Goal: Task Accomplishment & Management: Use online tool/utility

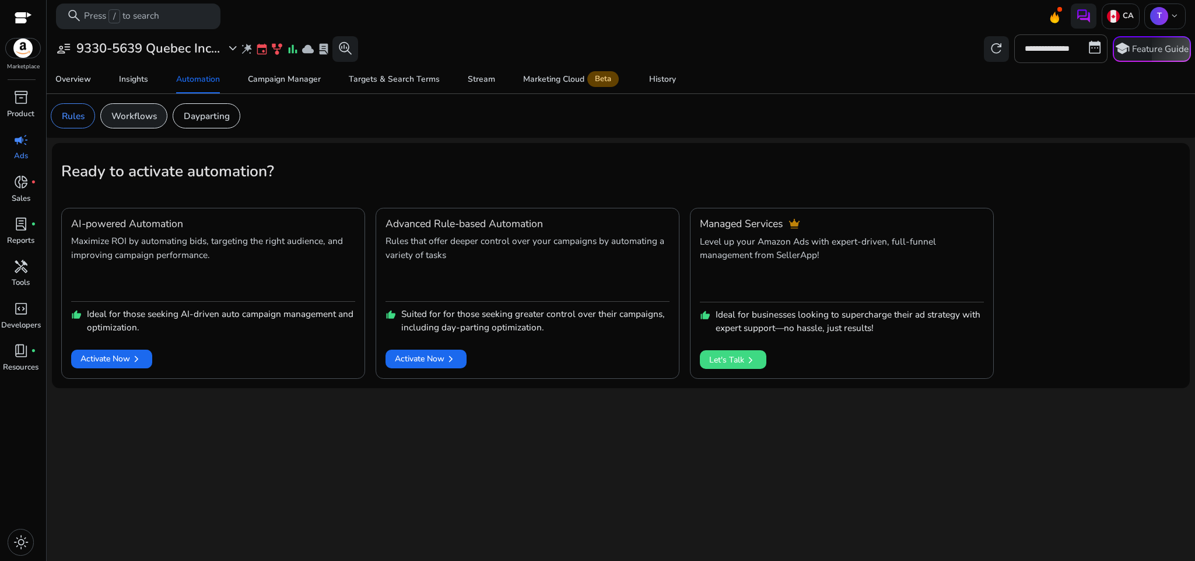
click at [141, 116] on p "Workflows" at bounding box center [134, 115] width 46 height 13
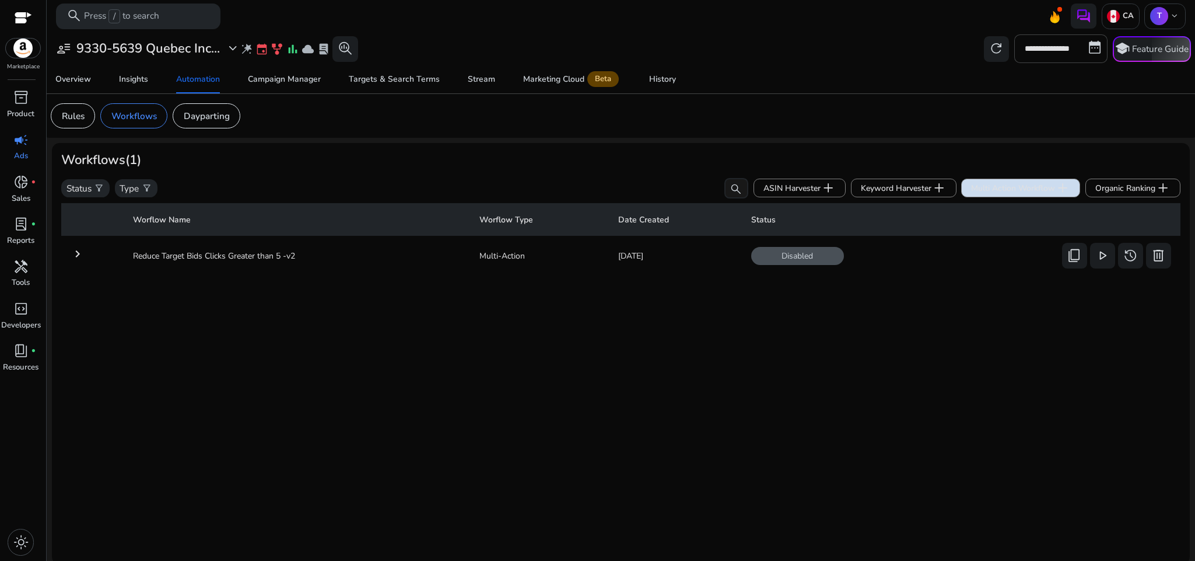
click at [1010, 193] on span "Multi Action Workflow add" at bounding box center [1020, 187] width 99 height 15
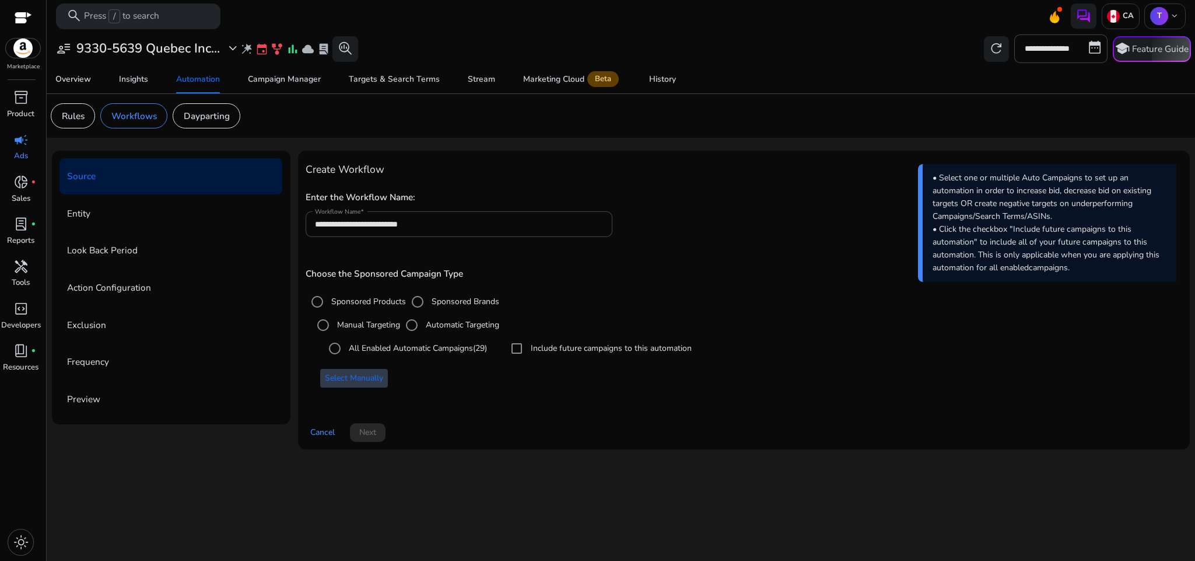
click at [375, 378] on span "Select Manually" at bounding box center [354, 378] width 58 height 12
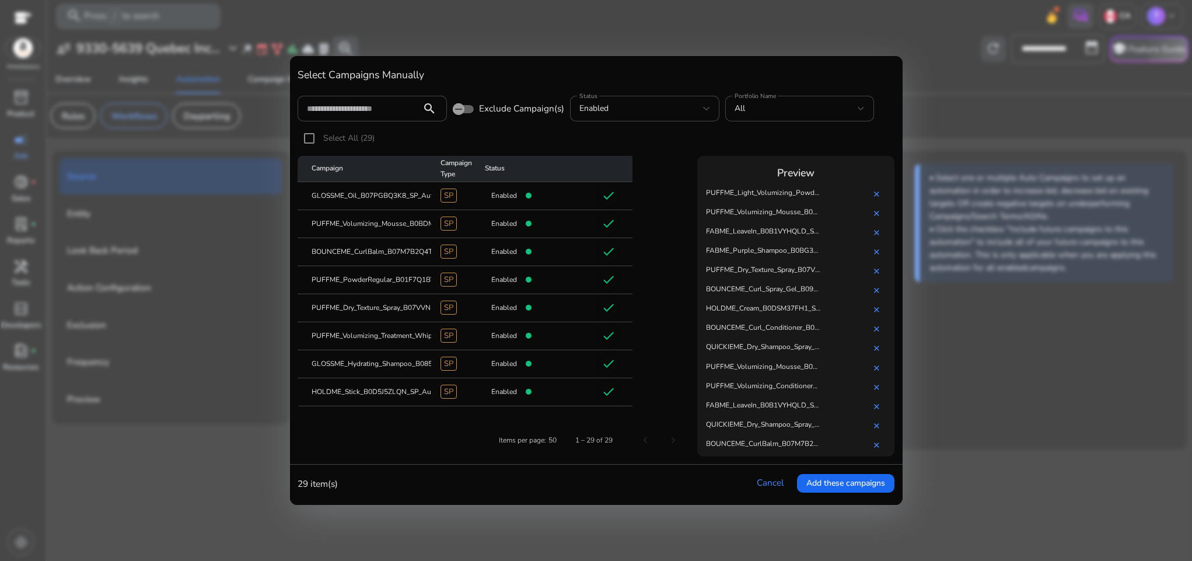
scroll to position [303, 0]
click at [392, 106] on input at bounding box center [359, 108] width 105 height 13
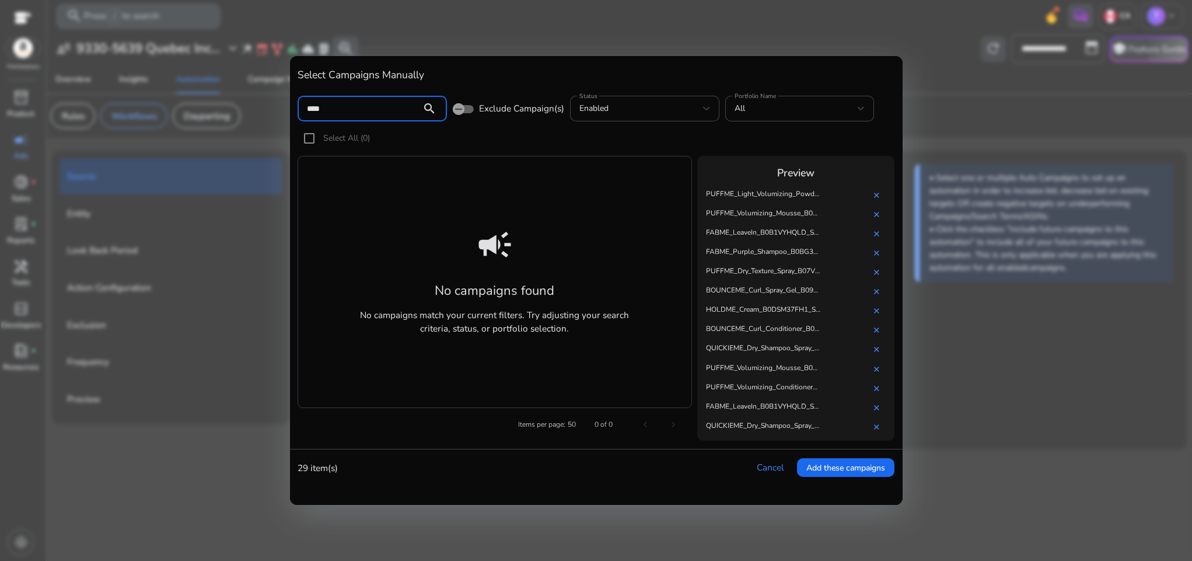
type input "*****"
click at [405, 107] on input "*****" at bounding box center [359, 108] width 105 height 13
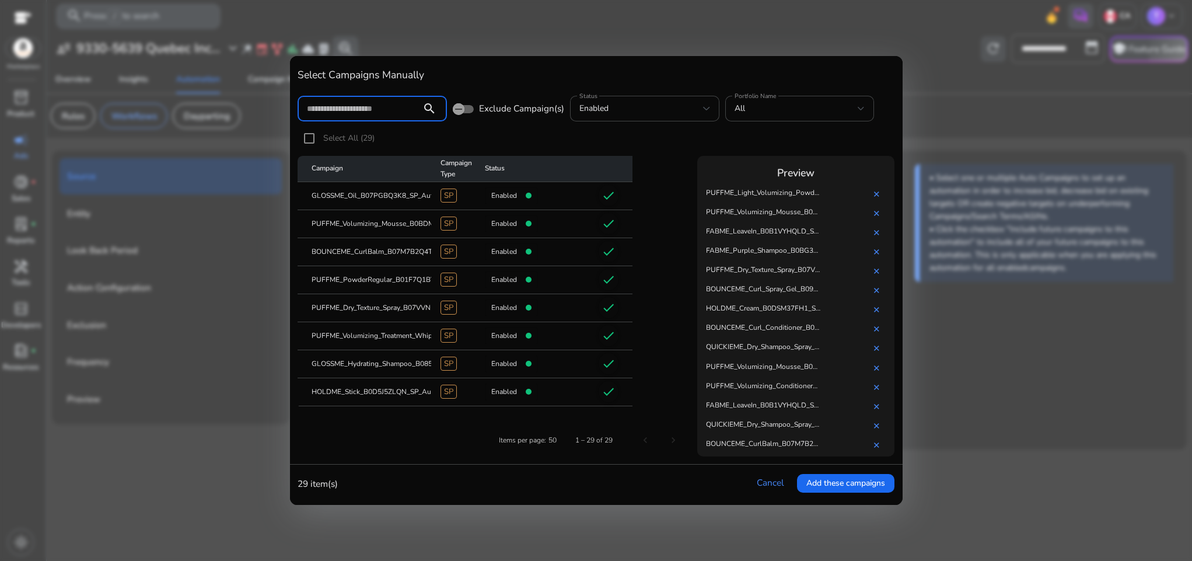
scroll to position [303, 0]
click at [678, 134] on div "Select All (29)" at bounding box center [596, 141] width 597 height 29
click at [819, 480] on span "Add these campaigns" at bounding box center [845, 483] width 79 height 12
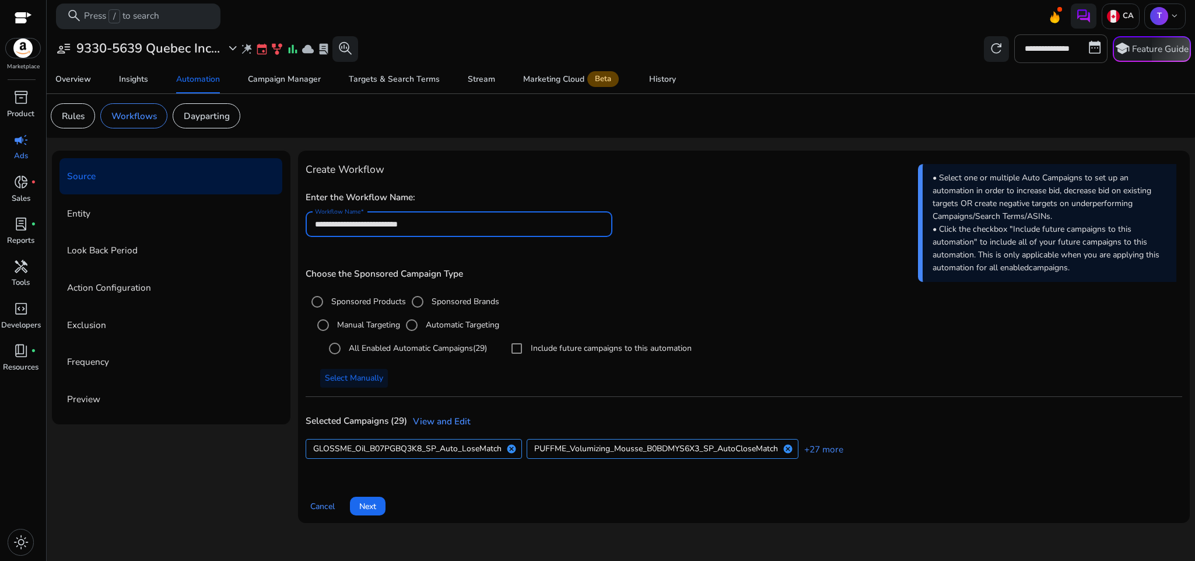
click at [359, 228] on input "**********" at bounding box center [459, 224] width 288 height 13
paste input "**********"
click at [315, 226] on input "**********" at bounding box center [459, 224] width 288 height 13
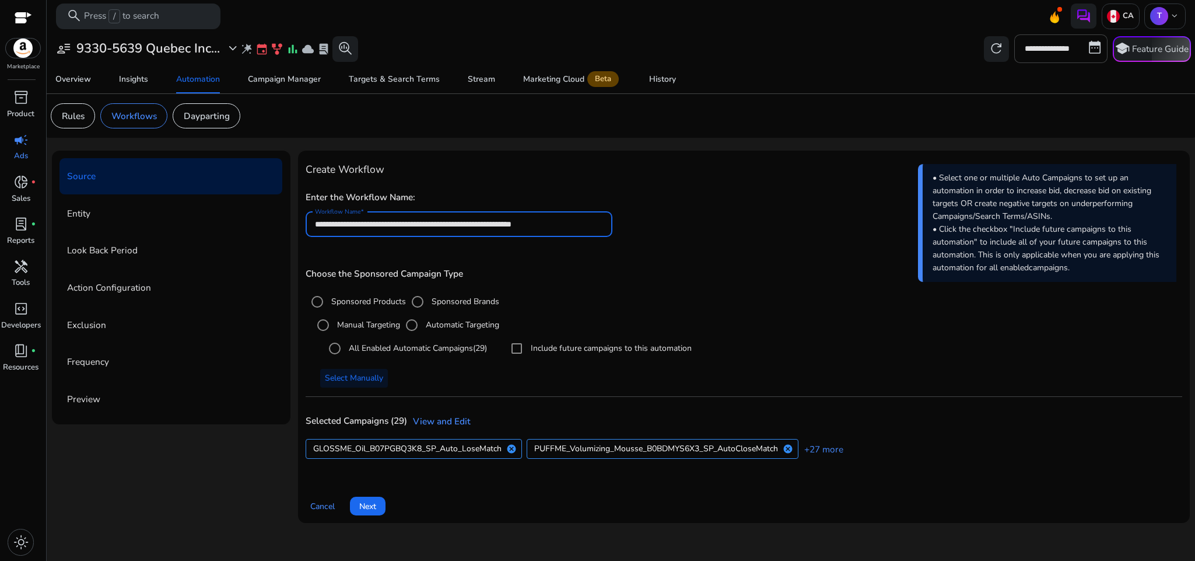
type input "**********"
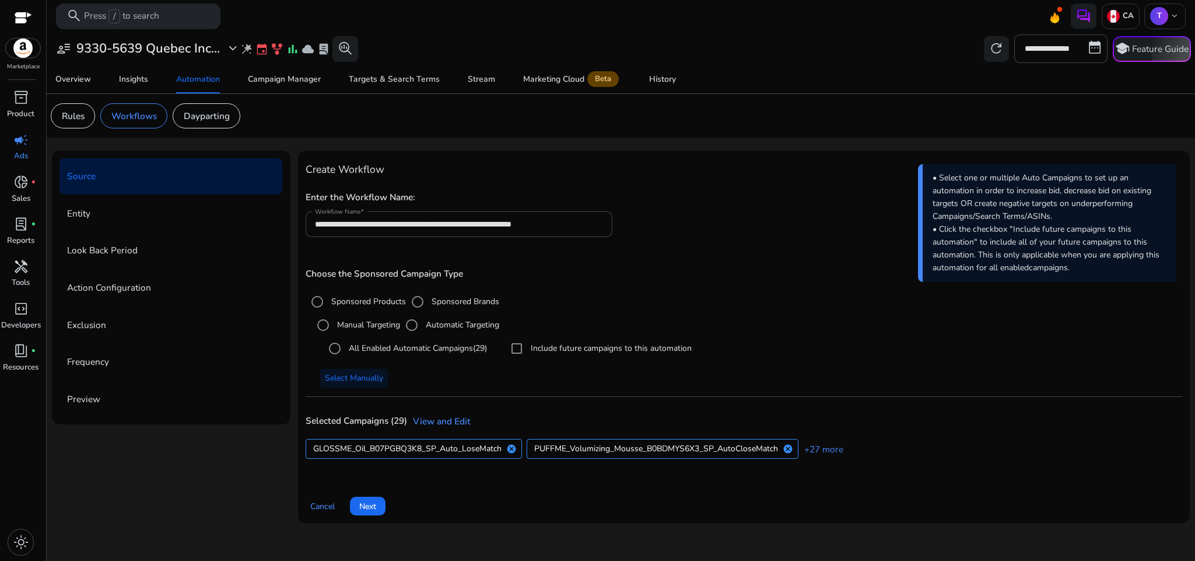
click at [568, 168] on h4 "Create Workflow" at bounding box center [744, 169] width 877 height 12
click at [375, 505] on span "Next" at bounding box center [367, 506] width 17 height 12
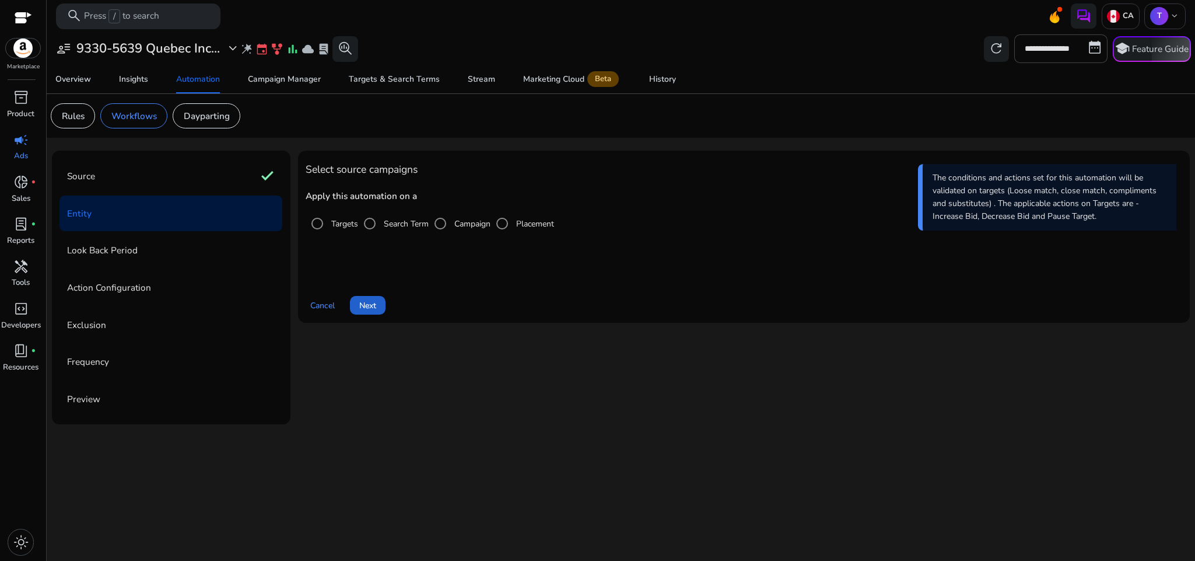
click at [375, 305] on span "Next" at bounding box center [367, 305] width 17 height 12
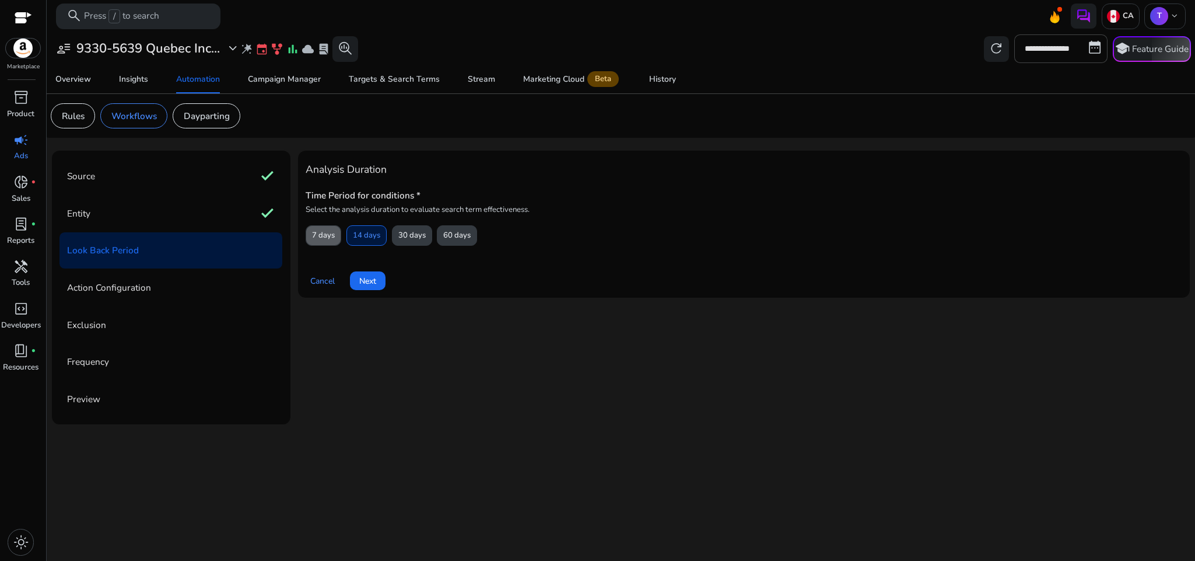
click at [321, 239] on span "7 days" at bounding box center [323, 235] width 23 height 20
click at [359, 281] on span "Next" at bounding box center [367, 281] width 17 height 12
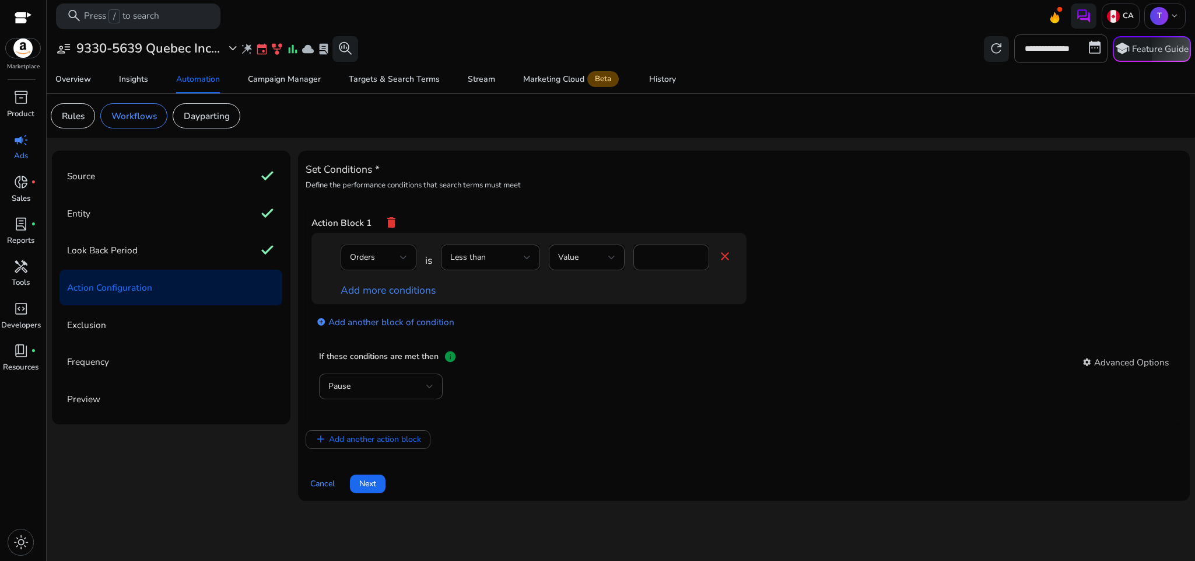
click at [405, 267] on div "Orders" at bounding box center [378, 257] width 57 height 26
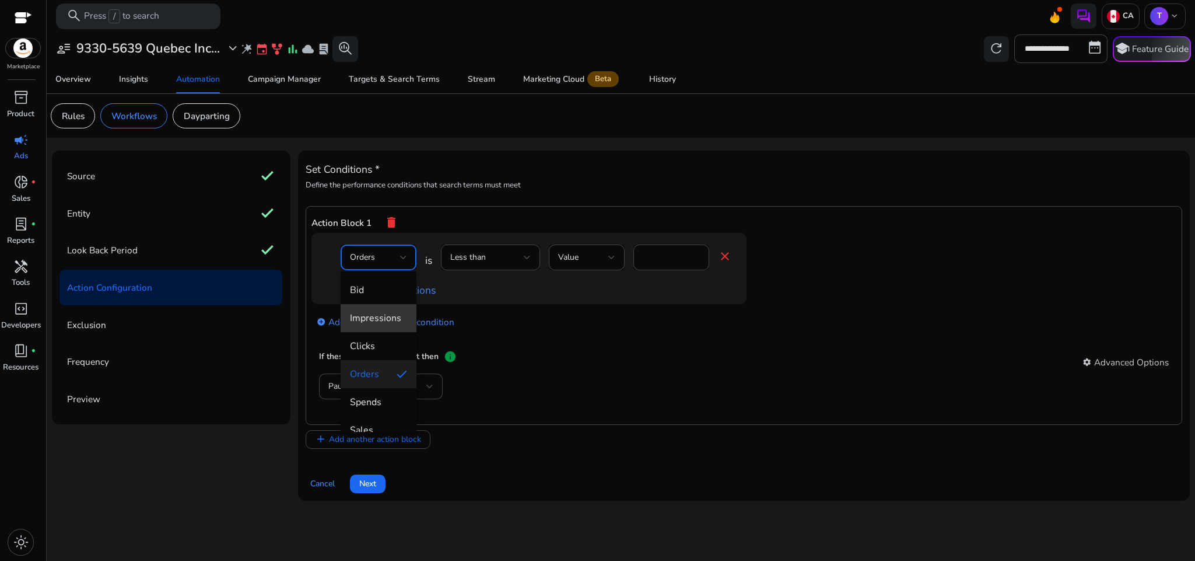
click at [387, 326] on mat-option "Impressions" at bounding box center [379, 318] width 76 height 28
click at [501, 264] on div "Less than" at bounding box center [487, 257] width 74 height 13
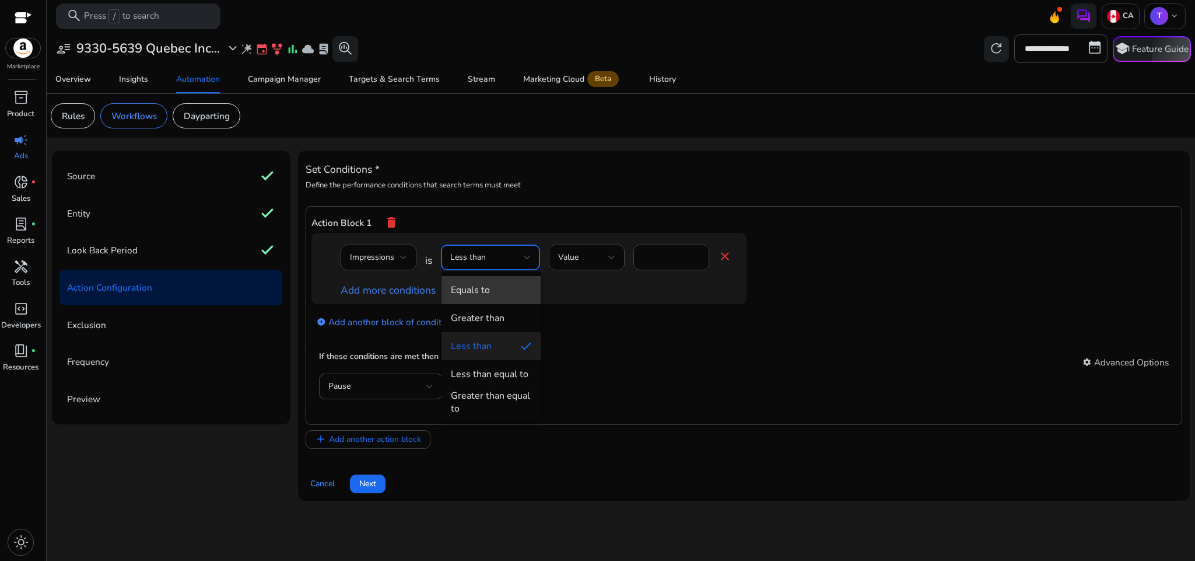
click at [503, 292] on span "Equals to" at bounding box center [491, 290] width 81 height 13
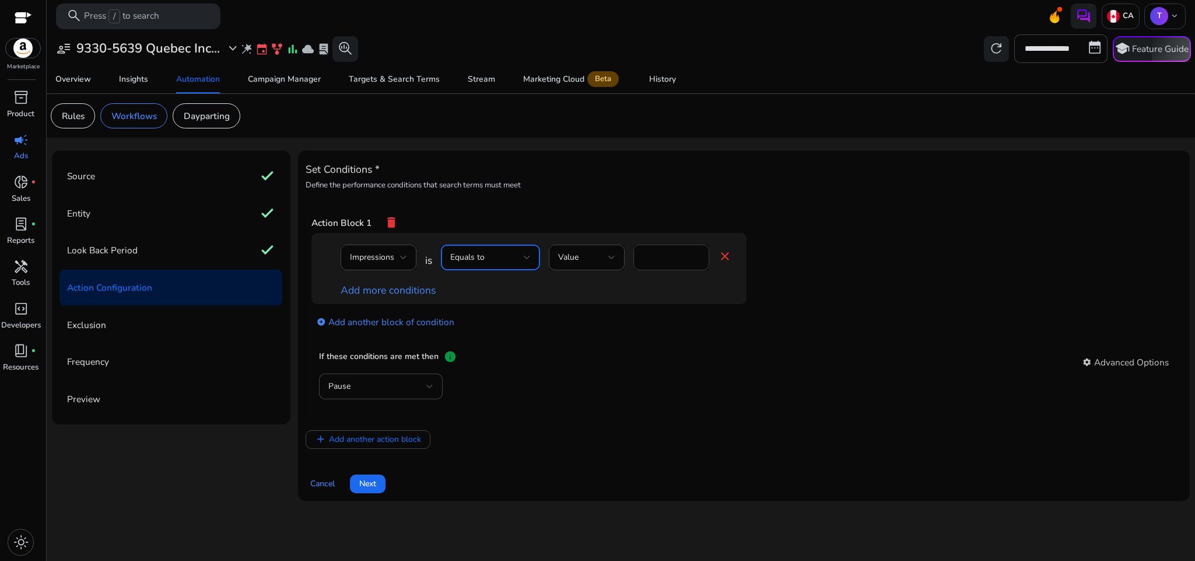
click at [653, 258] on input "*" at bounding box center [671, 257] width 57 height 13
type input "*"
click at [671, 324] on div "add_circle Add another block of condition" at bounding box center [553, 321] width 482 height 34
click at [398, 389] on div "Pause" at bounding box center [377, 386] width 98 height 13
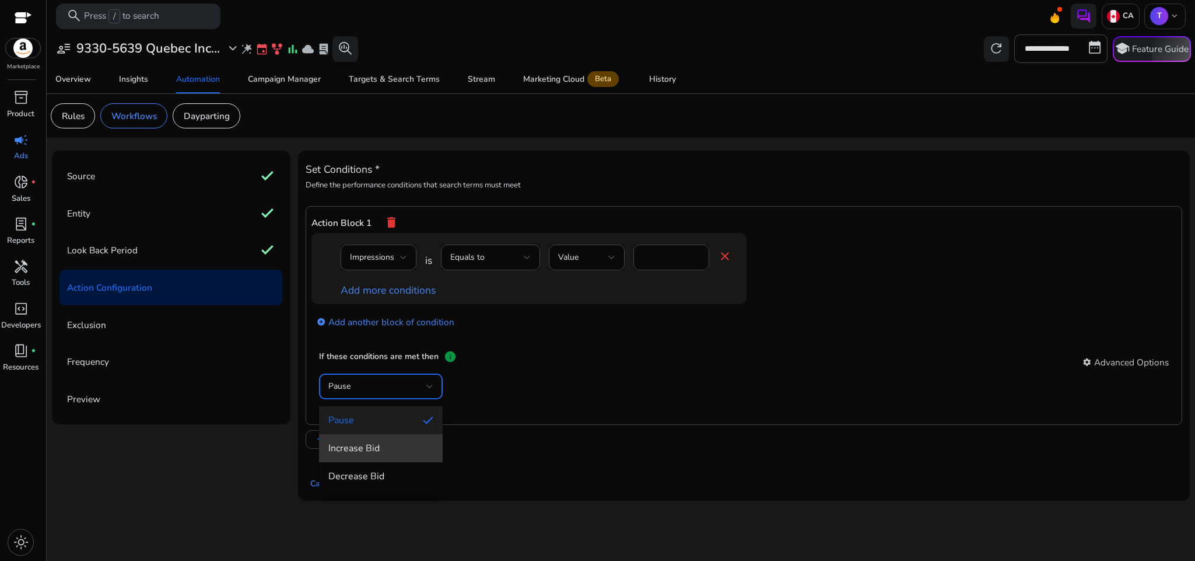
click at [364, 447] on span "Increase Bid" at bounding box center [380, 448] width 105 height 13
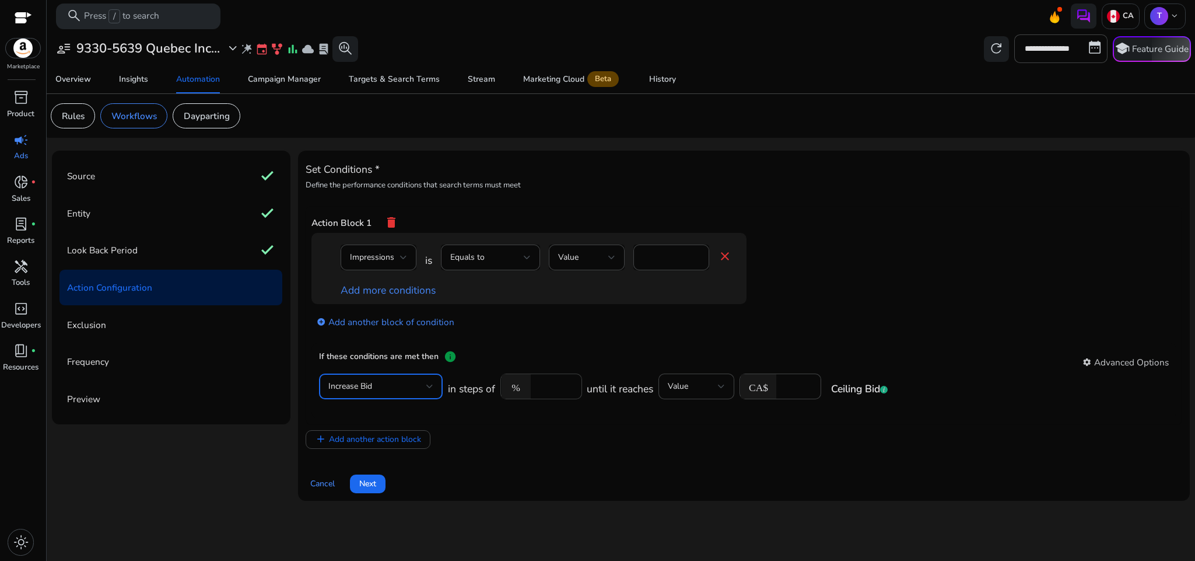
click at [540, 387] on input "****" at bounding box center [555, 386] width 36 height 13
type input "**"
click at [686, 344] on mat-card "If these conditions are met then info settings Advanced Options Increase Bid in…" at bounding box center [745, 380] width 866 height 76
click at [784, 389] on input "****" at bounding box center [797, 386] width 30 height 13
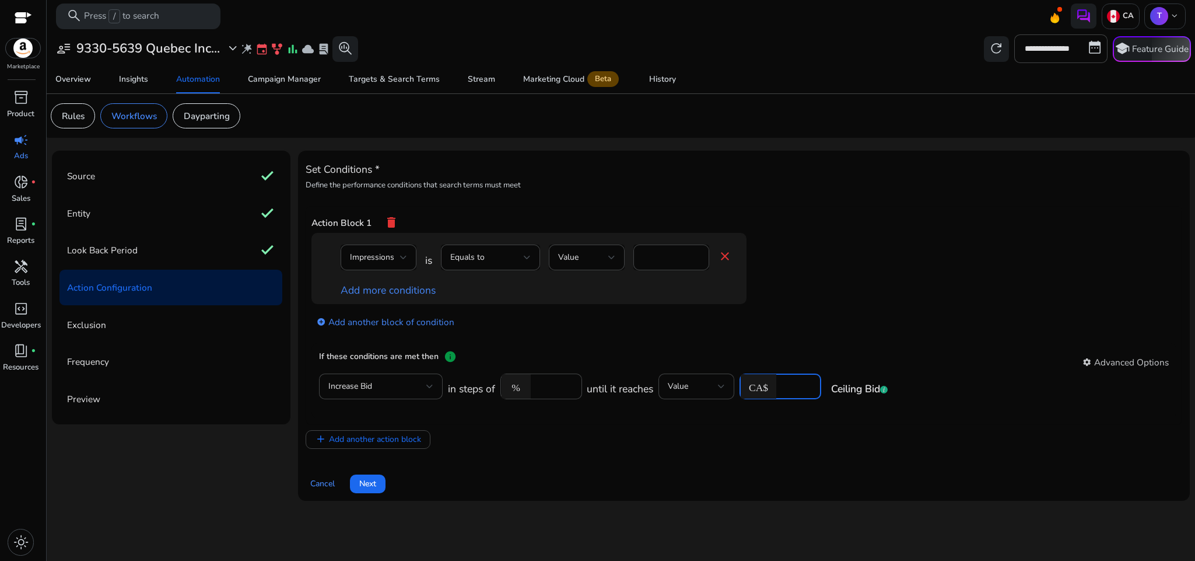
click at [784, 389] on input "****" at bounding box center [797, 386] width 30 height 13
click at [726, 342] on app-ppc-editable-conditions "Impressions is Equals to Value * close Add more conditions add_circle Add anoth…" at bounding box center [745, 288] width 866 height 110
click at [790, 386] on input "***" at bounding box center [797, 386] width 30 height 13
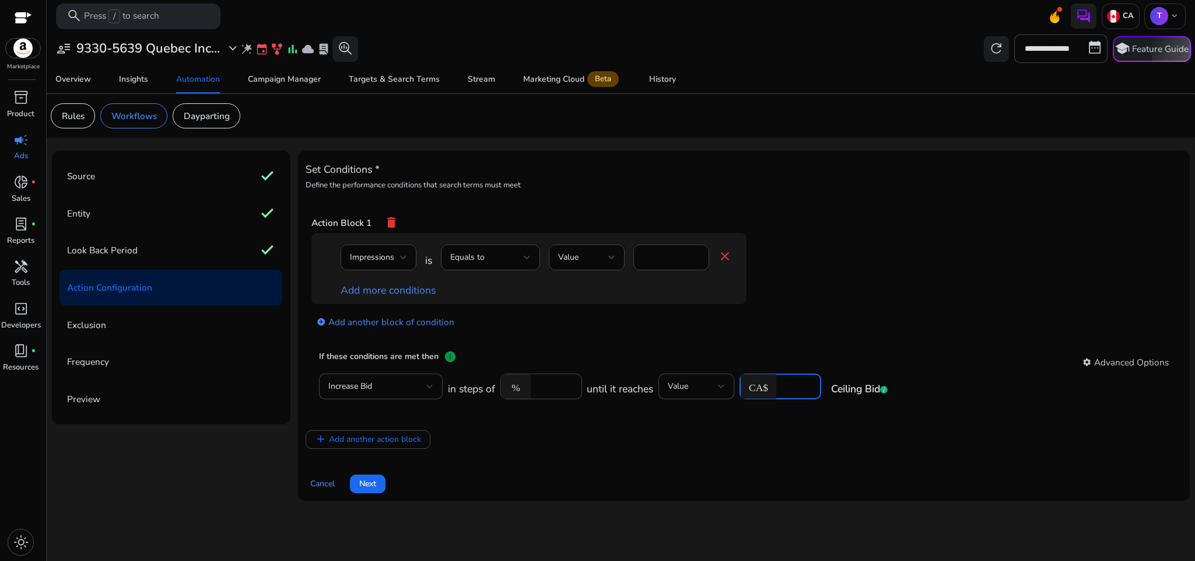
type input "***"
click at [830, 335] on app-ppc-editable-conditions "Impressions is Equals to Value * close Add more conditions add_circle Add anoth…" at bounding box center [745, 288] width 866 height 110
click at [795, 389] on input "***" at bounding box center [797, 386] width 30 height 13
click at [799, 361] on div "If these conditions are met then info settings Advanced Options" at bounding box center [744, 361] width 850 height 23
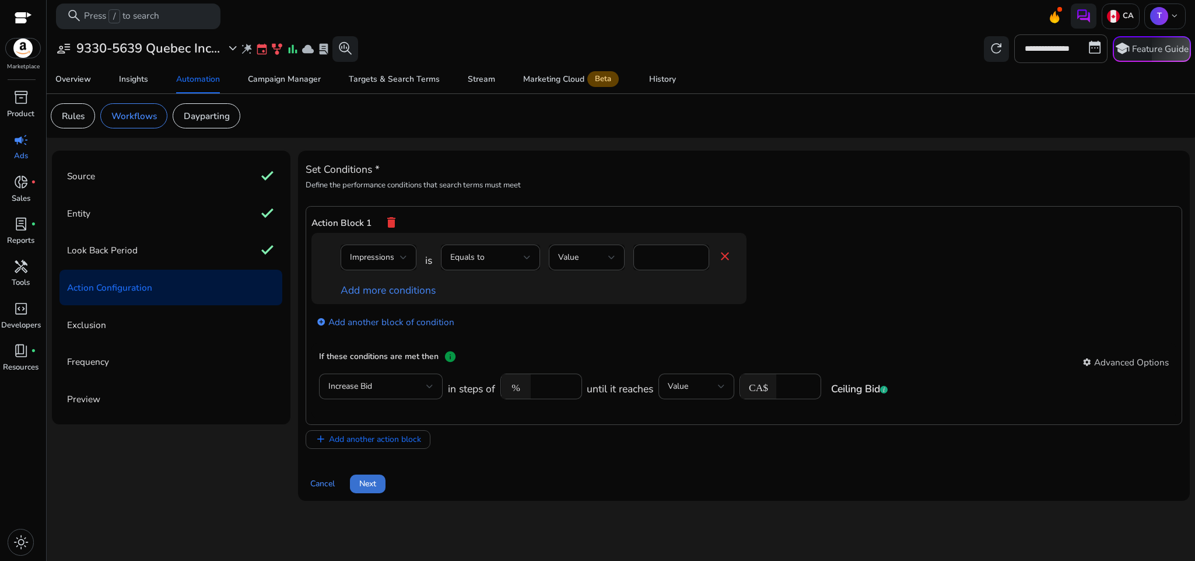
click at [372, 484] on span "Next" at bounding box center [367, 483] width 17 height 12
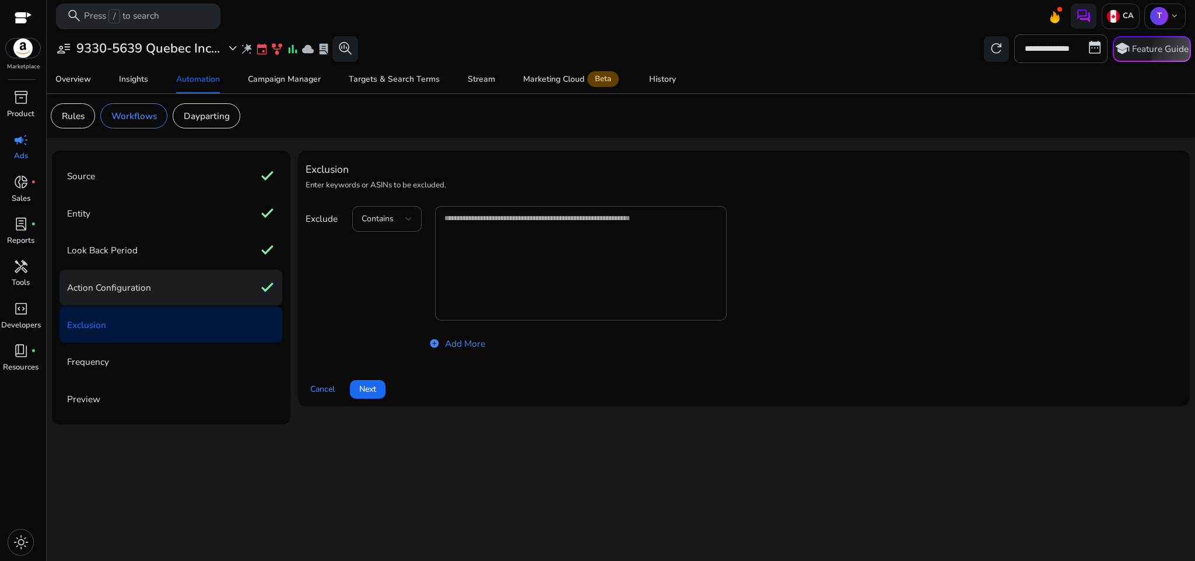
click at [172, 275] on div "Action Configuration check" at bounding box center [171, 288] width 223 height 36
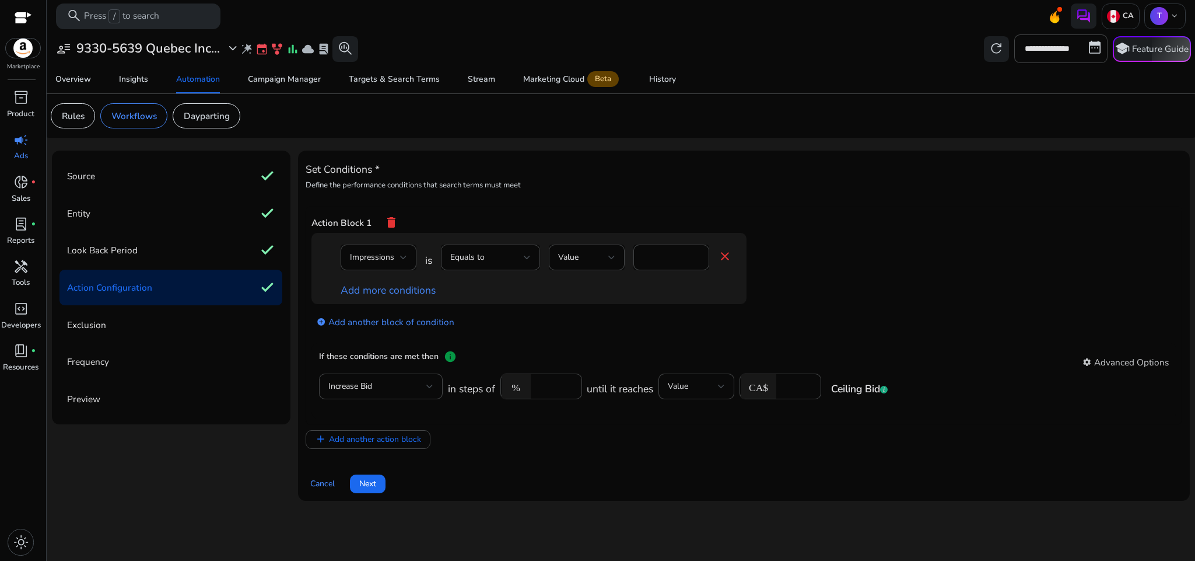
click at [722, 338] on div "add_circle Add another block of condition" at bounding box center [553, 321] width 482 height 34
click at [642, 259] on div "*" at bounding box center [672, 257] width 76 height 26
click at [494, 256] on div "Equals to" at bounding box center [487, 257] width 74 height 13
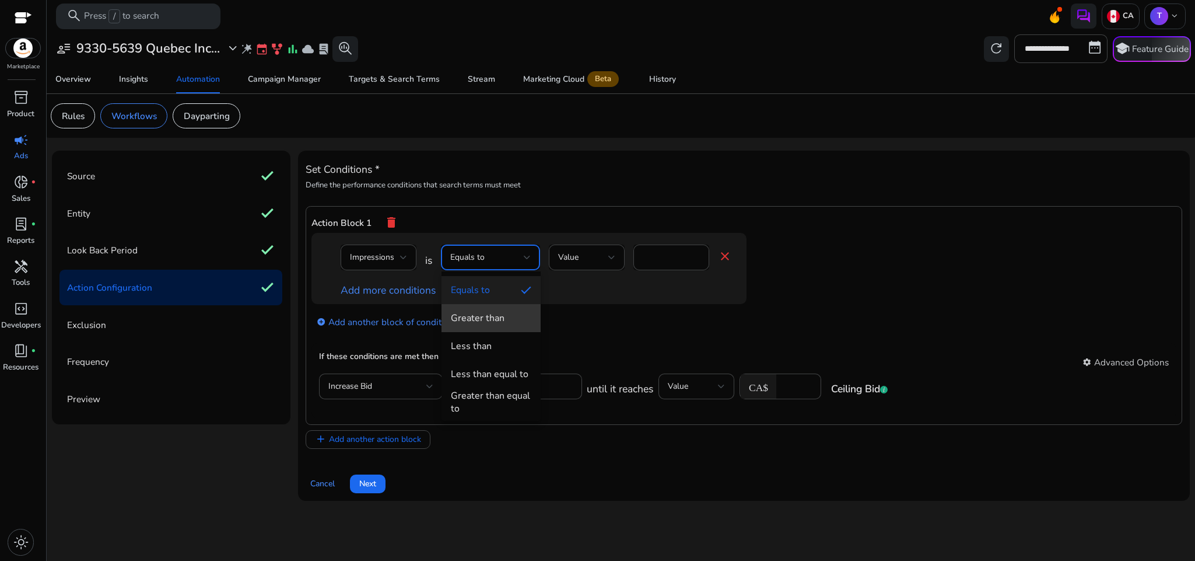
click at [501, 316] on div "Greater than" at bounding box center [478, 318] width 54 height 13
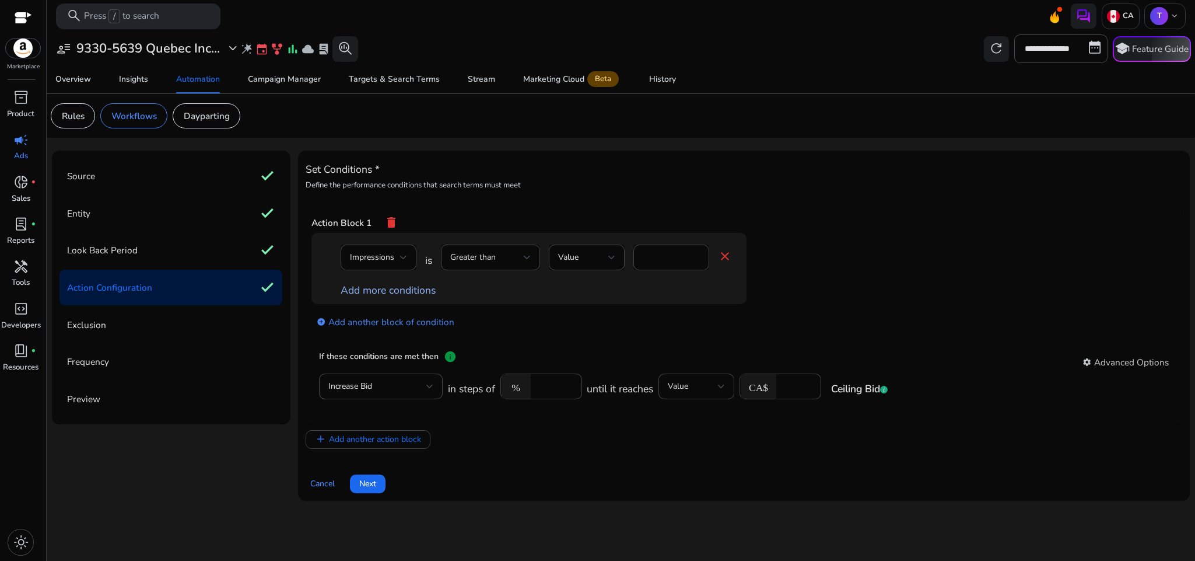
click at [419, 286] on link "Add more conditions" at bounding box center [388, 290] width 95 height 14
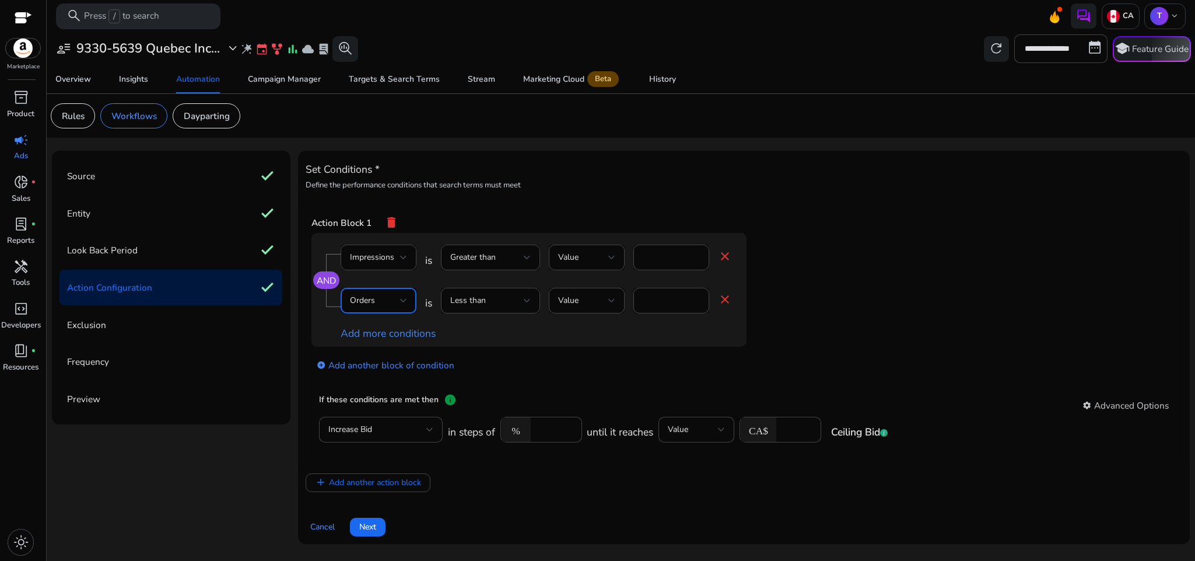
click at [394, 307] on div "Orders" at bounding box center [378, 300] width 57 height 14
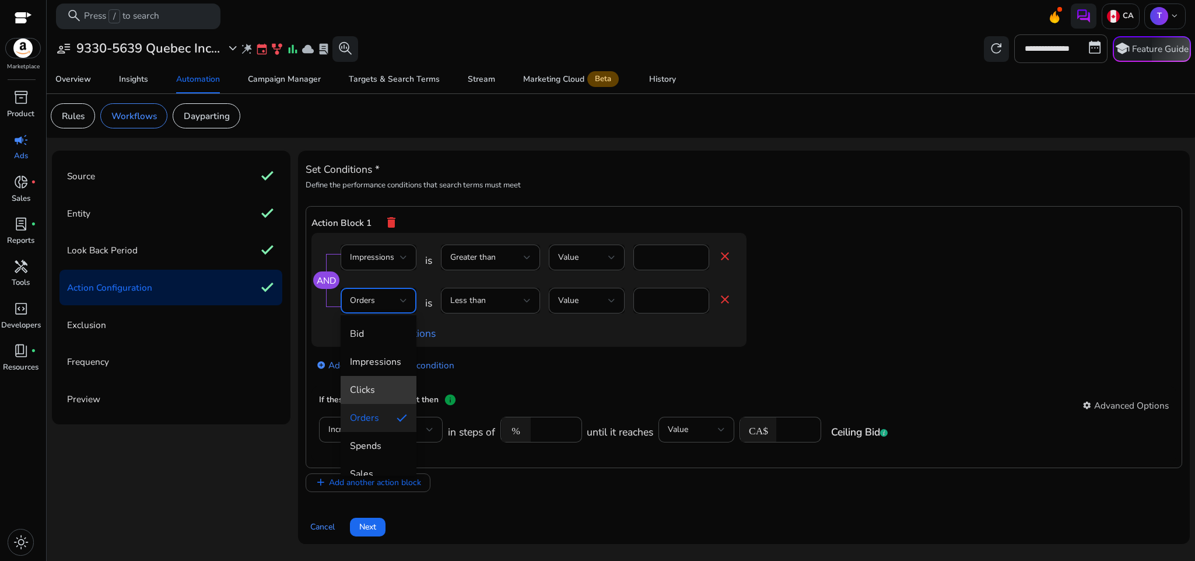
click at [390, 392] on span "Clicks" at bounding box center [378, 389] width 57 height 13
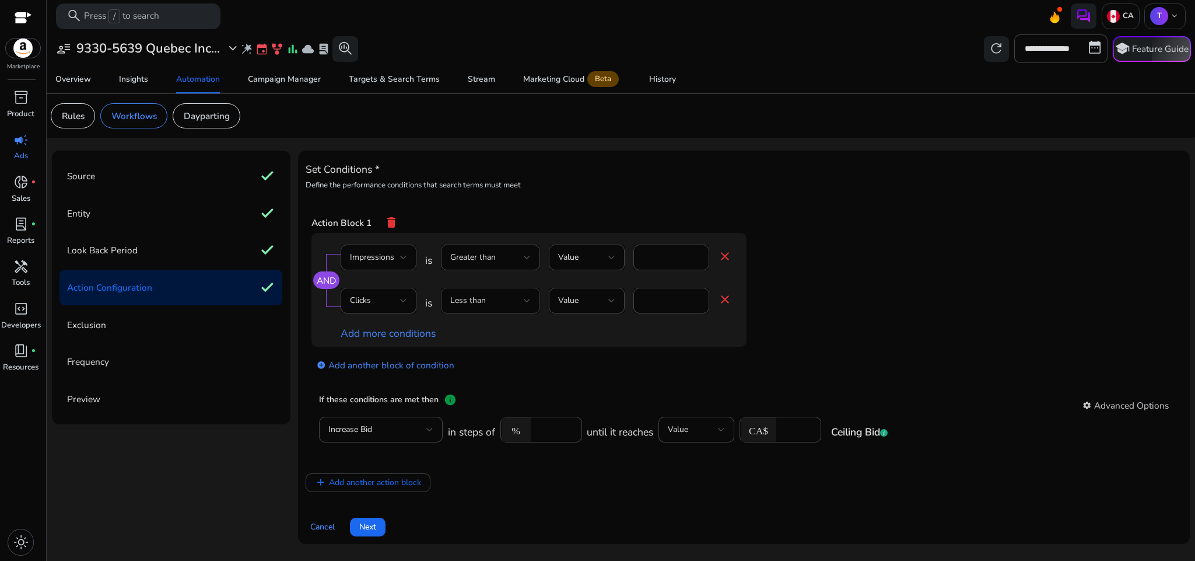
click at [508, 312] on div "Less than" at bounding box center [490, 301] width 81 height 26
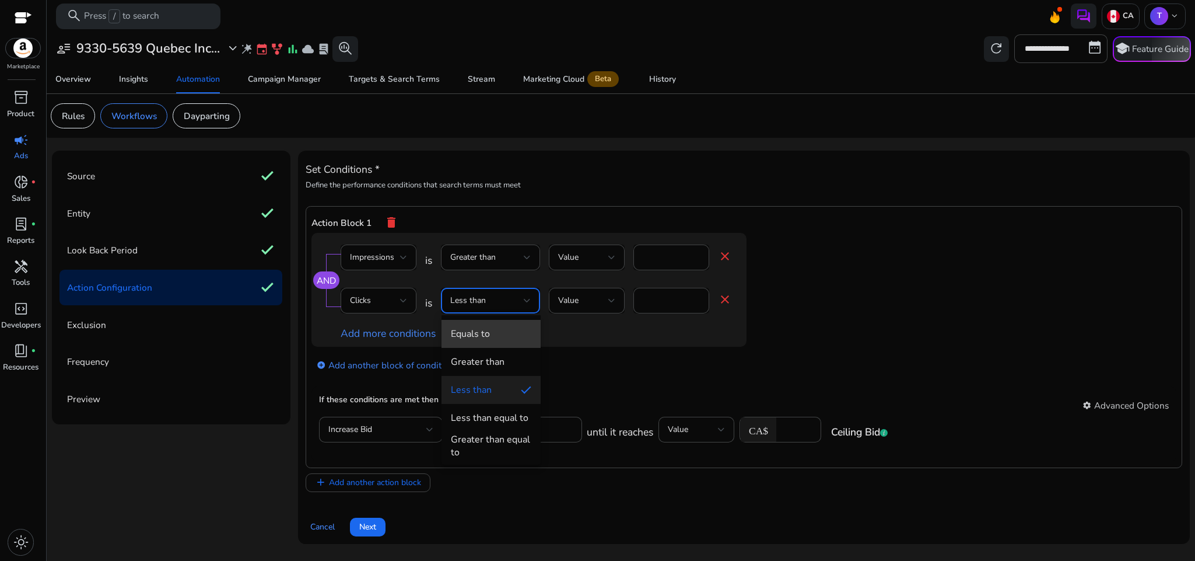
click at [509, 324] on mat-option "Equals to" at bounding box center [491, 334] width 99 height 28
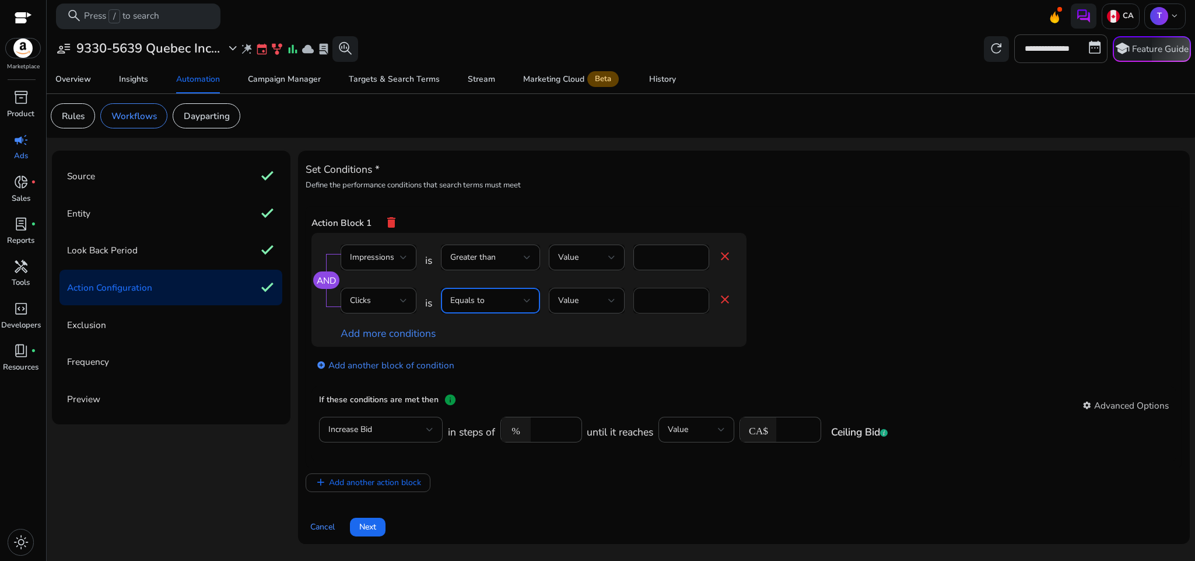
click at [648, 303] on input "*" at bounding box center [671, 300] width 57 height 13
type input "*"
click at [825, 278] on app-ppc-editable-conditions "AND Impressions is Greater than Value * close Clicks is Equals to Value * close…" at bounding box center [745, 309] width 866 height 153
click at [725, 296] on mat-icon "close" at bounding box center [725, 299] width 14 height 14
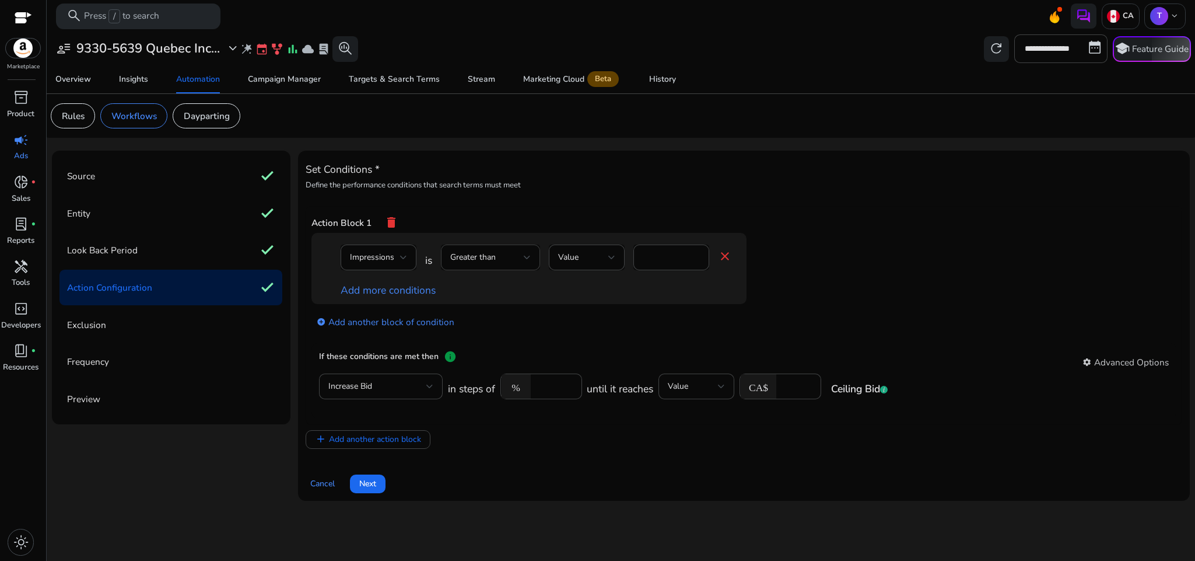
click at [534, 257] on div "Greater than" at bounding box center [490, 257] width 99 height 26
click at [511, 284] on span "Equals to" at bounding box center [491, 290] width 81 height 13
click at [888, 310] on app-ppc-editable-conditions "Impressions is Equals to Value * close Add more conditions add_circle Add anoth…" at bounding box center [745, 288] width 866 height 110
click at [147, 204] on div "Entity check" at bounding box center [171, 213] width 223 height 36
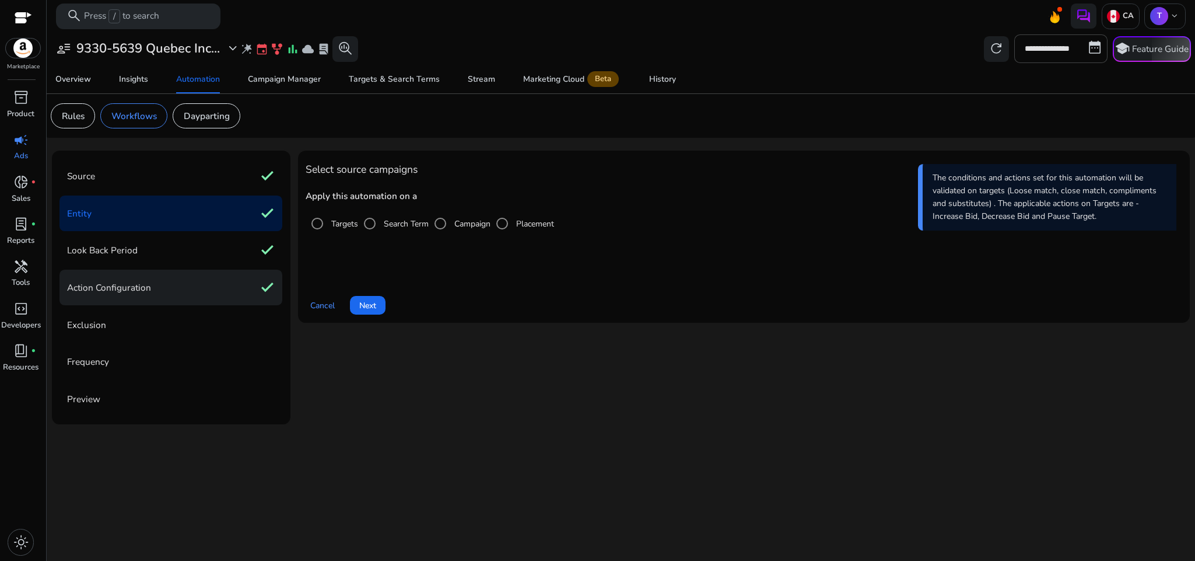
click at [205, 289] on div "Action Configuration check" at bounding box center [171, 288] width 223 height 36
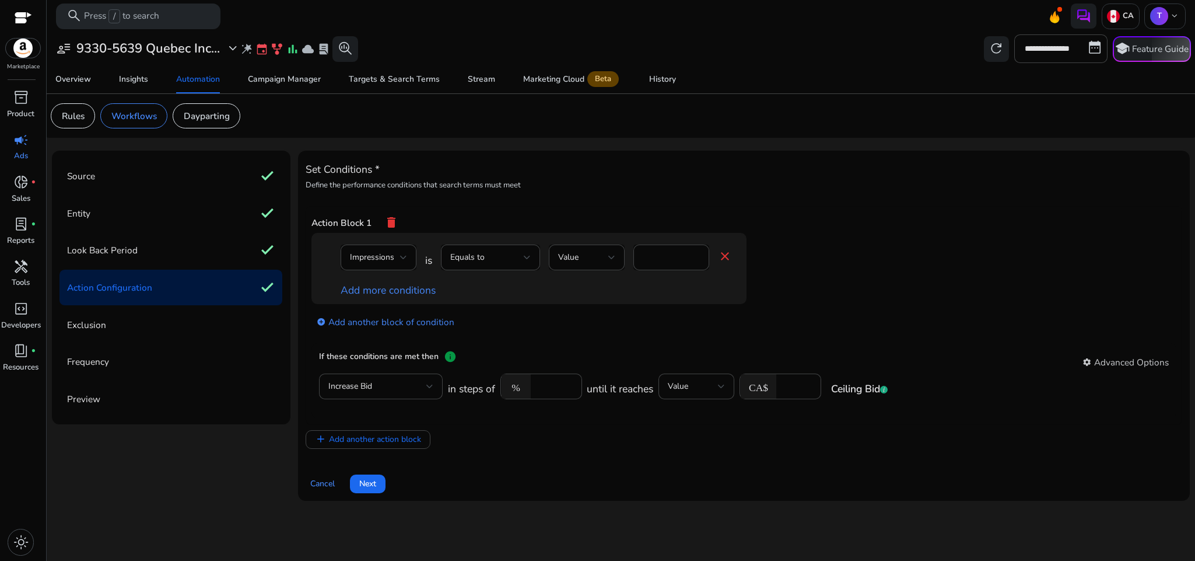
click at [837, 315] on app-ppc-editable-conditions "Impressions is Equals to Value * close Add more conditions add_circle Add anoth…" at bounding box center [745, 288] width 866 height 110
click at [379, 484] on span at bounding box center [368, 484] width 36 height 28
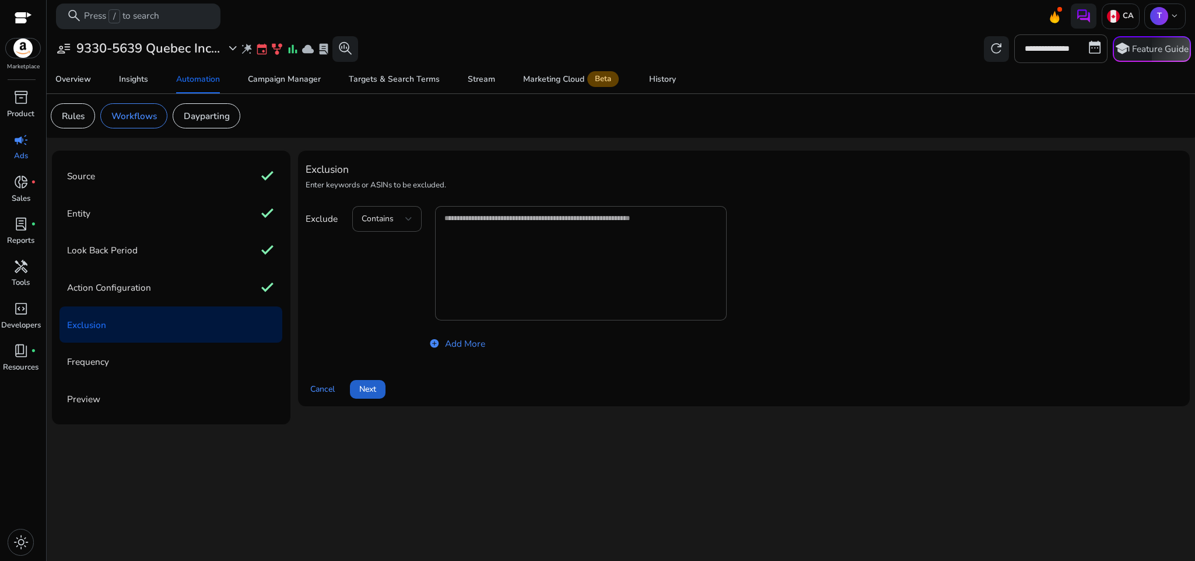
click at [371, 391] on span "Next" at bounding box center [367, 389] width 17 height 12
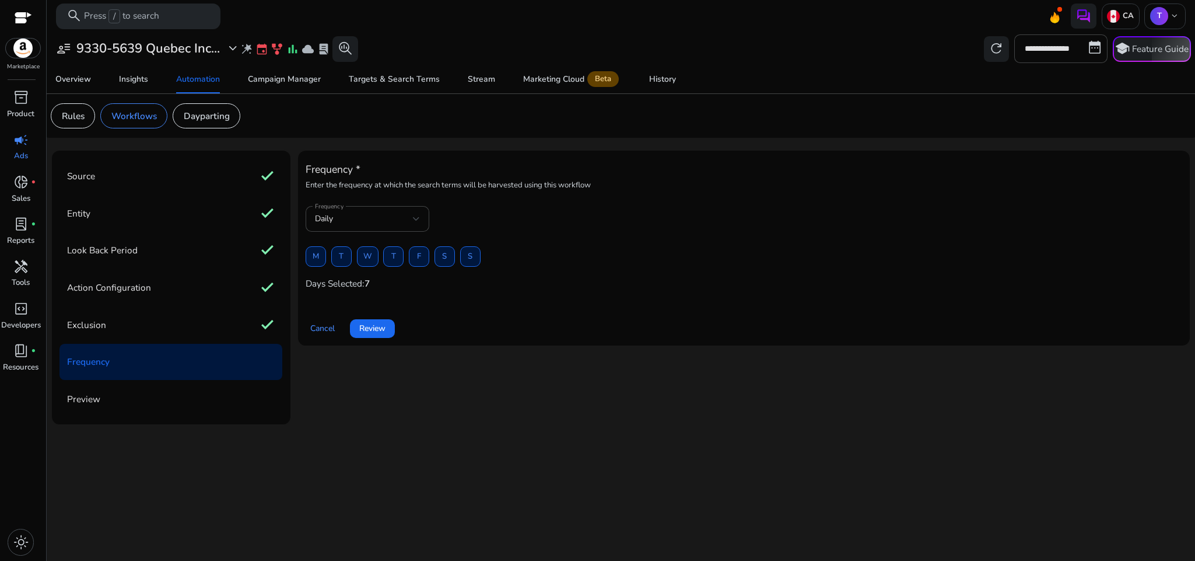
click at [826, 418] on div "Frequency * Enter the frequency at which the search terms will be harvested usi…" at bounding box center [744, 288] width 892 height 274
click at [378, 321] on span at bounding box center [372, 328] width 45 height 28
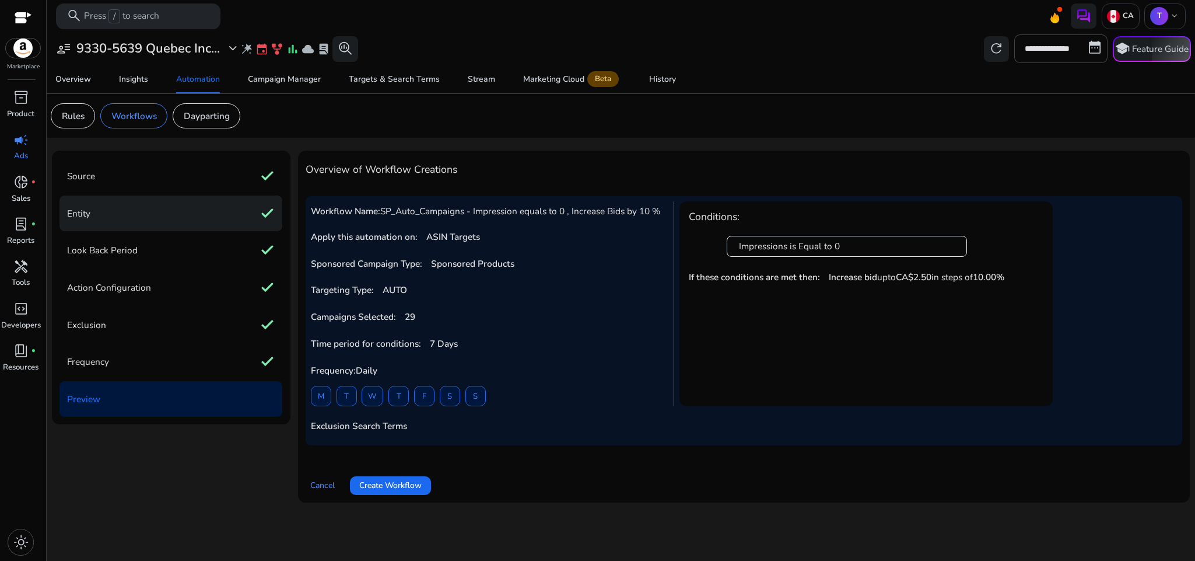
click at [215, 214] on div "Entity check" at bounding box center [171, 213] width 223 height 36
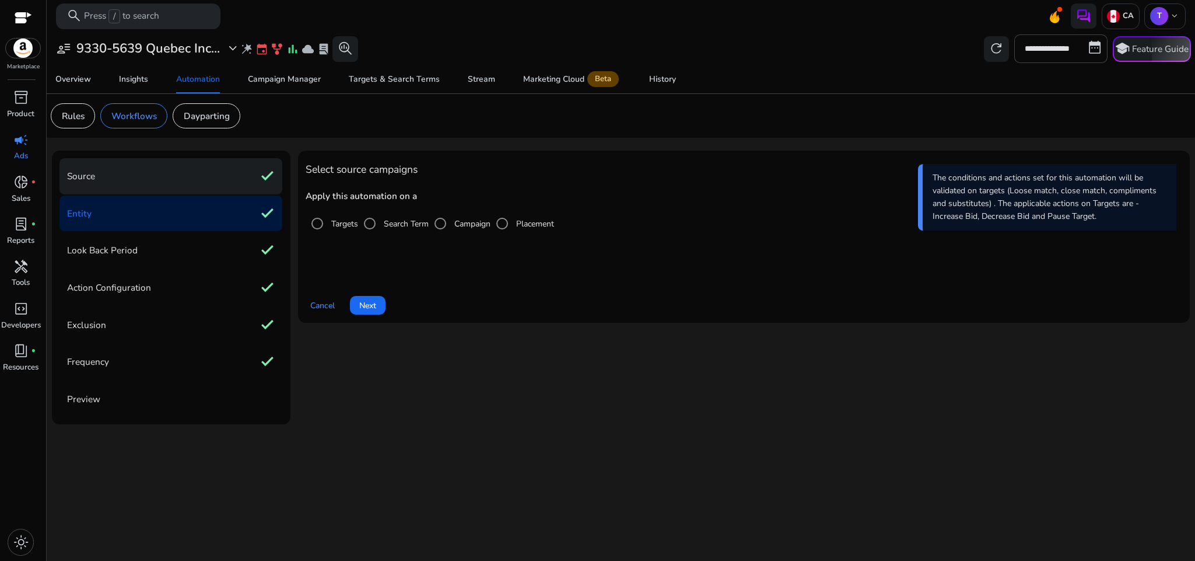
click at [189, 186] on div "Source check" at bounding box center [171, 176] width 223 height 36
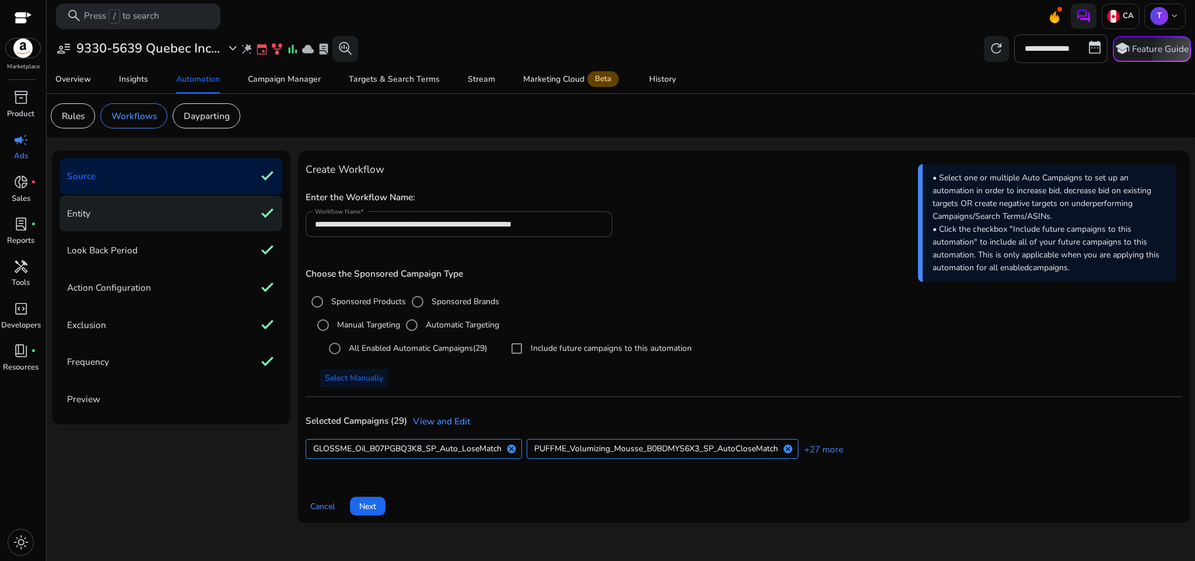
click at [194, 214] on div "Entity check" at bounding box center [171, 213] width 223 height 36
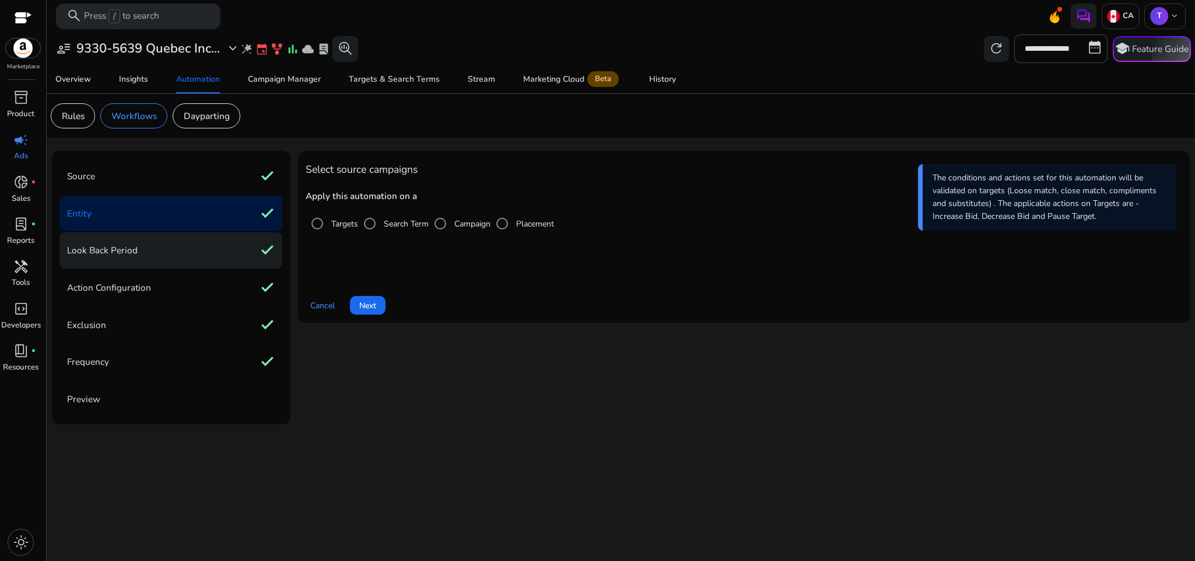
click at [229, 246] on div "Look Back Period check" at bounding box center [171, 250] width 223 height 36
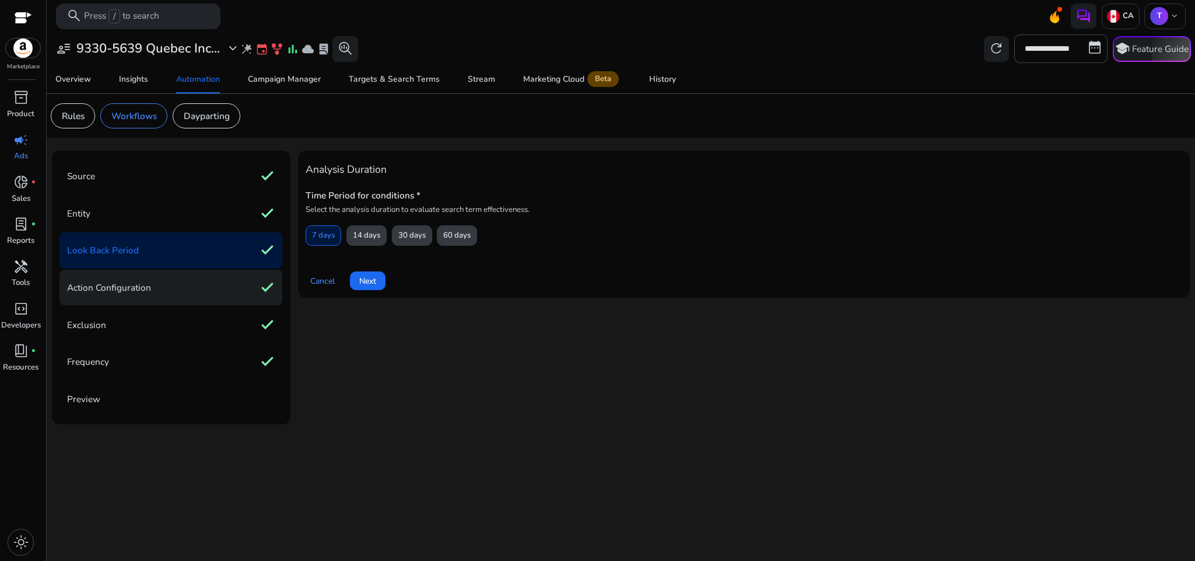
click at [229, 281] on div "Action Configuration check" at bounding box center [171, 288] width 223 height 36
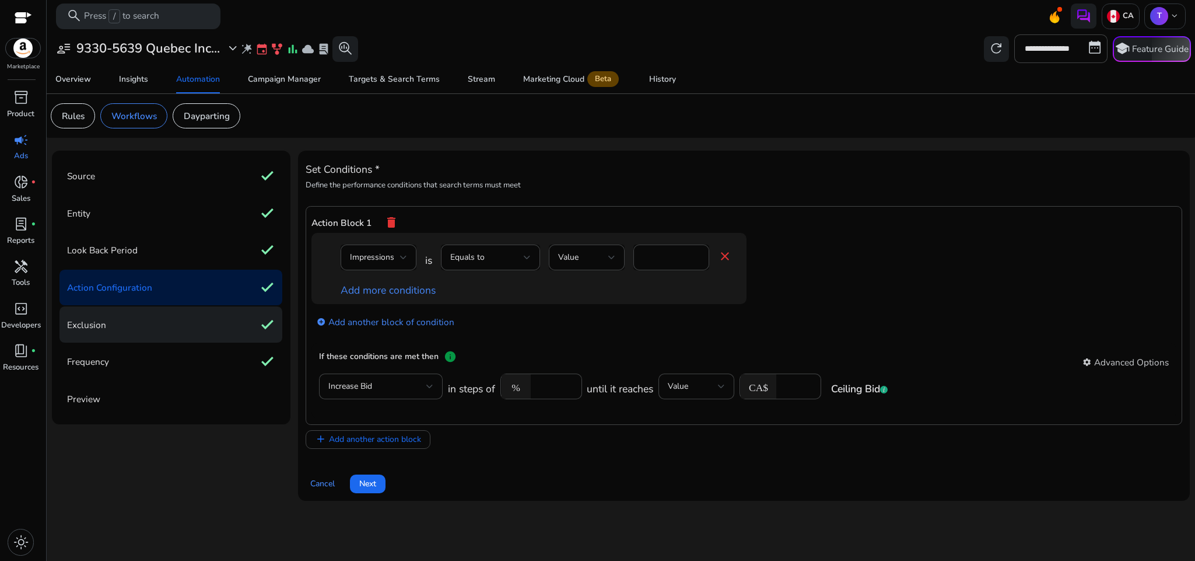
click at [231, 312] on div "Exclusion check" at bounding box center [171, 324] width 223 height 36
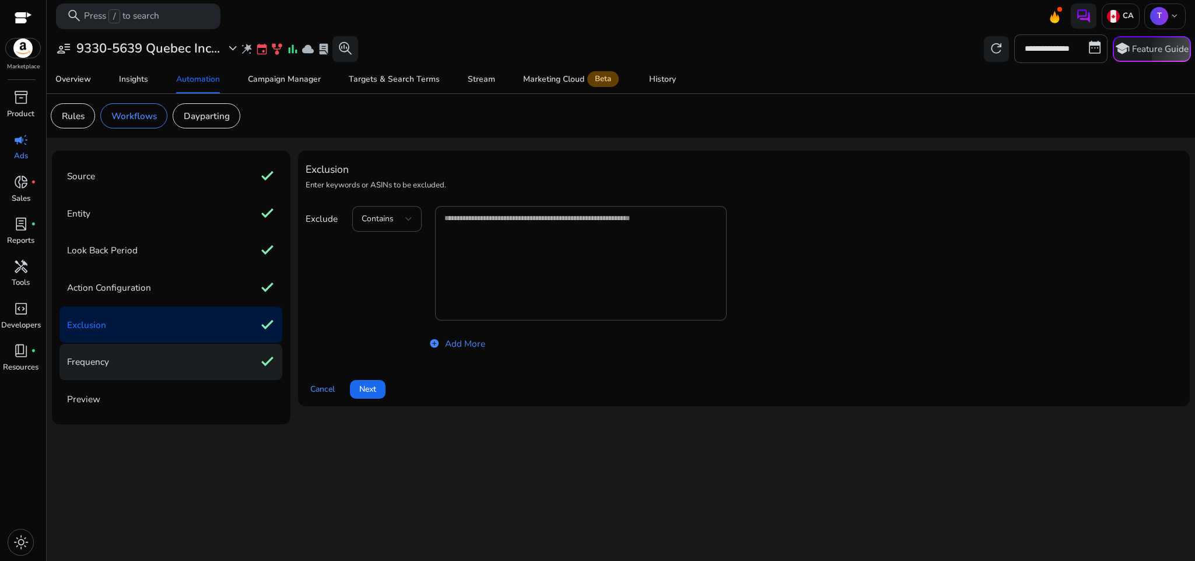
click at [237, 352] on div "Frequency check" at bounding box center [171, 362] width 223 height 36
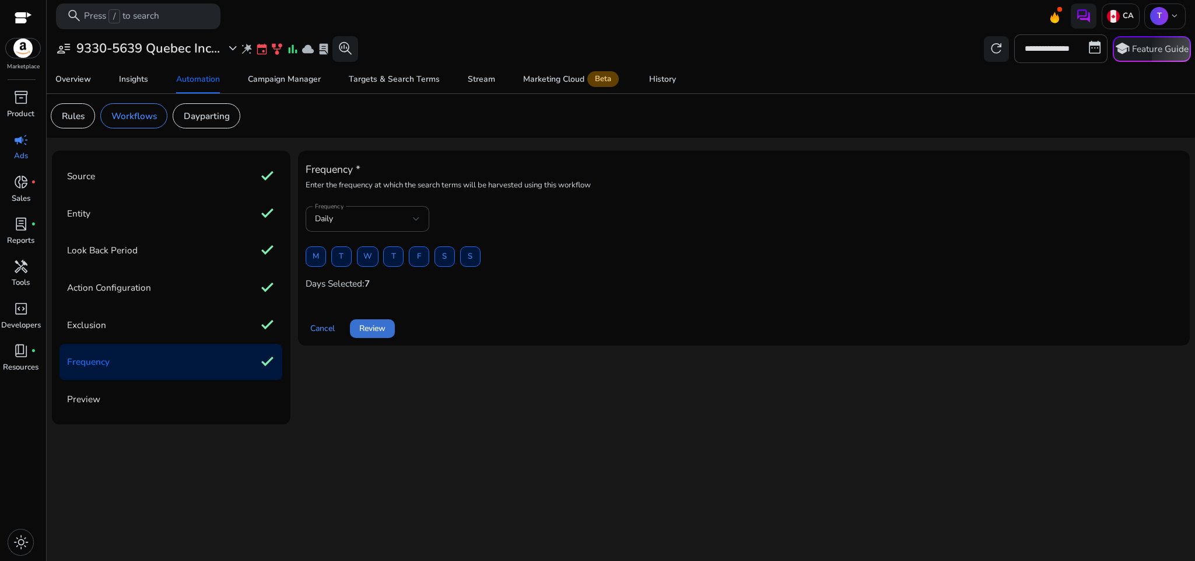
click at [384, 338] on span at bounding box center [372, 328] width 45 height 28
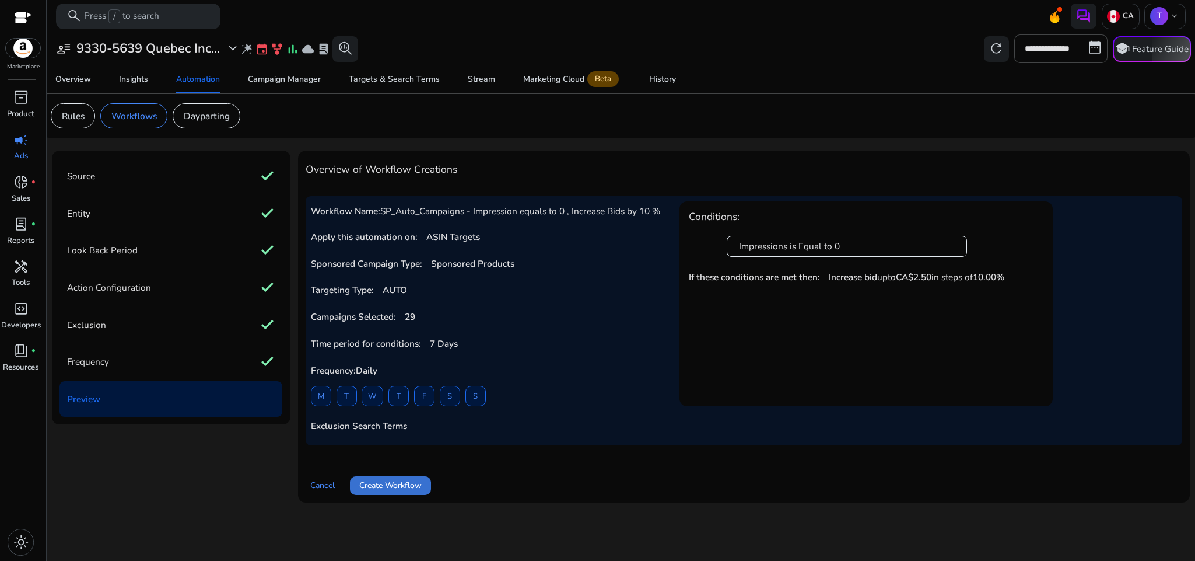
click at [419, 485] on span "Create Workflow" at bounding box center [390, 485] width 62 height 12
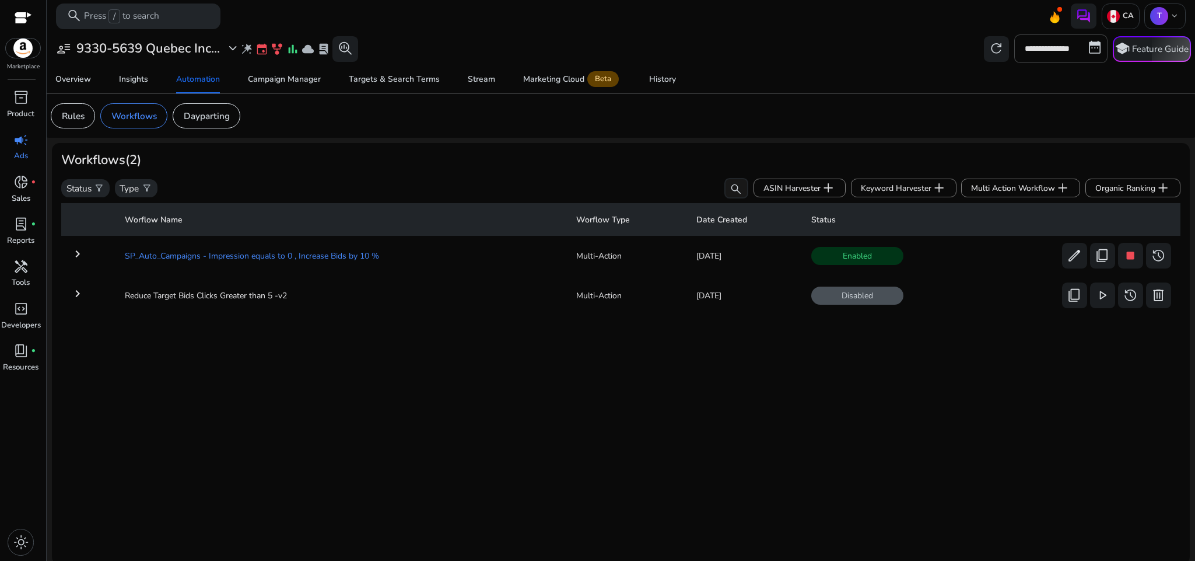
drag, startPoint x: 110, startPoint y: 243, endPoint x: 383, endPoint y: 249, distance: 273.1
click at [383, 249] on tr "keyboard_arrow_right SP_Auto_Campaigns - Impression equals to 0 , Increase Bids…" at bounding box center [621, 255] width 1120 height 30
copy td "SP_Auto_Campaigns - Impression equals to 0 , Increase Bids by 10 %"
click at [450, 141] on div "**********" at bounding box center [621, 298] width 1138 height 532
click at [1159, 303] on button "delete" at bounding box center [1159, 295] width 26 height 26
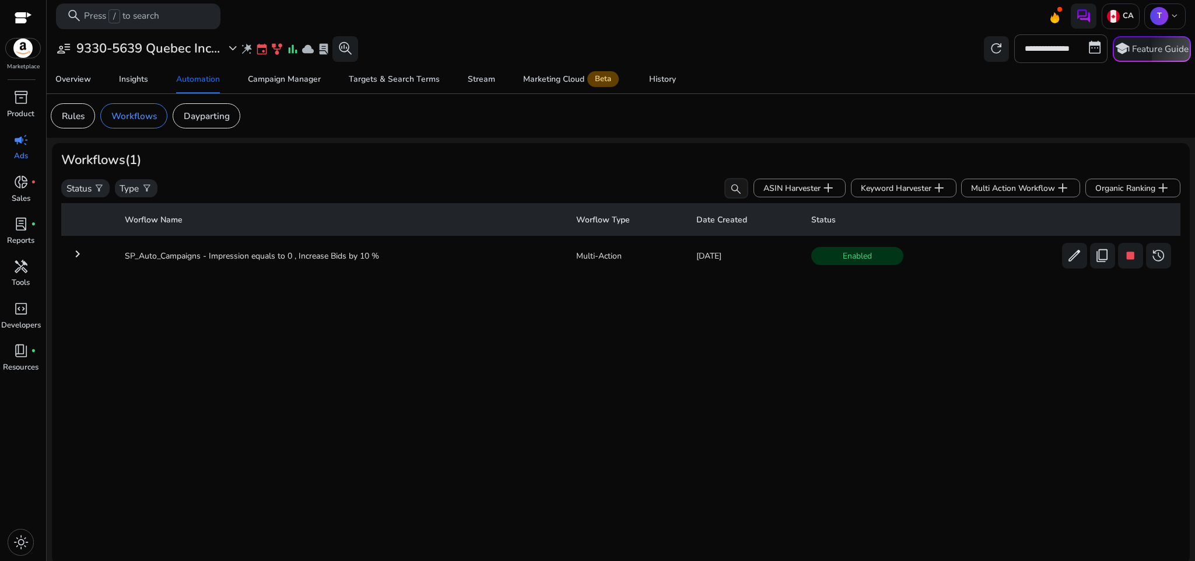
click at [81, 254] on mat-icon "keyboard_arrow_right" at bounding box center [78, 254] width 14 height 14
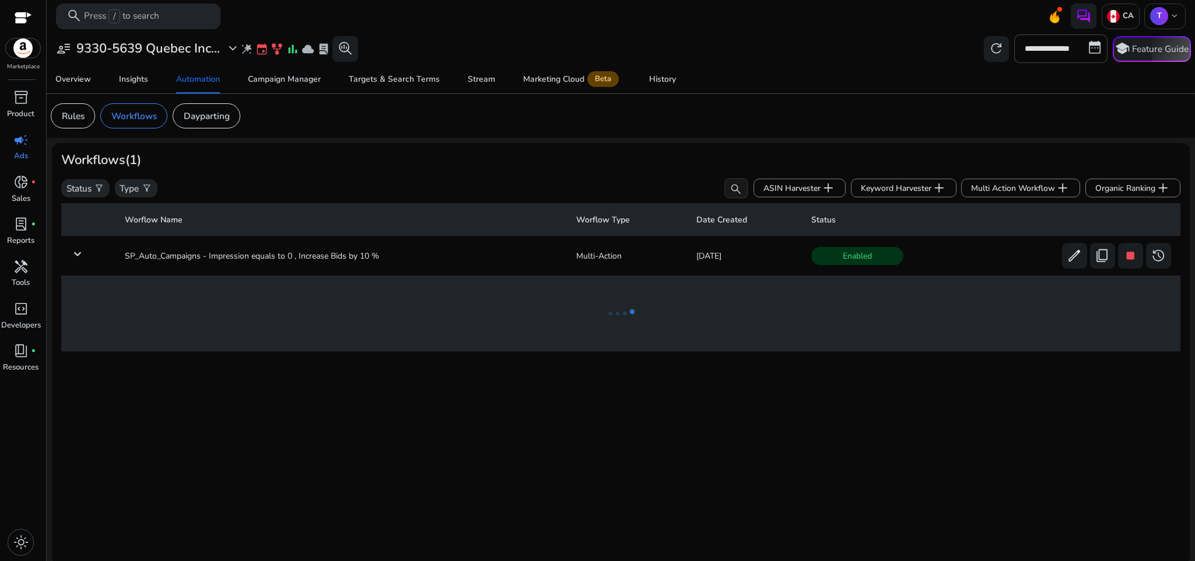
scroll to position [4, 0]
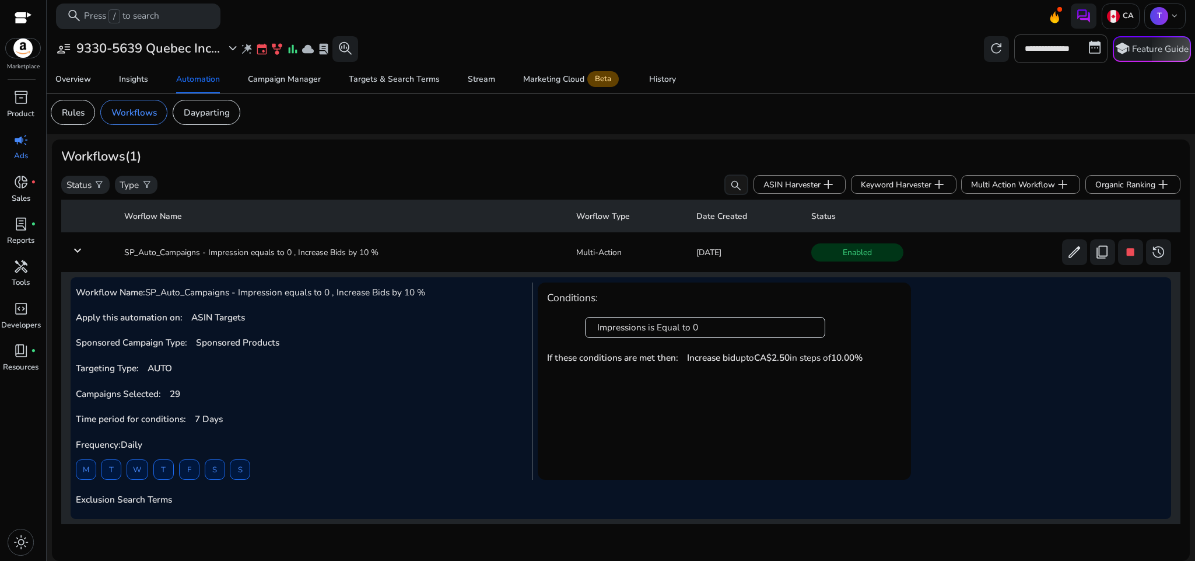
click at [81, 254] on mat-icon "keyboard_arrow_down" at bounding box center [78, 250] width 14 height 14
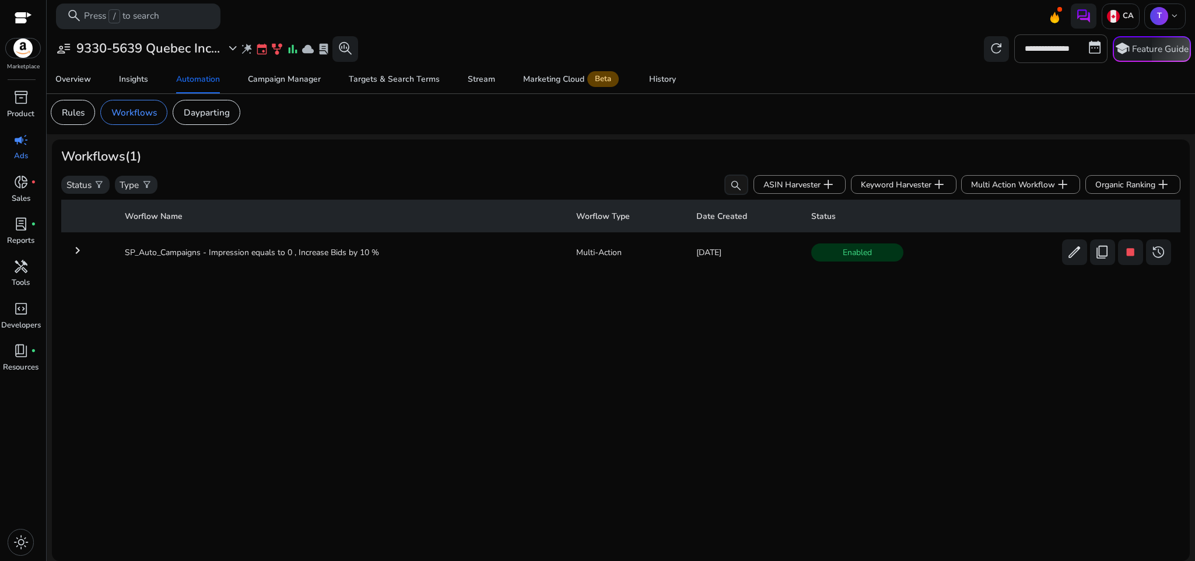
click at [450, 138] on div "**********" at bounding box center [621, 295] width 1138 height 532
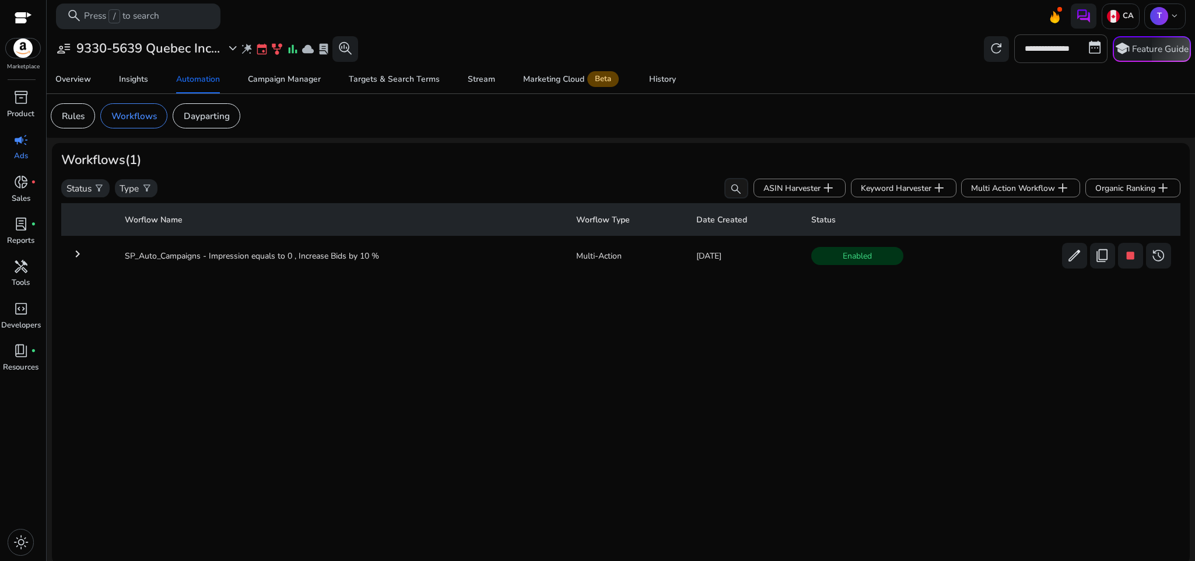
scroll to position [4, 0]
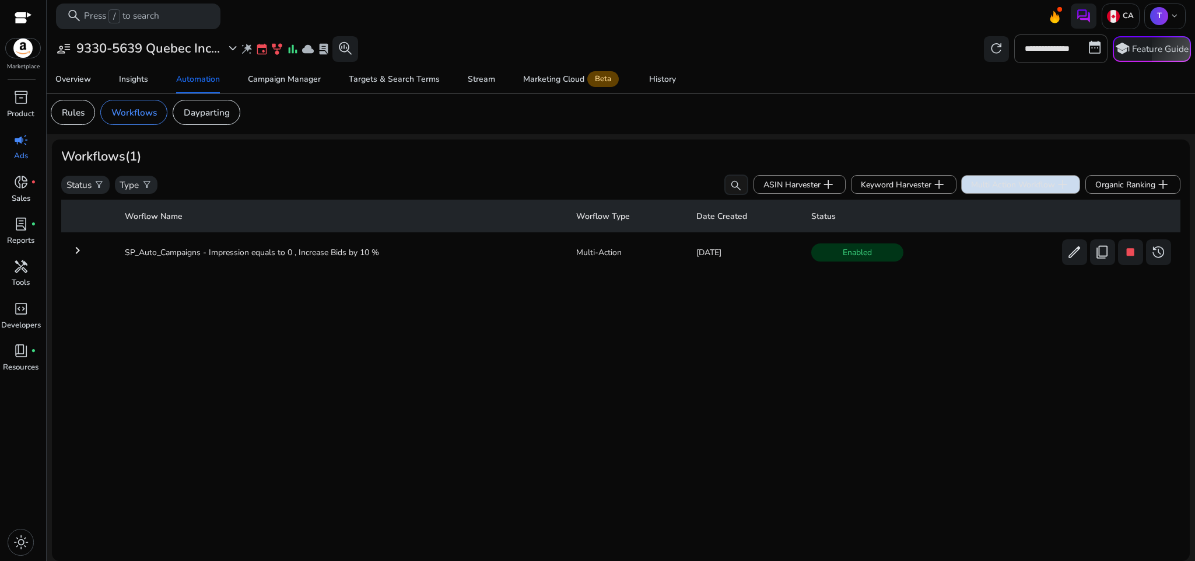
click at [978, 189] on span "Multi Action Workflow add" at bounding box center [1020, 184] width 99 height 15
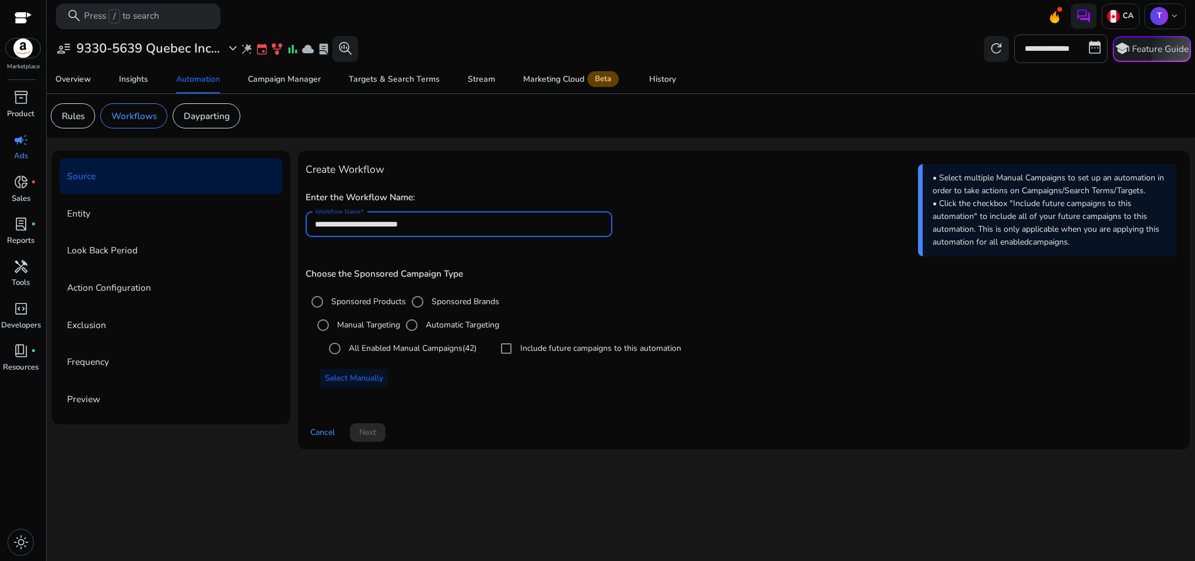
click at [463, 226] on input "**********" at bounding box center [459, 224] width 288 height 13
paste input "**********"
type input "**********"
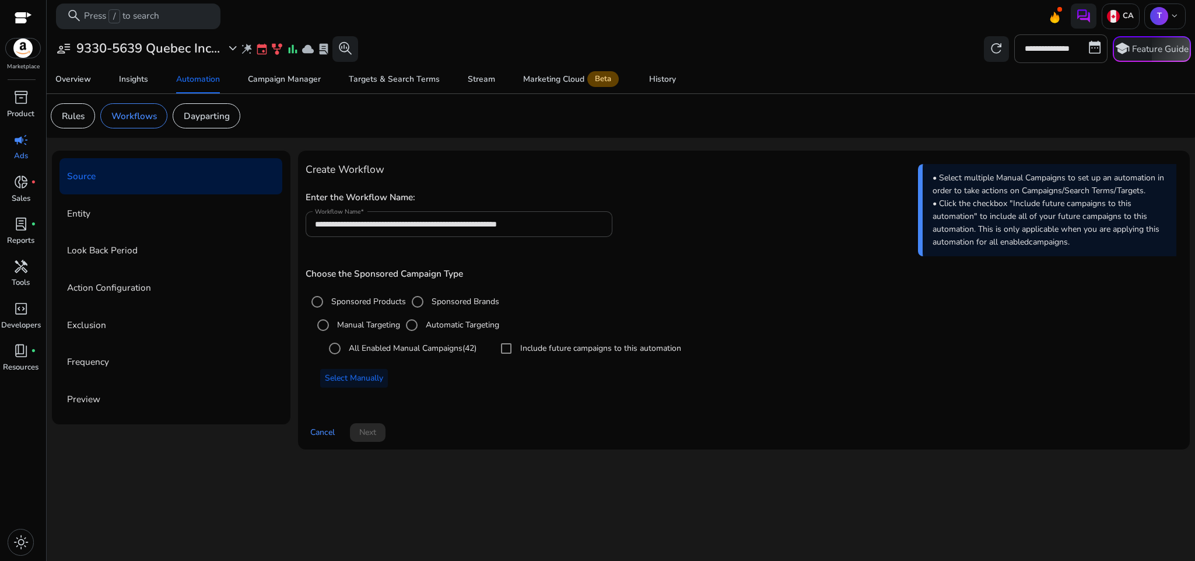
click at [572, 263] on div "Choose the Sponsored Campaign Type Sponsored Products Sponsored Brands Manual T…" at bounding box center [744, 332] width 877 height 151
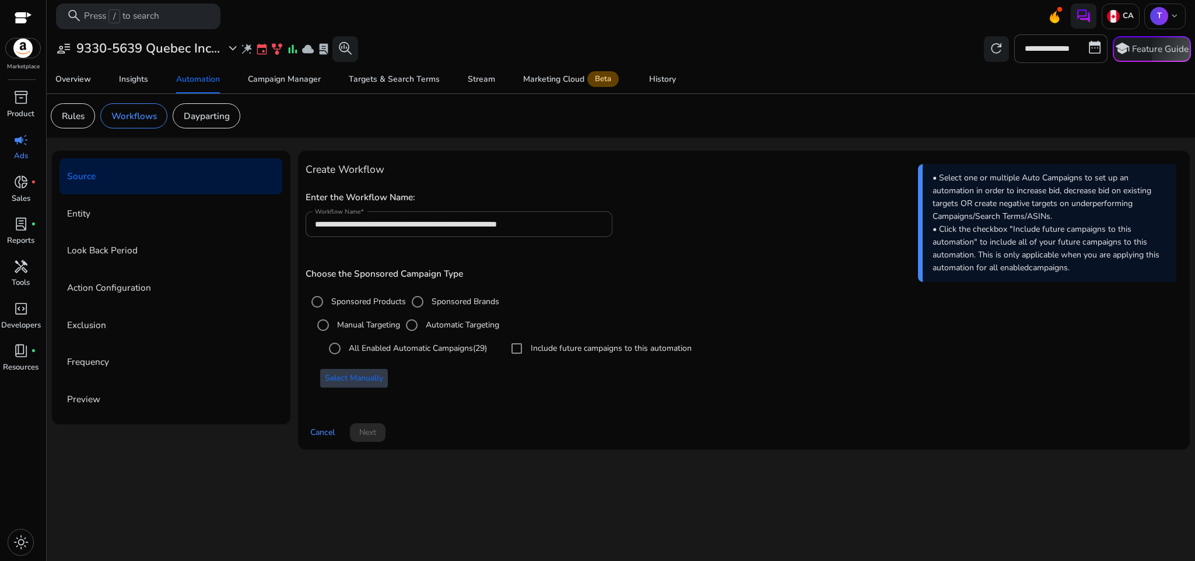
click at [375, 380] on span "Select Manually" at bounding box center [354, 378] width 58 height 12
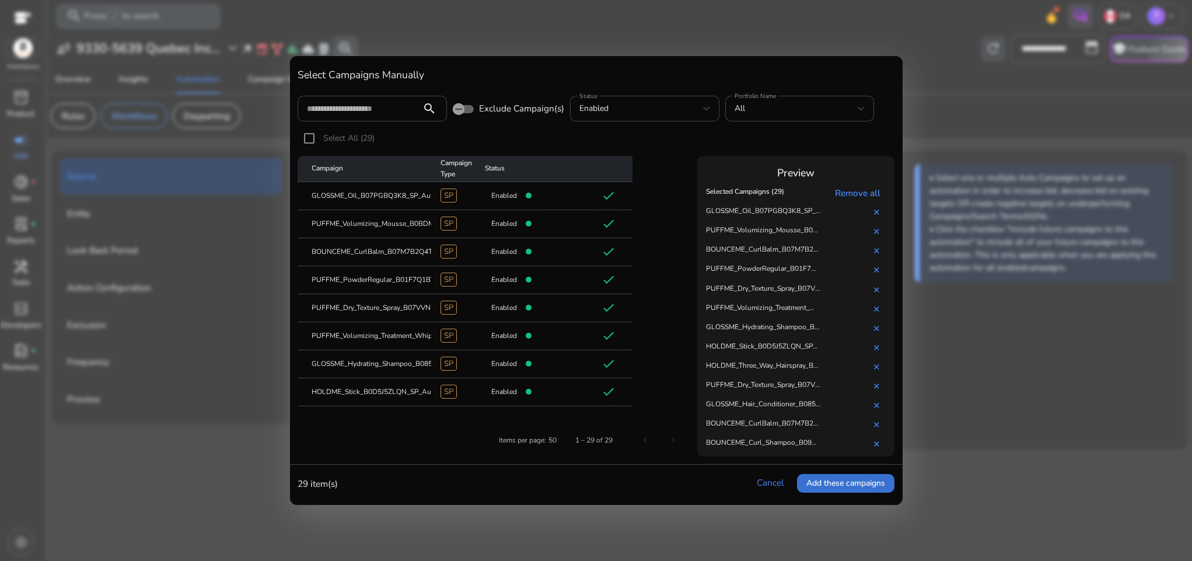
click at [835, 480] on span "Add these campaigns" at bounding box center [845, 483] width 79 height 12
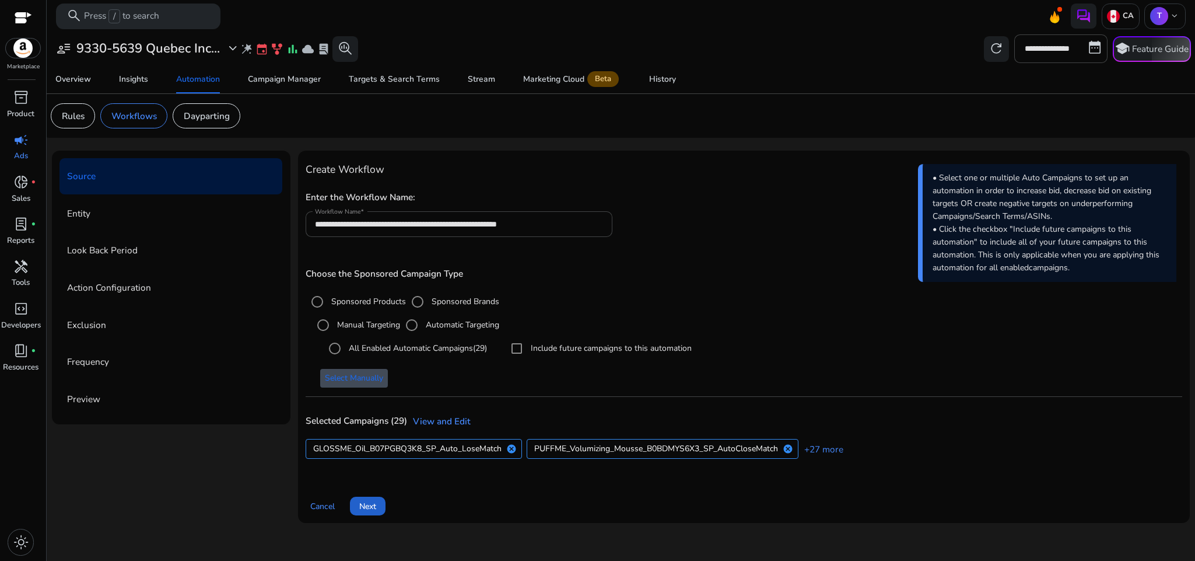
click at [377, 502] on span at bounding box center [368, 506] width 36 height 28
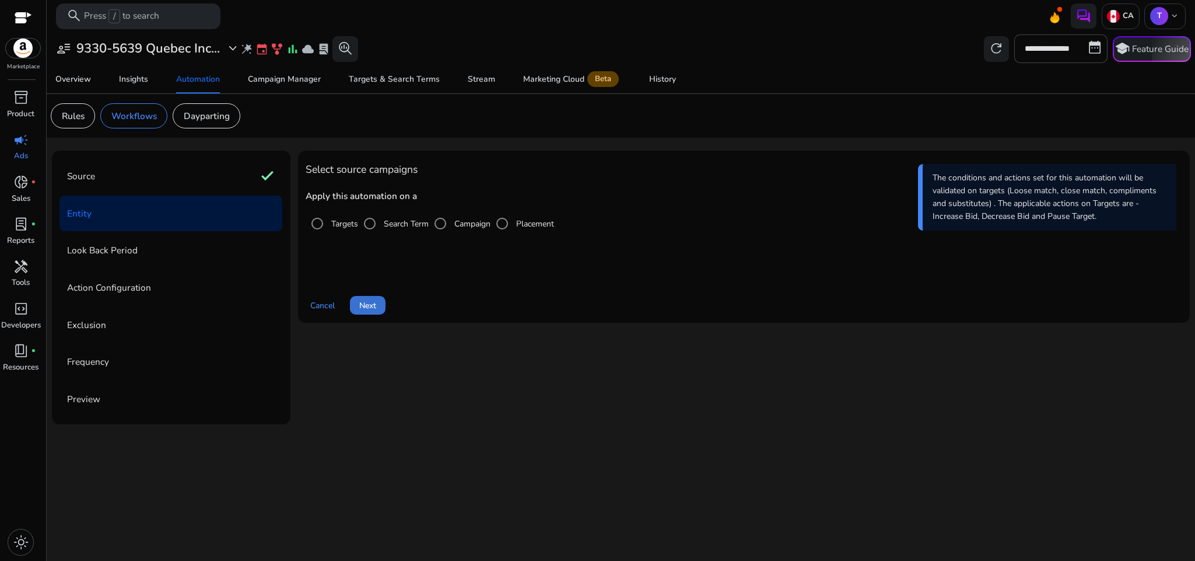
click at [372, 306] on span "Next" at bounding box center [367, 305] width 17 height 12
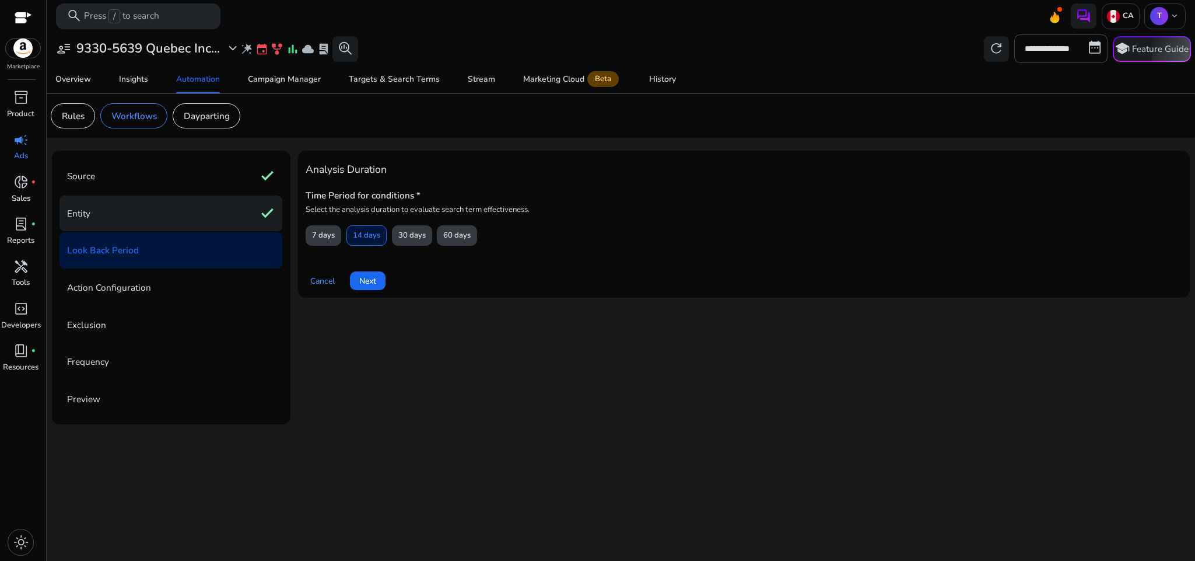
click at [221, 211] on div "Entity check" at bounding box center [171, 213] width 223 height 36
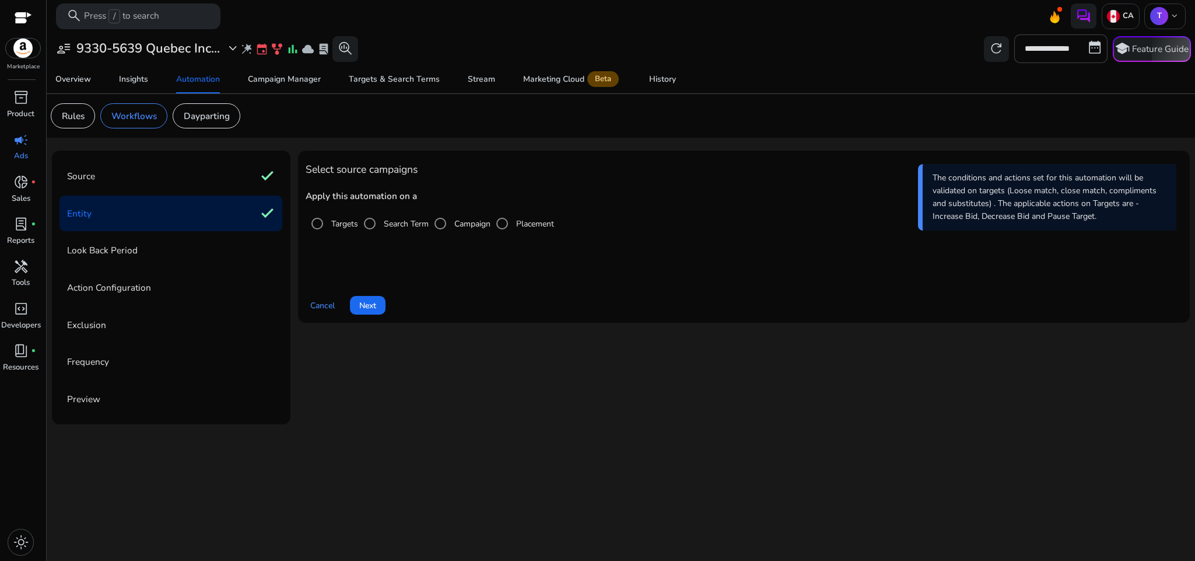
click at [221, 250] on div "Look Back Period" at bounding box center [171, 250] width 223 height 36
click at [358, 301] on span at bounding box center [368, 305] width 36 height 28
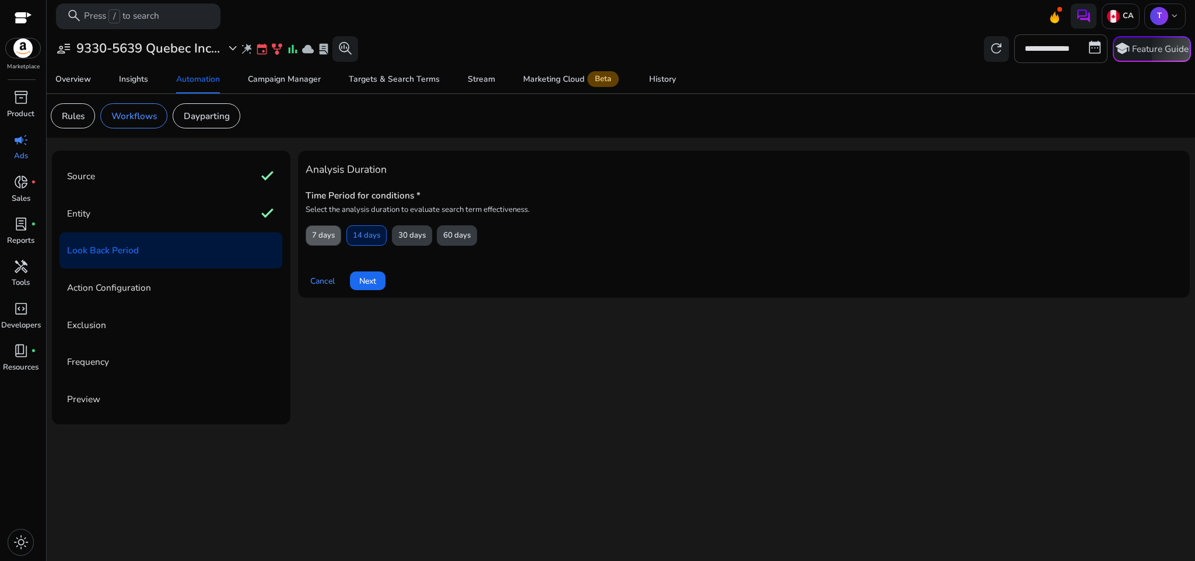
click at [327, 242] on span "7 days" at bounding box center [323, 235] width 23 height 20
click at [375, 284] on span "Next" at bounding box center [367, 281] width 17 height 12
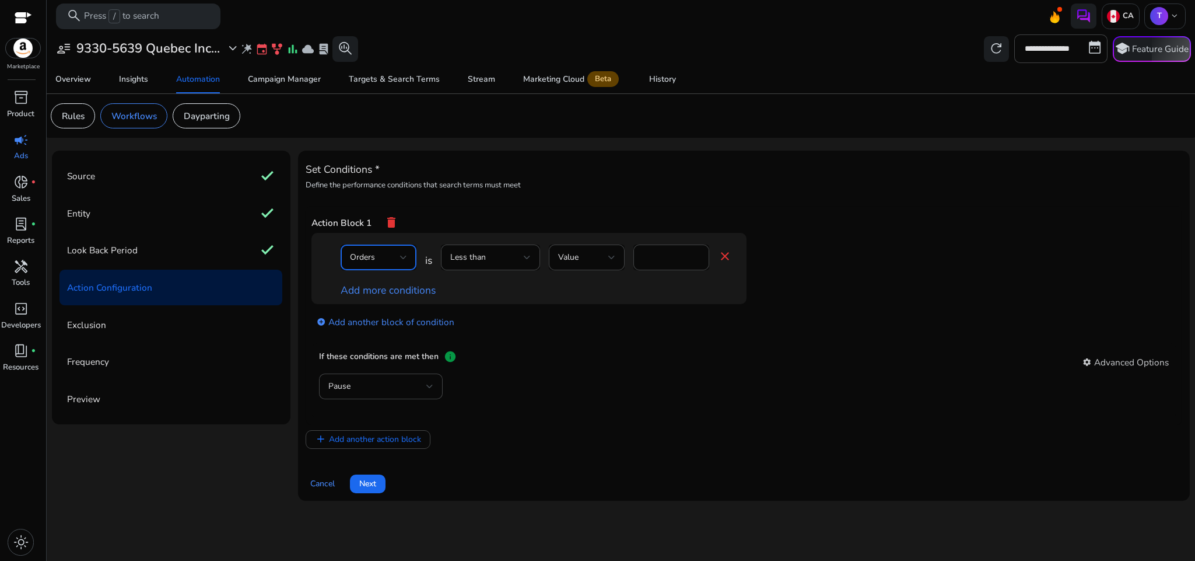
click at [382, 261] on div "Orders" at bounding box center [375, 257] width 50 height 13
click at [394, 341] on span "Clicks" at bounding box center [378, 346] width 57 height 13
click at [499, 264] on div "Less than" at bounding box center [487, 257] width 74 height 13
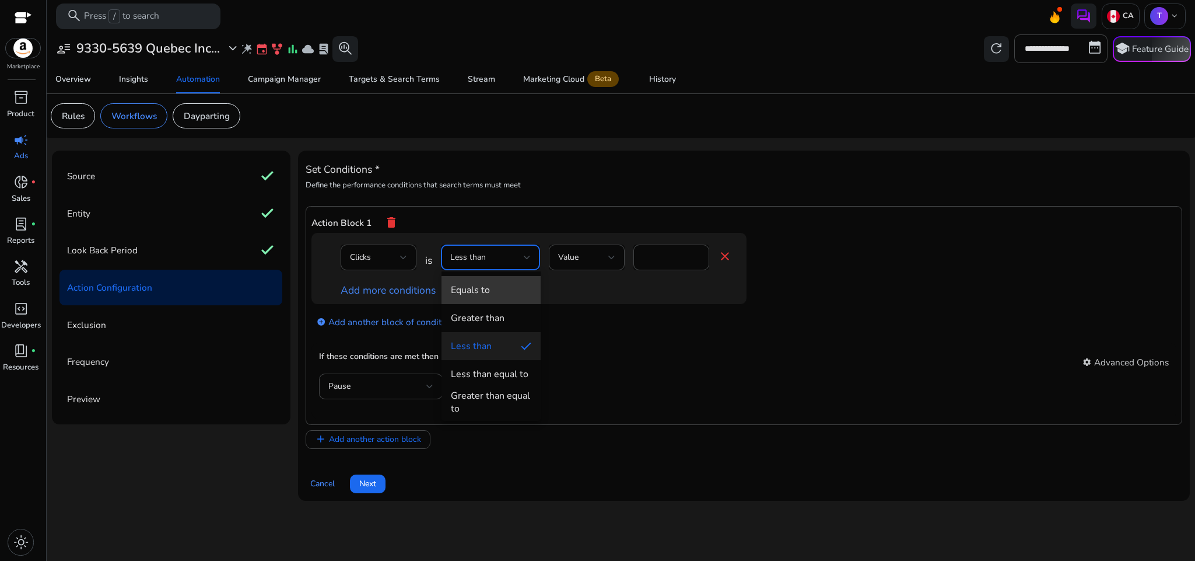
click at [499, 286] on span "Equals to" at bounding box center [491, 290] width 81 height 13
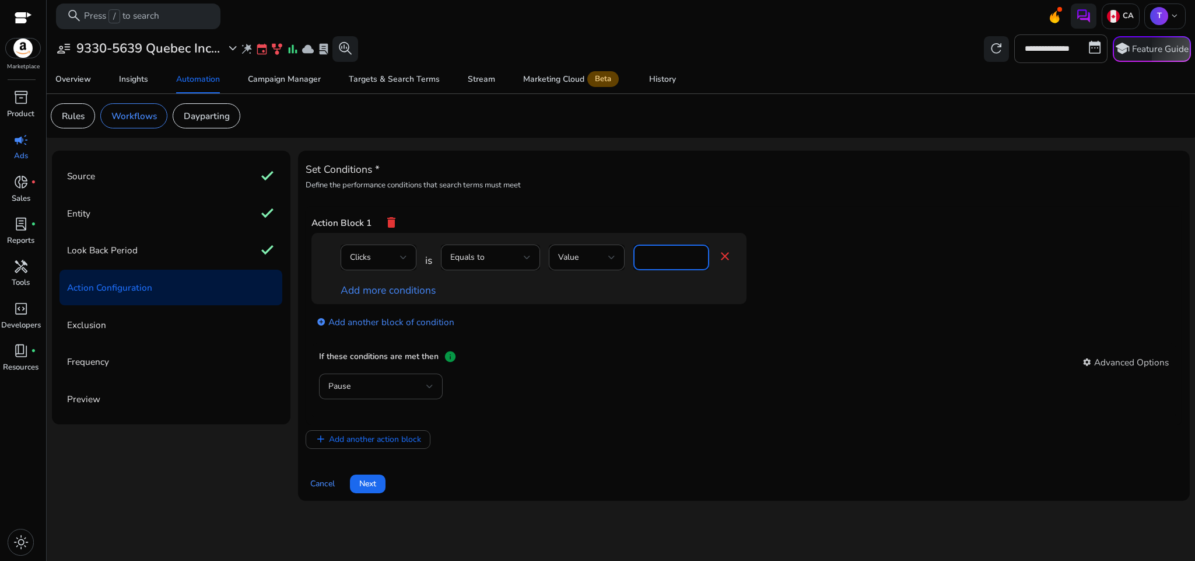
click at [653, 259] on input "*" at bounding box center [671, 257] width 57 height 13
type input "*"
click at [820, 266] on app-ppc-editable-conditions "Clicks is Equals to Value * close Add more conditions add_circle Add another bl…" at bounding box center [745, 288] width 866 height 110
click at [410, 398] on div "Pause" at bounding box center [380, 386] width 105 height 26
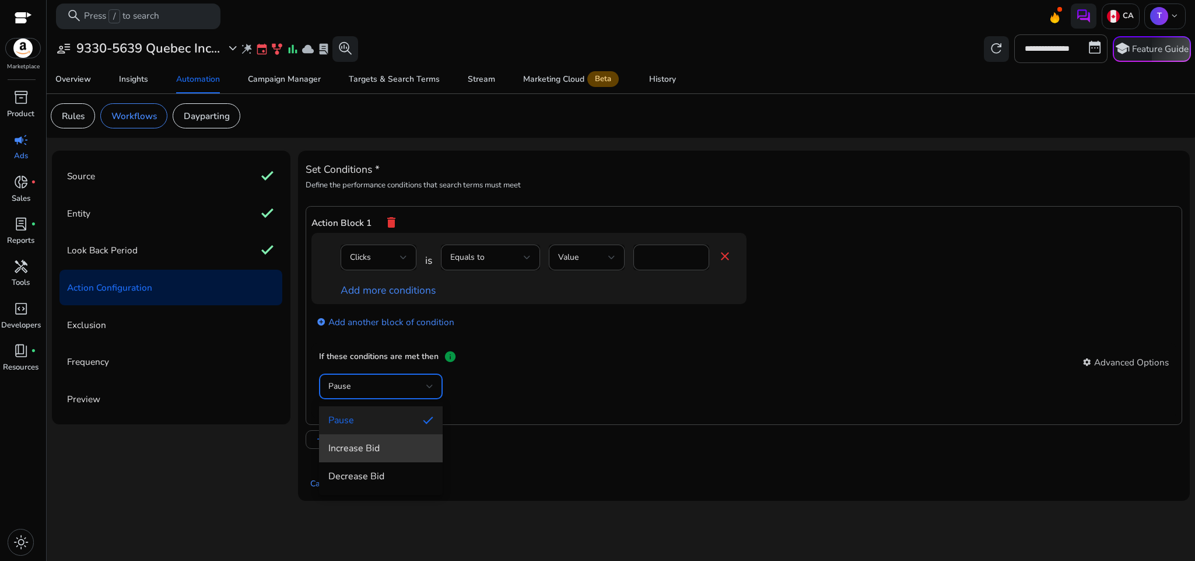
click at [394, 453] on span "Increase Bid" at bounding box center [380, 448] width 105 height 13
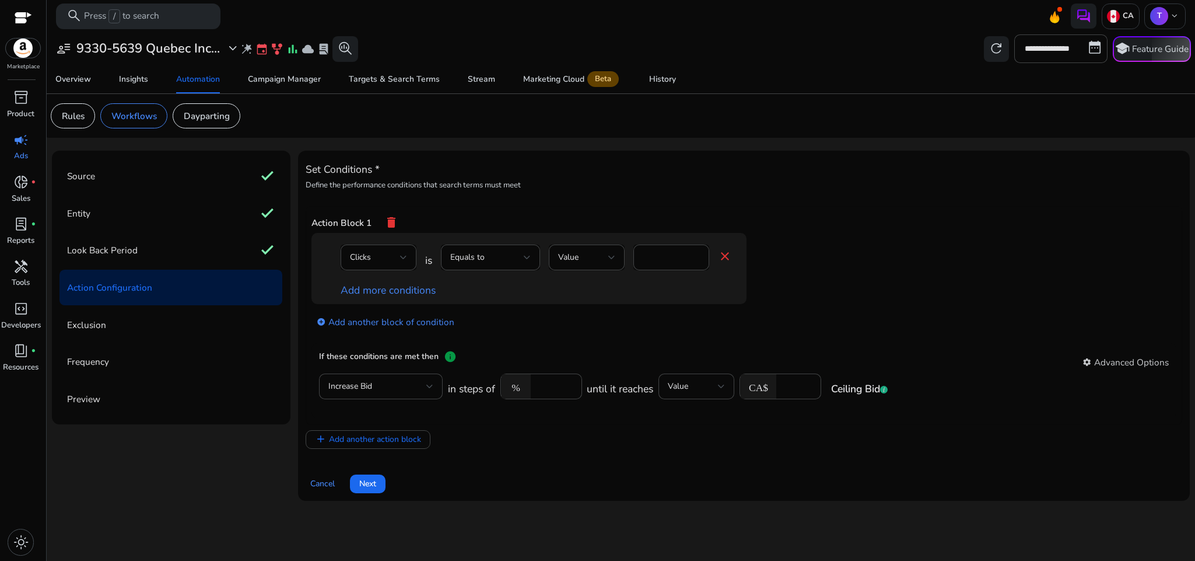
click at [798, 333] on app-ppc-editable-conditions "Clicks is Equals to Value * close Add more conditions add_circle Add another bl…" at bounding box center [745, 288] width 866 height 110
click at [594, 253] on div "Value" at bounding box center [583, 257] width 50 height 13
click at [604, 307] on mat-option "Bid" at bounding box center [588, 318] width 76 height 28
click at [602, 264] on div "Bid" at bounding box center [583, 257] width 50 height 13
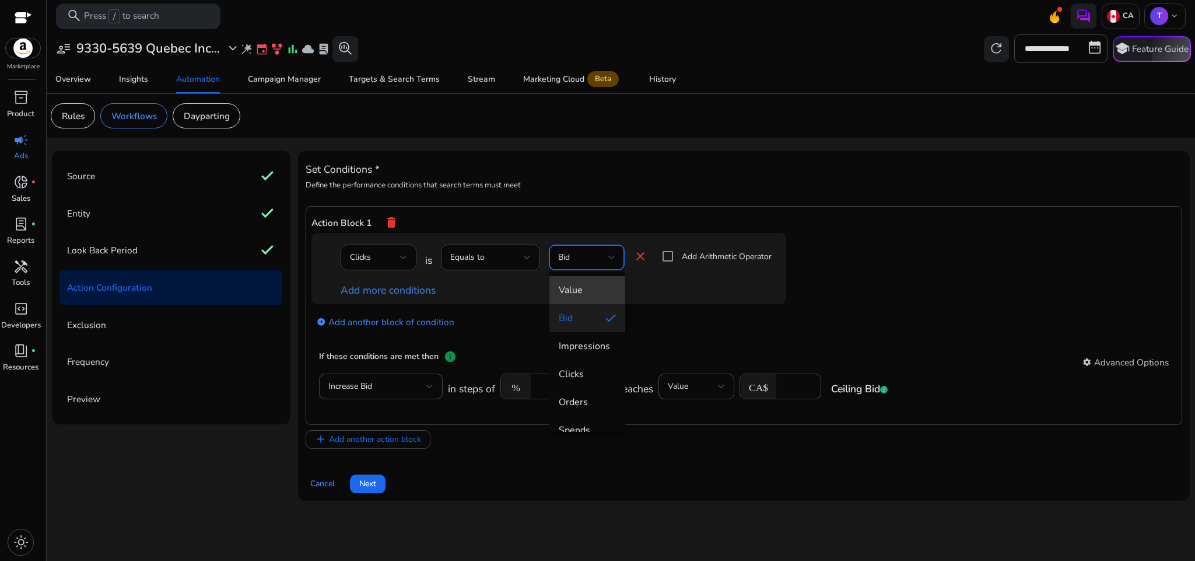
click at [602, 286] on span "Value" at bounding box center [587, 290] width 57 height 13
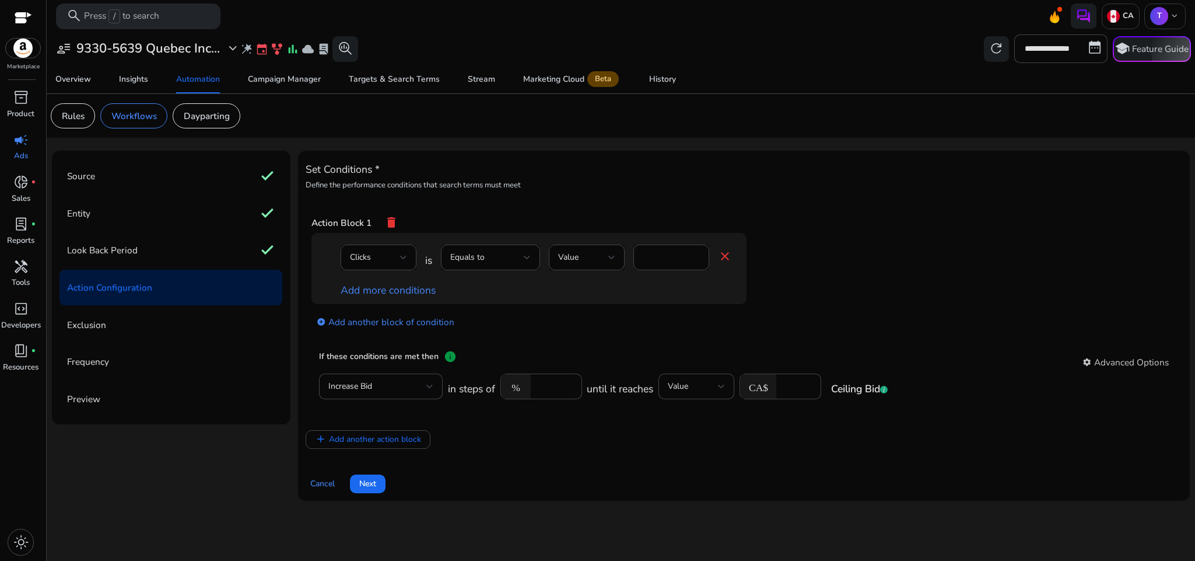
click at [726, 320] on div "add_circle Add another block of condition" at bounding box center [553, 321] width 482 height 34
click at [658, 324] on div "add_circle Add another block of condition" at bounding box center [553, 321] width 482 height 34
click at [379, 490] on span at bounding box center [368, 484] width 36 height 28
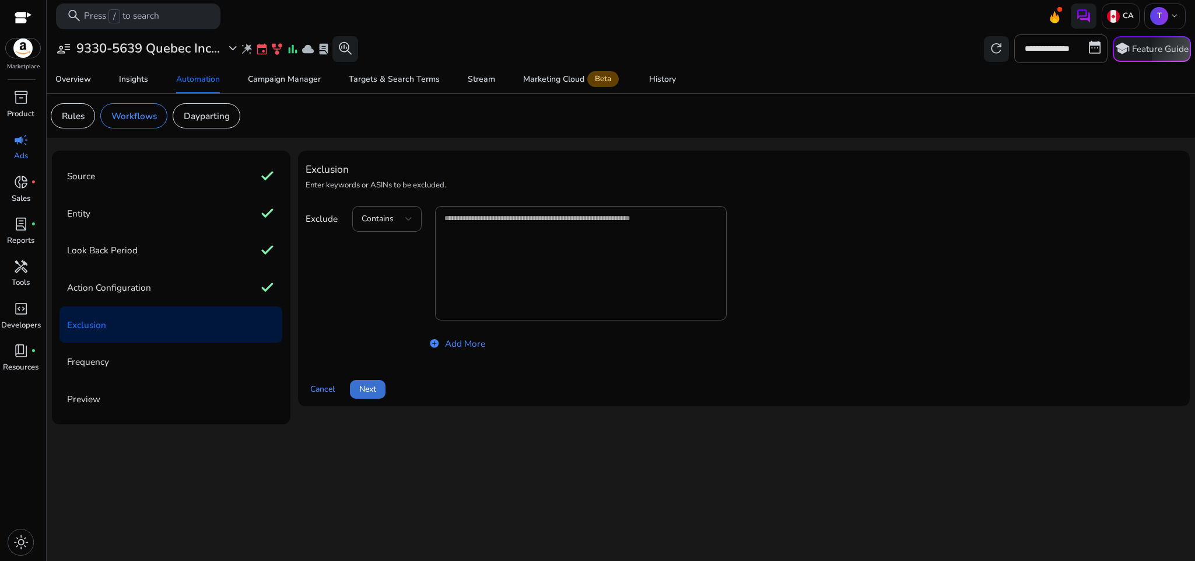
click at [366, 401] on span at bounding box center [368, 389] width 36 height 28
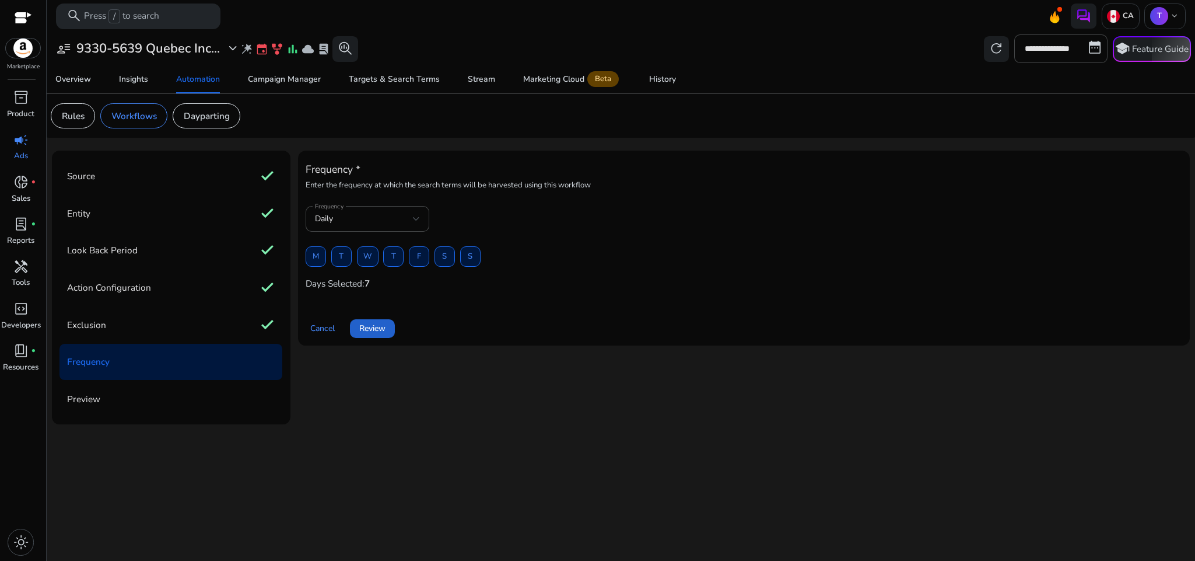
click at [373, 329] on span "Review" at bounding box center [372, 328] width 26 height 12
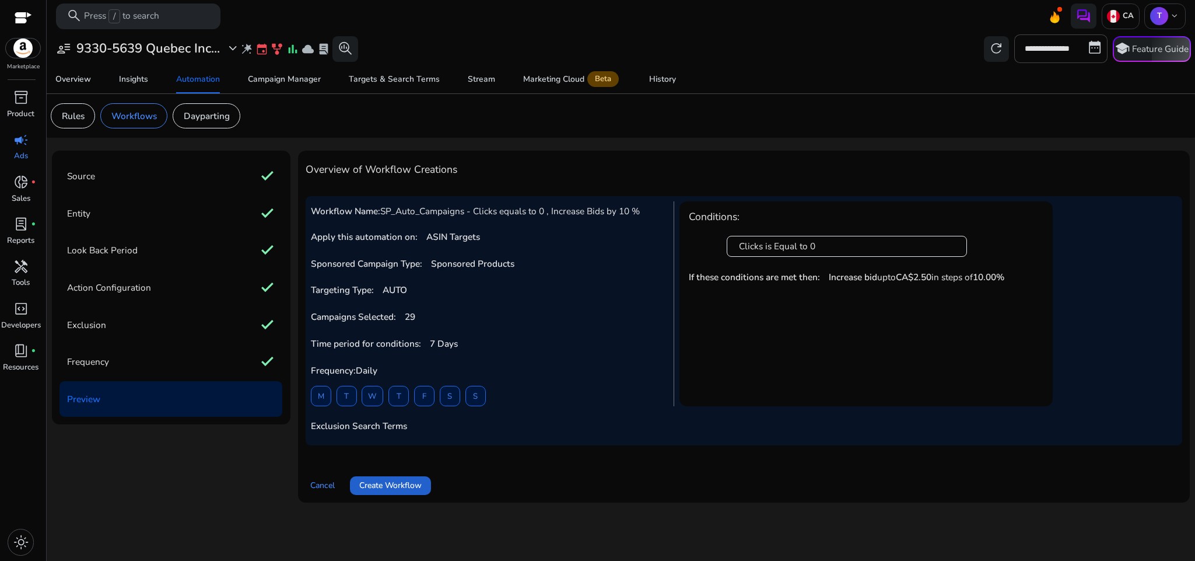
click at [400, 474] on span at bounding box center [390, 485] width 81 height 28
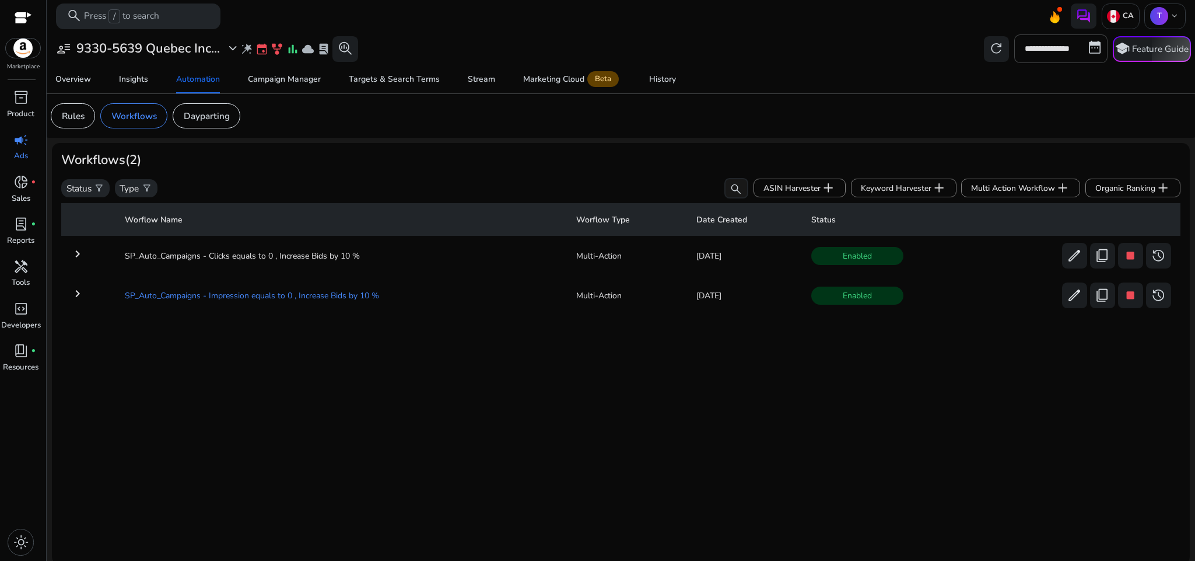
drag, startPoint x: 109, startPoint y: 249, endPoint x: 392, endPoint y: 308, distance: 289.0
click at [392, 308] on tbody "keyboard_arrow_right SP_Auto_Campaigns - Clicks equals to 0 , Increase Bids by …" at bounding box center [621, 277] width 1120 height 75
click at [429, 394] on div "Worflow Name Worflow Type Date Created Status keyboard_arrow_right SP_Auto_Camp…" at bounding box center [621, 376] width 1120 height 356
click at [1055, 191] on span "add" at bounding box center [1062, 187] width 15 height 15
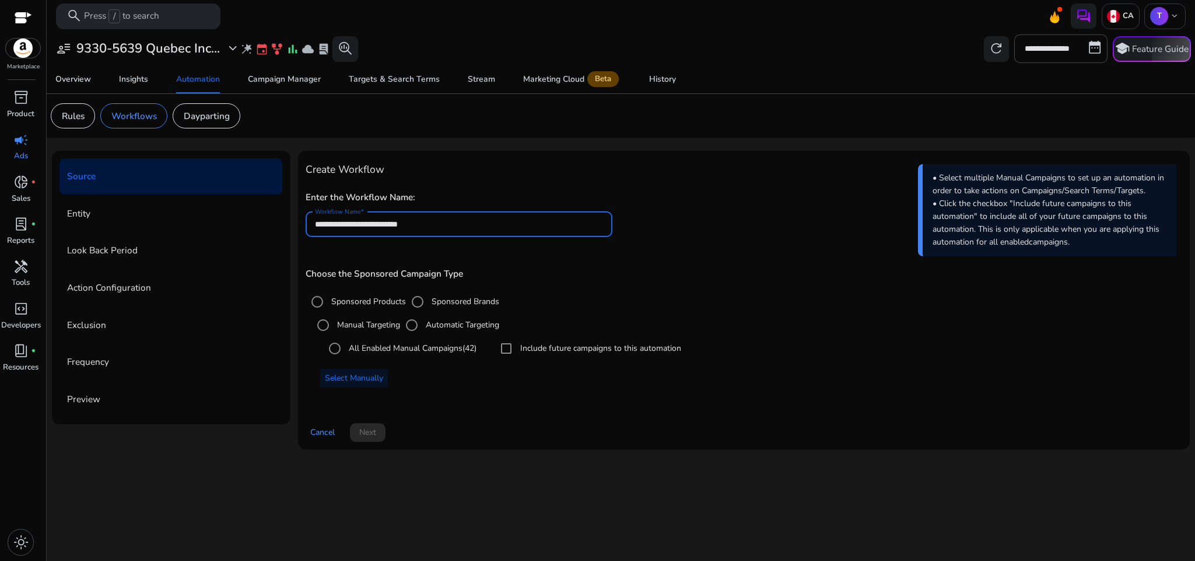
click at [450, 226] on input "**********" at bounding box center [459, 224] width 288 height 13
type input "*"
paste input "**********"
type input "**********"
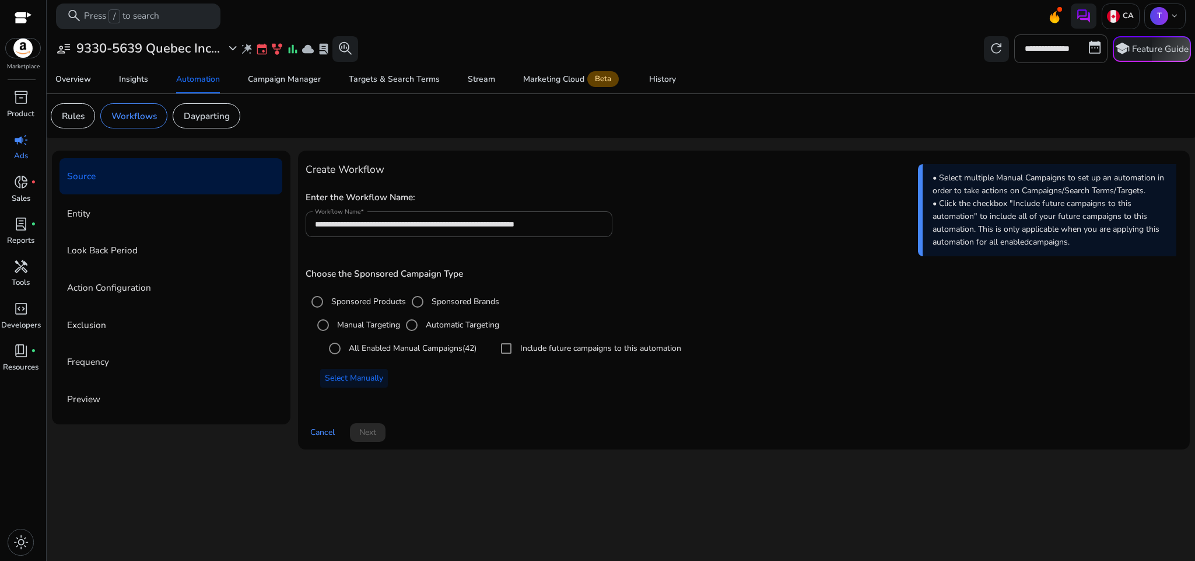
click at [574, 261] on div "Choose the Sponsored Campaign Type Sponsored Products Sponsored Brands Manual T…" at bounding box center [744, 332] width 877 height 151
click at [438, 328] on label "Automatic Targeting" at bounding box center [462, 325] width 76 height 12
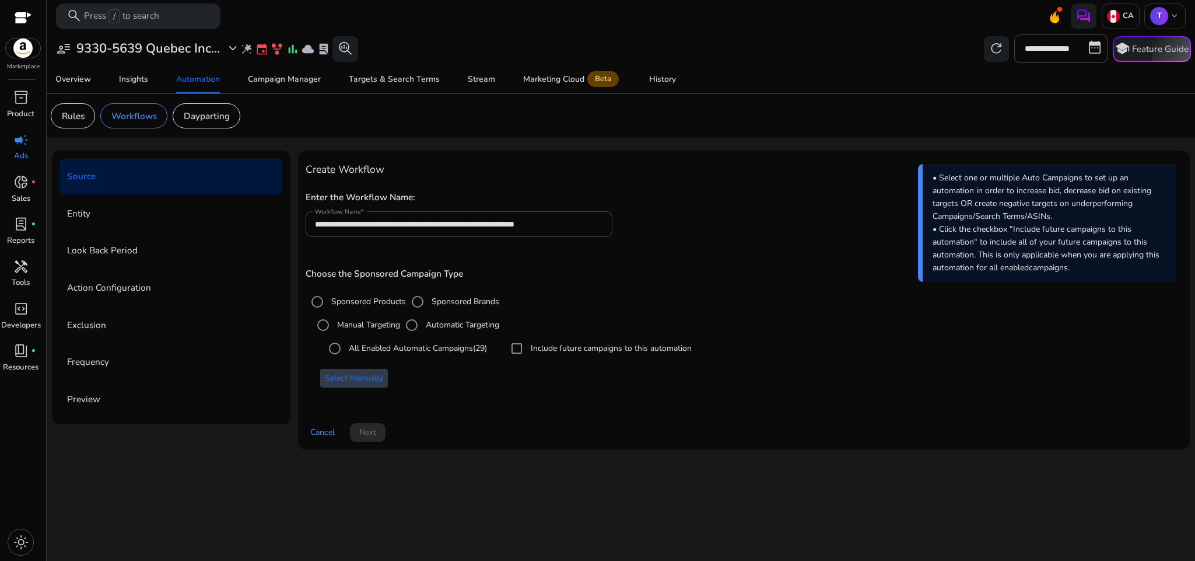
click at [378, 379] on span "Select Manually" at bounding box center [354, 378] width 58 height 12
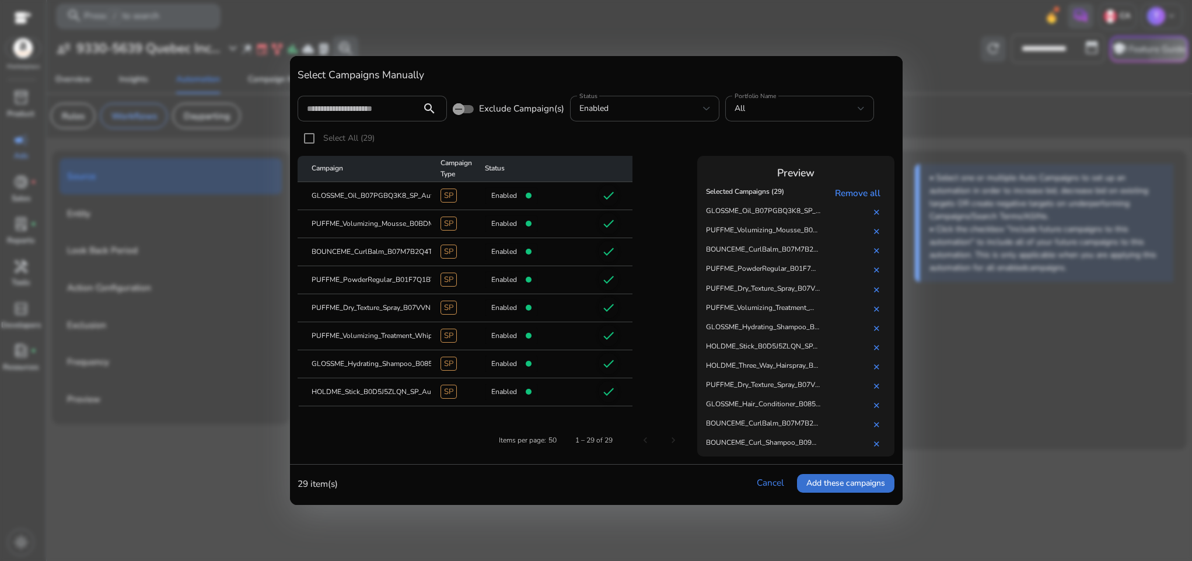
click at [849, 487] on span "Add these campaigns" at bounding box center [845, 483] width 79 height 12
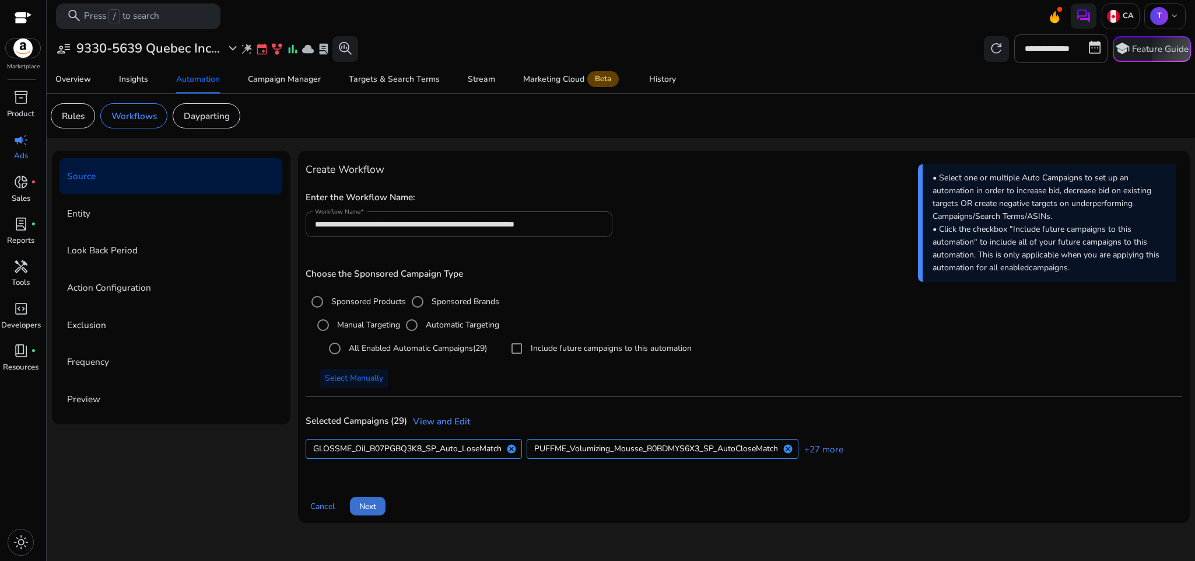
click at [370, 503] on span "Next" at bounding box center [367, 506] width 17 height 12
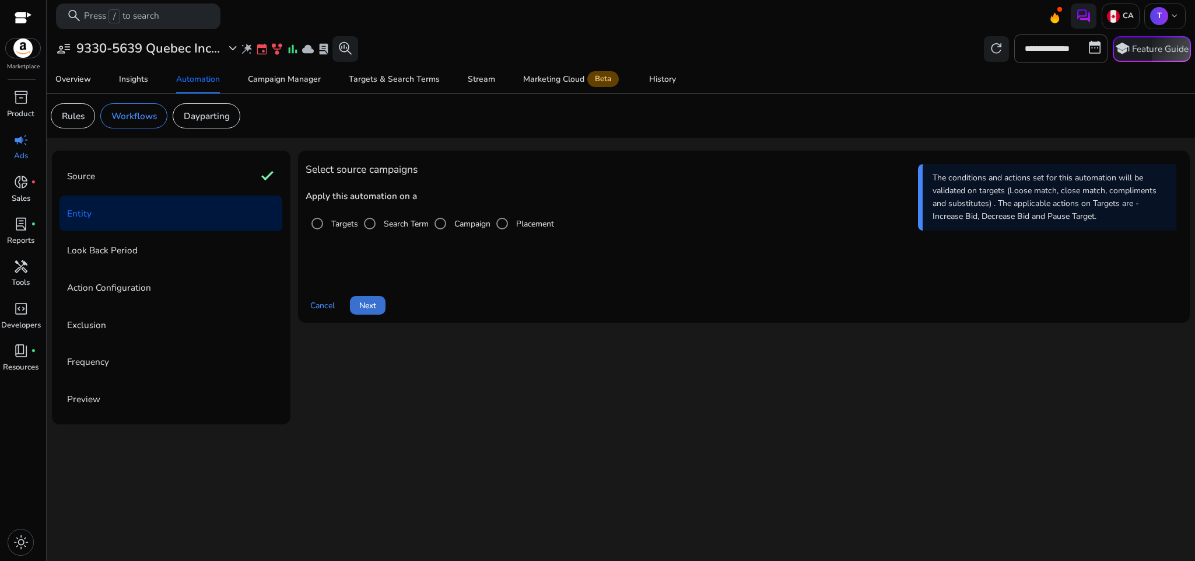
click at [372, 305] on span "Next" at bounding box center [367, 305] width 17 height 12
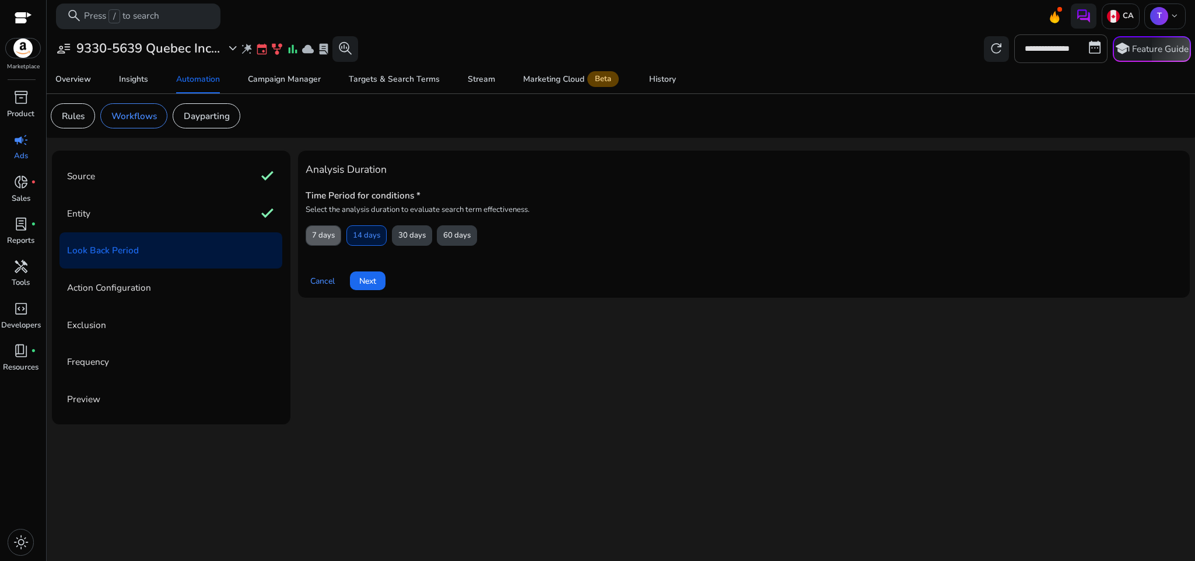
click at [324, 239] on span "7 days" at bounding box center [323, 235] width 23 height 20
click at [349, 268] on div "Cancel Next" at bounding box center [744, 275] width 877 height 29
click at [355, 272] on span at bounding box center [368, 281] width 36 height 28
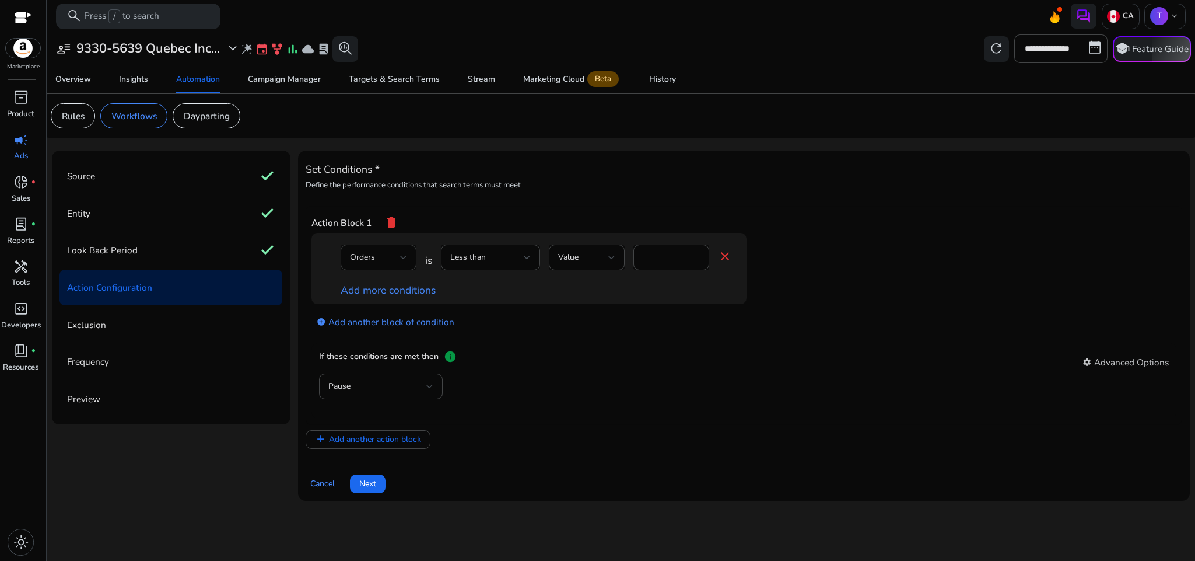
click at [377, 256] on div "Orders" at bounding box center [375, 257] width 50 height 13
click at [480, 254] on div at bounding box center [597, 280] width 1195 height 561
click at [480, 254] on span "Less than" at bounding box center [468, 256] width 36 height 11
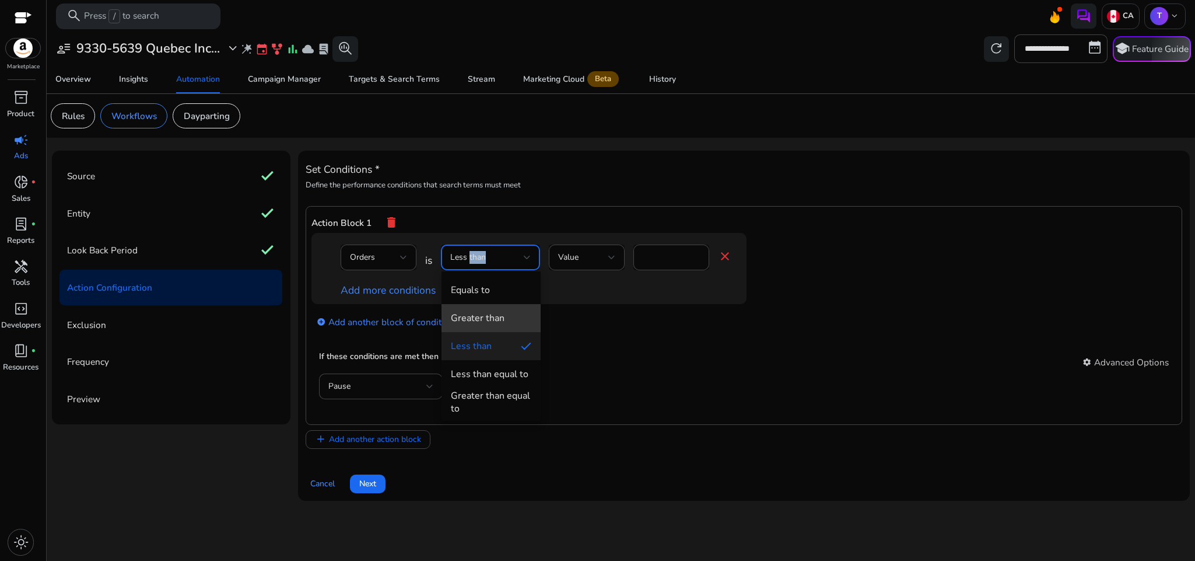
click at [506, 317] on span "Greater than" at bounding box center [491, 318] width 81 height 13
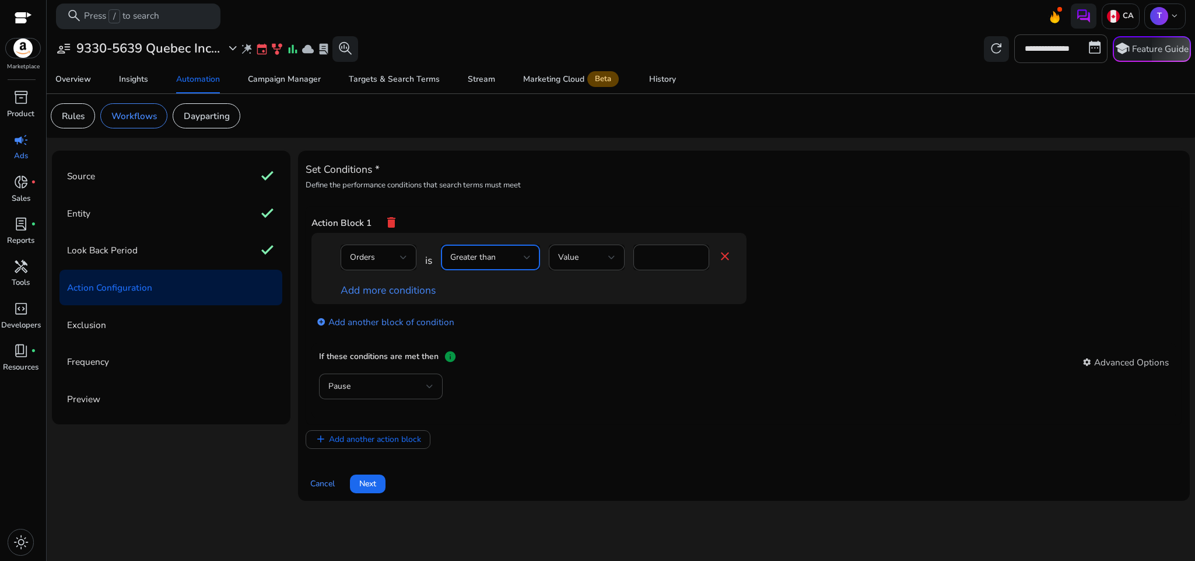
click at [520, 264] on div "Greater than" at bounding box center [490, 257] width 81 height 14
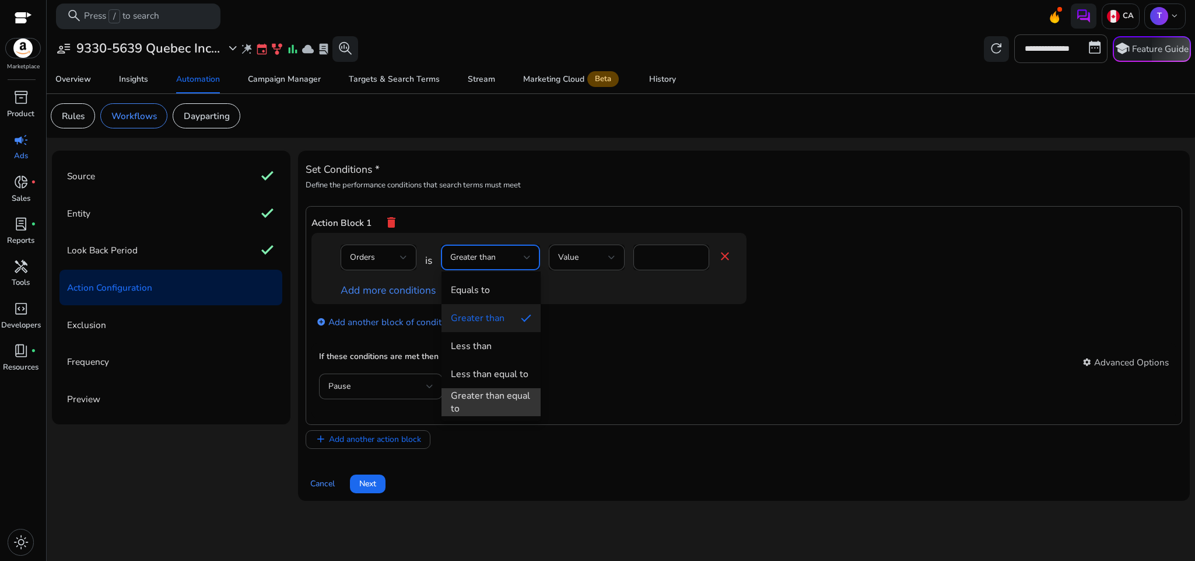
click at [518, 398] on div "Greater than equal to" at bounding box center [491, 402] width 81 height 26
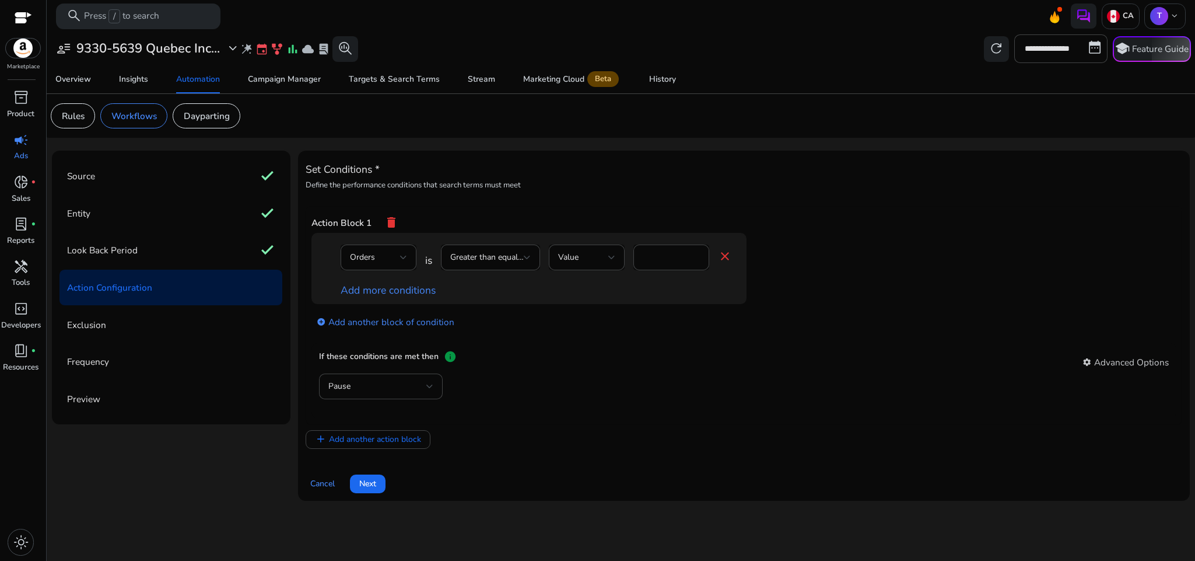
click at [653, 368] on div "If these conditions are met then info settings Advanced Options" at bounding box center [744, 361] width 850 height 23
click at [665, 257] on input "*" at bounding box center [671, 257] width 57 height 13
type input "*"
click at [678, 310] on div "add_circle Add another block of condition" at bounding box center [553, 321] width 482 height 34
click at [387, 250] on div "Orders" at bounding box center [378, 257] width 57 height 26
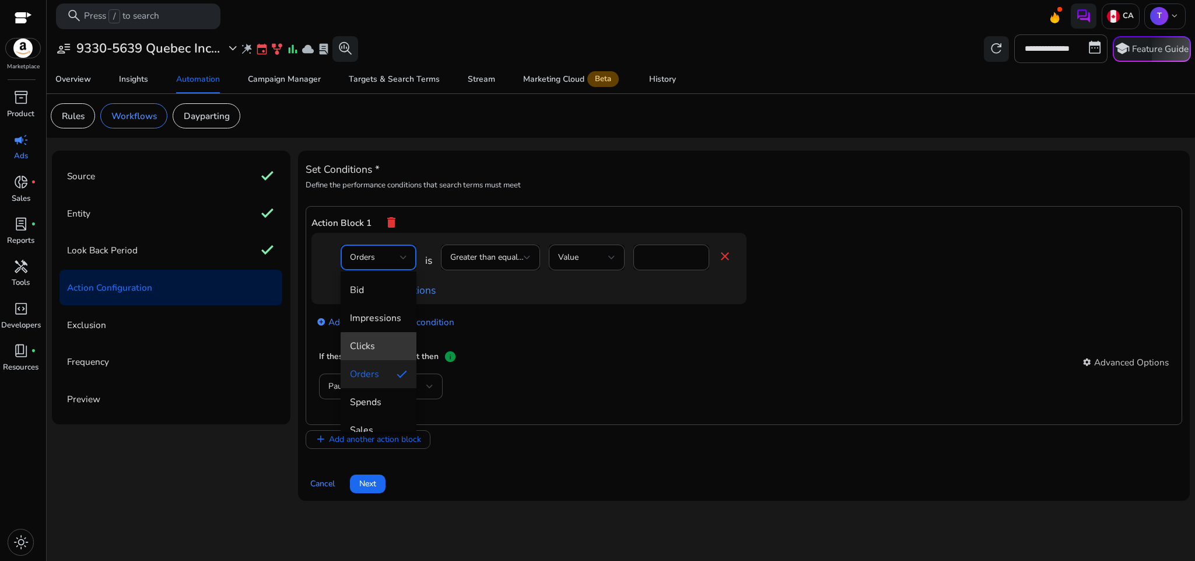
click at [389, 350] on span "Clicks" at bounding box center [378, 346] width 57 height 13
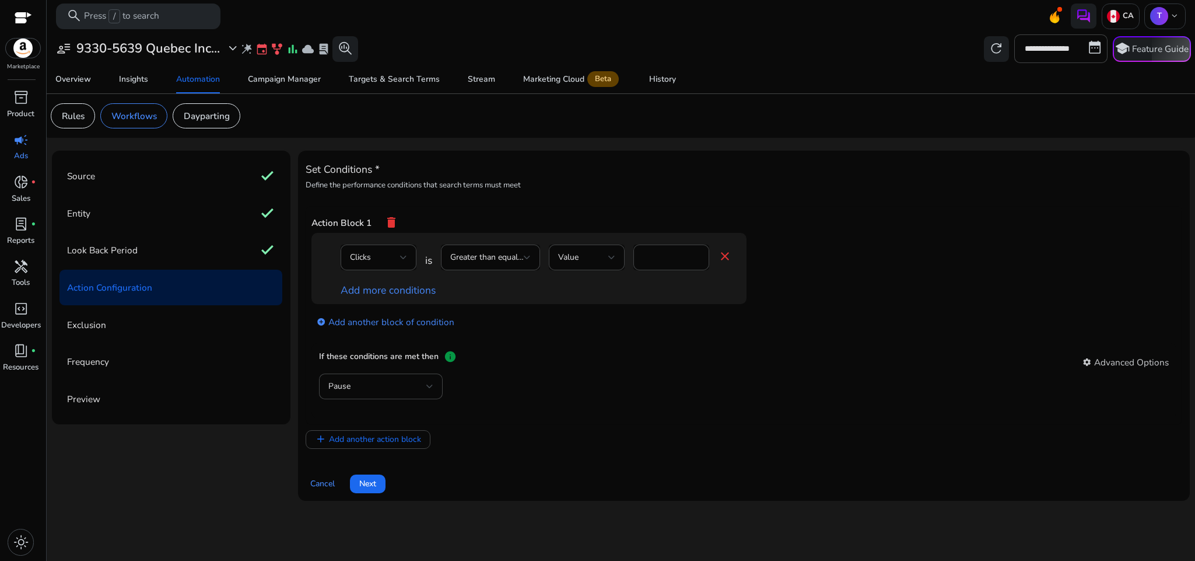
click at [630, 365] on div "If these conditions are met then info settings Advanced Options" at bounding box center [744, 361] width 850 height 23
click at [415, 296] on link "Add more conditions" at bounding box center [388, 290] width 95 height 14
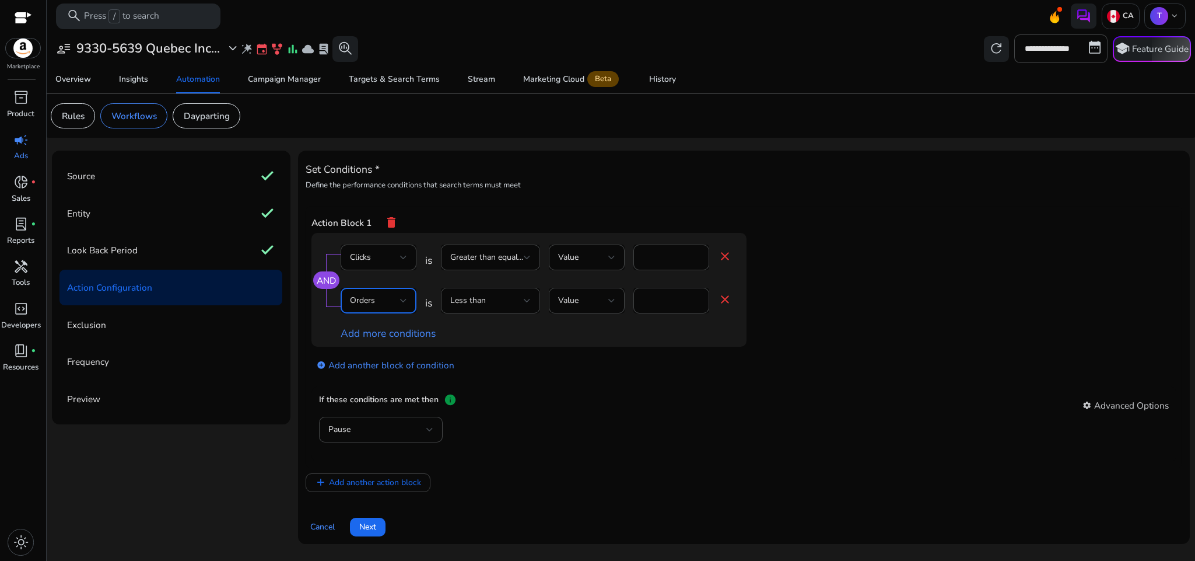
click at [396, 299] on div "Orders" at bounding box center [375, 300] width 50 height 13
click at [490, 299] on div at bounding box center [597, 280] width 1195 height 561
click at [490, 299] on div "Less than" at bounding box center [487, 300] width 74 height 13
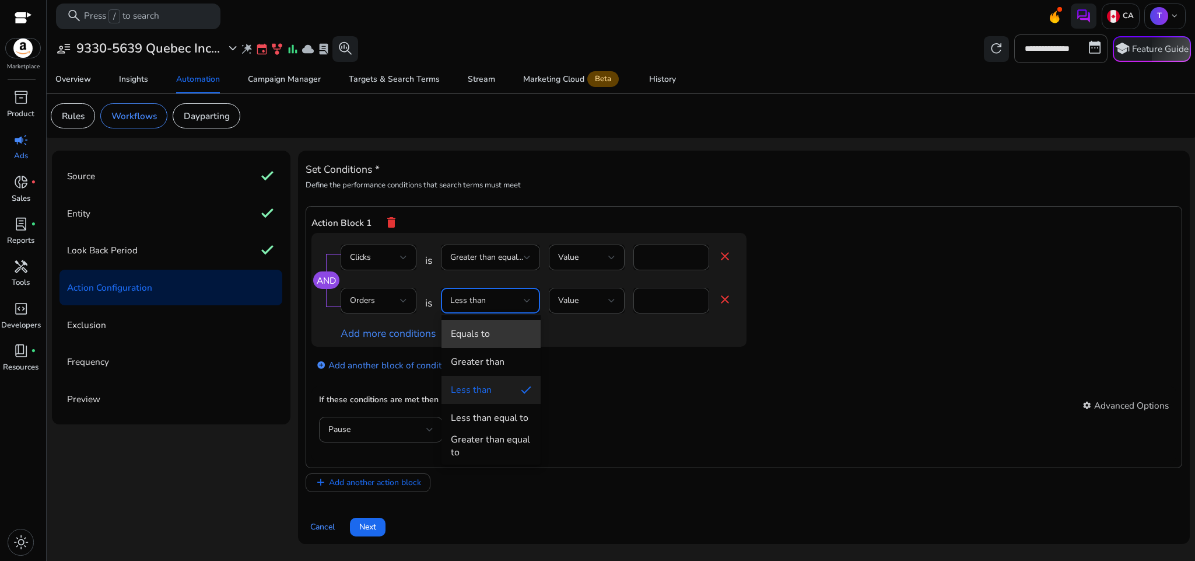
click at [499, 329] on span "Equals to" at bounding box center [491, 333] width 81 height 13
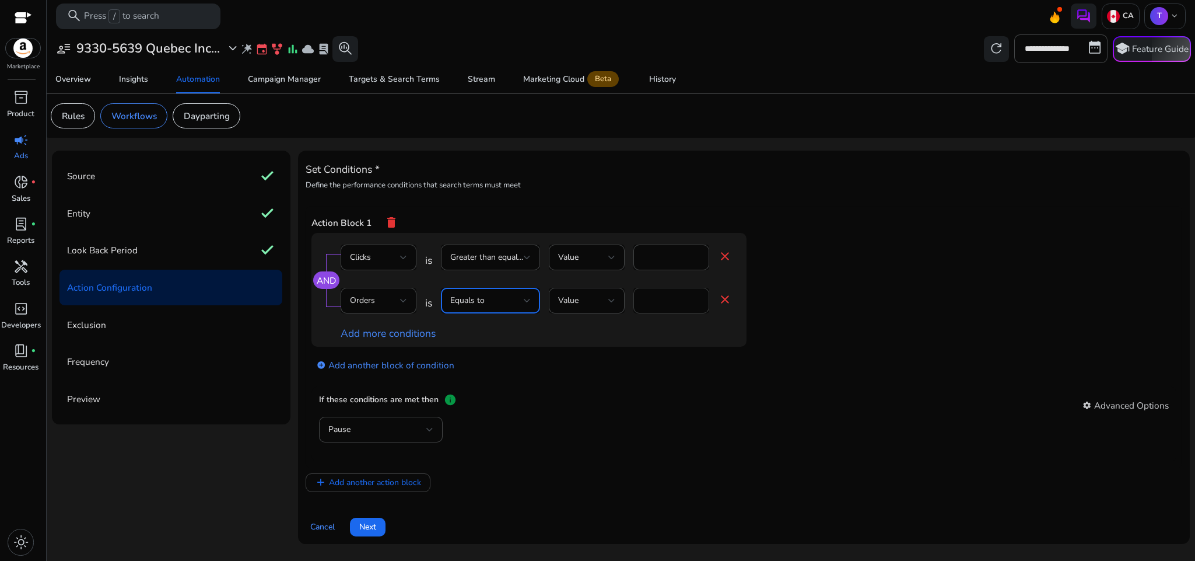
click at [669, 305] on input "*" at bounding box center [671, 300] width 57 height 13
type input "*"
click at [663, 253] on input "*" at bounding box center [671, 257] width 57 height 13
type input "*"
click at [648, 303] on input "number" at bounding box center [671, 300] width 57 height 13
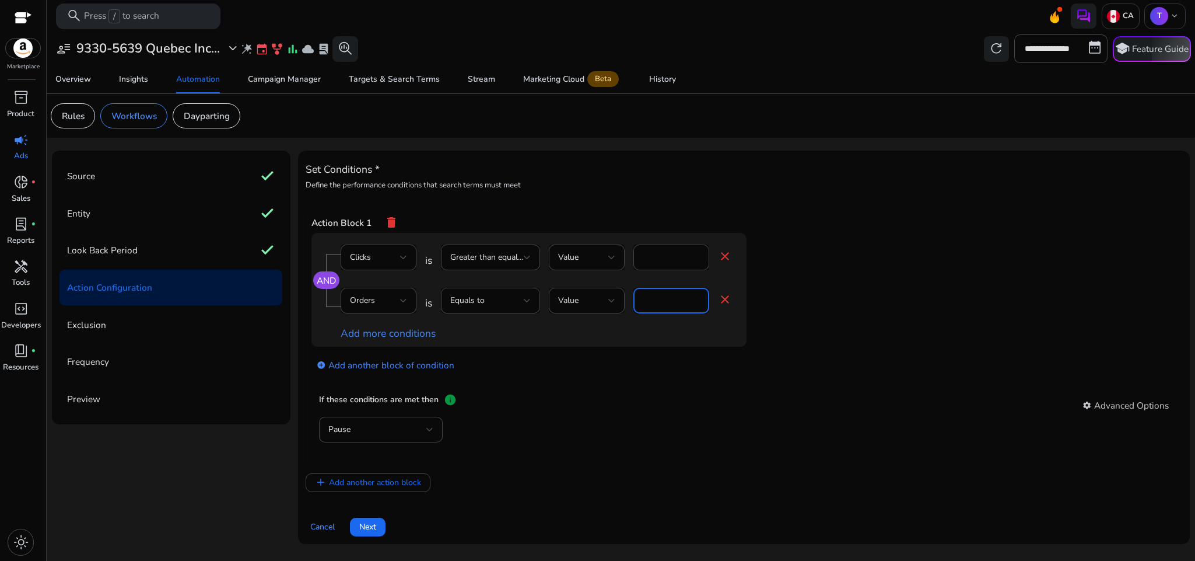
type input "*"
click at [751, 310] on div "AND Clicks is Greater than equal to Value * close Orders is Equals to Value * c…" at bounding box center [553, 290] width 482 height 114
click at [373, 429] on div "Pause" at bounding box center [377, 429] width 98 height 13
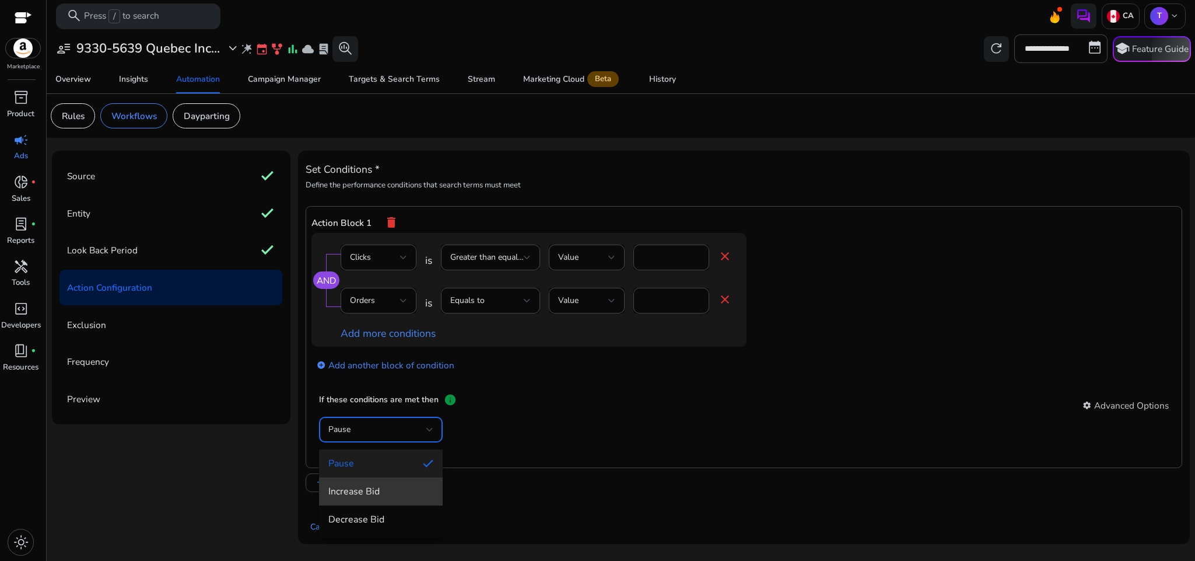
click at [403, 488] on span "Increase Bid" at bounding box center [380, 491] width 105 height 13
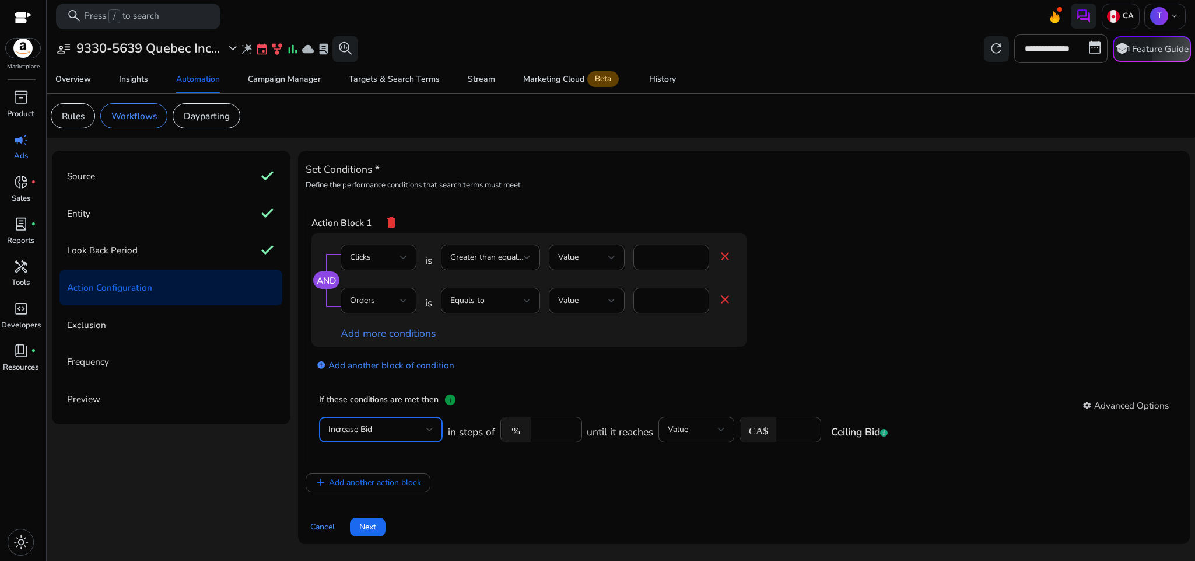
click at [387, 425] on div "Increase Bid" at bounding box center [377, 429] width 98 height 13
click at [394, 508] on mat-option "Decrease Bid" at bounding box center [381, 519] width 124 height 28
click at [551, 432] on input "****" at bounding box center [555, 429] width 36 height 13
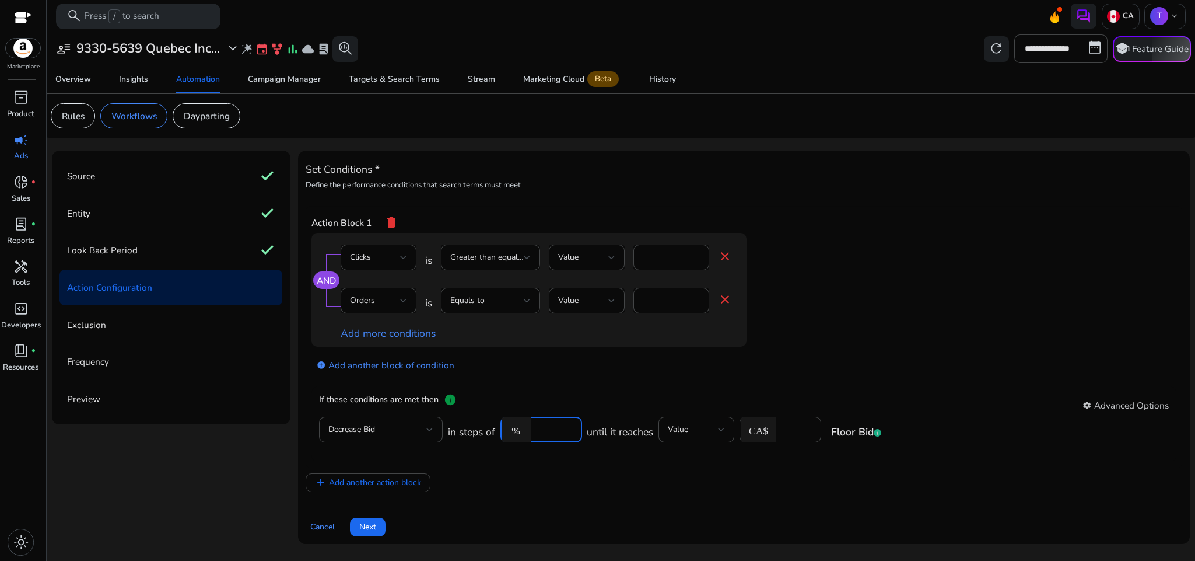
type input "**"
click at [698, 378] on div "add_circle Add another block of condition" at bounding box center [553, 364] width 482 height 34
click at [789, 434] on input "number" at bounding box center [797, 429] width 30 height 13
click at [865, 335] on app-ppc-editable-conditions "AND Clicks is Greater than equal to Value * close Orders is Equals to Value * c…" at bounding box center [745, 309] width 866 height 153
click at [793, 432] on input "****" at bounding box center [797, 429] width 30 height 13
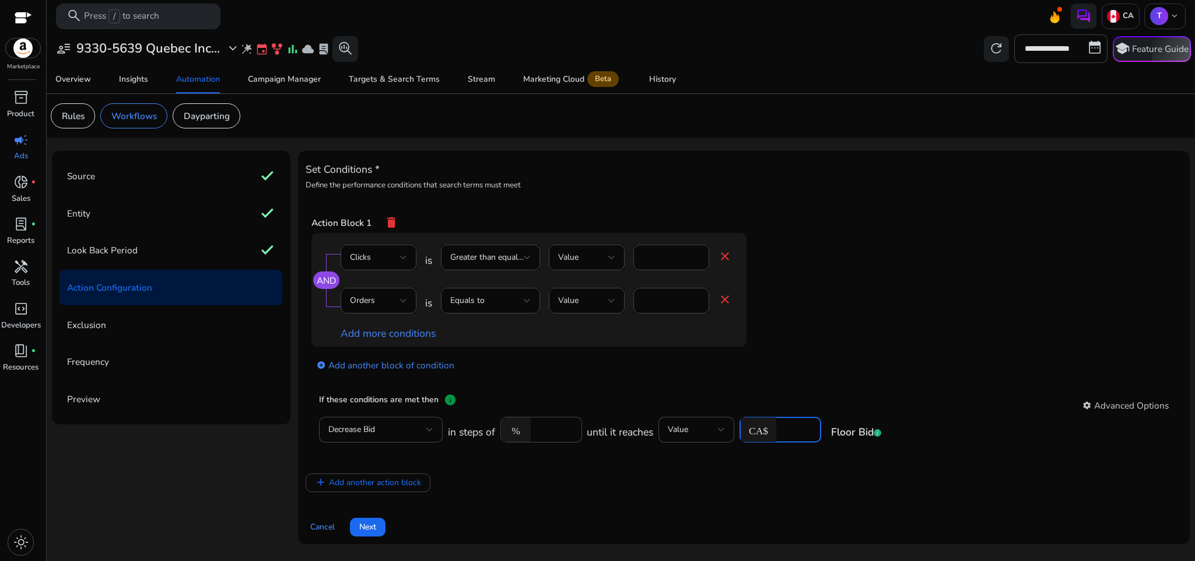
click at [793, 432] on input "****" at bounding box center [797, 429] width 30 height 13
type input "****"
click at [828, 371] on app-ppc-editable-conditions "AND Clicks is Greater than equal to Value * close Orders is Equals to Value * c…" at bounding box center [745, 309] width 866 height 153
click at [403, 303] on div at bounding box center [403, 300] width 7 height 5
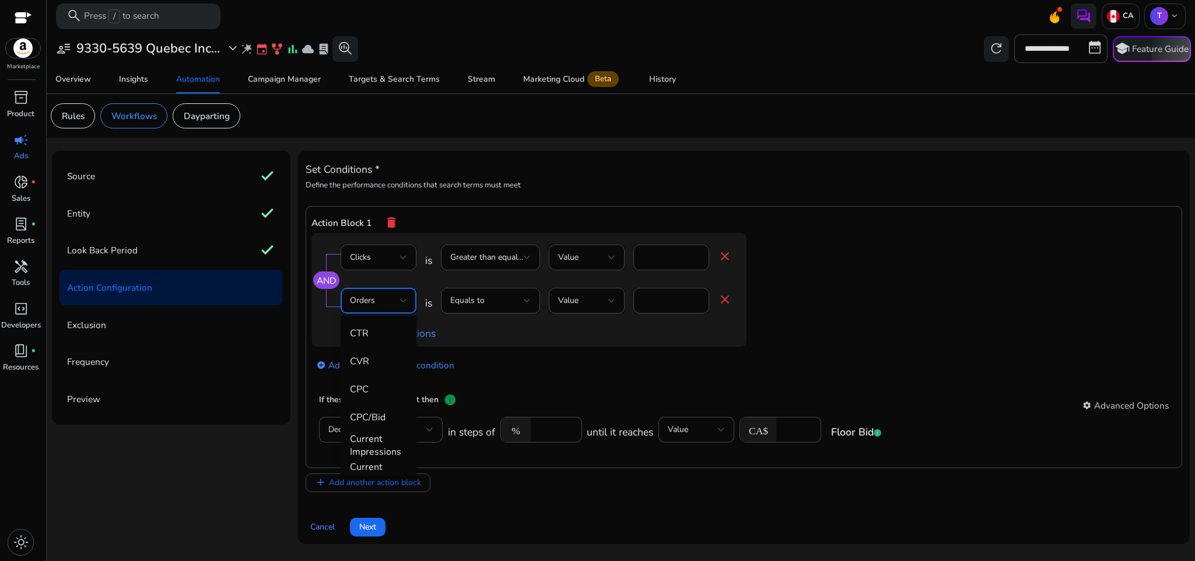
scroll to position [230, 0]
click at [373, 379] on span "CPC" at bounding box center [378, 383] width 57 height 13
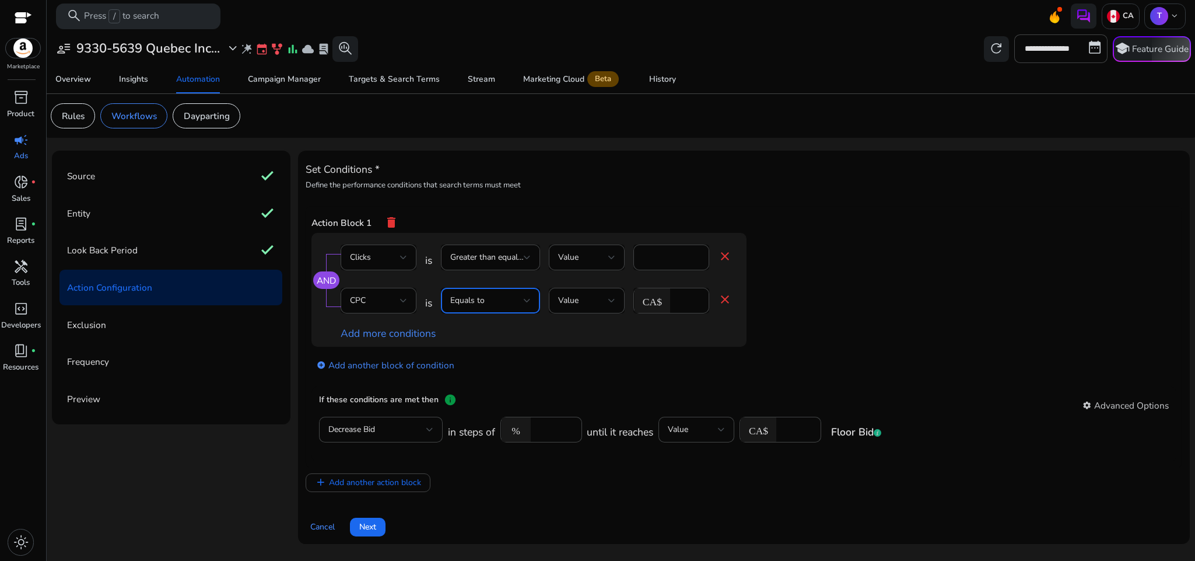
click at [504, 305] on div "Equals to" at bounding box center [487, 300] width 74 height 13
click at [510, 438] on div "Greater than equal to" at bounding box center [491, 446] width 81 height 26
click at [681, 298] on input "*" at bounding box center [688, 300] width 24 height 13
click at [782, 296] on div "AND Clicks is Greater than equal to Value * close CPC is Greater than equal to …" at bounding box center [553, 290] width 482 height 114
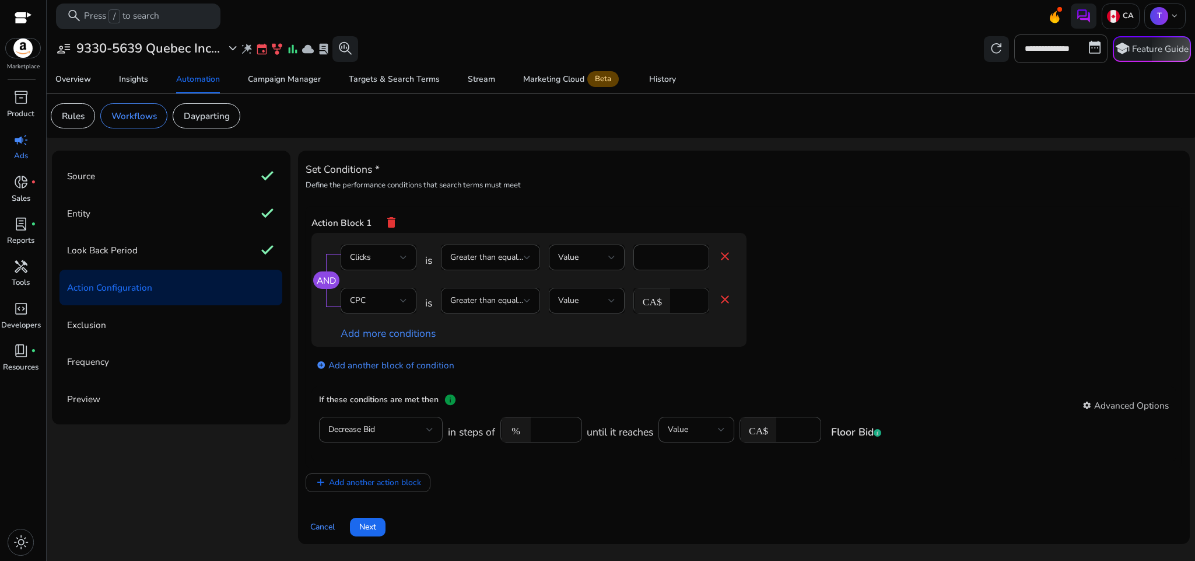
click at [680, 305] on input "****" at bounding box center [688, 300] width 24 height 13
type input "*"
click at [856, 302] on app-ppc-editable-conditions "AND Clicks is Greater than equal to Value * close CPC is Greater than equal to …" at bounding box center [745, 309] width 866 height 153
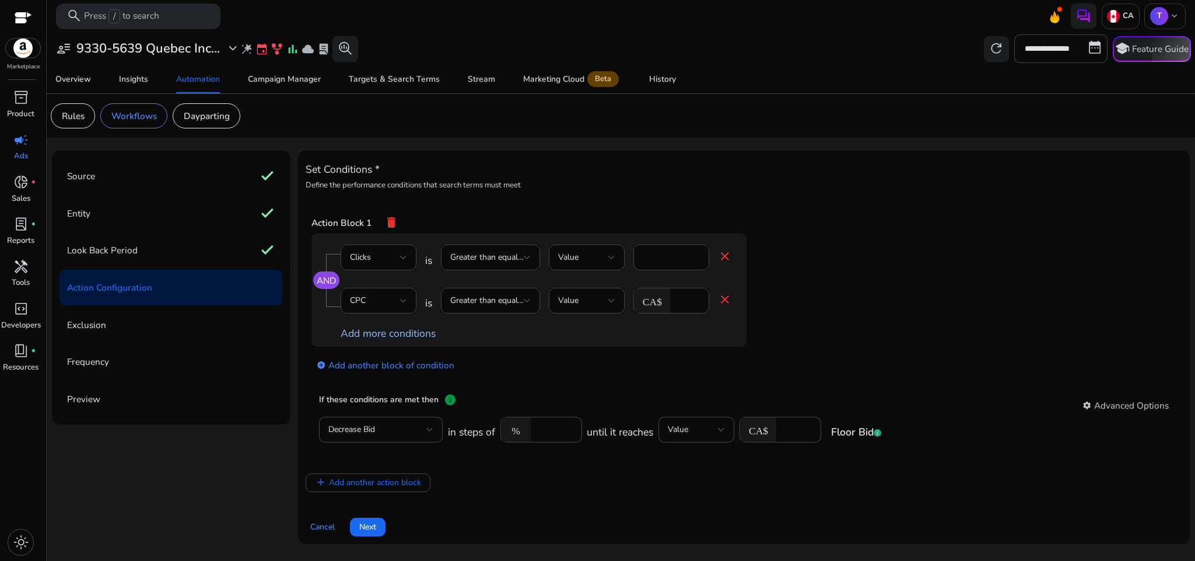
click at [422, 336] on link "Add more conditions" at bounding box center [388, 333] width 95 height 14
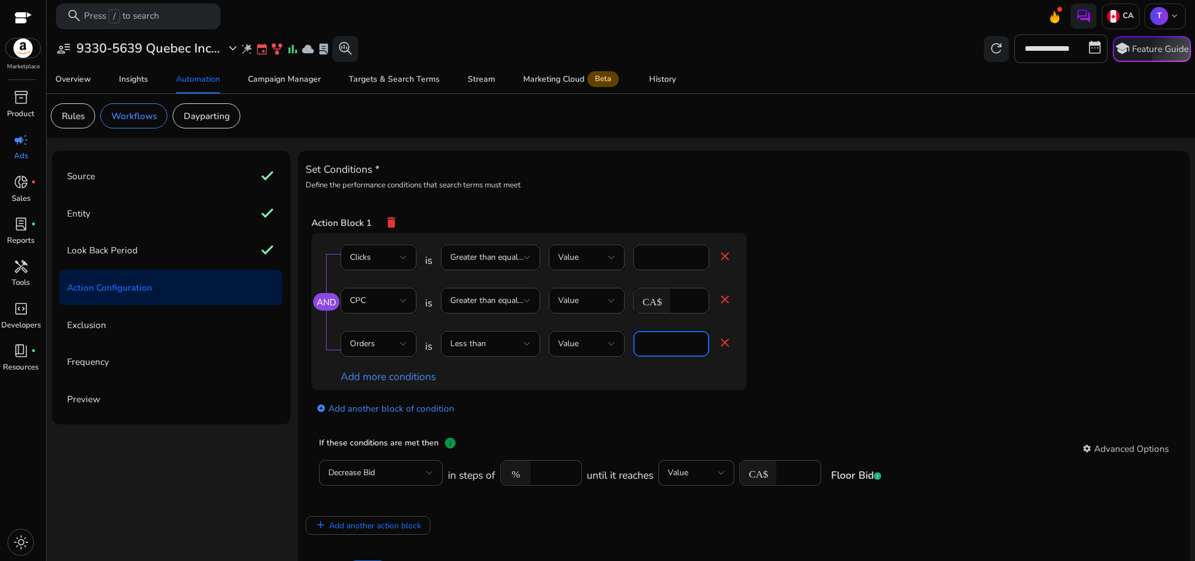
click at [655, 347] on input "*" at bounding box center [671, 343] width 57 height 13
type input "*"
click at [820, 378] on app-ppc-editable-conditions "AND Clicks is Greater than equal to Value * close CPC is Greater than equal to …" at bounding box center [745, 330] width 866 height 195
click at [506, 344] on div "Less than" at bounding box center [487, 343] width 74 height 13
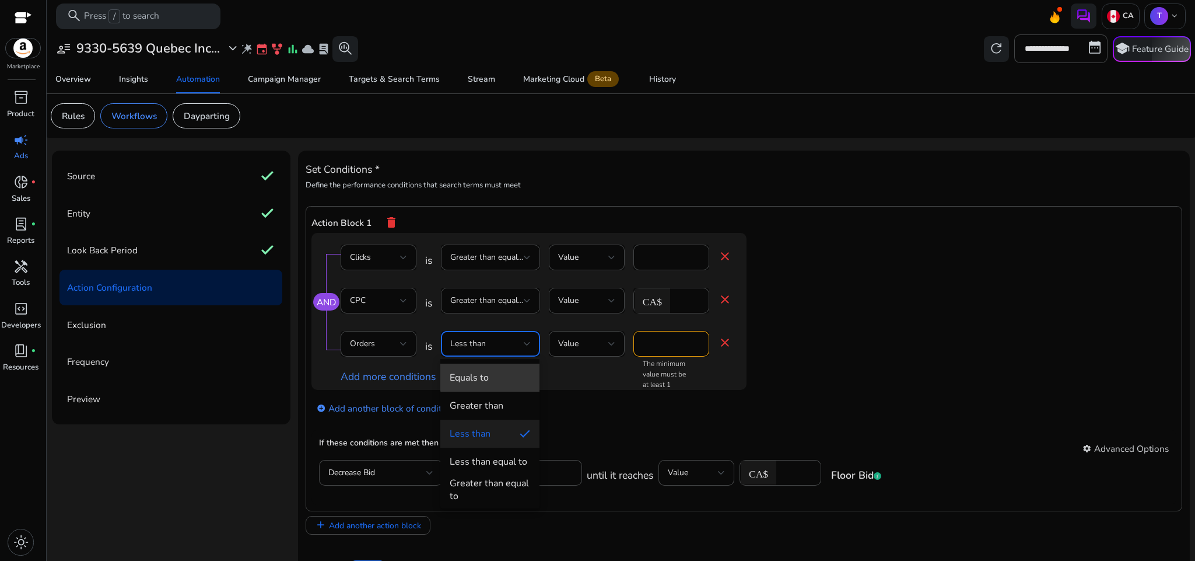
click at [505, 371] on span "Equals to" at bounding box center [490, 377] width 81 height 13
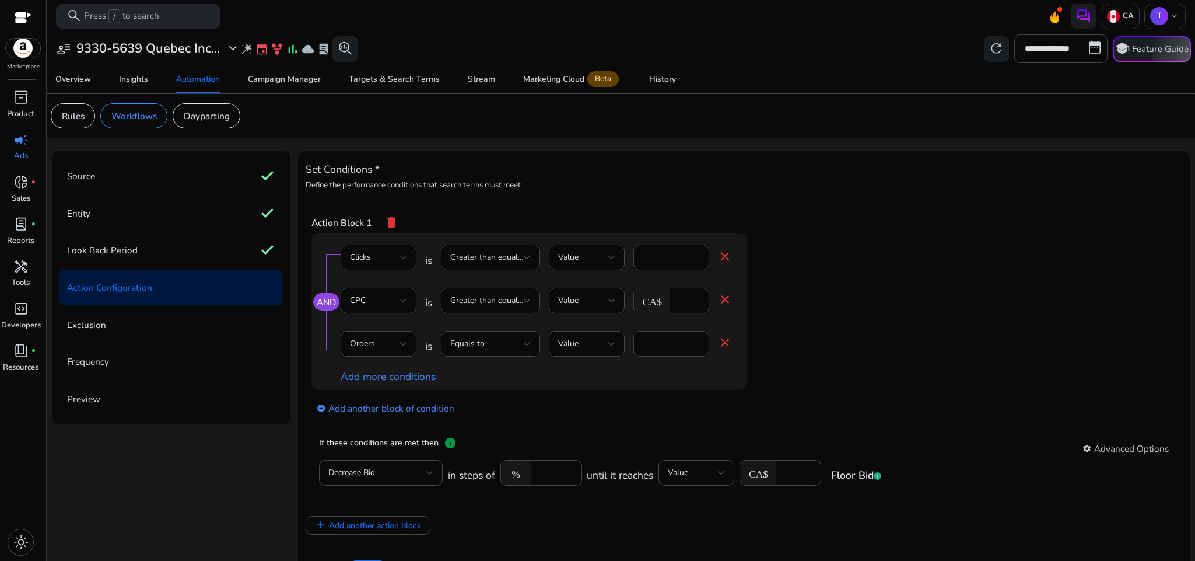
click at [901, 331] on app-ppc-editable-conditions "AND Clicks is Greater than equal to Value * close CPC is Greater than equal to …" at bounding box center [745, 330] width 866 height 195
click at [795, 476] on input "****" at bounding box center [797, 472] width 30 height 13
type input "***"
click at [921, 343] on app-ppc-editable-conditions "AND Clicks is Greater than equal to Value * close CPC is Greater than equal to …" at bounding box center [745, 330] width 866 height 195
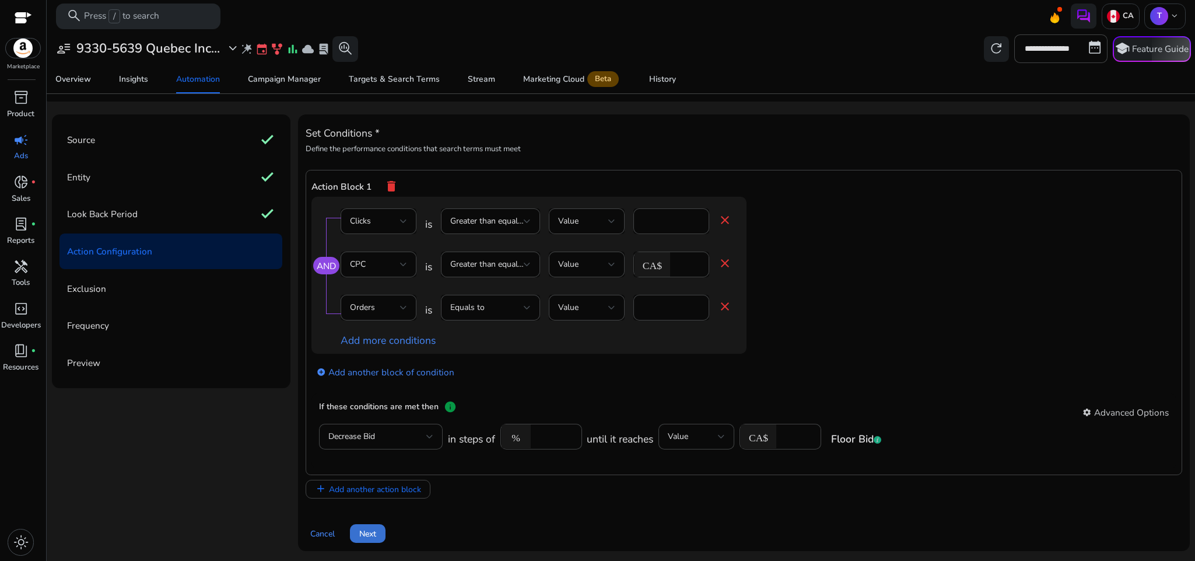
click at [373, 540] on span at bounding box center [368, 533] width 36 height 28
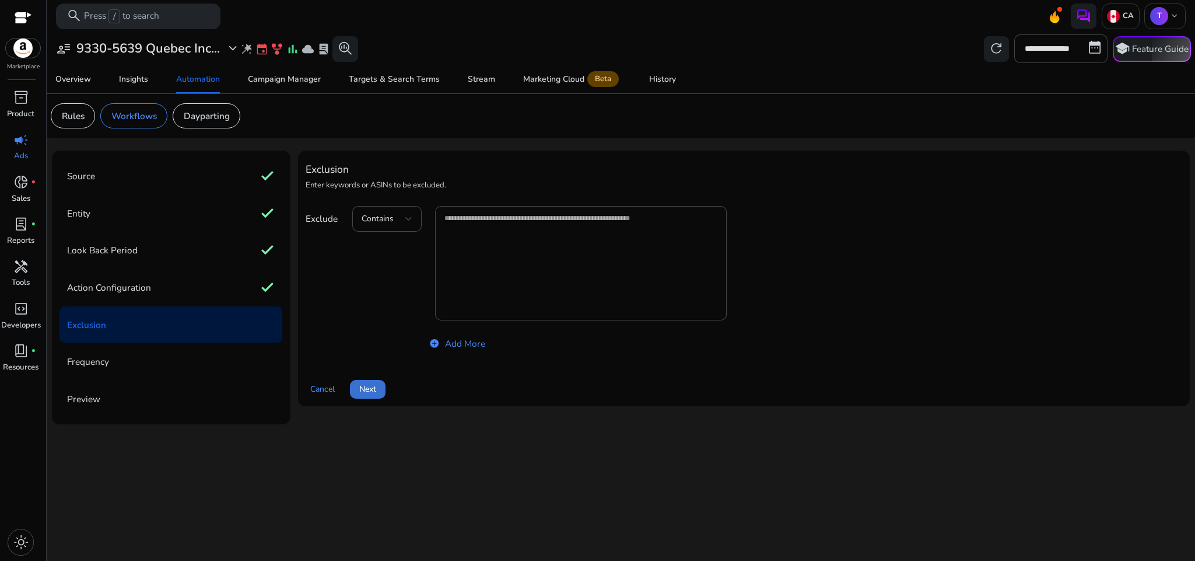
click at [355, 385] on span at bounding box center [368, 389] width 36 height 28
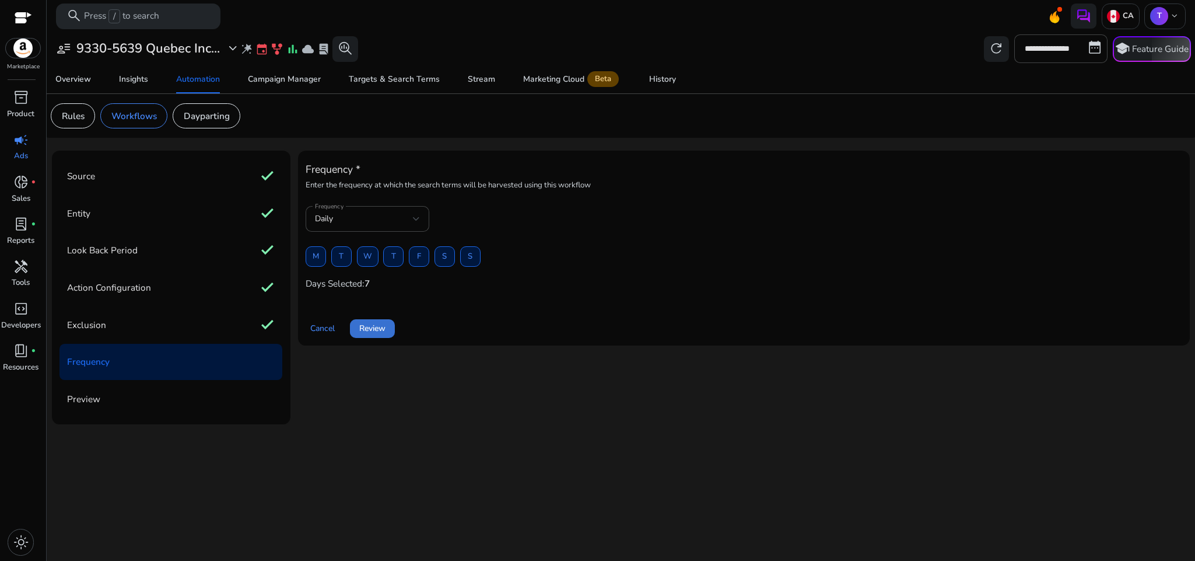
click at [366, 328] on span "Review" at bounding box center [372, 328] width 26 height 12
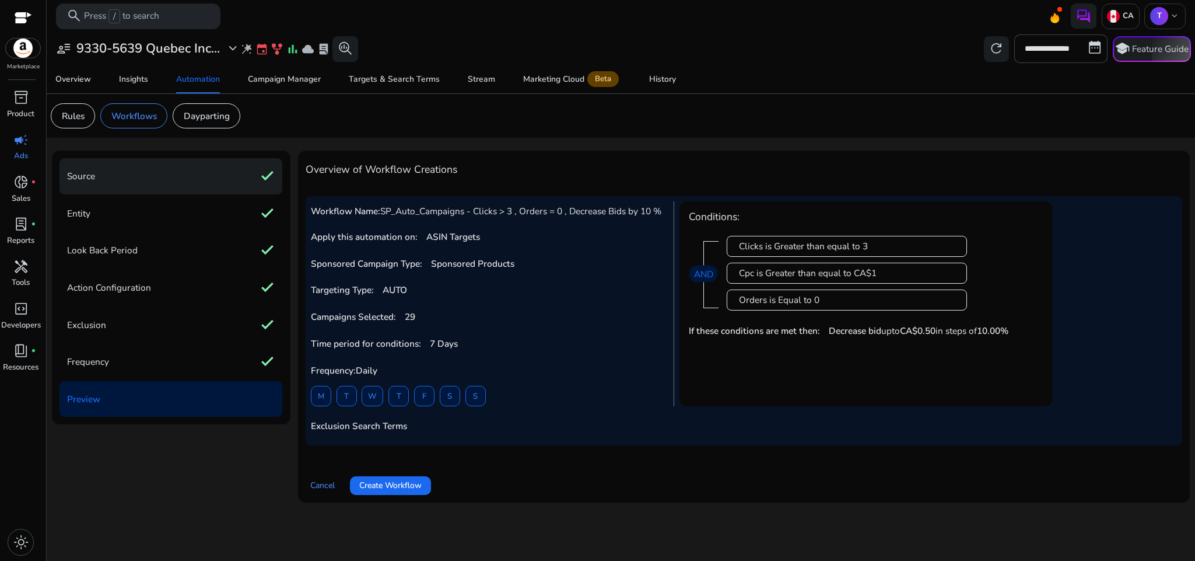
click at [176, 167] on div "Source check" at bounding box center [171, 176] width 223 height 36
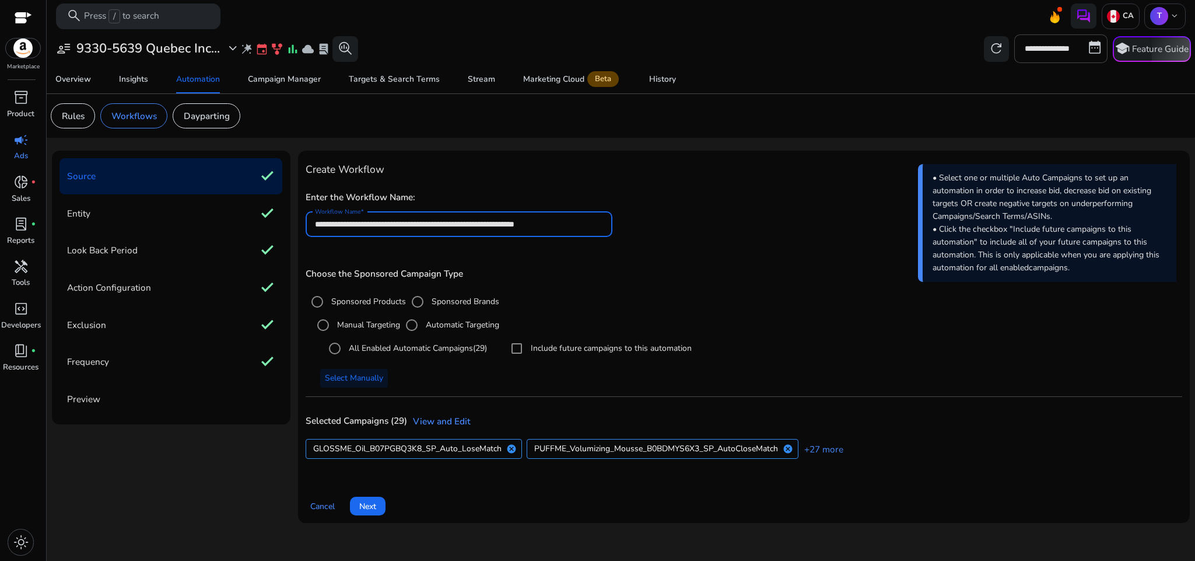
click at [487, 226] on input "**********" at bounding box center [459, 224] width 288 height 13
type input "**********"
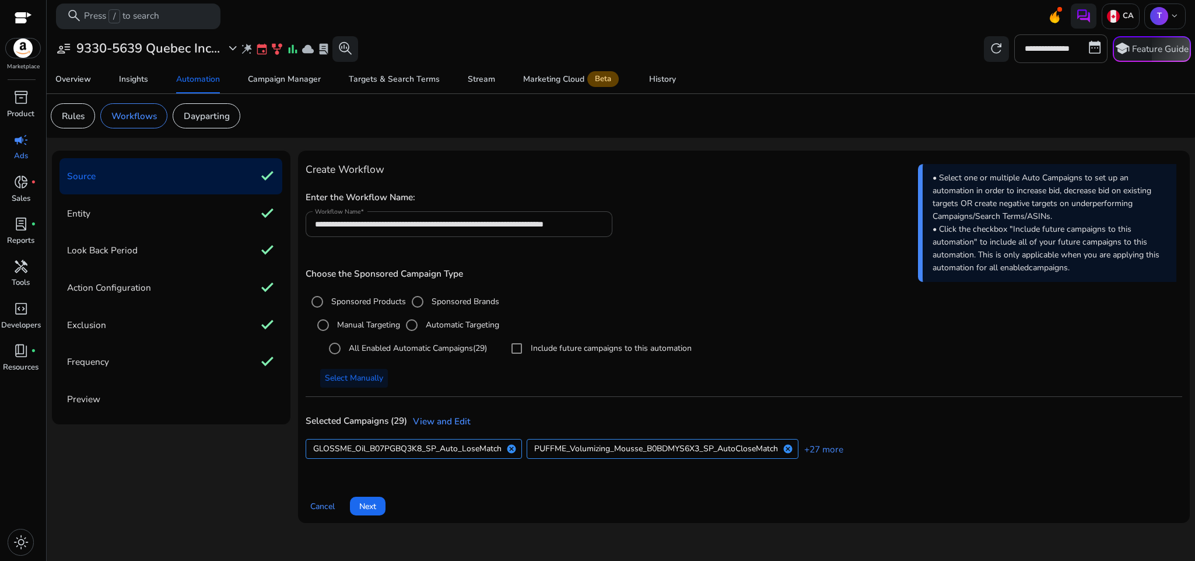
click at [695, 212] on div "**********" at bounding box center [744, 218] width 877 height 62
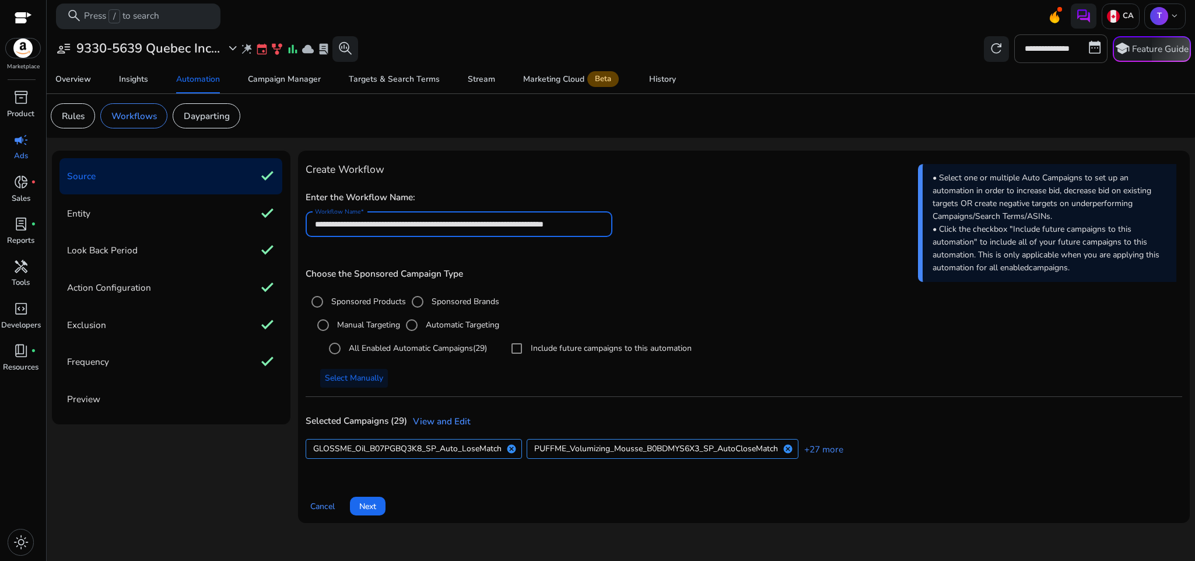
click at [390, 221] on input "**********" at bounding box center [459, 224] width 288 height 13
click at [667, 240] on div "**********" at bounding box center [744, 218] width 877 height 62
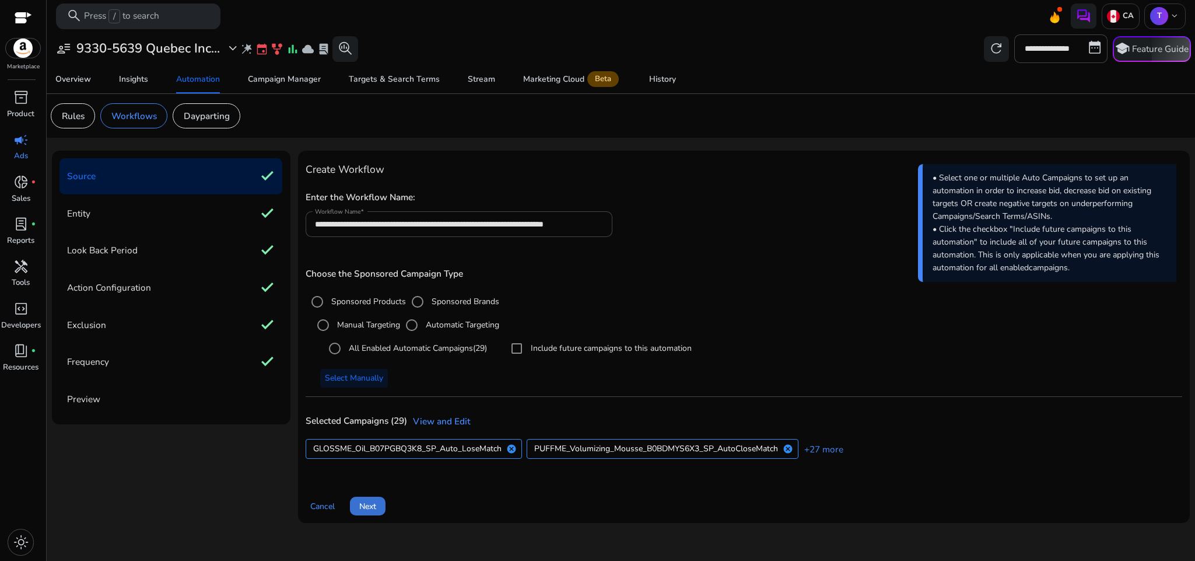
click at [378, 509] on span at bounding box center [368, 506] width 36 height 28
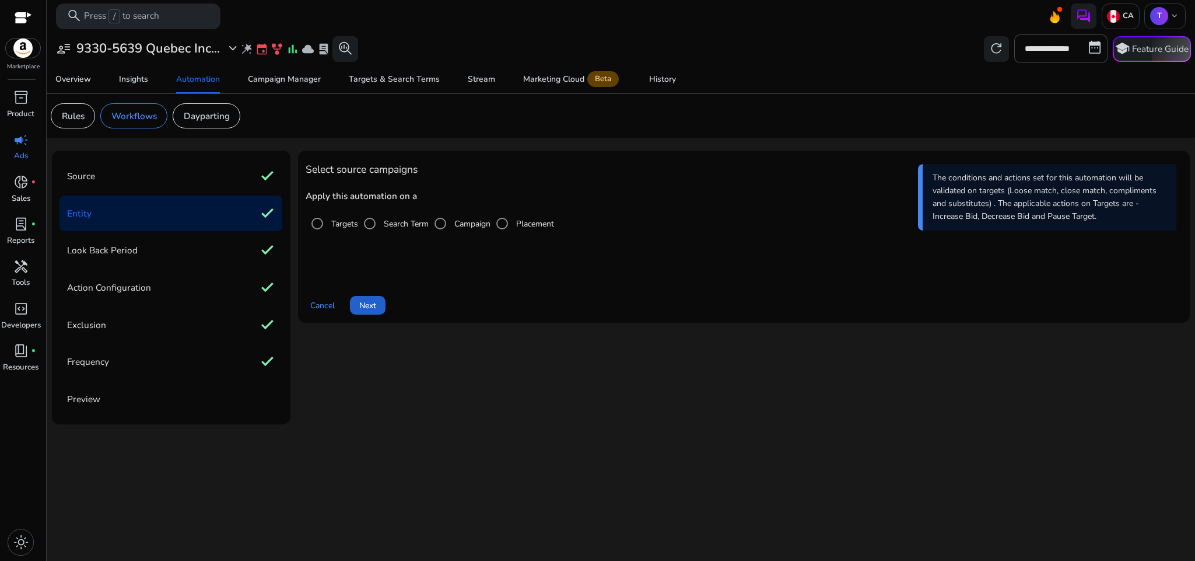
click at [368, 308] on span "Next" at bounding box center [367, 305] width 17 height 12
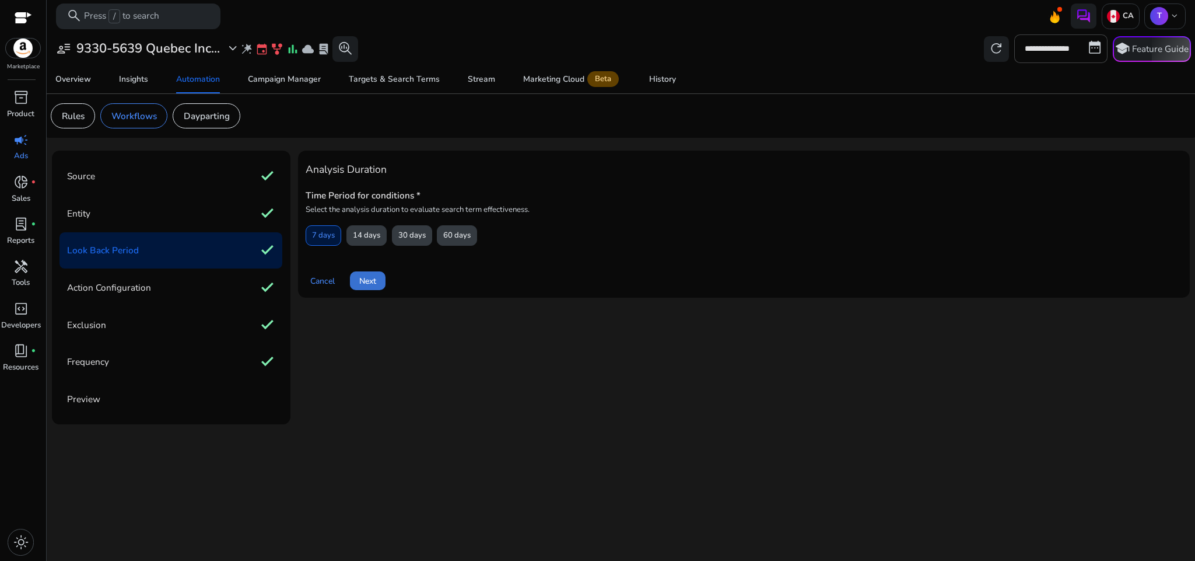
click at [366, 287] on span "Next" at bounding box center [367, 281] width 17 height 12
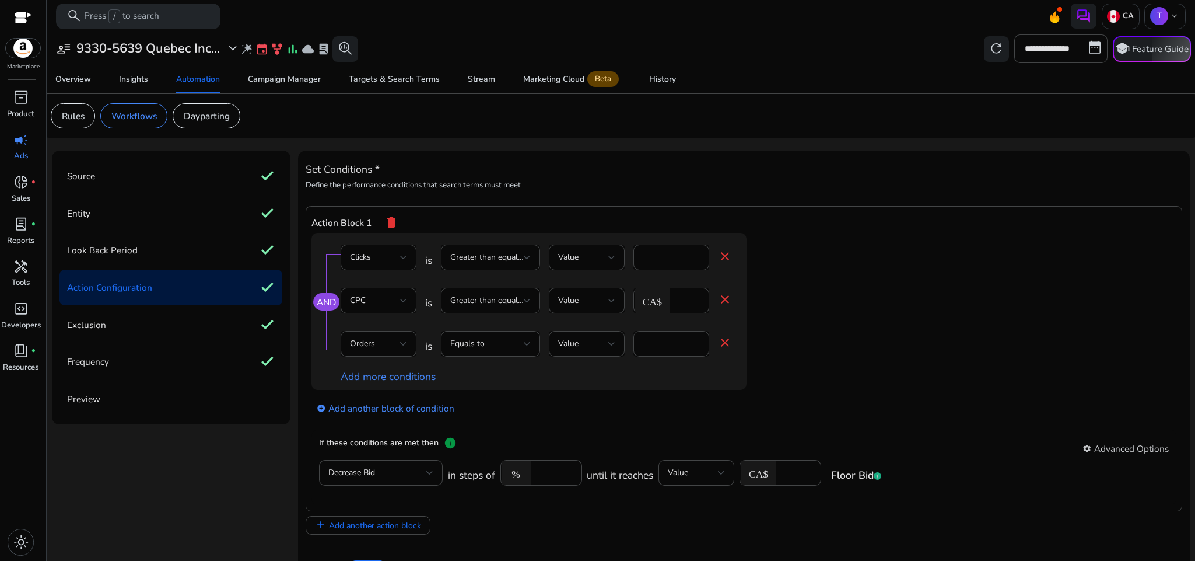
scroll to position [40, 0]
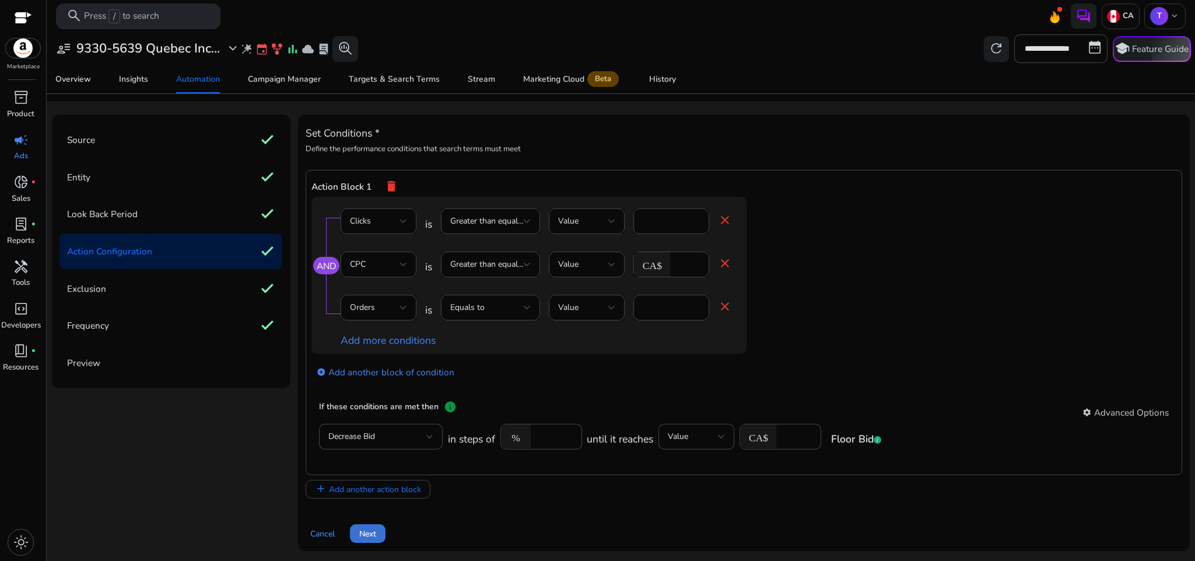
click at [368, 532] on span "Next" at bounding box center [367, 533] width 17 height 12
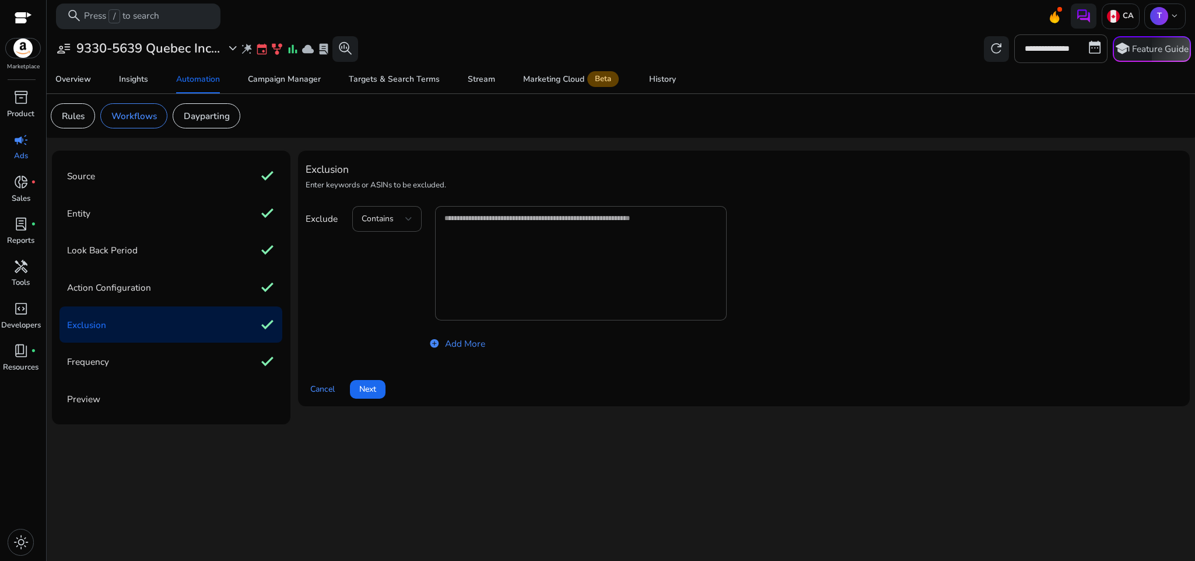
scroll to position [0, 0]
click at [366, 391] on span "Next" at bounding box center [367, 389] width 17 height 12
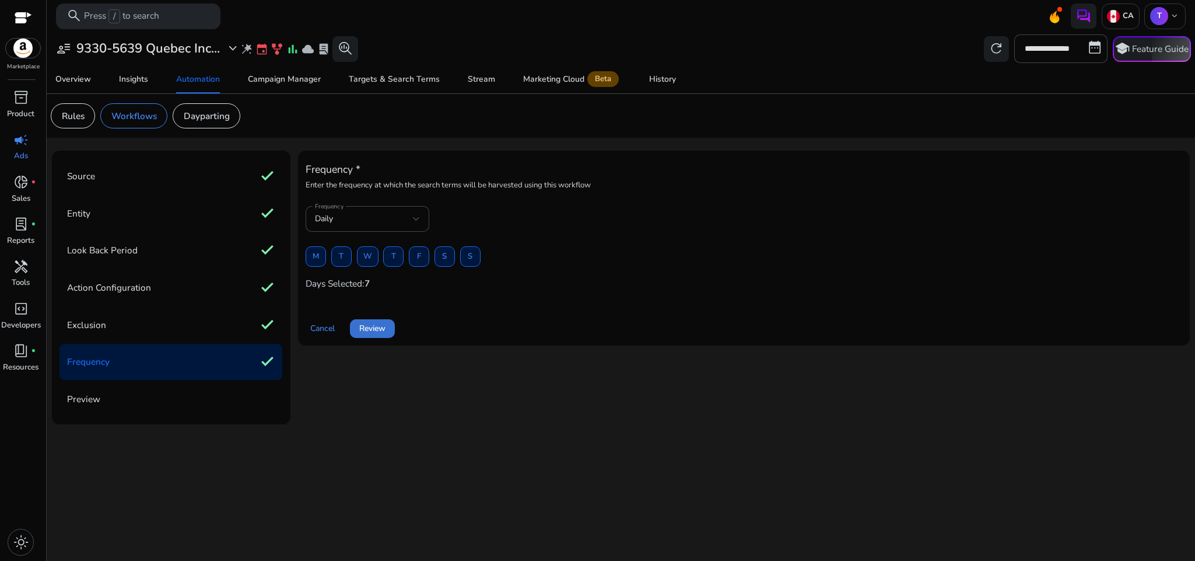
click at [366, 326] on span "Review" at bounding box center [372, 328] width 26 height 12
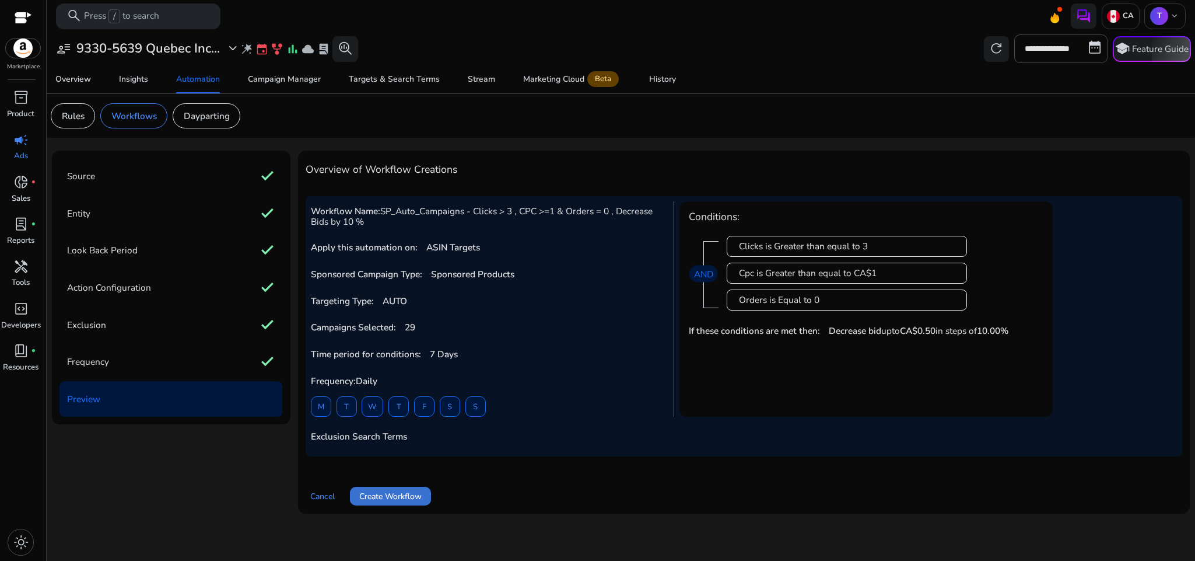
click at [407, 501] on span "Create Workflow" at bounding box center [390, 496] width 62 height 12
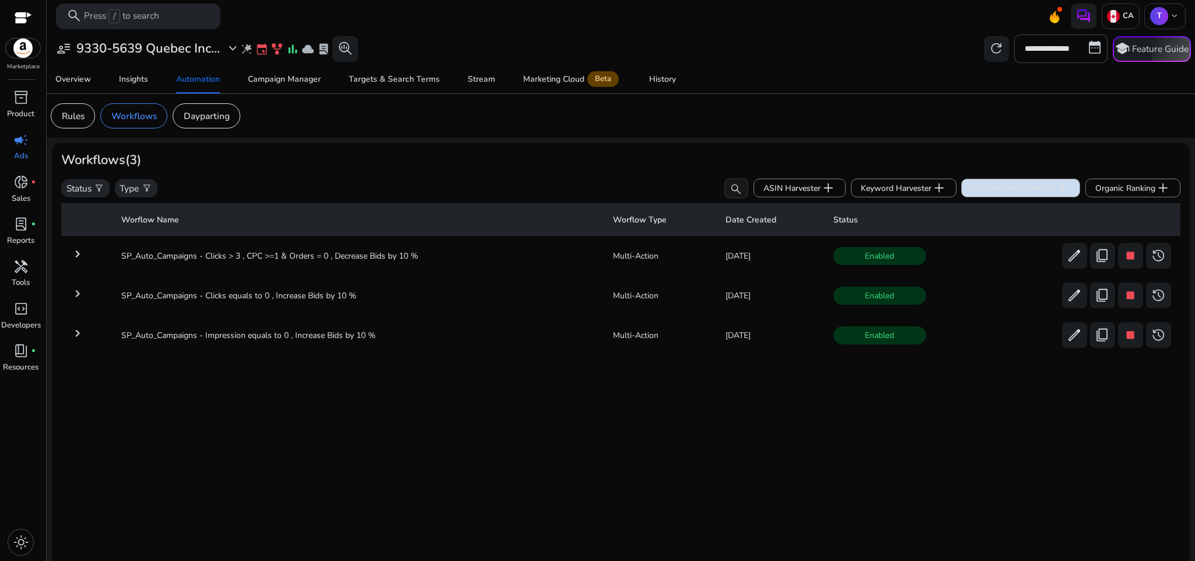
click at [973, 186] on span "Multi Action Workflow add" at bounding box center [1020, 187] width 99 height 15
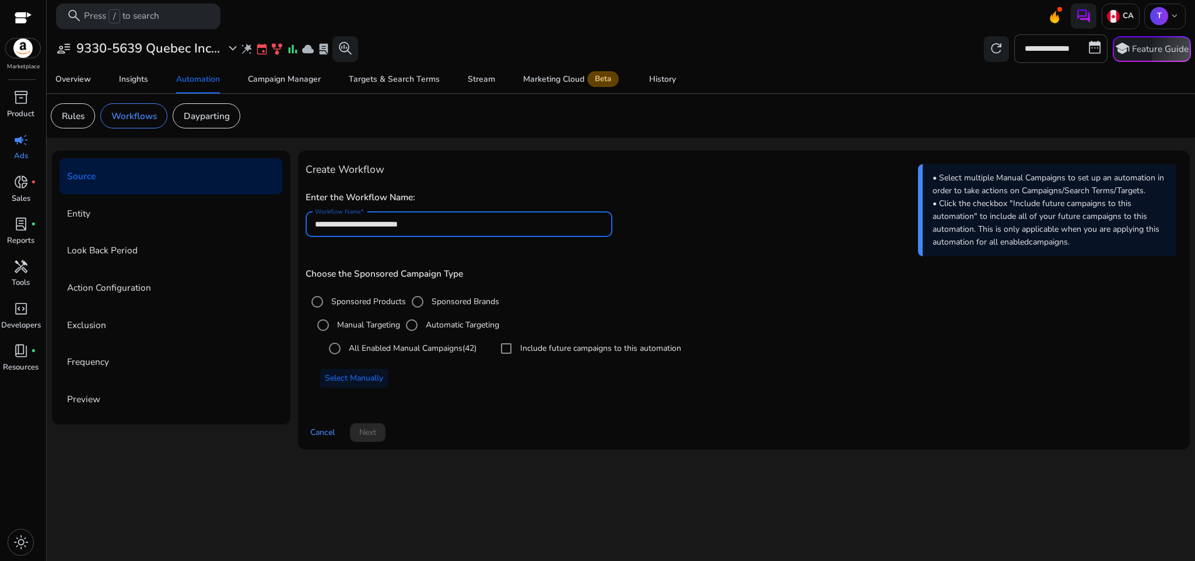
click at [524, 218] on input "**********" at bounding box center [459, 224] width 288 height 13
paste input "**********"
type input "**********"
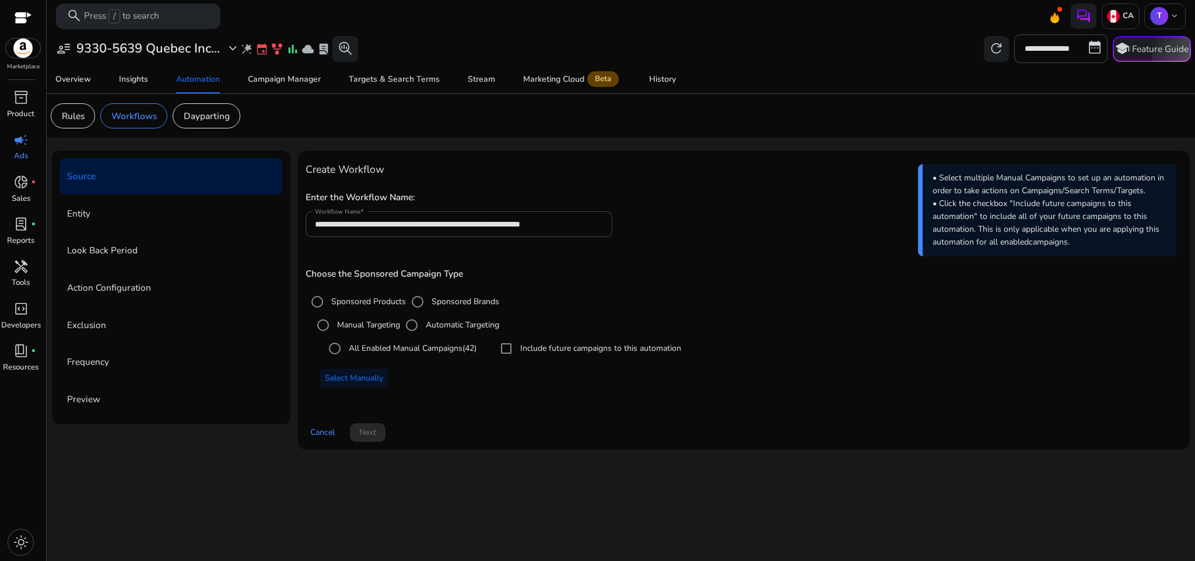
click at [604, 251] on div "**********" at bounding box center [744, 283] width 877 height 250
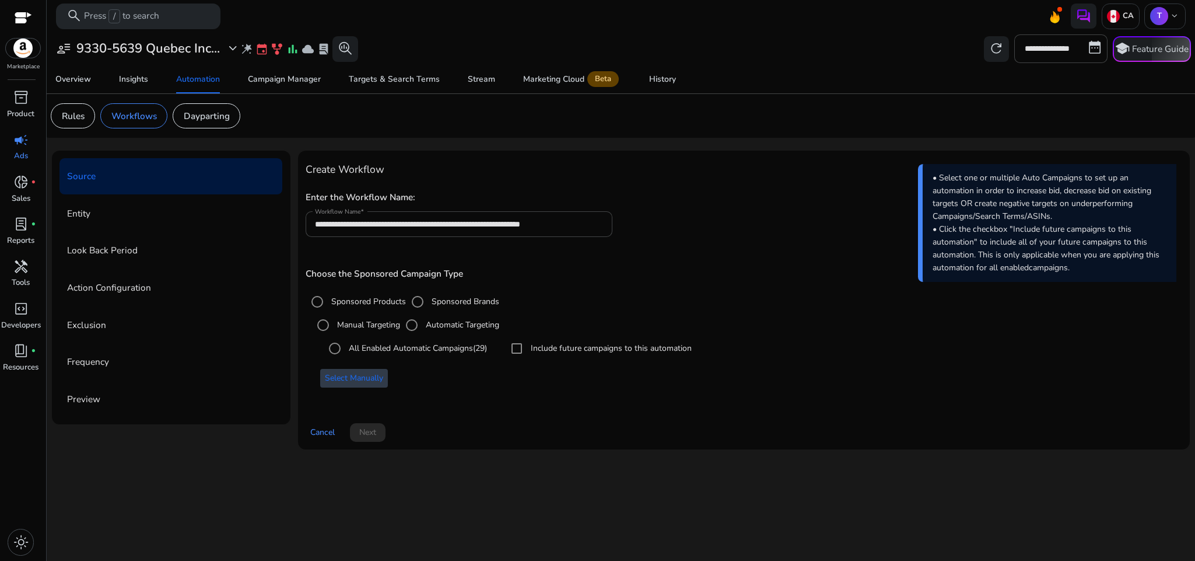
click at [371, 384] on span "Select Manually" at bounding box center [354, 378] width 58 height 12
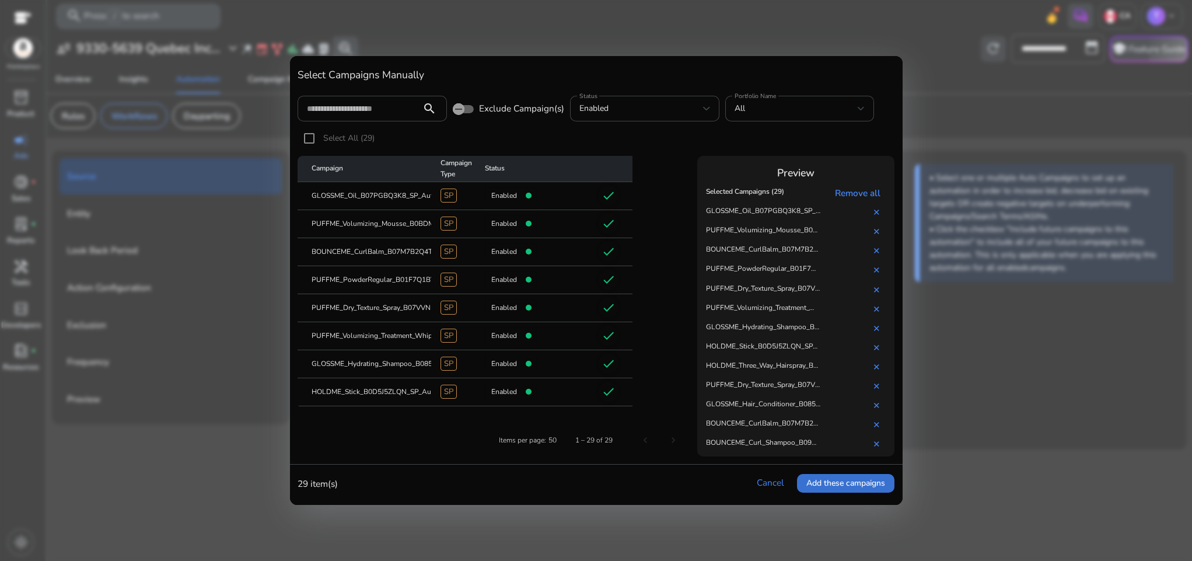
click at [816, 480] on span "Add these campaigns" at bounding box center [845, 483] width 79 height 12
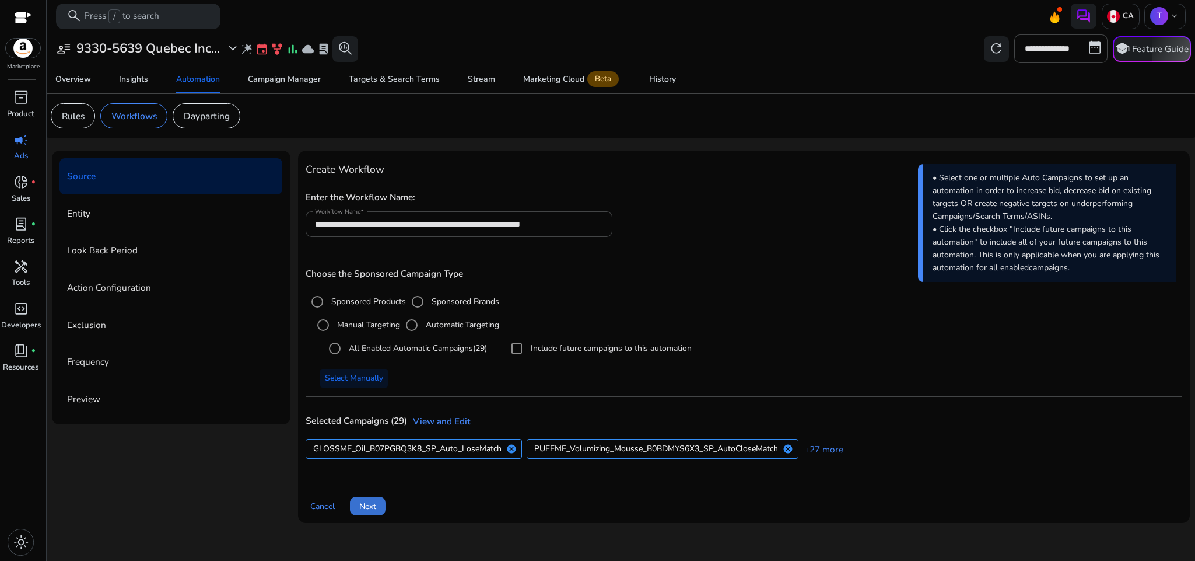
click at [377, 508] on span at bounding box center [368, 506] width 36 height 28
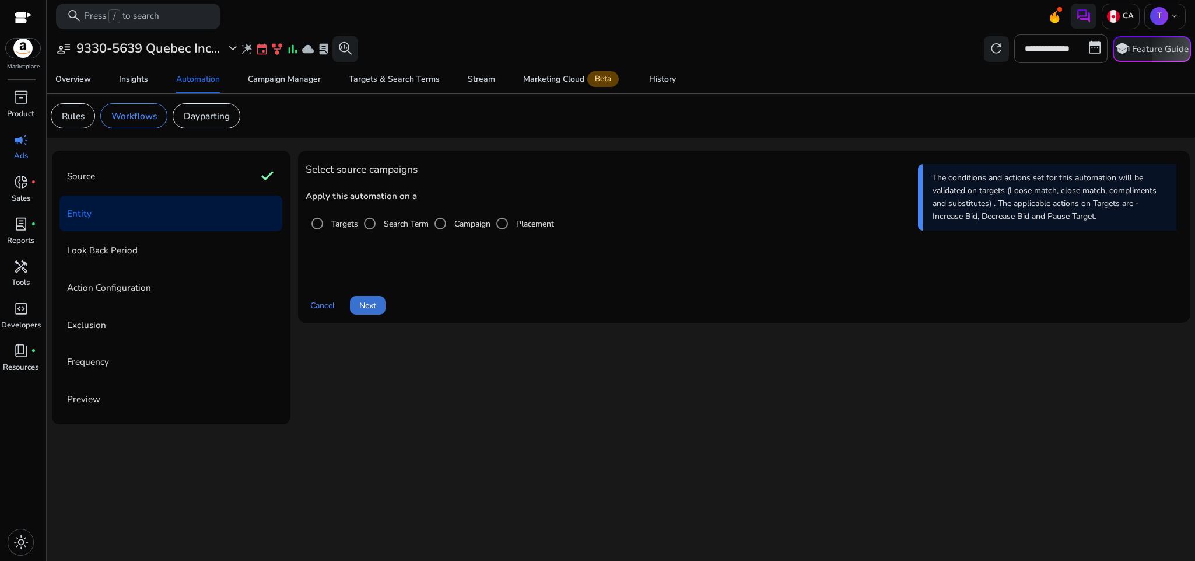
click at [371, 309] on span "Next" at bounding box center [367, 305] width 17 height 12
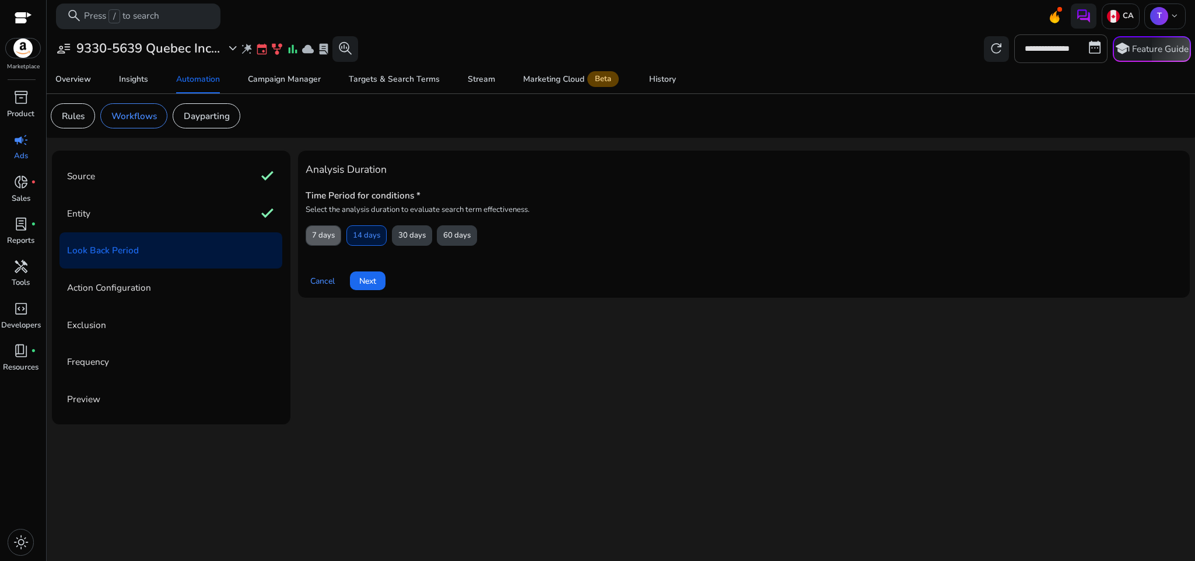
click at [331, 242] on span "7 days" at bounding box center [323, 235] width 23 height 20
click at [364, 282] on span "Next" at bounding box center [367, 281] width 17 height 12
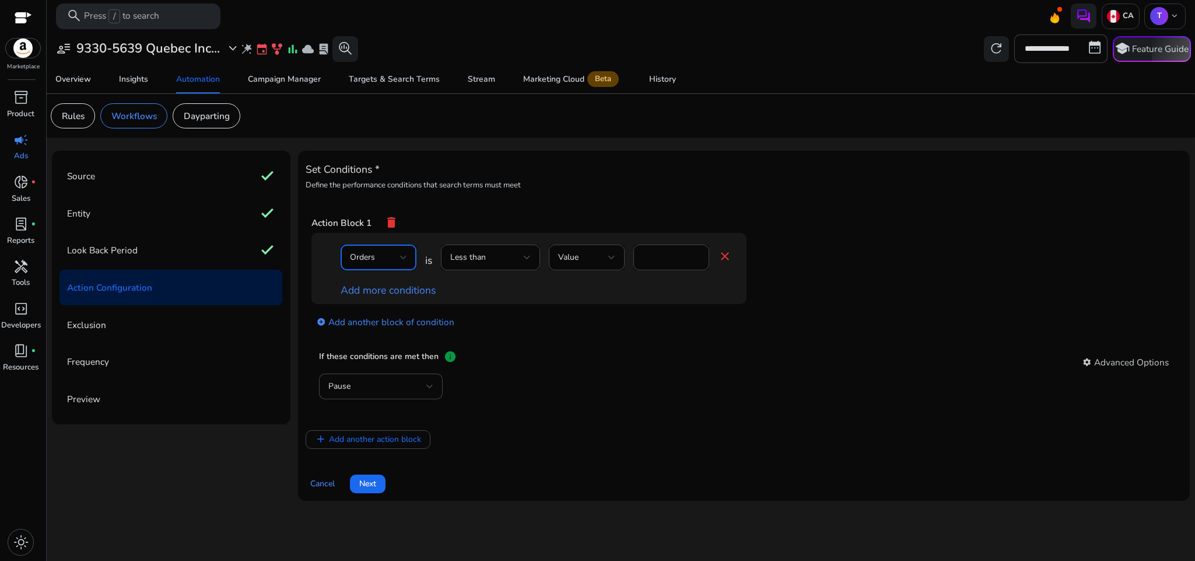
click at [380, 264] on div "Orders" at bounding box center [375, 257] width 50 height 13
click at [474, 257] on div at bounding box center [597, 280] width 1195 height 561
click at [474, 257] on span "Less than" at bounding box center [468, 256] width 36 height 11
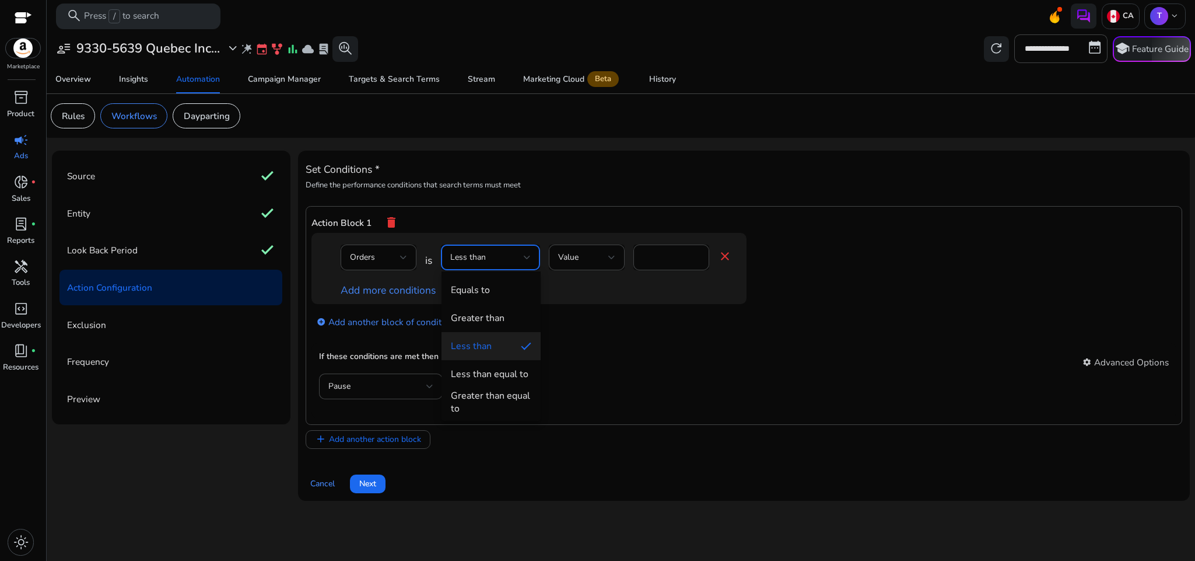
click at [498, 267] on div at bounding box center [597, 280] width 1195 height 561
click at [495, 257] on div "Less than" at bounding box center [487, 257] width 74 height 13
click at [508, 308] on mat-option "Greater than" at bounding box center [491, 318] width 99 height 28
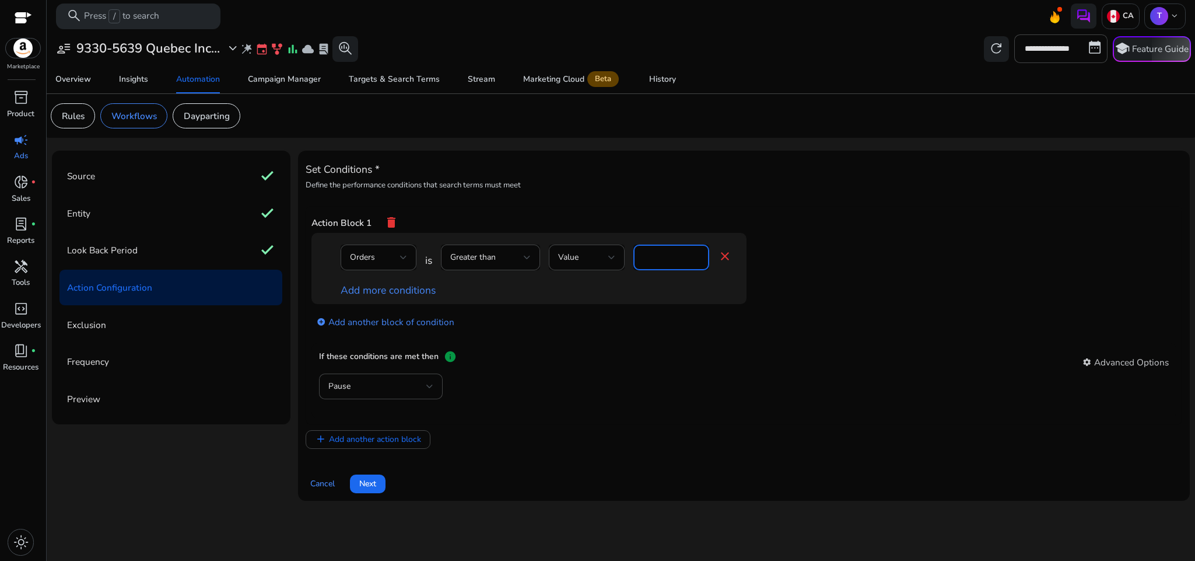
click at [665, 257] on input "*" at bounding box center [671, 257] width 57 height 13
type input "*"
click at [669, 309] on div "add_circle Add another block of condition" at bounding box center [553, 321] width 482 height 34
click at [413, 291] on link "Add more conditions" at bounding box center [388, 290] width 95 height 14
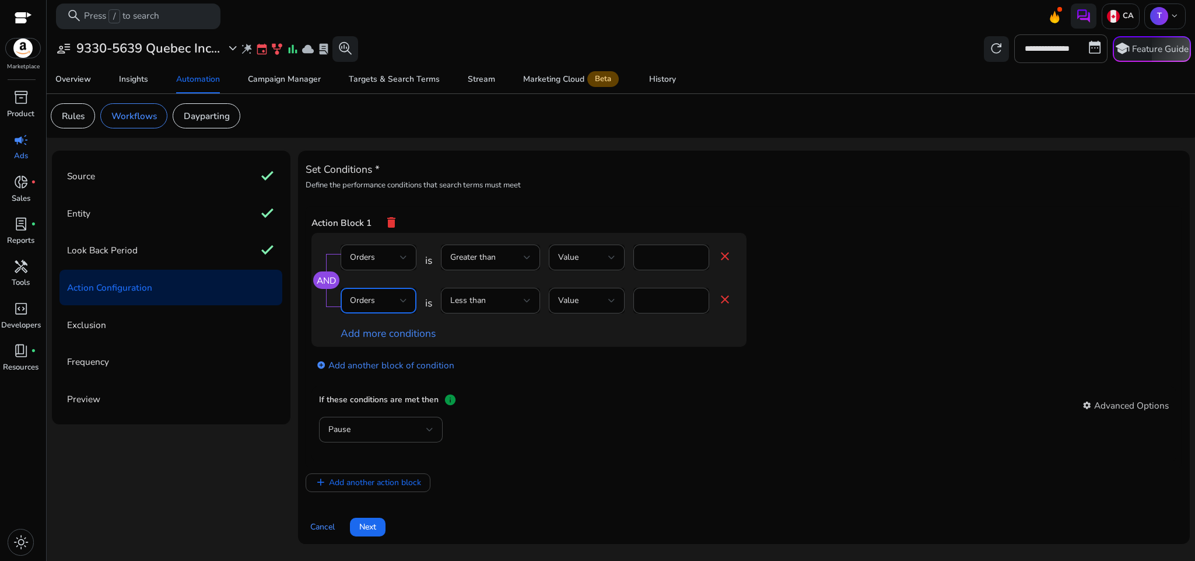
click at [397, 298] on div "Orders" at bounding box center [375, 300] width 50 height 13
click at [369, 341] on span "ACoS" at bounding box center [378, 345] width 57 height 13
click at [480, 299] on span "Less than" at bounding box center [468, 300] width 36 height 11
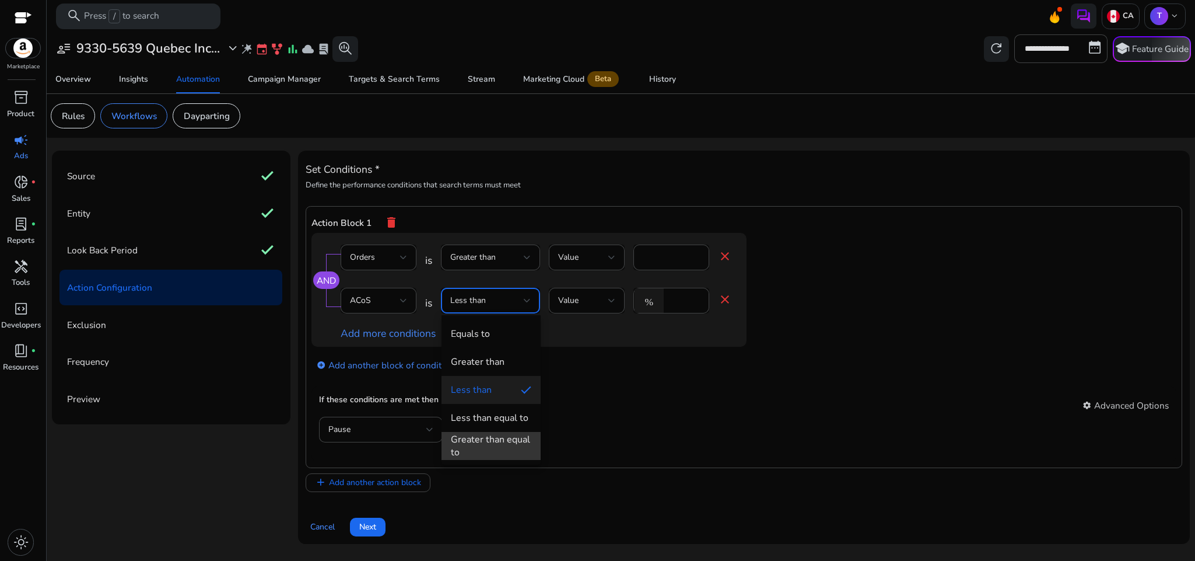
click at [510, 439] on div "Greater than equal to" at bounding box center [491, 446] width 81 height 26
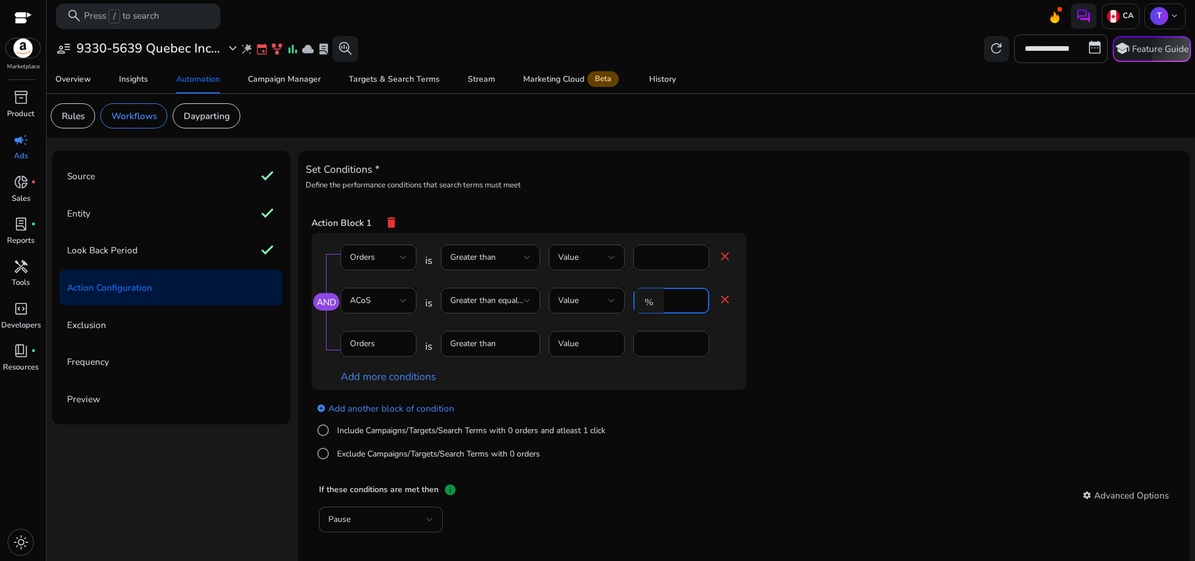
click at [681, 302] on input "*" at bounding box center [685, 300] width 30 height 13
type input "*"
type input "**"
click at [830, 369] on app-ppc-editable-conditions "AND Orders is Greater than Value * close ACoS is Greater than equal to Value % …" at bounding box center [745, 354] width 866 height 242
click at [720, 263] on mat-icon "close" at bounding box center [725, 256] width 14 height 14
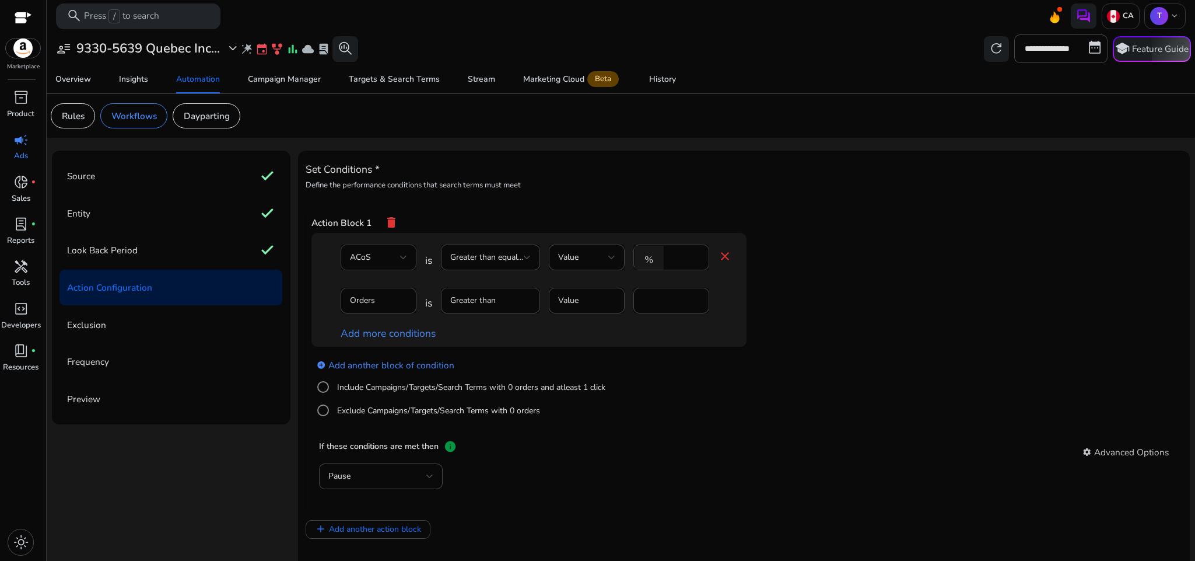
click at [383, 263] on div "ACoS" at bounding box center [375, 257] width 50 height 13
click at [380, 329] on span "Orders" at bounding box center [377, 333] width 57 height 13
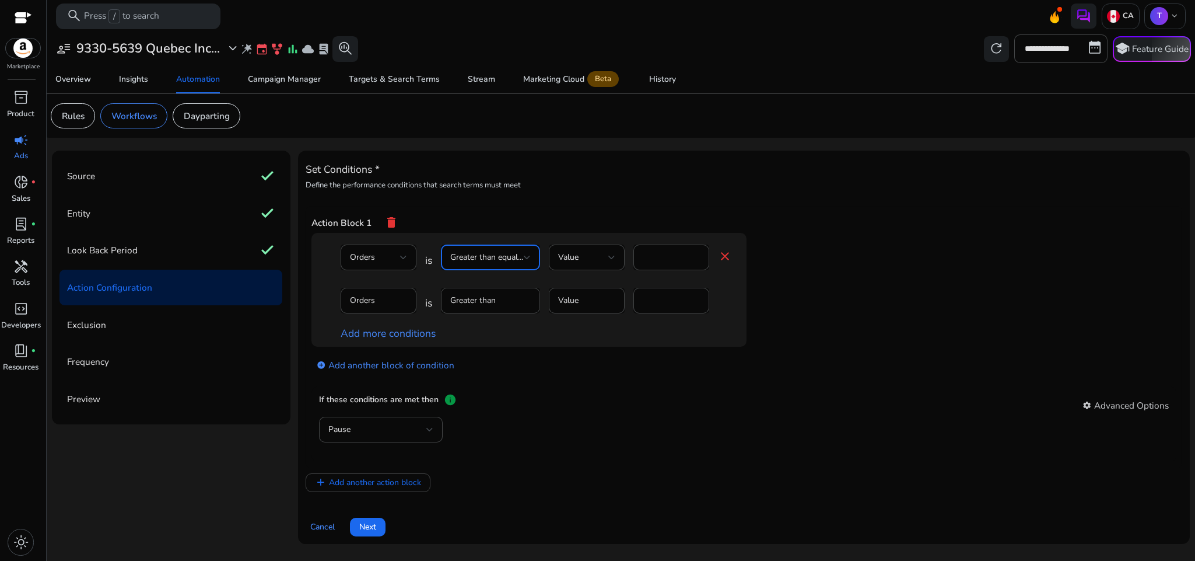
click at [492, 256] on span "Greater than equal to" at bounding box center [489, 256] width 78 height 11
click at [495, 307] on mat-option "Greater than" at bounding box center [491, 318] width 99 height 28
click at [644, 260] on input "**" at bounding box center [671, 257] width 57 height 13
type input "*"
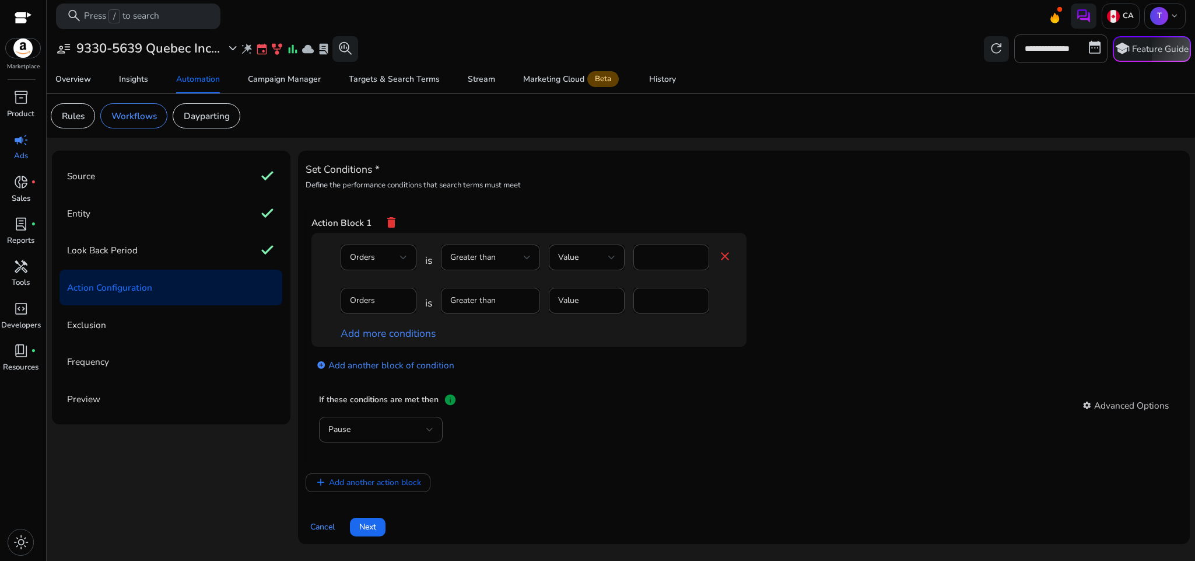
click at [827, 309] on app-ppc-editable-conditions "Orders is Greater than Value * close Orders is Greater than Value * Add more co…" at bounding box center [745, 309] width 866 height 153
click at [392, 301] on mat-form-field "Orders" at bounding box center [379, 307] width 76 height 38
click at [725, 252] on mat-icon "close" at bounding box center [725, 256] width 14 height 14
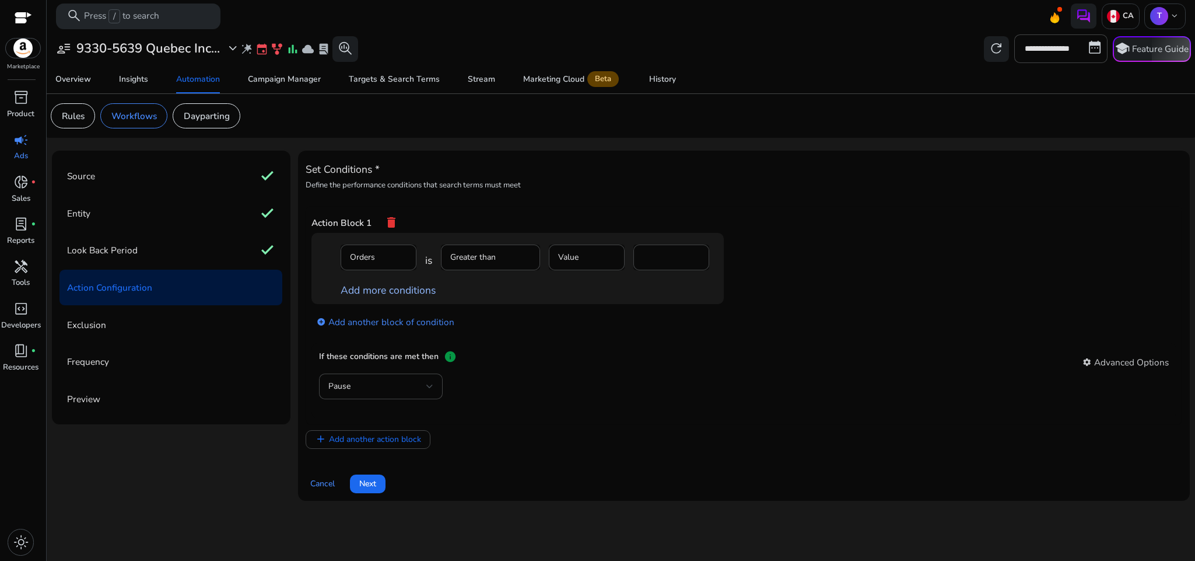
click at [384, 286] on link "Add more conditions" at bounding box center [388, 290] width 95 height 14
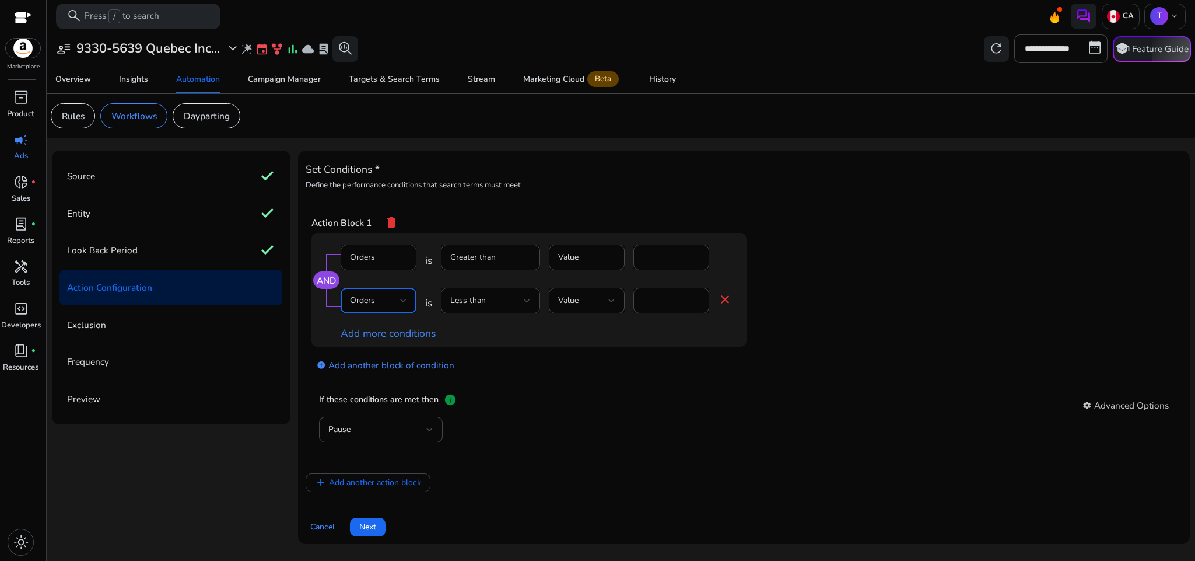
click at [384, 298] on div "Orders" at bounding box center [375, 300] width 50 height 13
click at [375, 321] on span "ACoS" at bounding box center [378, 319] width 57 height 13
click at [670, 303] on input "*" at bounding box center [685, 300] width 30 height 13
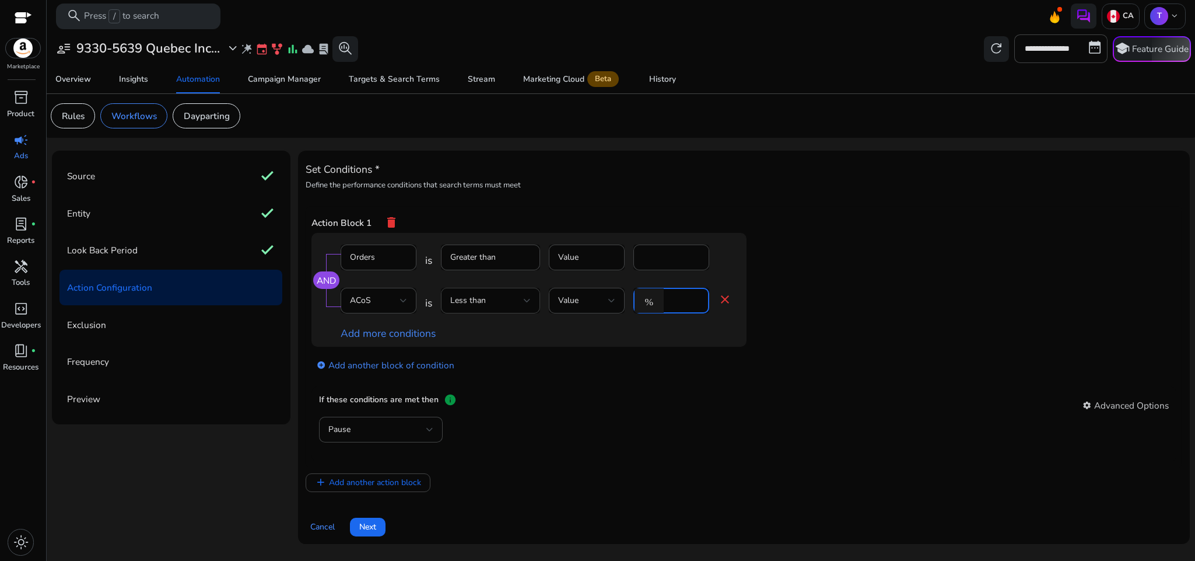
type input "**"
click at [492, 296] on div "Less than" at bounding box center [487, 300] width 74 height 13
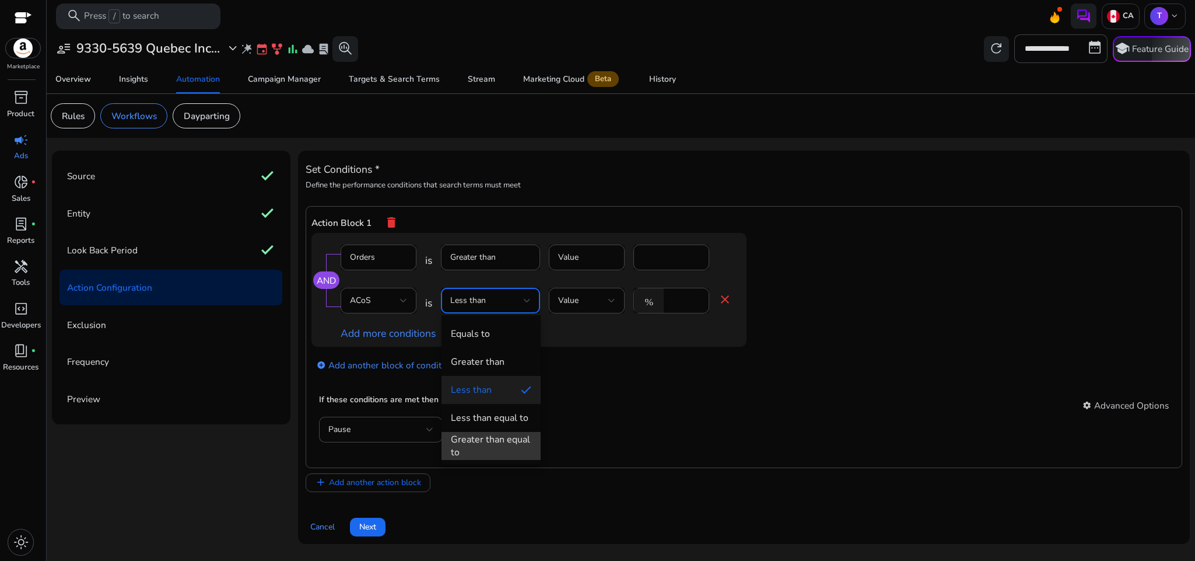
click at [498, 439] on div "Greater than equal to" at bounding box center [491, 446] width 81 height 26
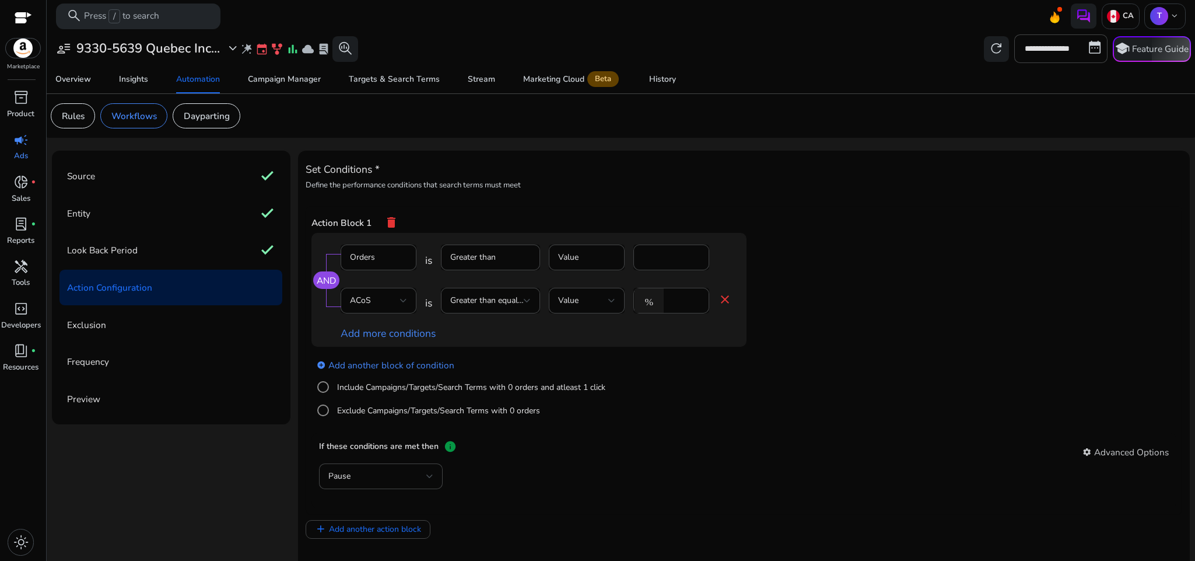
click at [704, 391] on div "add_circle Add another block of condition Include Campaigns/Targets/Search Term…" at bounding box center [553, 387] width 482 height 81
click at [505, 385] on label "Include Campaigns/Targets/Search Terms with 0 orders and atleast 1 click" at bounding box center [470, 387] width 271 height 12
click at [488, 414] on label "Exclude Campaigns/Targets/Search Terms with 0 orders" at bounding box center [437, 410] width 205 height 12
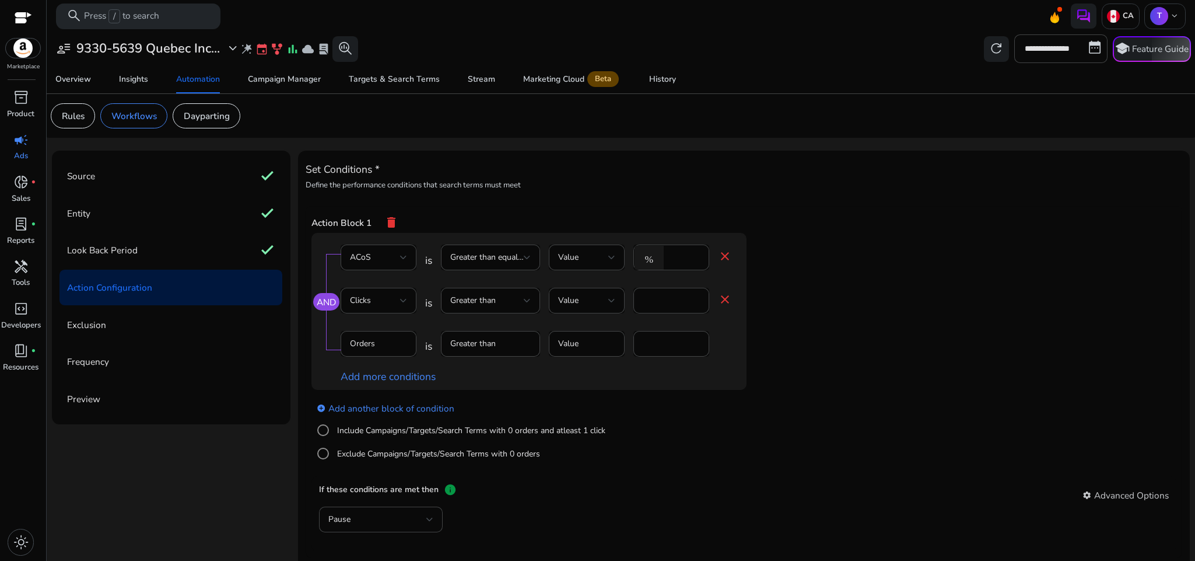
click at [473, 436] on label "Include Campaigns/Targets/Search Terms with 0 orders and atleast 1 click" at bounding box center [470, 430] width 271 height 12
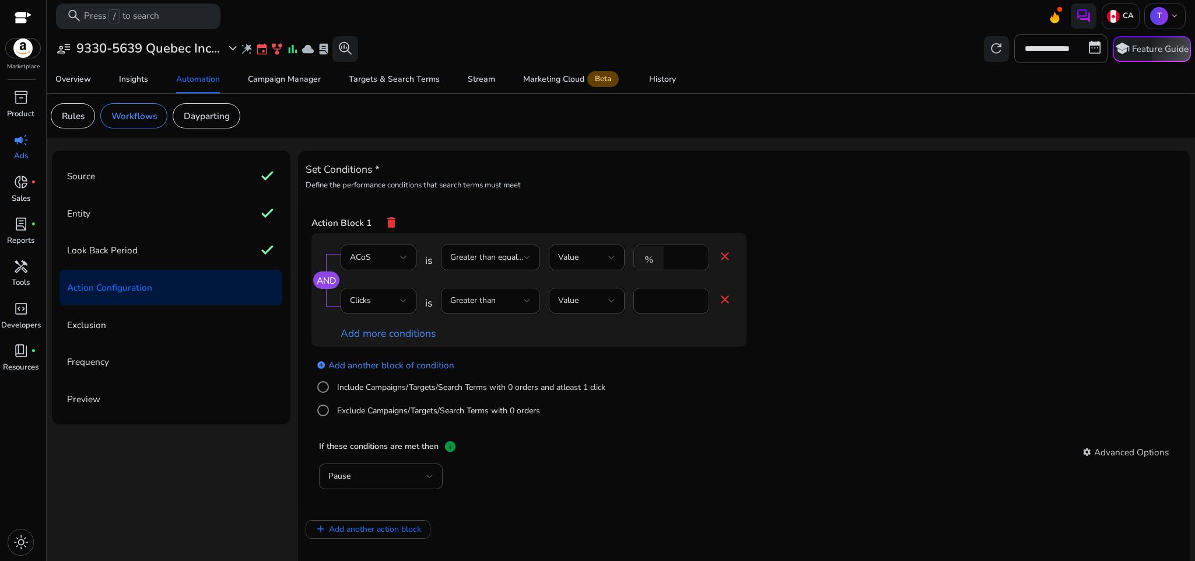
click at [653, 438] on mat-card "If these conditions are met then info settings Advanced Options Pause" at bounding box center [745, 470] width 866 height 76
click at [723, 308] on link "close" at bounding box center [725, 301] width 14 height 18
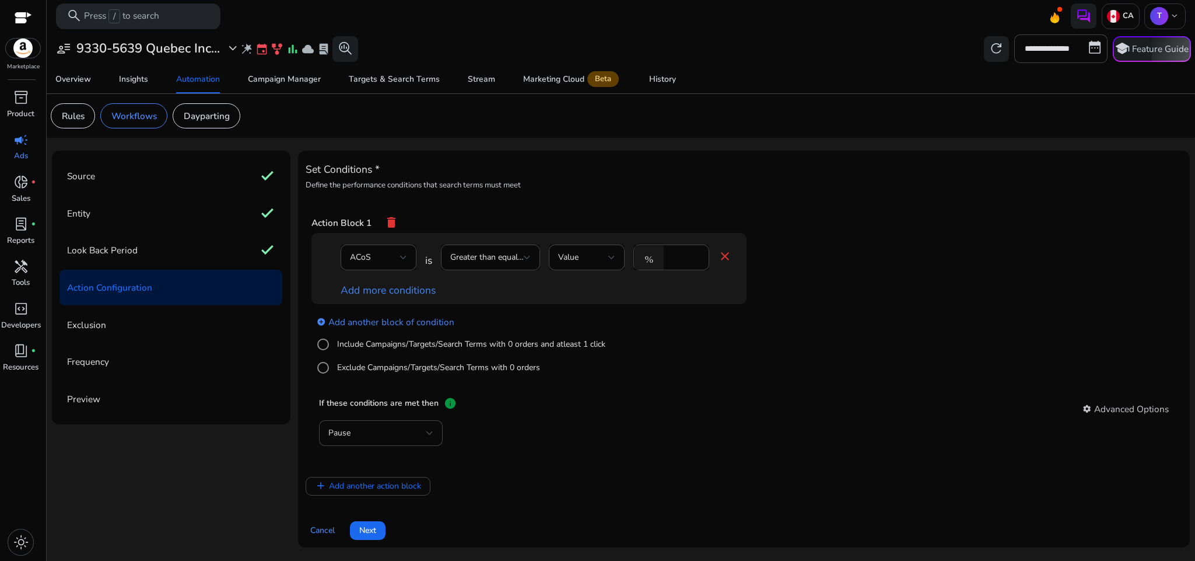
click at [723, 358] on div "add_circle Add another block of condition Include Campaigns/Targets/Search Term…" at bounding box center [553, 344] width 482 height 81
click at [398, 434] on div "Pause" at bounding box center [377, 432] width 98 height 13
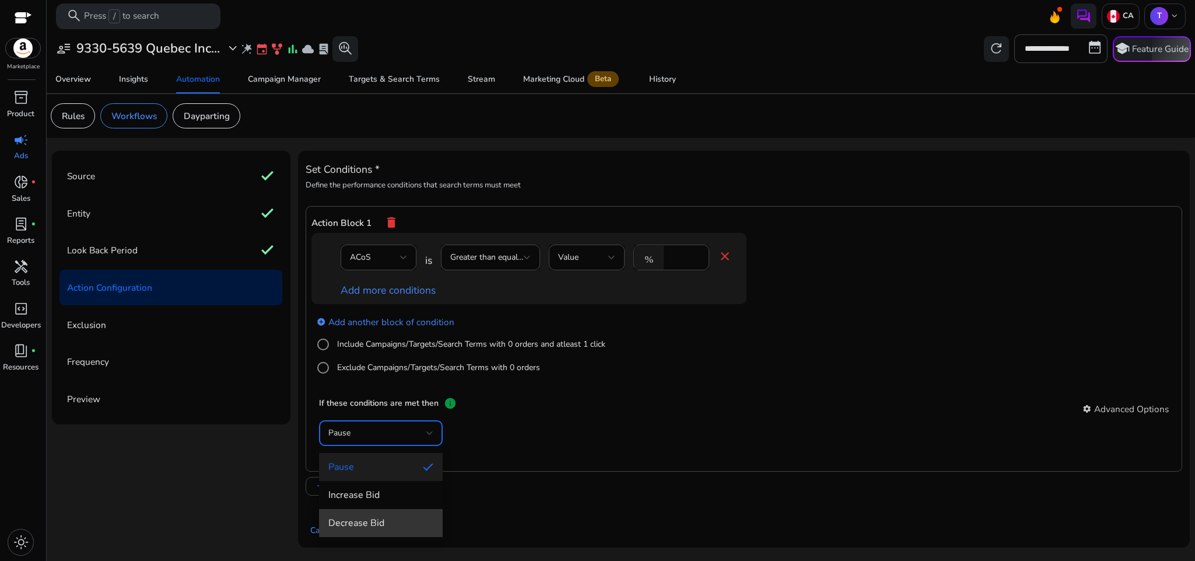
click at [410, 515] on mat-option "Decrease Bid" at bounding box center [381, 523] width 124 height 28
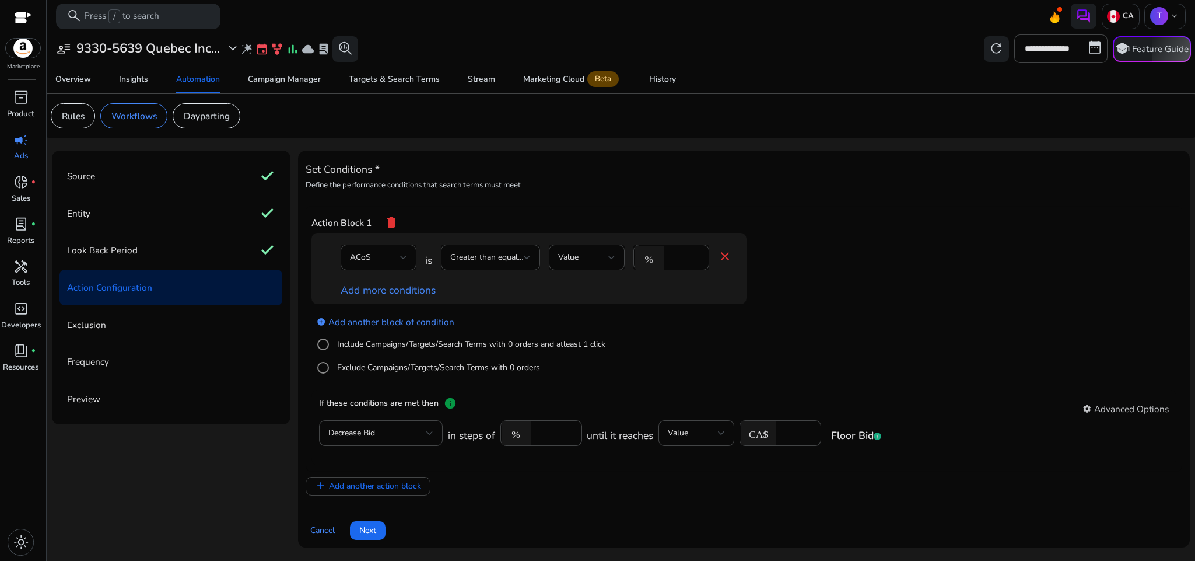
click at [680, 376] on div "add_circle Add another block of condition Include Campaigns/Targets/Search Term…" at bounding box center [553, 344] width 482 height 81
click at [541, 436] on input "*****" at bounding box center [555, 432] width 36 height 13
click at [544, 433] on input "*****" at bounding box center [555, 432] width 36 height 13
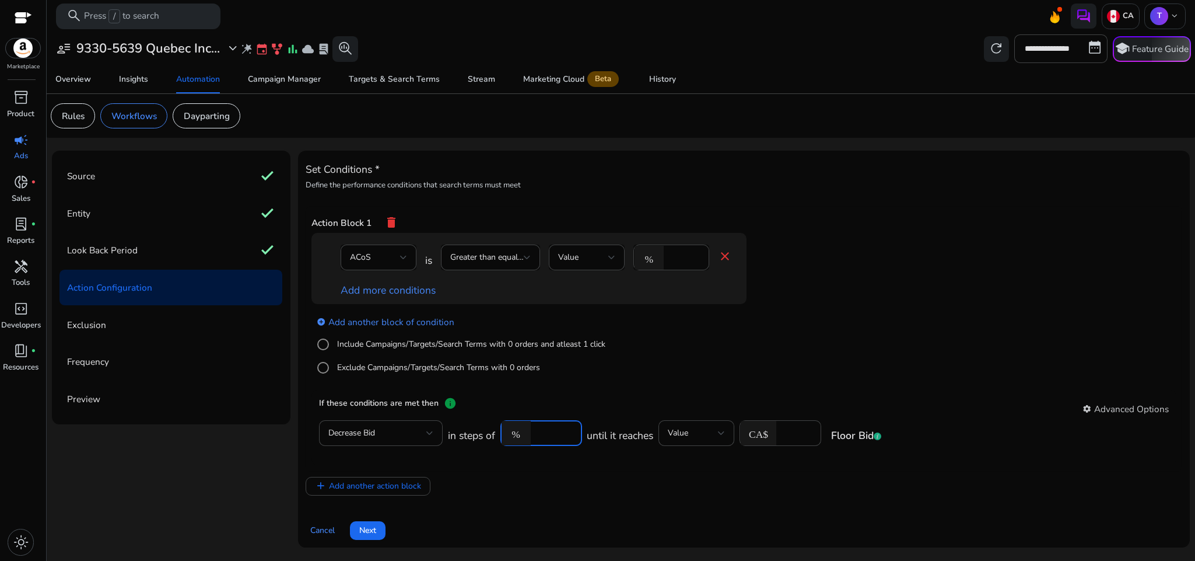
type input "**"
click at [700, 382] on div "add_circle Add another block of condition Include Campaigns/Targets/Search Term…" at bounding box center [553, 344] width 482 height 81
click at [793, 436] on input "***" at bounding box center [797, 432] width 30 height 13
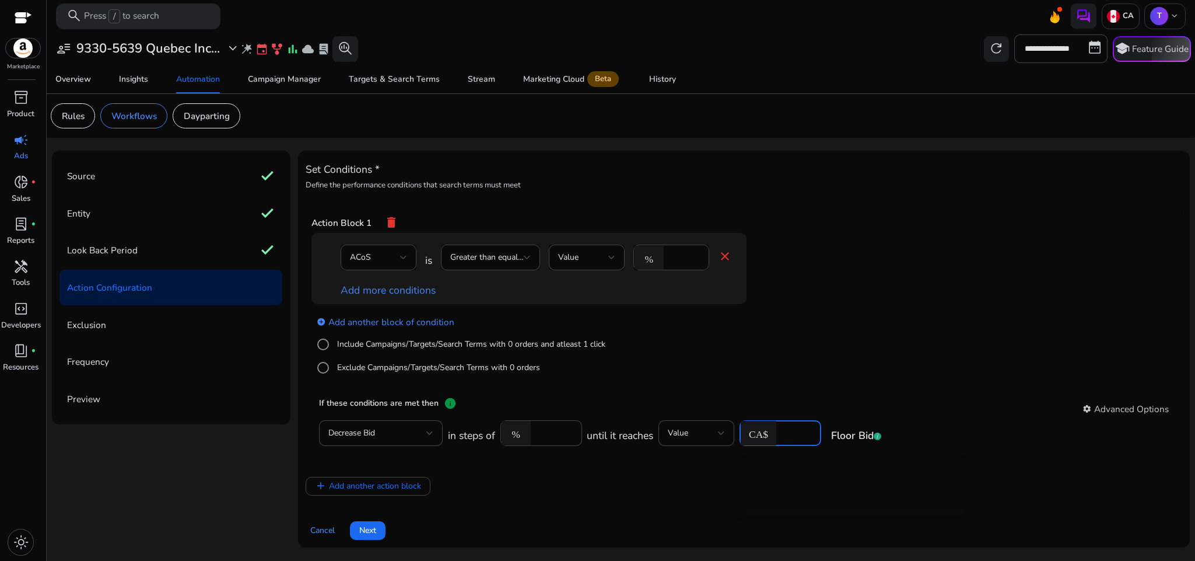
type input "***"
click at [846, 302] on app-ppc-editable-conditions "ACoS is Greater than equal to Value % ** close Add more conditions add_circle A…" at bounding box center [745, 311] width 866 height 156
click at [377, 536] on span at bounding box center [368, 530] width 36 height 28
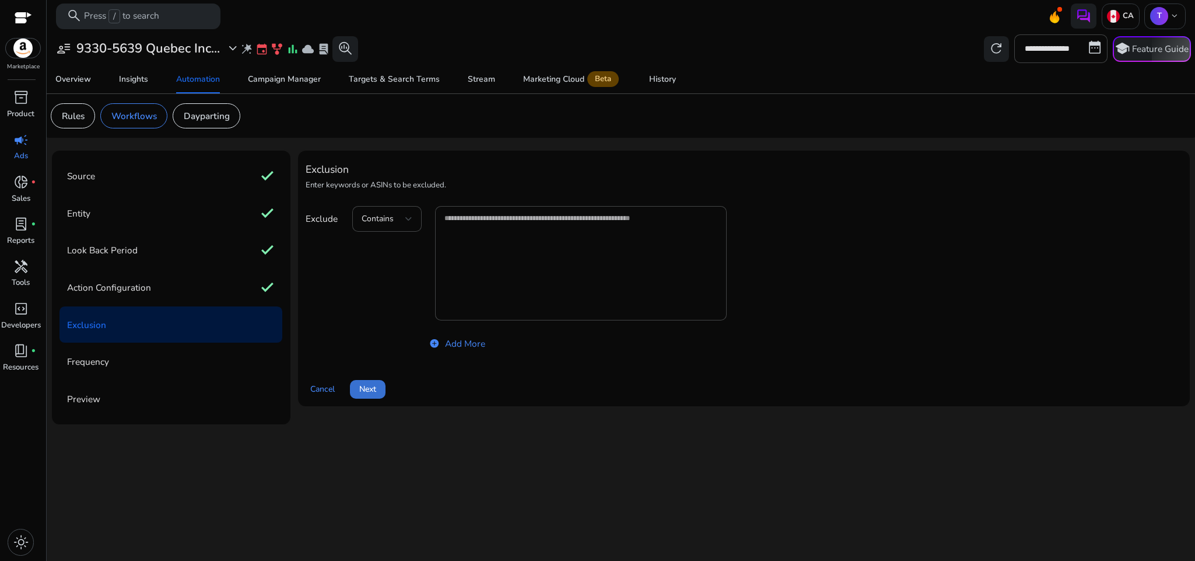
click at [366, 389] on span "Next" at bounding box center [367, 389] width 17 height 12
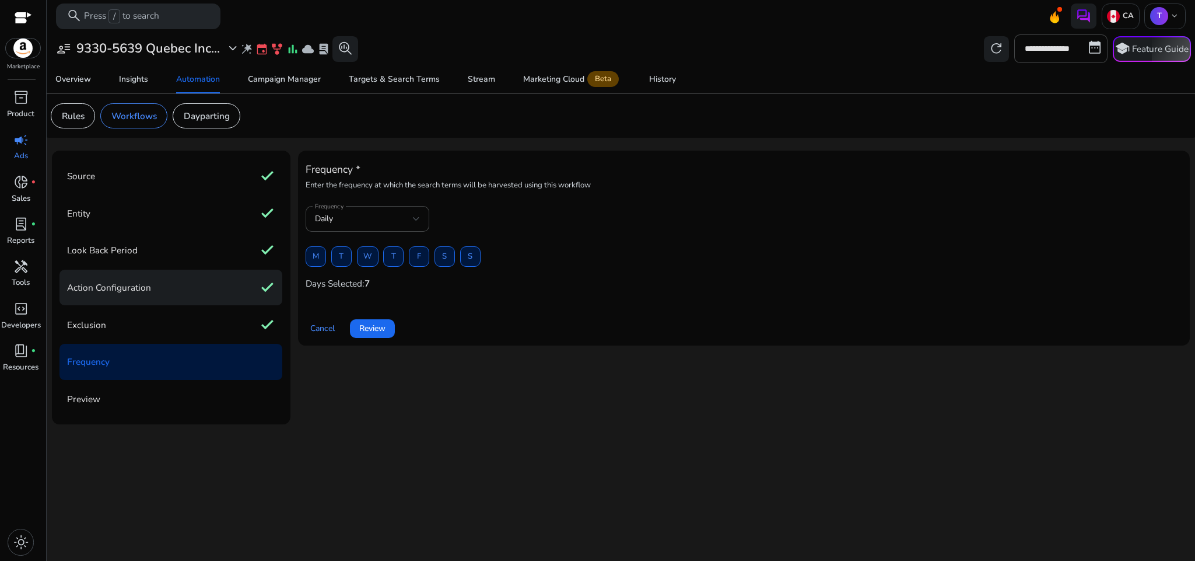
click at [182, 295] on div "Action Configuration check" at bounding box center [171, 288] width 223 height 36
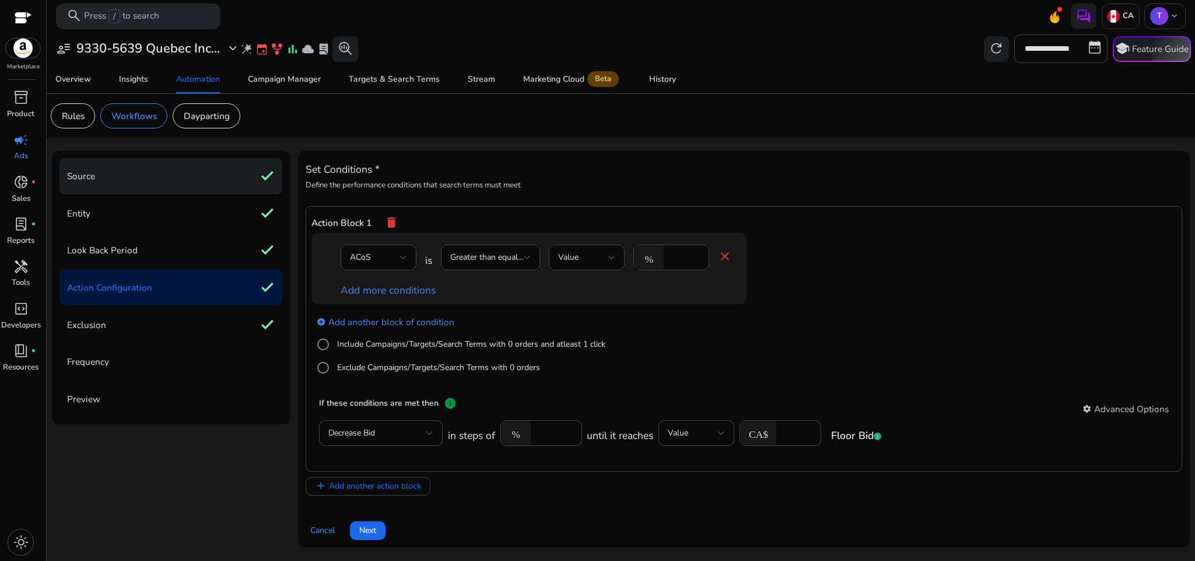
click at [174, 186] on div "Source check" at bounding box center [171, 176] width 223 height 36
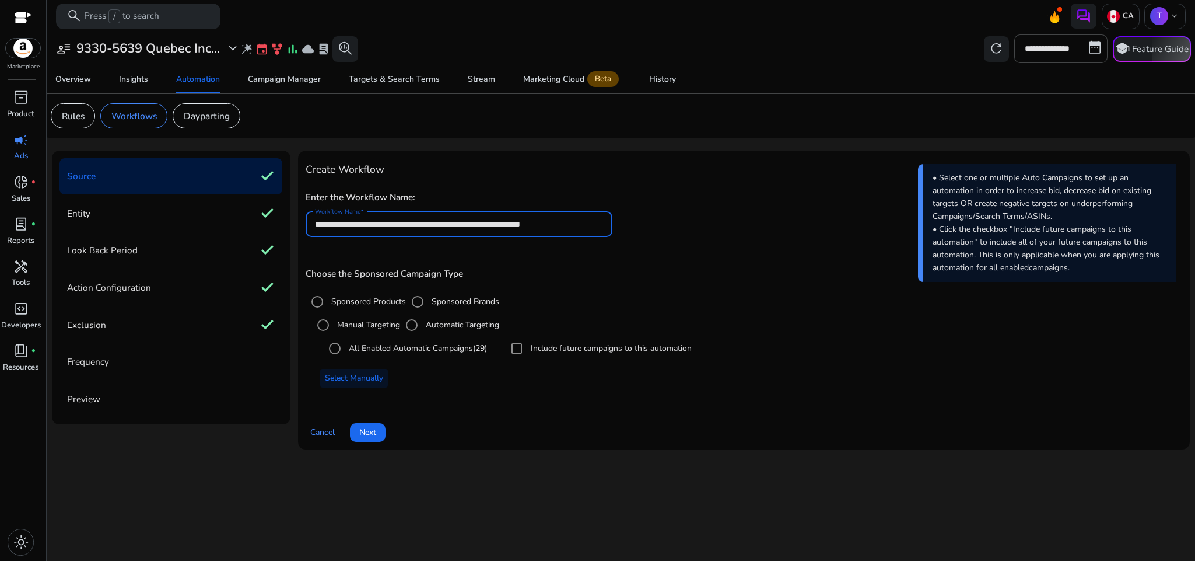
click at [404, 224] on input "**********" at bounding box center [459, 224] width 288 height 13
click at [359, 222] on input "**********" at bounding box center [459, 224] width 288 height 13
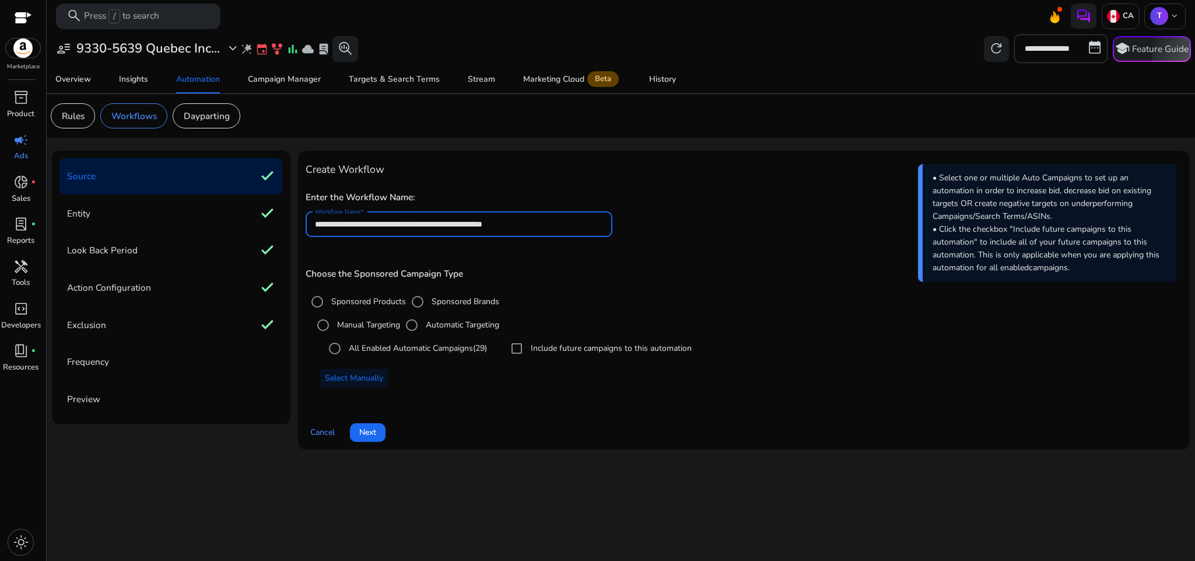
type input "**********"
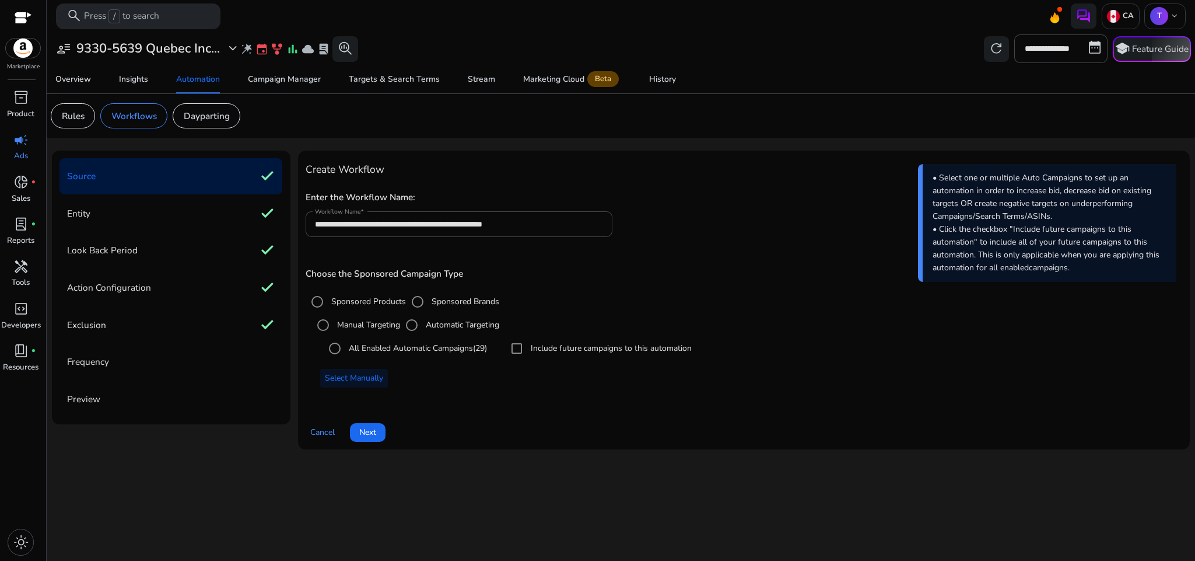
click at [727, 272] on h5 "Choose the Sponsored Campaign Type" at bounding box center [744, 273] width 877 height 11
click at [377, 435] on span at bounding box center [368, 432] width 36 height 28
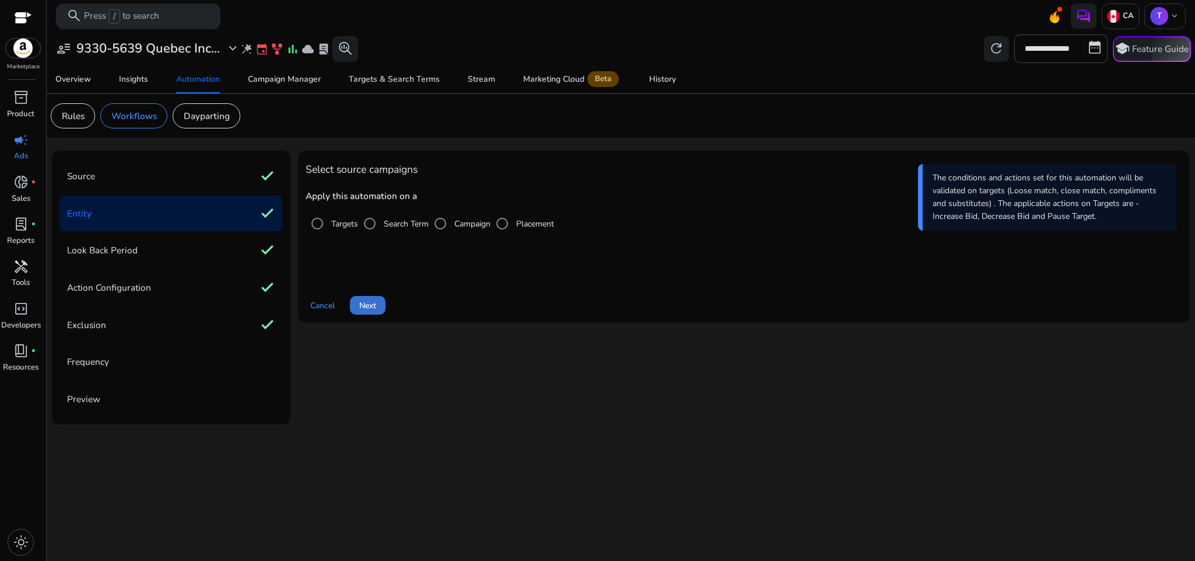
click at [365, 299] on span "Next" at bounding box center [367, 305] width 17 height 12
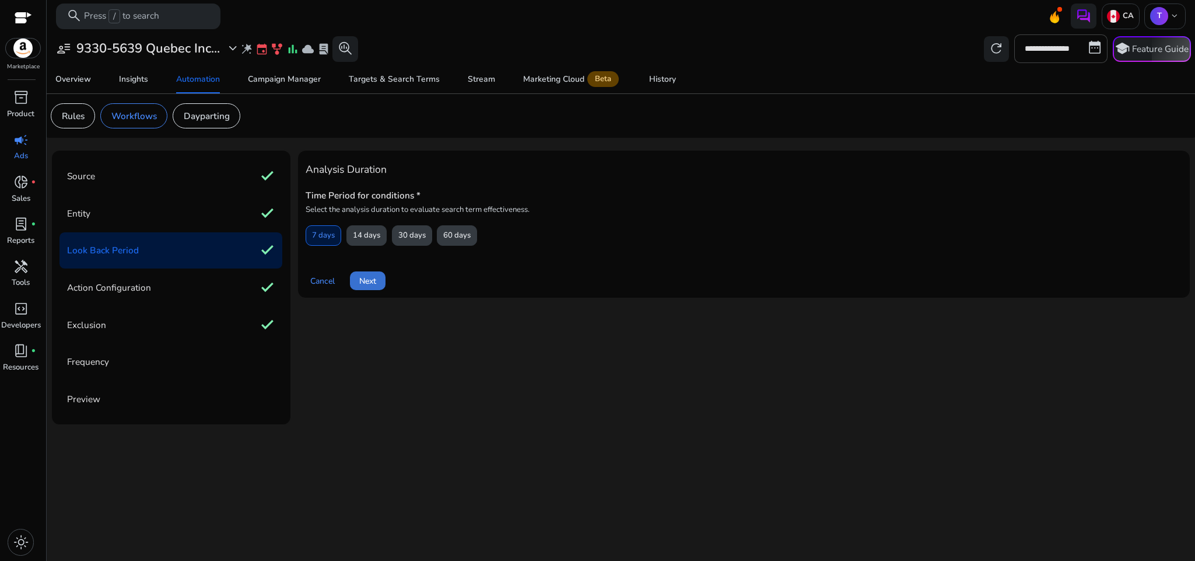
click at [366, 278] on span "Next" at bounding box center [367, 281] width 17 height 12
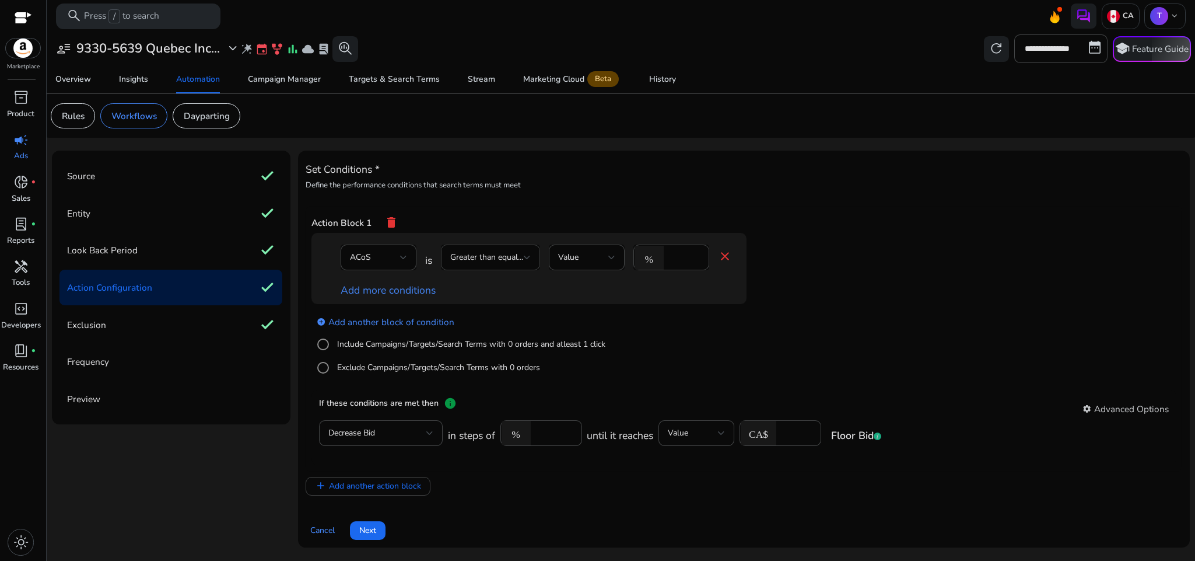
click at [522, 254] on span "Greater than equal to" at bounding box center [489, 256] width 78 height 11
click at [683, 352] on div at bounding box center [597, 280] width 1195 height 561
click at [662, 362] on div "add_circle Add another block of condition Include Campaigns/Targets/Search Term…" at bounding box center [553, 344] width 482 height 81
click at [376, 536] on span "Next" at bounding box center [367, 530] width 17 height 12
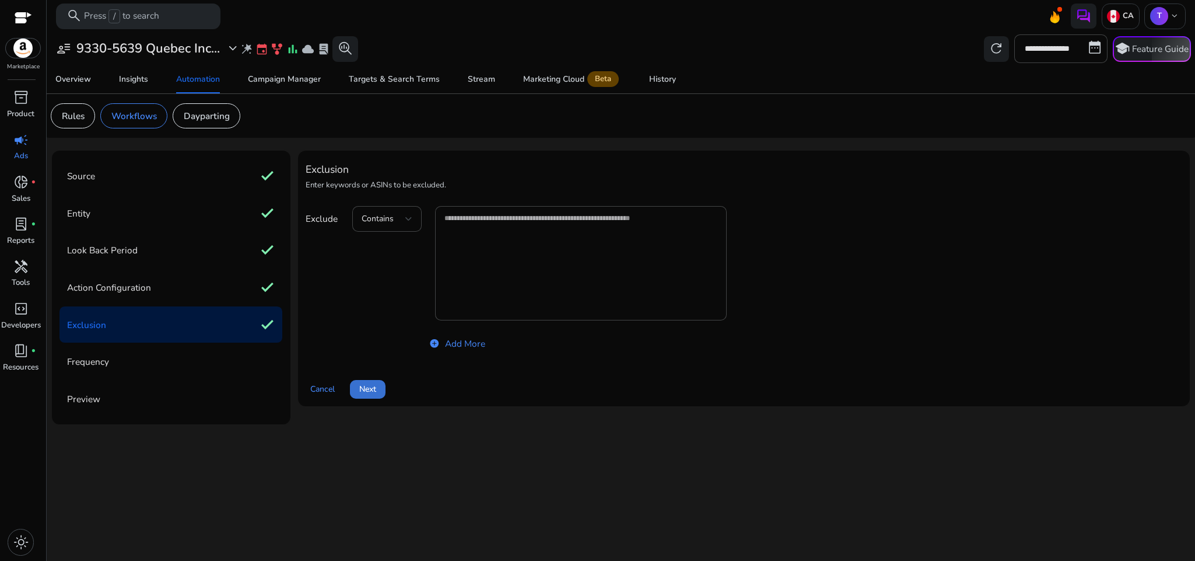
click at [380, 387] on span at bounding box center [368, 389] width 36 height 28
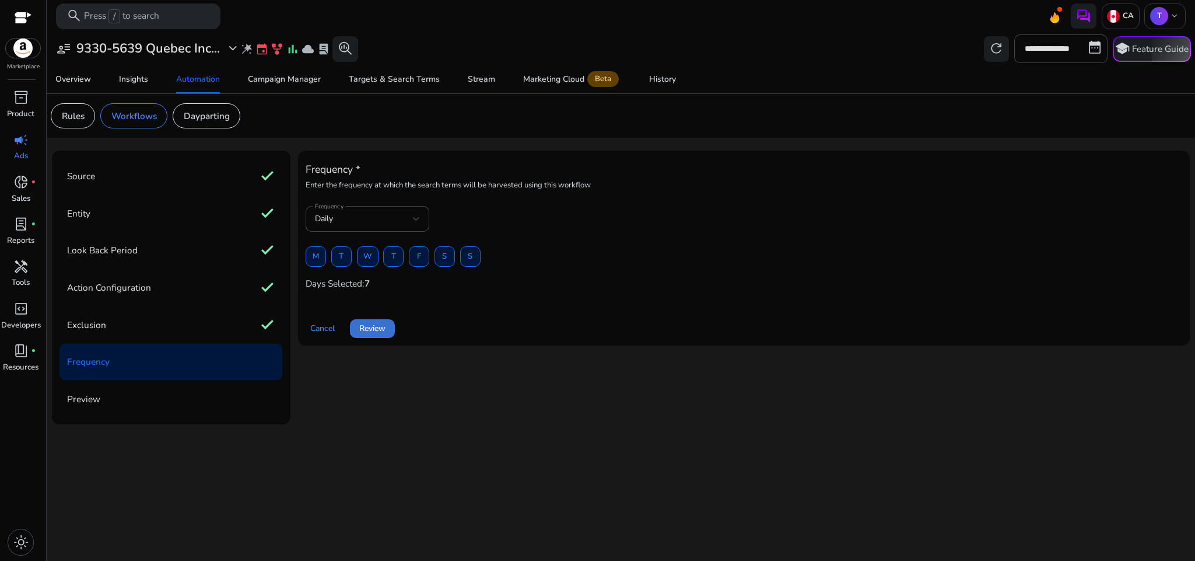
click at [377, 329] on span "Review" at bounding box center [372, 328] width 26 height 12
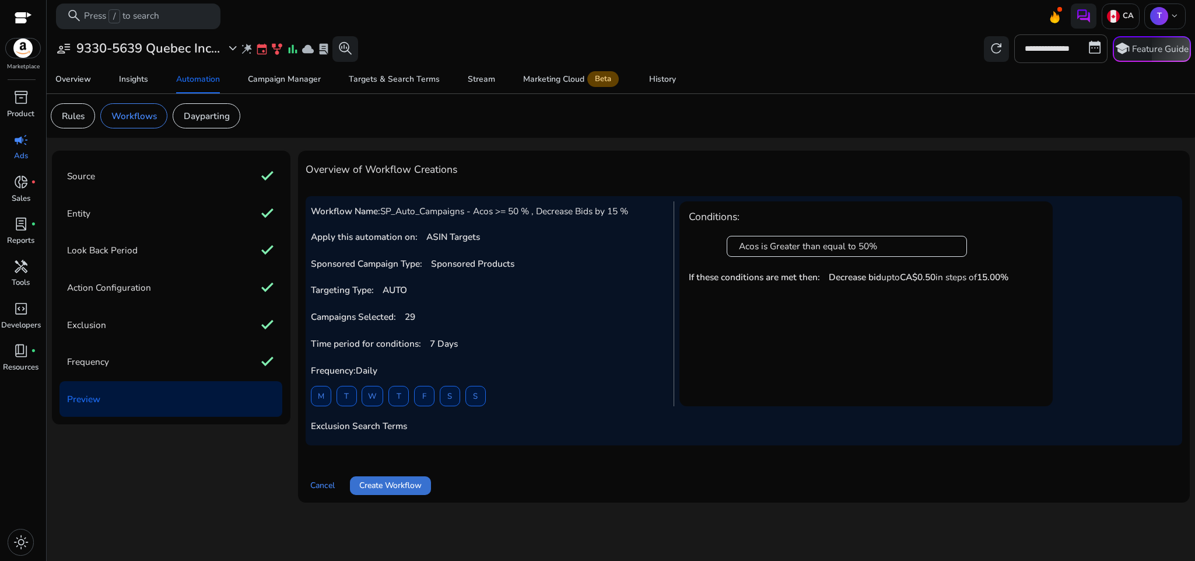
click at [401, 482] on span "Create Workflow" at bounding box center [390, 485] width 62 height 12
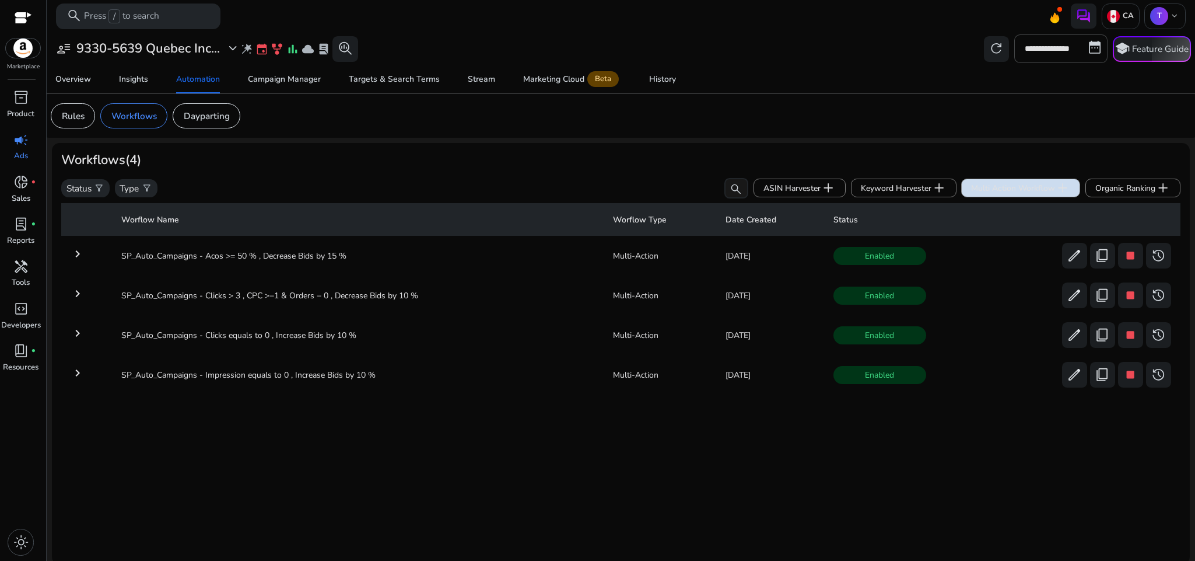
click at [989, 191] on span "Multi Action Workflow add" at bounding box center [1020, 187] width 99 height 15
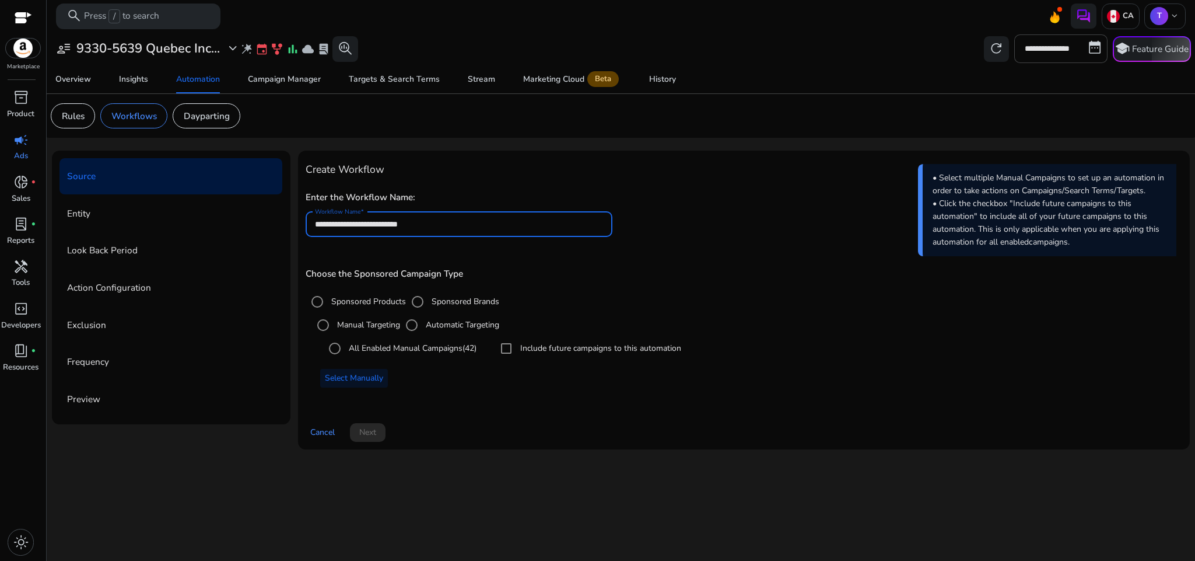
click at [523, 228] on input "**********" at bounding box center [459, 224] width 288 height 13
paste input "**********"
type input "**********"
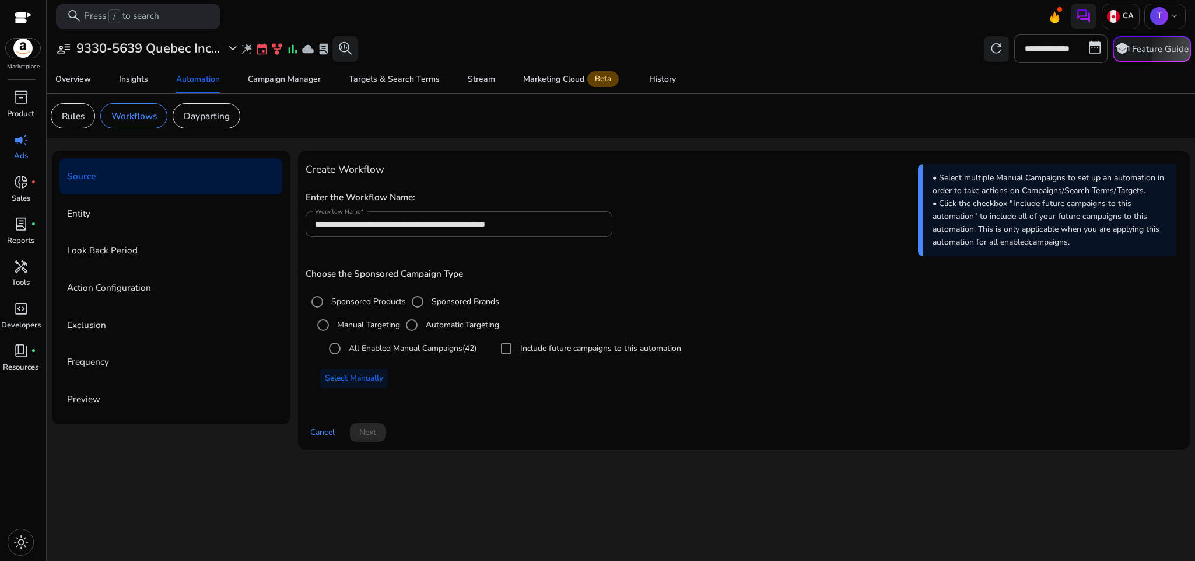
click at [657, 300] on div "Choose the Sponsored Campaign Type Sponsored Products Sponsored Brands Manual T…" at bounding box center [744, 327] width 877 height 118
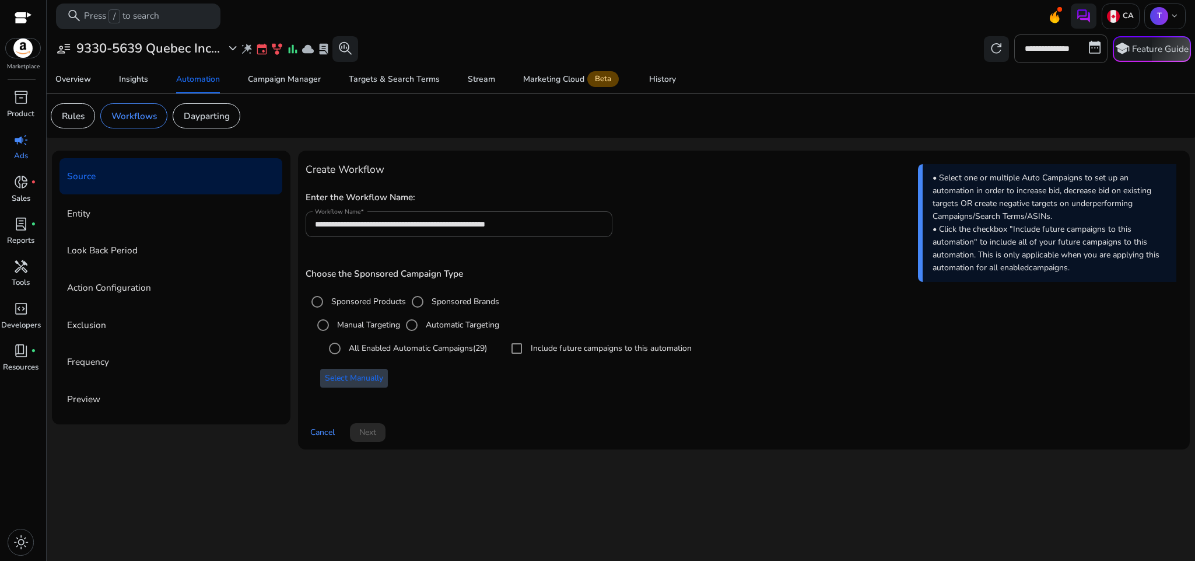
click at [341, 379] on span "Select Manually" at bounding box center [354, 378] width 58 height 12
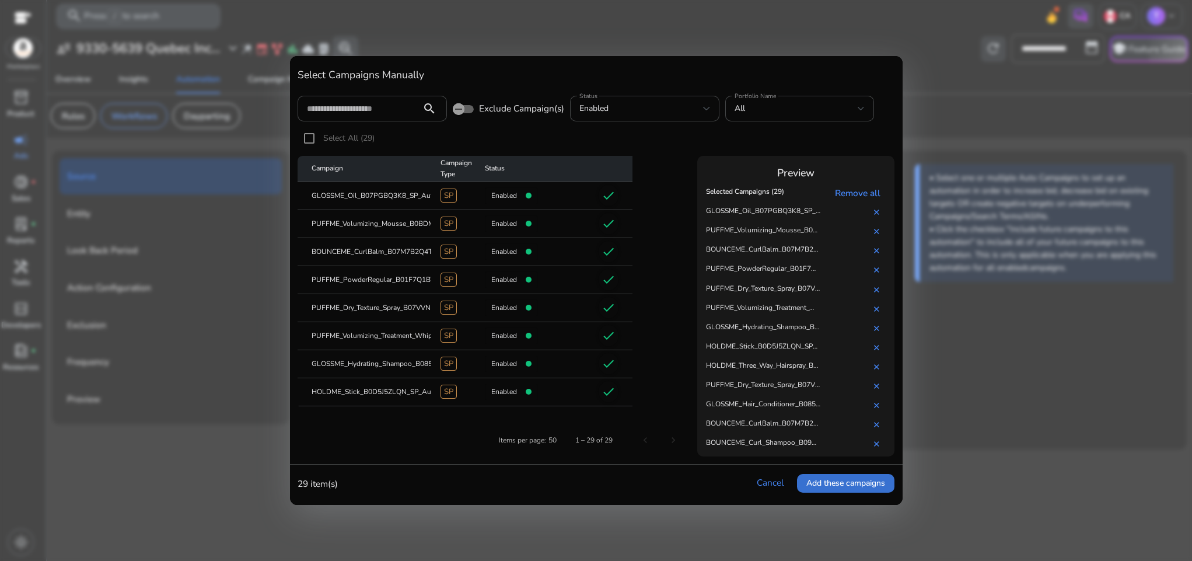
click at [807, 482] on span "Add these campaigns" at bounding box center [845, 483] width 79 height 12
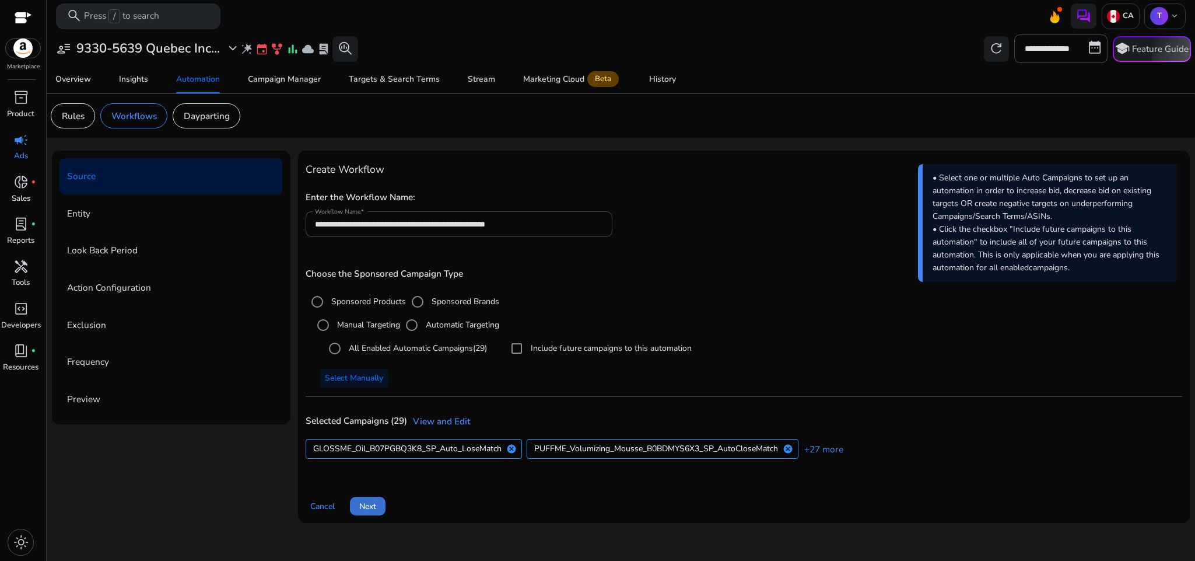
click at [368, 517] on span at bounding box center [368, 506] width 36 height 28
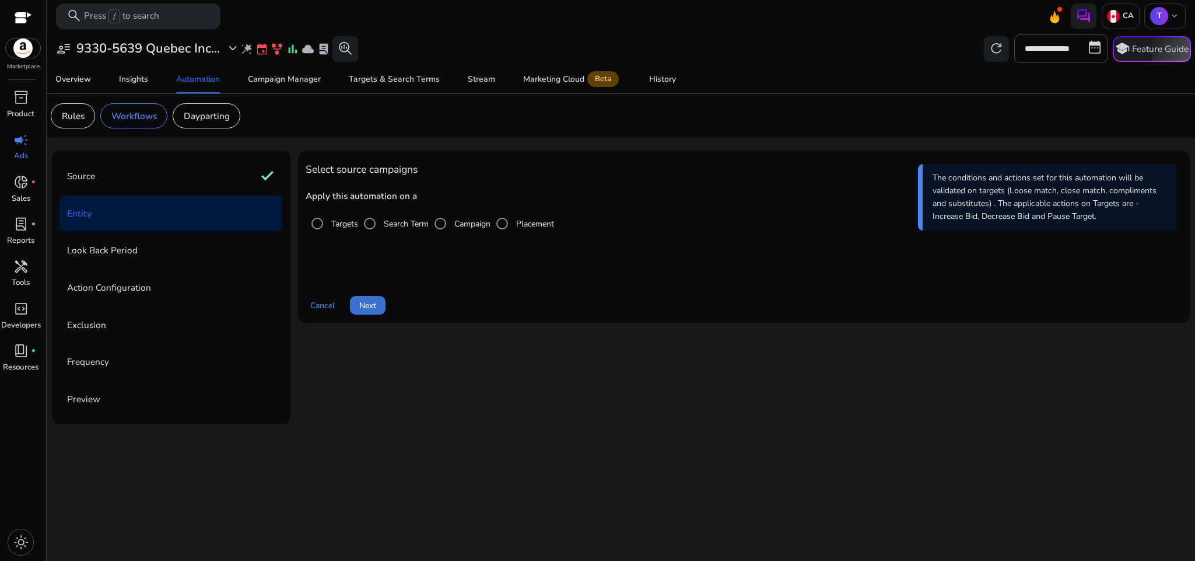
click at [375, 310] on span "Next" at bounding box center [367, 305] width 17 height 12
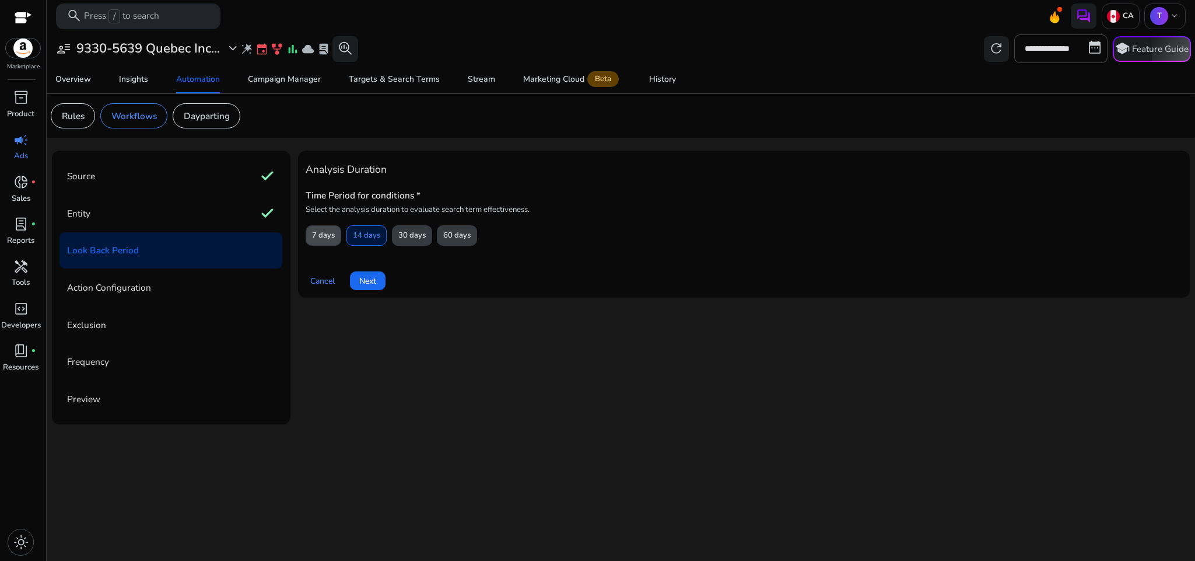
click at [327, 242] on span "7 days" at bounding box center [323, 235] width 23 height 20
click at [365, 280] on span "Next" at bounding box center [367, 281] width 17 height 12
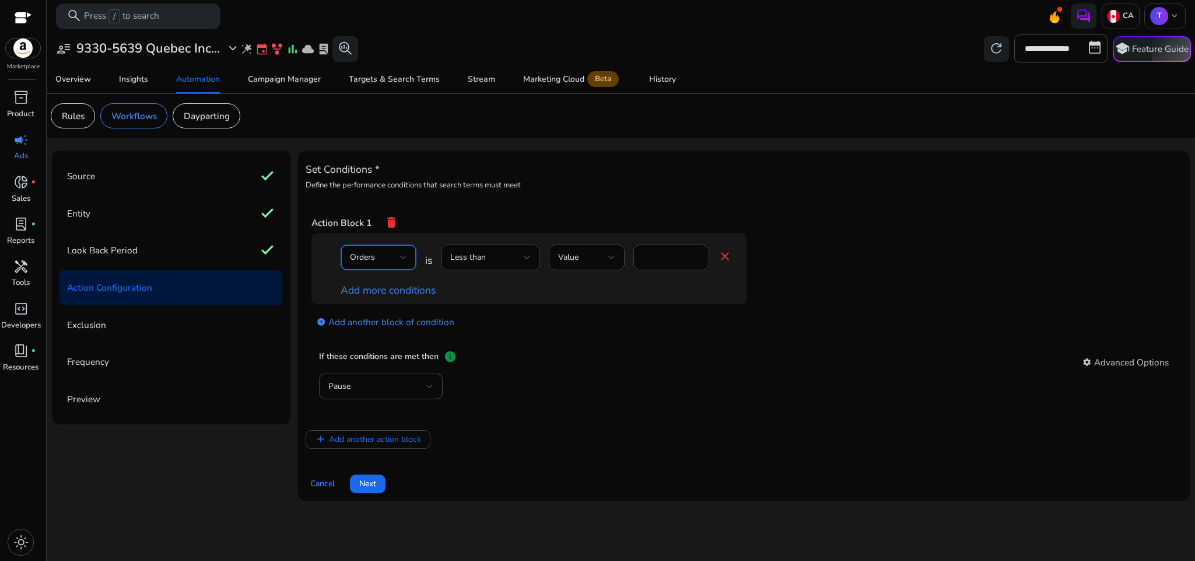
click at [390, 263] on div "Orders" at bounding box center [375, 257] width 50 height 13
click at [373, 309] on mat-option "ACoS" at bounding box center [379, 299] width 76 height 28
click at [488, 266] on div "Less than" at bounding box center [490, 257] width 81 height 26
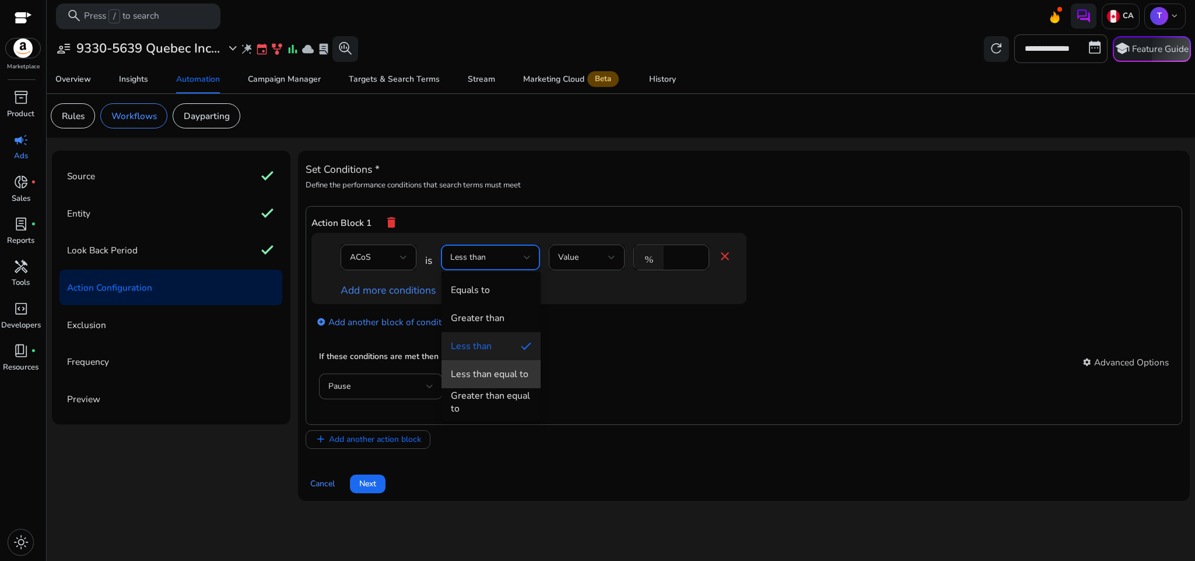
click at [503, 375] on div "Less than equal to" at bounding box center [490, 374] width 78 height 13
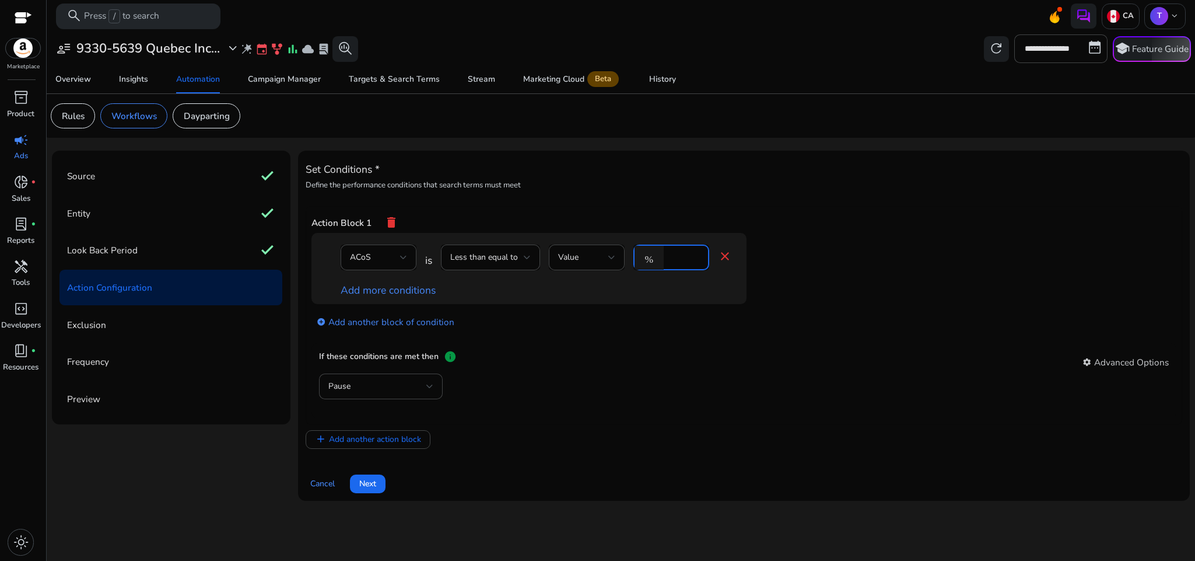
click at [676, 261] on input "*" at bounding box center [685, 257] width 30 height 13
type input "**"
click at [545, 410] on div "Pause" at bounding box center [744, 392] width 850 height 38
click at [377, 399] on div "Pause" at bounding box center [380, 386] width 105 height 26
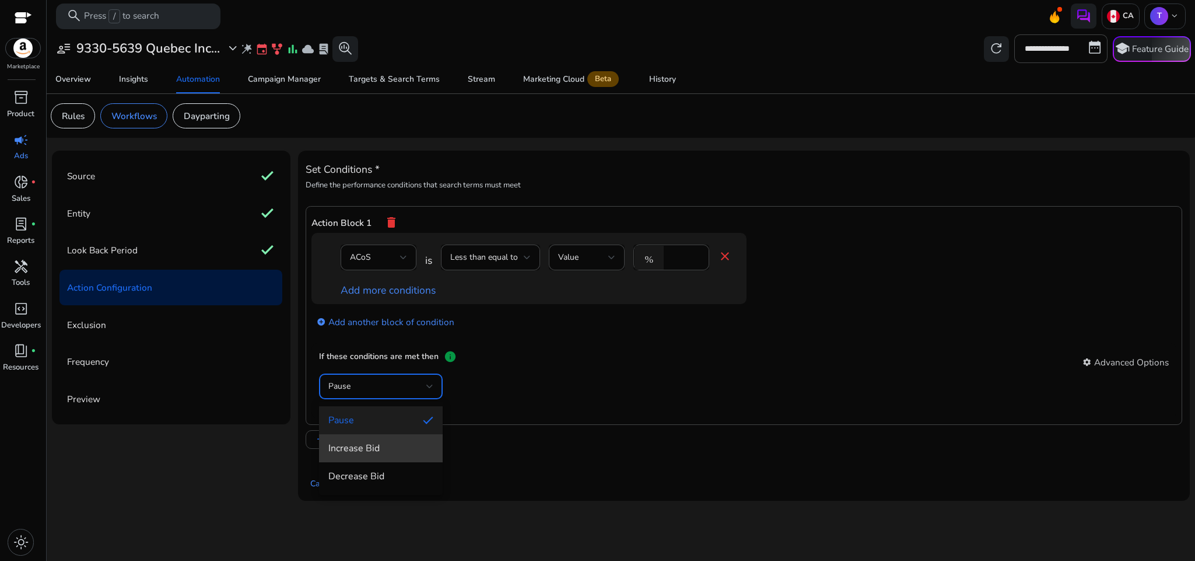
click at [394, 455] on mat-option "Increase Bid" at bounding box center [381, 448] width 124 height 28
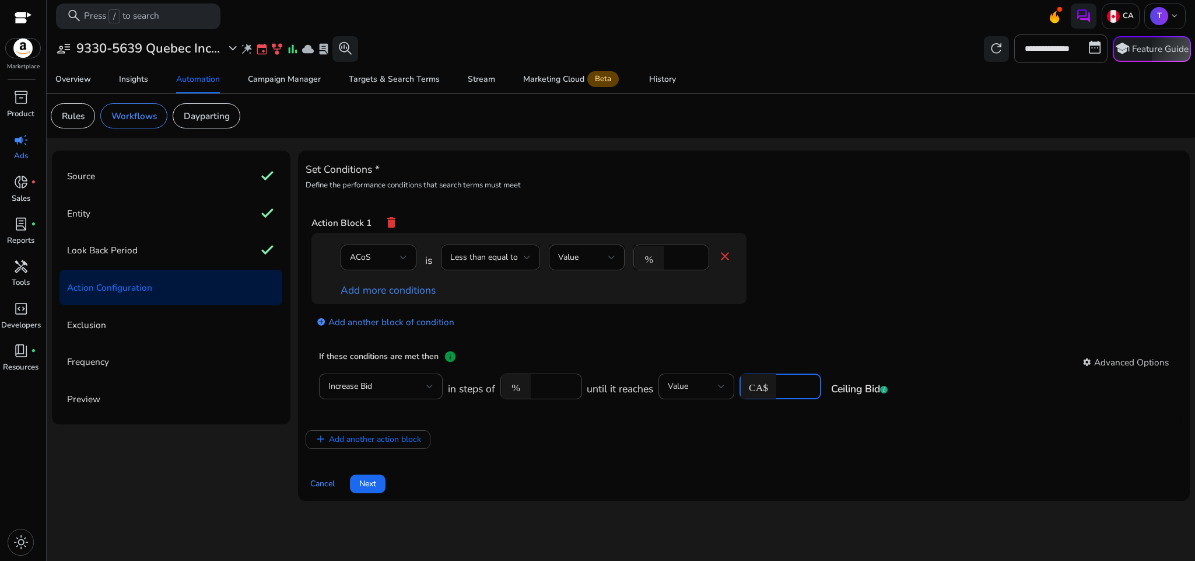
click at [793, 392] on input "***" at bounding box center [797, 386] width 30 height 13
type input "*"
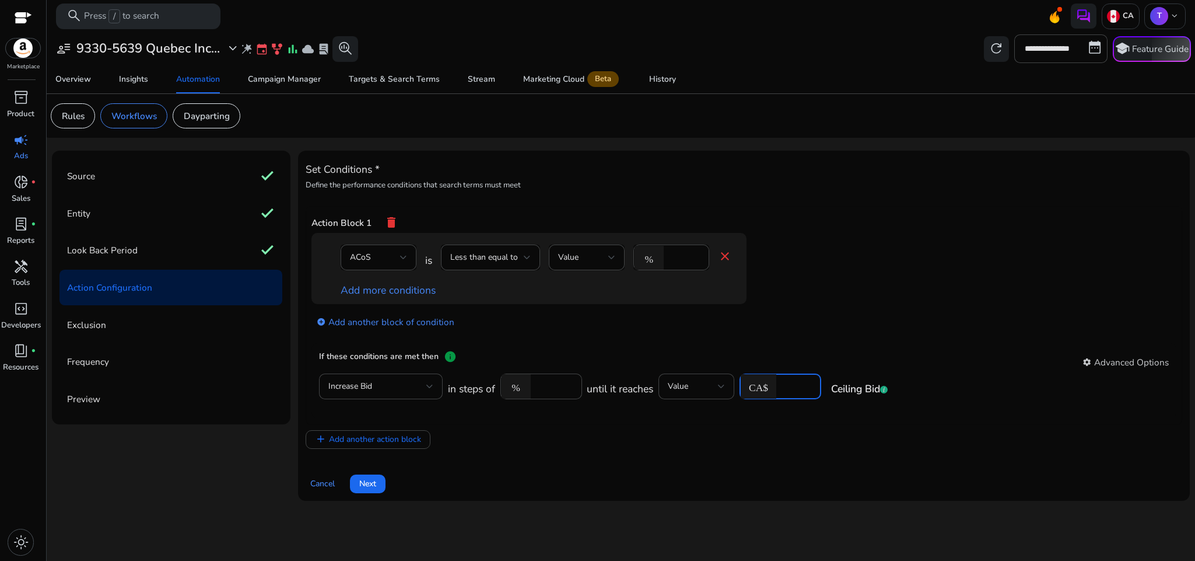
type input "***"
click at [830, 289] on app-ppc-editable-conditions "ACoS is Less than equal to Value % ** close Add more conditions add_circle Add …" at bounding box center [745, 288] width 866 height 110
click at [373, 483] on span "Next" at bounding box center [367, 483] width 17 height 12
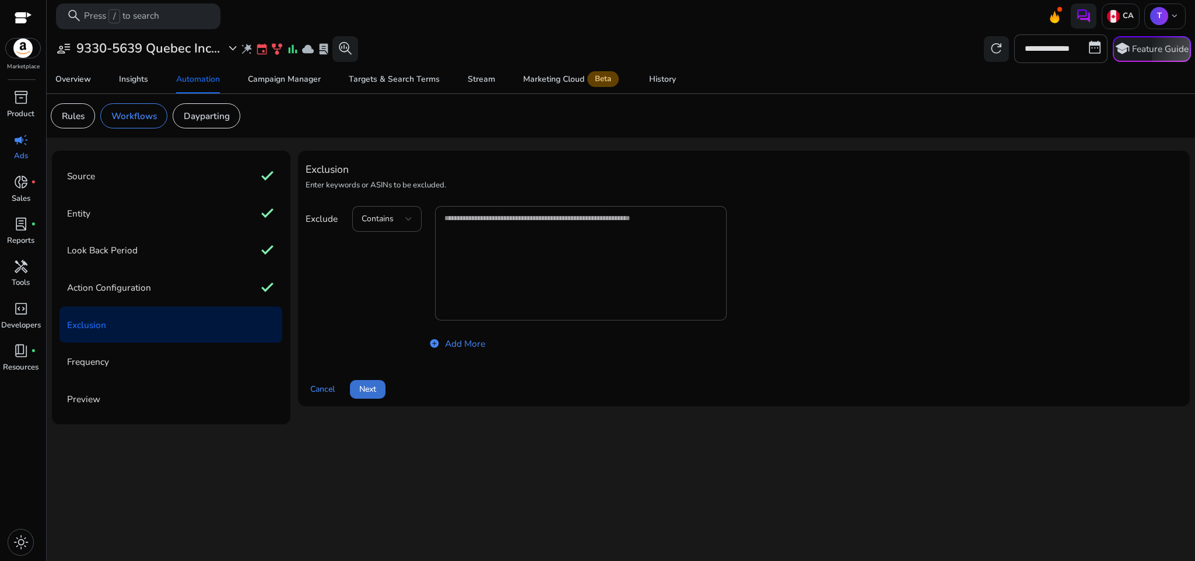
click at [368, 395] on span "Next" at bounding box center [367, 389] width 17 height 12
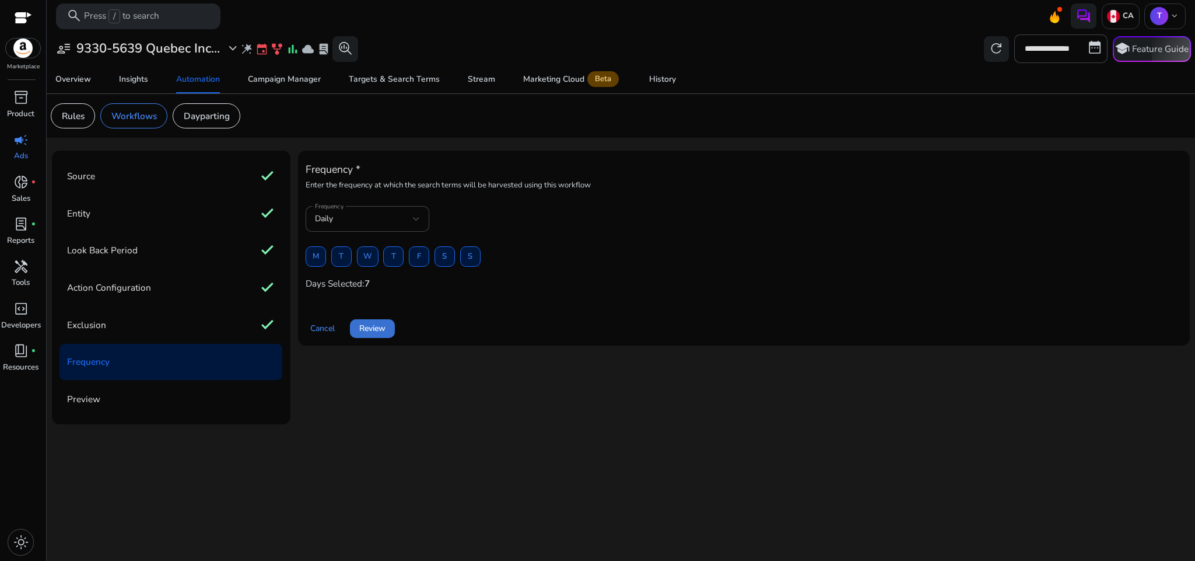
click at [372, 331] on span "Review" at bounding box center [372, 328] width 26 height 12
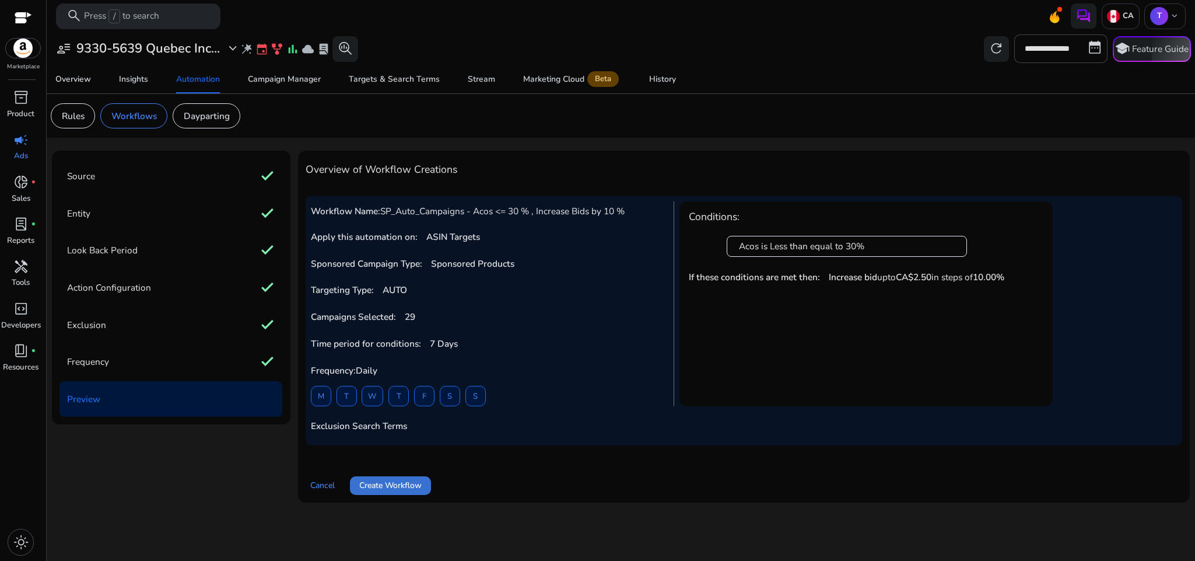
click at [420, 487] on span "Create Workflow" at bounding box center [390, 485] width 62 height 12
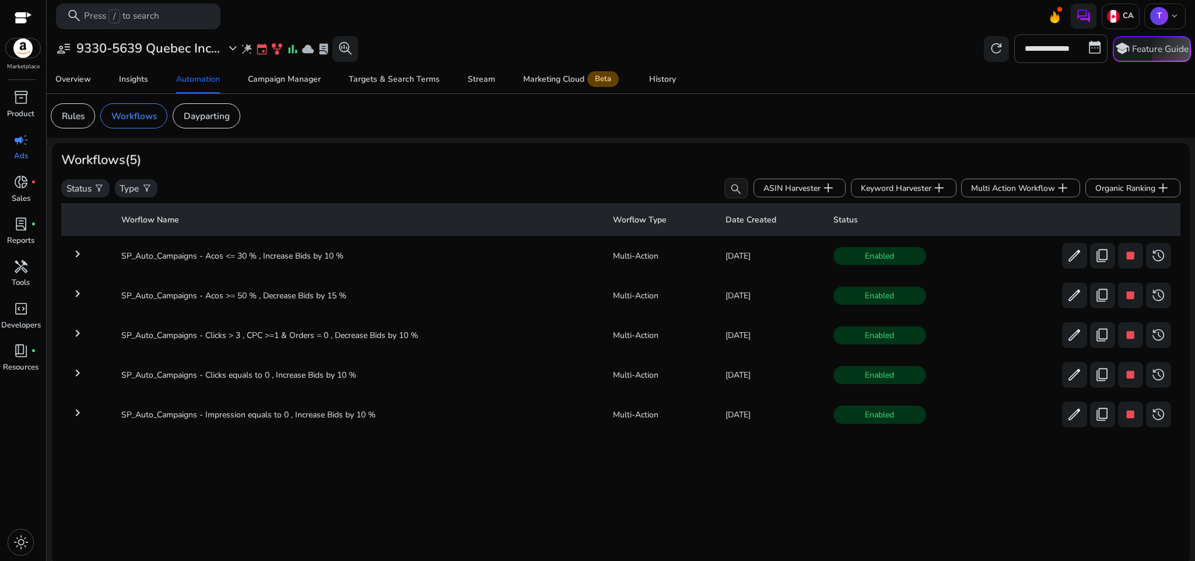
click at [743, 46] on div "**********" at bounding box center [621, 48] width 1141 height 28
drag, startPoint x: 97, startPoint y: 243, endPoint x: 380, endPoint y: 408, distance: 327.6
click at [380, 408] on tbody "keyboard_arrow_right SP_Auto_Campaigns - Acos <= 30 % , Increase Bids by 10 % M…" at bounding box center [621, 337] width 1120 height 194
click at [347, 485] on div "Worflow Name Worflow Type Date Created Status keyboard_arrow_right SP_Auto_Camp…" at bounding box center [621, 376] width 1120 height 356
drag, startPoint x: 390, startPoint y: 404, endPoint x: 121, endPoint y: 410, distance: 269.6
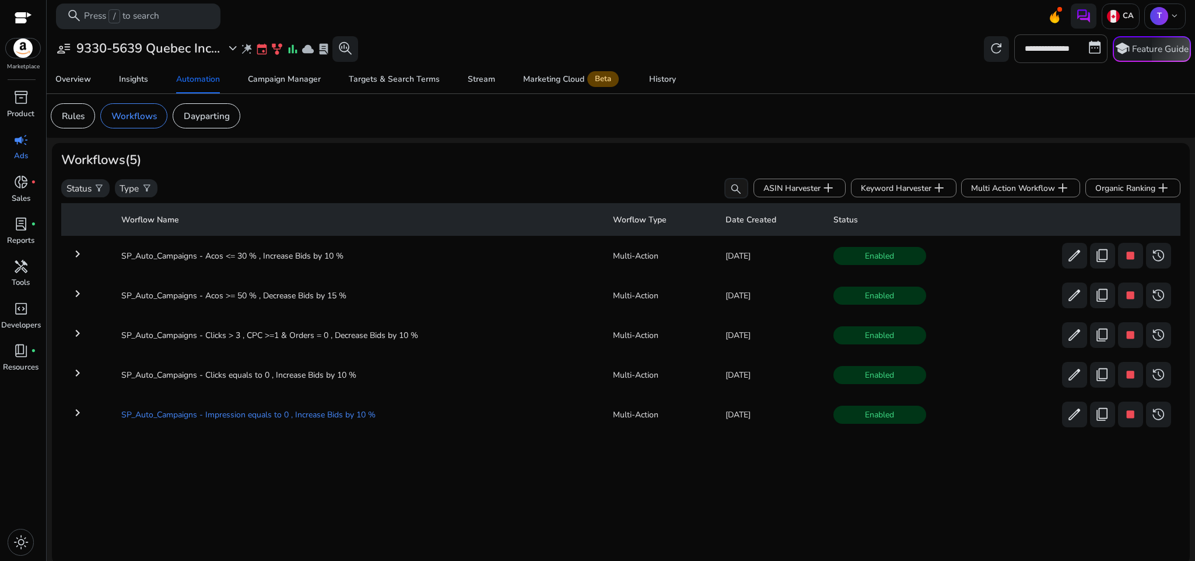
click at [121, 410] on td "SP_Auto_Campaigns - Impression equals to 0 , Increase Bids by 10 %" at bounding box center [358, 414] width 492 height 30
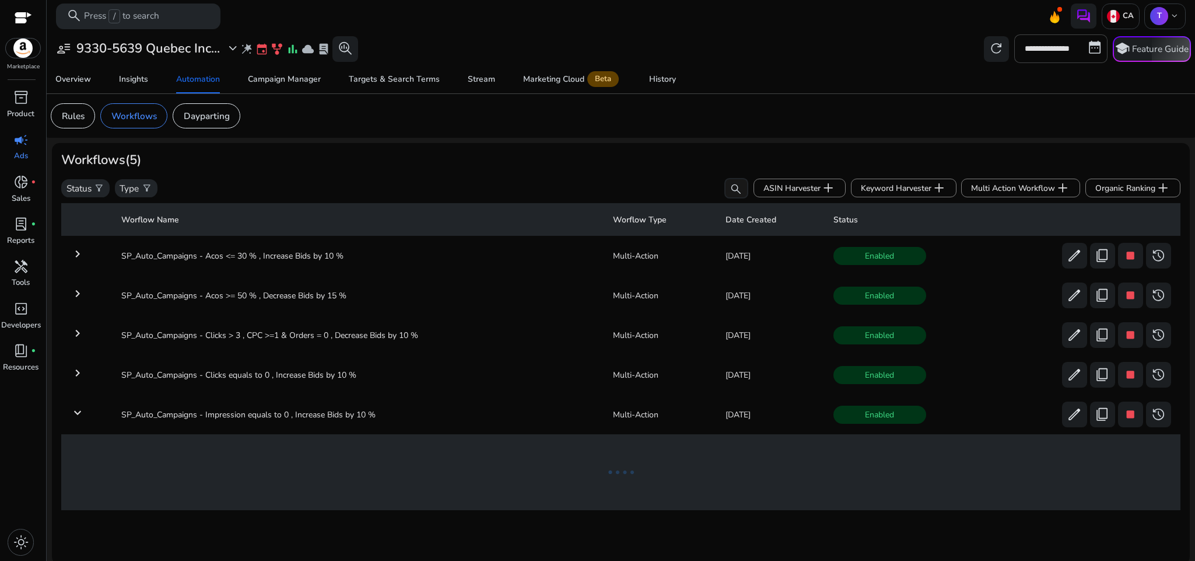
scroll to position [4, 0]
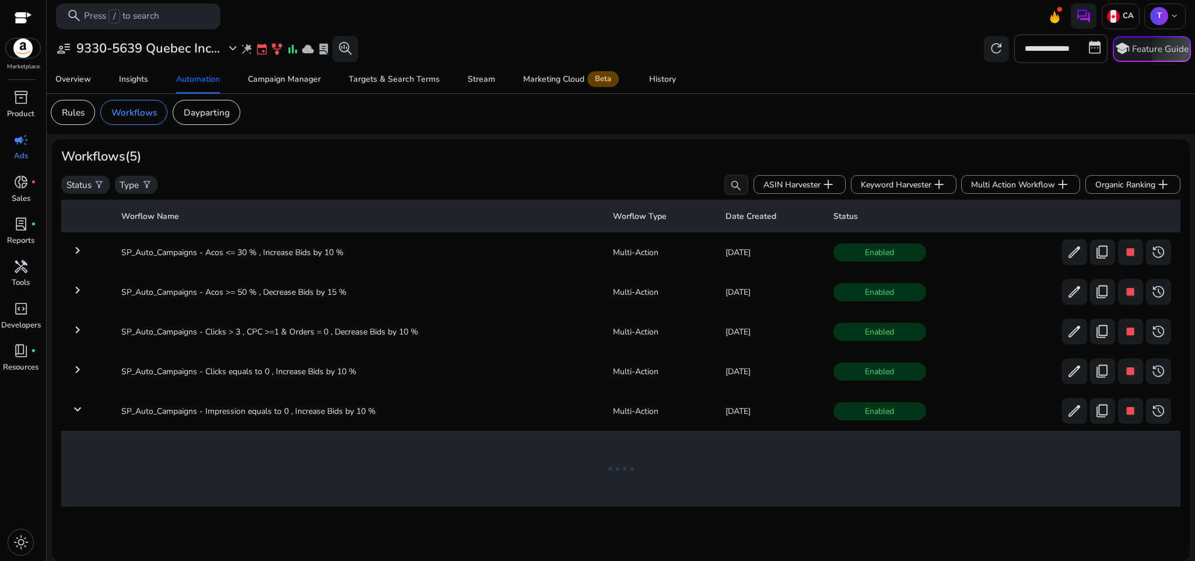
copy td "SP_Auto_Campaigns - Impression equals to 0 , Increase Bids by 10 %"
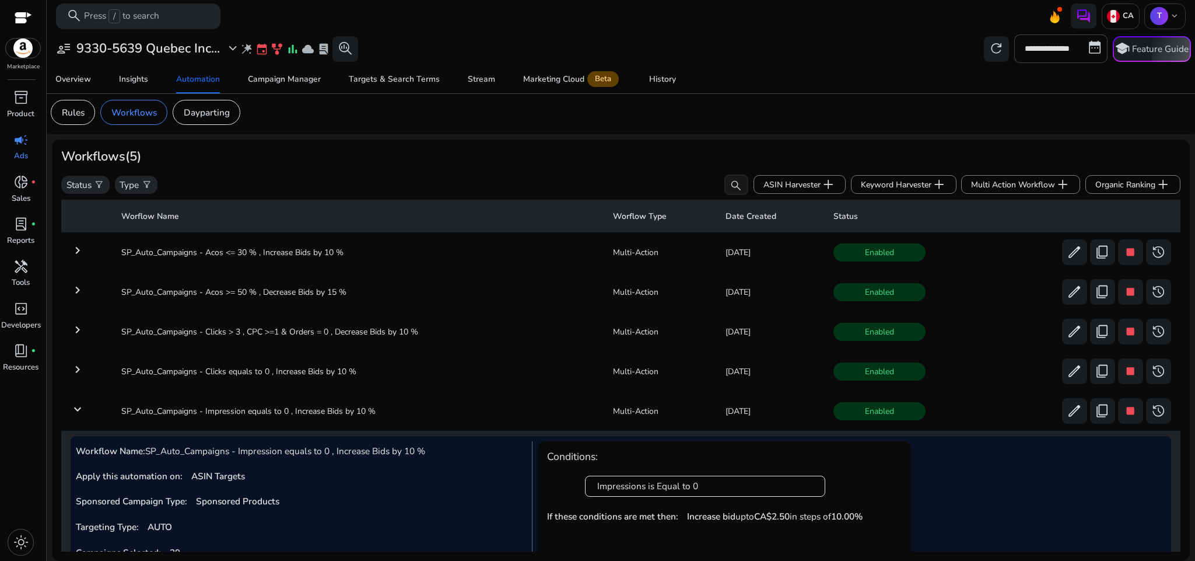
click at [76, 370] on mat-icon "keyboard_arrow_right" at bounding box center [78, 369] width 14 height 14
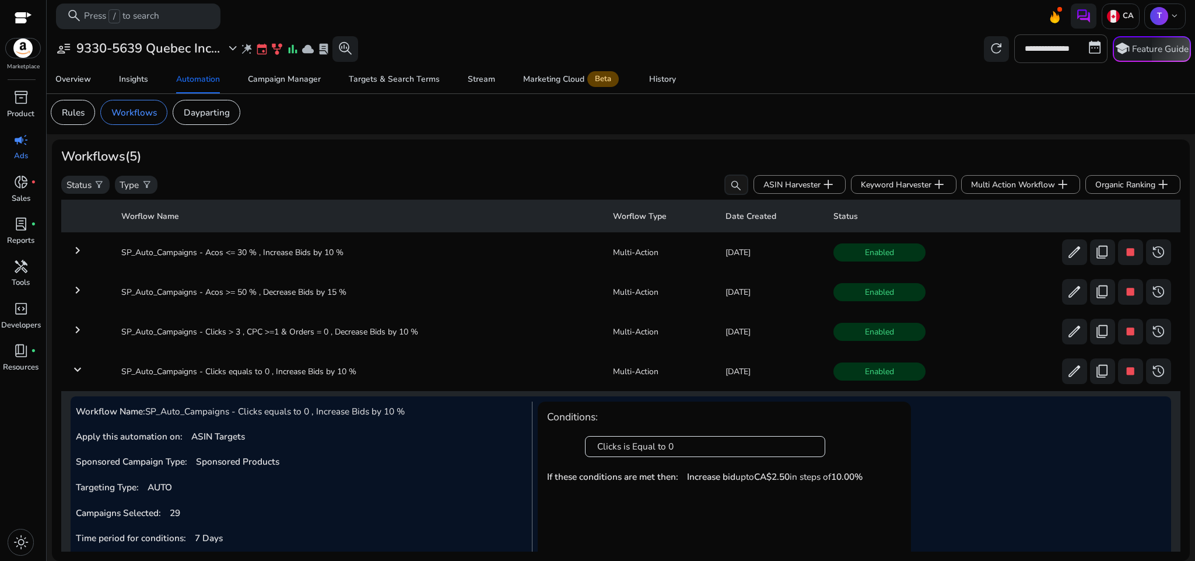
click at [510, 161] on div "Workflows (5)" at bounding box center [621, 156] width 1120 height 15
drag, startPoint x: 147, startPoint y: 408, endPoint x: 408, endPoint y: 400, distance: 261.5
click at [408, 401] on div "Workflow Name: SP_Auto_Campaigns - Clicks equals to 0 , Increase Bids by 10 % A…" at bounding box center [304, 499] width 457 height 197
copy span "SP_Auto_Campaigns - Clicks equals to 0 , Increase Bids by 10 %"
click at [193, 247] on td "SP_Auto_Campaigns - Acos <= 30 % , Increase Bids by 10 %" at bounding box center [358, 252] width 492 height 30
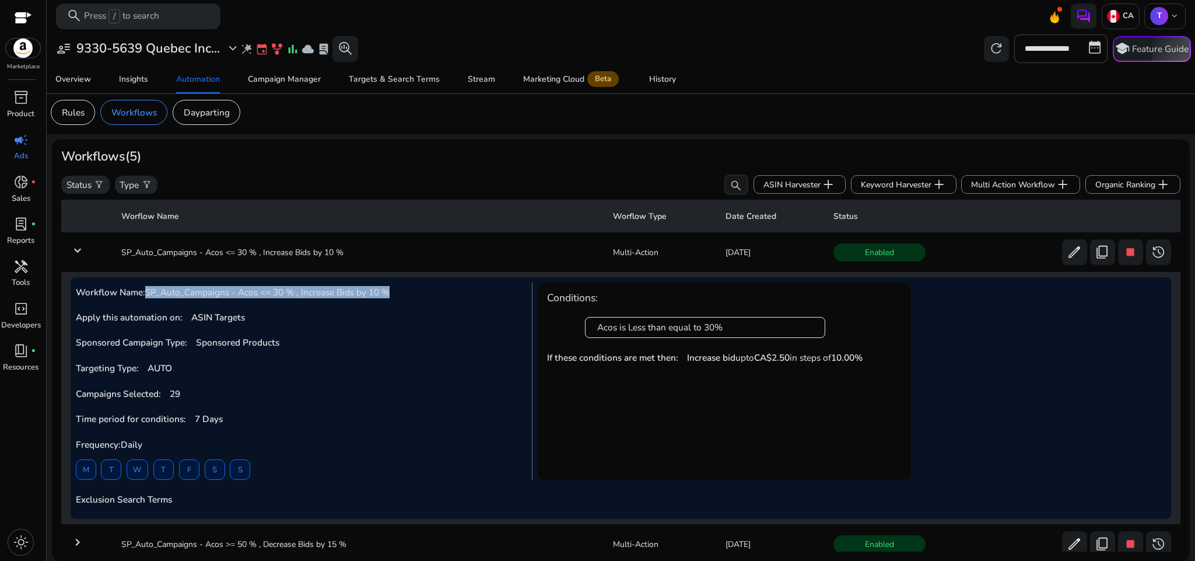
drag, startPoint x: 148, startPoint y: 291, endPoint x: 393, endPoint y: 299, distance: 245.2
click at [393, 299] on div "Workflow Name: SP_Auto_Campaigns - Acos <= 30 % , Increase Bids by 10 % Apply t…" at bounding box center [304, 380] width 457 height 197
copy span "SP_Auto_Campaigns - Acos <= 30 % , Increase Bids by 10 %"
click at [75, 243] on mat-icon "keyboard_arrow_down" at bounding box center [78, 250] width 14 height 14
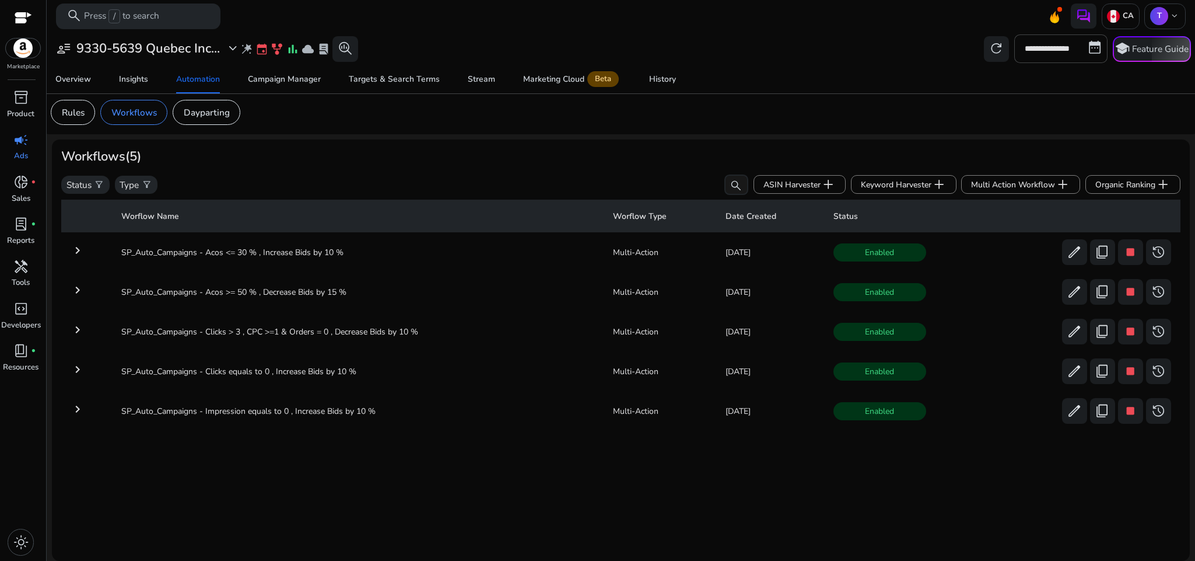
click at [611, 137] on div "**********" at bounding box center [621, 295] width 1138 height 532
click at [975, 186] on span "Multi Action Workflow add" at bounding box center [1020, 184] width 99 height 15
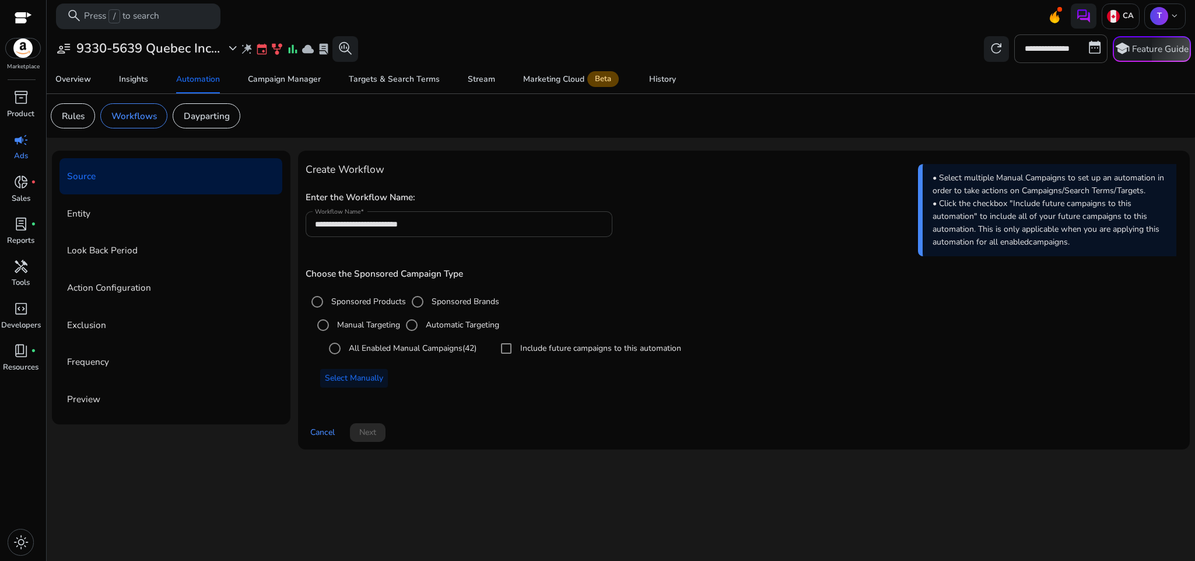
click at [461, 217] on div "**********" at bounding box center [459, 224] width 288 height 26
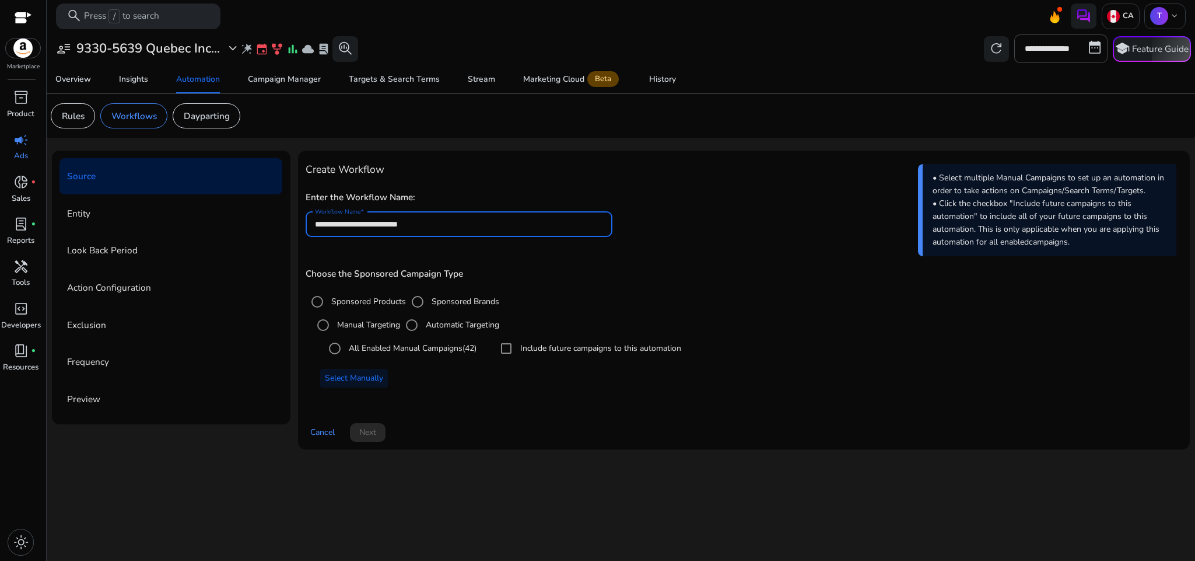
paste input "**********"
type input "**********"
click at [716, 198] on h5 "Enter the Workflow Name:" at bounding box center [744, 197] width 877 height 11
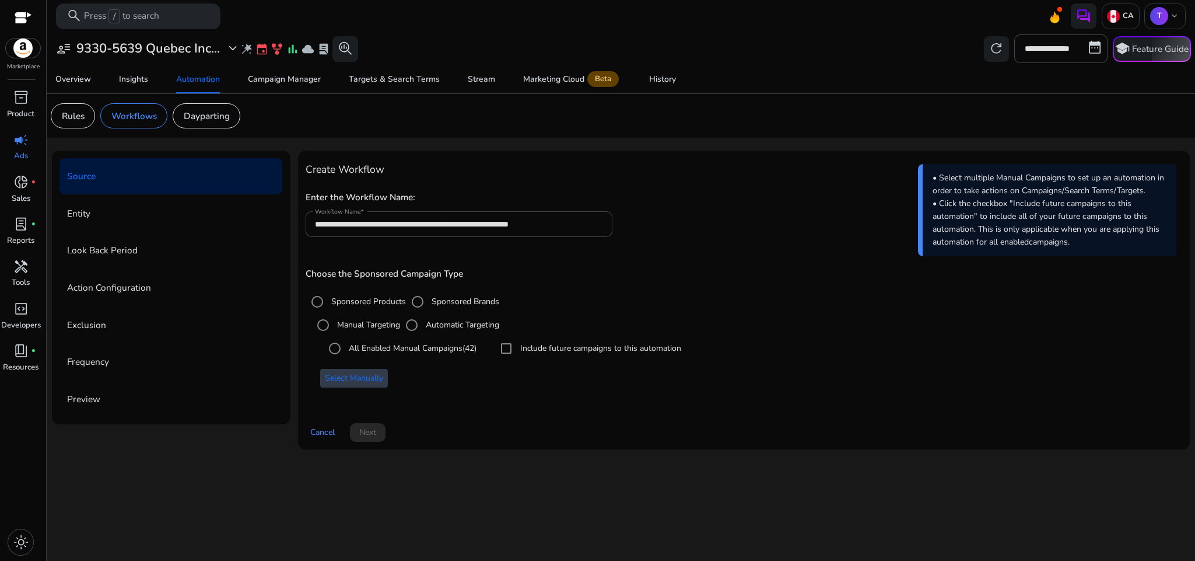
click at [371, 369] on span at bounding box center [354, 378] width 68 height 28
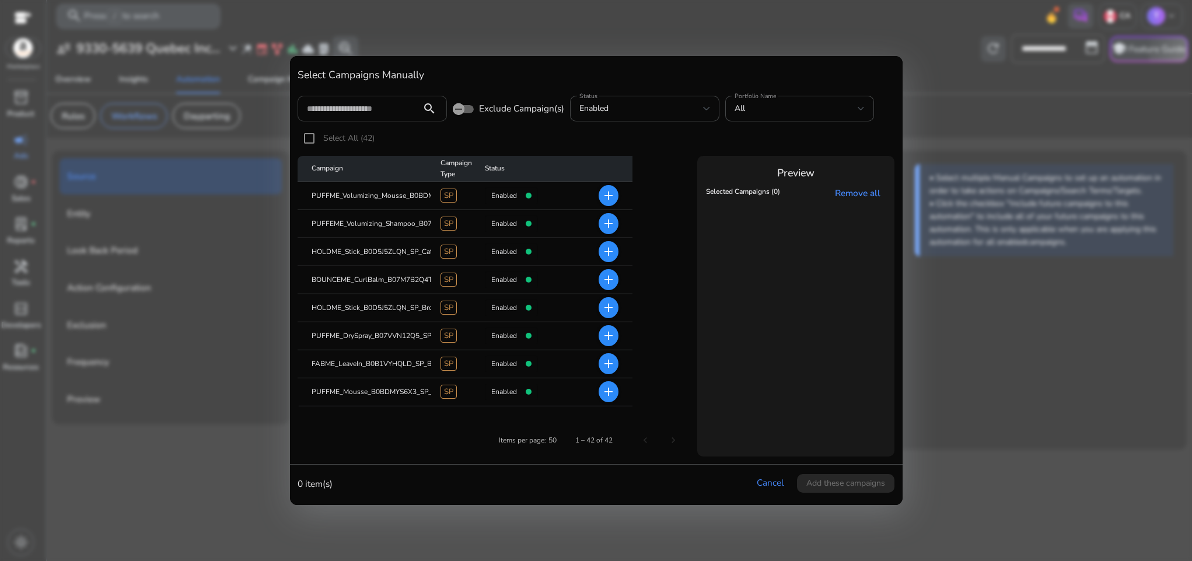
click at [373, 116] on div at bounding box center [359, 109] width 105 height 26
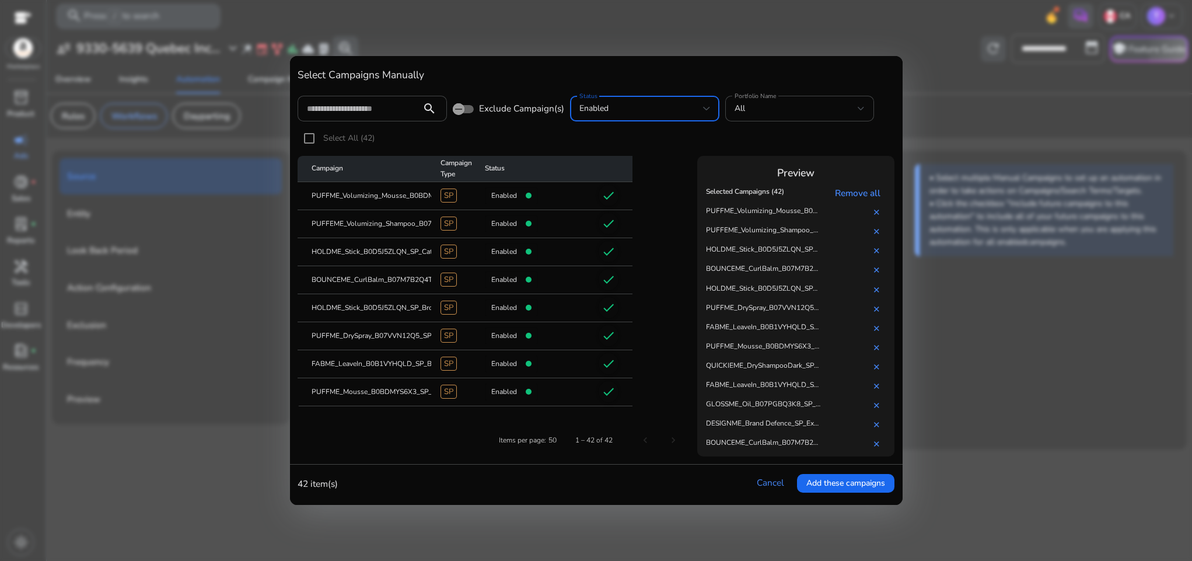
click at [676, 102] on div "enabled" at bounding box center [641, 108] width 124 height 13
click at [749, 107] on div at bounding box center [596, 280] width 1192 height 561
click at [749, 107] on div "All" at bounding box center [797, 108] width 124 height 13
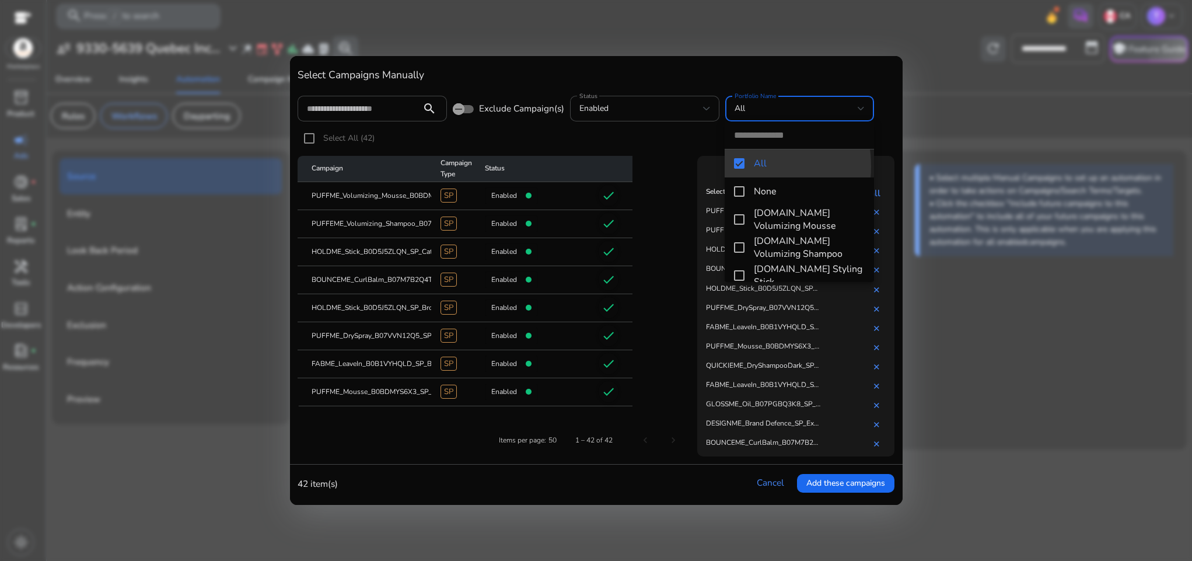
click at [737, 166] on mat-pseudo-checkbox at bounding box center [739, 163] width 11 height 11
click at [774, 484] on div at bounding box center [596, 280] width 1192 height 561
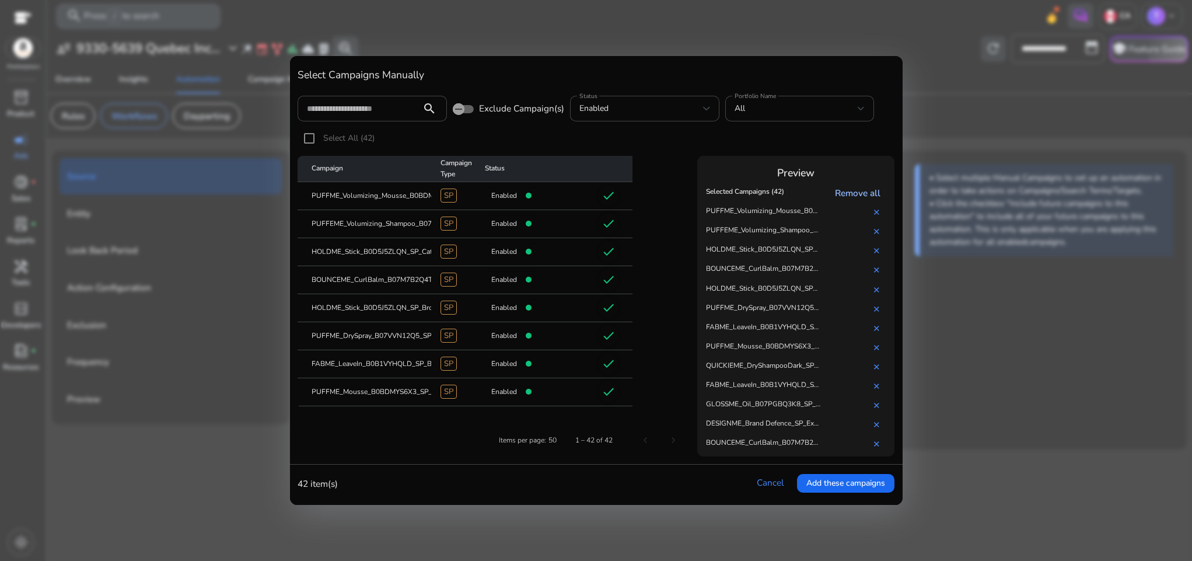
click at [854, 191] on link "Remove all" at bounding box center [860, 193] width 51 height 12
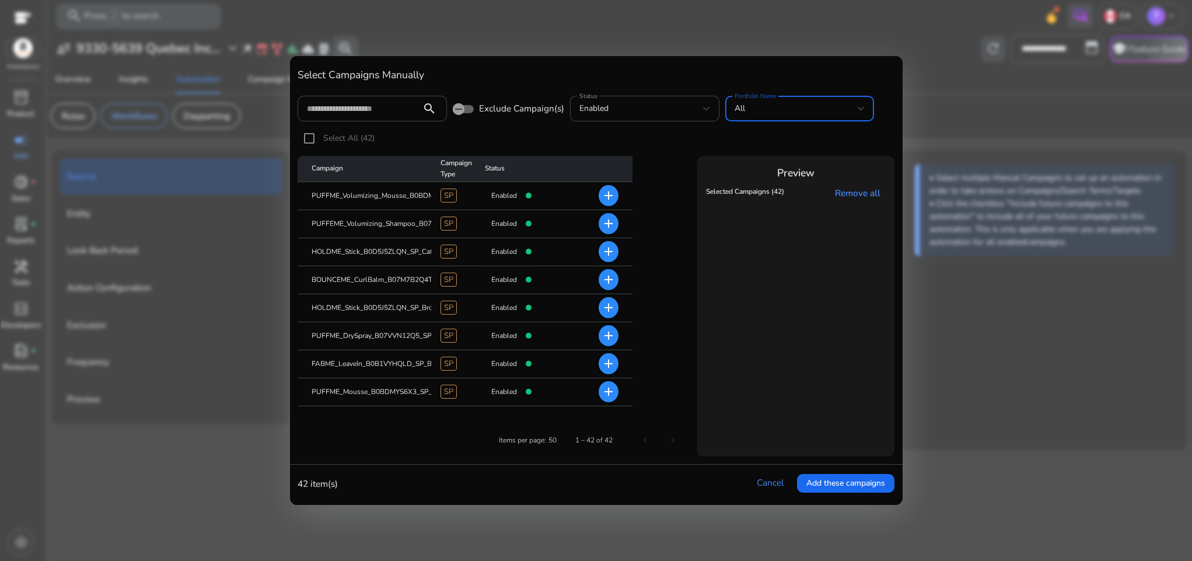
click at [804, 112] on div "All" at bounding box center [797, 108] width 124 height 13
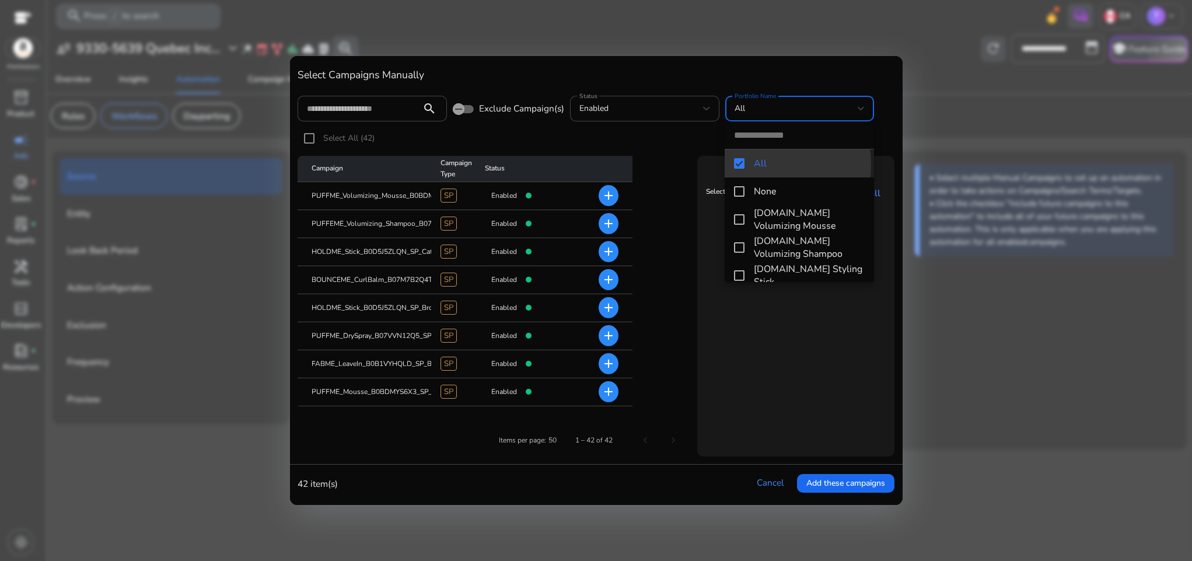
click at [737, 165] on mat-pseudo-checkbox at bounding box center [739, 163] width 11 height 11
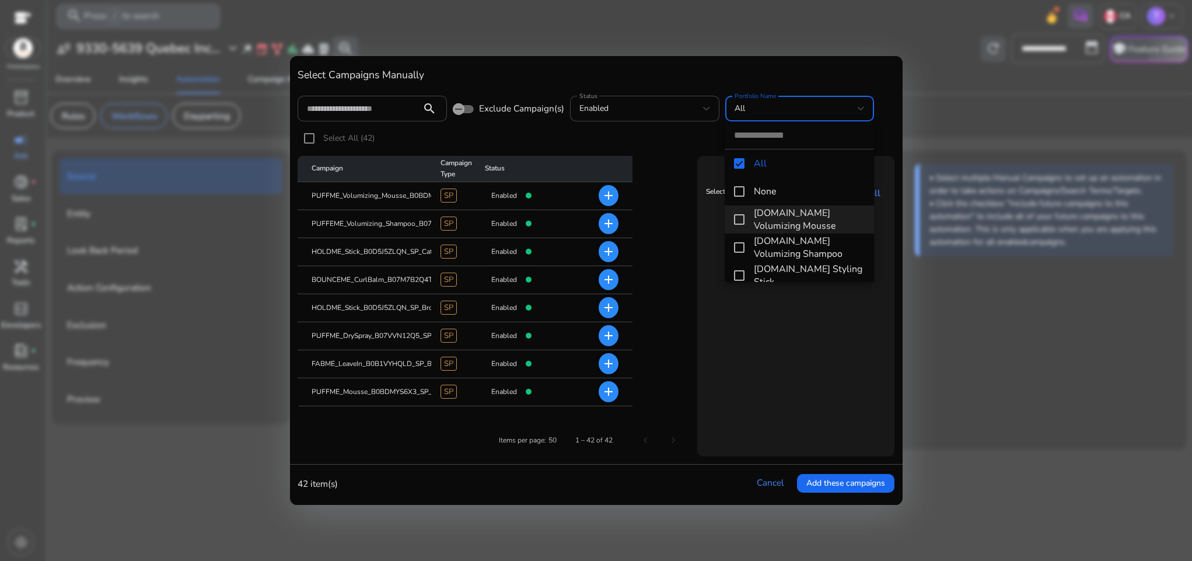
click at [737, 219] on mat-pseudo-checkbox at bounding box center [739, 219] width 11 height 11
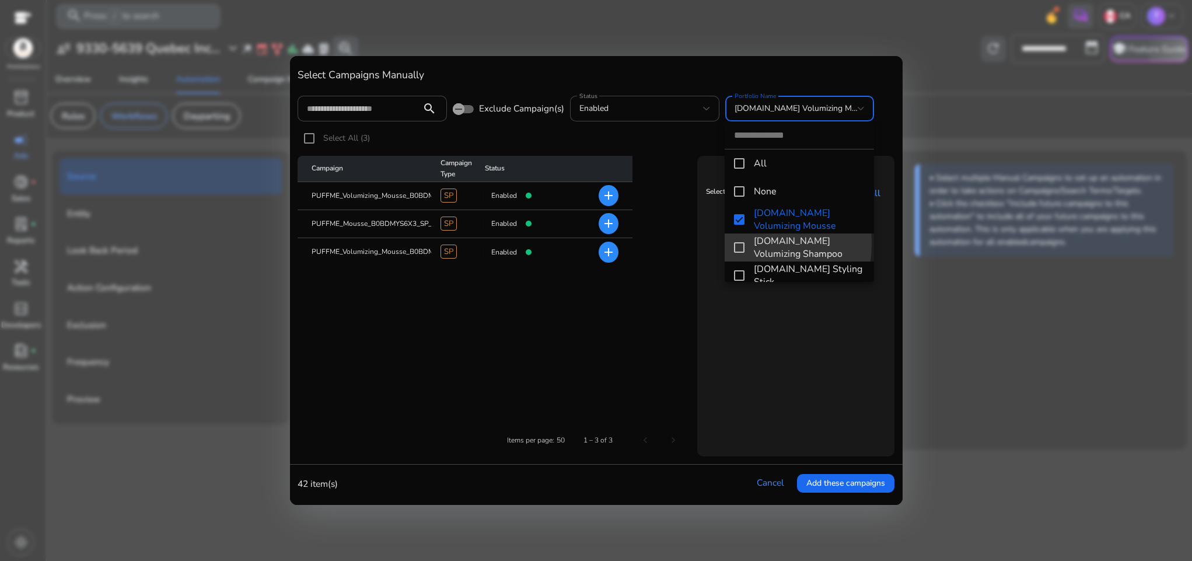
click at [739, 243] on mat-pseudo-checkbox at bounding box center [739, 247] width 11 height 11
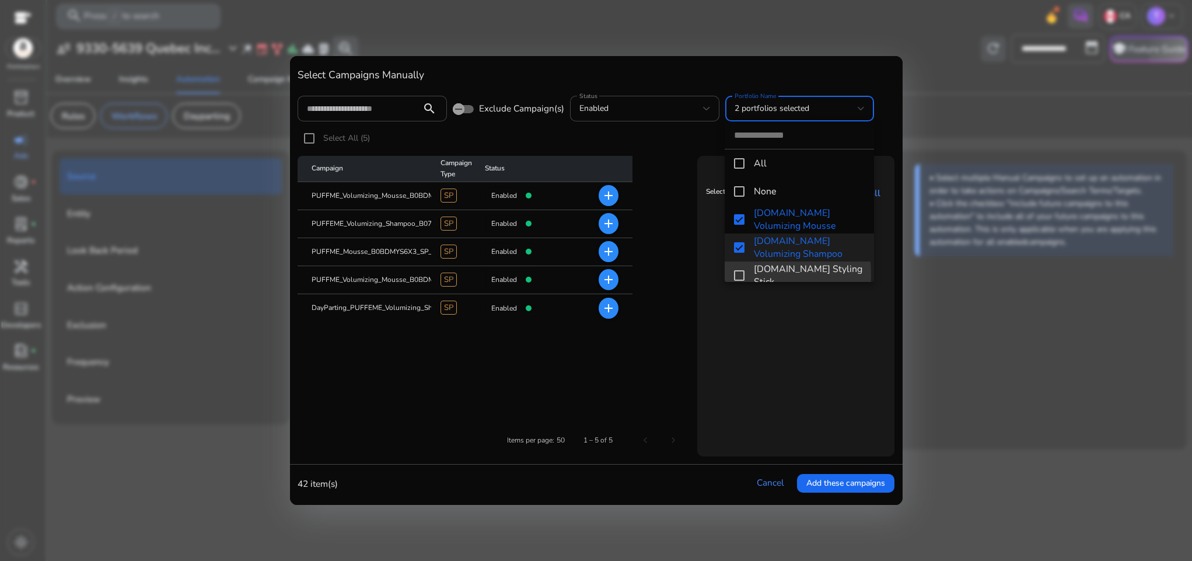
click at [737, 275] on mat-pseudo-checkbox at bounding box center [739, 275] width 11 height 11
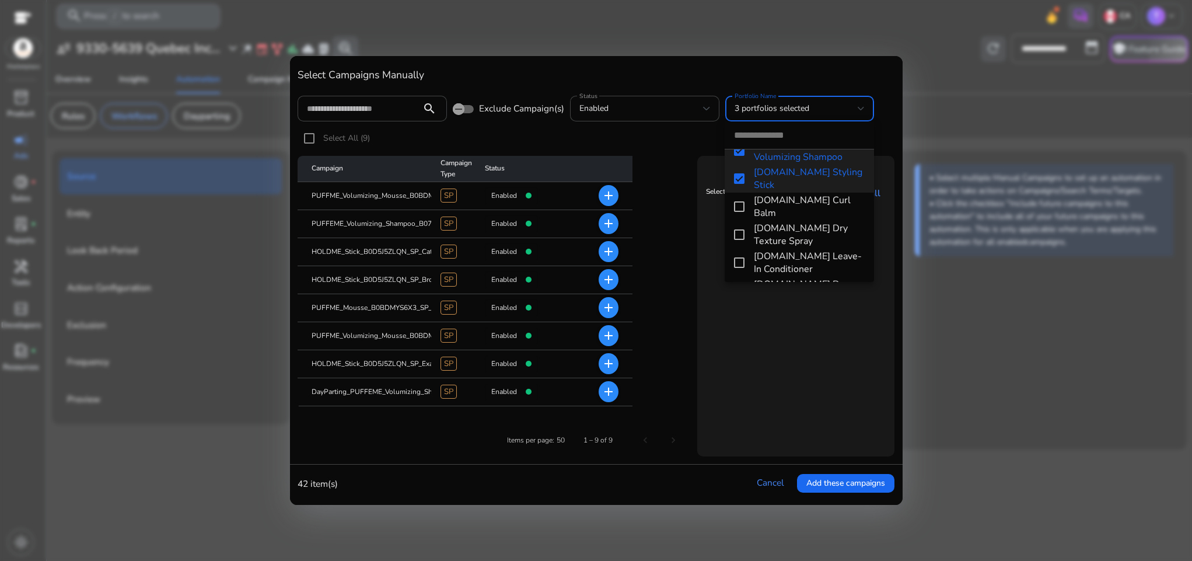
scroll to position [99, 0]
click at [740, 201] on mat-pseudo-checkbox at bounding box center [739, 205] width 11 height 11
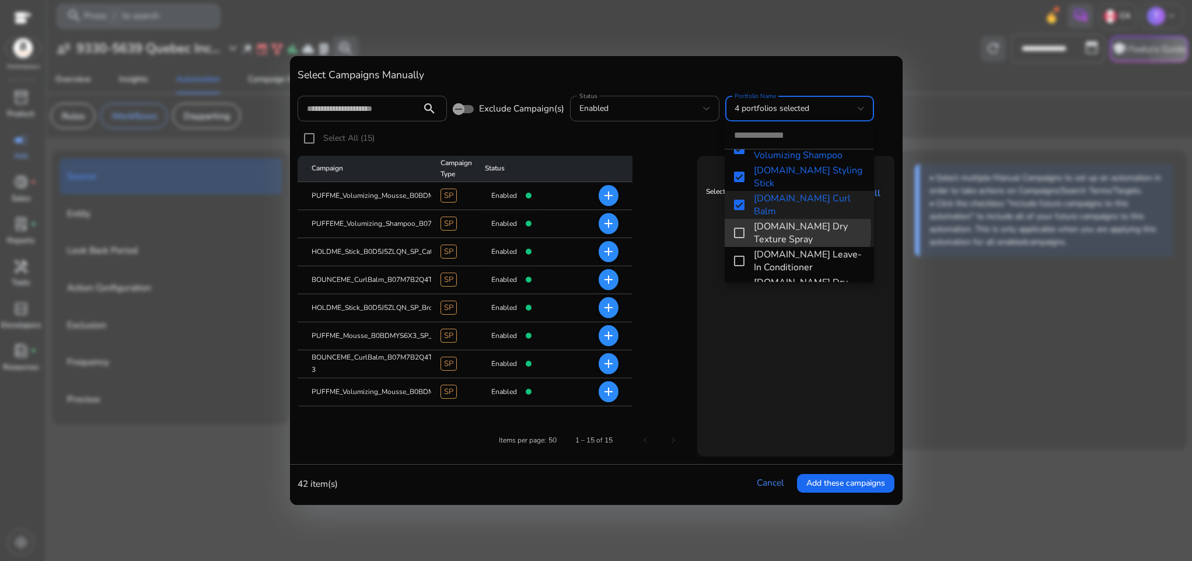
click at [737, 230] on mat-pseudo-checkbox at bounding box center [739, 233] width 11 height 11
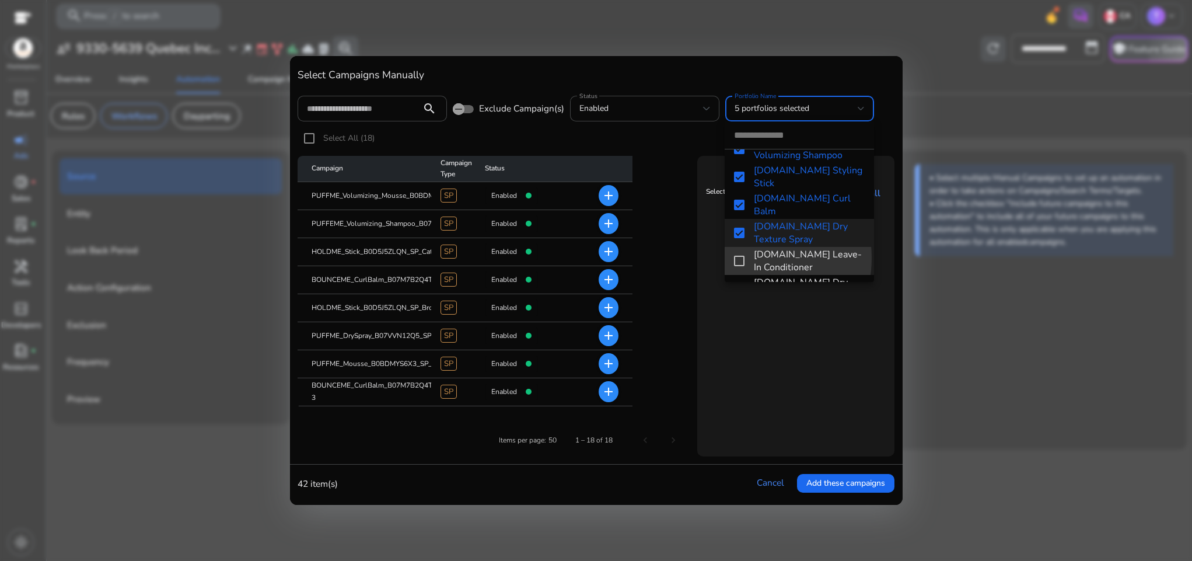
click at [737, 257] on mat-pseudo-checkbox at bounding box center [739, 261] width 11 height 11
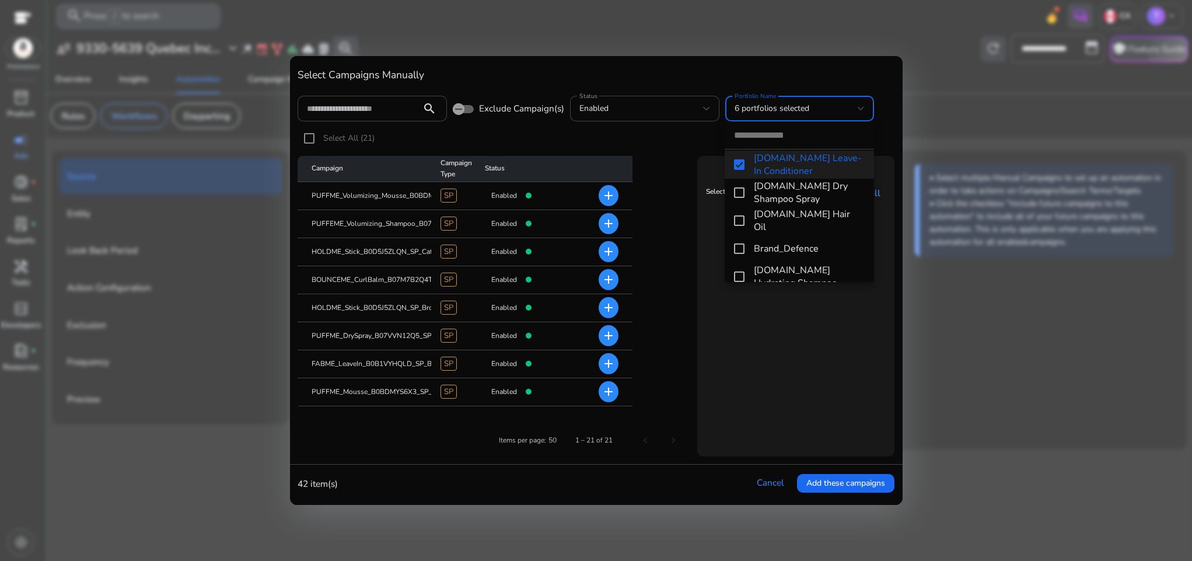
scroll to position [212, 0]
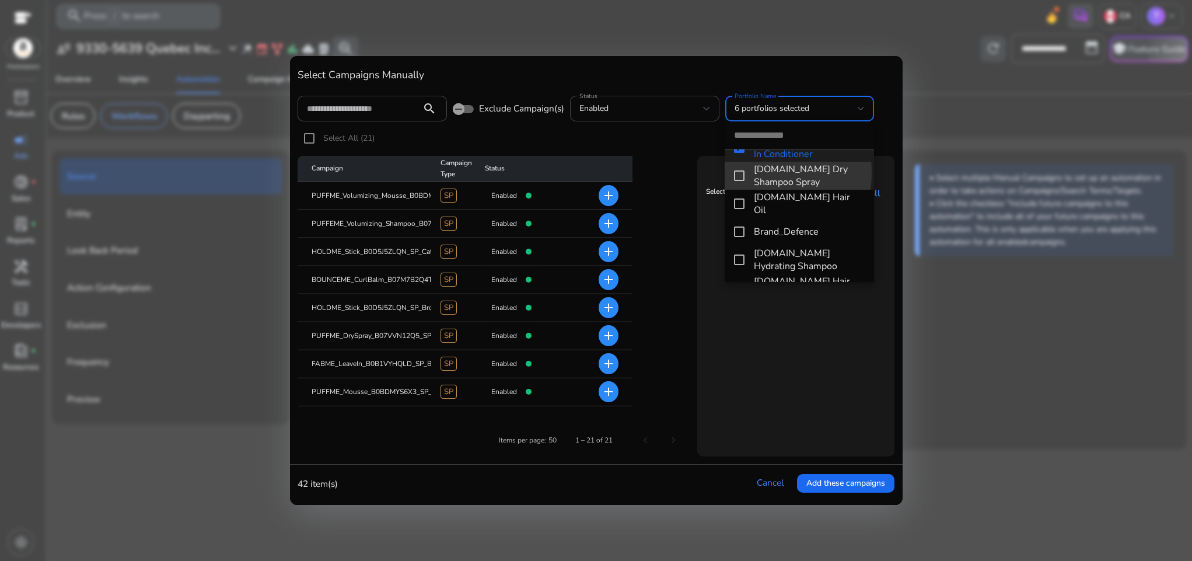
click at [736, 172] on mat-pseudo-checkbox at bounding box center [739, 175] width 11 height 11
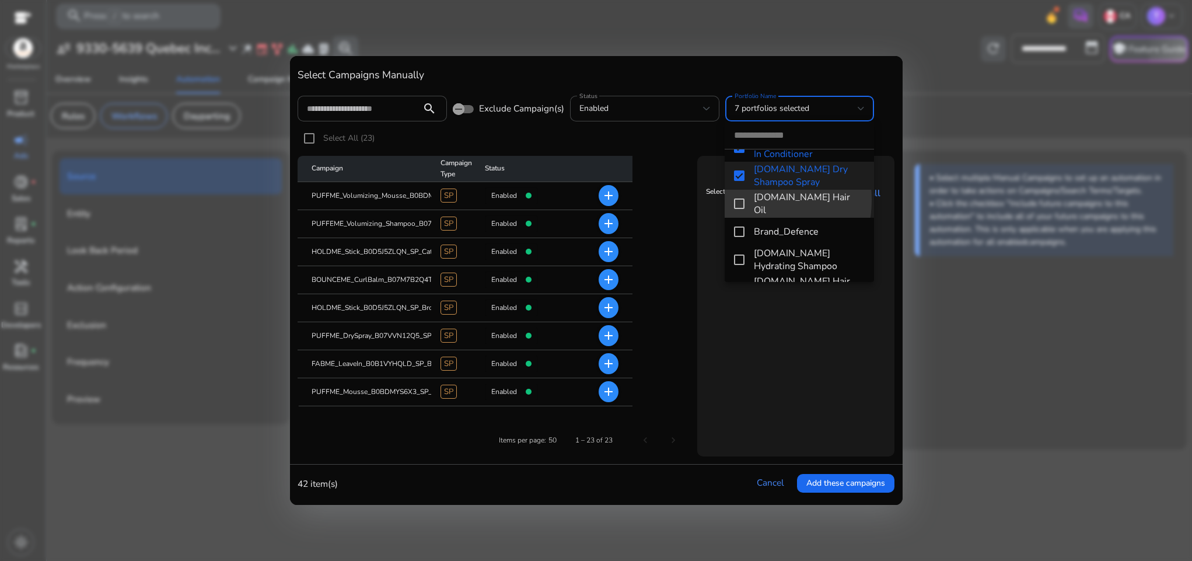
click at [737, 200] on mat-pseudo-checkbox at bounding box center [739, 203] width 11 height 11
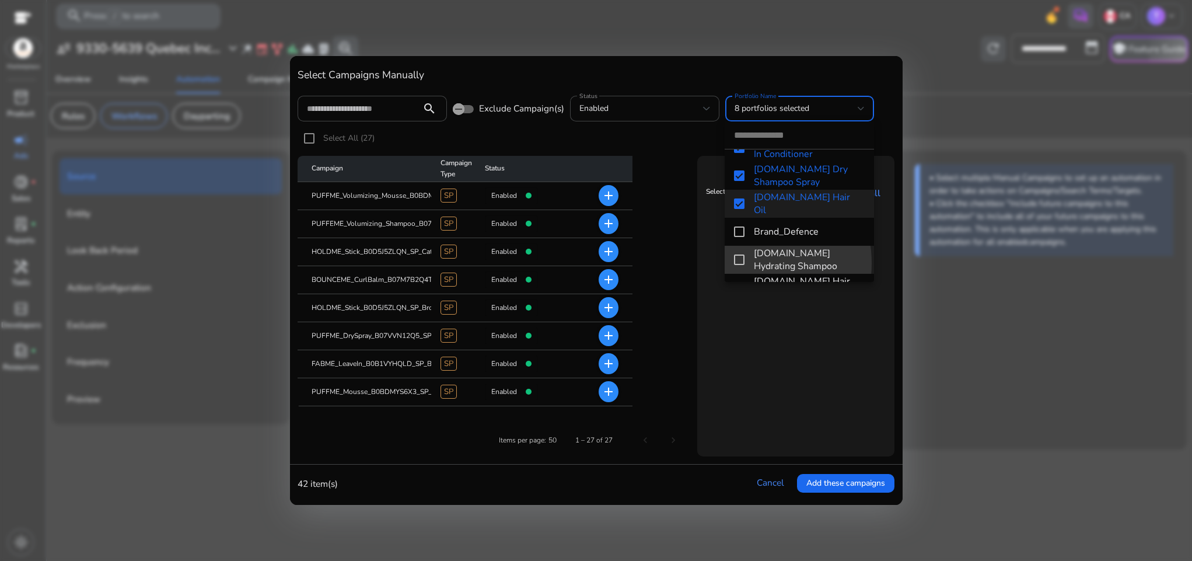
click at [739, 263] on mat-pseudo-checkbox at bounding box center [739, 259] width 11 height 11
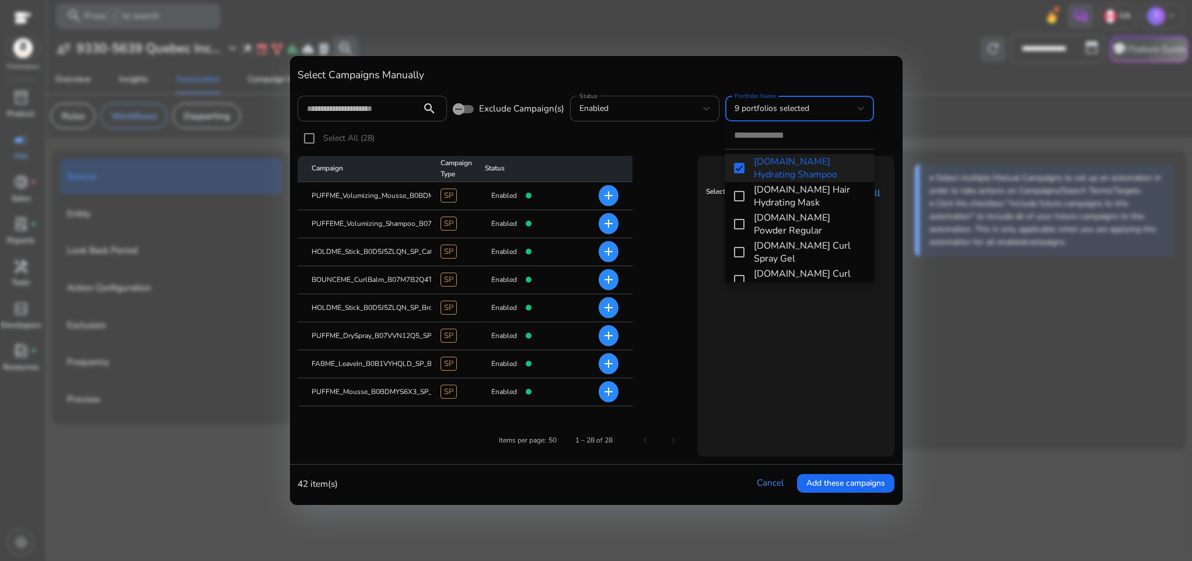
scroll to position [306, 0]
click at [739, 198] on mat-pseudo-checkbox at bounding box center [739, 193] width 11 height 11
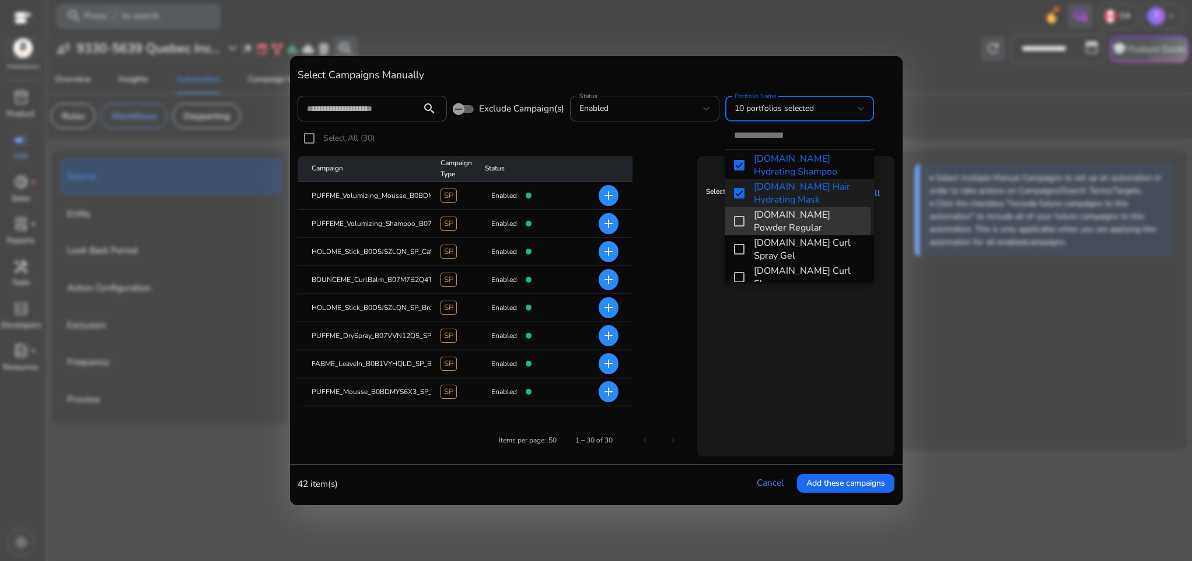
click at [739, 221] on mat-pseudo-checkbox at bounding box center [739, 221] width 11 height 11
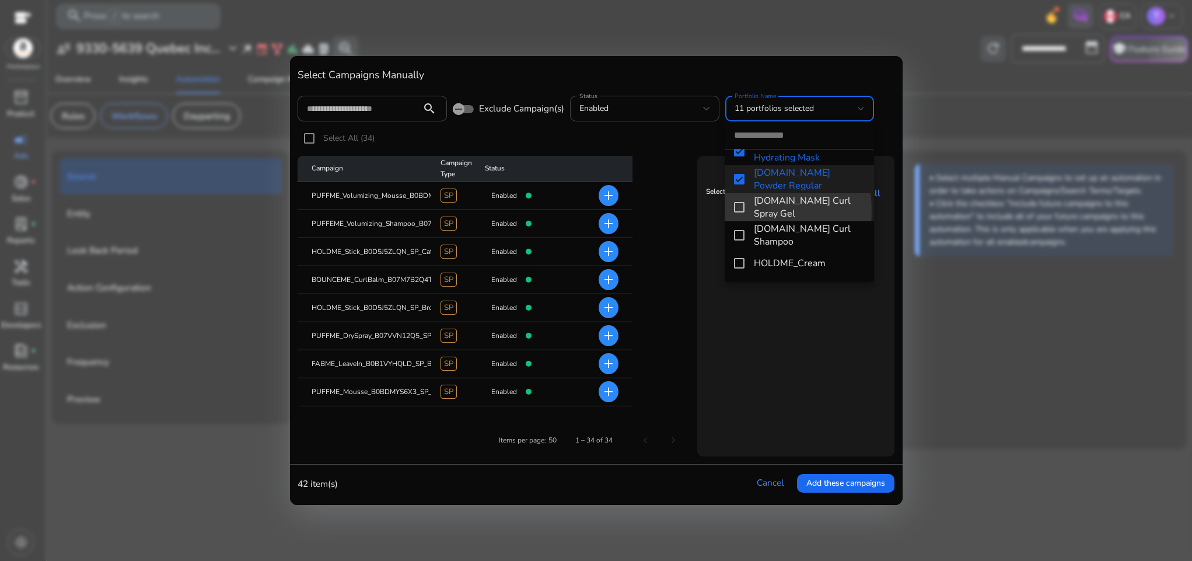
click at [739, 211] on mat-pseudo-checkbox at bounding box center [739, 207] width 11 height 11
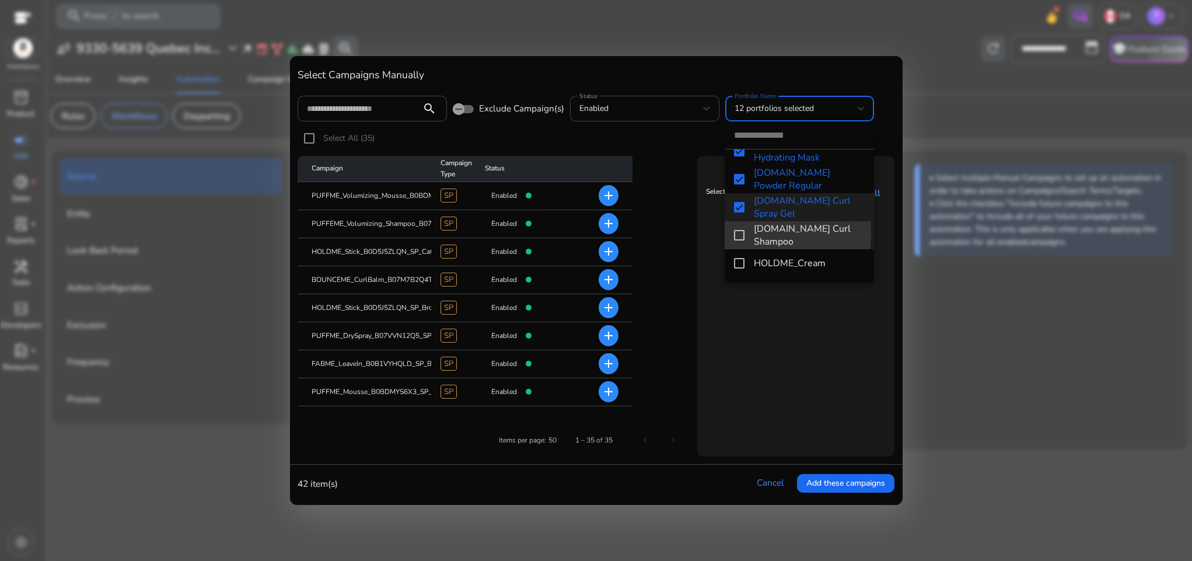
click at [739, 233] on mat-pseudo-checkbox at bounding box center [739, 235] width 11 height 11
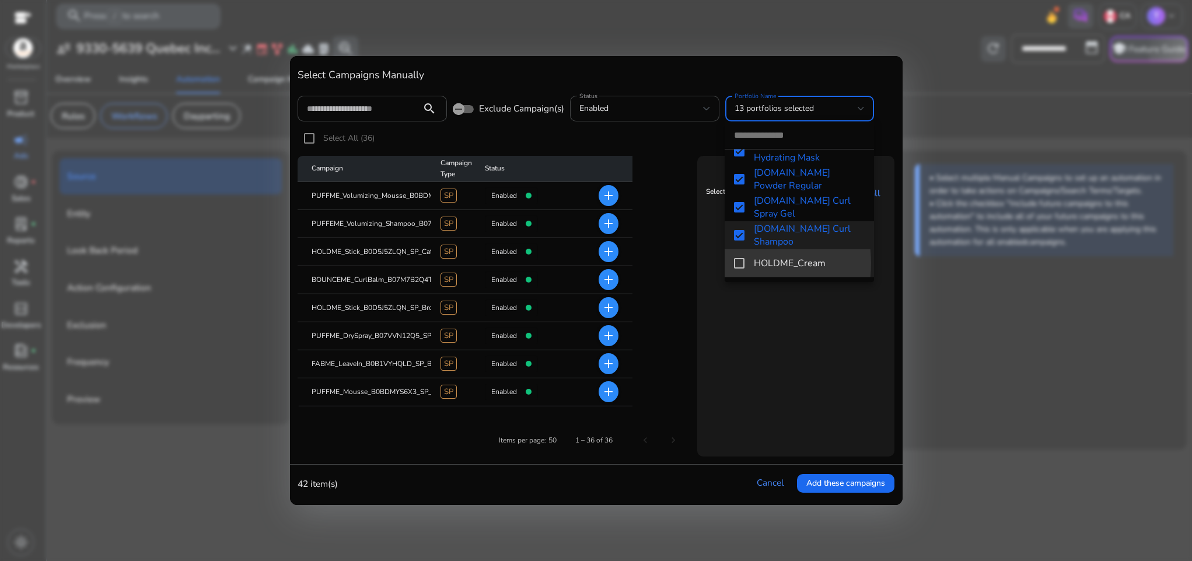
click at [739, 263] on mat-pseudo-checkbox at bounding box center [739, 263] width 11 height 11
click at [803, 365] on div at bounding box center [596, 280] width 1192 height 561
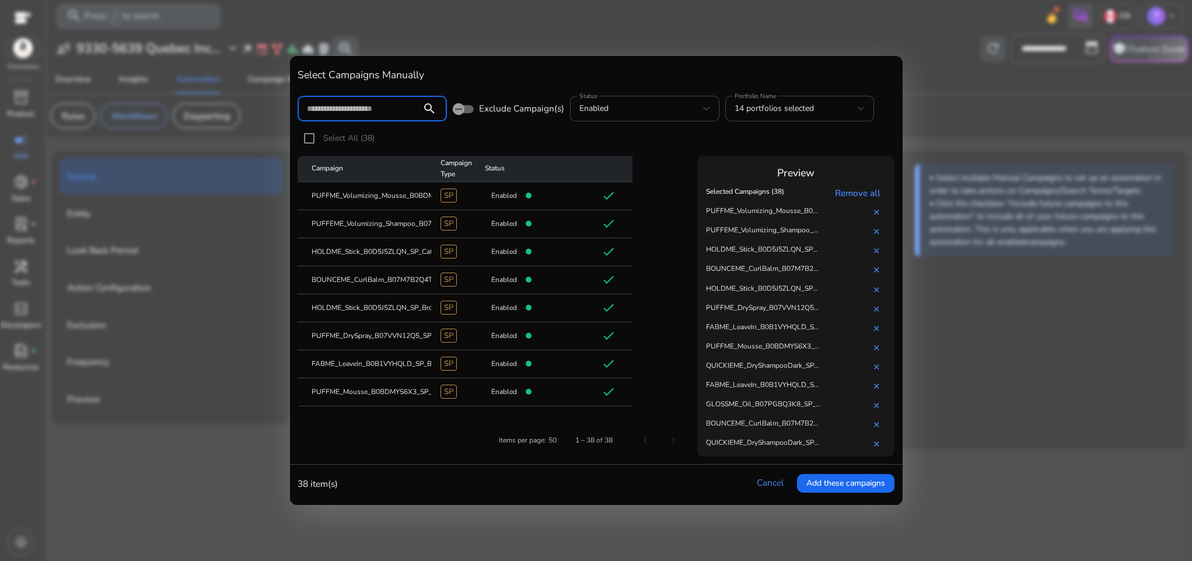
click at [385, 112] on input at bounding box center [359, 108] width 105 height 13
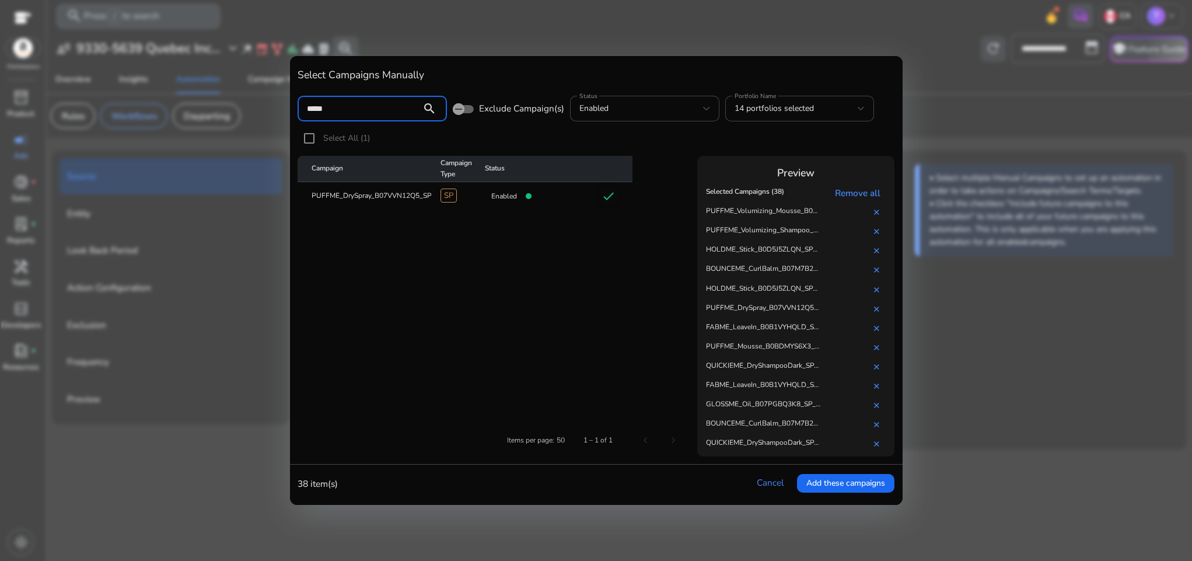
type input "*****"
click at [418, 195] on mat-cell "PUFFME_DrySpray_B07VVN12Q5_SP_Broad_BrandDefence" at bounding box center [365, 196] width 134 height 28
copy mat-cell "PUFFME_DrySpray_B07VVN12Q5_SP_Broad_BrandDefence"
click at [406, 110] on input "*****" at bounding box center [359, 108] width 105 height 13
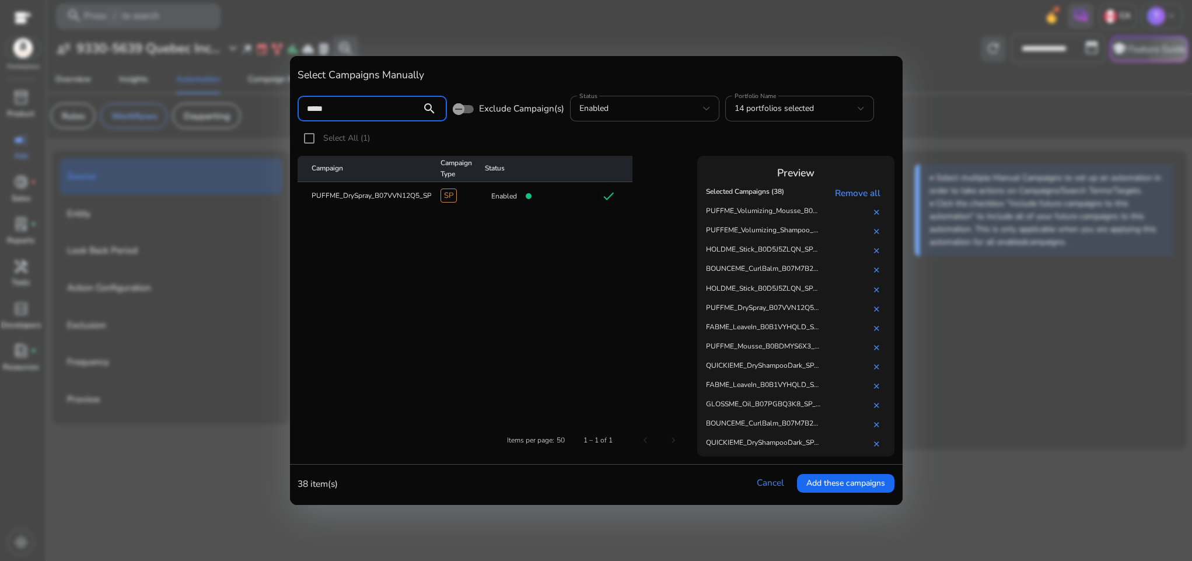
click at [406, 110] on input "*****" at bounding box center [359, 108] width 105 height 13
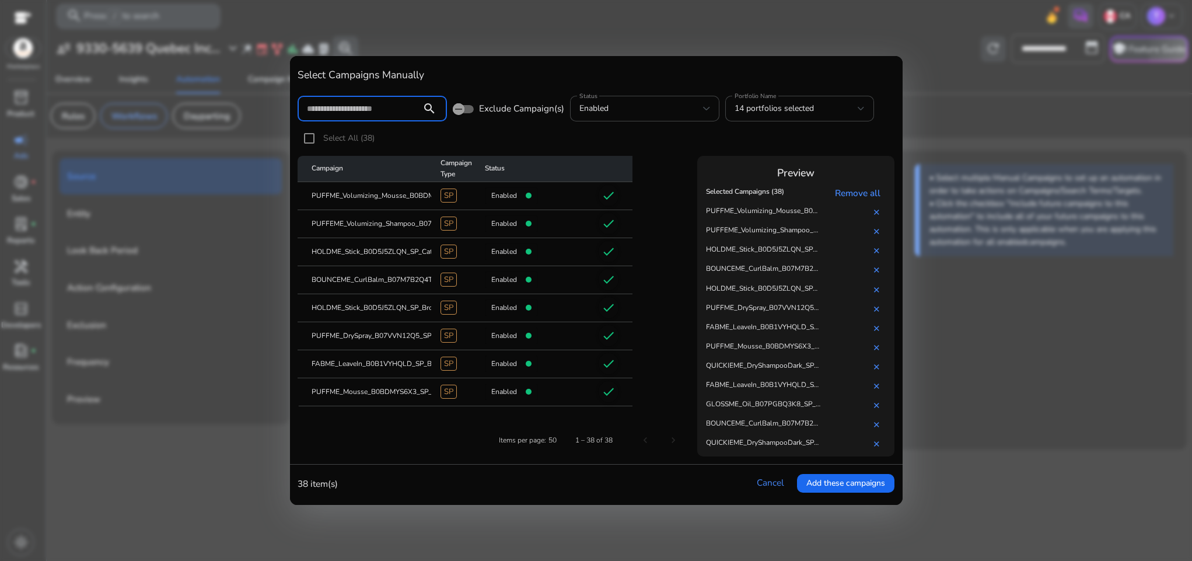
click at [653, 144] on div "Select All (38)" at bounding box center [596, 141] width 597 height 29
click at [838, 483] on span "Add these campaigns" at bounding box center [845, 483] width 79 height 12
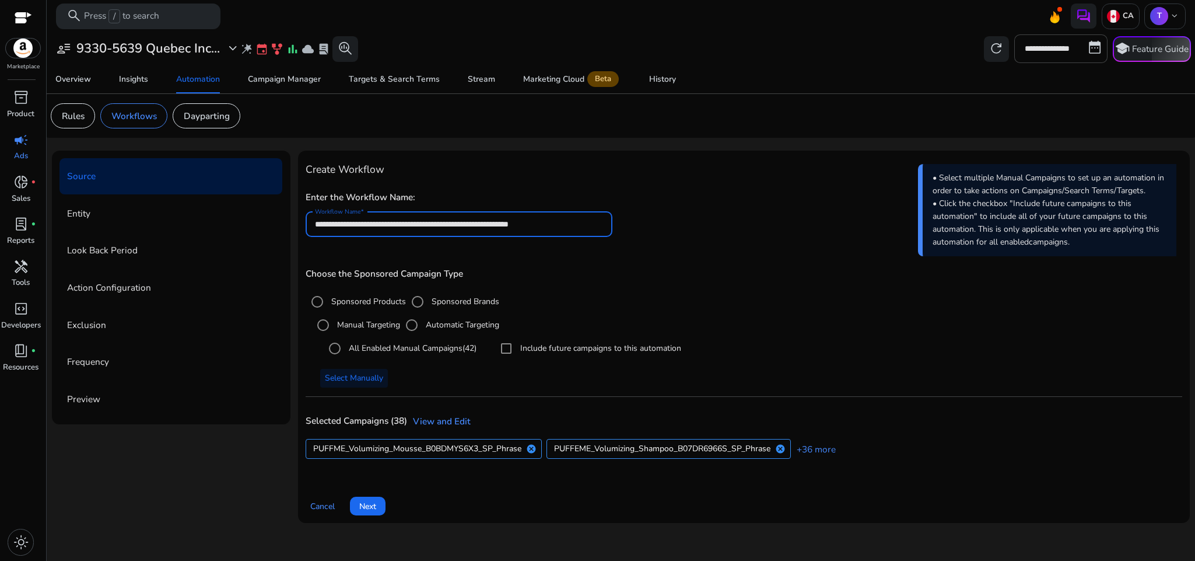
click at [336, 222] on input "**********" at bounding box center [459, 224] width 288 height 13
type input "**********"
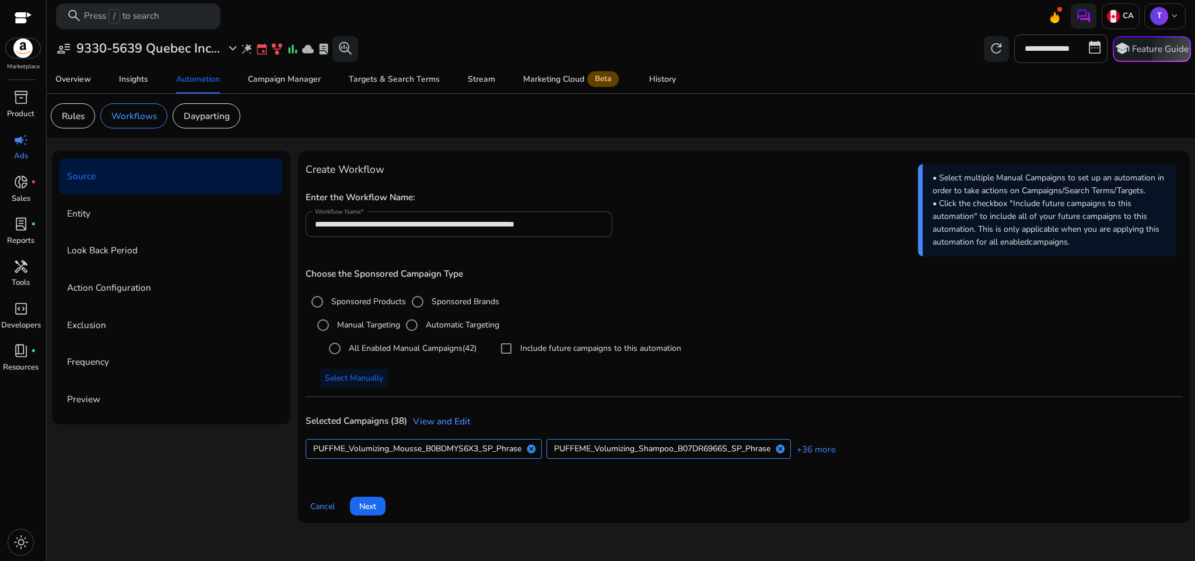
click at [725, 207] on div "**********" at bounding box center [744, 218] width 877 height 62
click at [375, 509] on span "Next" at bounding box center [367, 506] width 17 height 12
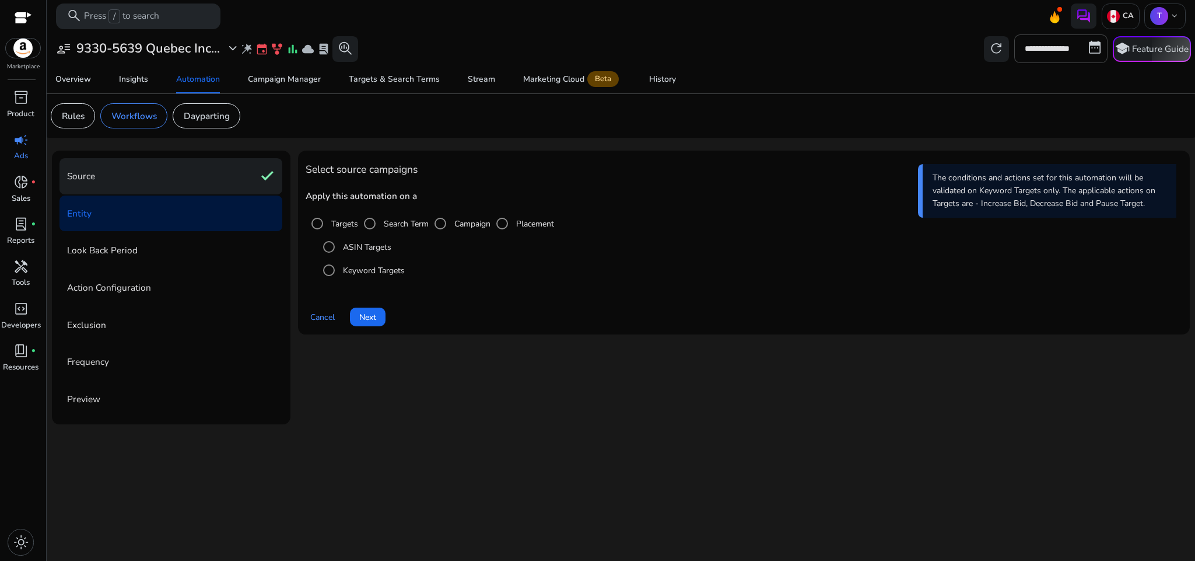
click at [226, 179] on div "Source check" at bounding box center [171, 176] width 223 height 36
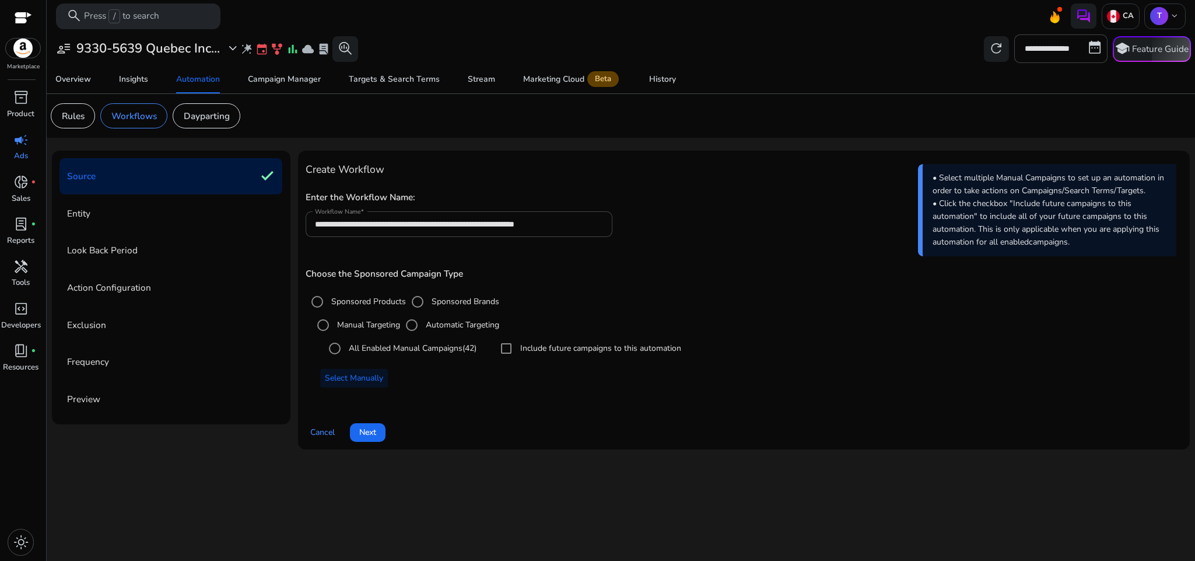
click at [229, 208] on div "Entity" at bounding box center [171, 213] width 223 height 36
click at [366, 428] on span "Next" at bounding box center [367, 432] width 17 height 12
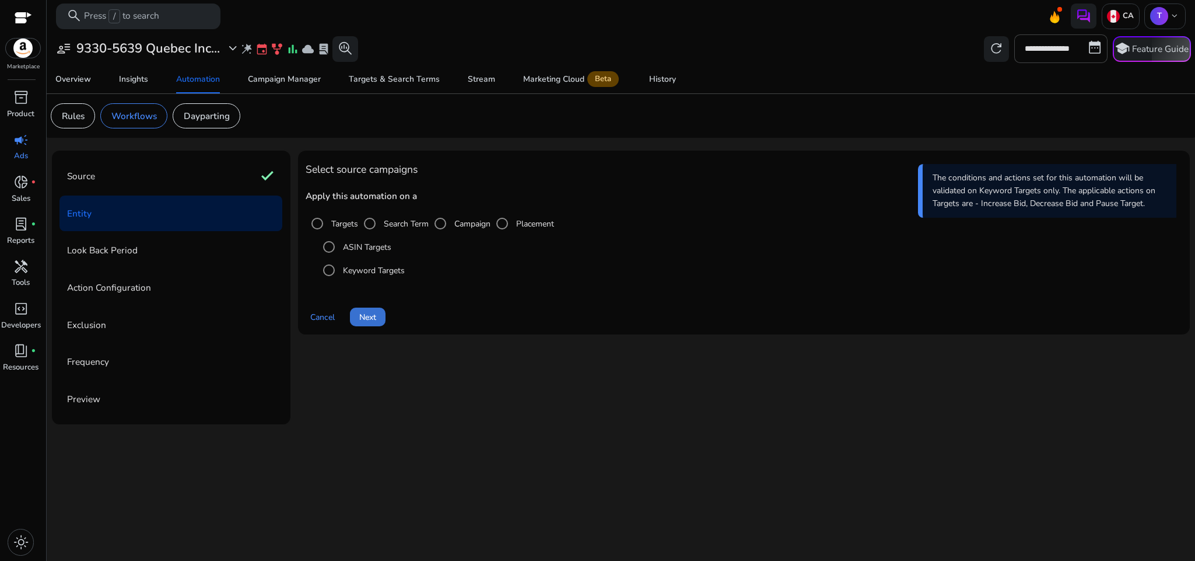
click at [372, 317] on span "Next" at bounding box center [367, 317] width 17 height 12
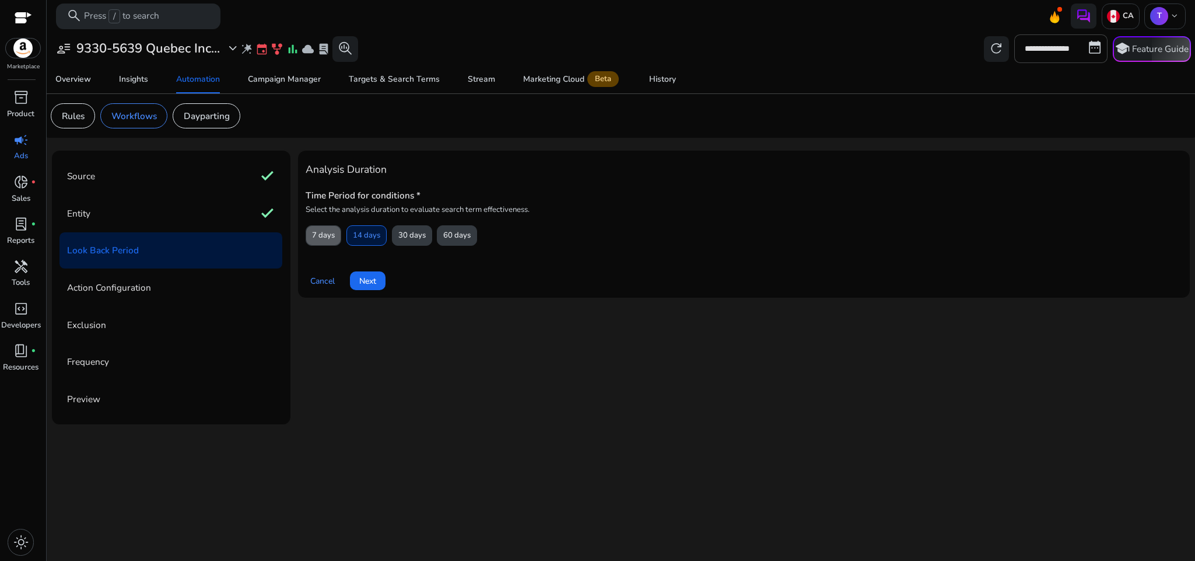
click at [330, 235] on span "7 days" at bounding box center [323, 235] width 23 height 20
click at [369, 278] on span "Next" at bounding box center [367, 281] width 17 height 12
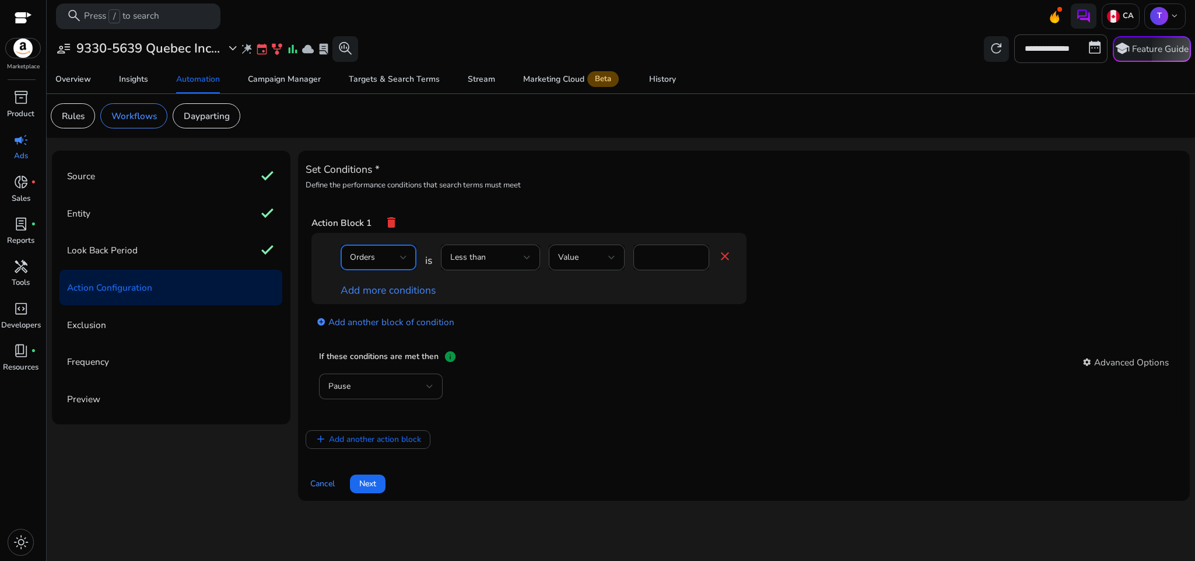
click at [393, 260] on div "Orders" at bounding box center [375, 257] width 50 height 13
click at [389, 314] on span "Impressions" at bounding box center [378, 318] width 57 height 13
click at [492, 268] on div "Less than" at bounding box center [490, 257] width 81 height 26
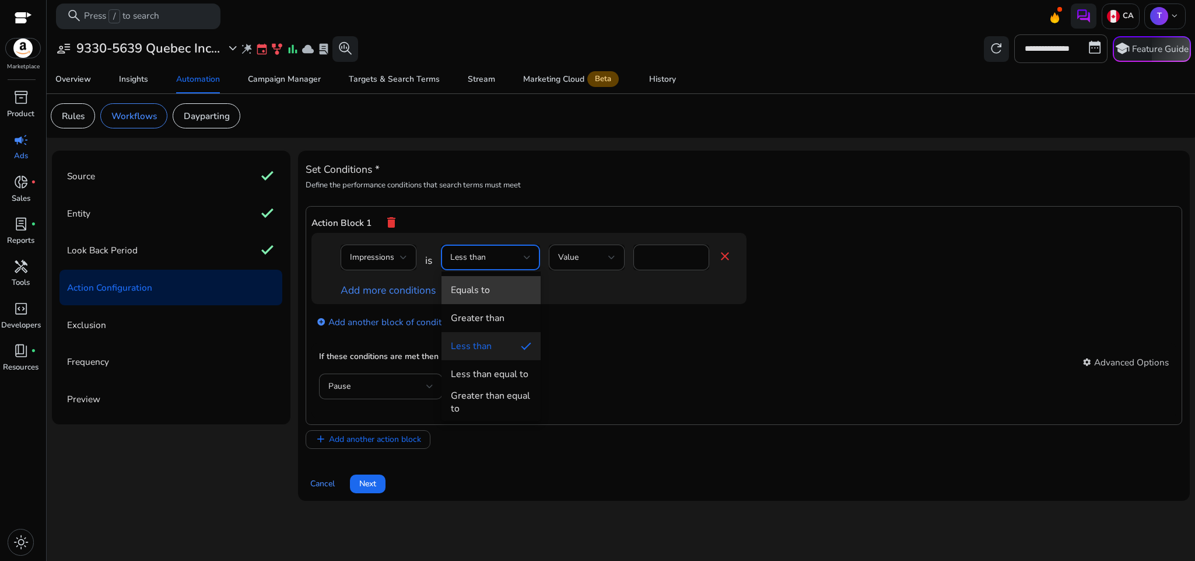
click at [508, 288] on span "Equals to" at bounding box center [491, 290] width 81 height 13
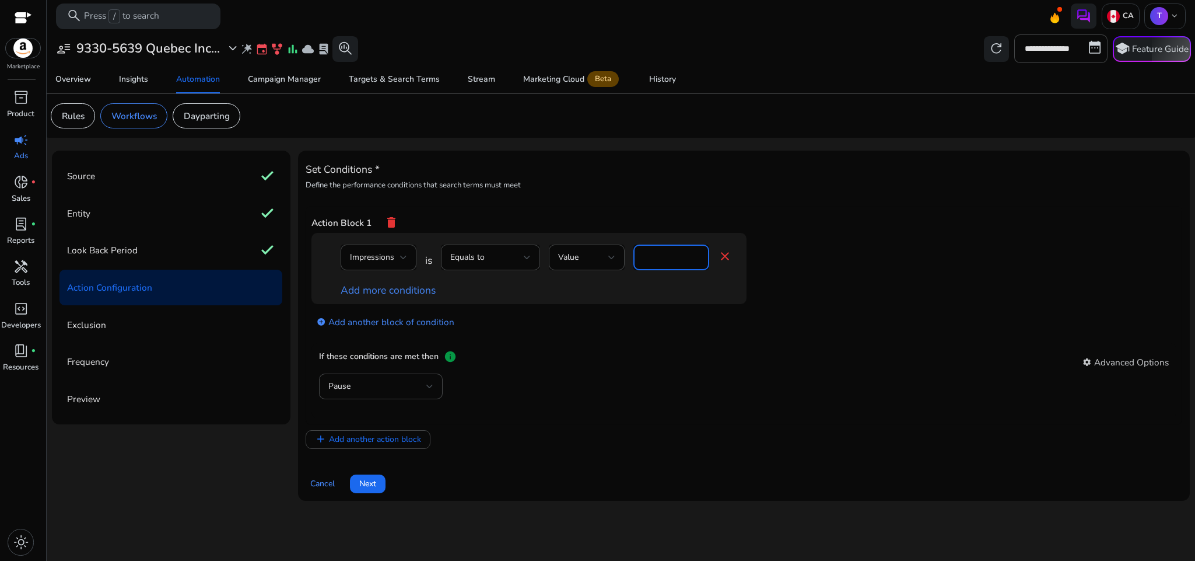
click at [664, 263] on input "*" at bounding box center [671, 257] width 57 height 13
type input "*"
click at [620, 445] on div "add Add another action block" at bounding box center [744, 439] width 877 height 19
click at [417, 386] on div "Pause" at bounding box center [377, 386] width 98 height 13
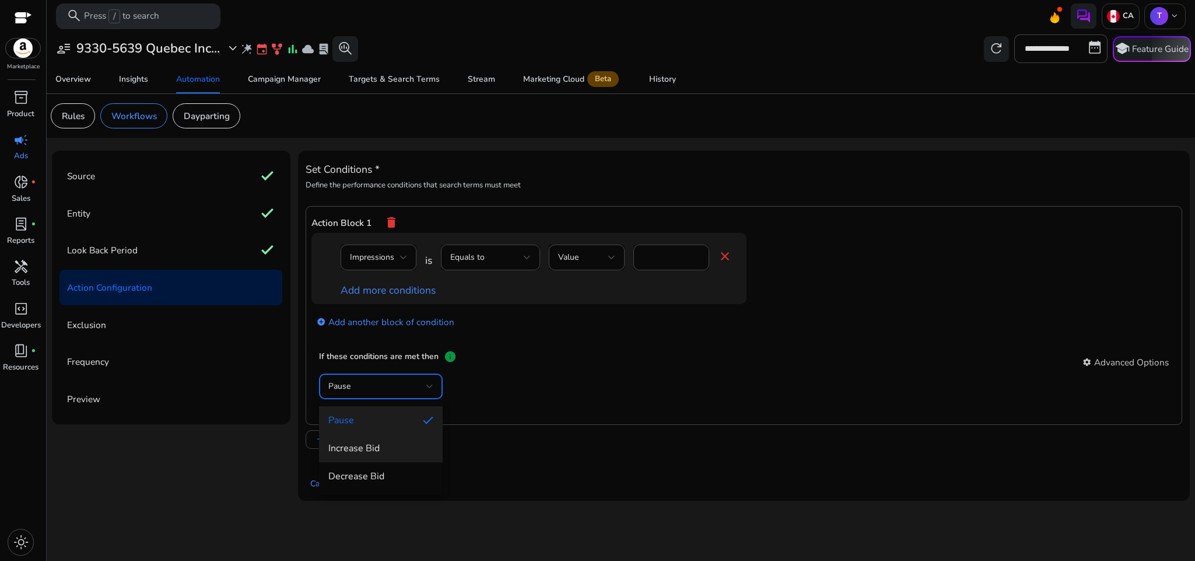
click at [408, 440] on mat-option "Increase Bid" at bounding box center [381, 448] width 124 height 28
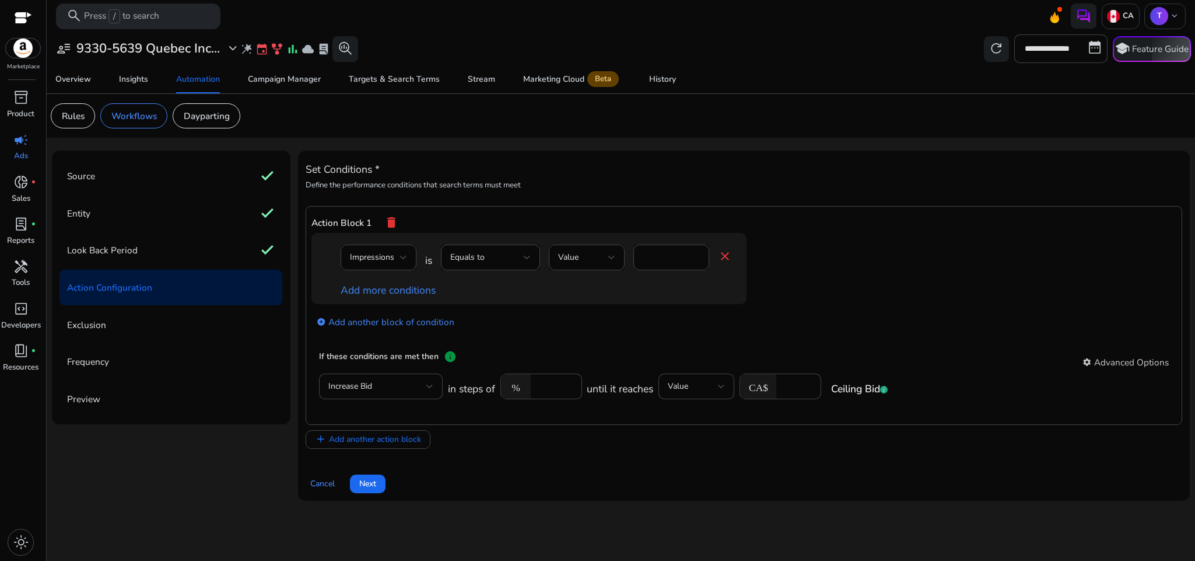
click at [624, 474] on div "Cancel Next" at bounding box center [744, 478] width 877 height 29
click at [370, 487] on span "Next" at bounding box center [367, 483] width 17 height 12
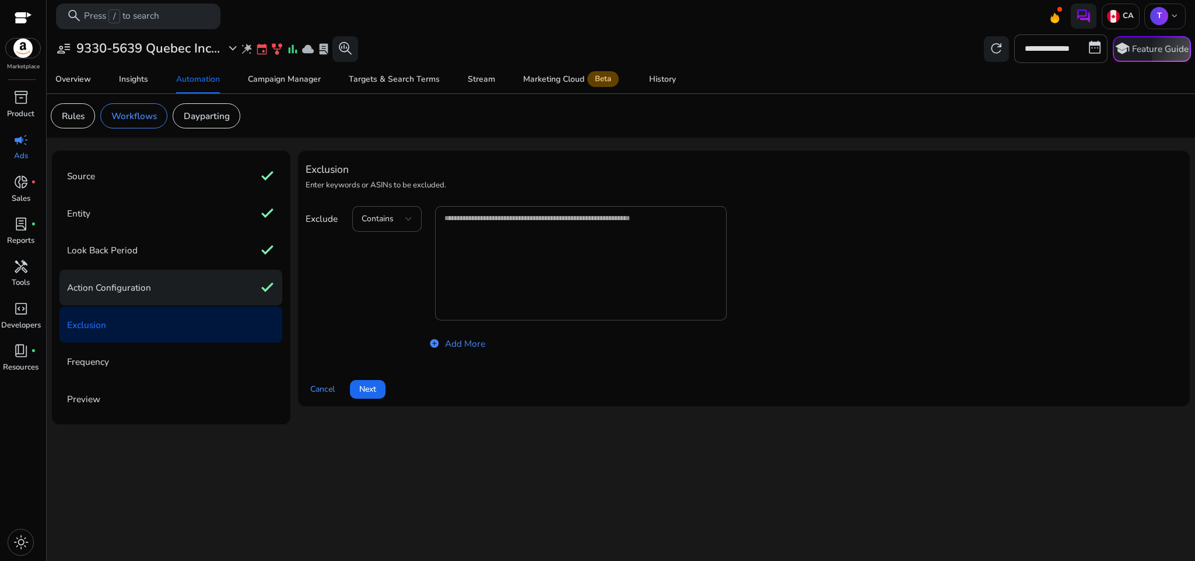
click at [218, 286] on div "Action Configuration check" at bounding box center [171, 288] width 223 height 36
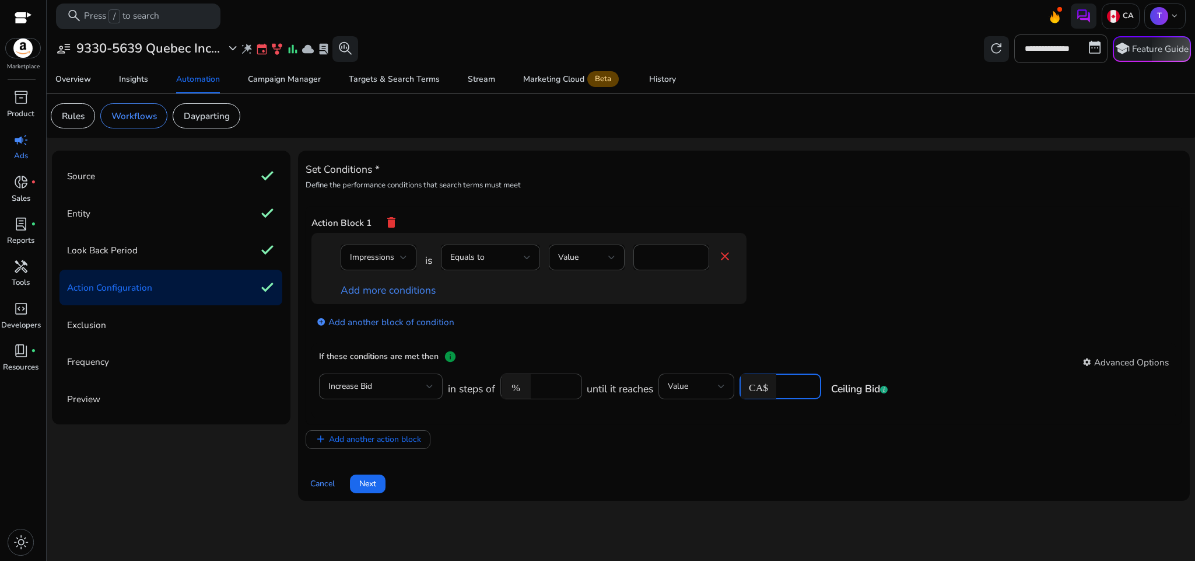
click at [792, 393] on input "***" at bounding box center [797, 386] width 30 height 13
type input "*"
click at [828, 301] on app-ppc-editable-conditions "Impressions is Equals to Value * close Add more conditions add_circle Add anoth…" at bounding box center [745, 288] width 866 height 110
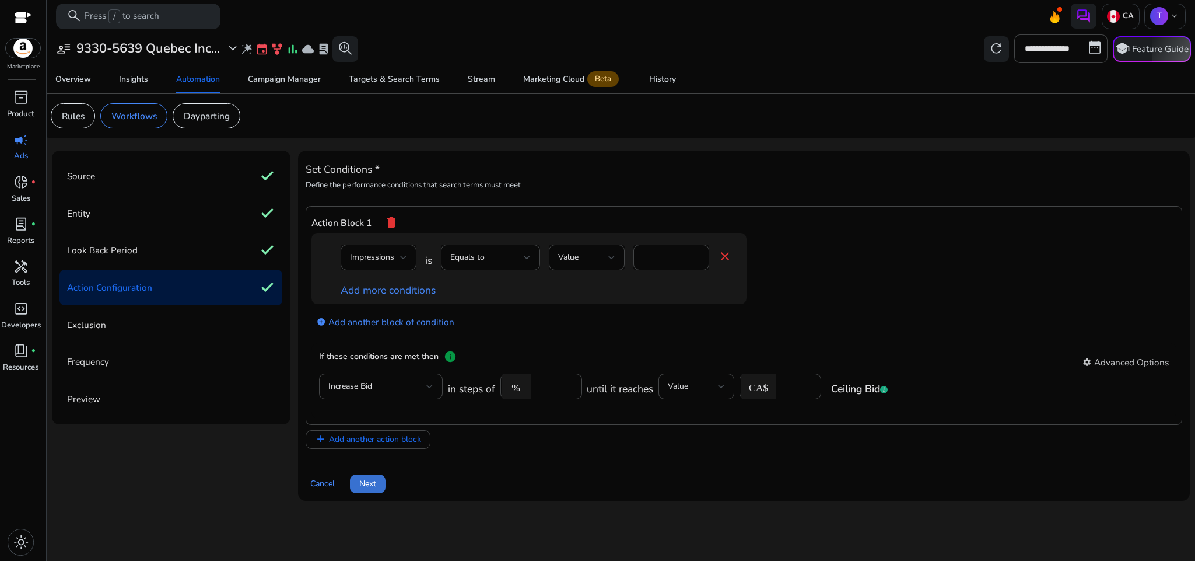
click at [373, 485] on span "Next" at bounding box center [367, 483] width 17 height 12
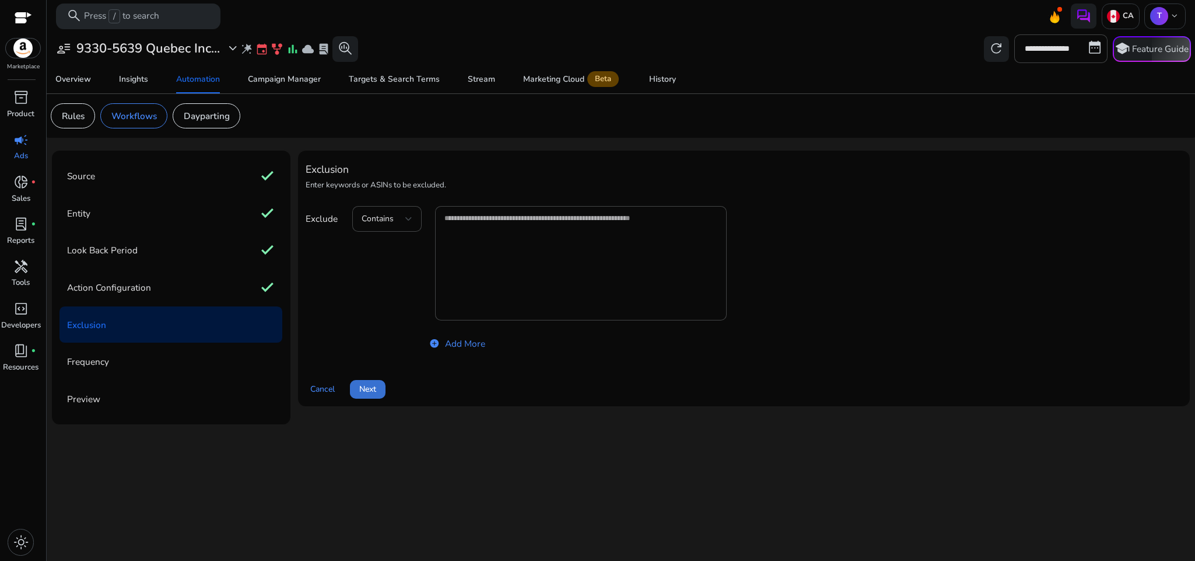
click at [375, 389] on span "Next" at bounding box center [367, 389] width 17 height 12
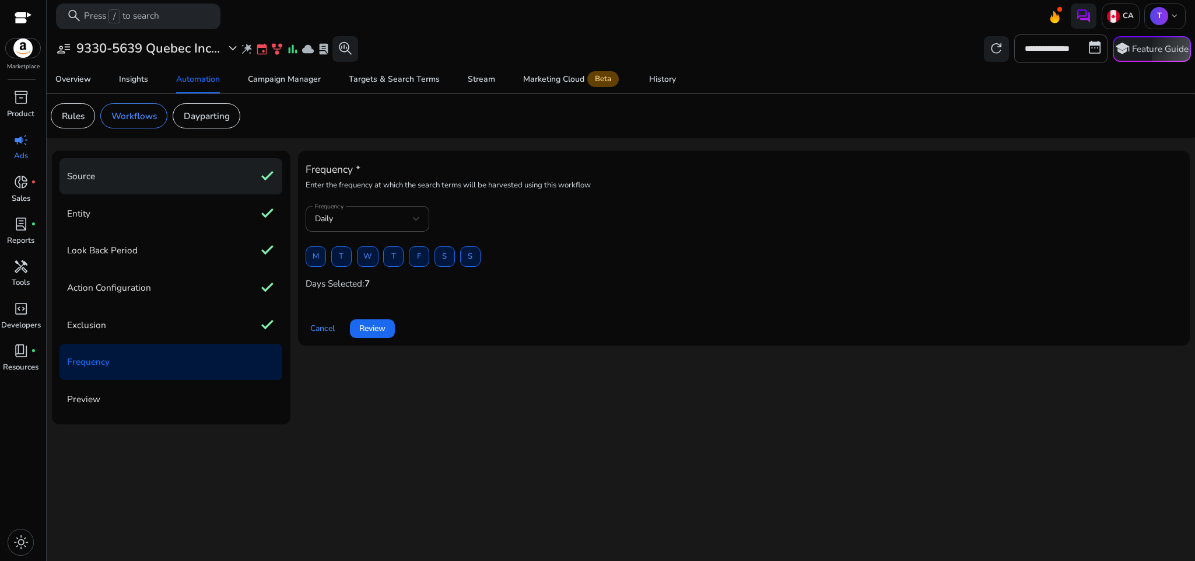
click at [210, 177] on div "Source check" at bounding box center [171, 176] width 223 height 36
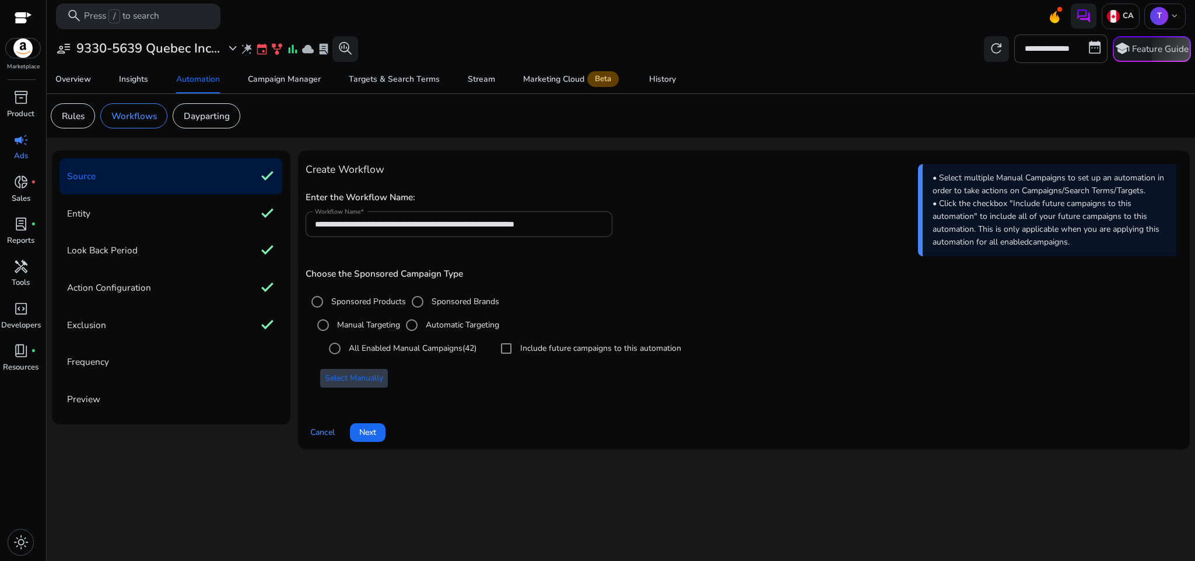
click at [366, 380] on span "Select Manually" at bounding box center [354, 378] width 58 height 12
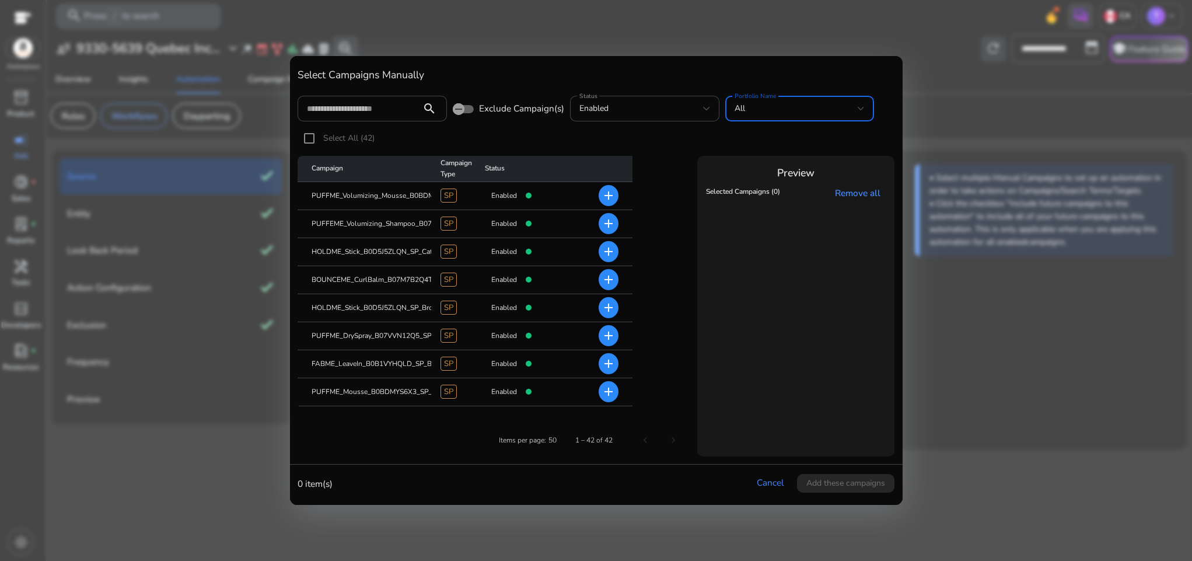
click at [800, 106] on div "All" at bounding box center [797, 108] width 124 height 13
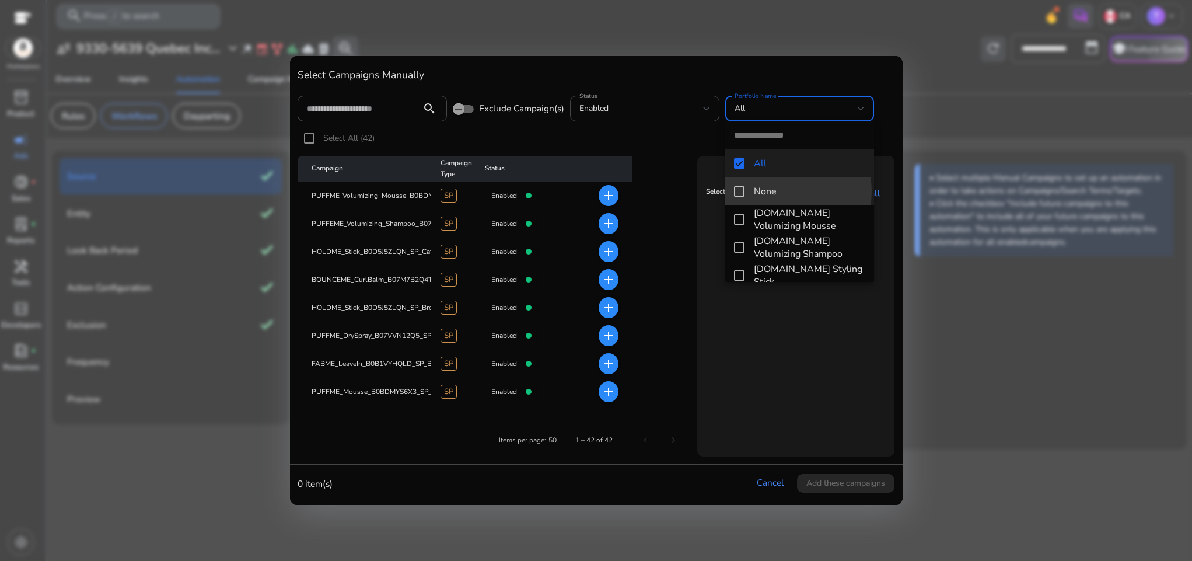
click at [788, 191] on span "None" at bounding box center [809, 191] width 111 height 13
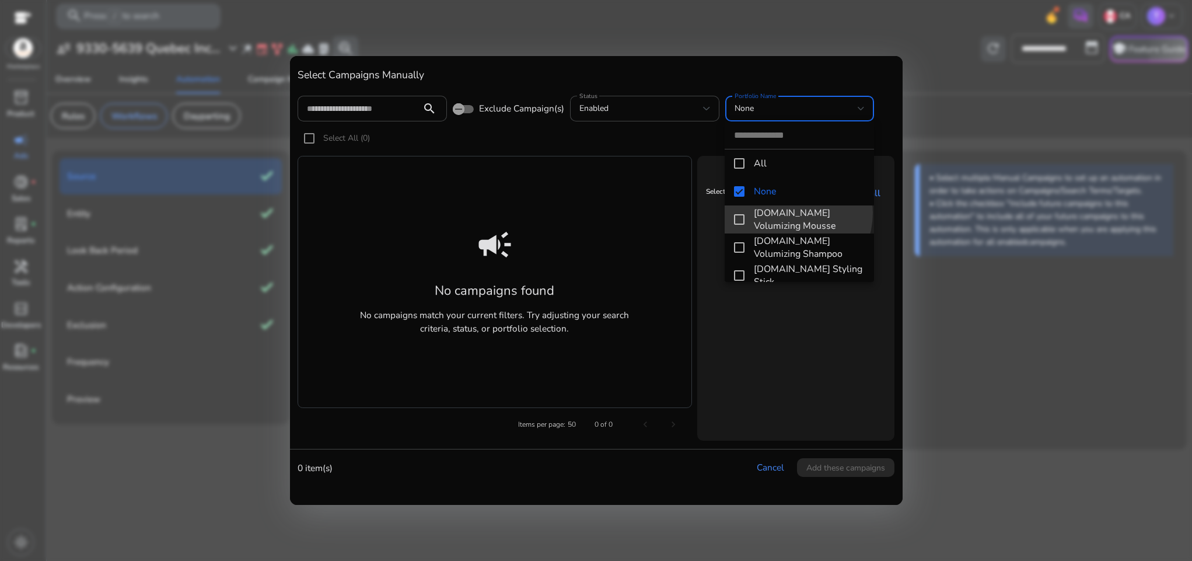
click at [783, 212] on span "[DOMAIN_NAME] Volumizing Mousse" at bounding box center [809, 220] width 111 height 26
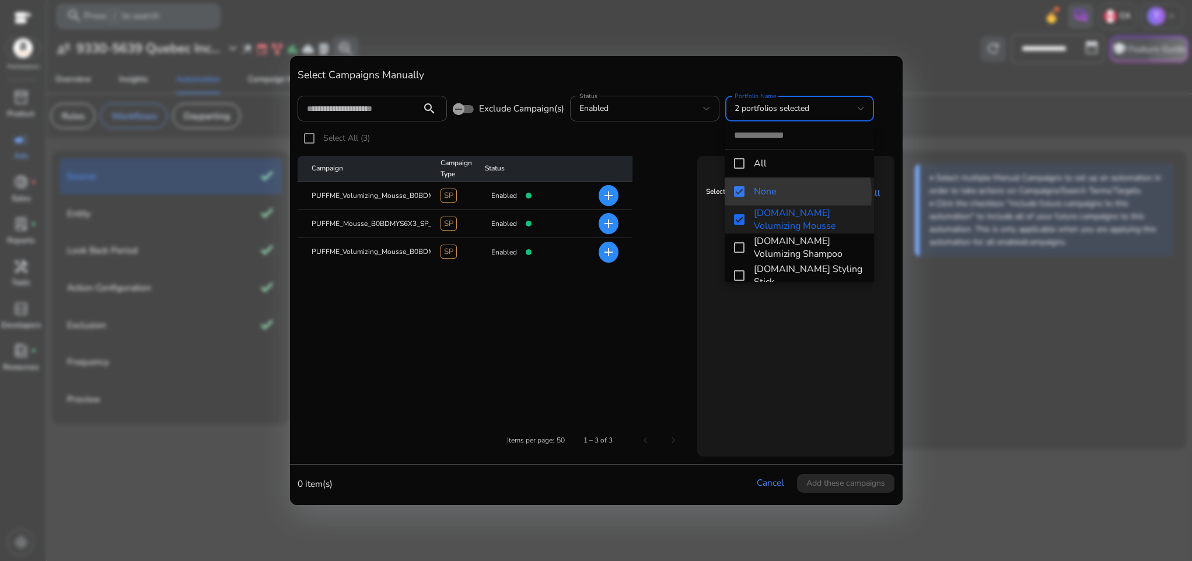
click at [762, 195] on span "None" at bounding box center [809, 191] width 111 height 13
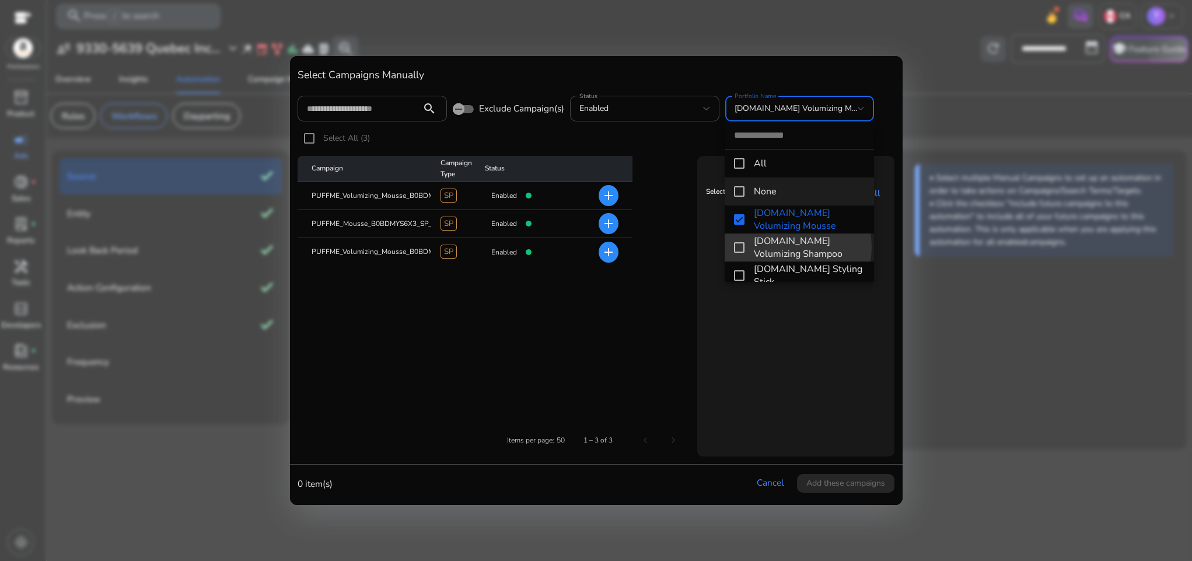
click at [782, 247] on span "PUFF.ME Volumizing Shampoo" at bounding box center [809, 248] width 111 height 26
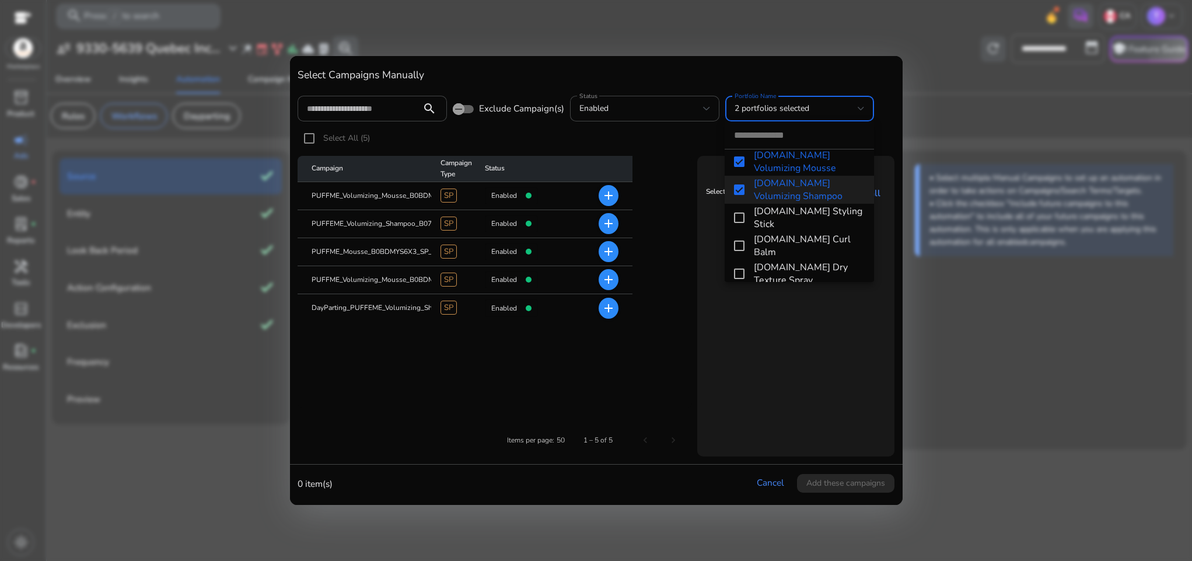
scroll to position [58, 0]
click at [772, 221] on span "[DOMAIN_NAME] Styling Stick" at bounding box center [809, 217] width 111 height 26
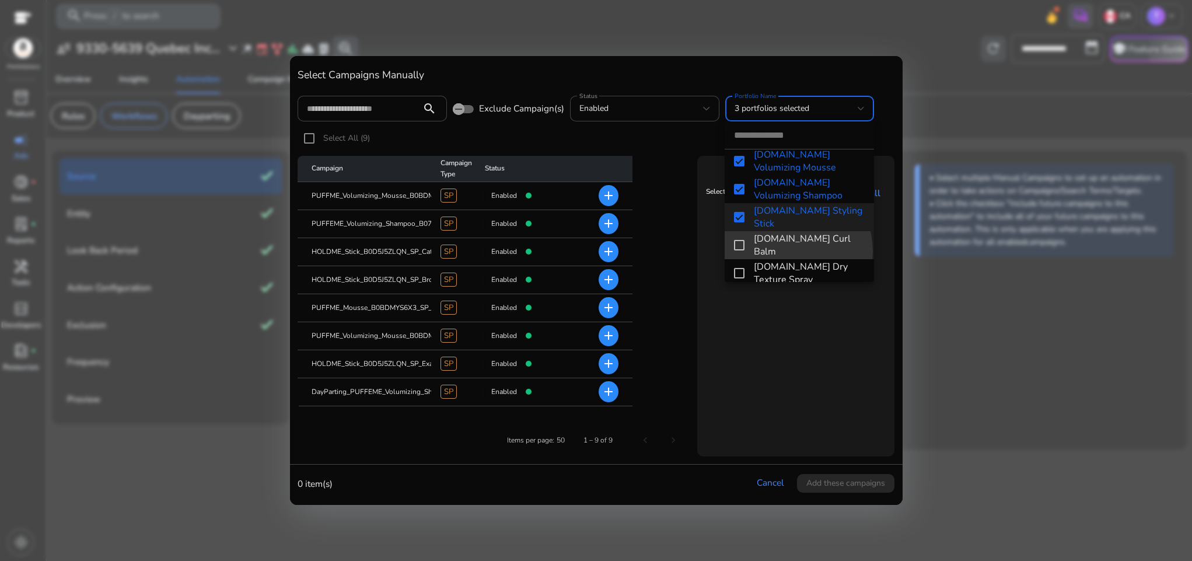
click at [783, 251] on span "[DOMAIN_NAME] Curl Balm" at bounding box center [809, 245] width 111 height 26
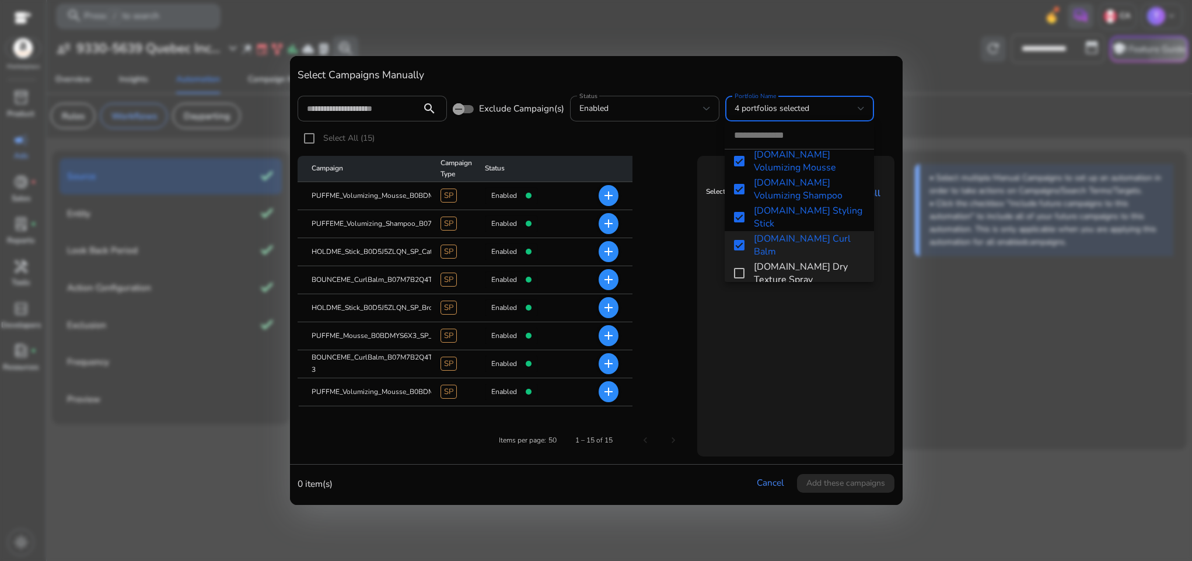
click at [781, 264] on span "[DOMAIN_NAME] Dry Texture Spray" at bounding box center [809, 273] width 111 height 26
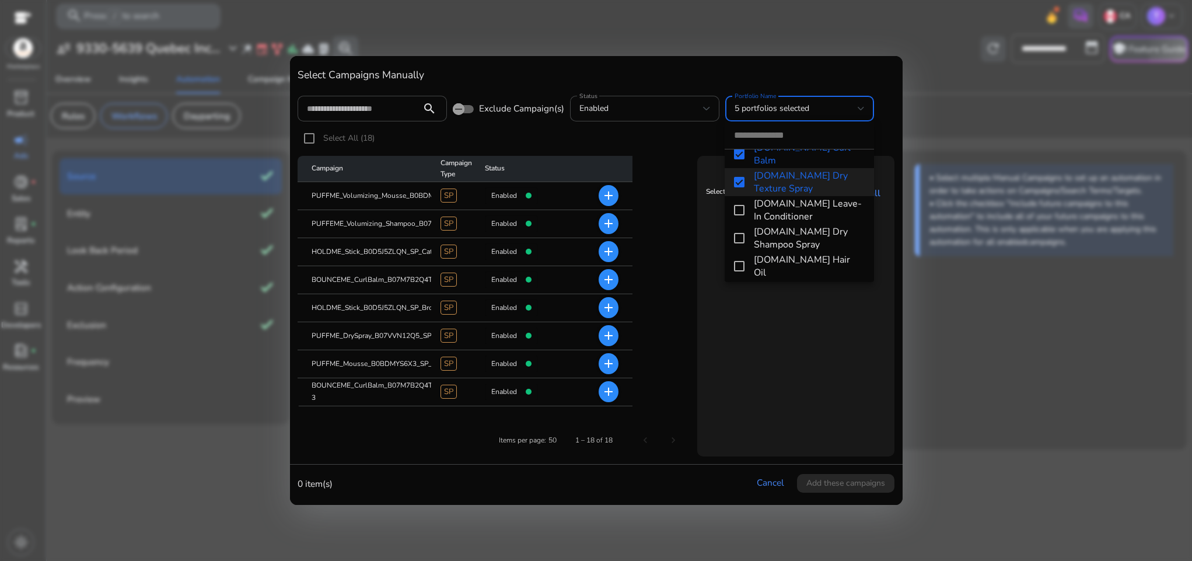
scroll to position [151, 0]
click at [777, 221] on span "[DOMAIN_NAME] Leave-In Conditioner" at bounding box center [809, 209] width 111 height 26
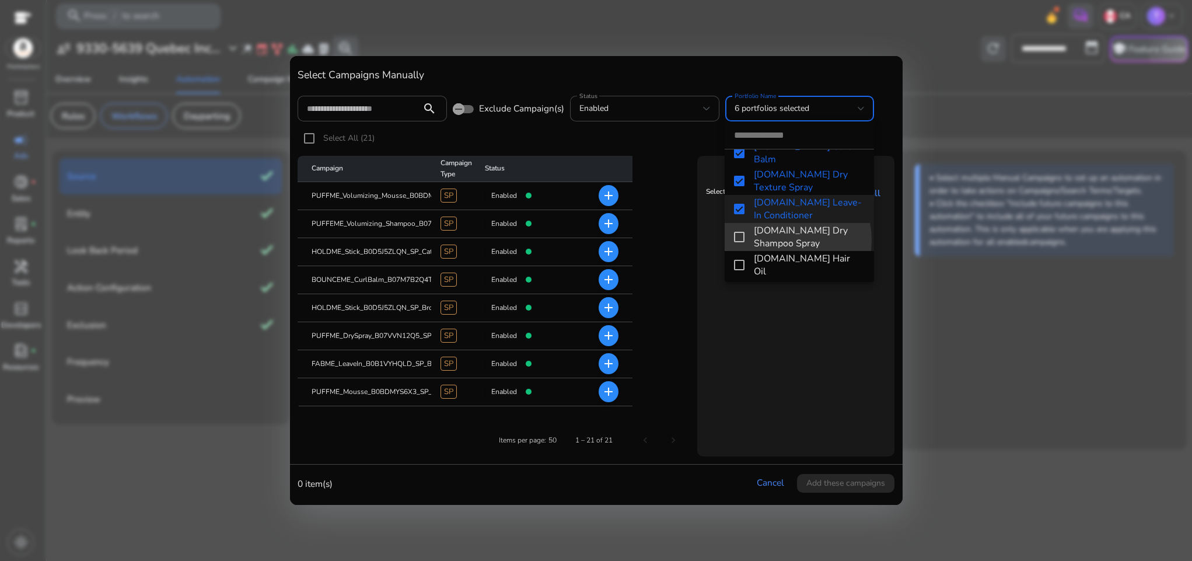
click at [779, 240] on span "[DOMAIN_NAME] Dry Shampoo Spray" at bounding box center [809, 237] width 111 height 26
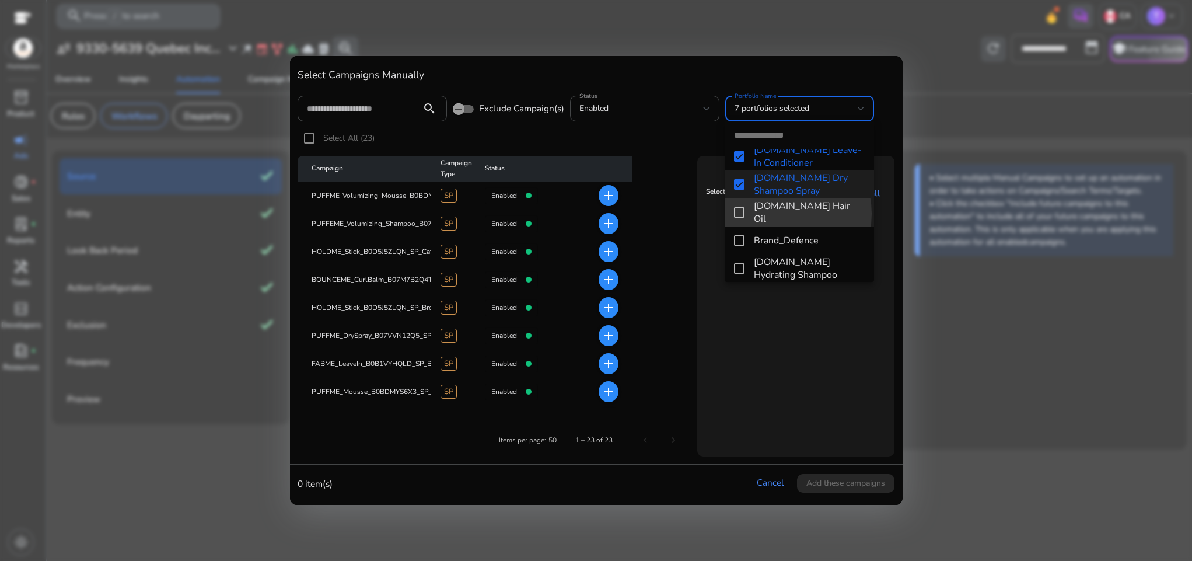
click at [774, 214] on span "[DOMAIN_NAME] Hair Oil" at bounding box center [809, 213] width 111 height 26
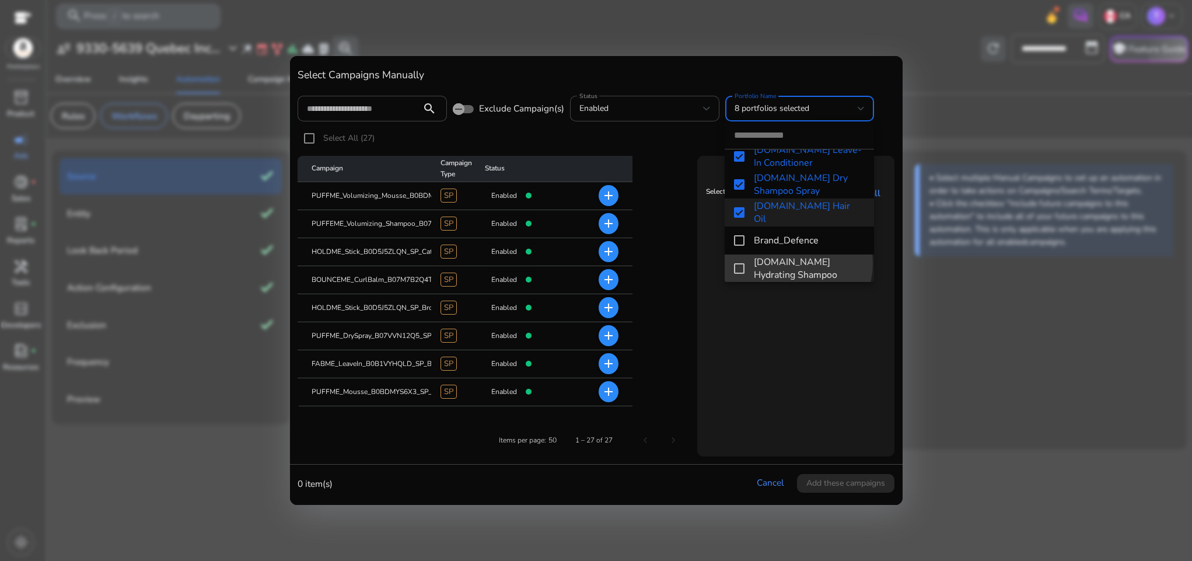
click at [793, 263] on span "GLOSS.ME Hydrating Shampoo" at bounding box center [809, 269] width 111 height 26
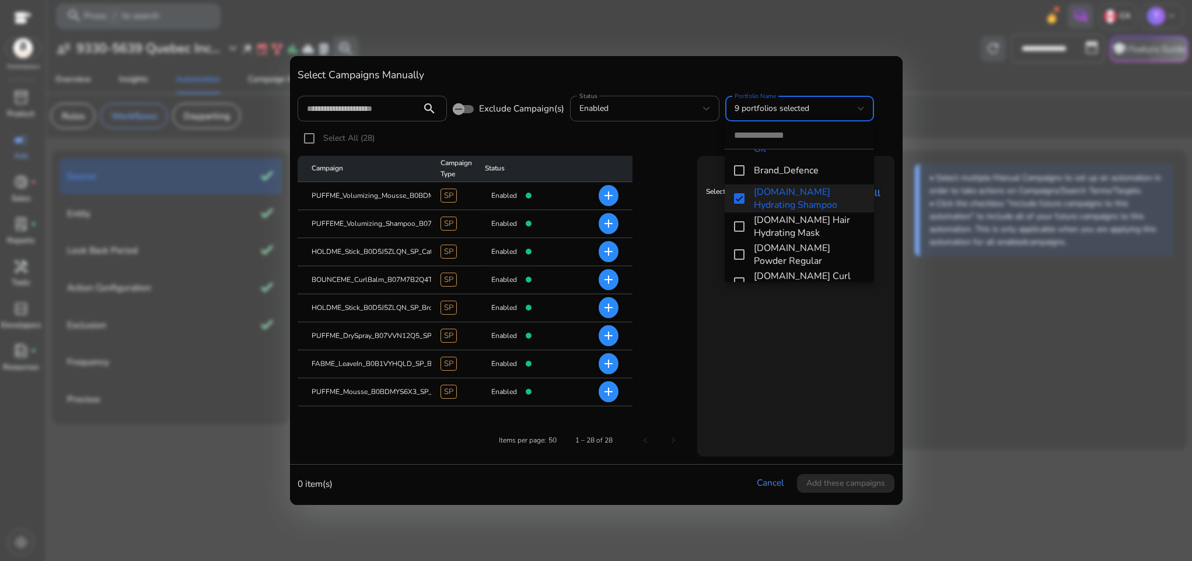
scroll to position [278, 0]
click at [781, 221] on span "GLOSS.ME Hair Hydrating Mask" at bounding box center [809, 221] width 111 height 26
click at [778, 228] on span "GLOSS.ME Hair Hydrating Mask" at bounding box center [809, 221] width 111 height 26
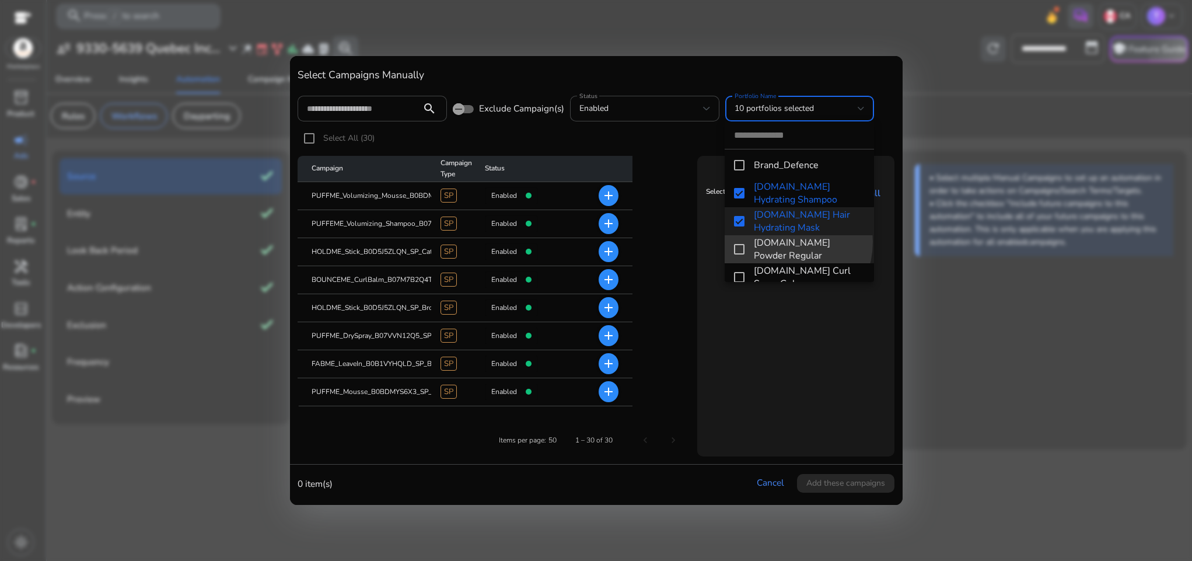
click at [778, 242] on span "[DOMAIN_NAME] Powder Regular" at bounding box center [809, 249] width 111 height 26
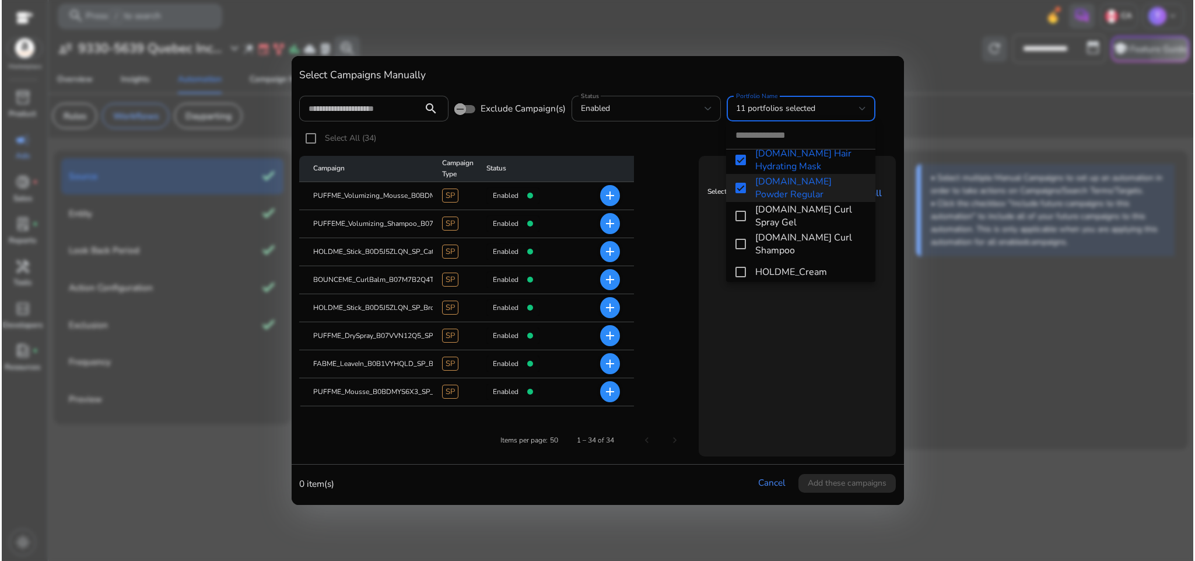
scroll to position [348, 0]
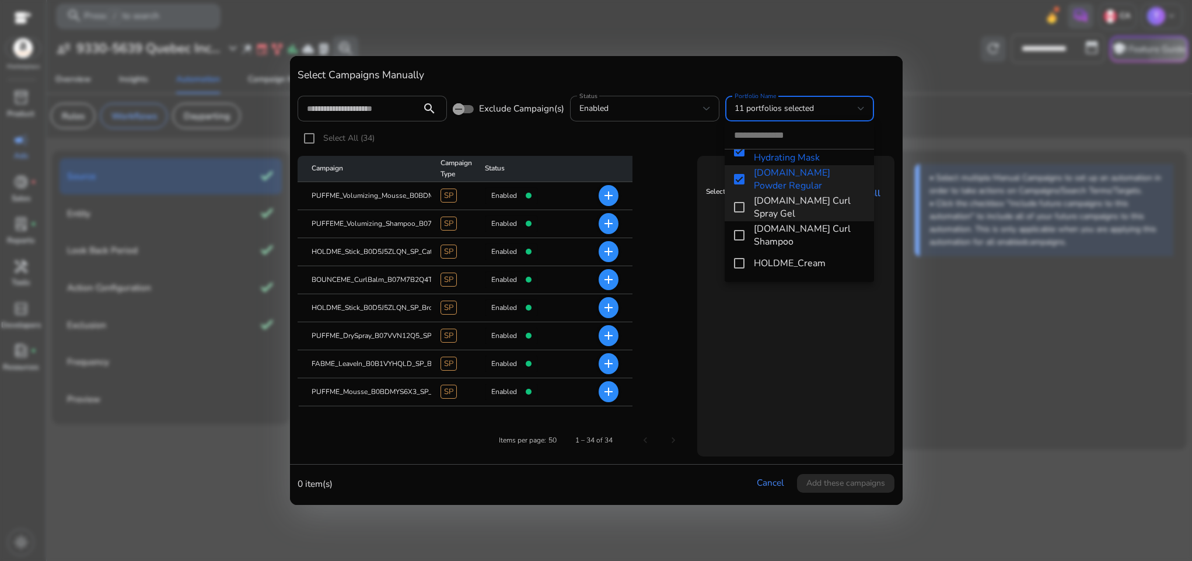
click at [778, 212] on span "[DOMAIN_NAME] Curl Spray Gel" at bounding box center [809, 207] width 111 height 26
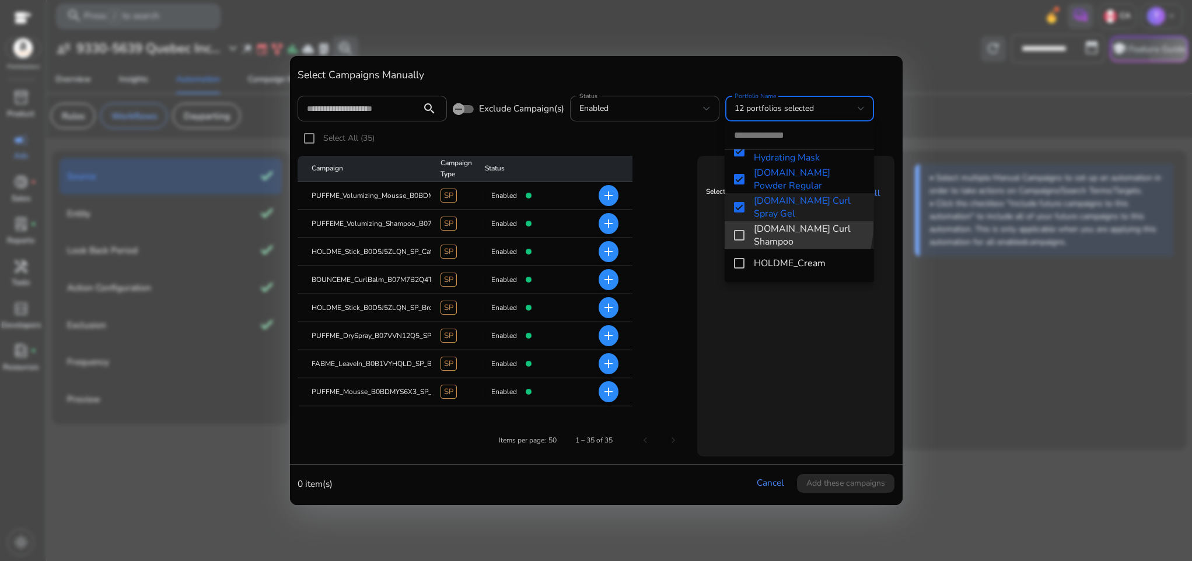
click at [778, 226] on span "BOUNCE.ME Curl Shampoo" at bounding box center [809, 235] width 111 height 26
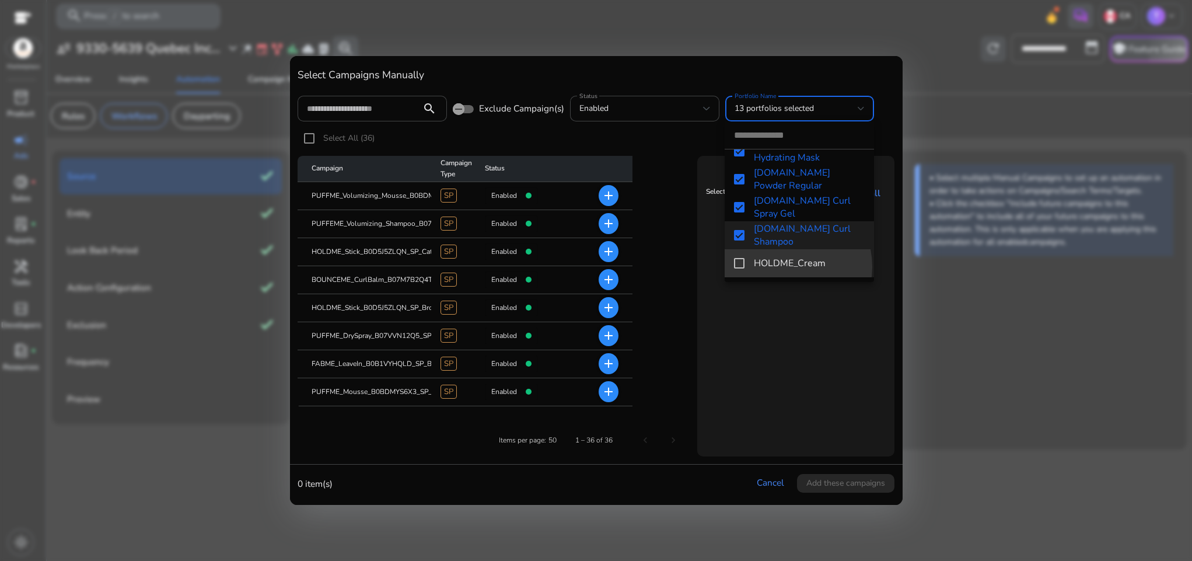
click at [784, 267] on span "HOLDME_Cream" at bounding box center [809, 263] width 111 height 13
click at [793, 306] on div at bounding box center [596, 280] width 1192 height 561
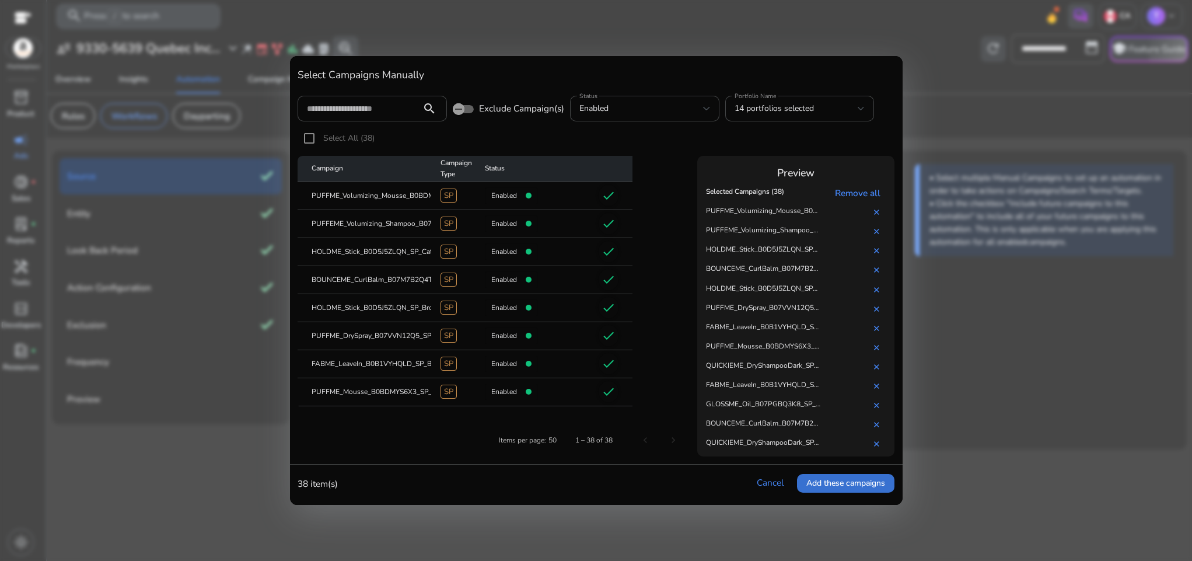
click at [832, 477] on span "Add these campaigns" at bounding box center [845, 483] width 79 height 12
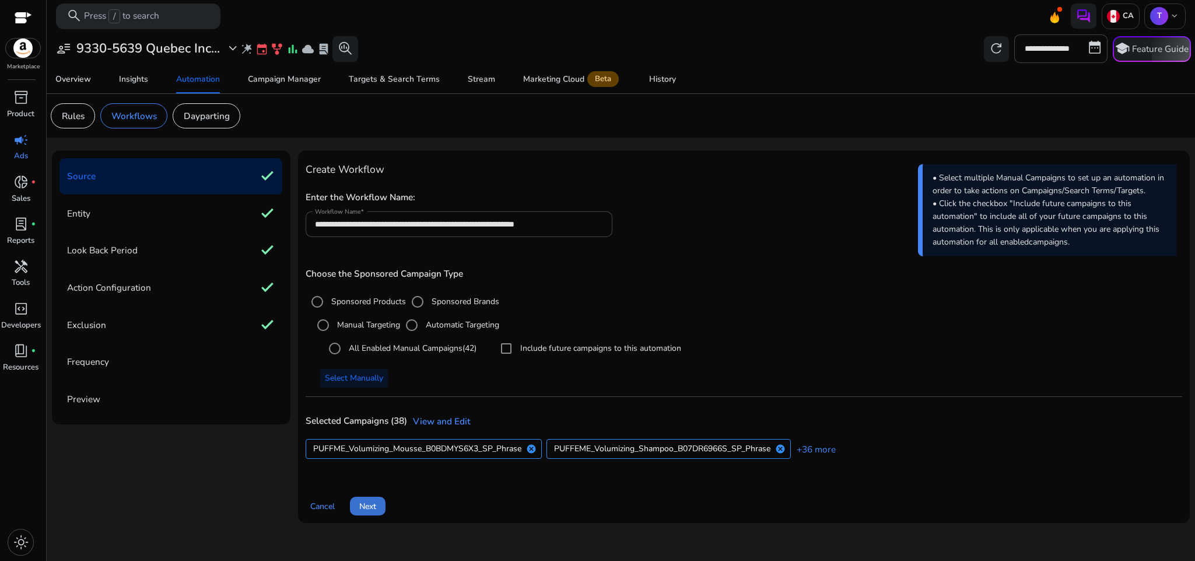
click at [371, 508] on span "Next" at bounding box center [367, 506] width 17 height 12
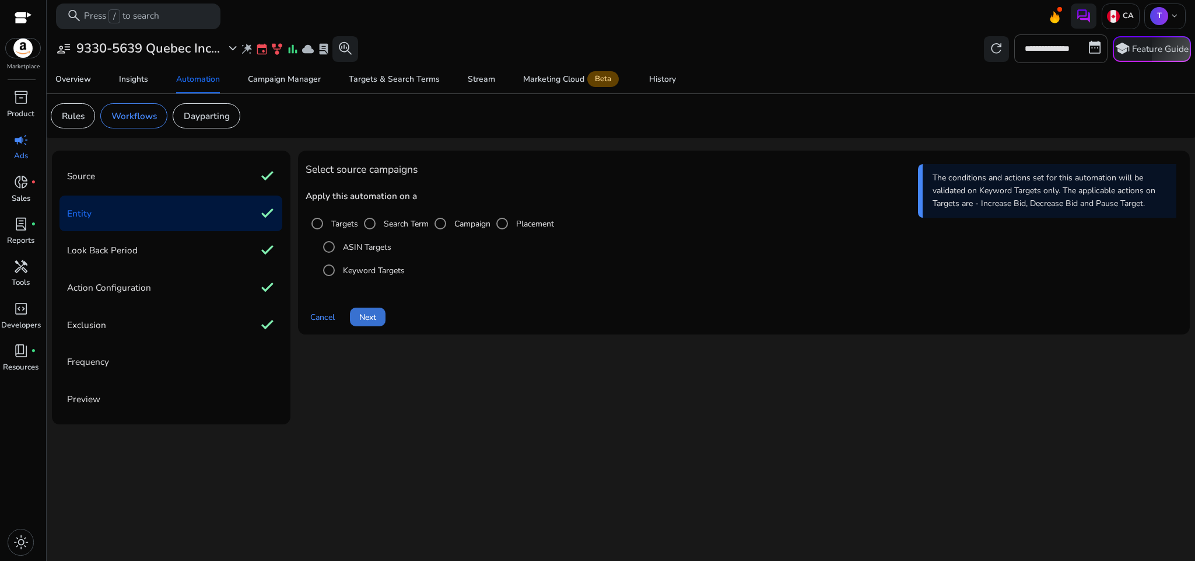
click at [358, 321] on span at bounding box center [368, 317] width 36 height 28
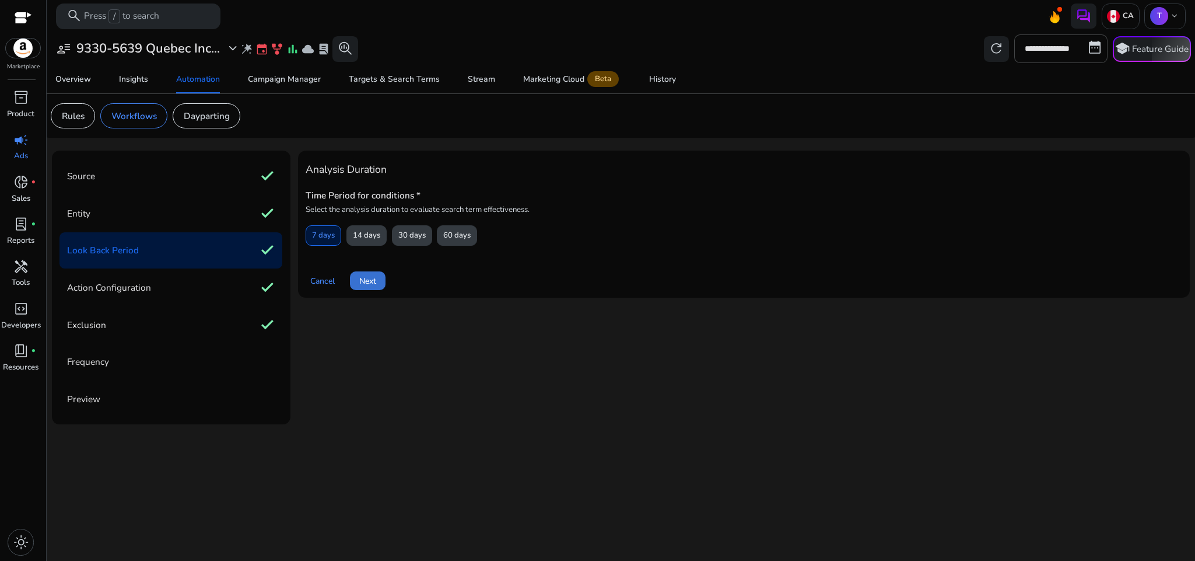
click at [380, 277] on span at bounding box center [368, 281] width 36 height 28
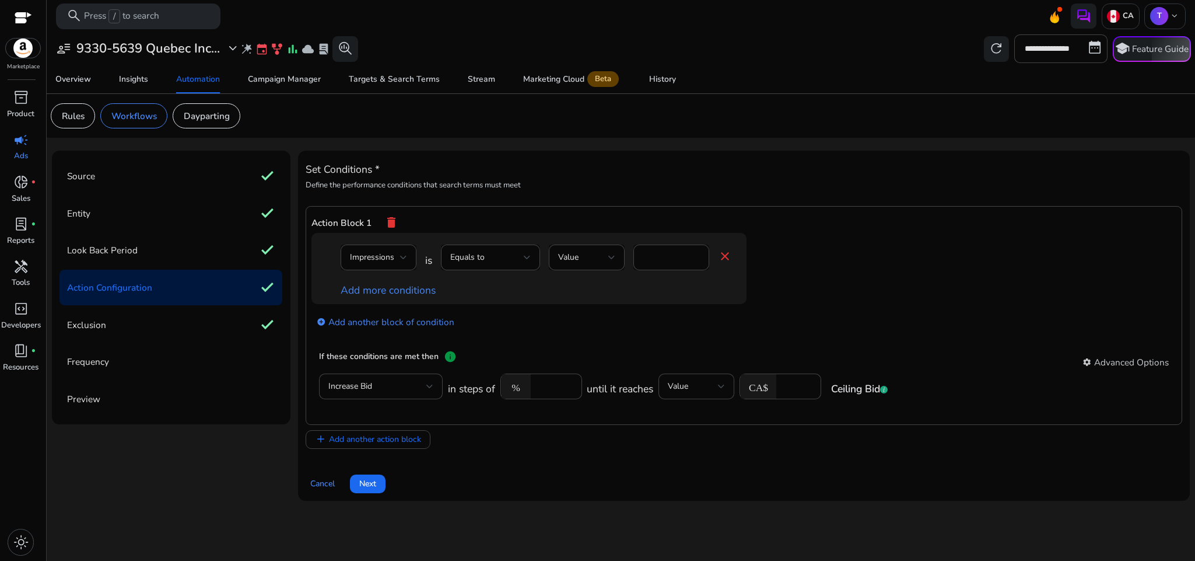
click at [375, 487] on span "Next" at bounding box center [367, 483] width 17 height 12
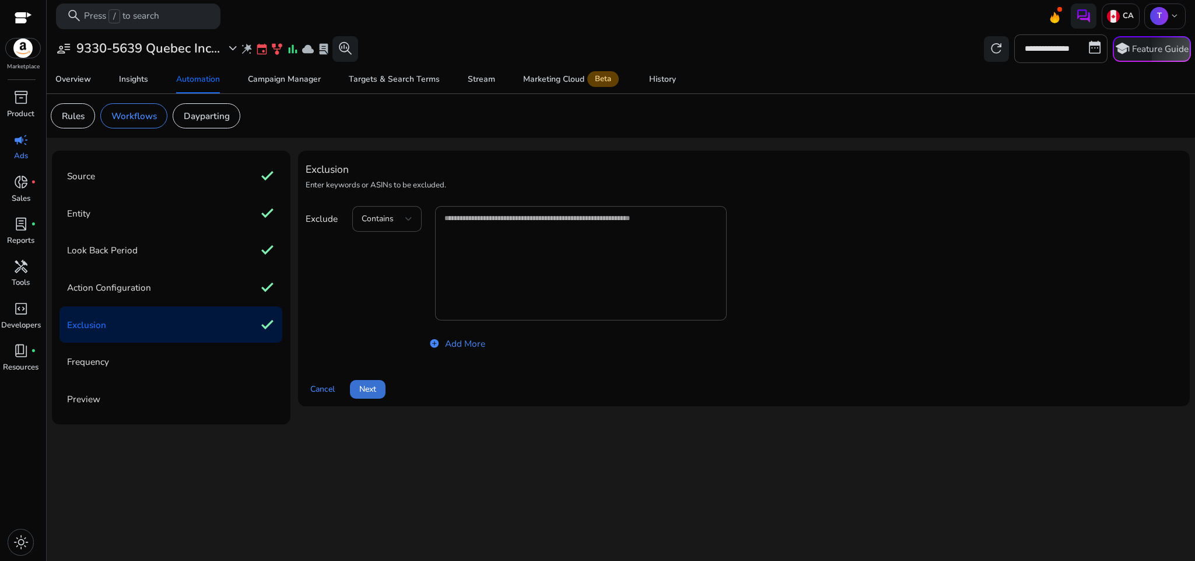
click at [380, 397] on span at bounding box center [368, 389] width 36 height 28
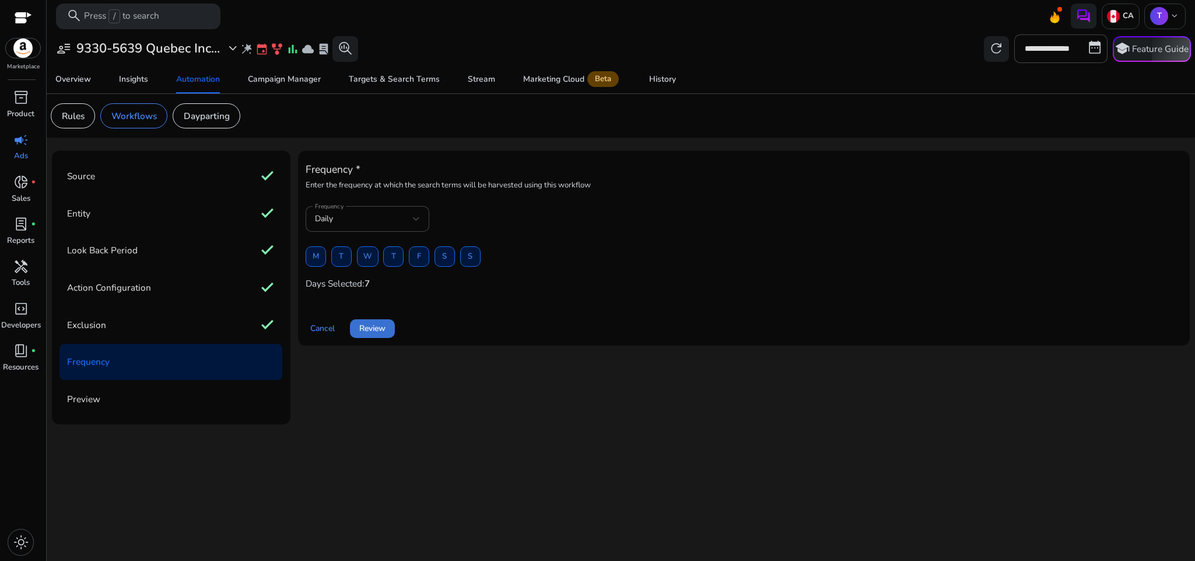
click at [375, 338] on span at bounding box center [372, 328] width 45 height 28
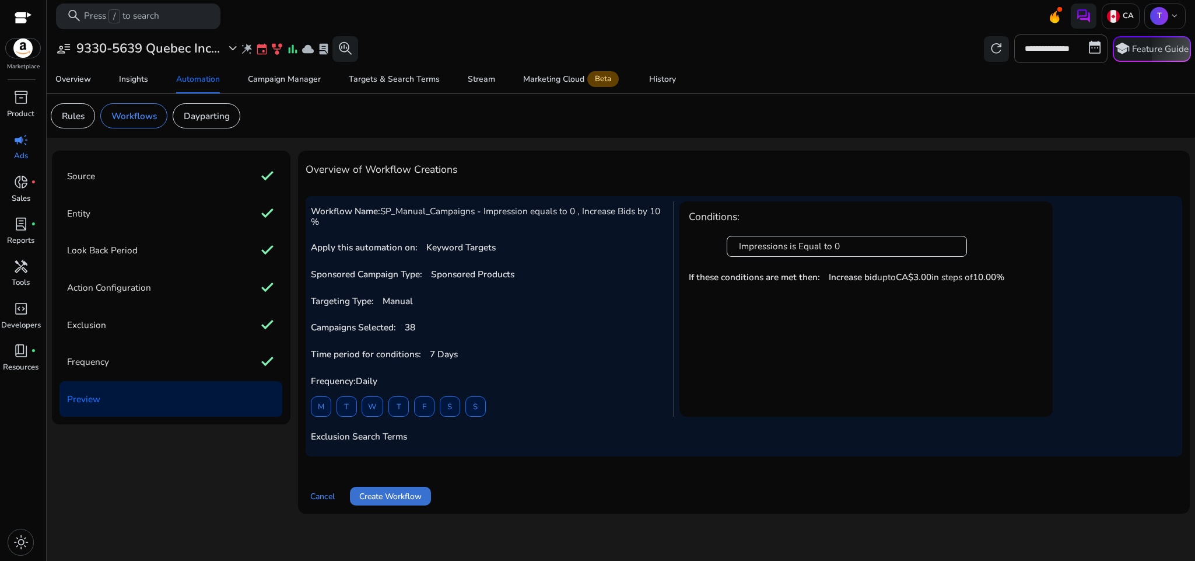
click at [420, 492] on span "Create Workflow" at bounding box center [390, 496] width 62 height 12
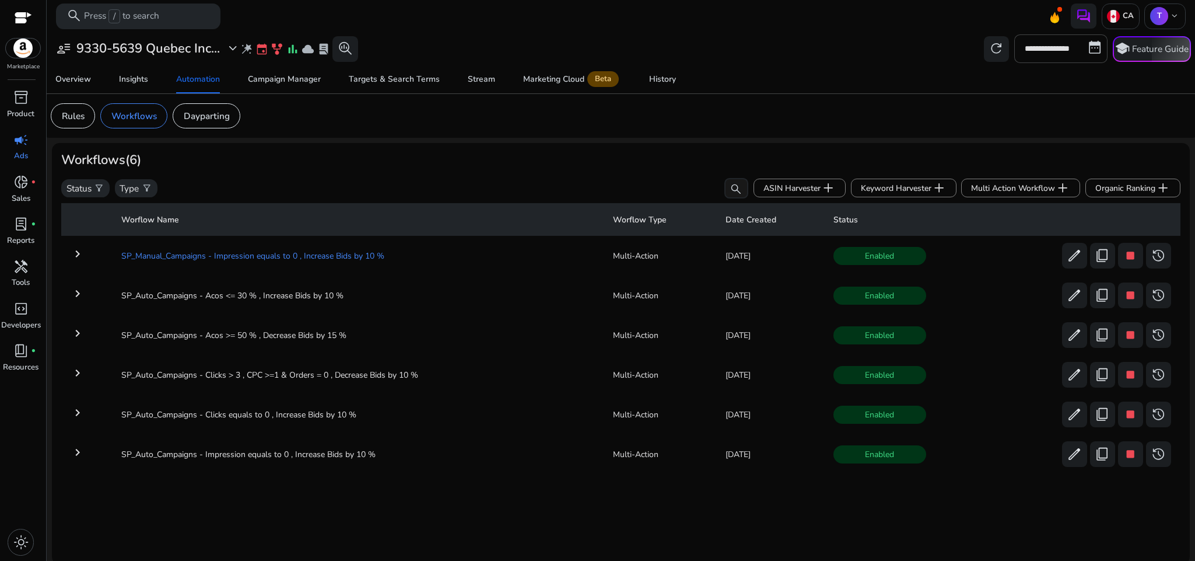
drag, startPoint x: 99, startPoint y: 243, endPoint x: 389, endPoint y: 257, distance: 290.9
click at [389, 257] on tr "keyboard_arrow_right SP_Manual_Campaigns - Impression equals to 0 , Increase Bi…" at bounding box center [621, 255] width 1120 height 30
copy td "SP_Manual_Campaigns - Impression equals to 0 , Increase Bids by 10 %"
click at [529, 156] on div "Workflows (6)" at bounding box center [621, 159] width 1120 height 15
click at [977, 193] on span "Multi Action Workflow add" at bounding box center [1020, 187] width 99 height 15
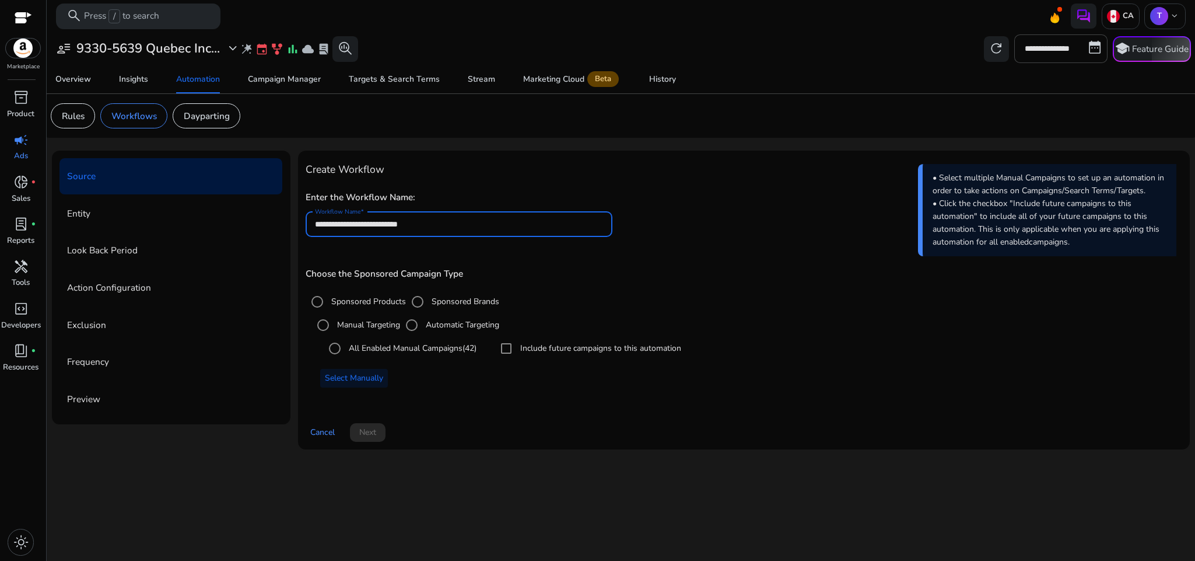
click at [403, 228] on input "**********" at bounding box center [459, 224] width 288 height 13
paste input "**********"
type input "**********"
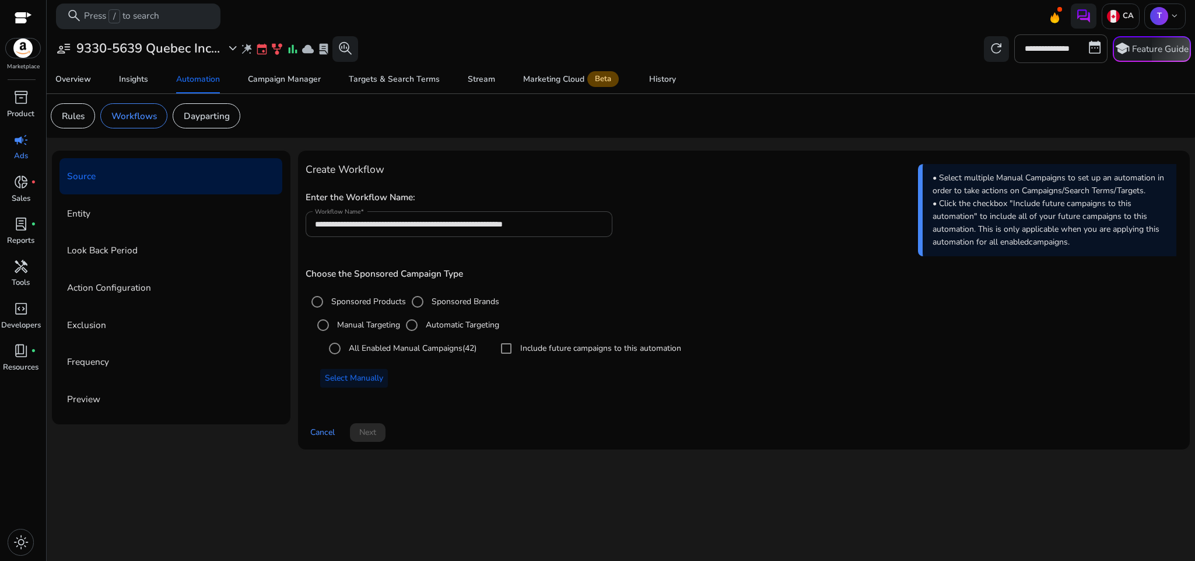
click at [518, 145] on div "**********" at bounding box center [621, 301] width 1138 height 317
click at [365, 380] on span "Select Manually" at bounding box center [354, 378] width 58 height 12
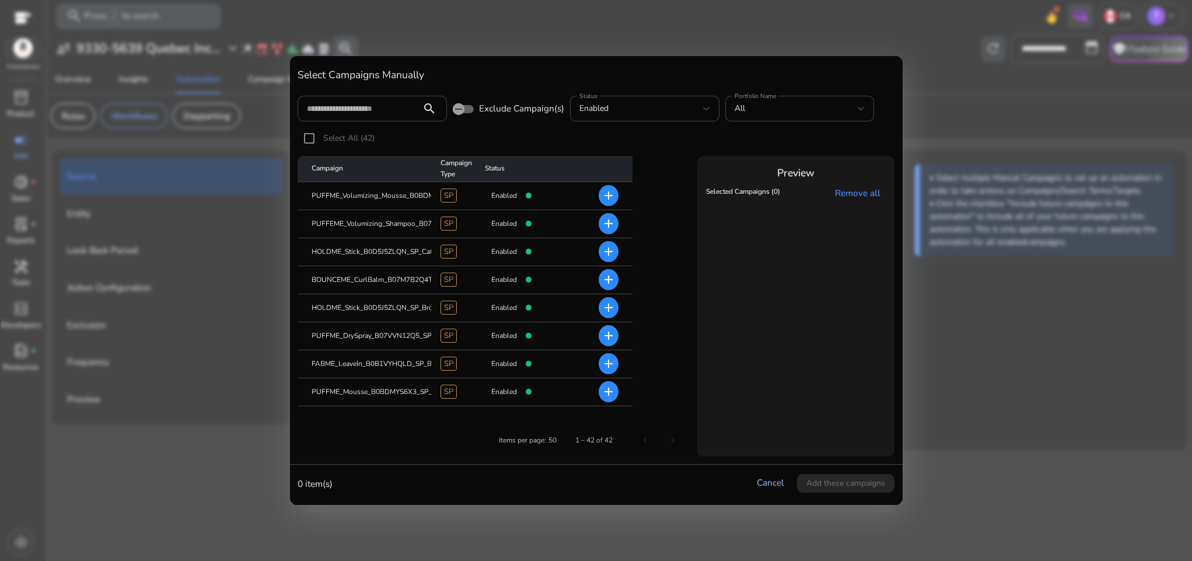
click at [774, 480] on link "Cancel" at bounding box center [770, 482] width 27 height 12
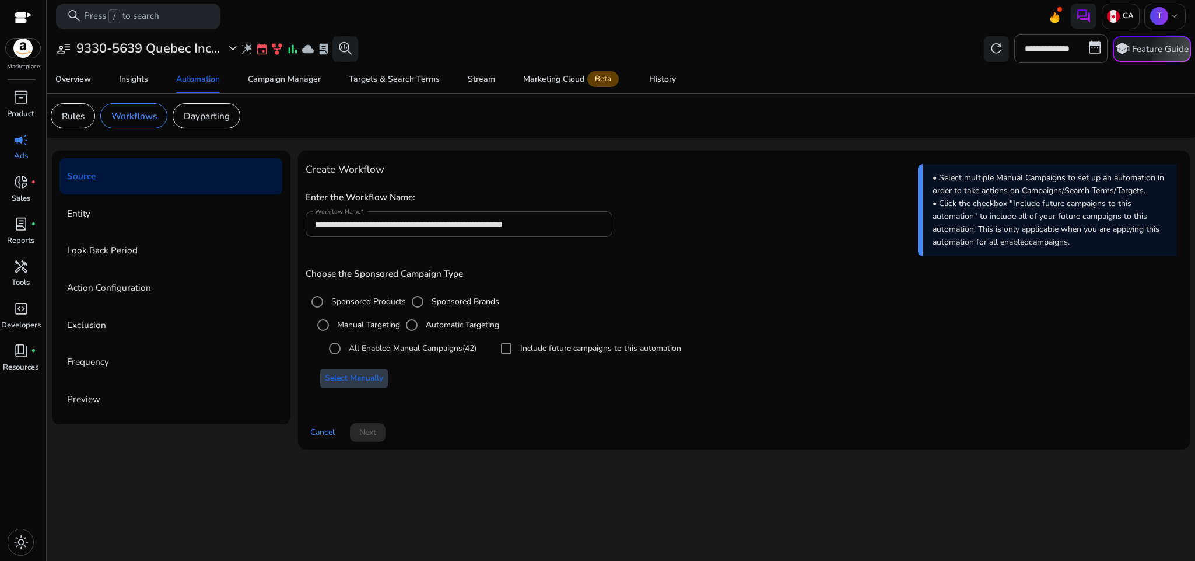
click at [345, 371] on span at bounding box center [354, 378] width 68 height 28
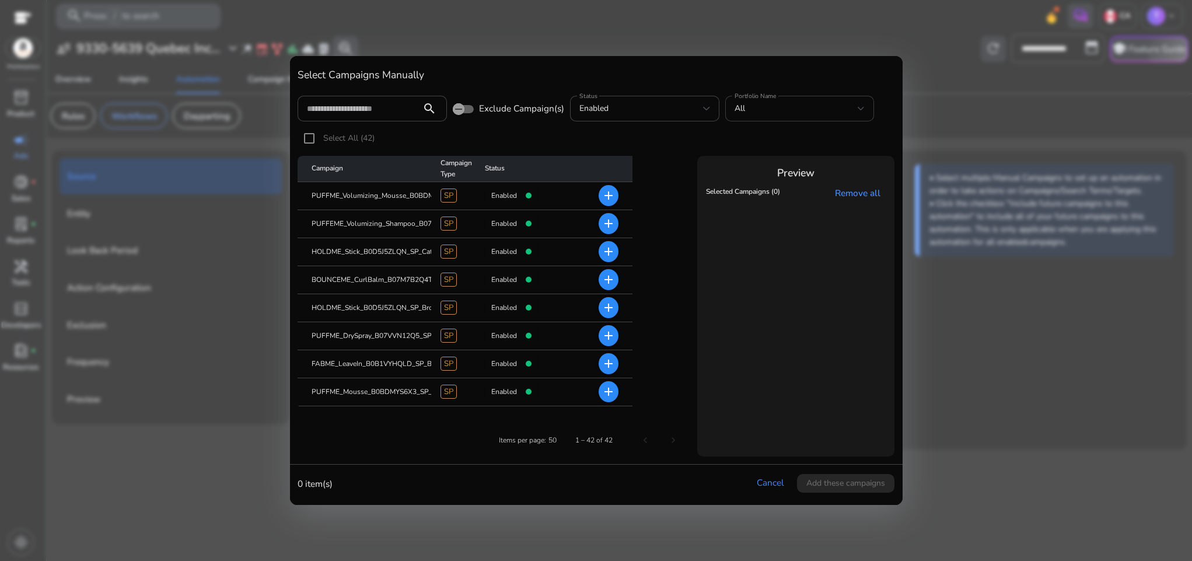
click at [840, 100] on div "All" at bounding box center [800, 109] width 131 height 26
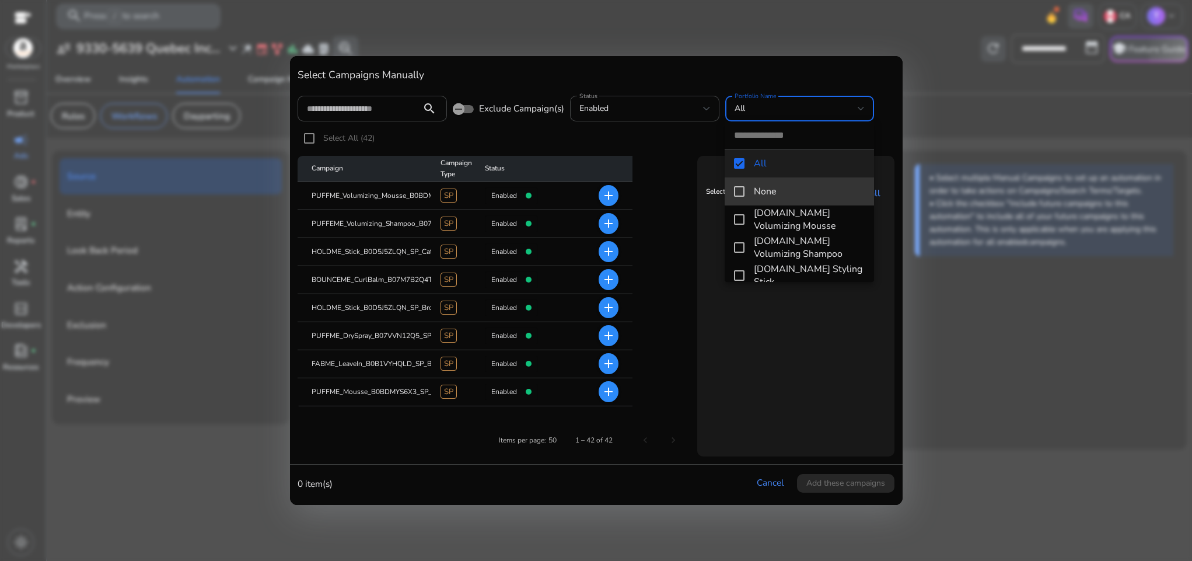
click at [806, 204] on mat-option "None" at bounding box center [799, 191] width 149 height 28
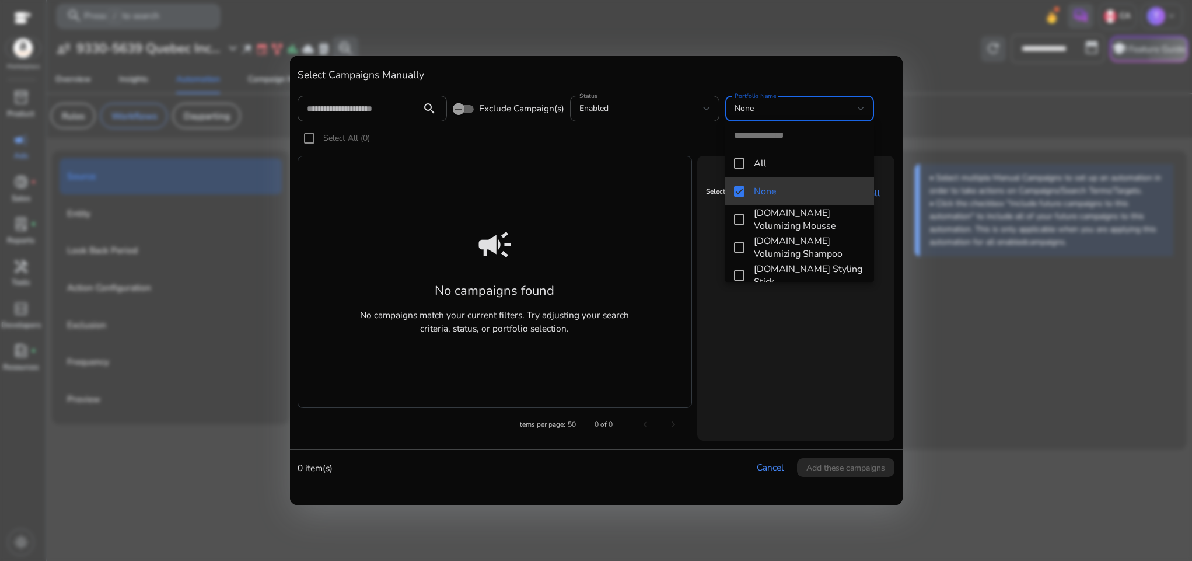
click at [806, 204] on mat-option "None" at bounding box center [799, 191] width 149 height 28
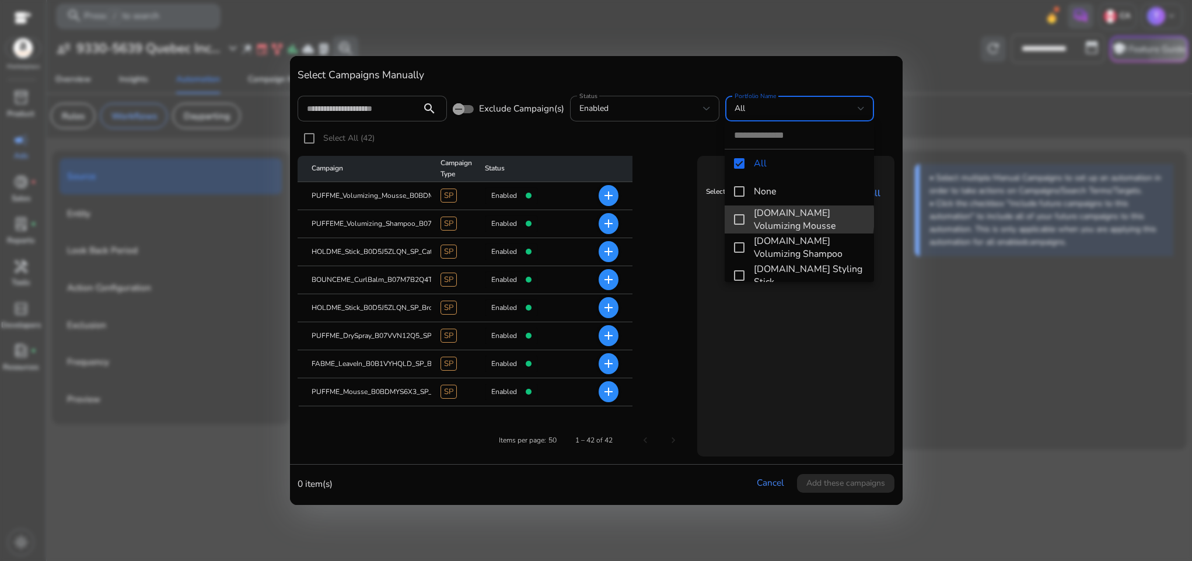
click at [799, 218] on span "[DOMAIN_NAME] Volumizing Mousse" at bounding box center [809, 220] width 111 height 26
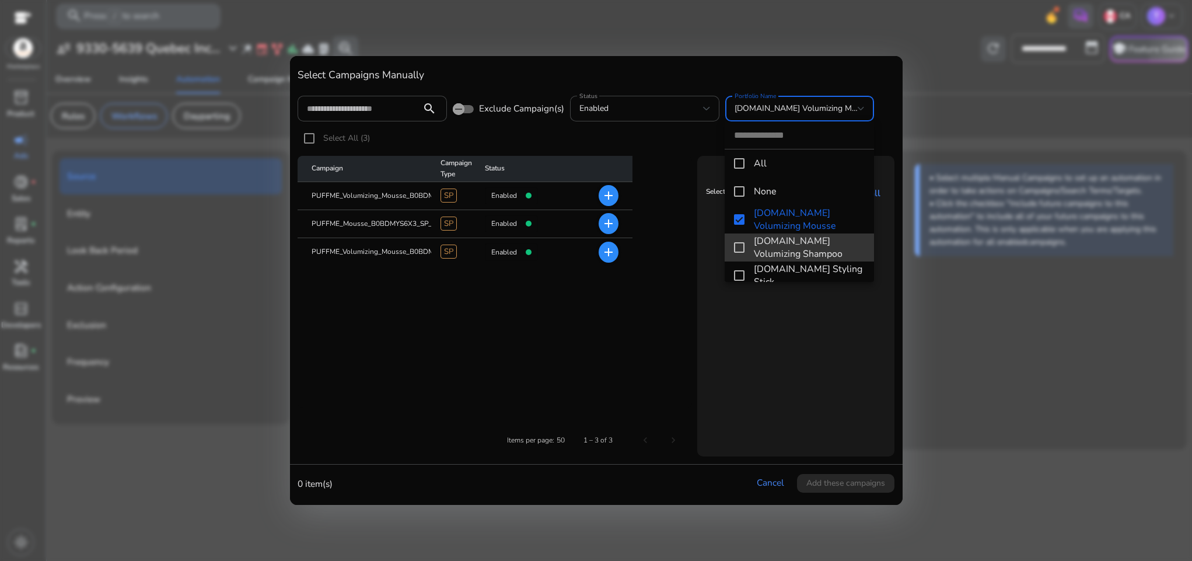
click at [802, 257] on span "[DOMAIN_NAME] Volumizing Shampoo" at bounding box center [809, 248] width 111 height 26
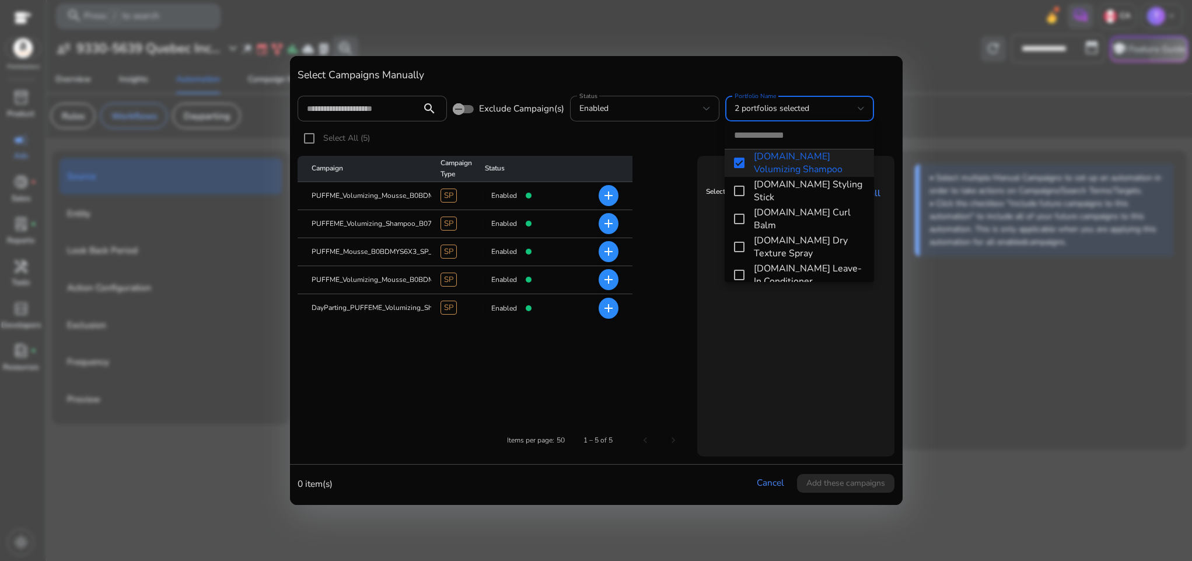
scroll to position [86, 0]
click at [790, 188] on span "[DOMAIN_NAME] Styling Stick" at bounding box center [809, 190] width 111 height 26
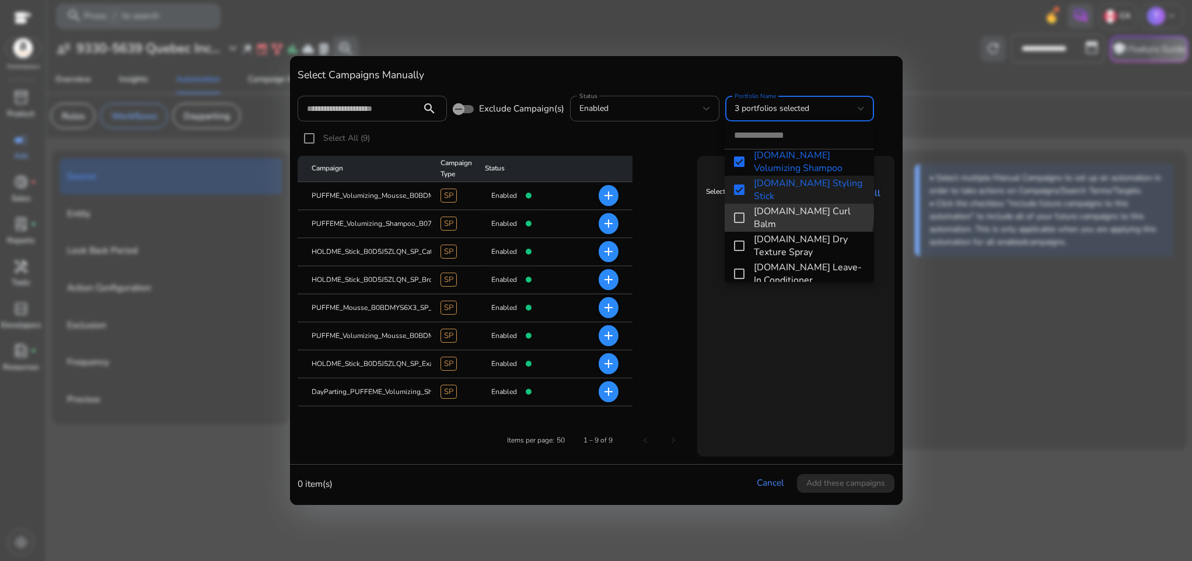
click at [798, 214] on span "[DOMAIN_NAME] Curl Balm" at bounding box center [809, 218] width 111 height 26
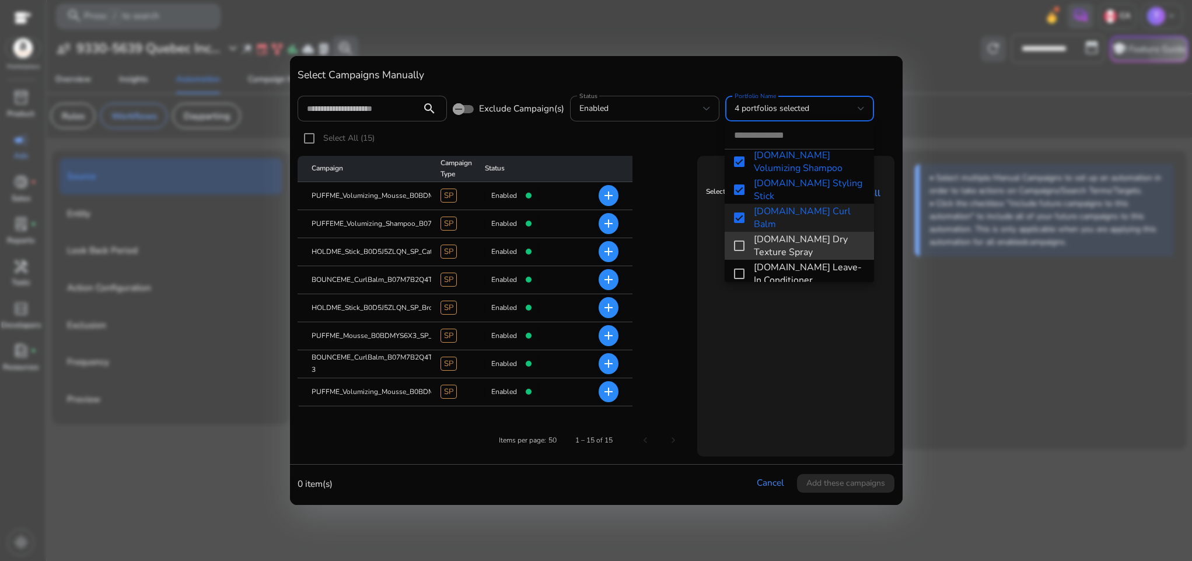
click at [800, 243] on span "[DOMAIN_NAME] Dry Texture Spray" at bounding box center [809, 246] width 111 height 26
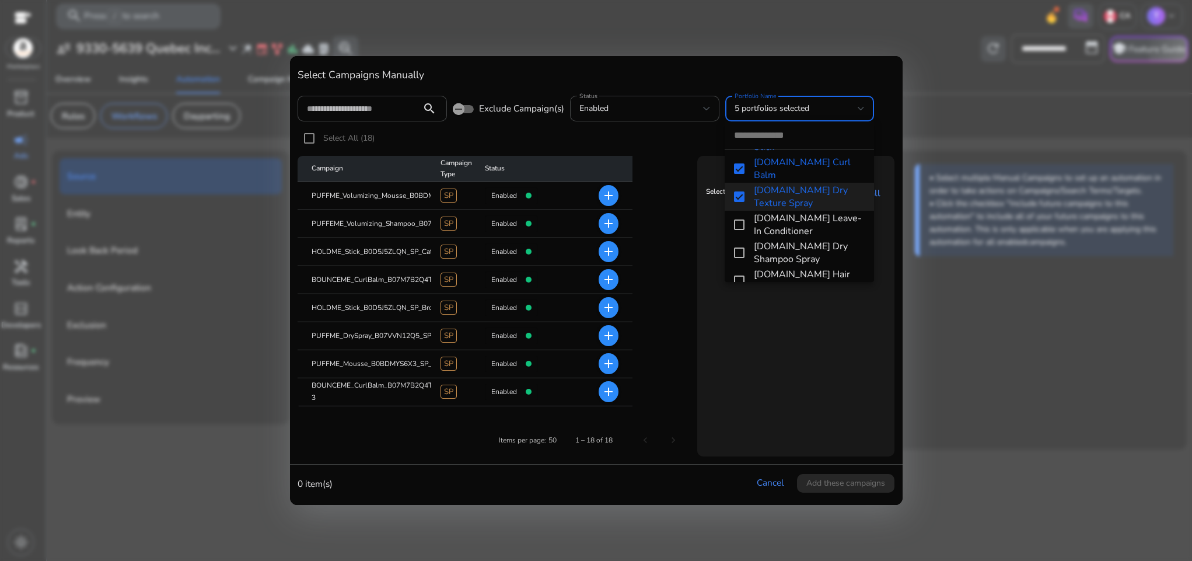
scroll to position [146, 0]
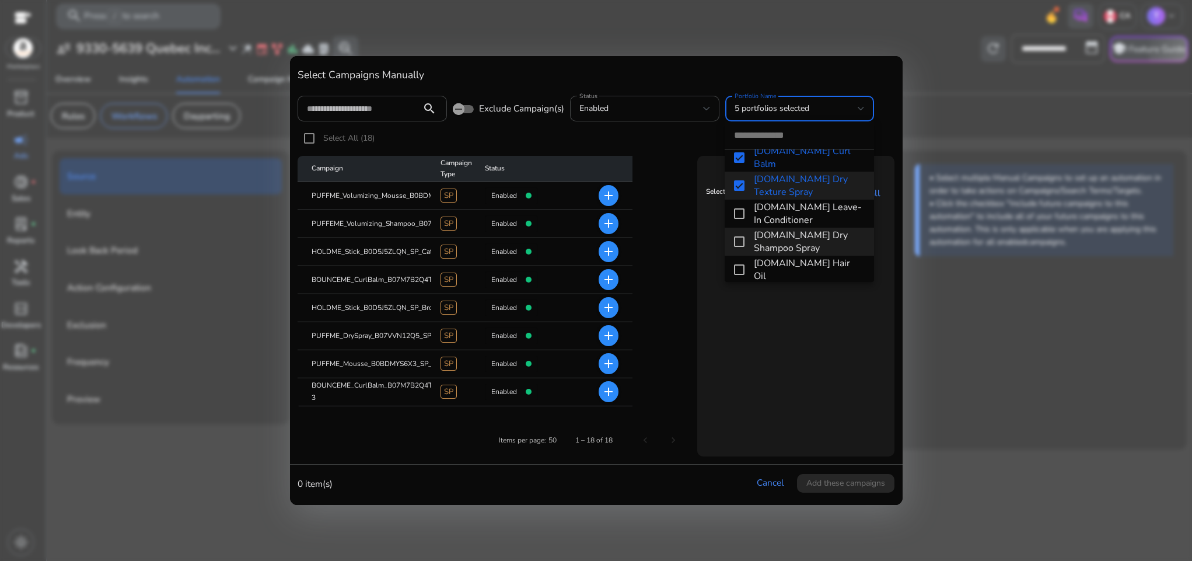
drag, startPoint x: 792, startPoint y: 208, endPoint x: 802, endPoint y: 232, distance: 25.4
click at [802, 232] on div "All None [DOMAIN_NAME] Volumizing Mousse [DOMAIN_NAME] Volumizing Shampoo [DOMA…" at bounding box center [799, 201] width 149 height 160
click at [802, 232] on span "[DOMAIN_NAME] Dry Shampoo Spray" at bounding box center [809, 242] width 111 height 26
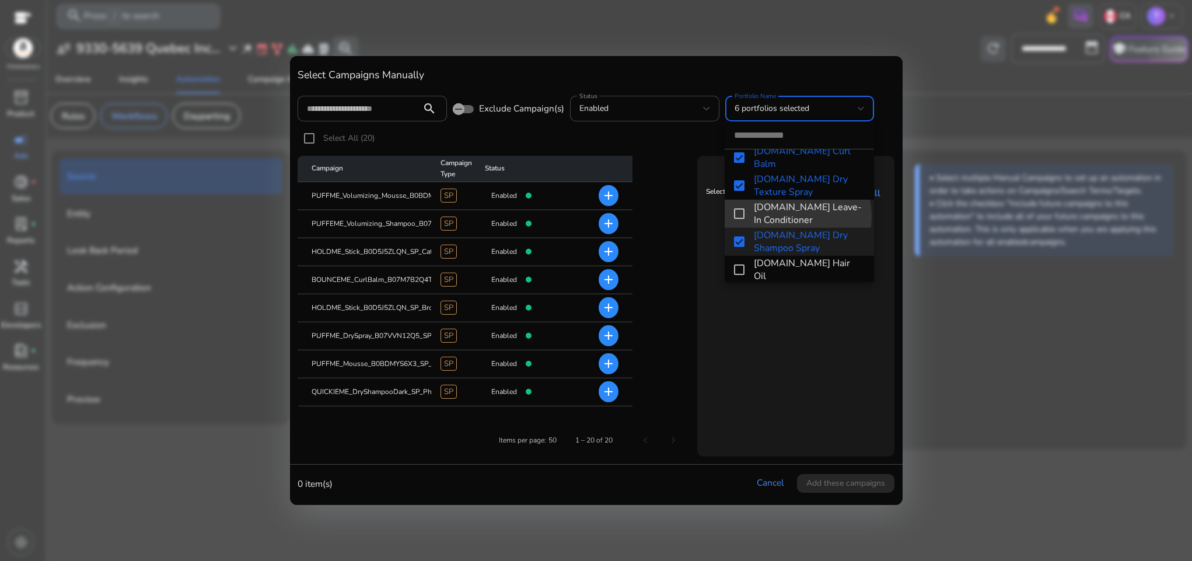
click at [788, 216] on span "[DOMAIN_NAME] Leave-In Conditioner" at bounding box center [809, 214] width 111 height 26
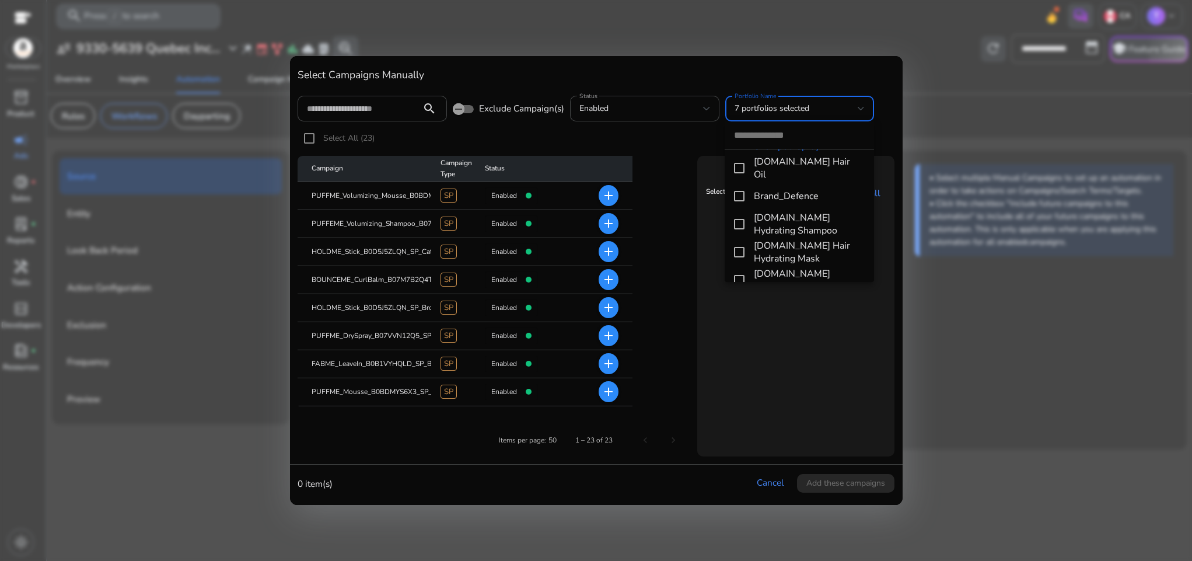
scroll to position [249, 0]
click at [774, 173] on span "[DOMAIN_NAME] Hair Oil" at bounding box center [809, 167] width 111 height 26
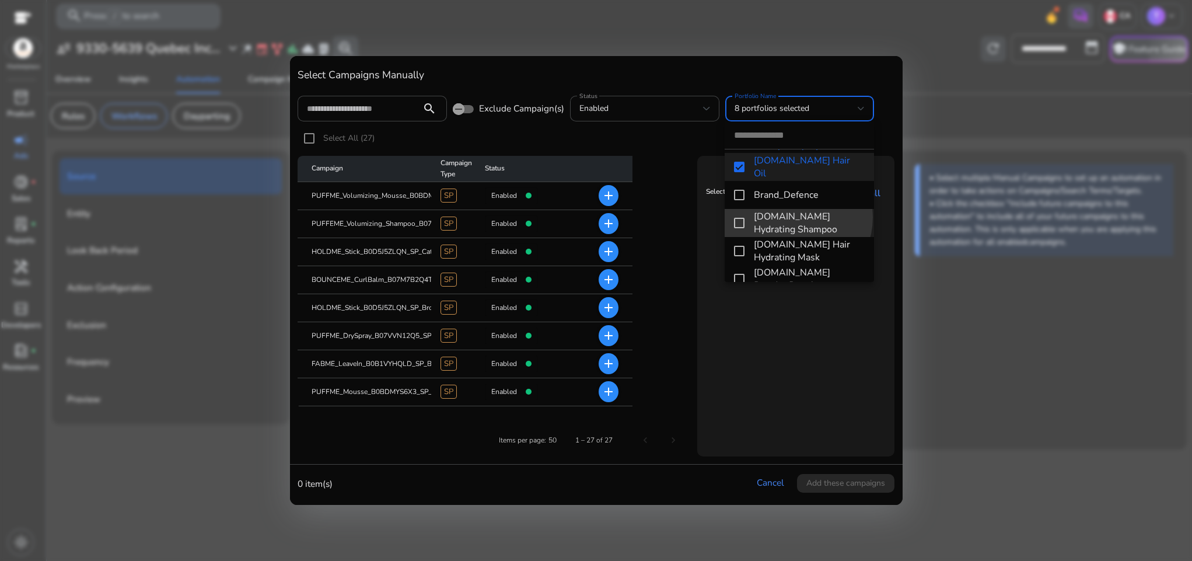
click at [791, 217] on span "[DOMAIN_NAME] Hydrating Shampoo" at bounding box center [809, 223] width 111 height 26
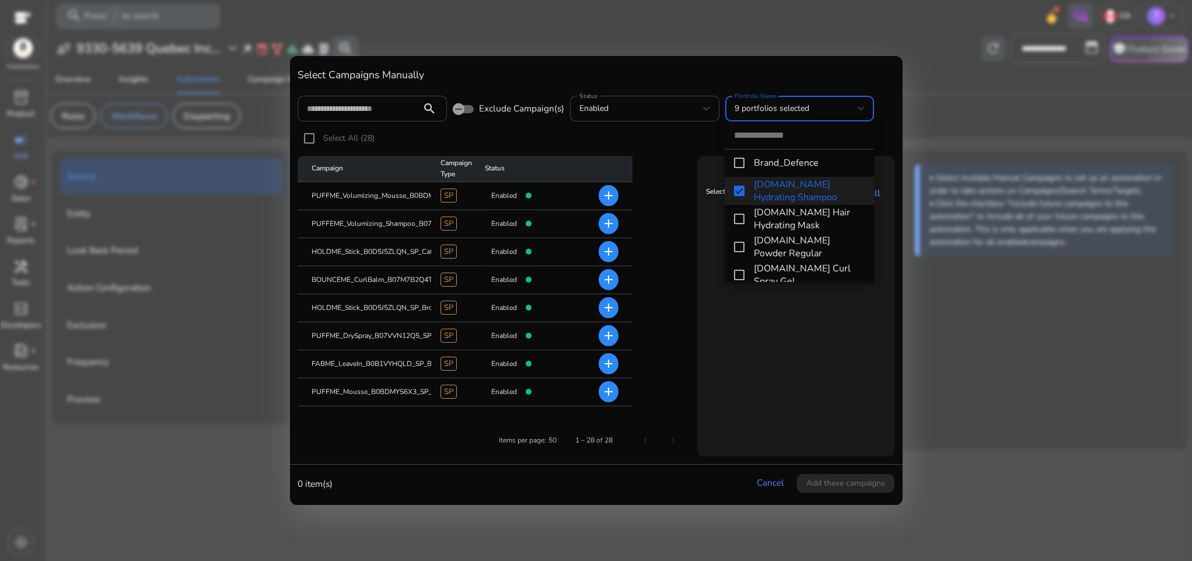
scroll to position [284, 0]
click at [782, 216] on span "[DOMAIN_NAME] Hair Hydrating Mask" at bounding box center [809, 216] width 111 height 26
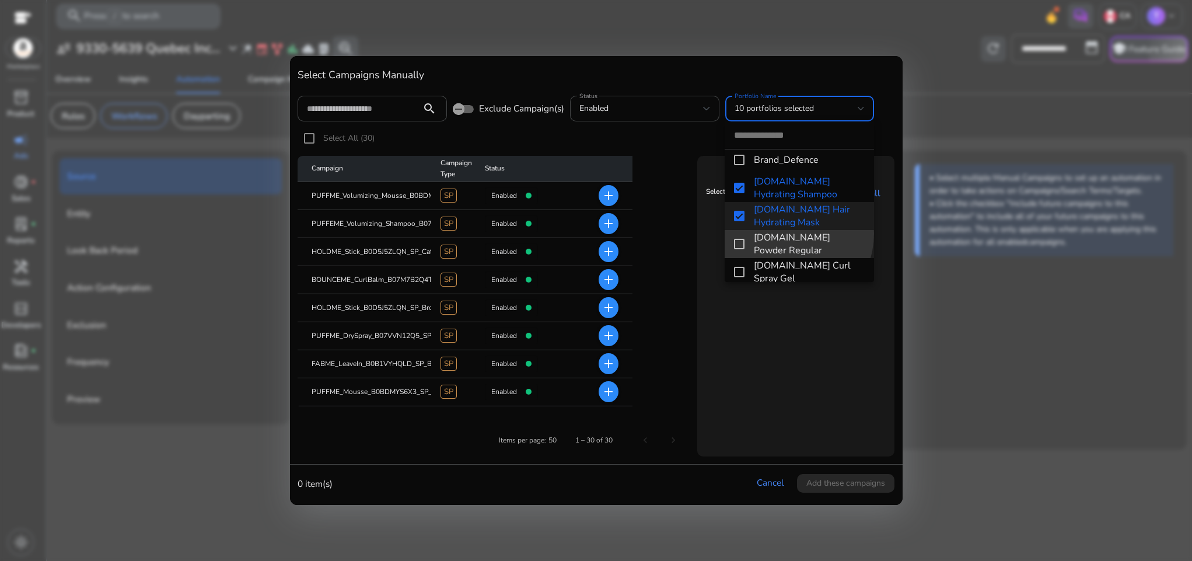
click at [785, 233] on span "[DOMAIN_NAME] Powder Regular" at bounding box center [809, 244] width 111 height 26
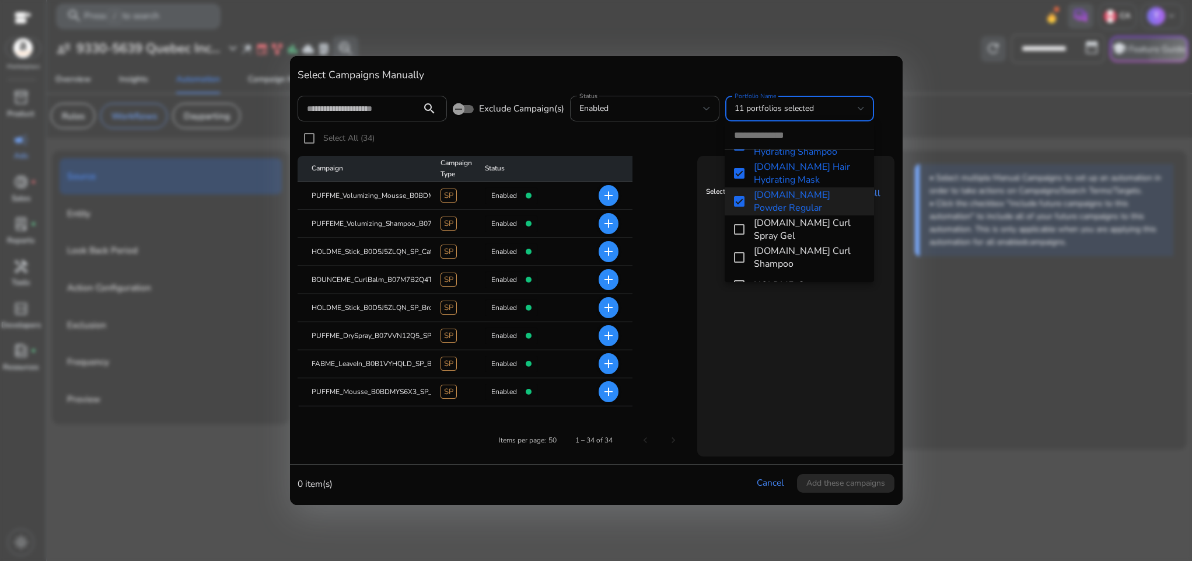
scroll to position [333, 0]
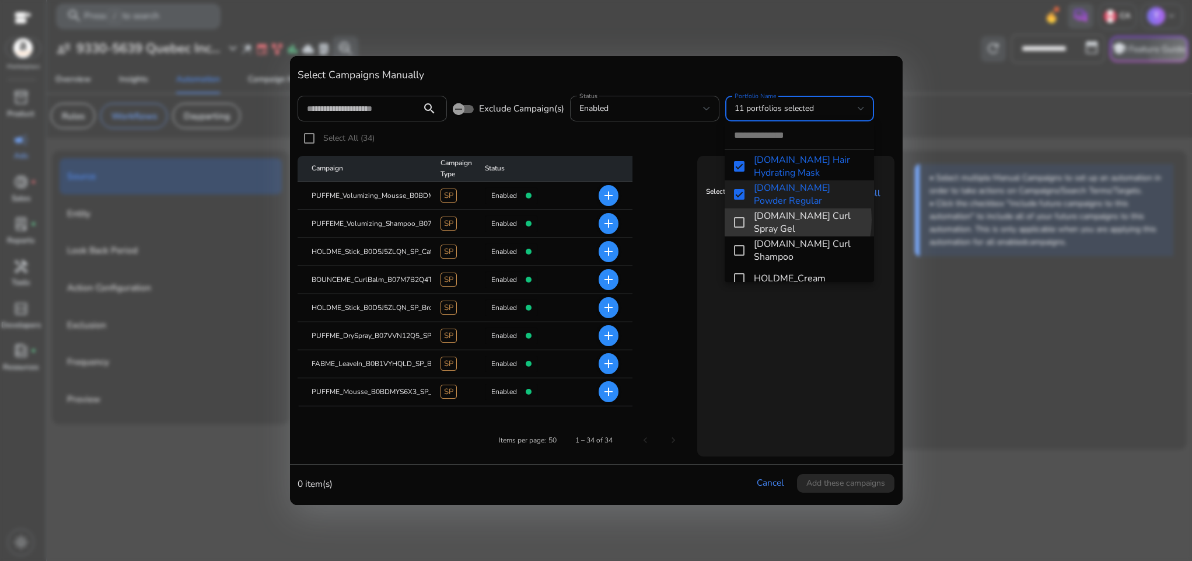
click at [771, 219] on span "[DOMAIN_NAME] Curl Spray Gel" at bounding box center [809, 222] width 111 height 26
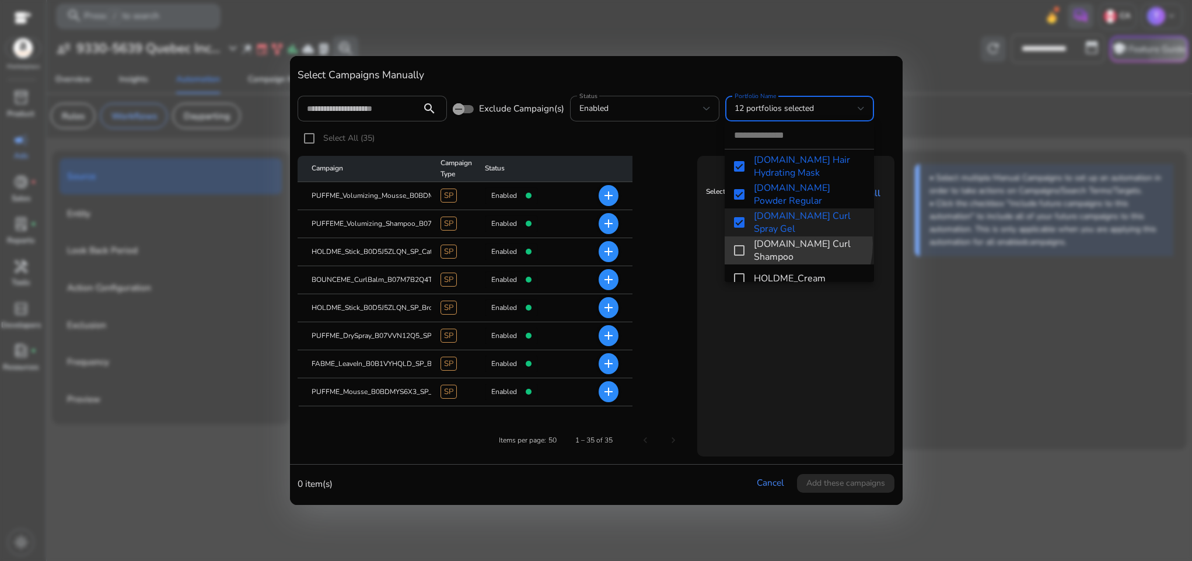
click at [776, 243] on span "[DOMAIN_NAME] Curl Shampoo" at bounding box center [809, 250] width 111 height 26
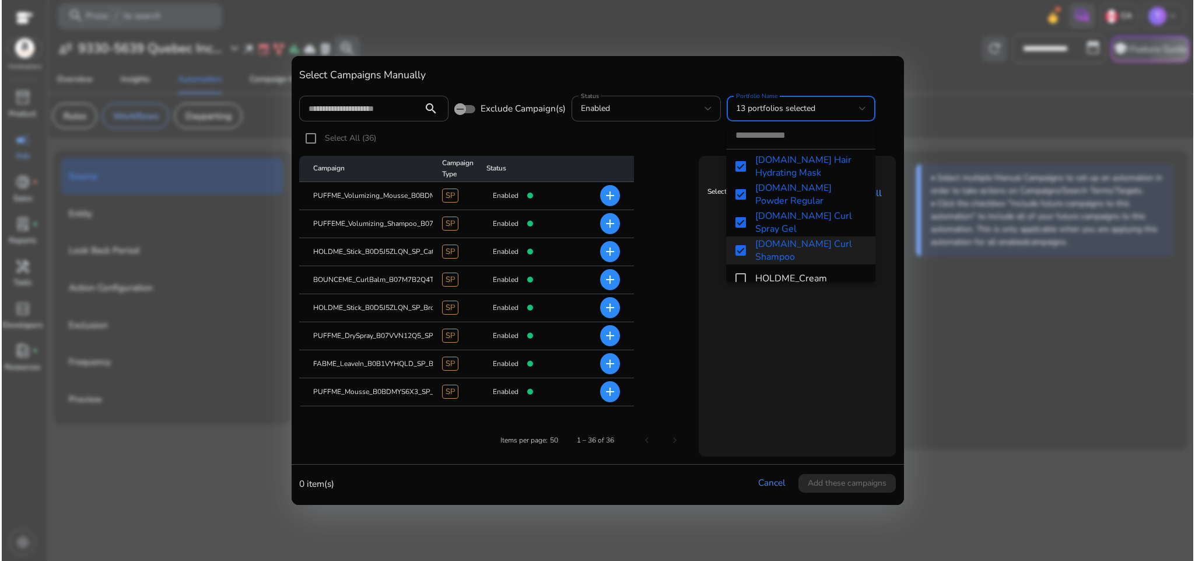
scroll to position [348, 0]
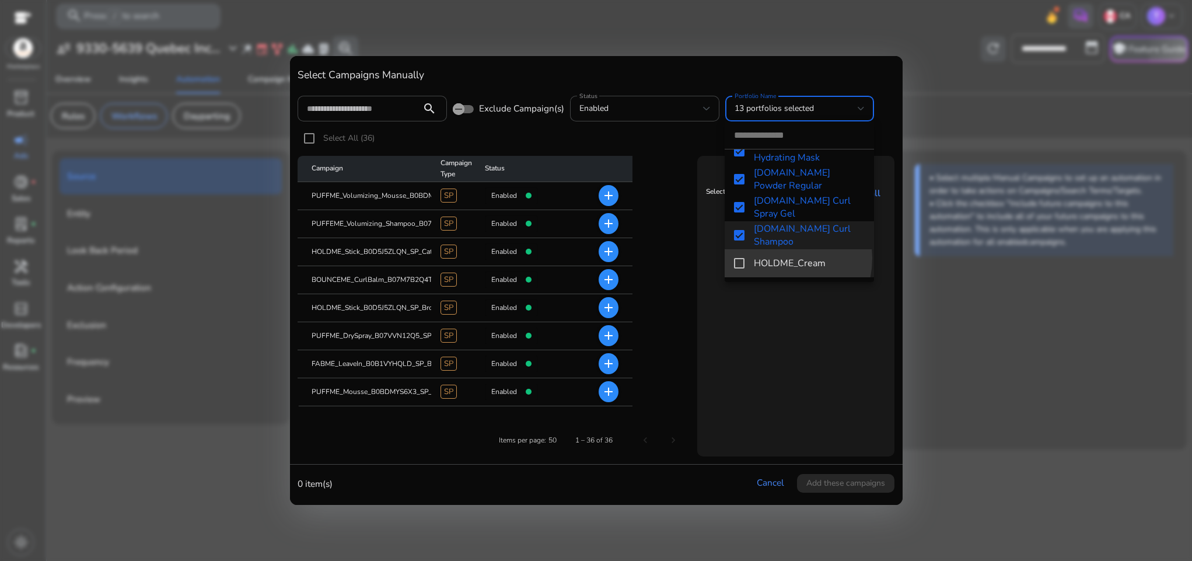
click at [770, 258] on span "HOLDME_Cream" at bounding box center [809, 263] width 111 height 13
click at [790, 336] on div at bounding box center [596, 280] width 1192 height 561
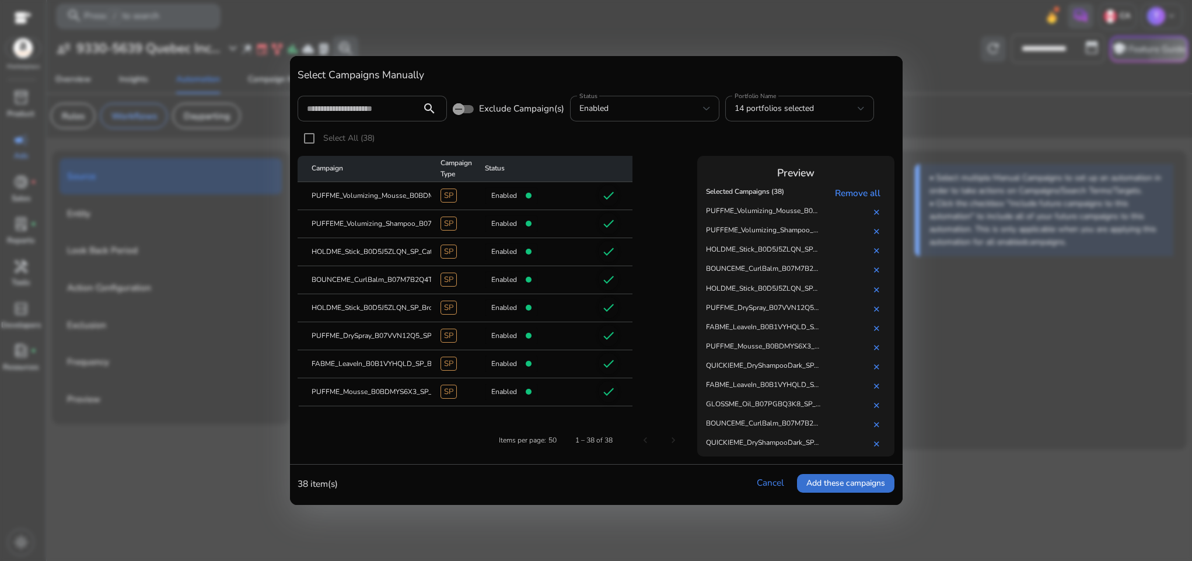
click at [818, 482] on span "Add these campaigns" at bounding box center [845, 483] width 79 height 12
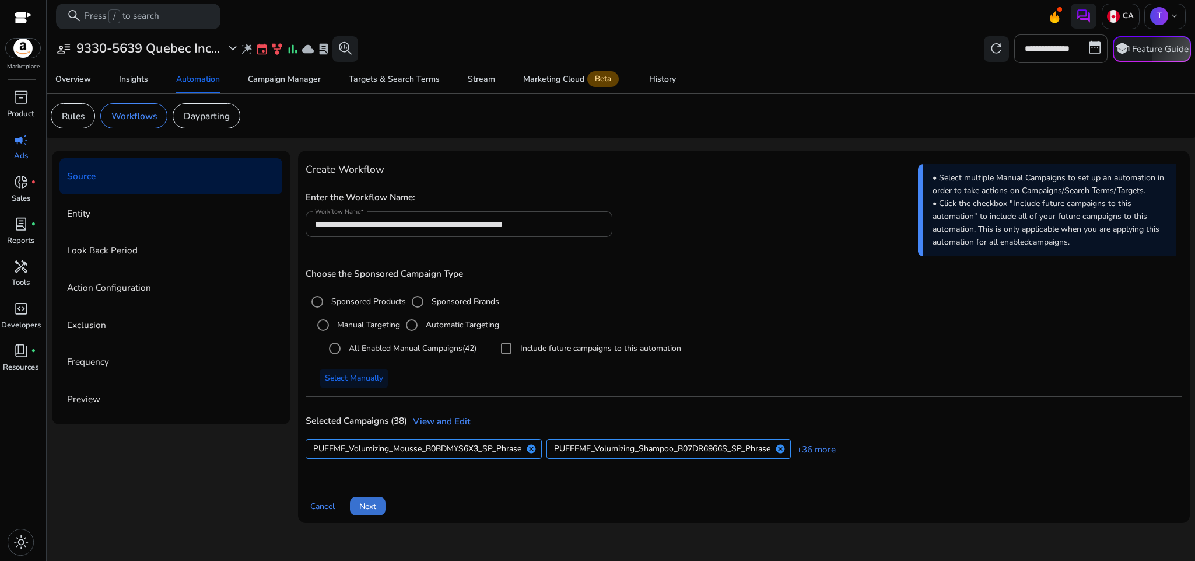
click at [379, 506] on span at bounding box center [368, 506] width 36 height 28
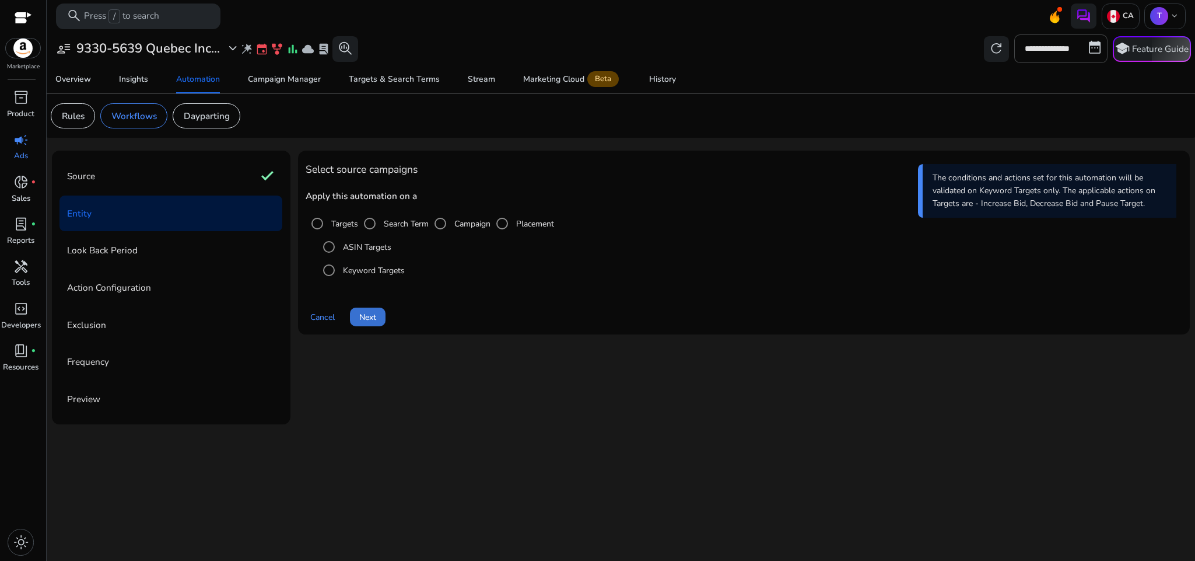
click at [366, 312] on span "Next" at bounding box center [367, 317] width 17 height 12
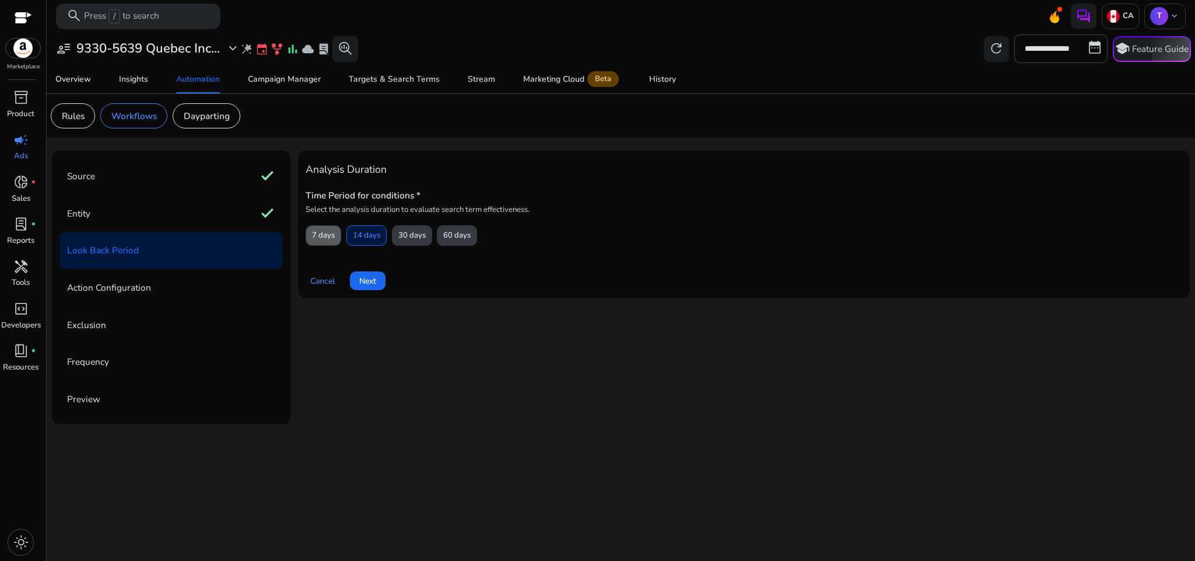
click at [329, 236] on span "7 days" at bounding box center [323, 235] width 23 height 20
click at [365, 284] on span "Next" at bounding box center [367, 281] width 17 height 12
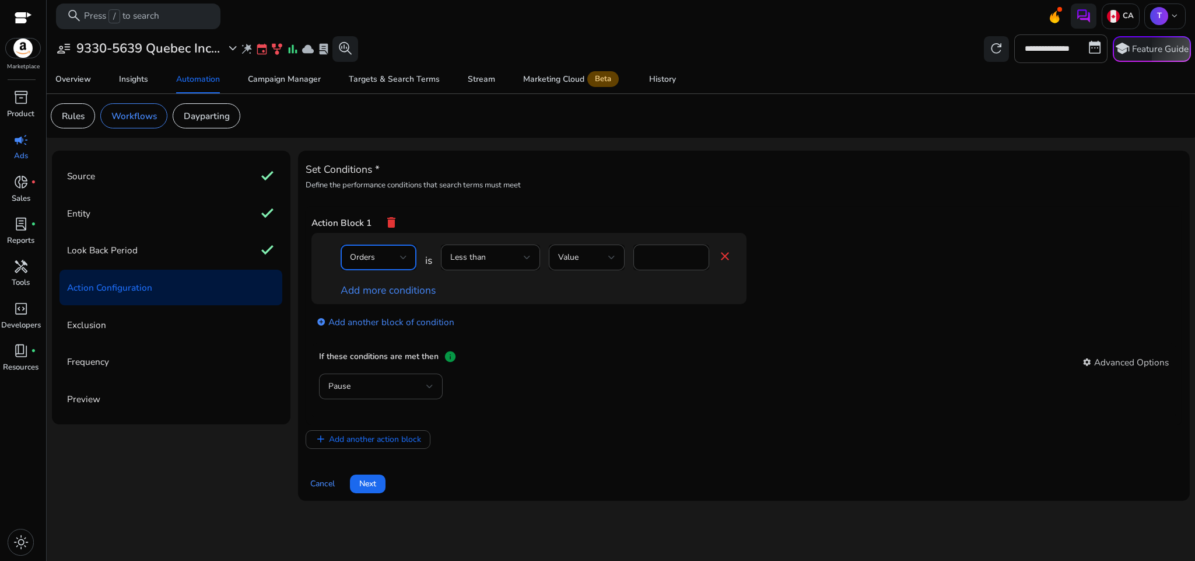
click at [380, 264] on div "Orders" at bounding box center [378, 257] width 57 height 14
click at [394, 347] on span "Clicks" at bounding box center [378, 346] width 57 height 13
click at [508, 268] on mat-form-field "Less than" at bounding box center [490, 263] width 99 height 38
click at [508, 268] on div "Less than" at bounding box center [490, 257] width 81 height 26
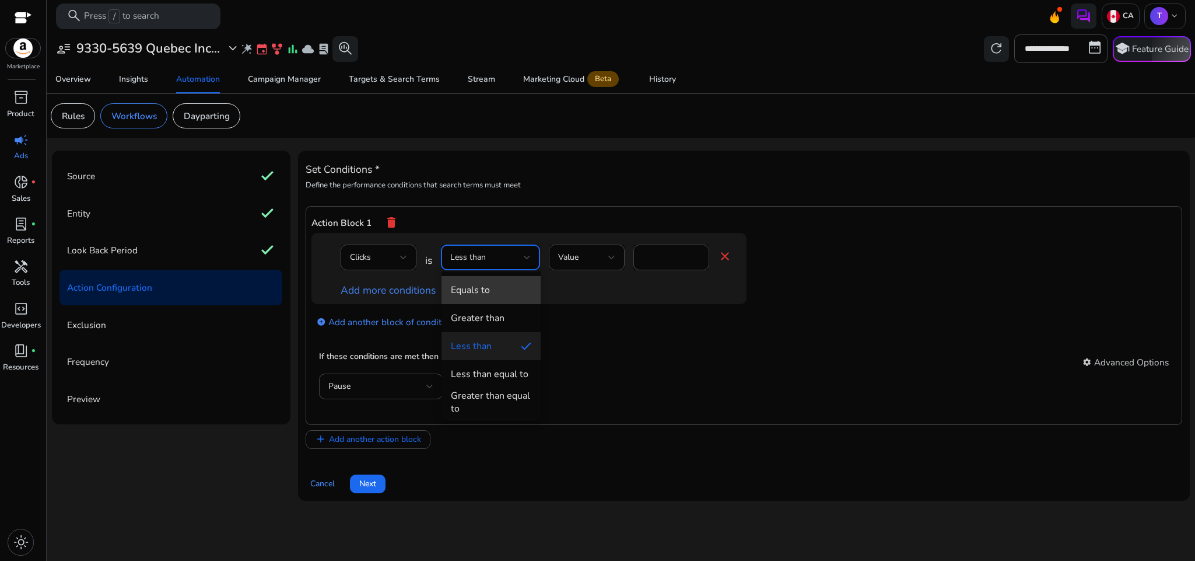
click at [515, 292] on span "Equals to" at bounding box center [491, 290] width 81 height 13
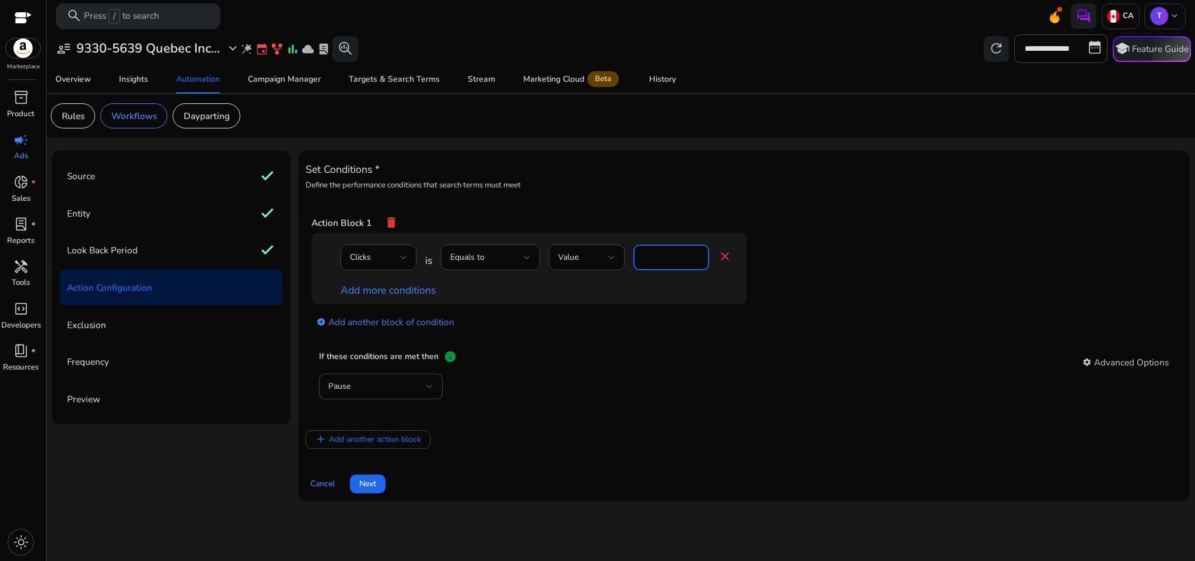
click at [653, 263] on input "*" at bounding box center [671, 257] width 57 height 13
type input "*"
click at [839, 277] on app-ppc-editable-conditions "Clicks is Equals to Value * close Add more conditions add_circle Add another bl…" at bounding box center [745, 288] width 866 height 110
click at [384, 379] on div "Pause" at bounding box center [380, 386] width 105 height 26
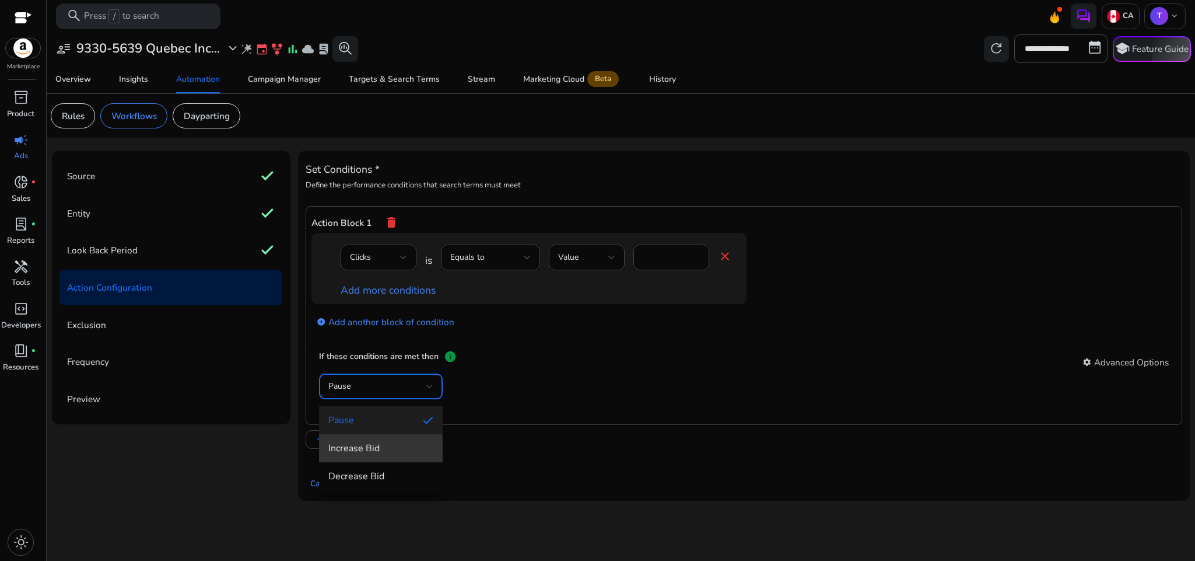
click at [410, 453] on span "Increase Bid" at bounding box center [380, 448] width 105 height 13
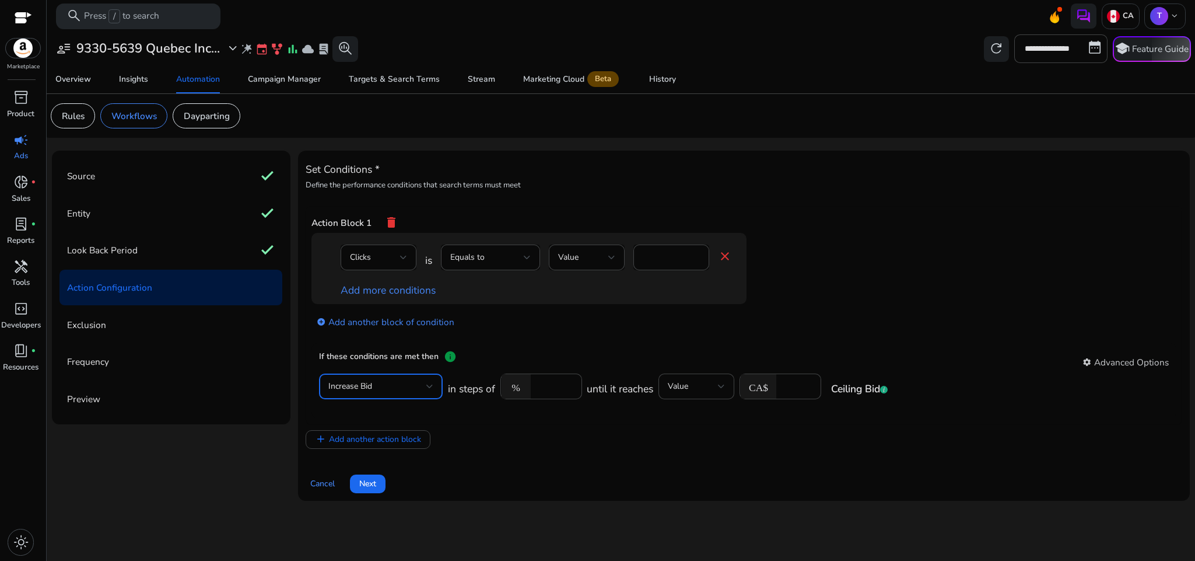
click at [818, 309] on app-ppc-editable-conditions "Clicks is Equals to Value * close Add more conditions add_circle Add another bl…" at bounding box center [745, 288] width 866 height 110
click at [364, 487] on span "Next" at bounding box center [367, 483] width 17 height 12
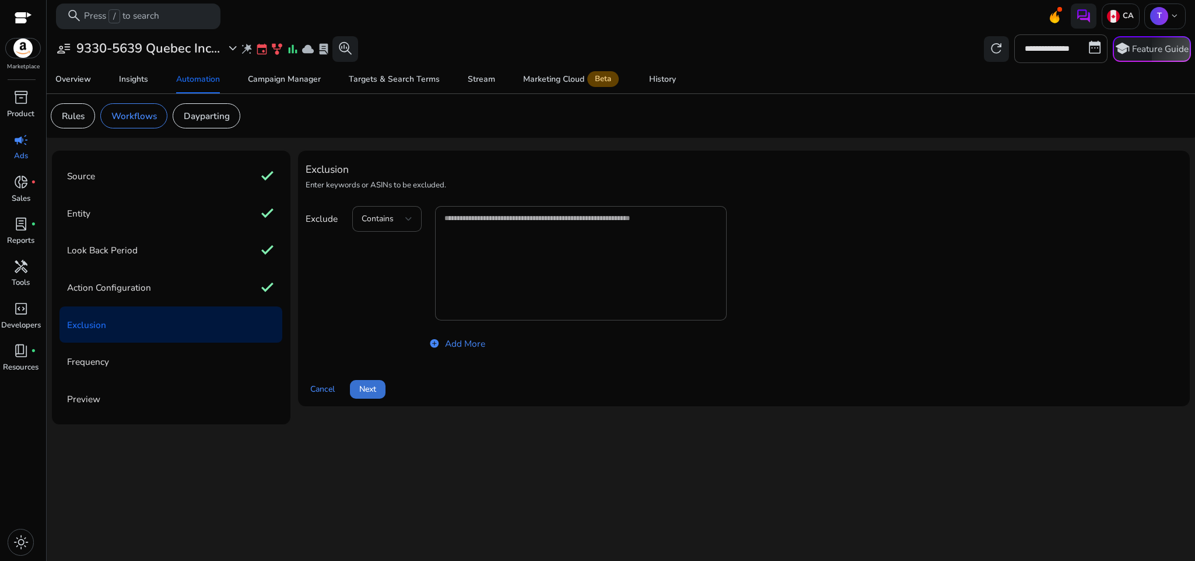
click at [368, 382] on span at bounding box center [368, 389] width 36 height 28
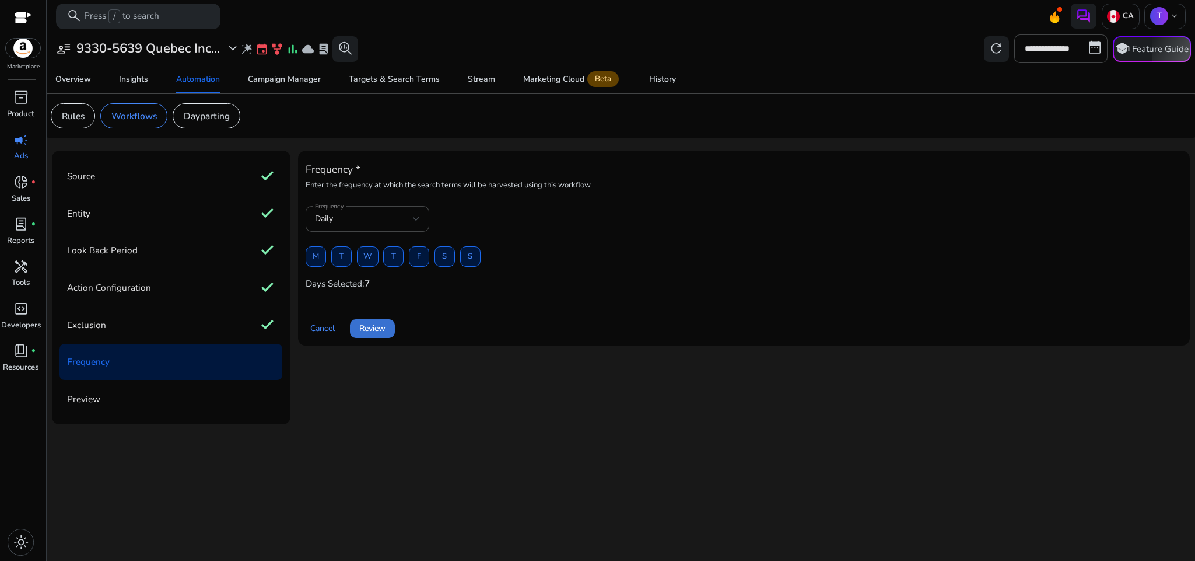
click at [380, 326] on span "Review" at bounding box center [372, 328] width 26 height 12
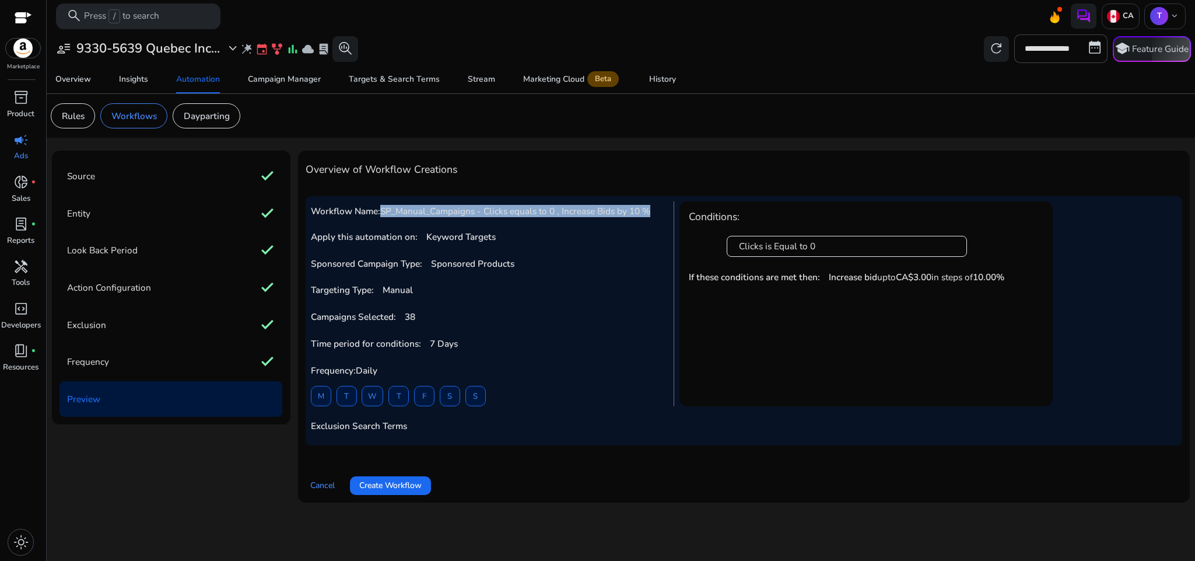
drag, startPoint x: 383, startPoint y: 209, endPoint x: 655, endPoint y: 215, distance: 271.4
click at [655, 215] on h5 "Workflow Name: SP_Manual_Campaigns - Clicks equals to 0 , Increase Bids by 10 %" at bounding box center [488, 211] width 355 height 11
copy span "SP_Manual_Campaigns - Clicks equals to 0 , Increase Bids by 10 %"
click at [424, 487] on span at bounding box center [390, 485] width 81 height 28
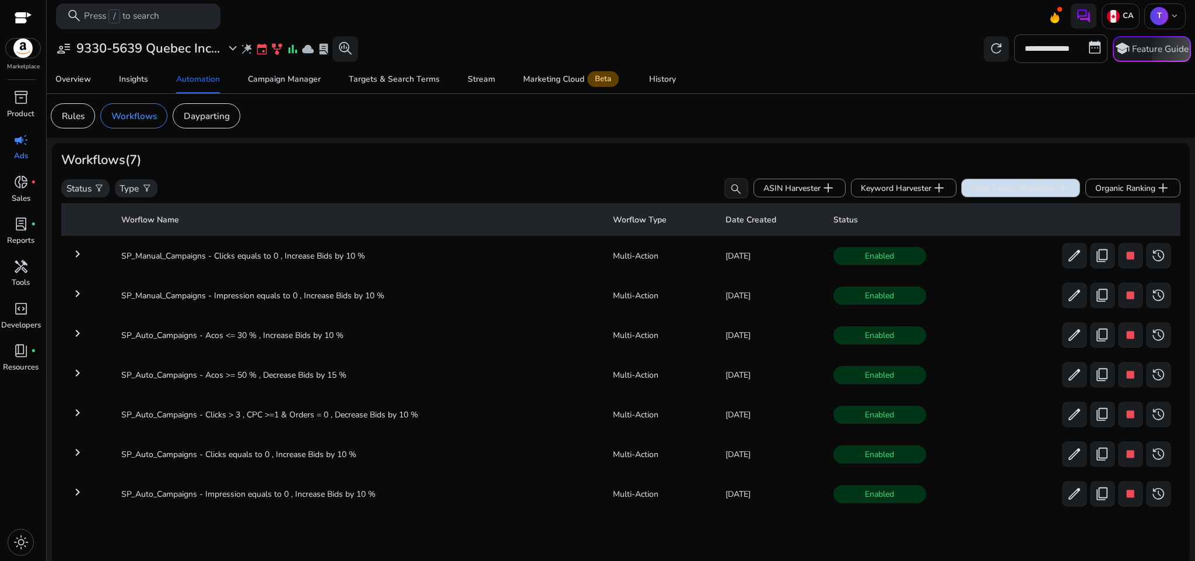
click at [980, 183] on span "Multi Action Workflow add" at bounding box center [1020, 187] width 99 height 15
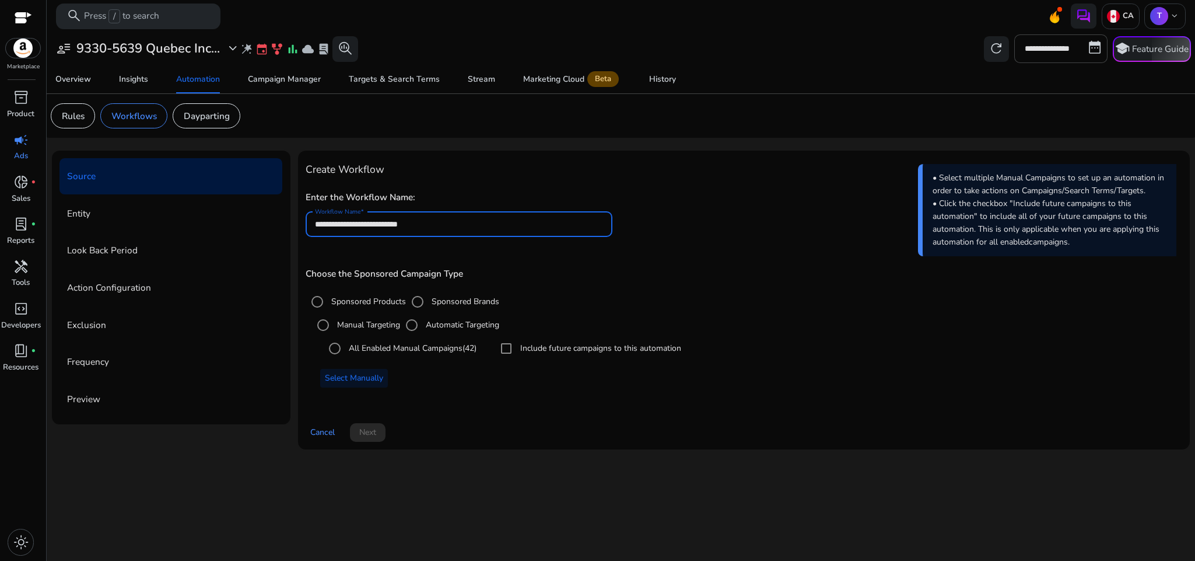
click at [438, 223] on input "**********" at bounding box center [459, 224] width 288 height 13
paste input "**********"
type input "**********"
click at [534, 166] on h4 "Create Workflow" at bounding box center [744, 169] width 877 height 12
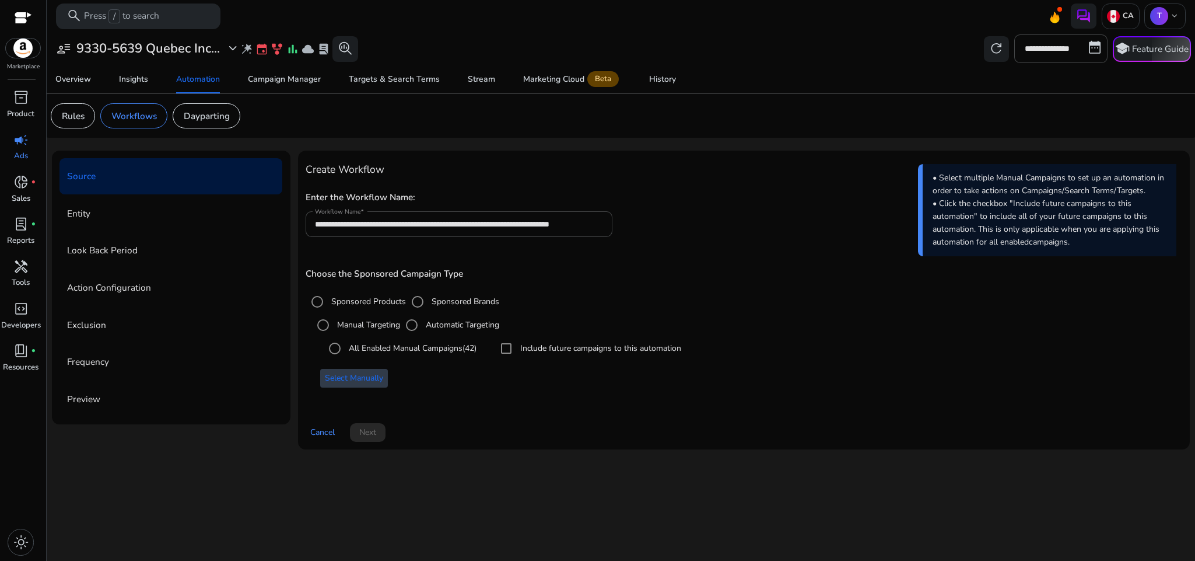
click at [371, 372] on span at bounding box center [354, 378] width 68 height 28
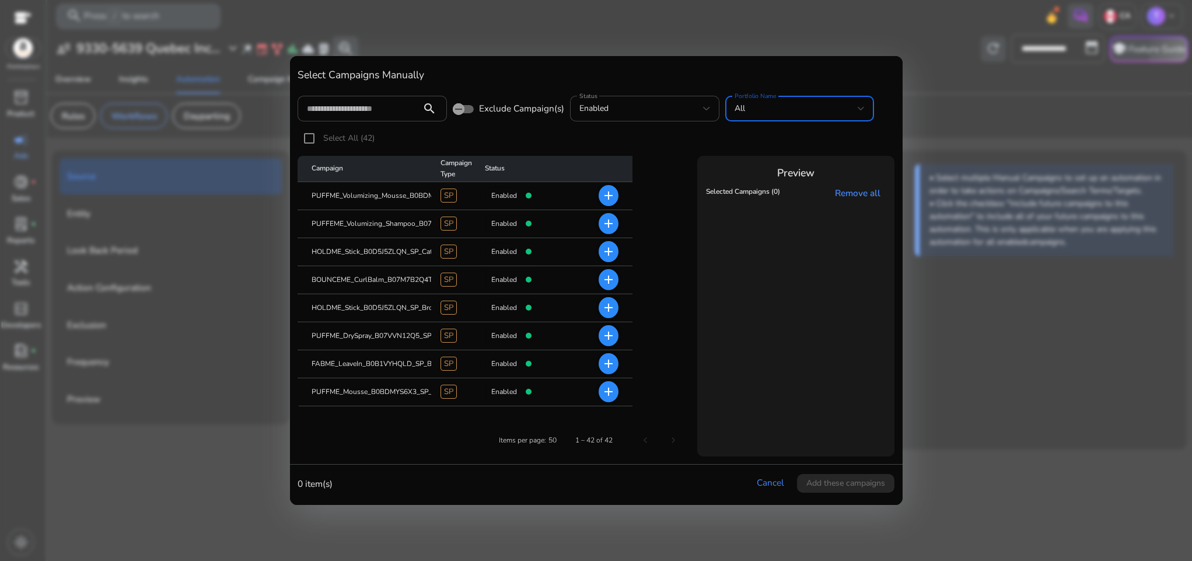
click at [751, 102] on div "All" at bounding box center [797, 108] width 124 height 13
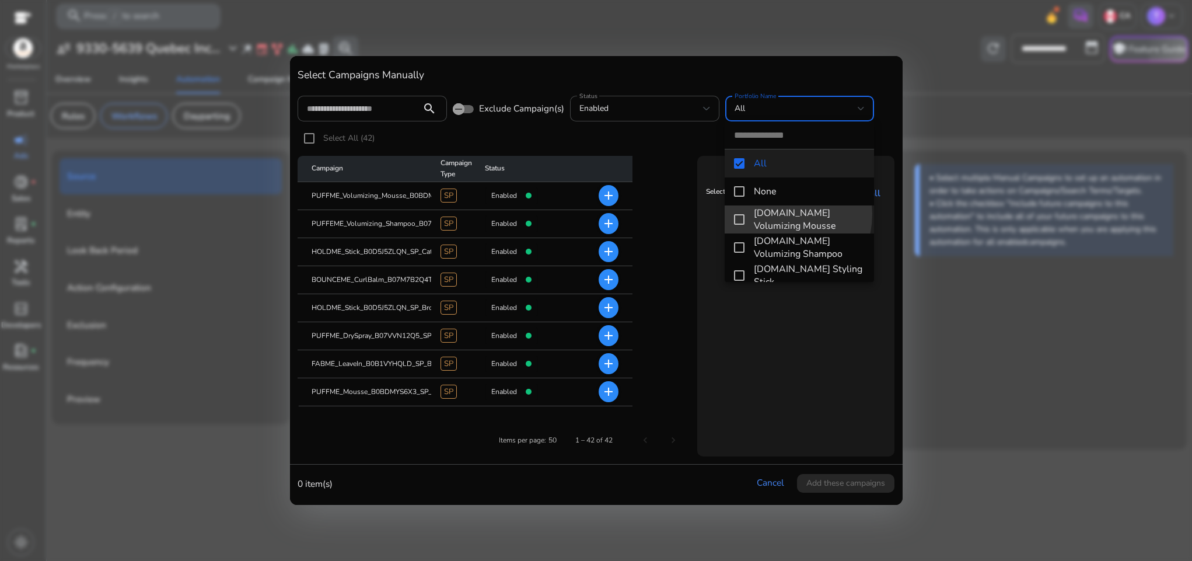
click at [770, 214] on span "[DOMAIN_NAME] Volumizing Mousse" at bounding box center [809, 220] width 111 height 26
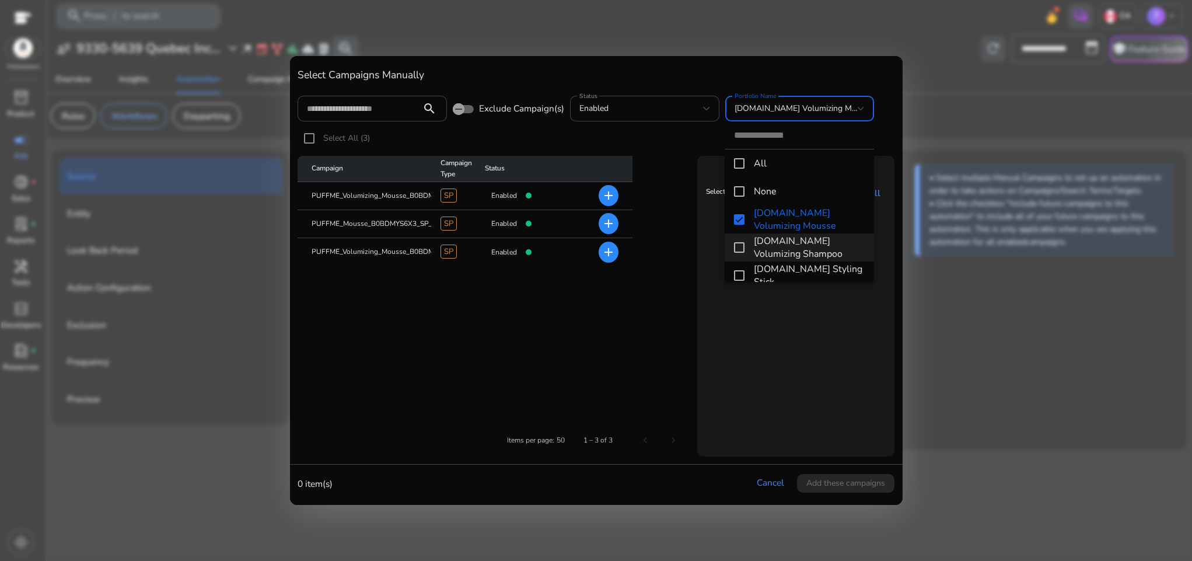
click at [777, 237] on span "[DOMAIN_NAME] Volumizing Shampoo" at bounding box center [809, 248] width 111 height 26
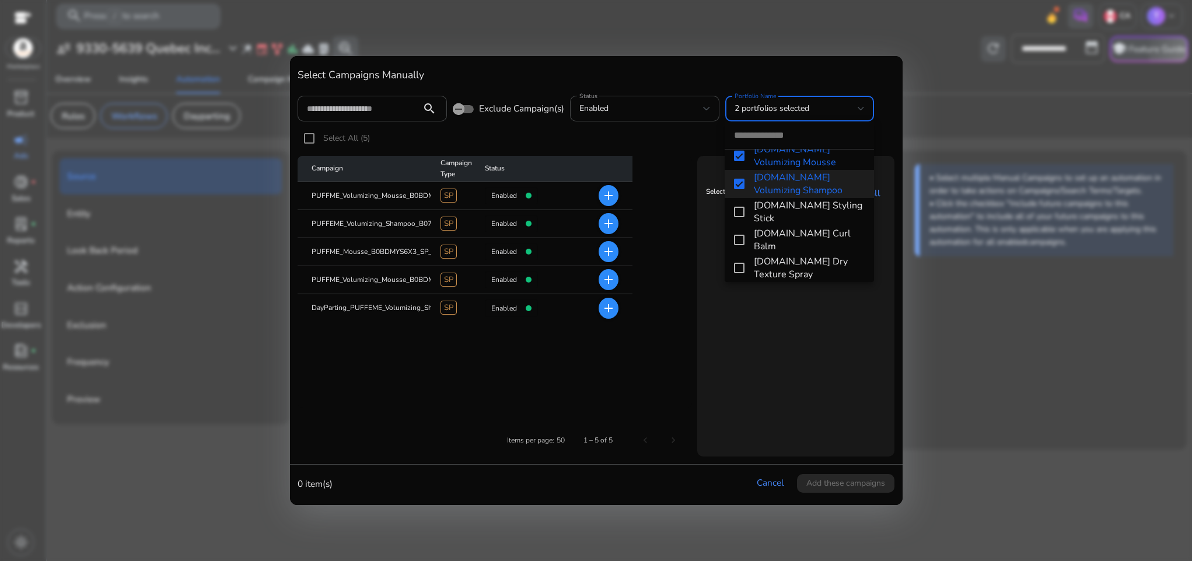
scroll to position [65, 0]
click at [768, 214] on span "[DOMAIN_NAME] Styling Stick" at bounding box center [809, 210] width 111 height 26
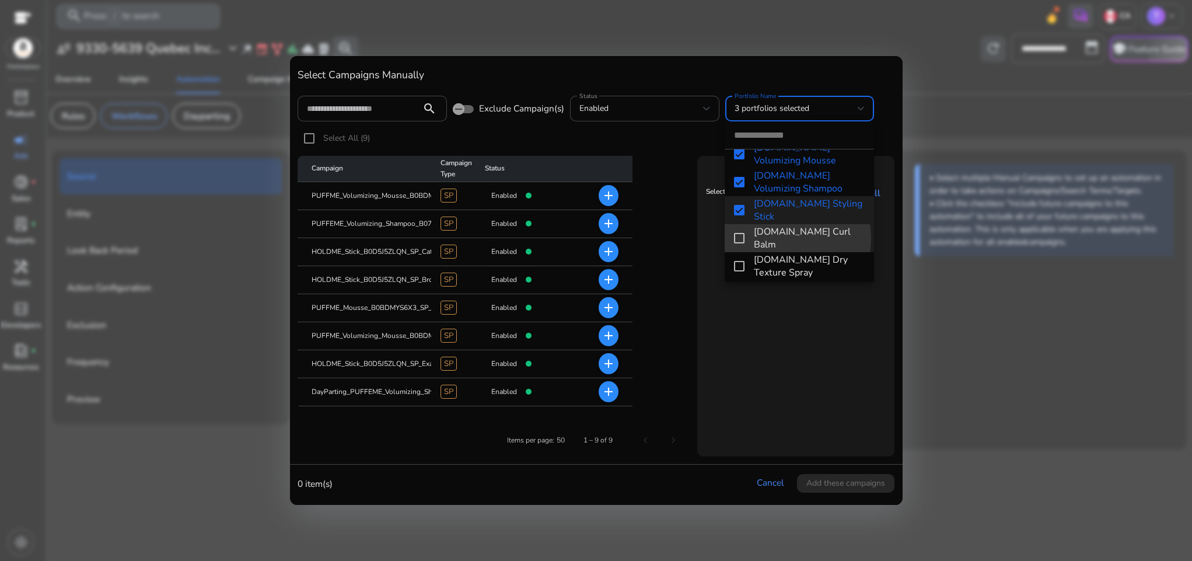
click at [776, 238] on span "[DOMAIN_NAME] Curl Balm" at bounding box center [809, 238] width 111 height 26
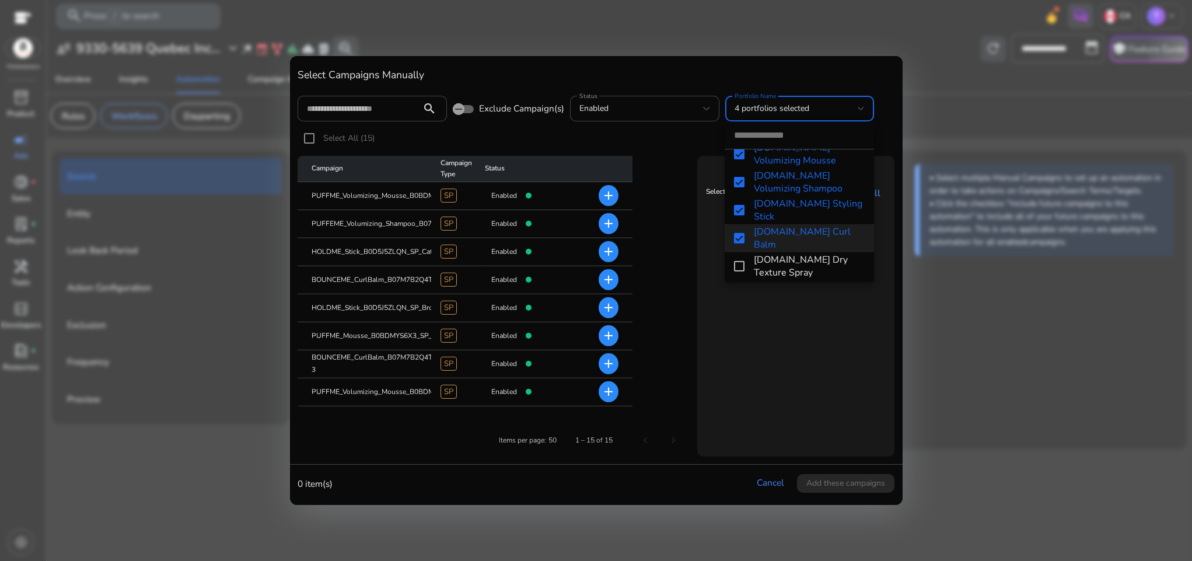
scroll to position [123, 0]
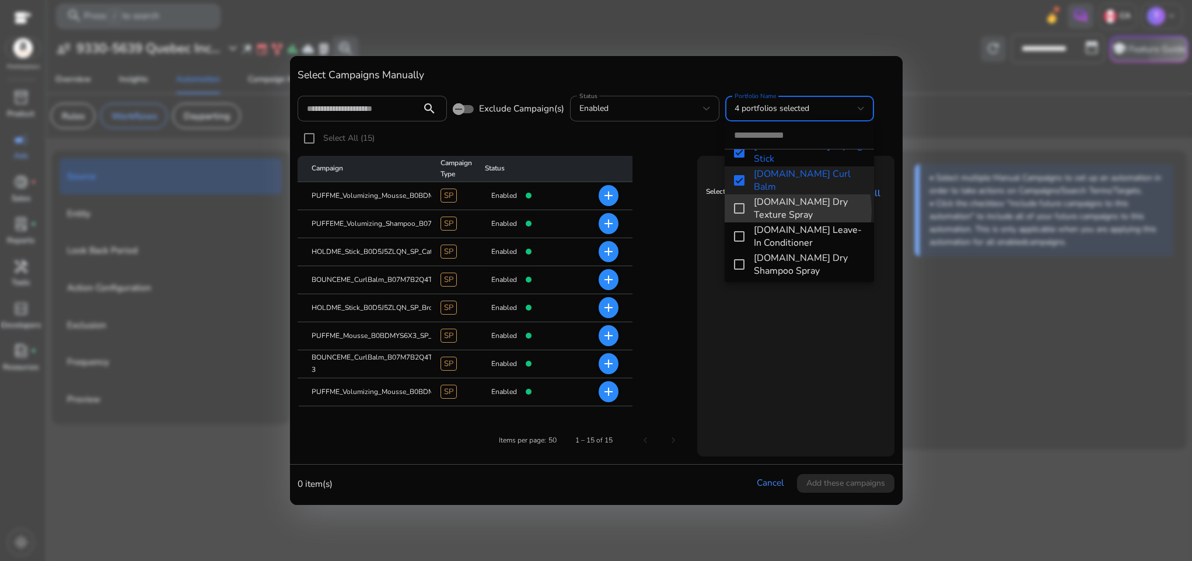
click at [774, 211] on span "[DOMAIN_NAME] Dry Texture Spray" at bounding box center [809, 208] width 111 height 26
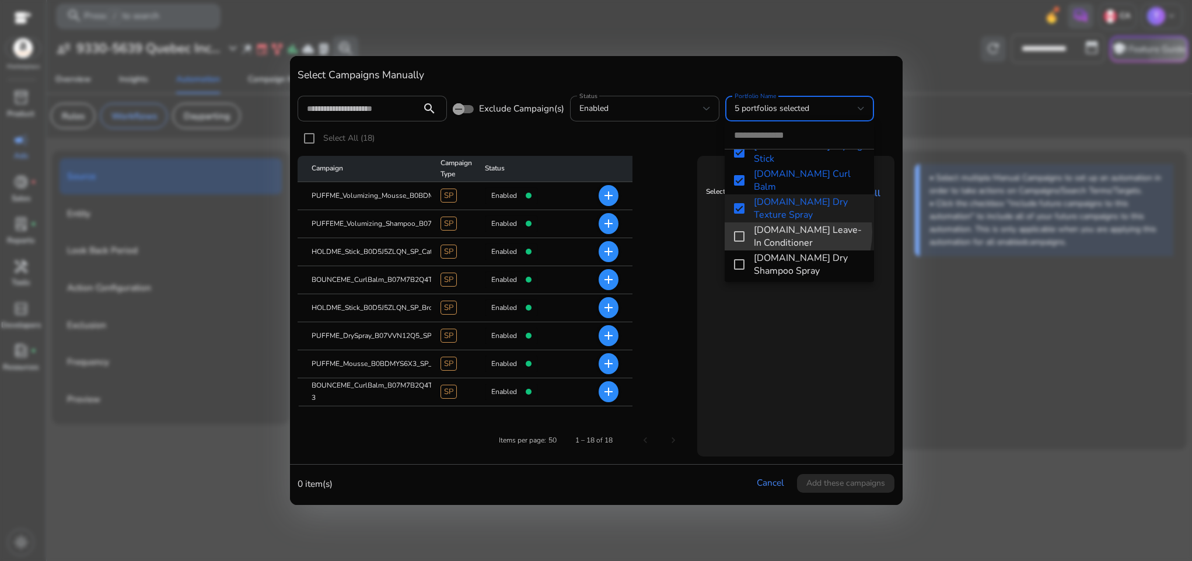
click at [779, 232] on span "[DOMAIN_NAME] Leave-In Conditioner" at bounding box center [809, 236] width 111 height 26
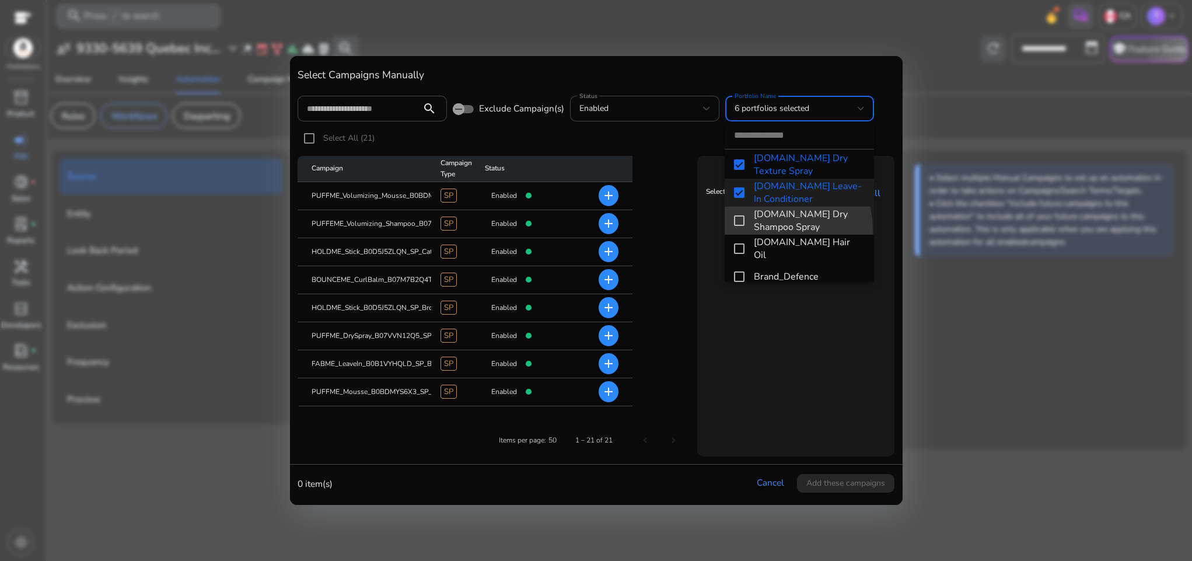
click at [767, 230] on span "[DOMAIN_NAME] Dry Shampoo Spray" at bounding box center [809, 221] width 111 height 26
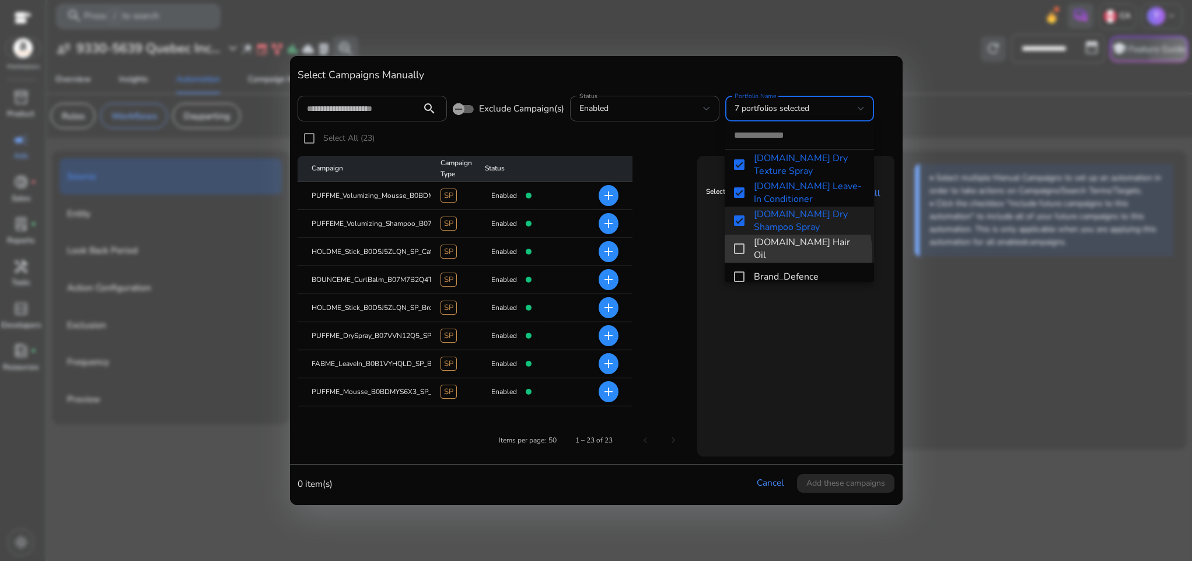
click at [775, 253] on span "[DOMAIN_NAME] Hair Oil" at bounding box center [809, 249] width 111 height 26
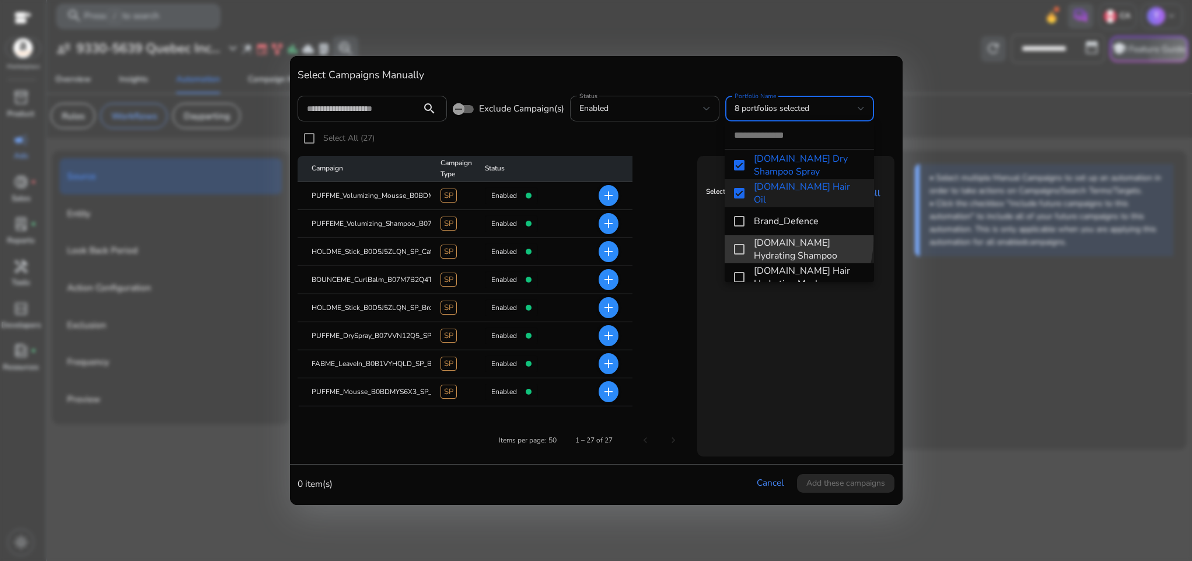
click at [774, 240] on span "[DOMAIN_NAME] Hydrating Shampoo" at bounding box center [809, 249] width 111 height 26
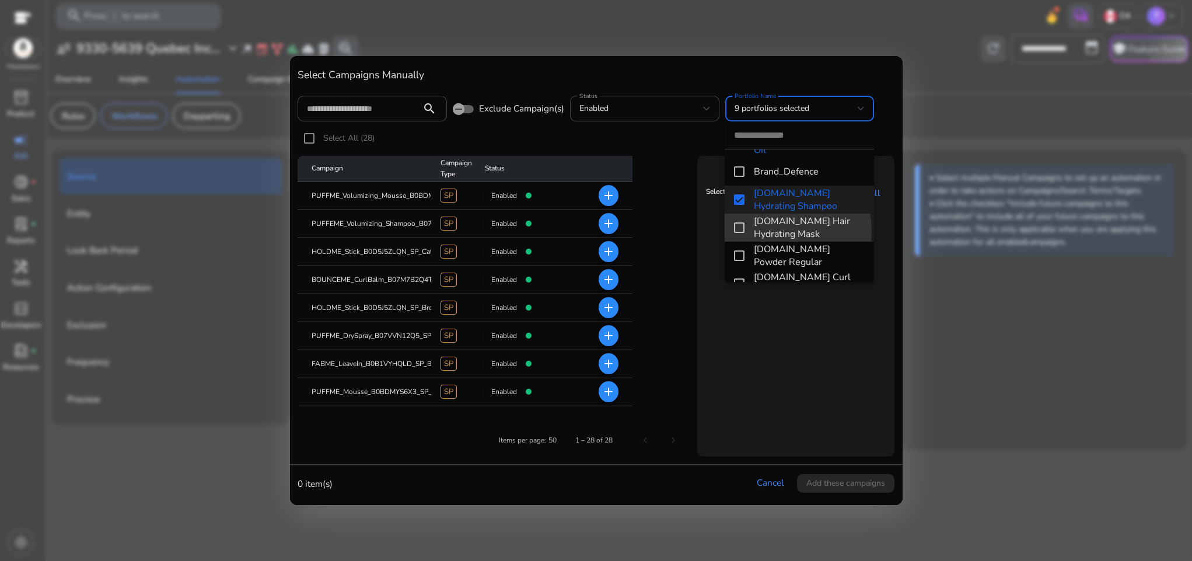
click at [769, 231] on span "[DOMAIN_NAME] Hair Hydrating Mask" at bounding box center [809, 228] width 111 height 26
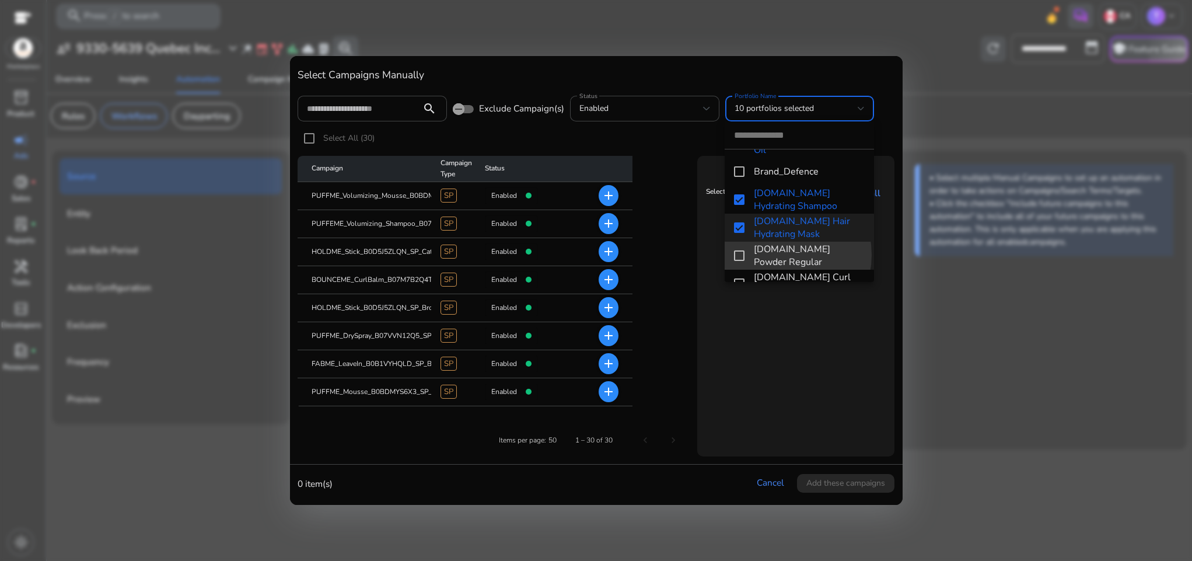
click at [776, 254] on span "[DOMAIN_NAME] Powder Regular" at bounding box center [809, 256] width 111 height 26
click at [767, 251] on span "[DOMAIN_NAME] Curl Spray Gel" at bounding box center [809, 256] width 111 height 26
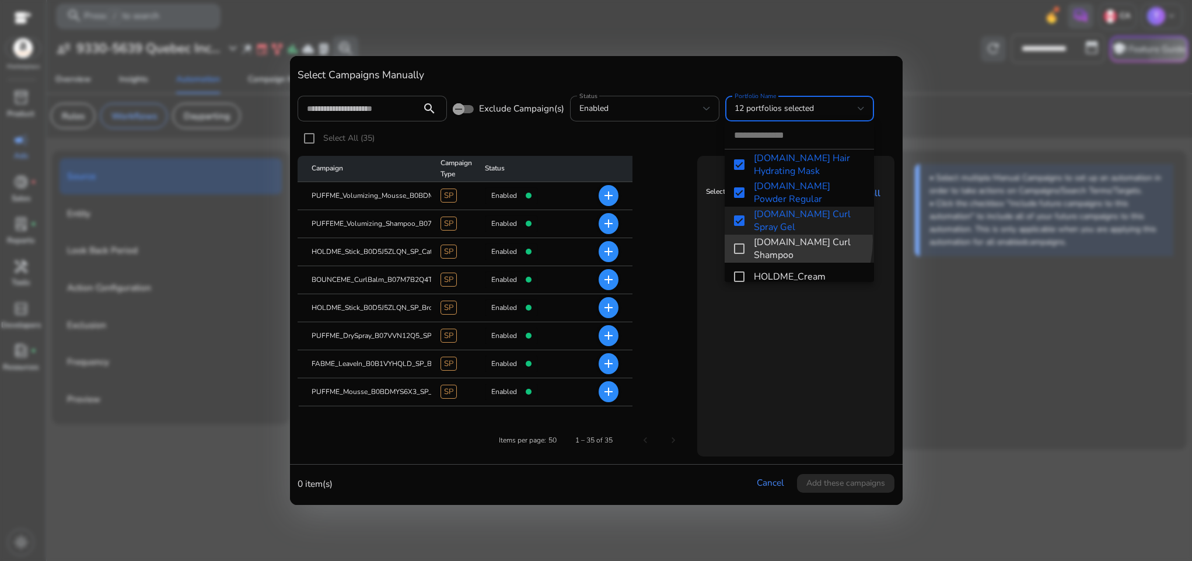
click at [765, 240] on span "[DOMAIN_NAME] Curl Shampoo" at bounding box center [809, 249] width 111 height 26
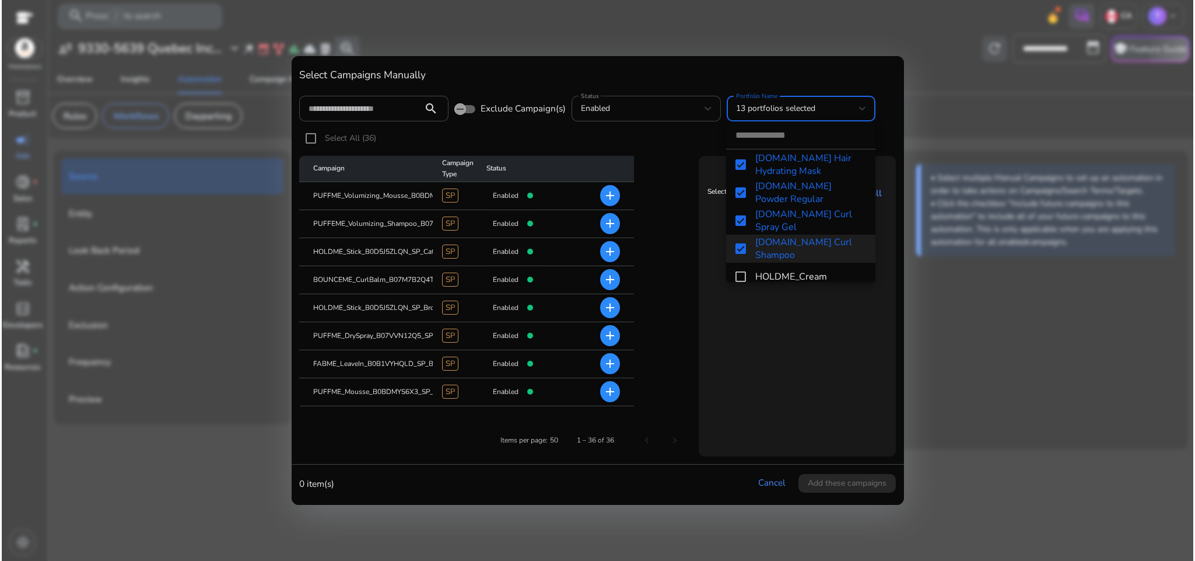
scroll to position [348, 0]
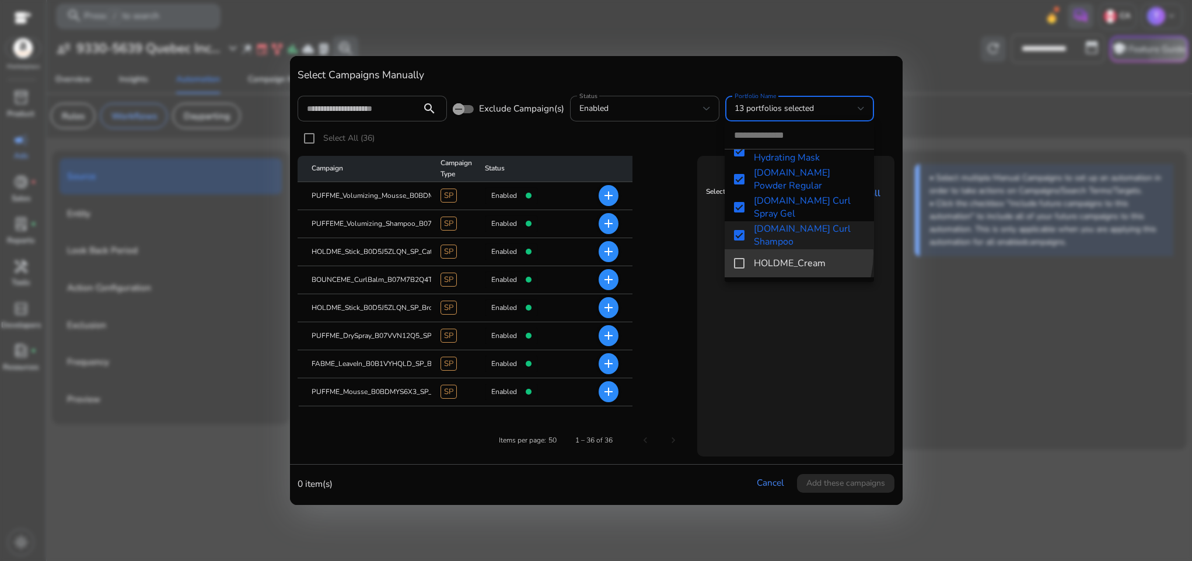
click at [765, 253] on mat-option "HOLDME_Cream" at bounding box center [799, 263] width 149 height 28
click at [784, 319] on div at bounding box center [596, 280] width 1192 height 561
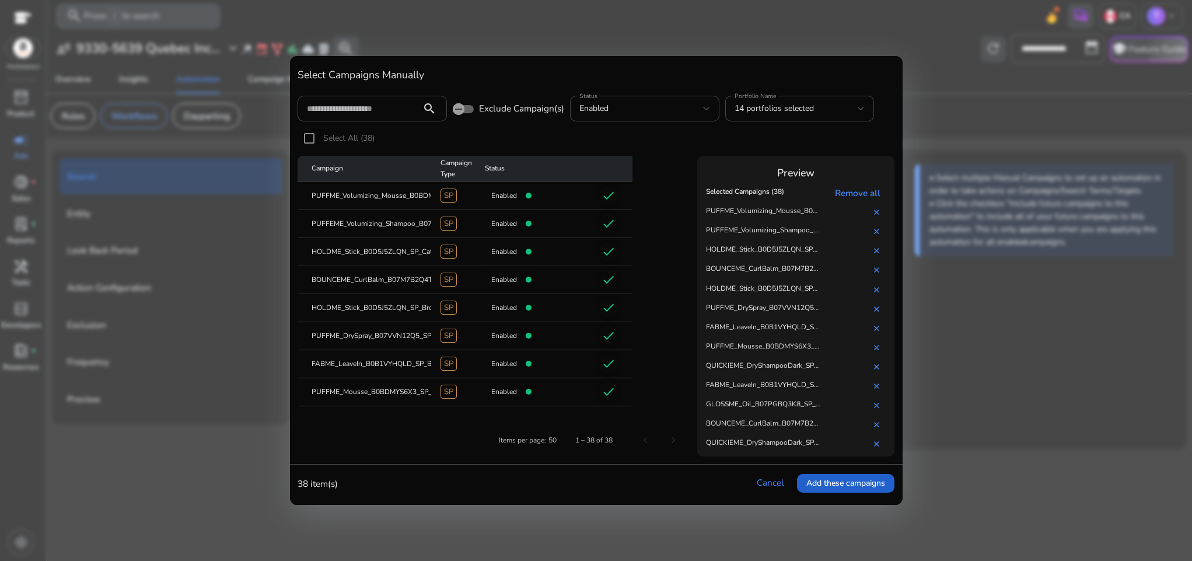
click at [828, 481] on span "Add these campaigns" at bounding box center [845, 483] width 79 height 12
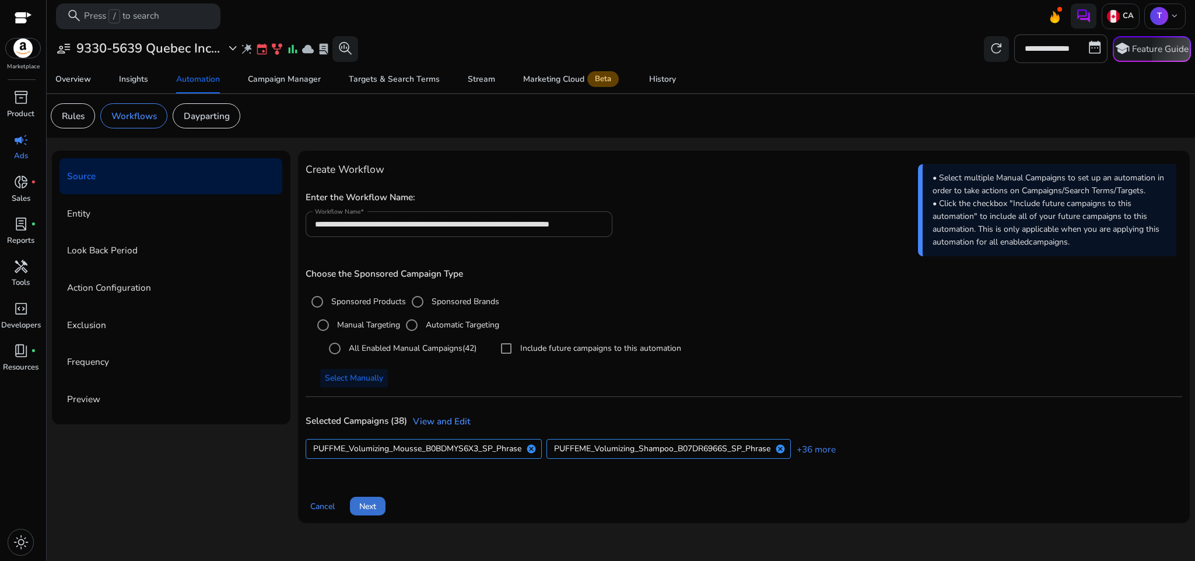
click at [369, 506] on span "Next" at bounding box center [367, 506] width 17 height 12
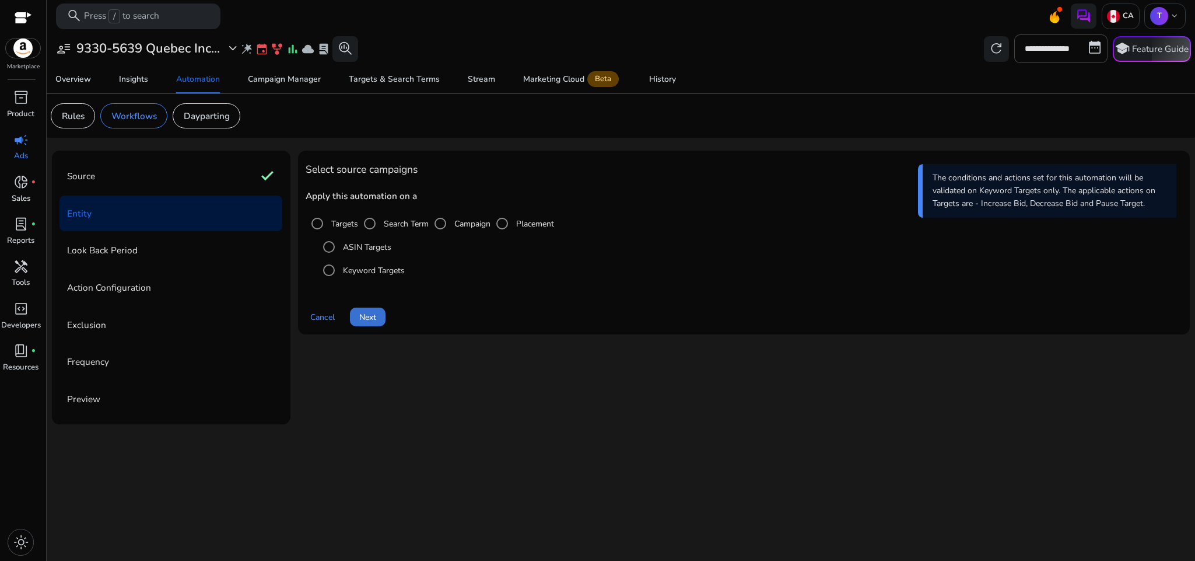
click at [366, 316] on span "Next" at bounding box center [367, 317] width 17 height 12
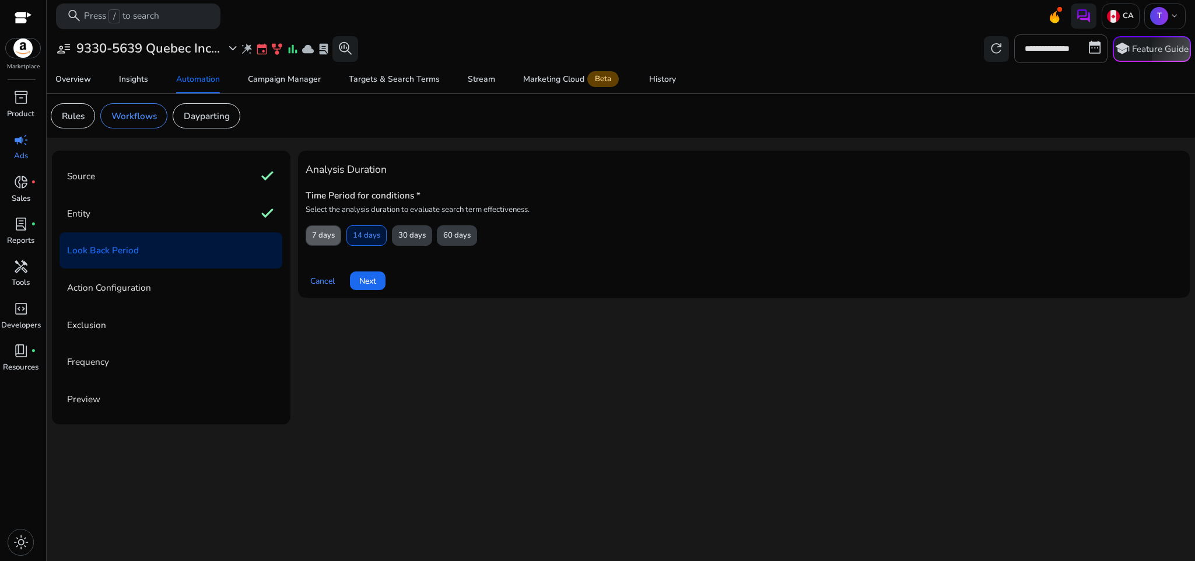
click at [323, 240] on span "7 days" at bounding box center [323, 235] width 23 height 20
click at [379, 282] on span at bounding box center [368, 281] width 36 height 28
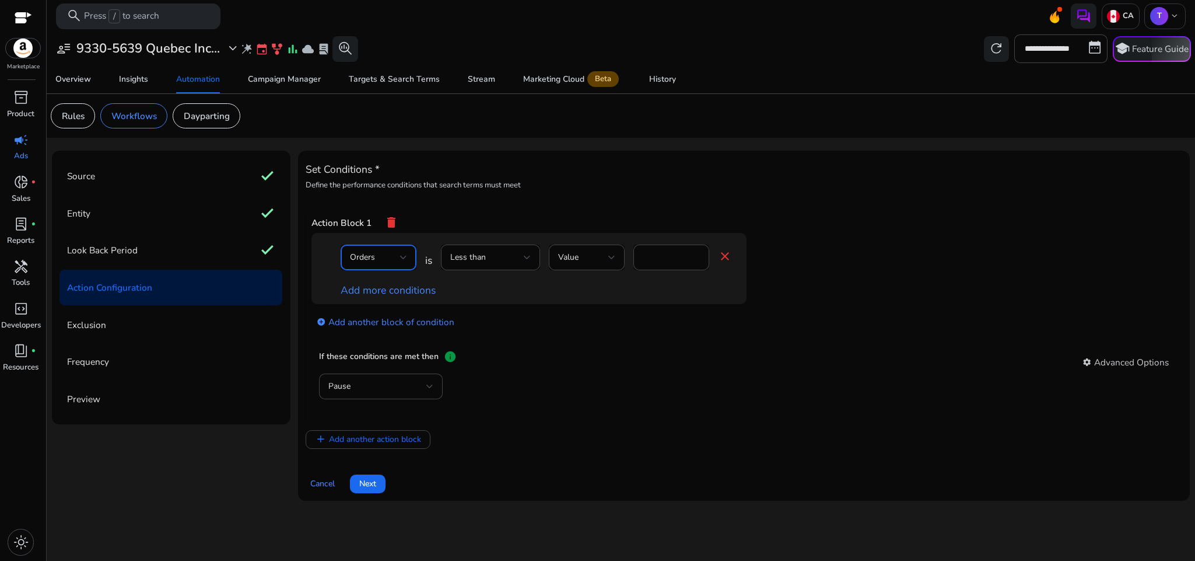
click at [379, 261] on div "Orders" at bounding box center [375, 257] width 50 height 13
click at [393, 341] on span "Clicks" at bounding box center [378, 346] width 57 height 13
click at [502, 268] on div "Less than" at bounding box center [490, 257] width 81 height 26
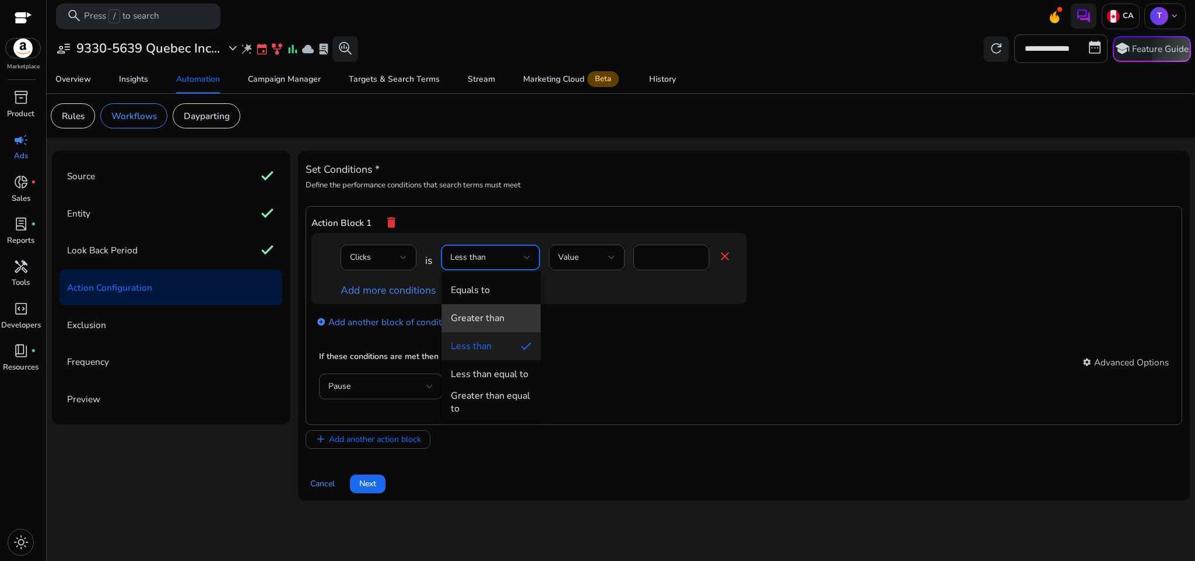
click at [509, 319] on span "Greater than" at bounding box center [491, 318] width 81 height 13
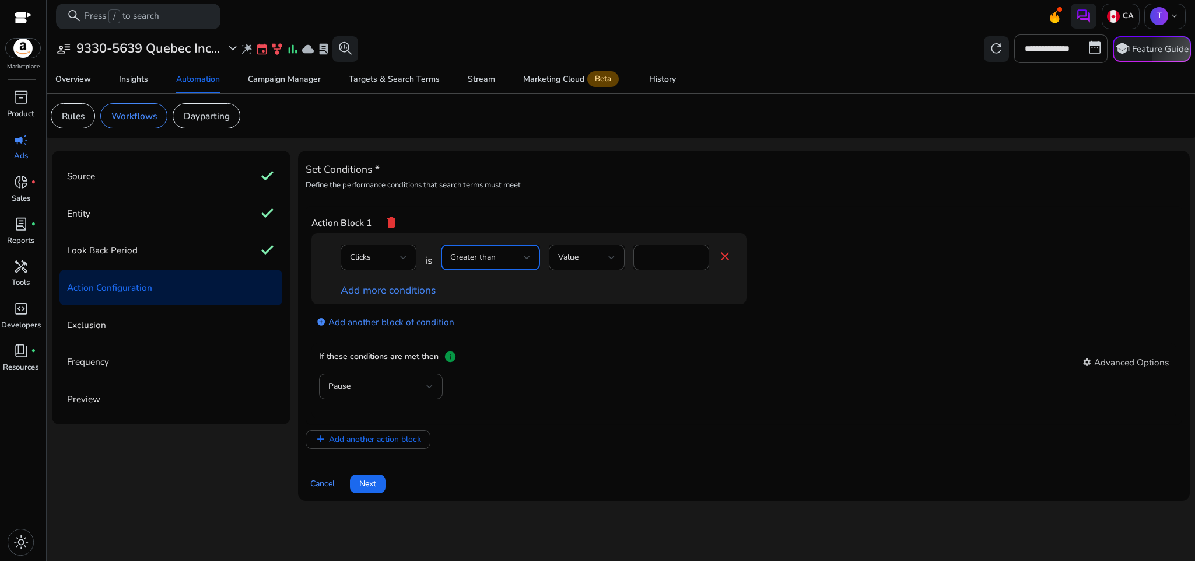
click at [506, 261] on div "Greater than" at bounding box center [487, 257] width 74 height 13
click at [510, 398] on div "Greater than equal to" at bounding box center [491, 402] width 81 height 26
click at [665, 261] on input "*" at bounding box center [671, 257] width 57 height 13
type input "*"
click at [404, 294] on link "Add more conditions" at bounding box center [388, 290] width 95 height 14
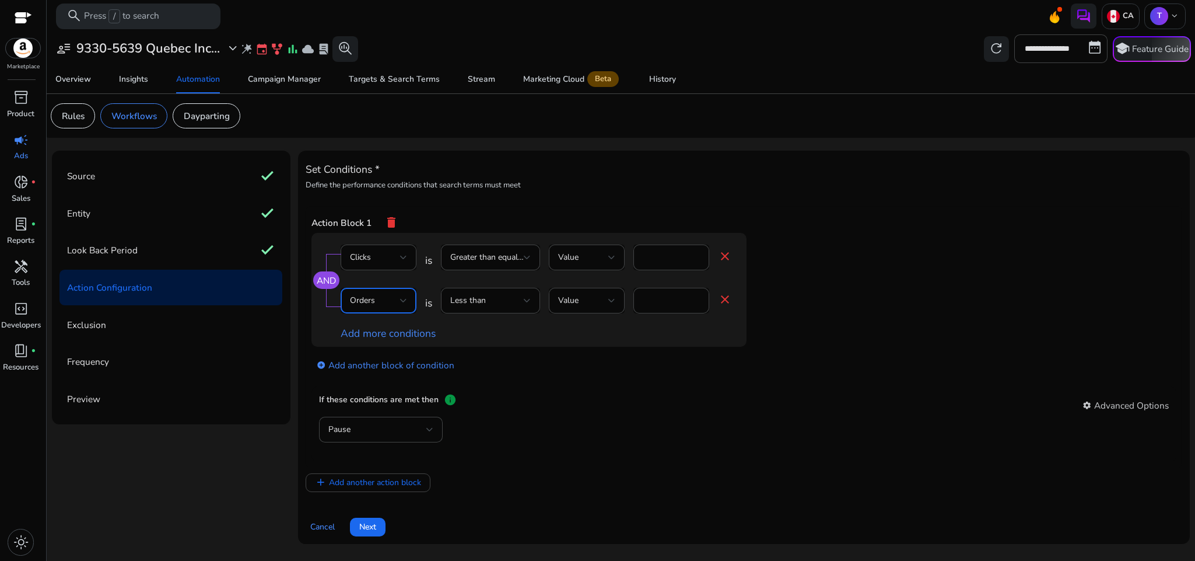
click at [396, 302] on div "Orders" at bounding box center [375, 300] width 50 height 13
click at [384, 468] on span "CPC" at bounding box center [378, 473] width 57 height 13
click at [495, 307] on div "Less than" at bounding box center [487, 300] width 74 height 13
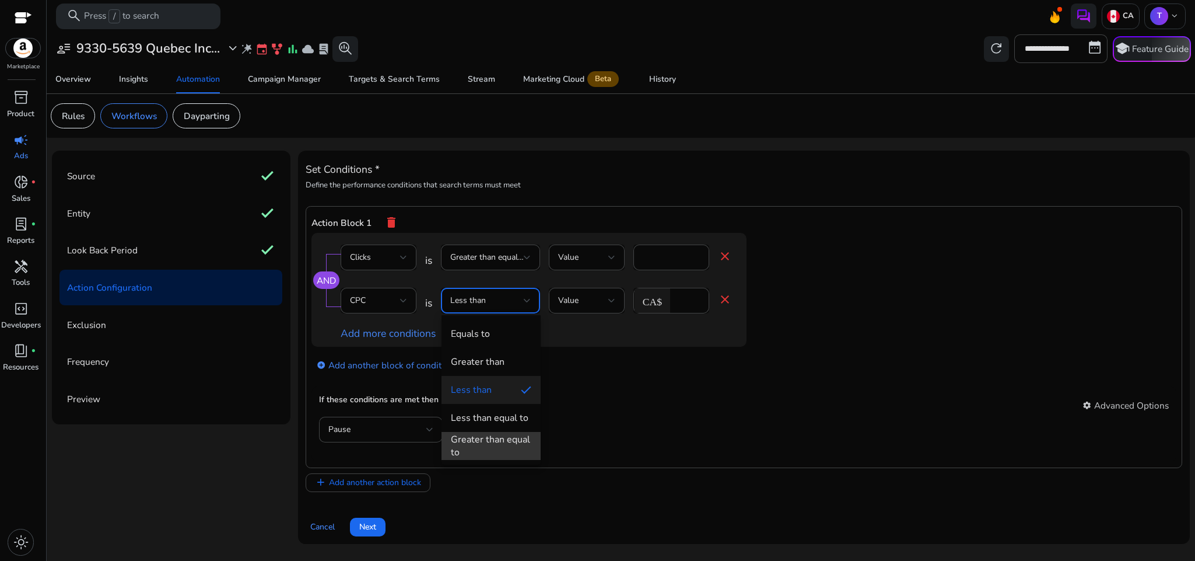
click at [485, 438] on div "Greater than equal to" at bounding box center [491, 446] width 81 height 26
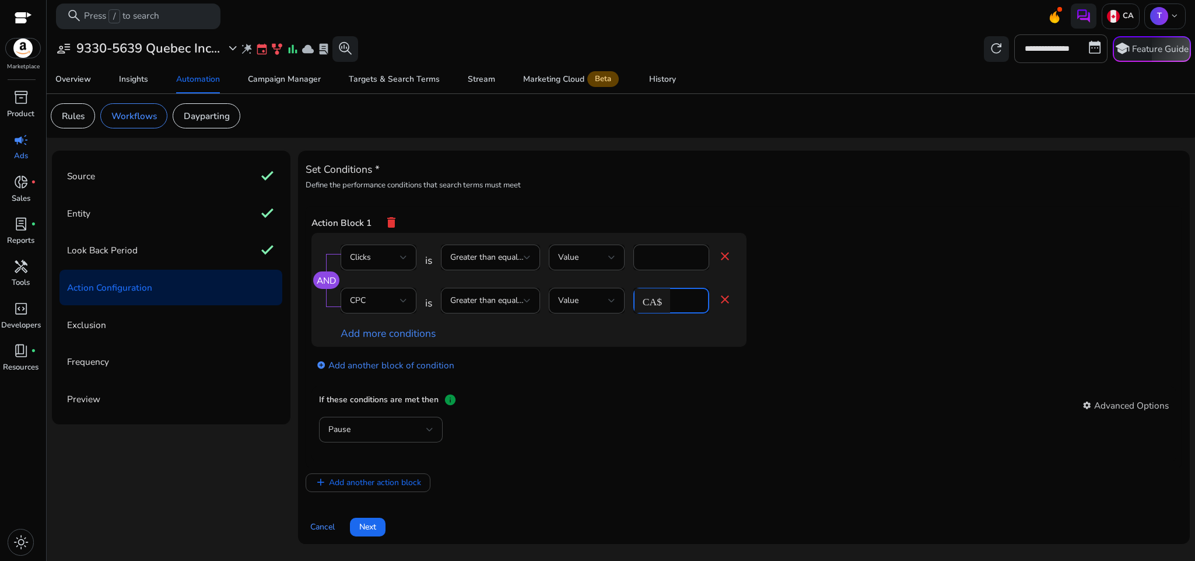
click at [688, 303] on input "*" at bounding box center [688, 300] width 24 height 13
type input "*"
click at [653, 407] on div "If these conditions are met then info settings Advanced Options" at bounding box center [744, 404] width 850 height 23
click at [415, 334] on link "Add more conditions" at bounding box center [388, 333] width 95 height 14
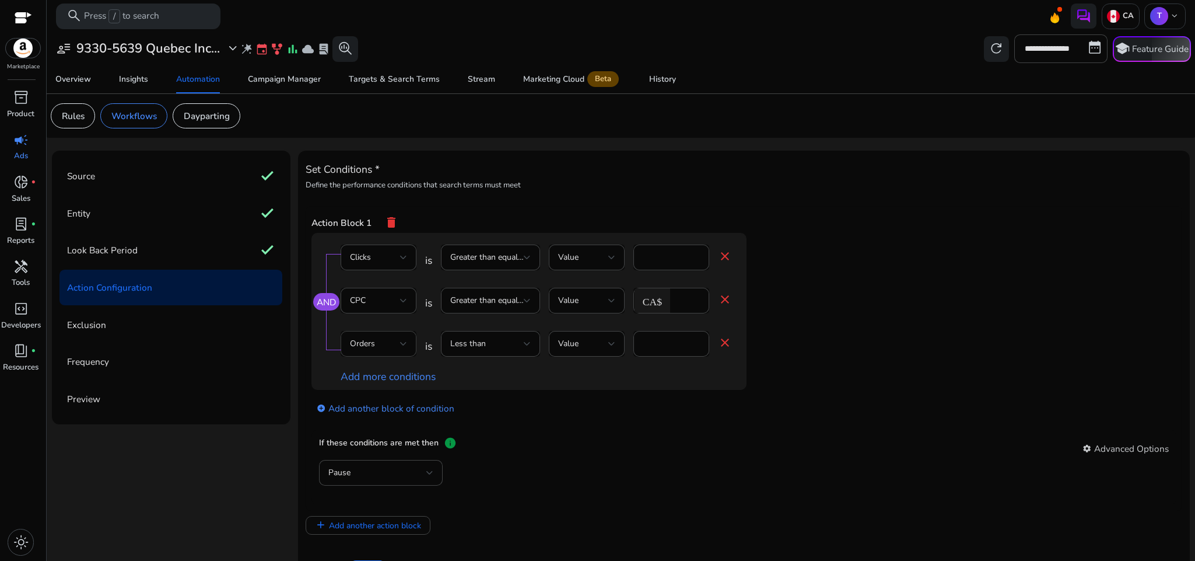
click at [397, 350] on div "Orders" at bounding box center [375, 343] width 50 height 13
click at [494, 347] on div at bounding box center [597, 280] width 1195 height 561
click at [494, 347] on div "Less than" at bounding box center [487, 343] width 74 height 13
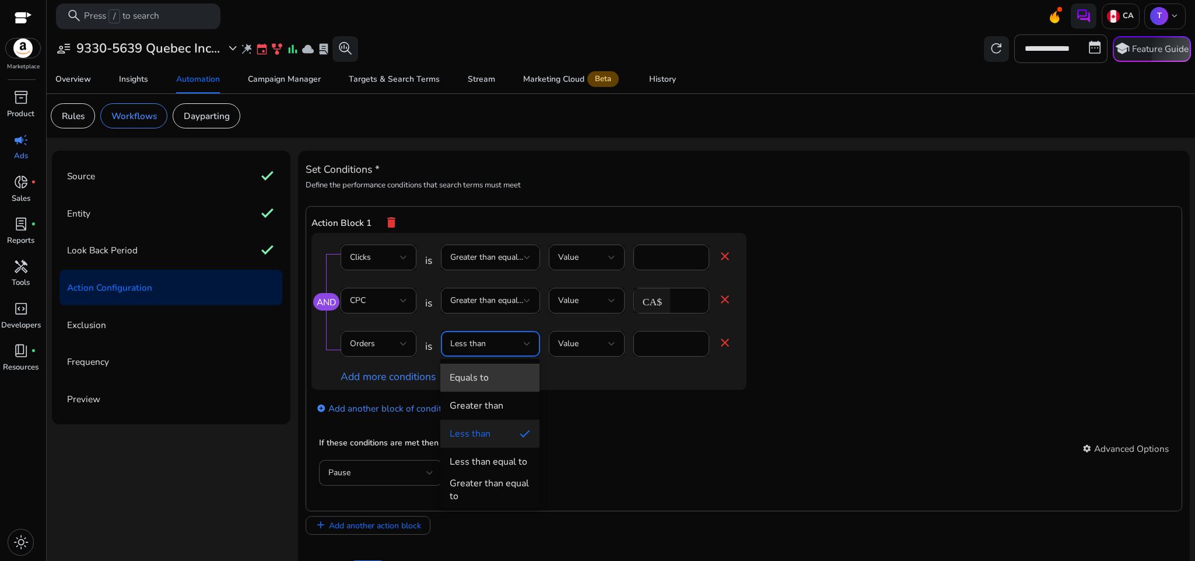
click at [499, 376] on span "Equals to" at bounding box center [490, 377] width 81 height 13
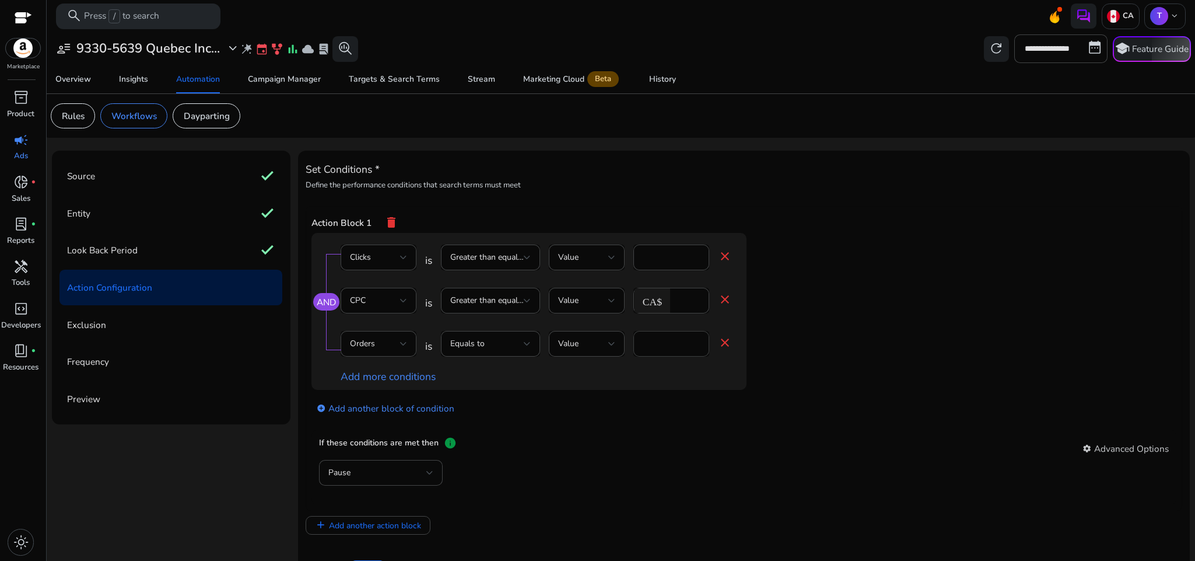
click at [657, 347] on div "*" at bounding box center [671, 344] width 57 height 26
click at [657, 347] on input "*" at bounding box center [671, 343] width 57 height 13
type input "*"
click at [774, 365] on div "AND Clicks is Greater than equal to Value * close CPC is Greater than equal to …" at bounding box center [553, 311] width 482 height 157
click at [641, 401] on div "add_circle Add another block of condition" at bounding box center [553, 407] width 482 height 34
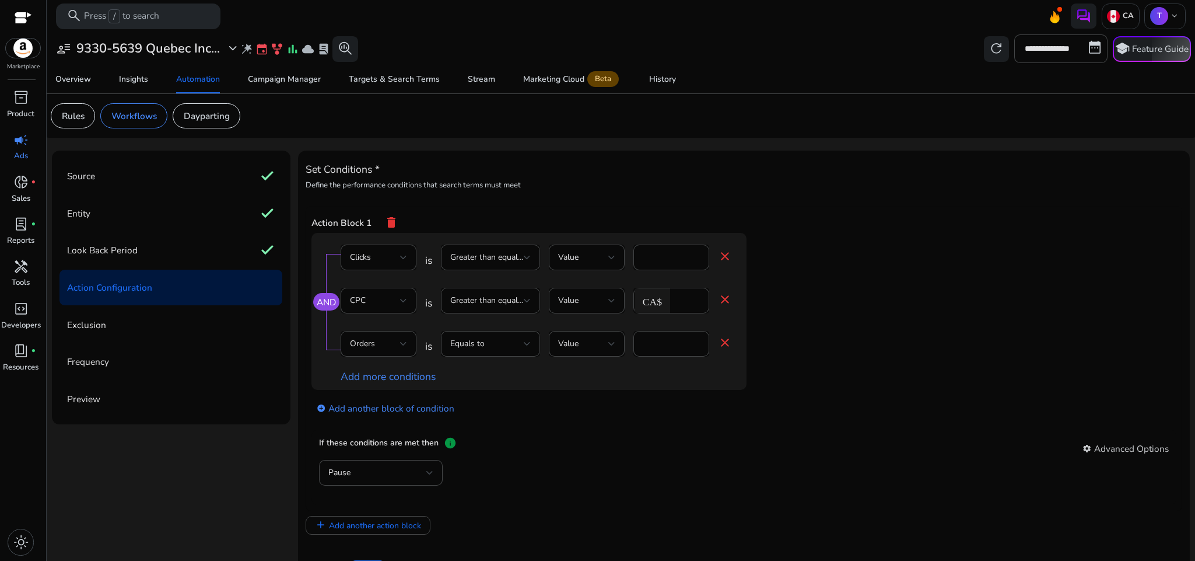
scroll to position [40, 0]
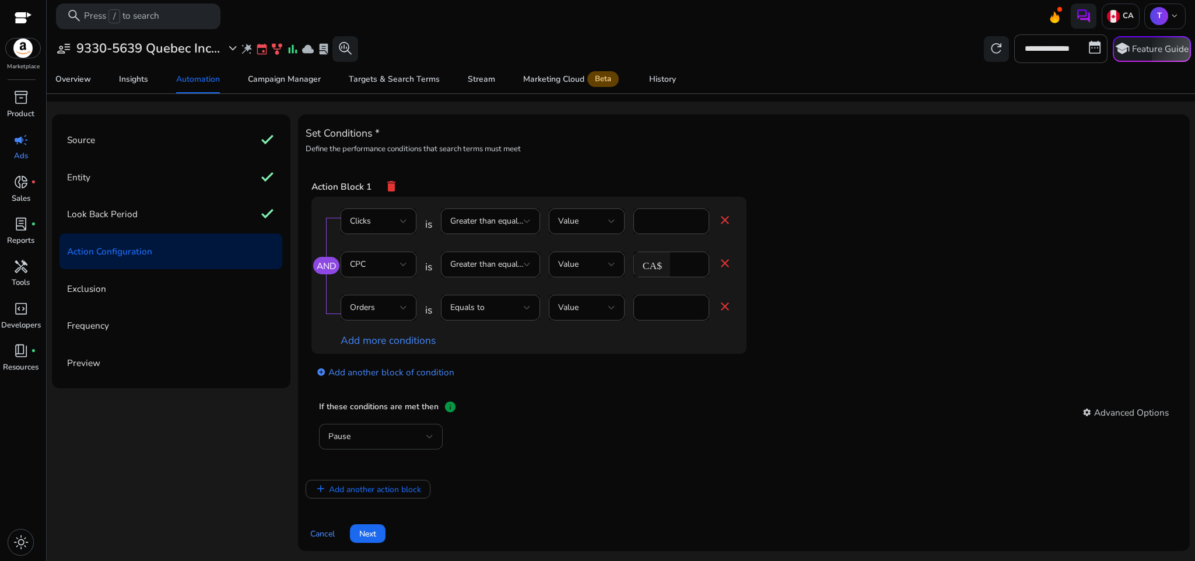
click at [429, 424] on div "Pause" at bounding box center [380, 437] width 105 height 26
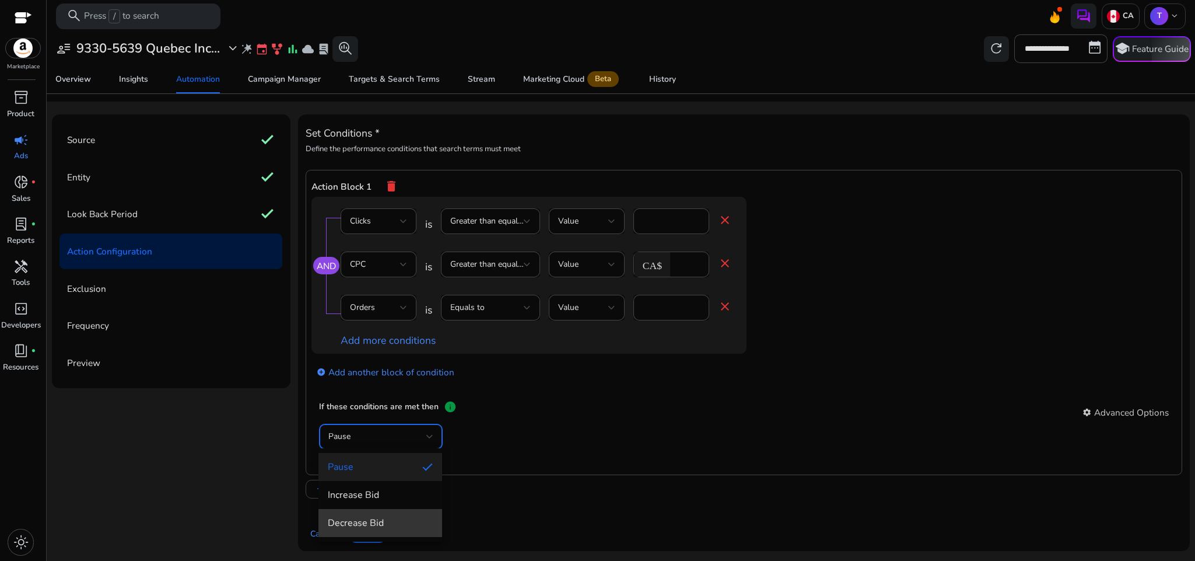
click at [397, 516] on span "Decrease Bid" at bounding box center [380, 522] width 105 height 13
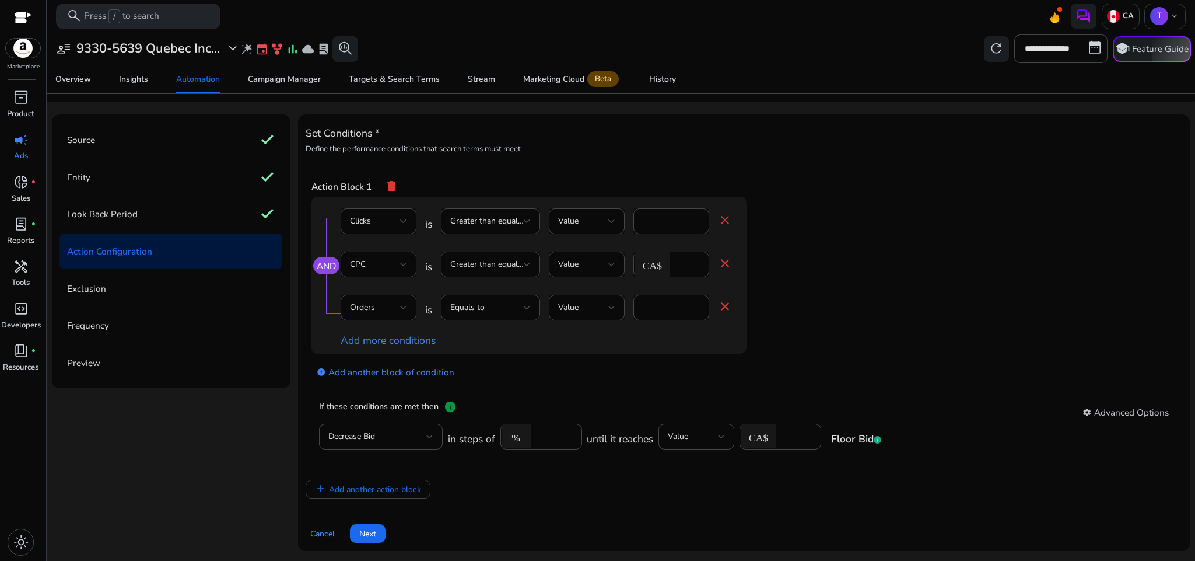
click at [800, 383] on app-ppc-editable-conditions "AND Clicks is Greater than equal to Value * close CPC is Greater than equal to …" at bounding box center [745, 294] width 866 height 195
click at [541, 436] on input "*****" at bounding box center [555, 436] width 36 height 13
type input "**"
click at [849, 300] on app-ppc-editable-conditions "AND Clicks is Greater than equal to Value * close CPC is Greater than equal to …" at bounding box center [745, 294] width 866 height 195
click at [837, 303] on app-ppc-editable-conditions "AND Clicks is Greater than equal to Value * close CPC is Greater than equal to …" at bounding box center [745, 294] width 866 height 195
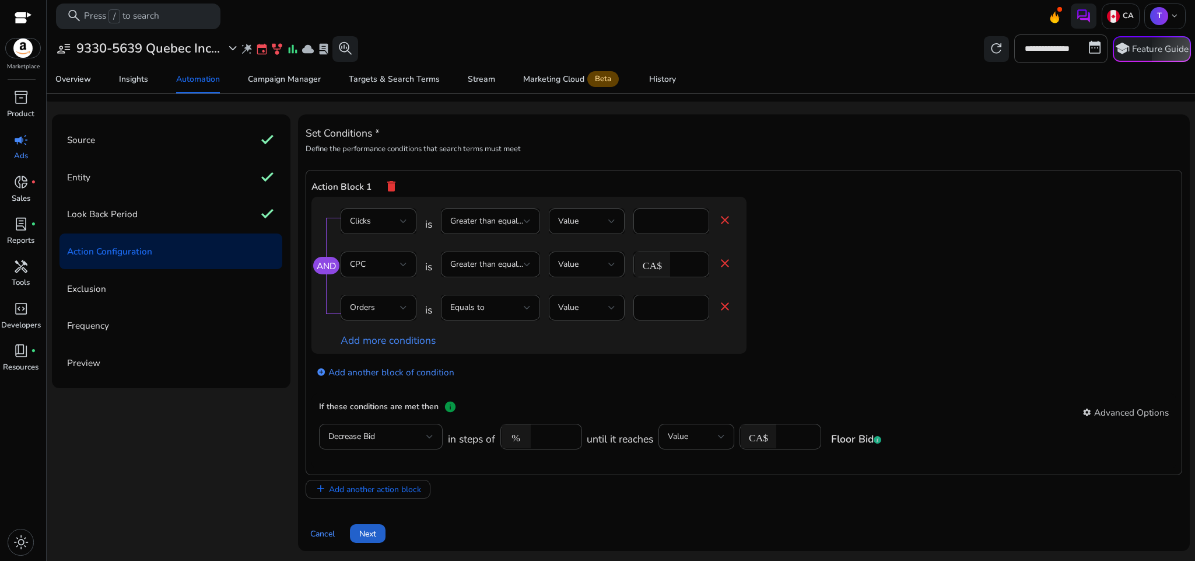
click at [373, 534] on span "Next" at bounding box center [367, 533] width 17 height 12
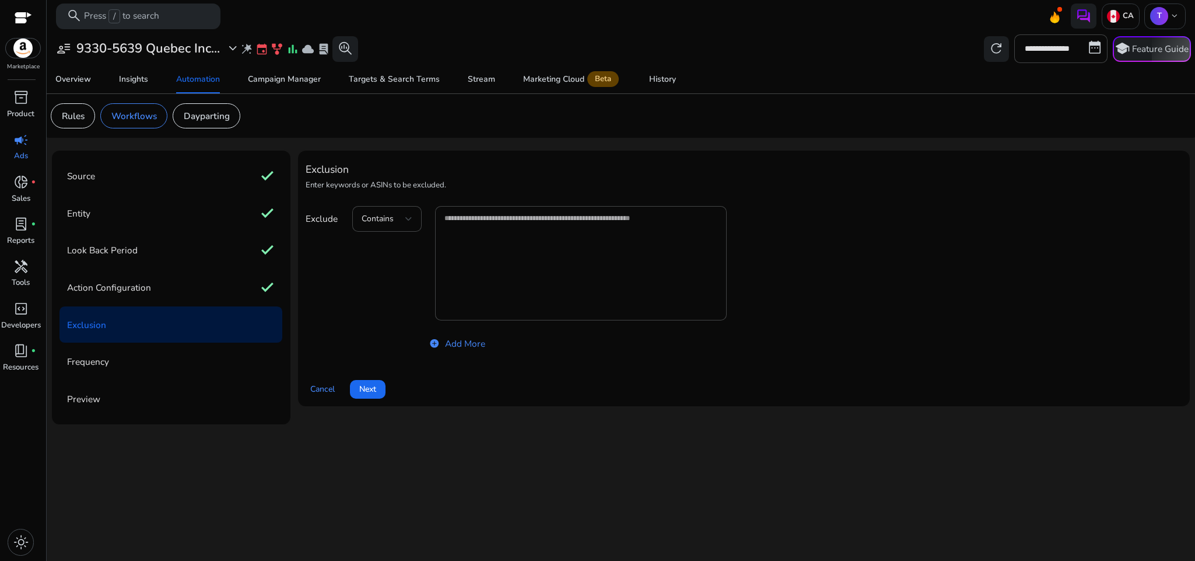
scroll to position [0, 0]
click at [368, 393] on span "Next" at bounding box center [367, 389] width 17 height 12
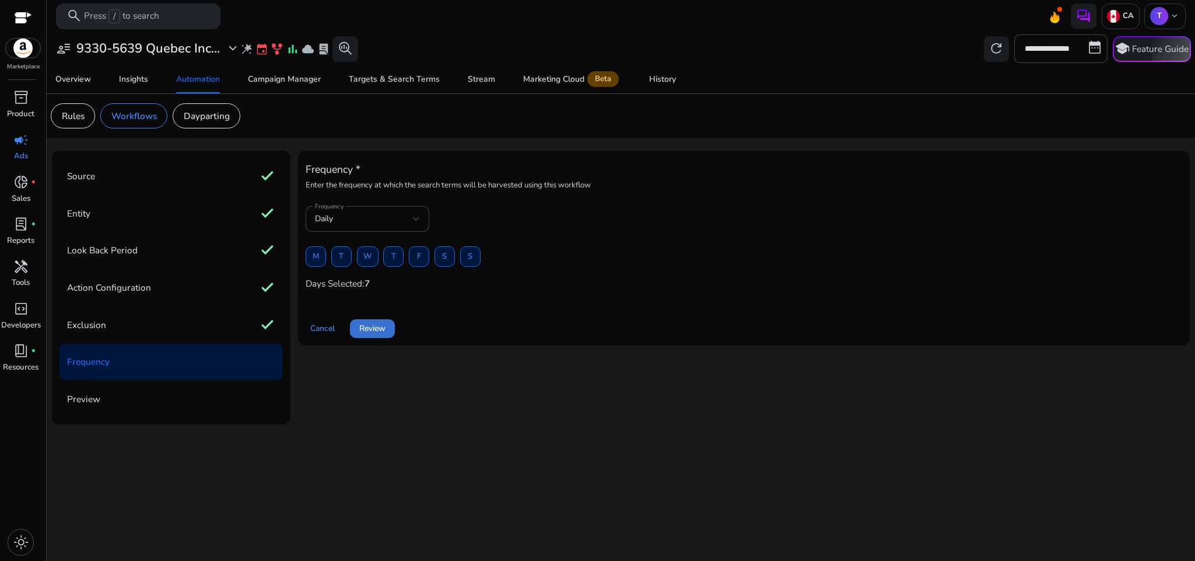
click at [363, 337] on span at bounding box center [372, 328] width 45 height 28
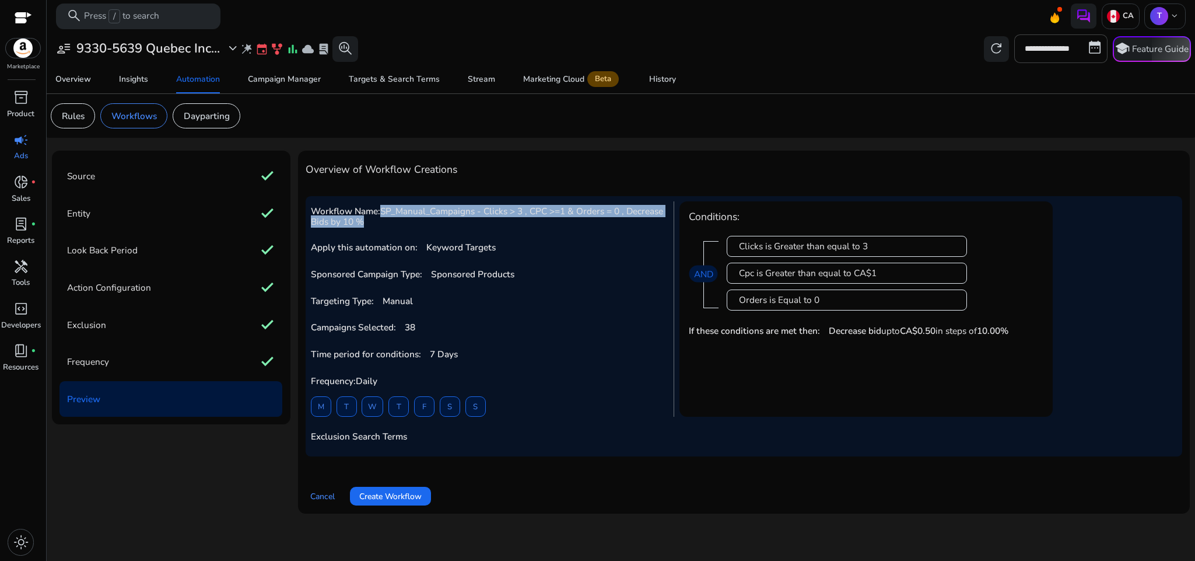
drag, startPoint x: 382, startPoint y: 212, endPoint x: 399, endPoint y: 222, distance: 19.9
click at [399, 222] on h5 "Workflow Name: SP_Manual_Campaigns - Clicks > 3 , CPC >=1 & Orders = 0 , Decrea…" at bounding box center [488, 217] width 355 height 22
copy span "SP_Manual_Campaigns - Clicks > 3 , CPC >=1 & Orders = 0 , Decrease Bids by 10 %"
click at [420, 494] on span "Create Workflow" at bounding box center [390, 496] width 62 height 12
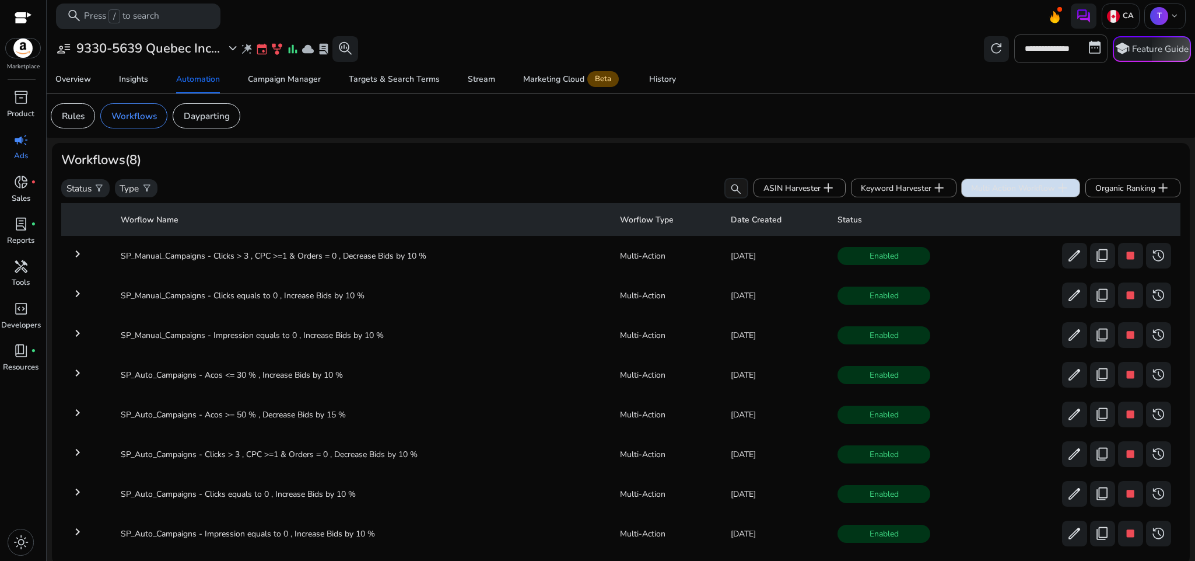
click at [982, 193] on span "Multi Action Workflow add" at bounding box center [1020, 187] width 99 height 15
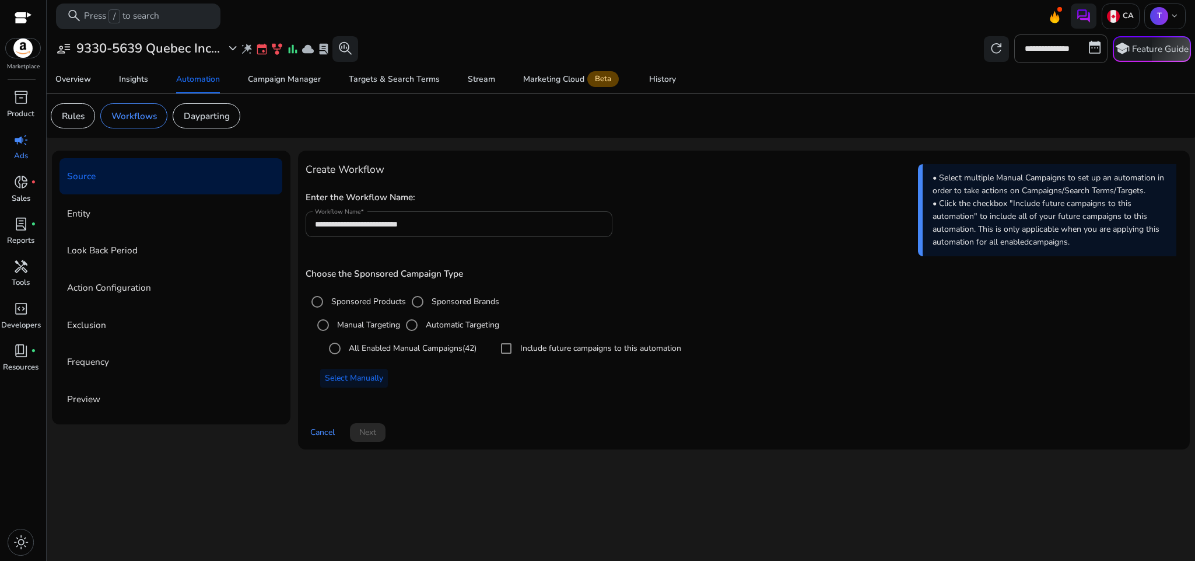
click at [467, 223] on input "**********" at bounding box center [459, 224] width 288 height 13
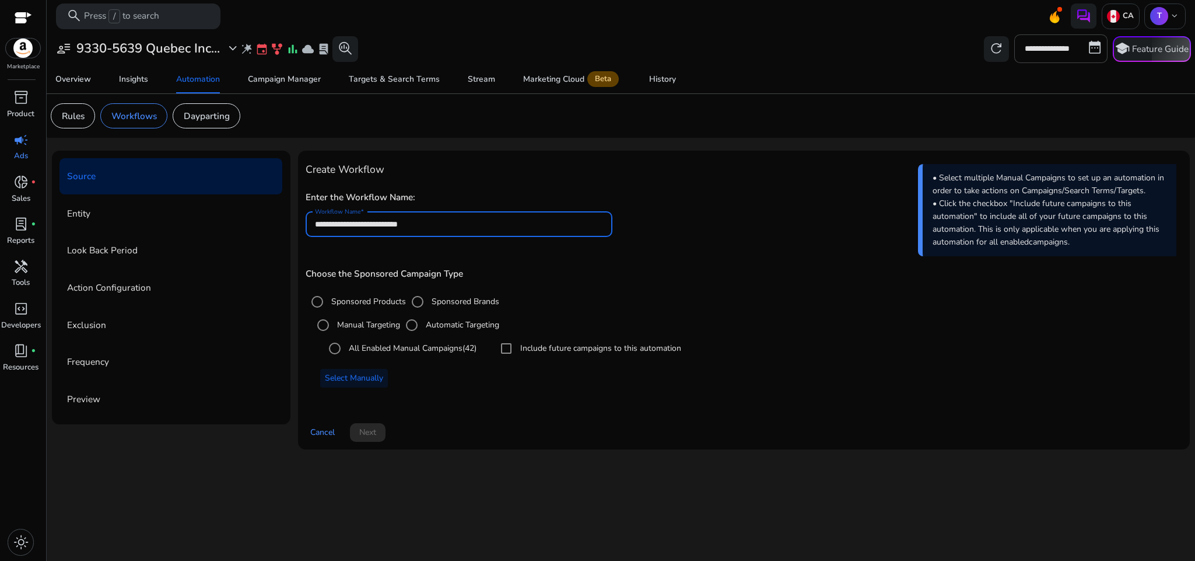
paste input "**********"
click at [334, 221] on input "**********" at bounding box center [459, 224] width 288 height 13
type input "**********"
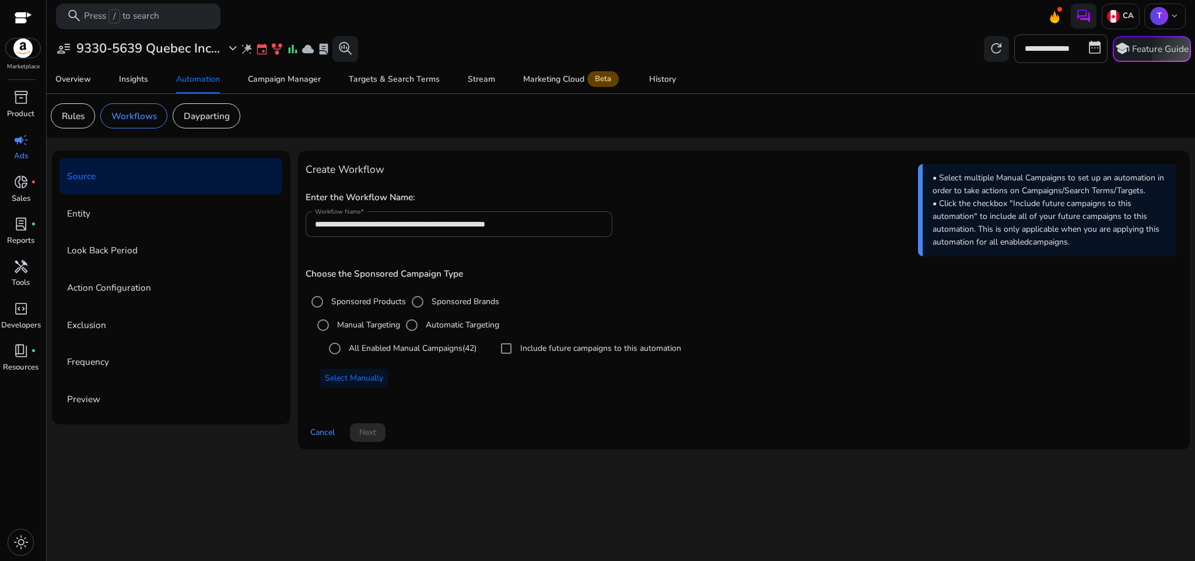
click at [702, 257] on div "**********" at bounding box center [744, 283] width 877 height 250
click at [377, 348] on label "All Enabled Manual Campaigns (42)" at bounding box center [412, 348] width 130 height 12
click at [347, 347] on div "Select an option" at bounding box center [335, 348] width 28 height 28
click at [532, 375] on div "Select Manually" at bounding box center [747, 378] width 871 height 19
click at [365, 373] on span "Select Manually" at bounding box center [354, 378] width 58 height 12
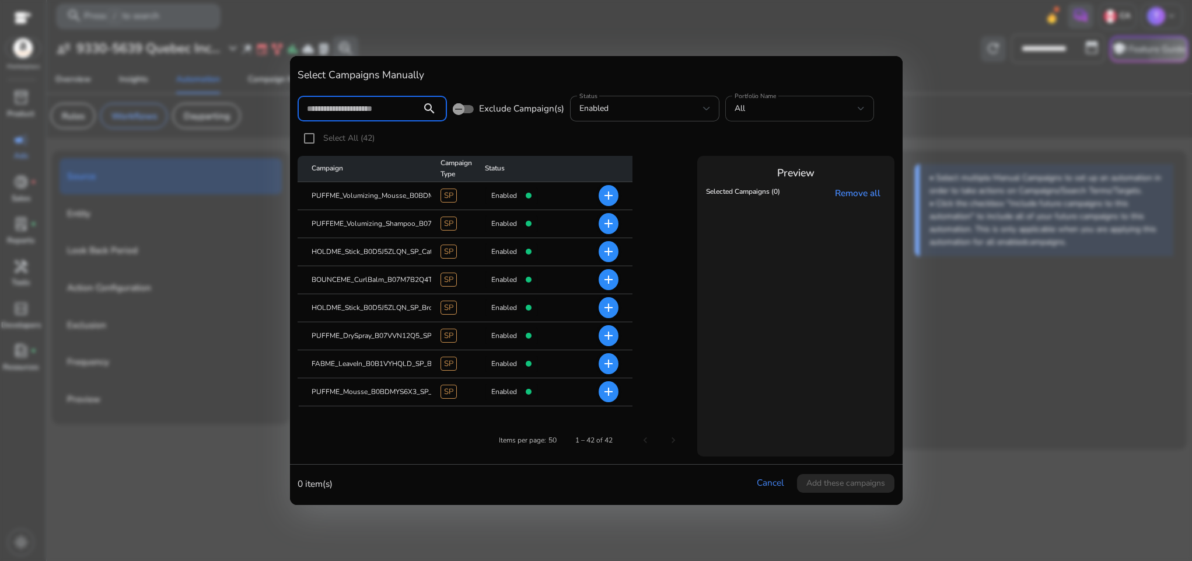
click at [750, 100] on div "All" at bounding box center [800, 109] width 131 height 26
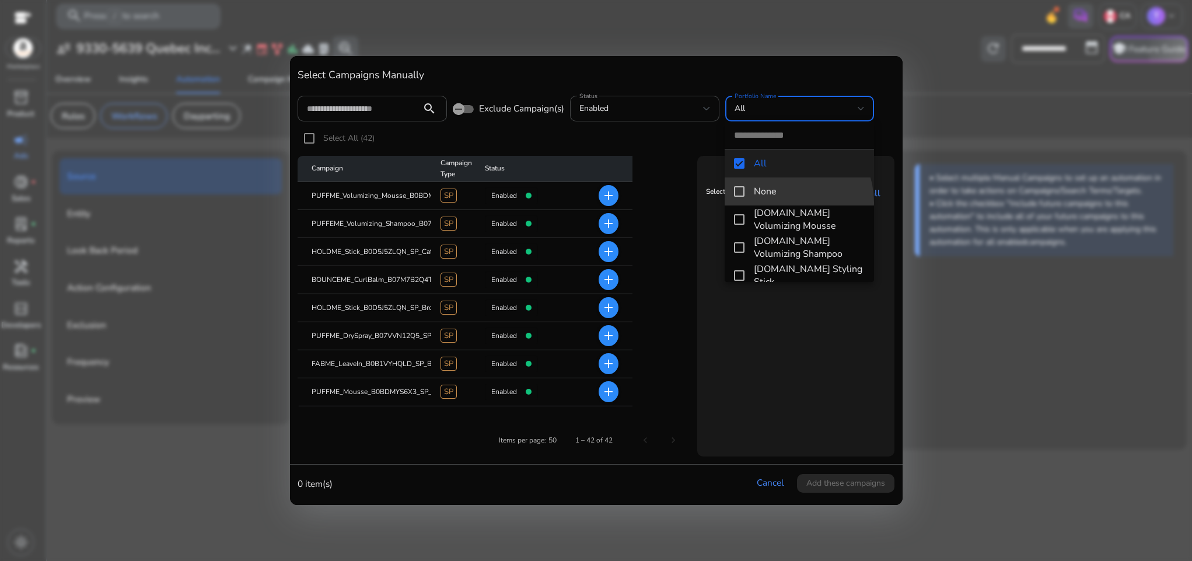
click at [777, 203] on mat-option "None" at bounding box center [799, 191] width 149 height 28
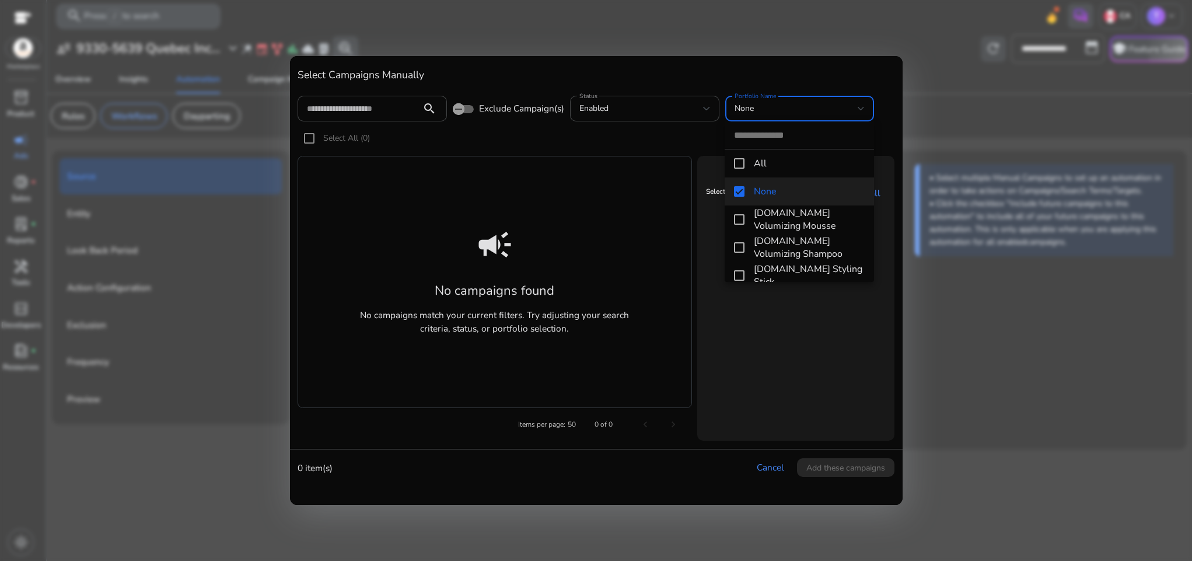
click at [777, 203] on mat-option "None" at bounding box center [799, 191] width 149 height 28
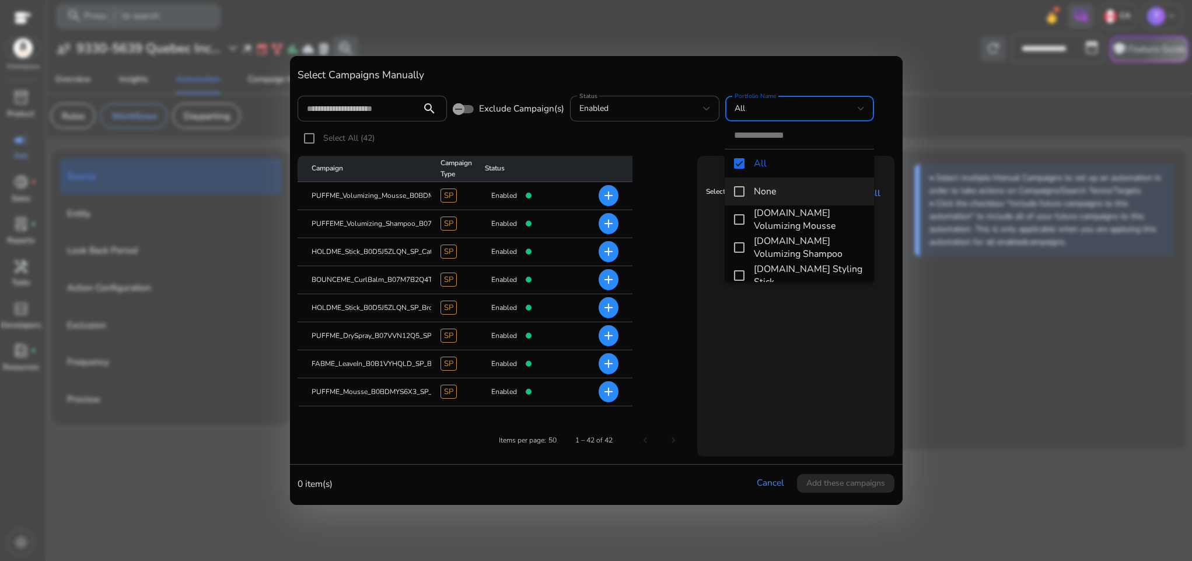
click at [772, 193] on span "None" at bounding box center [809, 191] width 111 height 13
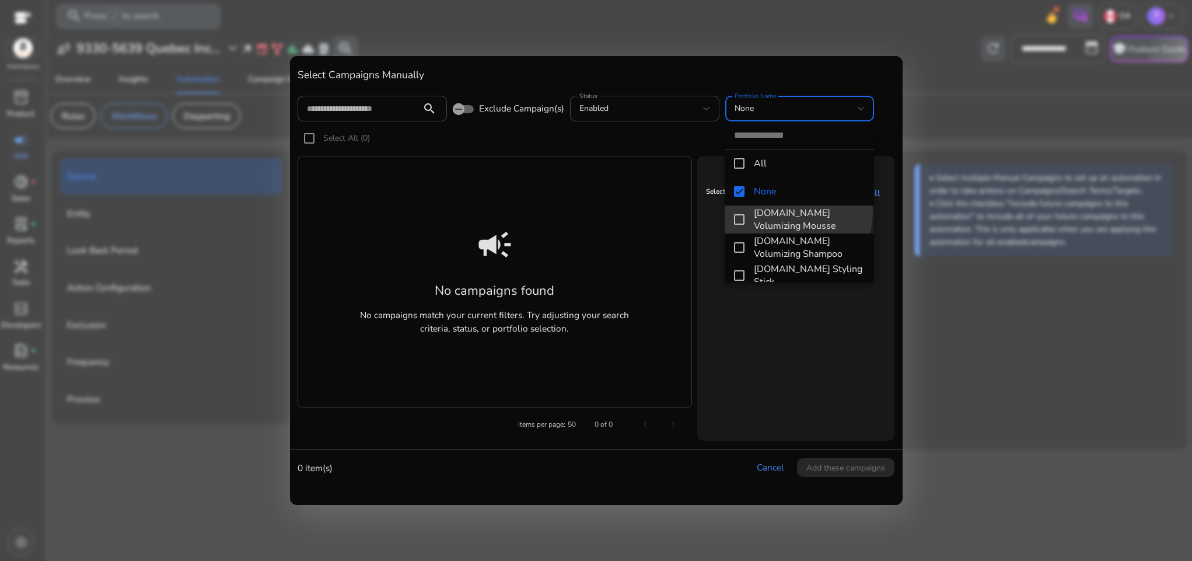
click at [778, 212] on span "[DOMAIN_NAME] Volumizing Mousse" at bounding box center [809, 220] width 111 height 26
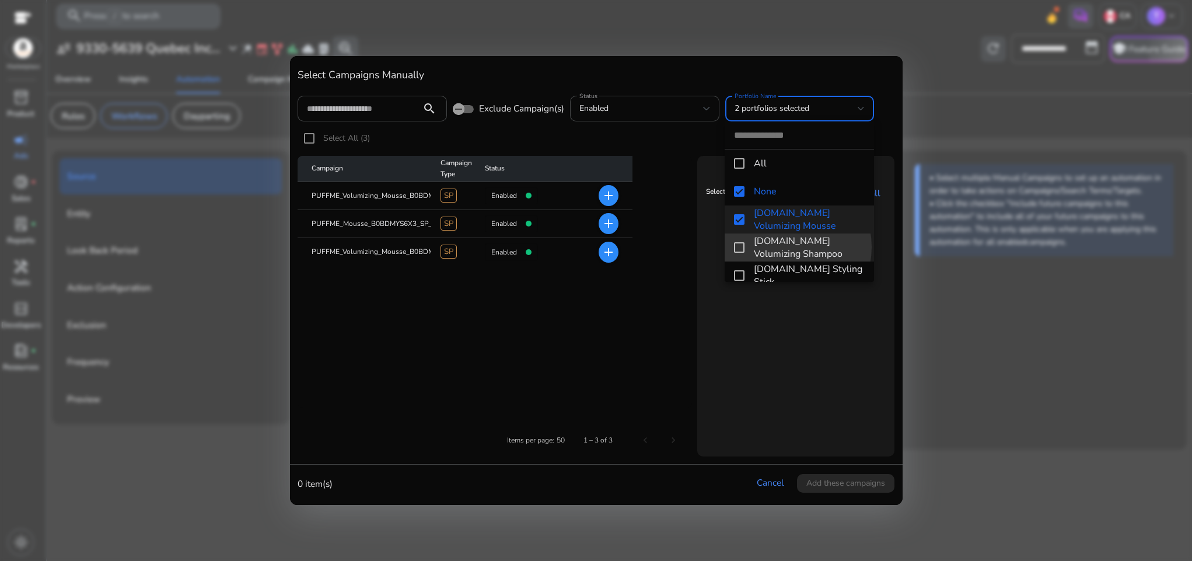
click at [783, 247] on span "[DOMAIN_NAME] Volumizing Shampoo" at bounding box center [809, 248] width 111 height 26
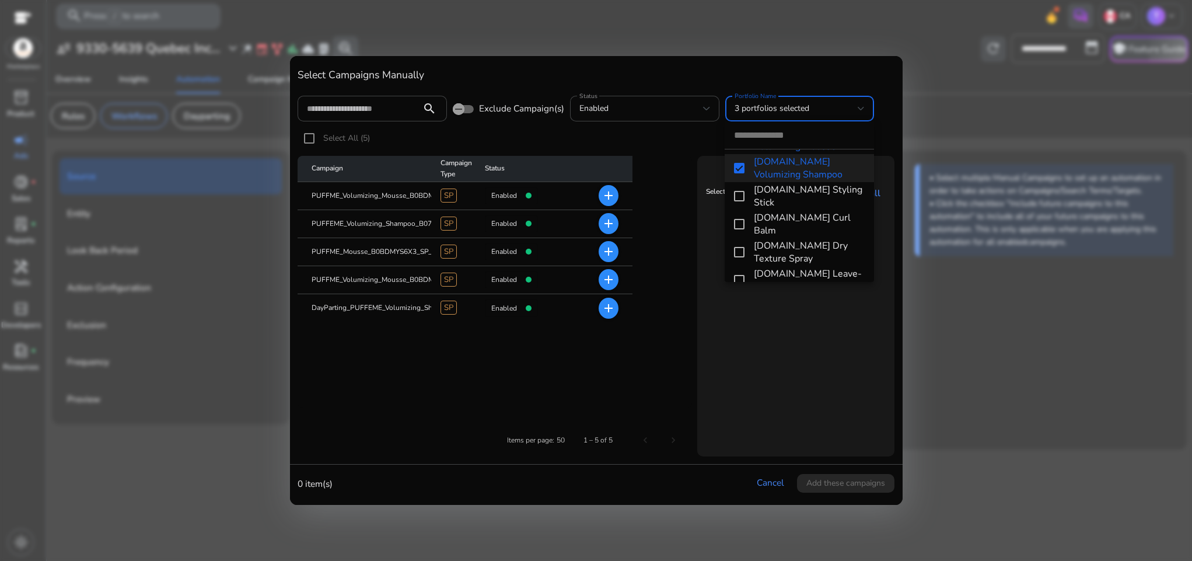
scroll to position [89, 0]
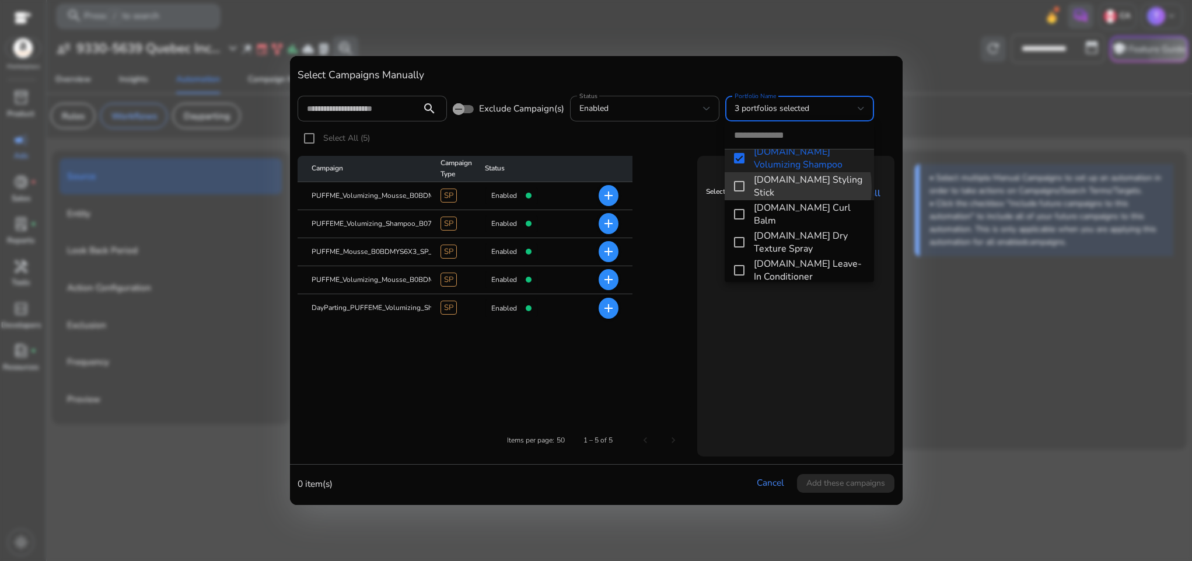
click at [771, 187] on span "[DOMAIN_NAME] Styling Stick" at bounding box center [809, 186] width 111 height 26
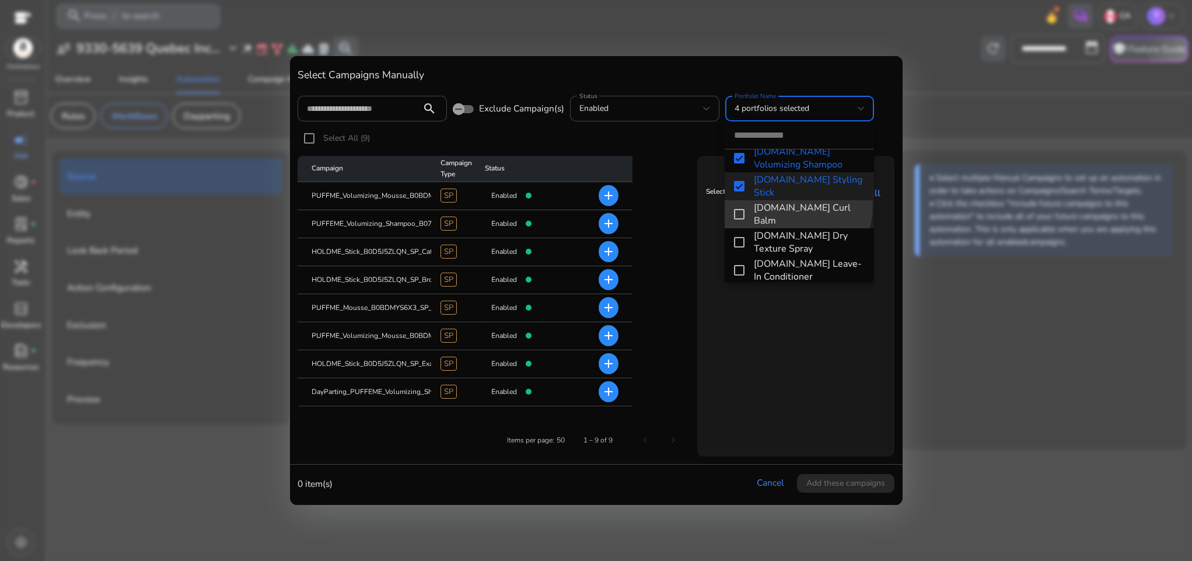
click at [772, 205] on mat-option "[DOMAIN_NAME] Curl Balm" at bounding box center [799, 214] width 149 height 28
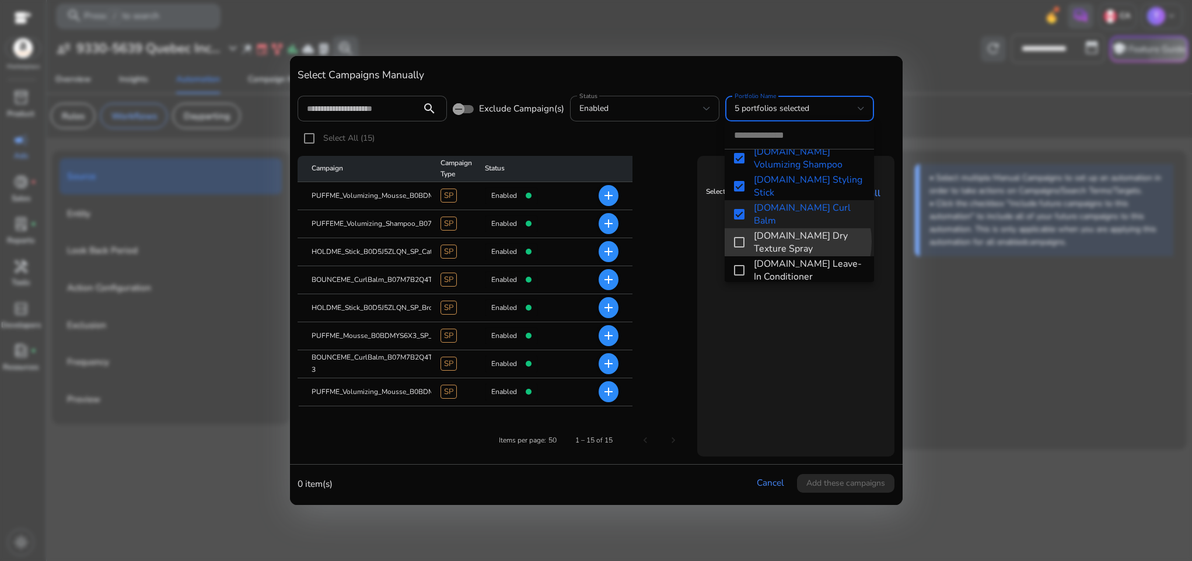
click at [786, 242] on span "[DOMAIN_NAME] Dry Texture Spray" at bounding box center [809, 242] width 111 height 26
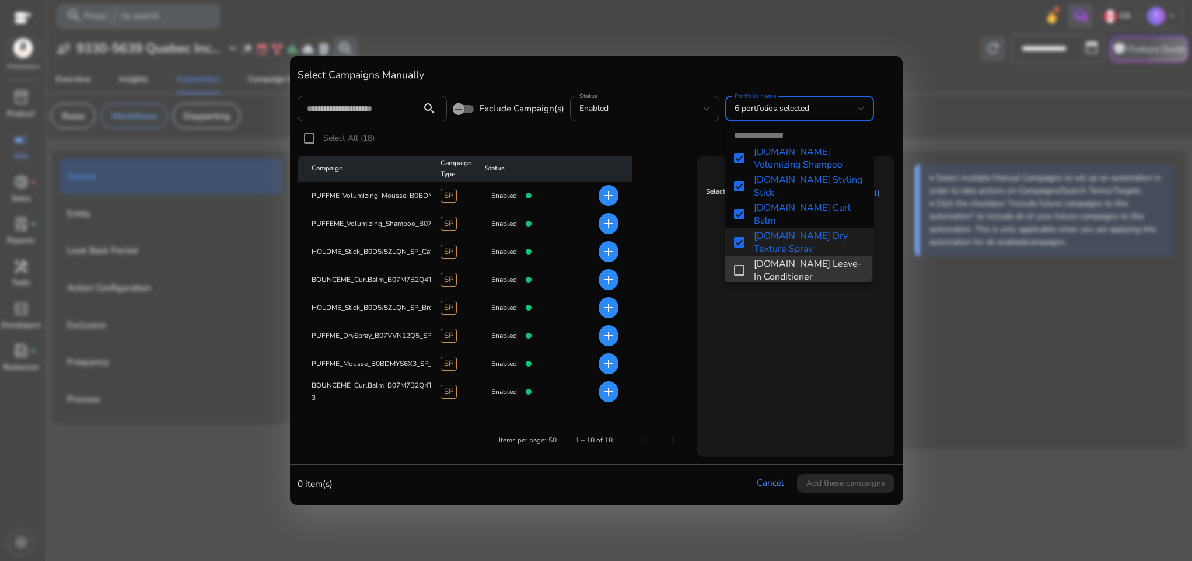
click at [784, 267] on span "[DOMAIN_NAME] Leave-In Conditioner" at bounding box center [809, 270] width 111 height 26
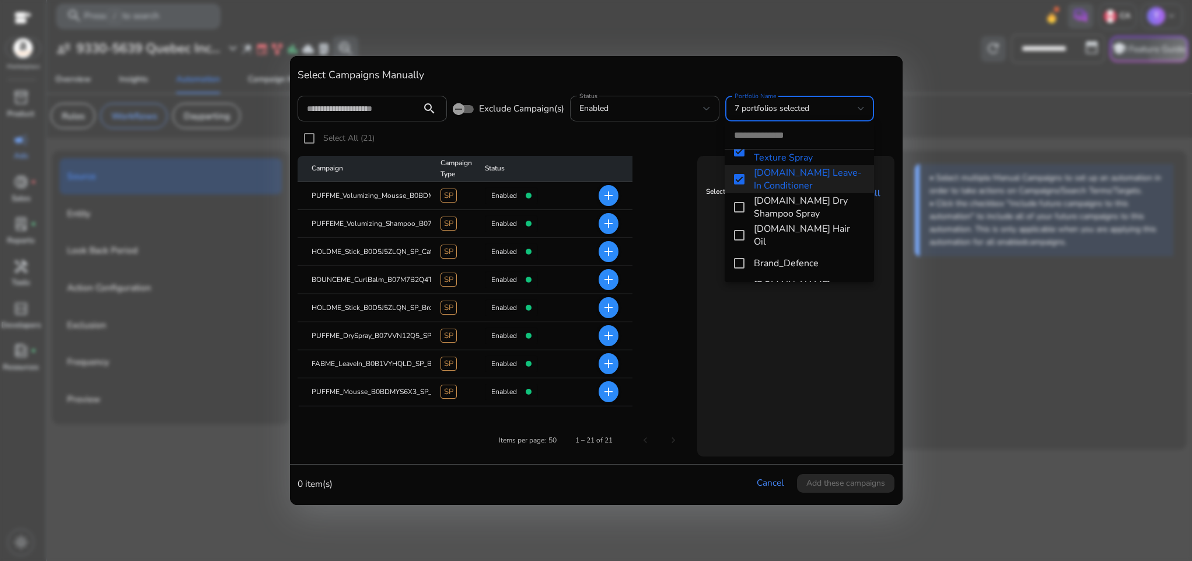
scroll to position [217, 0]
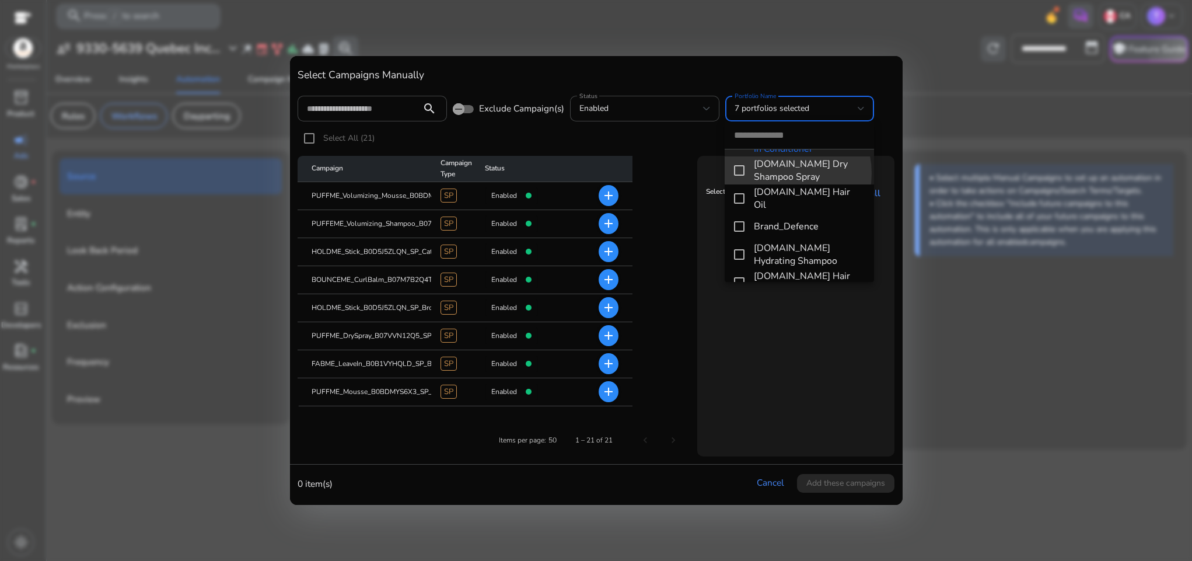
click at [776, 173] on span "[DOMAIN_NAME] Dry Shampoo Spray" at bounding box center [809, 171] width 111 height 26
click at [782, 193] on span "[DOMAIN_NAME] Hair Oil" at bounding box center [809, 199] width 111 height 26
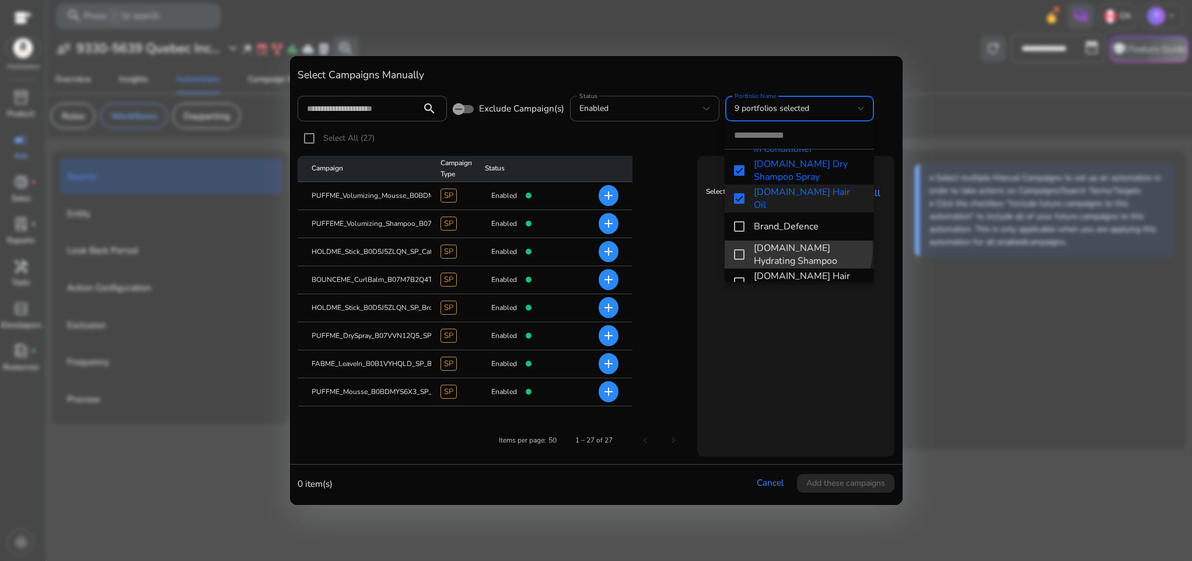
click at [795, 249] on span "[DOMAIN_NAME] Hydrating Shampoo" at bounding box center [809, 255] width 111 height 26
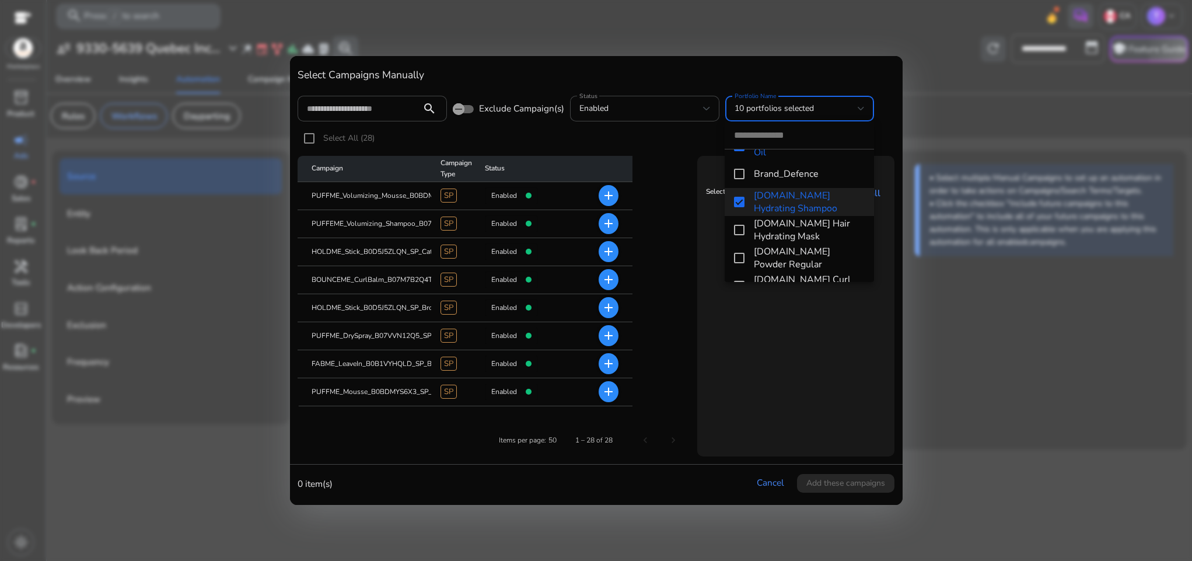
scroll to position [280, 0]
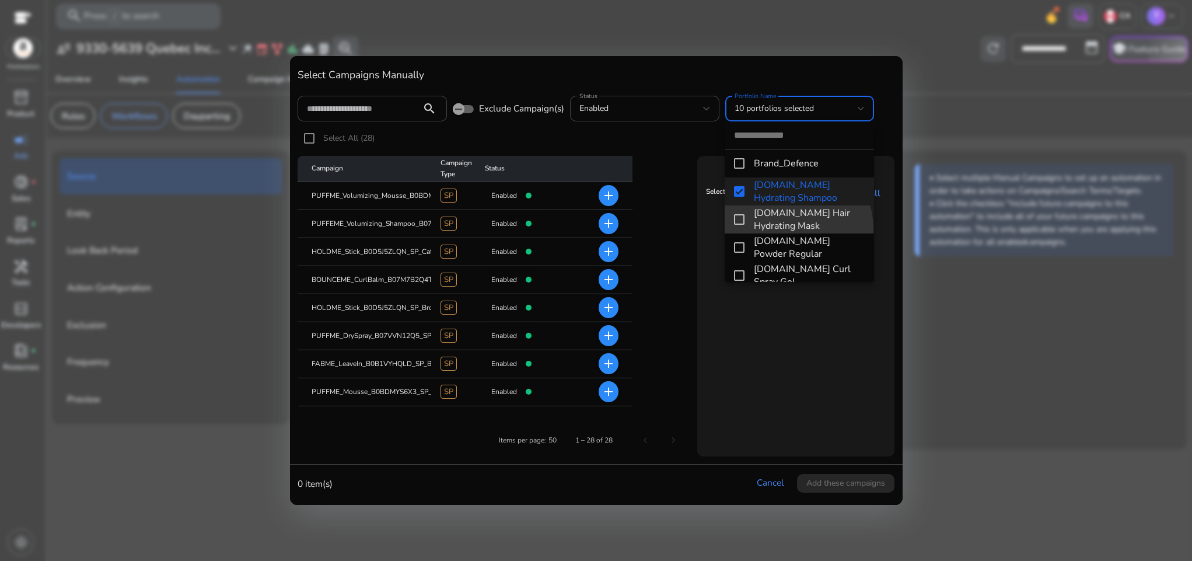
click at [779, 229] on span "[DOMAIN_NAME] Hair Hydrating Mask" at bounding box center [809, 220] width 111 height 26
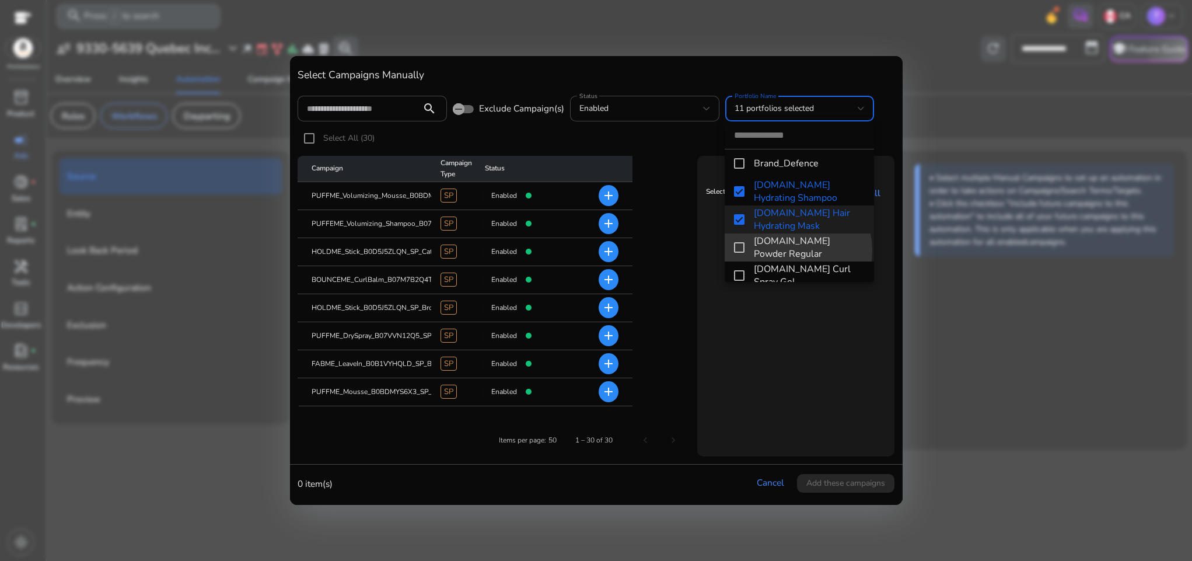
click at [784, 251] on span "[DOMAIN_NAME] Powder Regular" at bounding box center [809, 248] width 111 height 26
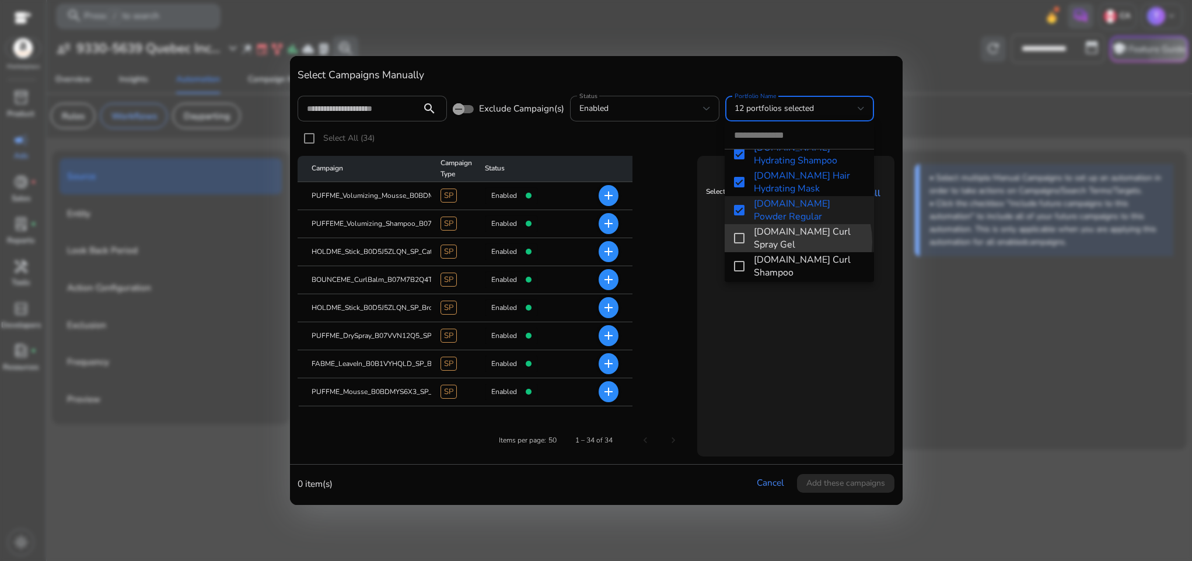
click at [779, 242] on span "[DOMAIN_NAME] Curl Spray Gel" at bounding box center [809, 238] width 111 height 26
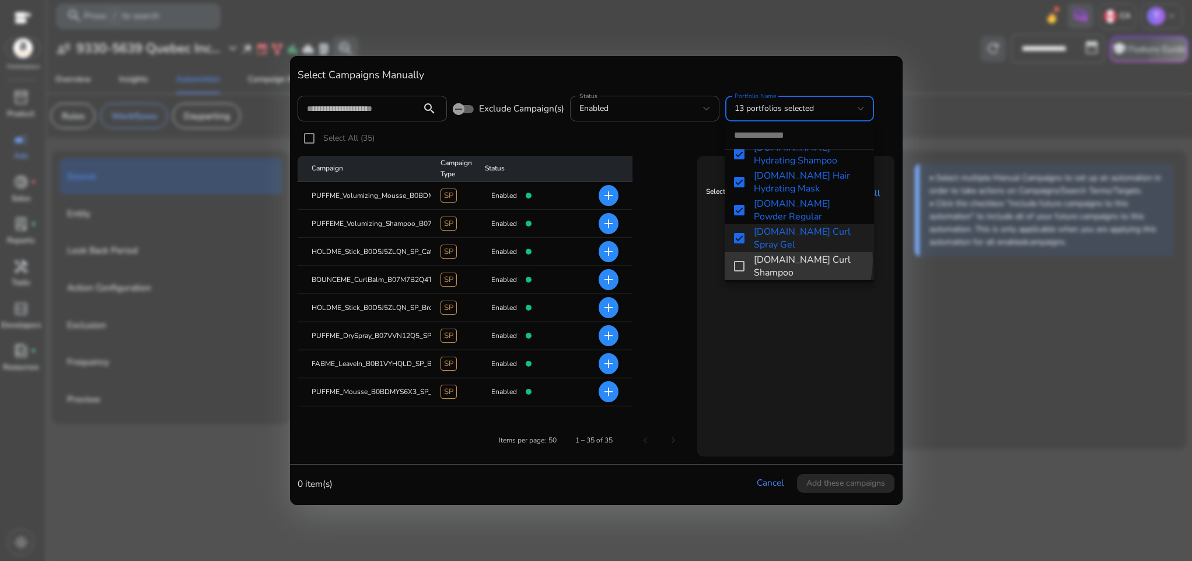
click at [784, 260] on span "[DOMAIN_NAME] Curl Shampoo" at bounding box center [809, 266] width 111 height 26
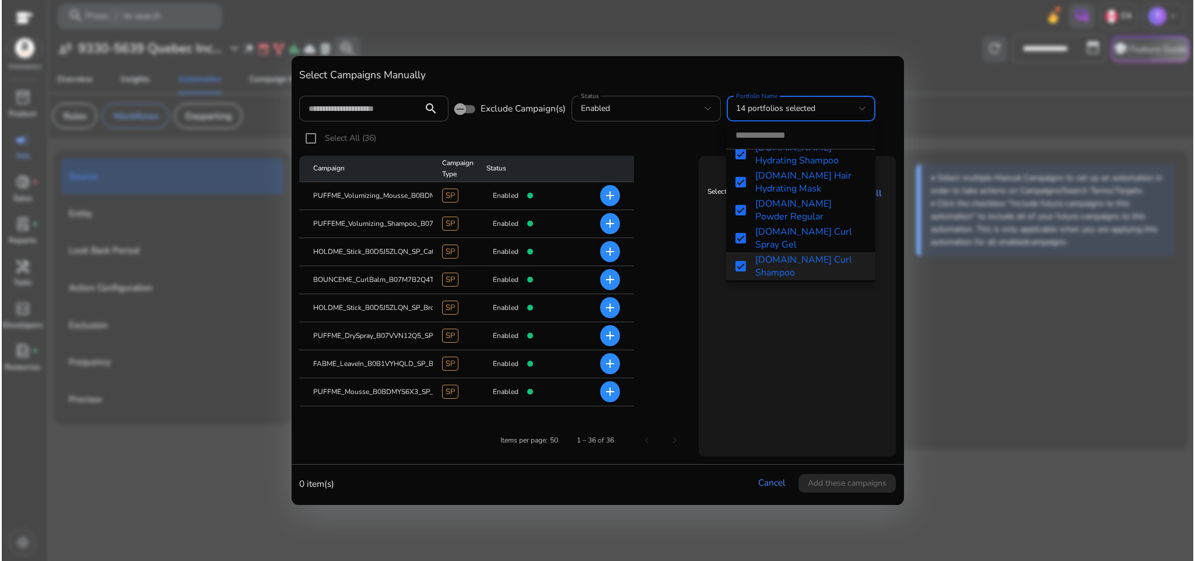
scroll to position [348, 0]
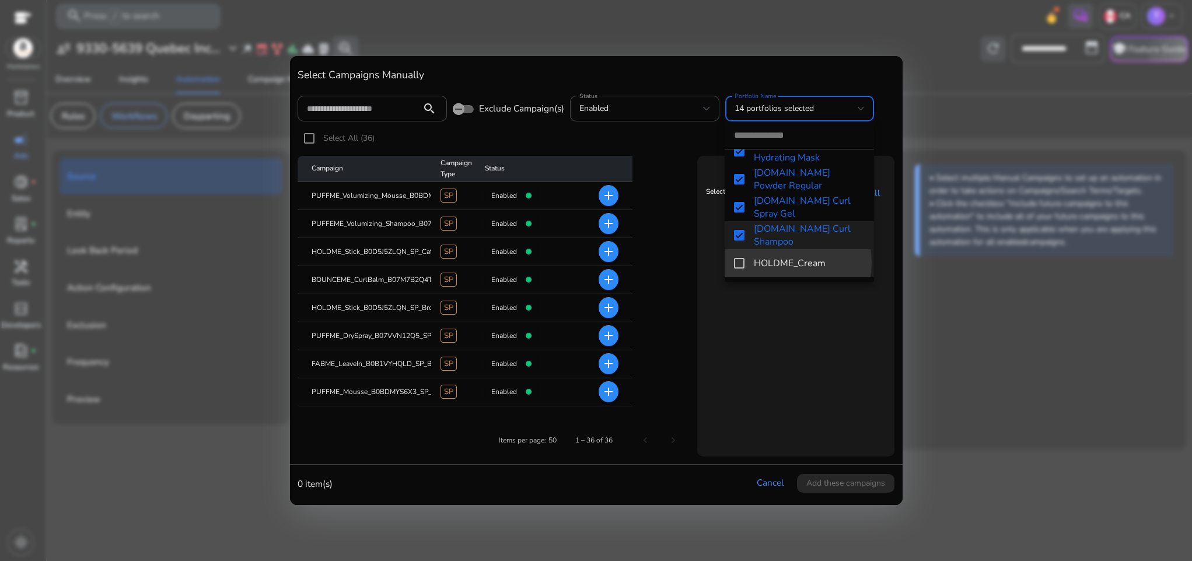
click at [777, 263] on span "HOLDME_Cream" at bounding box center [809, 263] width 111 height 13
click at [789, 303] on div at bounding box center [596, 280] width 1192 height 561
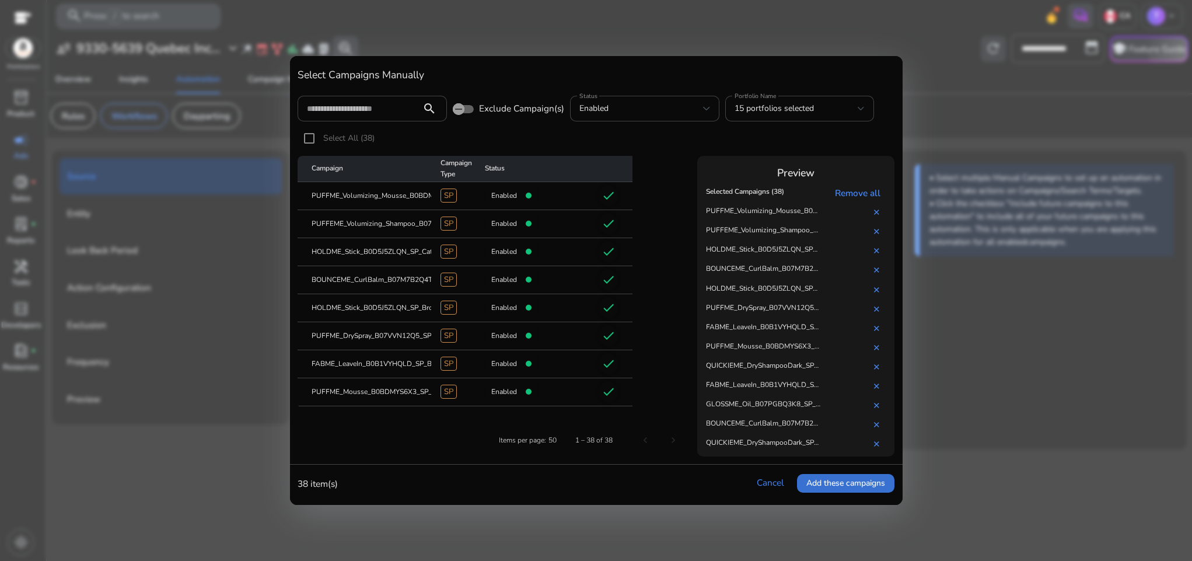
click at [831, 481] on span "Add these campaigns" at bounding box center [845, 483] width 79 height 12
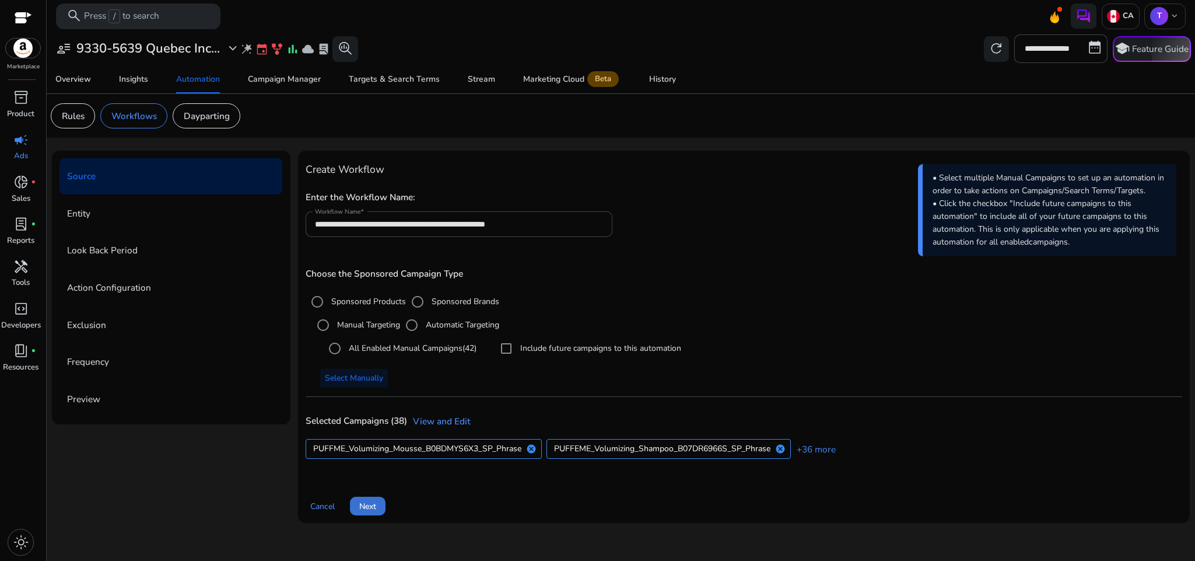
click at [368, 506] on span "Next" at bounding box center [367, 506] width 17 height 12
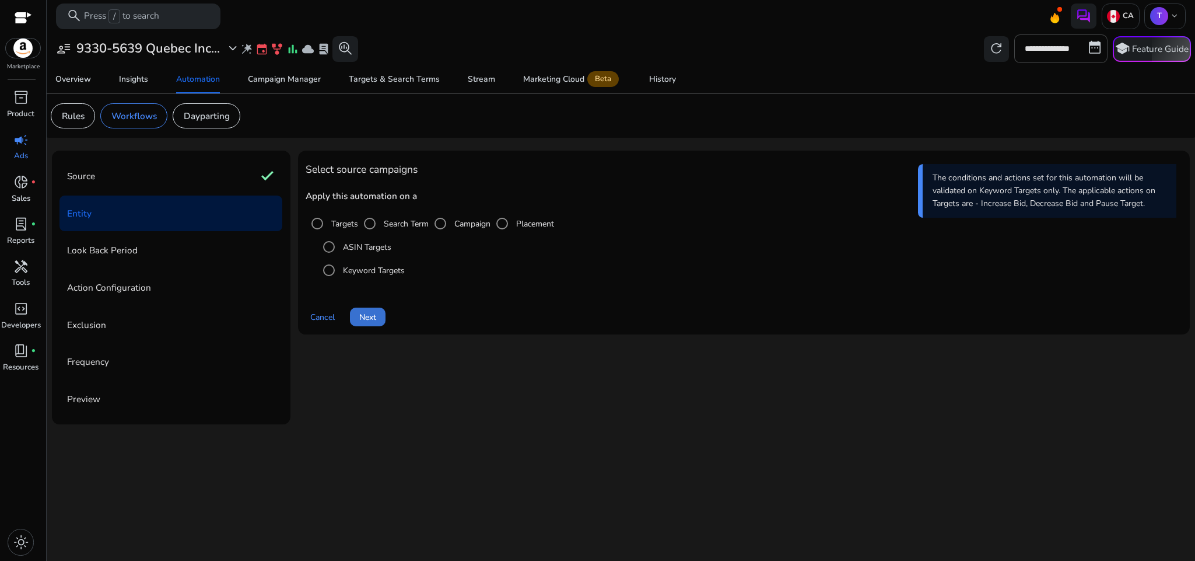
click at [368, 307] on span at bounding box center [368, 317] width 36 height 28
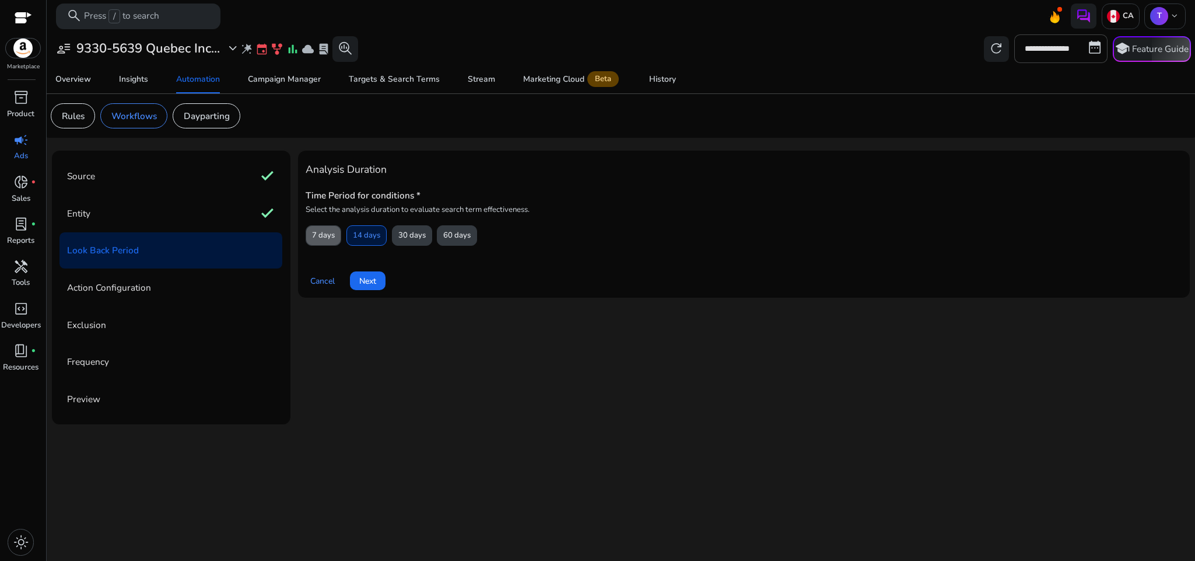
click at [321, 240] on span "7 days" at bounding box center [323, 235] width 23 height 20
click at [368, 275] on span "Next" at bounding box center [367, 281] width 17 height 12
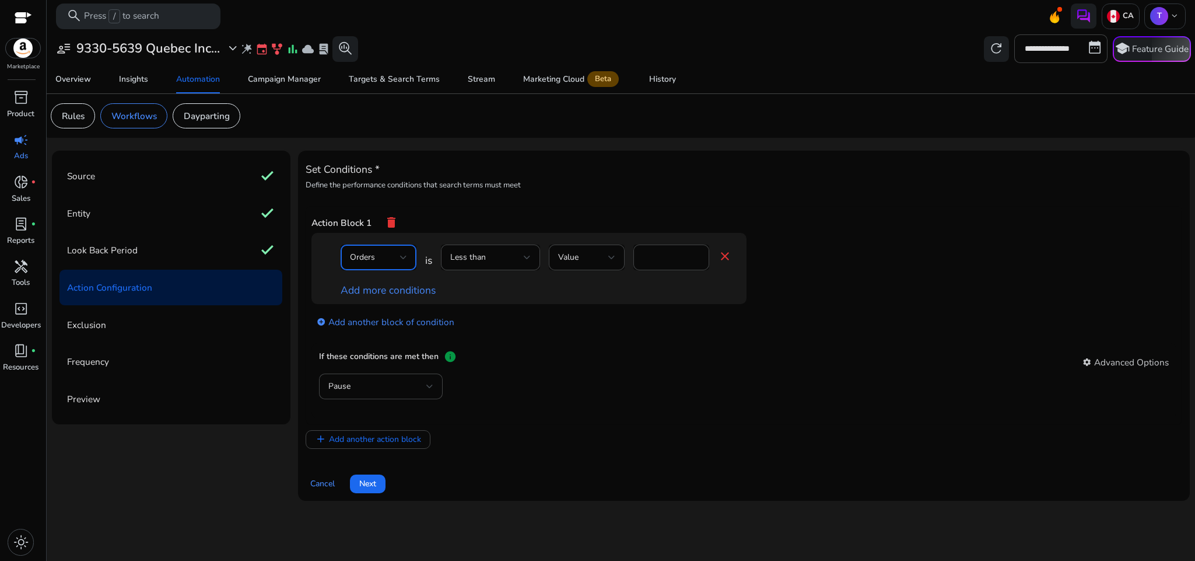
click at [384, 263] on div "Orders" at bounding box center [375, 257] width 50 height 13
click at [373, 303] on span "ACoS" at bounding box center [378, 298] width 57 height 13
click at [490, 270] on div "Less than" at bounding box center [490, 257] width 81 height 26
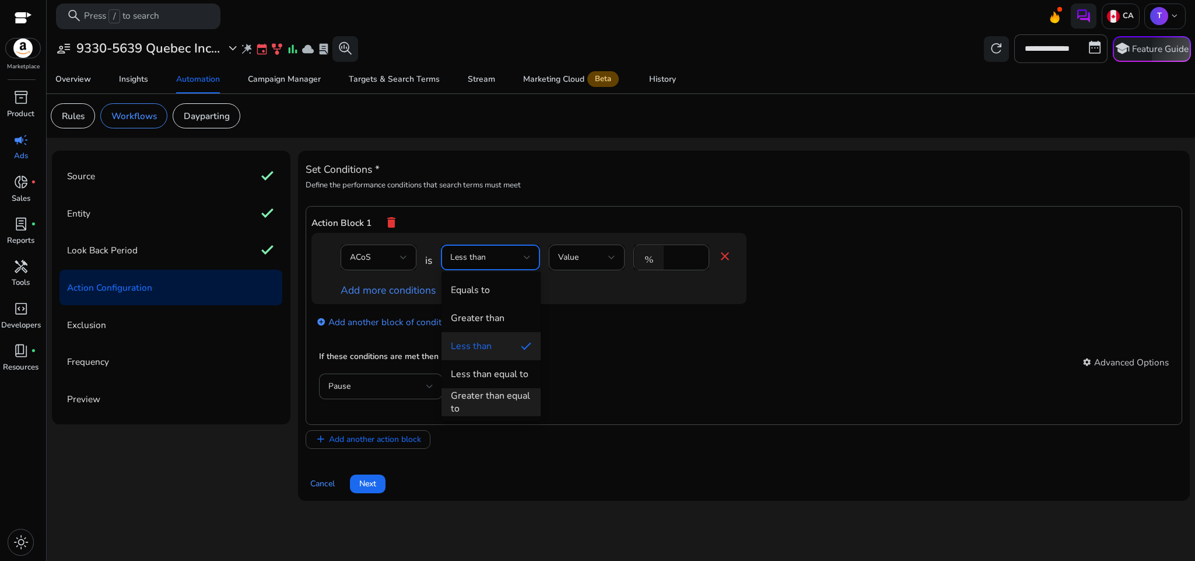
click at [502, 396] on div "Greater than equal to" at bounding box center [491, 402] width 81 height 26
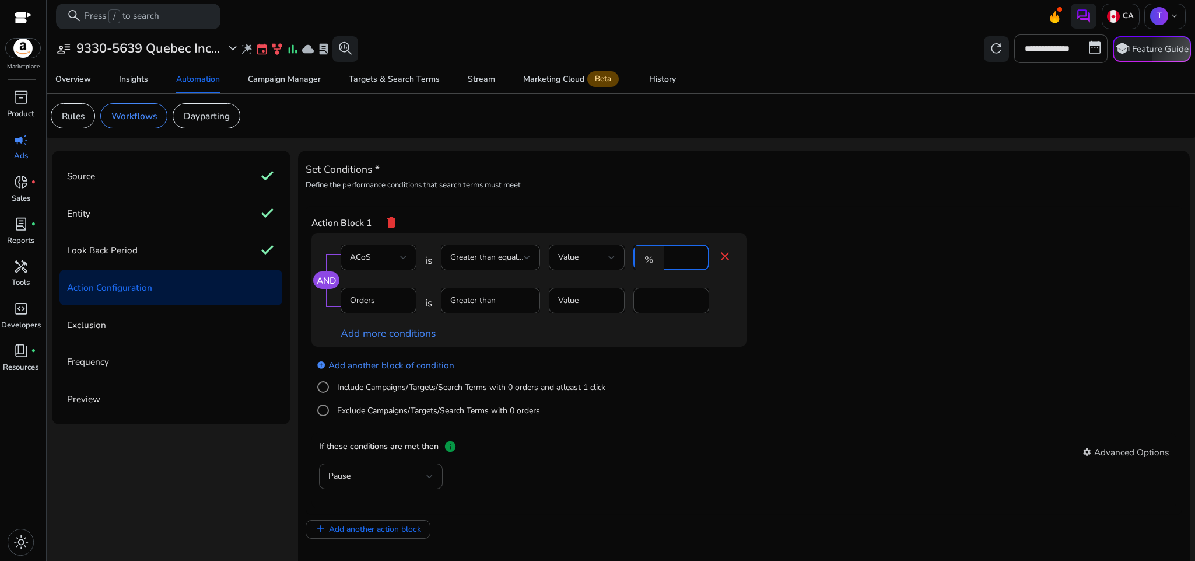
click at [670, 254] on input "*" at bounding box center [685, 257] width 30 height 13
type input "**"
click at [742, 390] on div "add_circle Add another block of condition Include Campaigns/Targets/Search Term…" at bounding box center [553, 387] width 482 height 81
click at [730, 257] on mat-icon "close" at bounding box center [725, 256] width 14 height 14
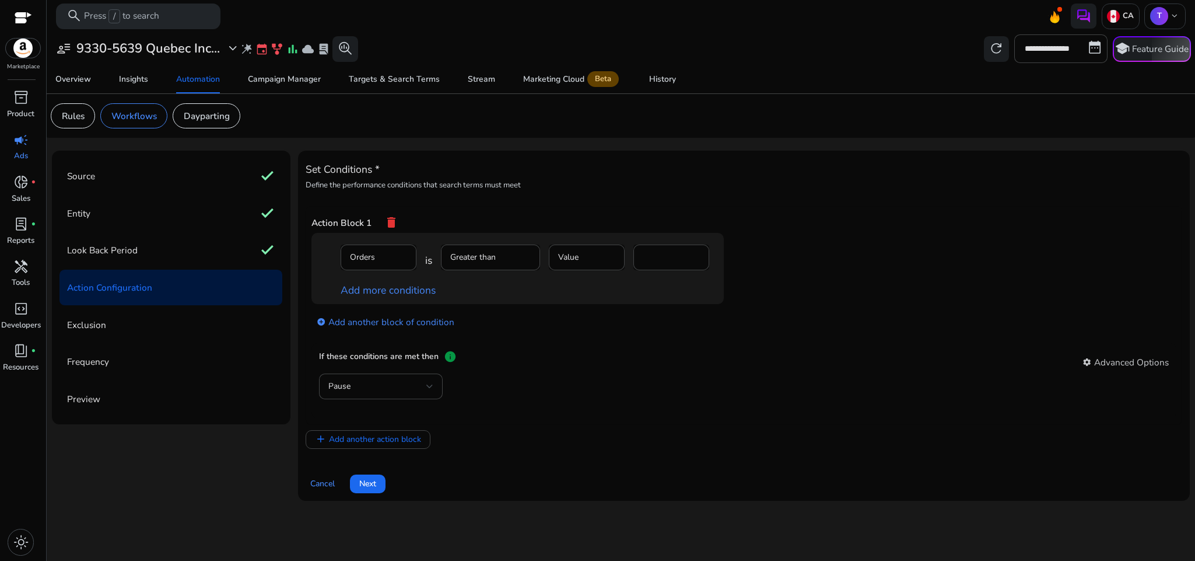
click at [382, 256] on mat-form-field "Orders" at bounding box center [379, 263] width 76 height 38
click at [403, 254] on mat-form-field "Orders" at bounding box center [379, 263] width 76 height 38
click at [401, 286] on link "Add more conditions" at bounding box center [388, 290] width 95 height 14
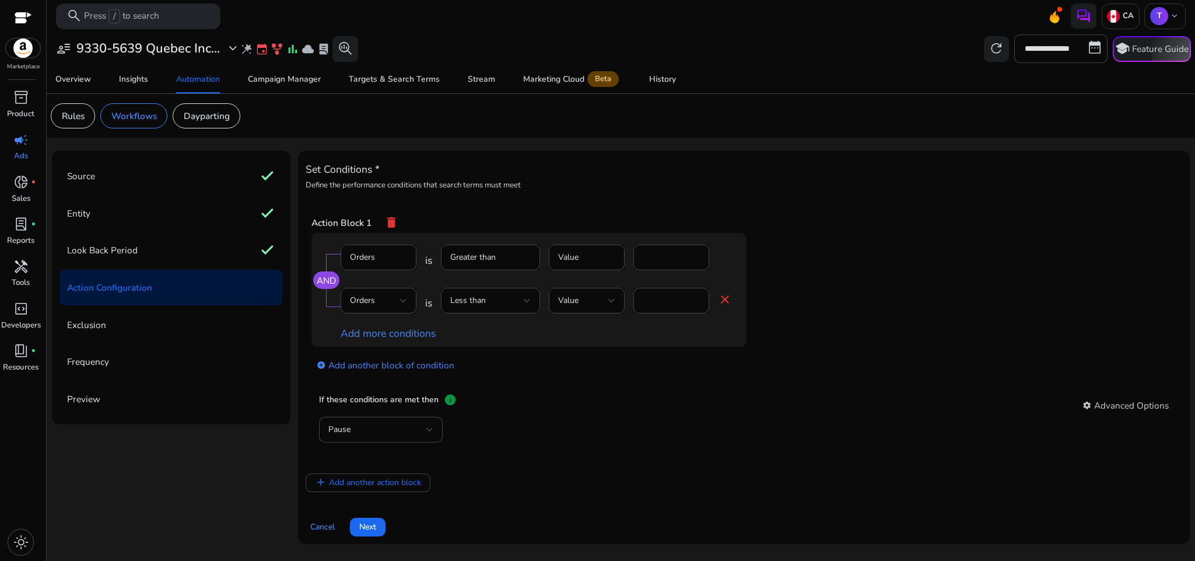
drag, startPoint x: 382, startPoint y: 226, endPoint x: 389, endPoint y: 224, distance: 7.8
click at [389, 224] on div "Action Block 1 delete" at bounding box center [745, 222] width 866 height 22
click at [389, 224] on mat-icon "delete" at bounding box center [391, 222] width 14 height 22
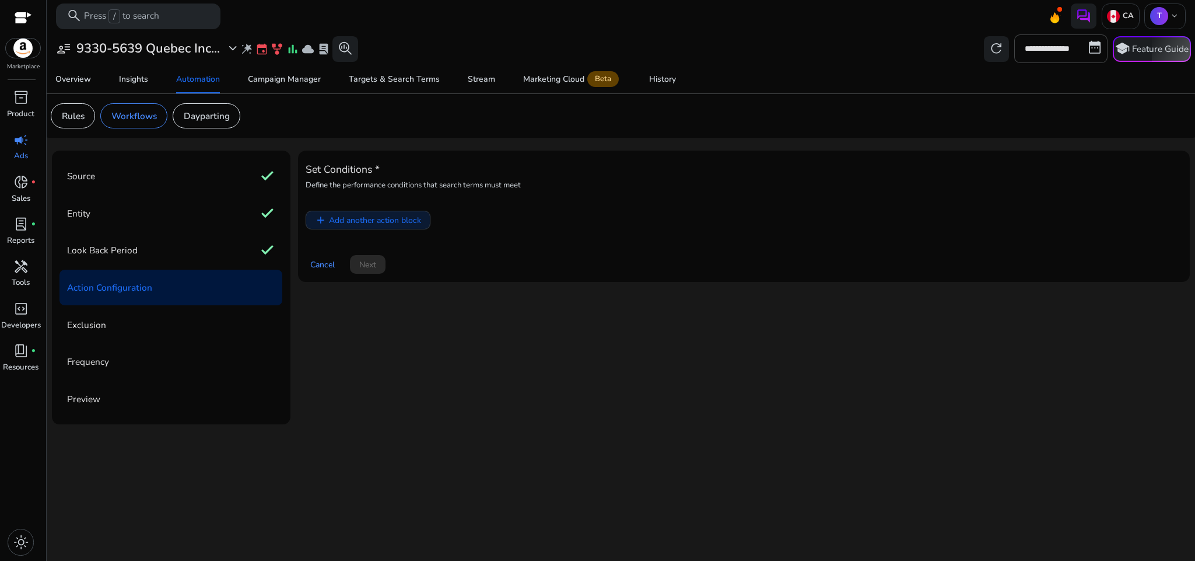
click at [401, 224] on span "Add another action block" at bounding box center [375, 220] width 92 height 12
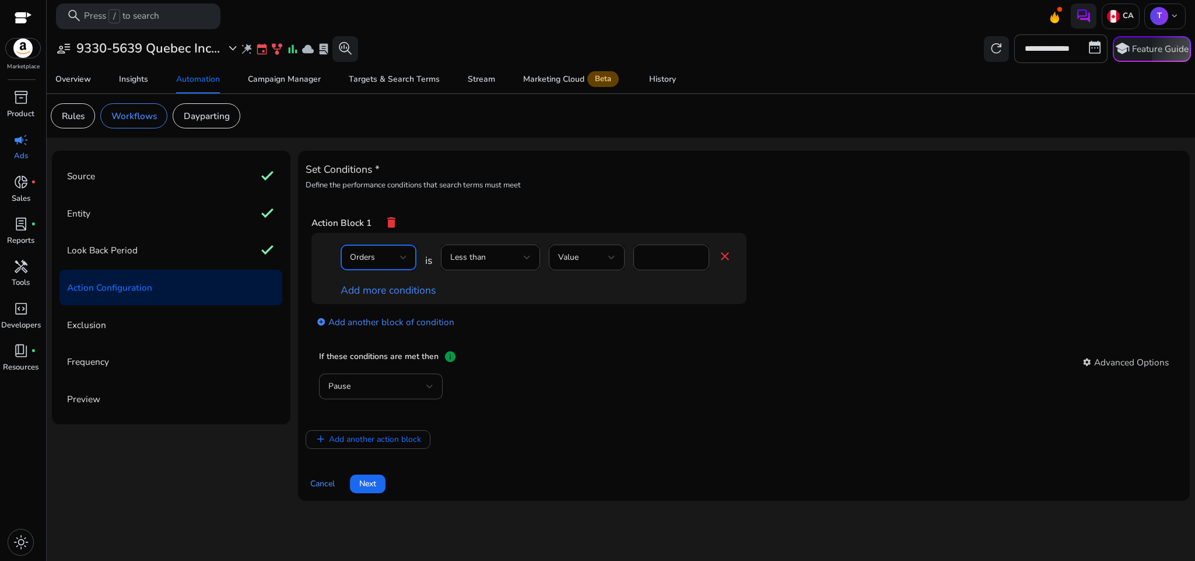
click at [400, 264] on div at bounding box center [403, 257] width 7 height 14
click at [372, 270] on div at bounding box center [597, 280] width 1195 height 561
click at [375, 263] on span "Orders" at bounding box center [362, 256] width 25 height 11
click at [372, 289] on span "ACoS" at bounding box center [378, 284] width 57 height 13
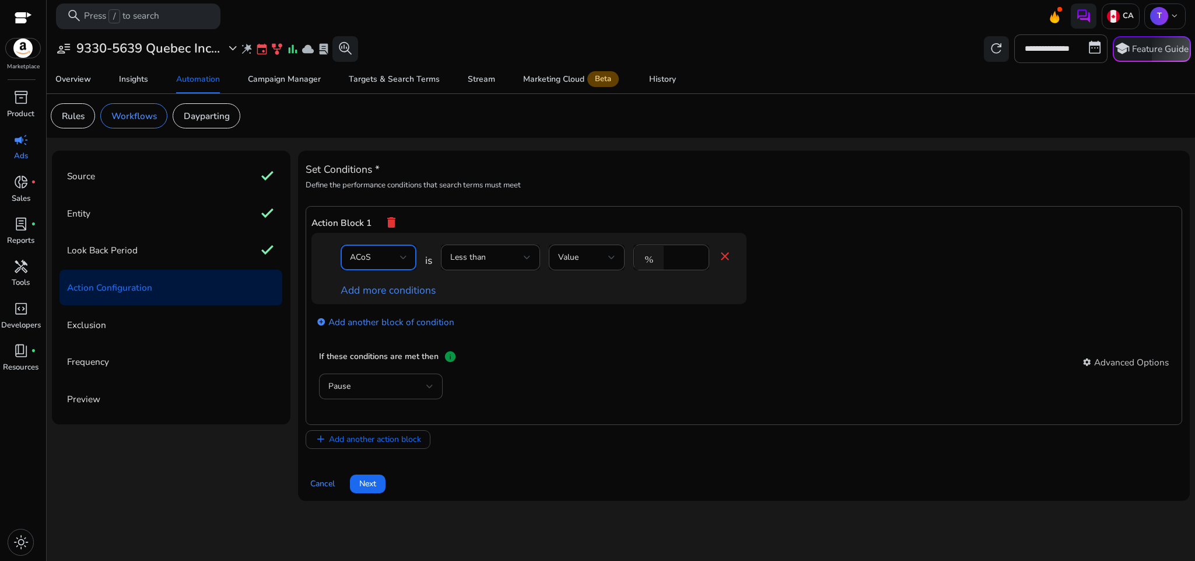
scroll to position [172, 0]
click at [488, 258] on div "Less than" at bounding box center [487, 257] width 74 height 13
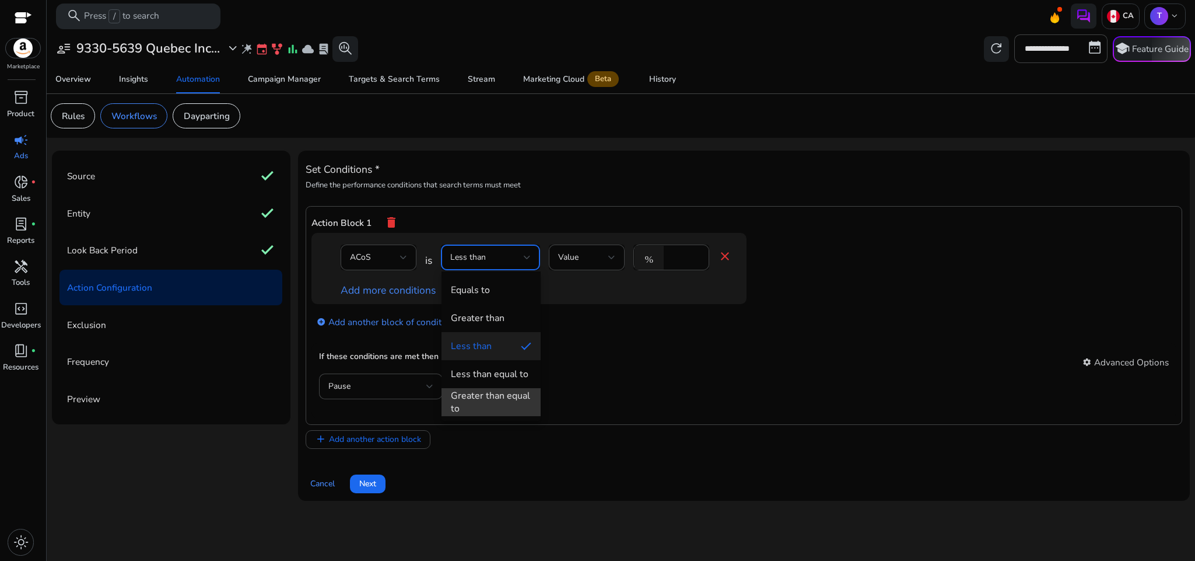
click at [519, 392] on div "Greater than equal to" at bounding box center [491, 402] width 81 height 26
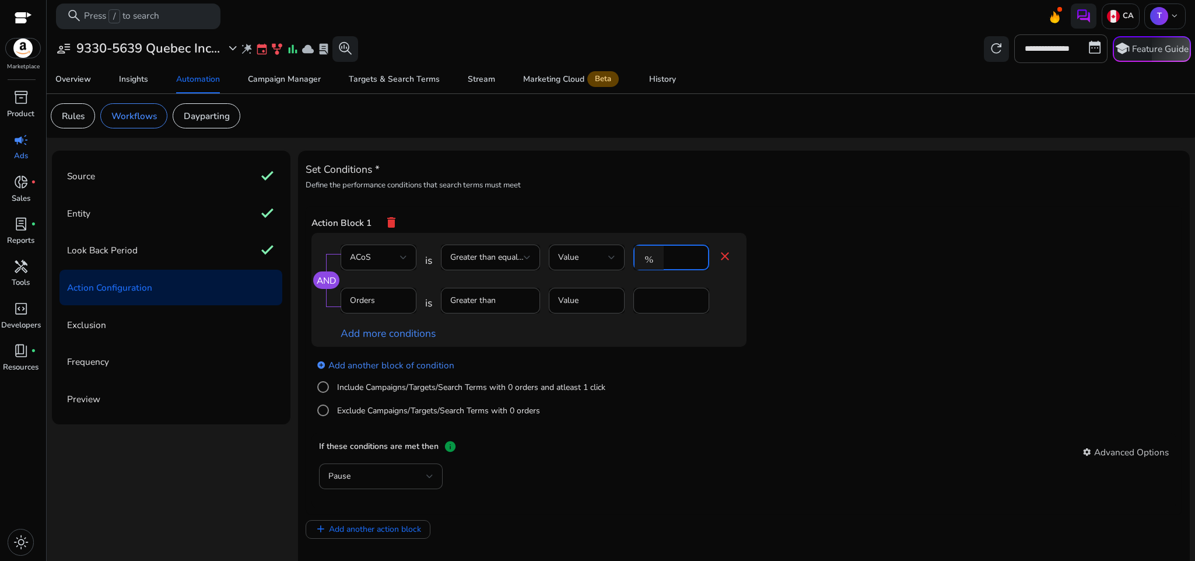
click at [670, 260] on input "*" at bounding box center [685, 257] width 30 height 13
type input "**"
click at [789, 321] on div "AND ACoS is Greater than equal to Value % ** close Orders is Greater than Value…" at bounding box center [553, 290] width 482 height 114
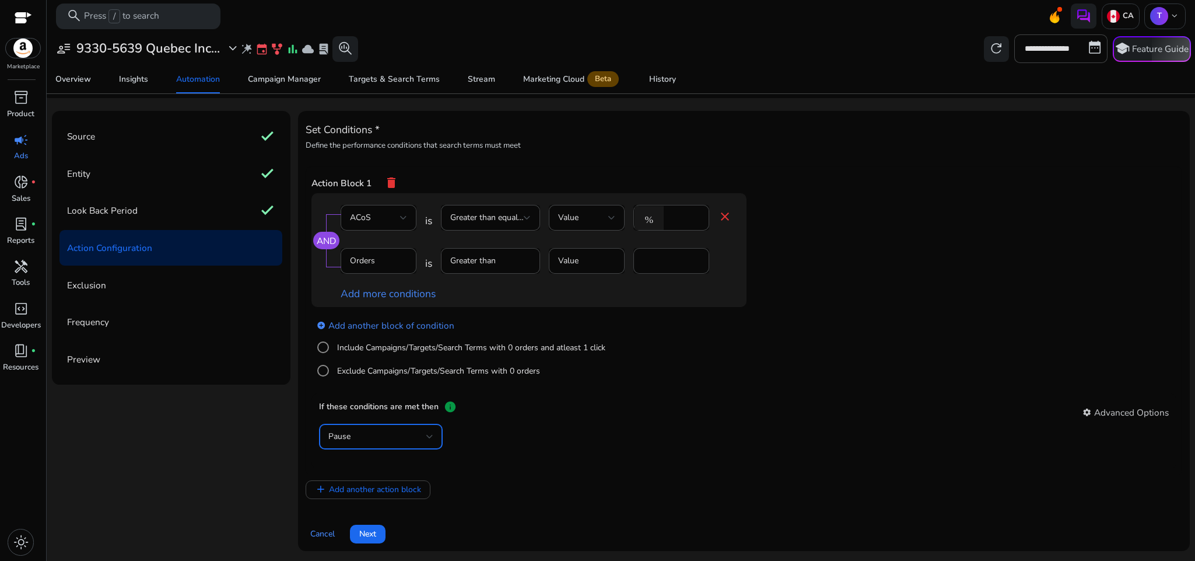
click at [403, 435] on div "Pause" at bounding box center [377, 436] width 98 height 13
click at [394, 509] on mat-option "Decrease Bid" at bounding box center [381, 523] width 124 height 28
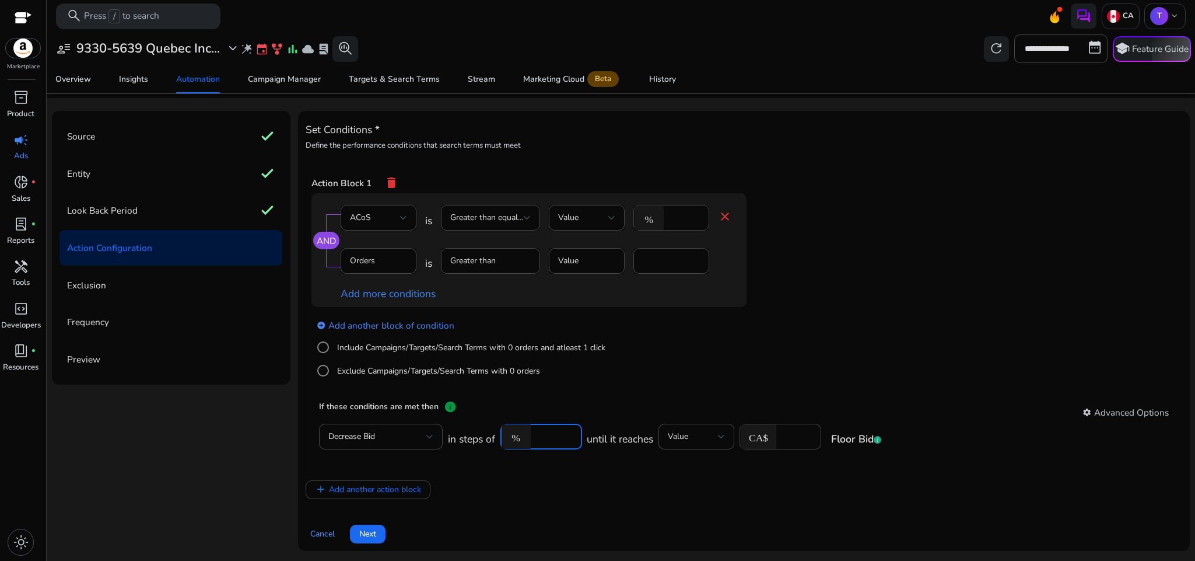
click at [539, 434] on input "*****" at bounding box center [555, 436] width 36 height 13
type input "**"
click at [662, 389] on app-ppc-editable-conditions "AND ACoS is Greater than equal to Value % ** close Orders is Greater than Value…" at bounding box center [745, 293] width 866 height 200
click at [788, 362] on div "add_circle Add another block of condition Include Campaigns/Targets/Search Term…" at bounding box center [553, 347] width 482 height 81
drag, startPoint x: 386, startPoint y: 525, endPoint x: 375, endPoint y: 527, distance: 10.6
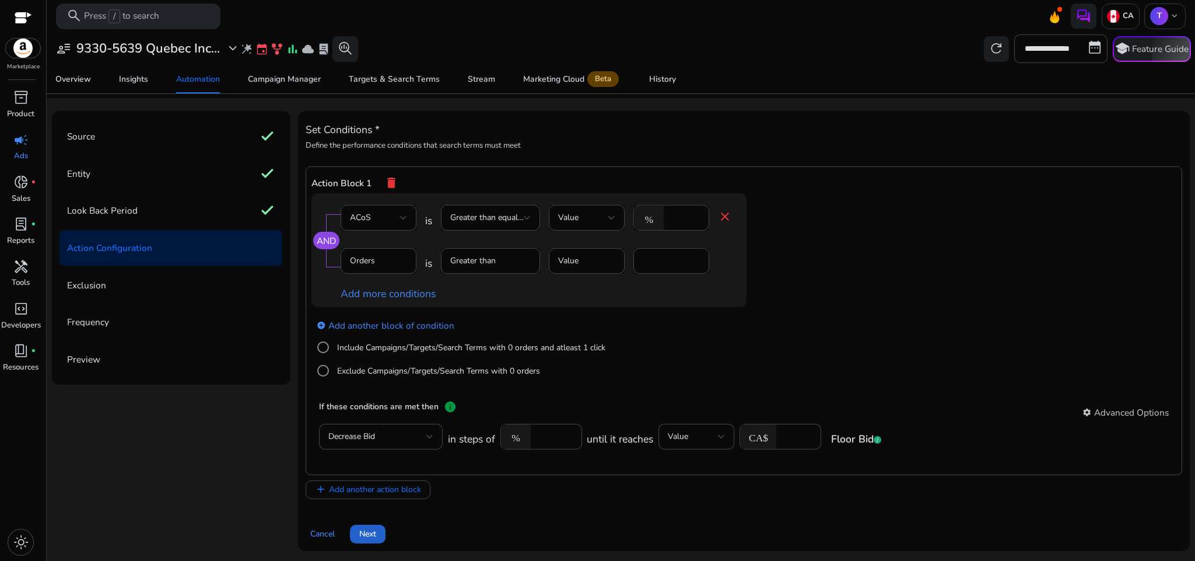
click at [375, 527] on div "Cancel Next" at bounding box center [744, 528] width 877 height 29
click at [375, 527] on span at bounding box center [368, 534] width 36 height 28
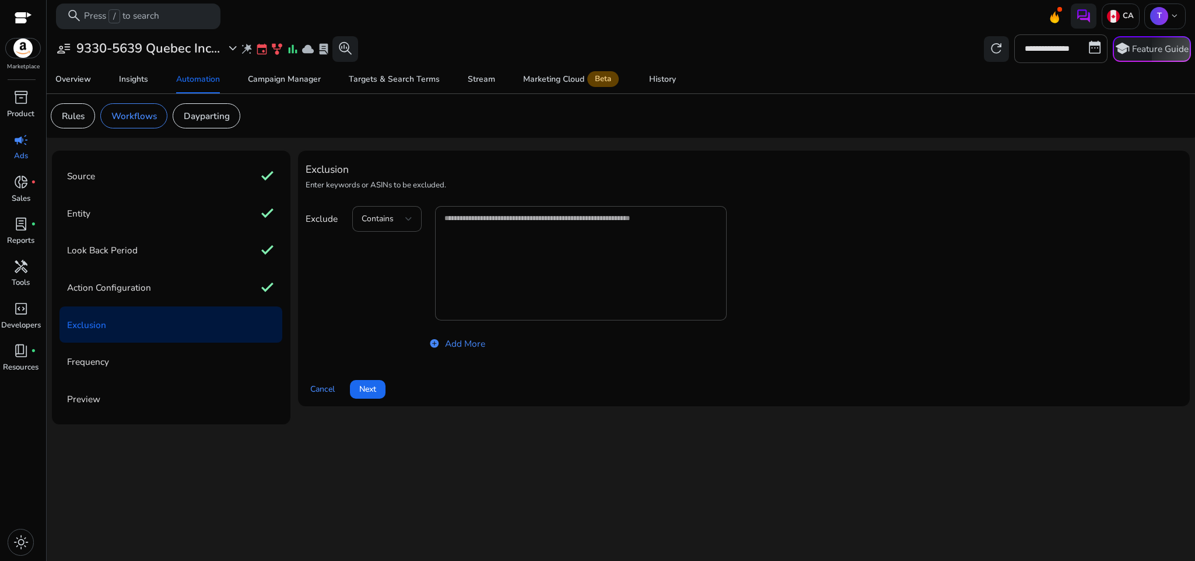
scroll to position [0, 0]
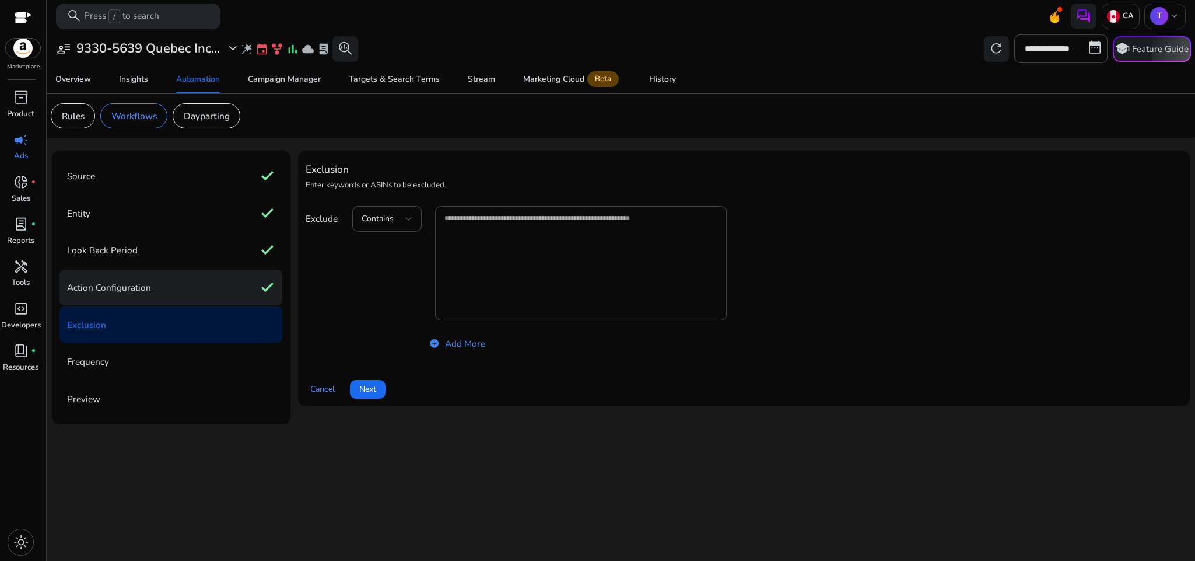
click at [221, 282] on div "Action Configuration check" at bounding box center [171, 288] width 223 height 36
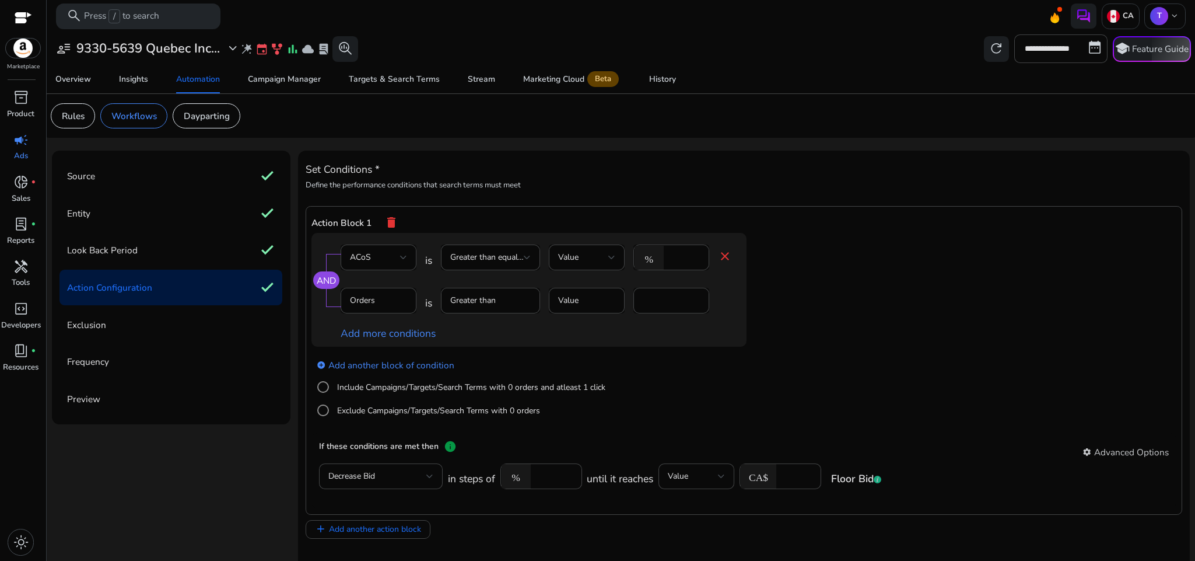
scroll to position [43, 0]
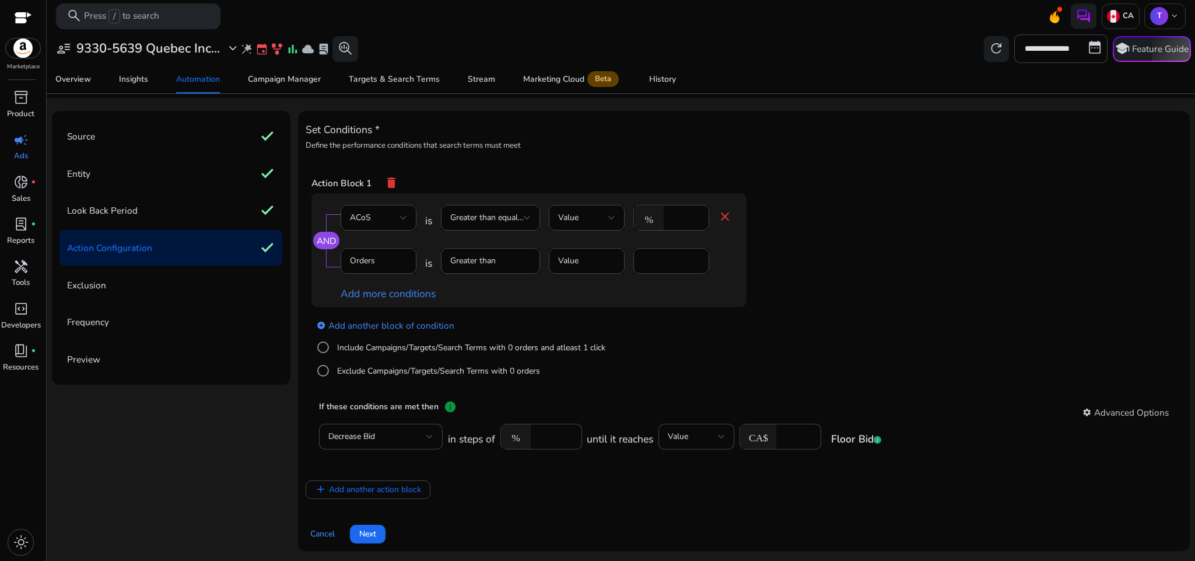
click at [730, 211] on mat-icon "close" at bounding box center [725, 216] width 14 height 14
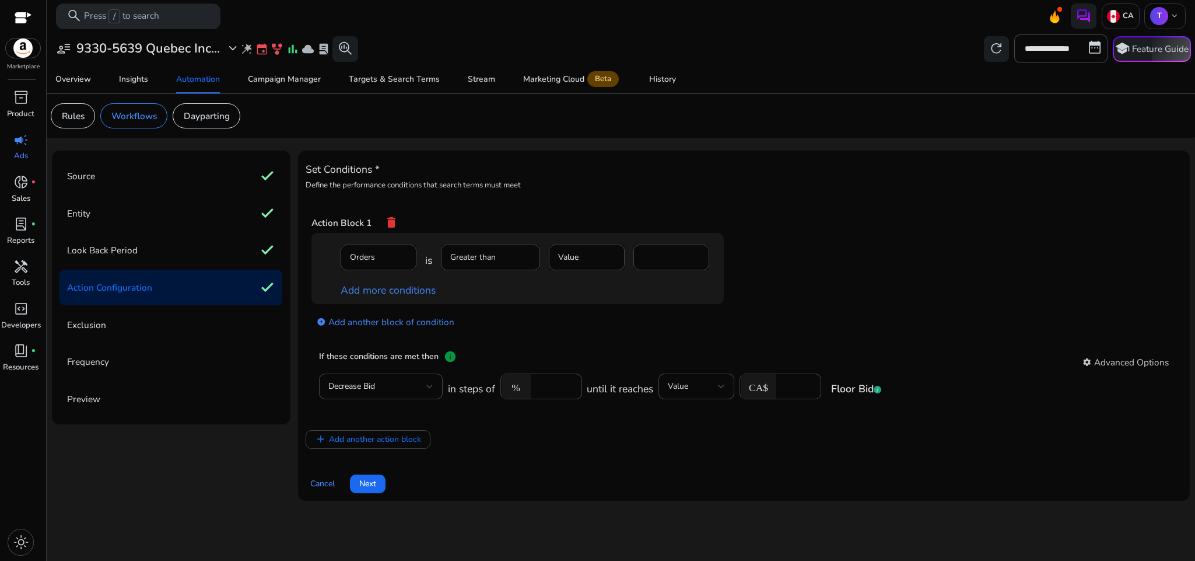
click at [394, 254] on mat-form-field "Orders" at bounding box center [379, 263] width 76 height 38
click at [407, 288] on link "Add more conditions" at bounding box center [388, 290] width 95 height 14
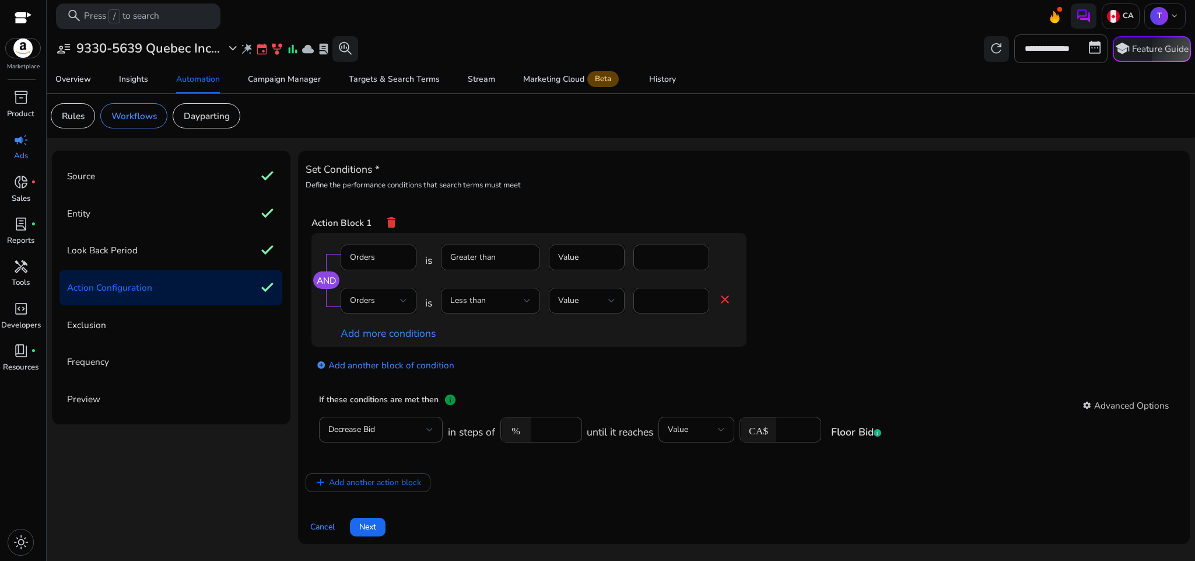
click at [396, 214] on mat-icon "delete" at bounding box center [391, 222] width 14 height 22
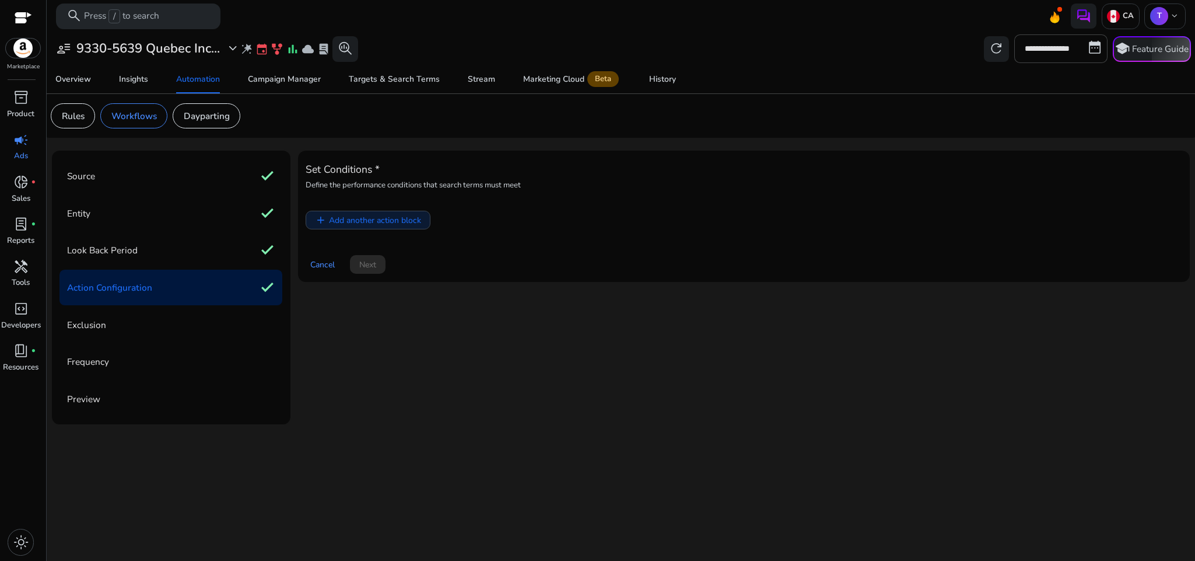
click at [373, 229] on span at bounding box center [368, 220] width 124 height 28
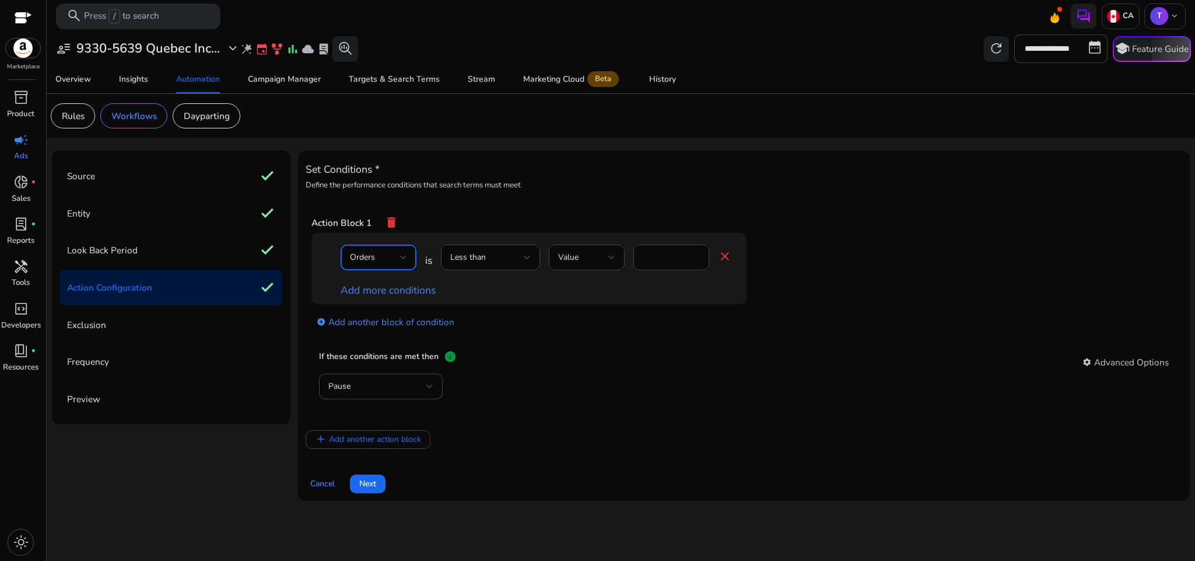
click at [398, 256] on div "Orders" at bounding box center [375, 257] width 50 height 13
click at [488, 254] on div at bounding box center [597, 280] width 1195 height 561
click at [488, 254] on div "Less than" at bounding box center [487, 257] width 74 height 13
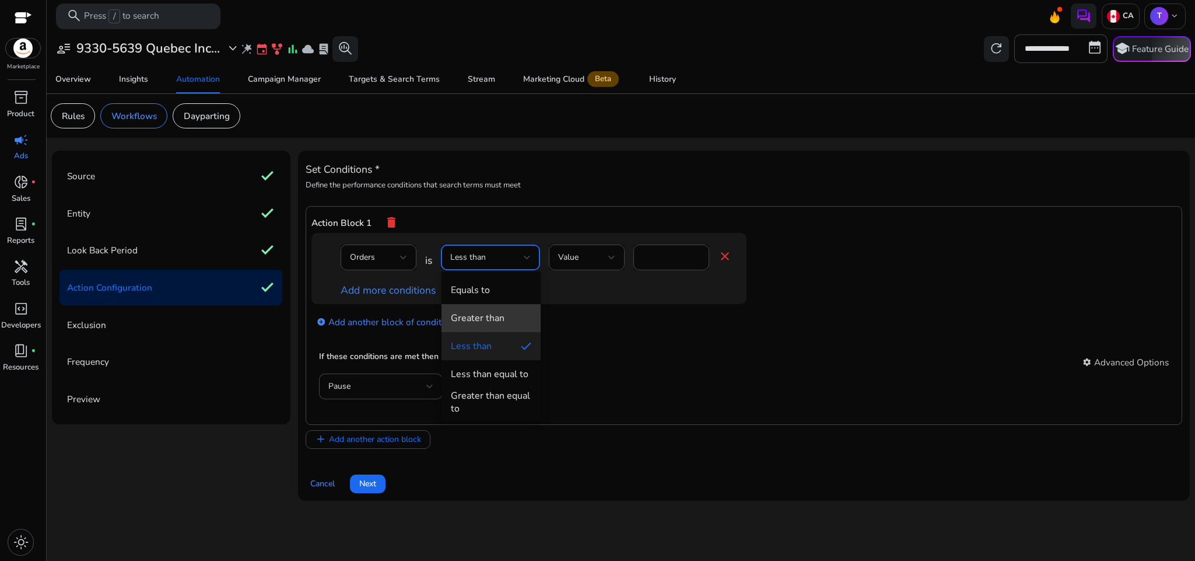
click at [510, 306] on mat-option "Greater than" at bounding box center [491, 318] width 99 height 28
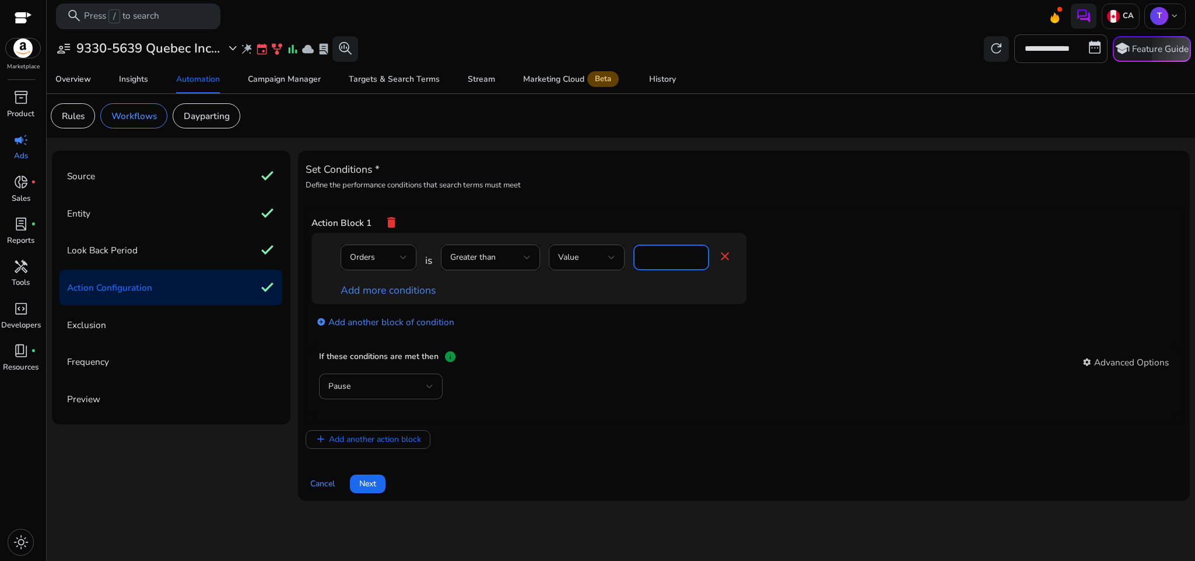
click at [662, 259] on input "*" at bounding box center [671, 257] width 57 height 13
type input "*"
click at [411, 285] on link "Add more conditions" at bounding box center [388, 290] width 95 height 14
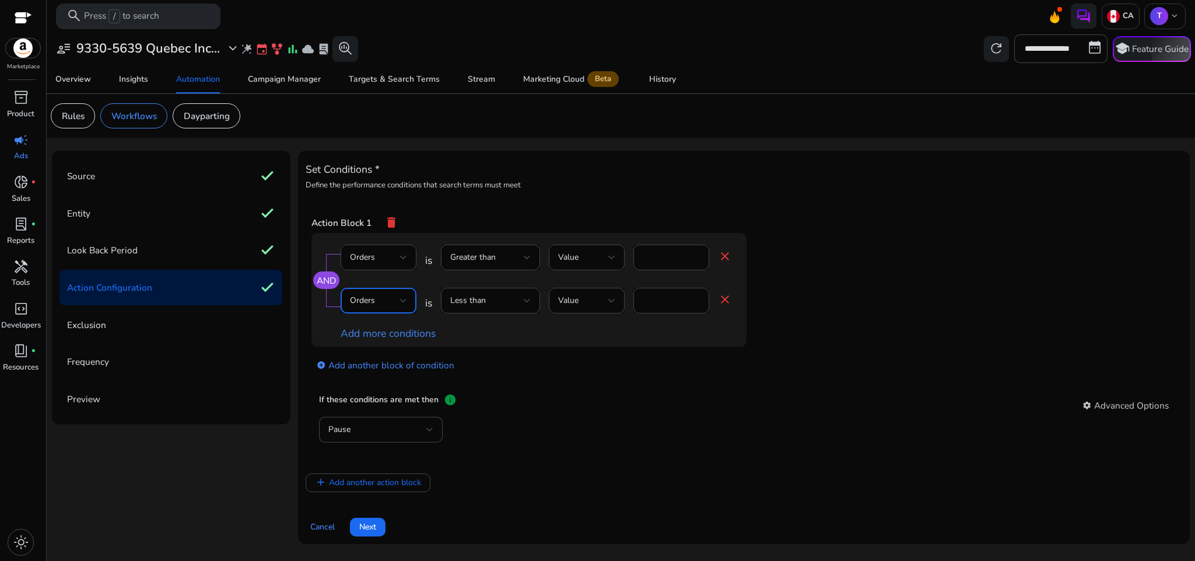
click at [389, 303] on div "Orders" at bounding box center [375, 300] width 50 height 13
click at [369, 373] on mat-option "ACoS" at bounding box center [379, 365] width 76 height 28
click at [534, 302] on div "Less than" at bounding box center [490, 301] width 99 height 26
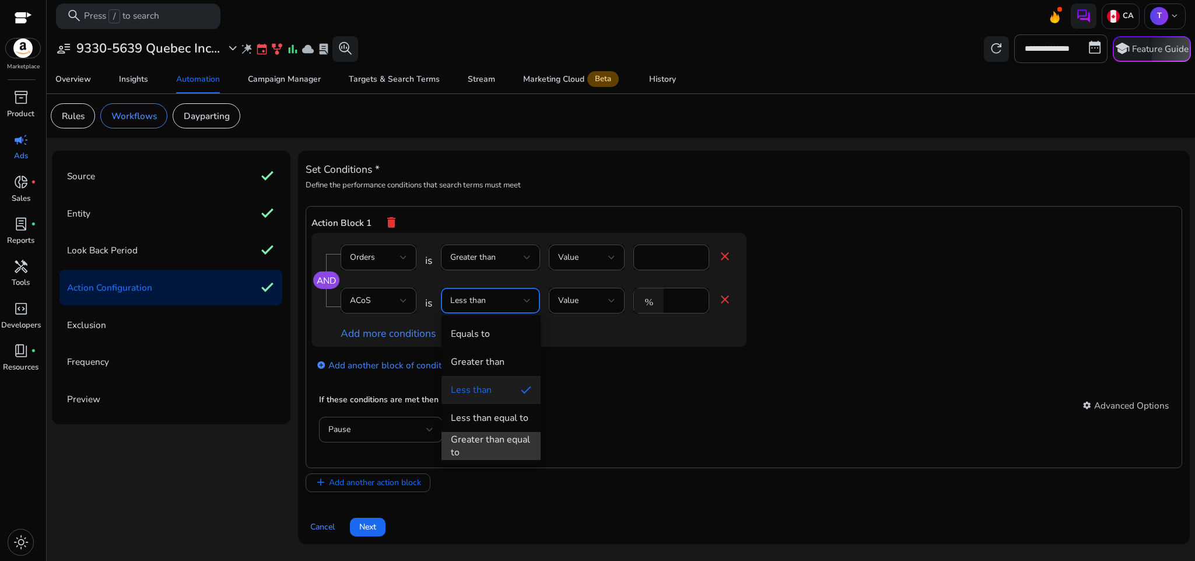
click at [513, 440] on div "Greater than equal to" at bounding box center [491, 446] width 81 height 26
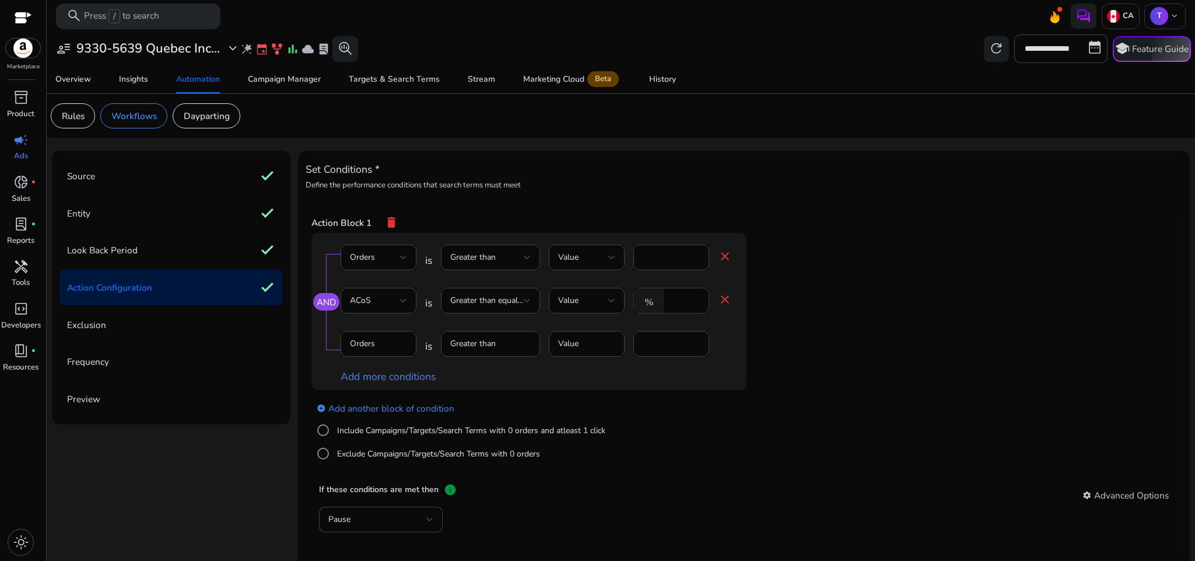
click at [679, 308] on div "*" at bounding box center [685, 301] width 30 height 26
type input "**"
click at [879, 343] on app-ppc-editable-conditions "AND Orders is Greater than Value * close ACoS is Greater than equal to Value % …" at bounding box center [745, 354] width 866 height 242
click at [725, 258] on mat-icon "close" at bounding box center [725, 256] width 14 height 14
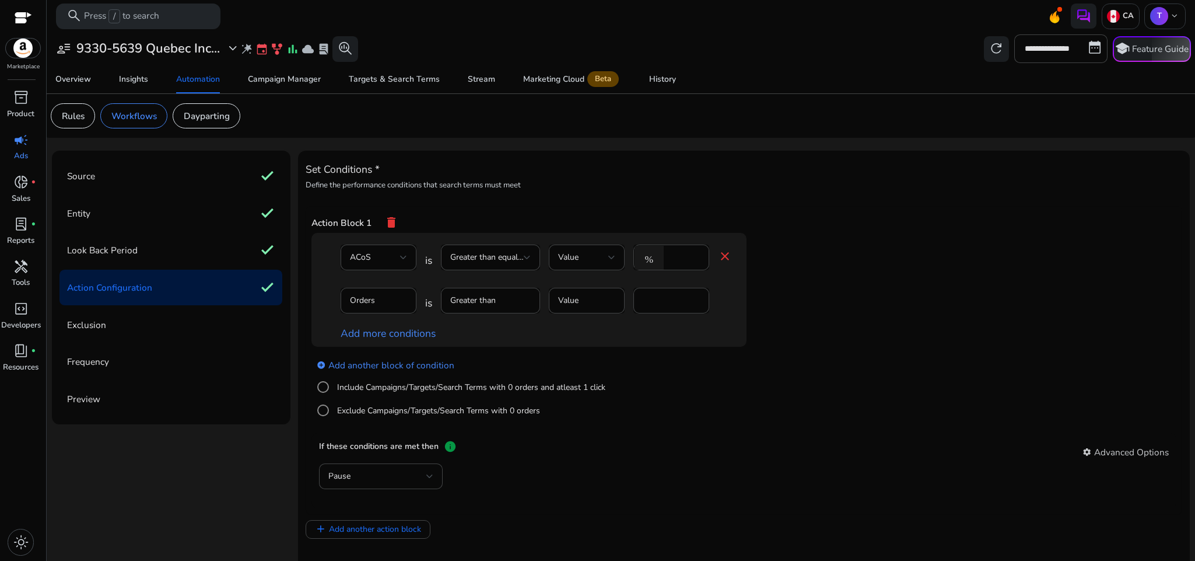
click at [816, 310] on app-ppc-editable-conditions "ACoS is Greater than equal to Value % ** close Orders is Greater than Value * A…" at bounding box center [745, 333] width 866 height 200
click at [720, 257] on mat-icon "close" at bounding box center [725, 256] width 14 height 14
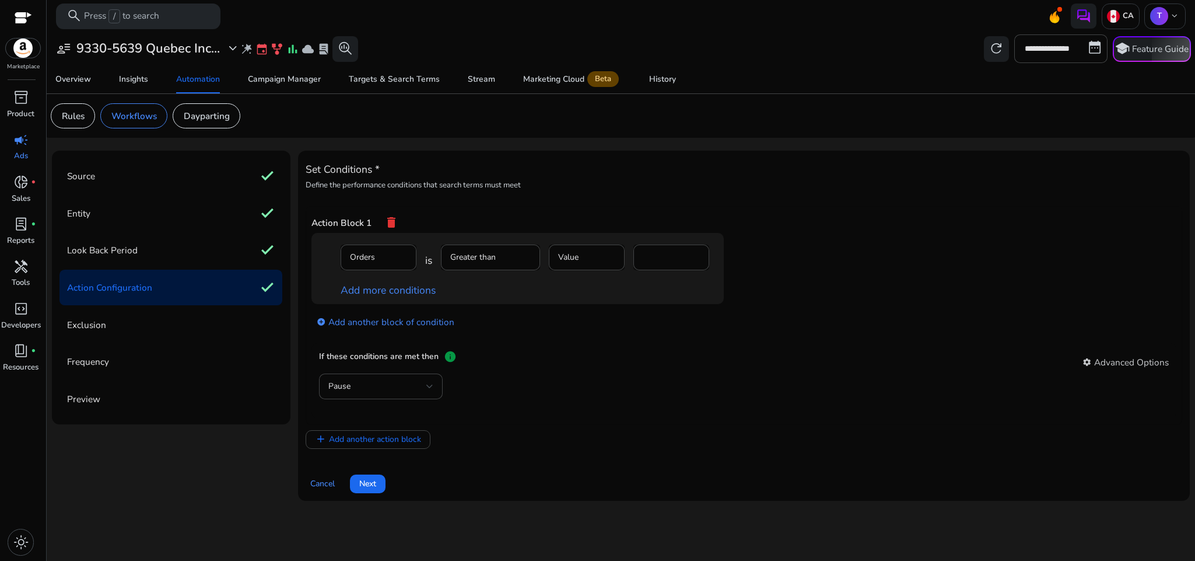
click at [393, 223] on mat-icon "delete" at bounding box center [391, 222] width 14 height 22
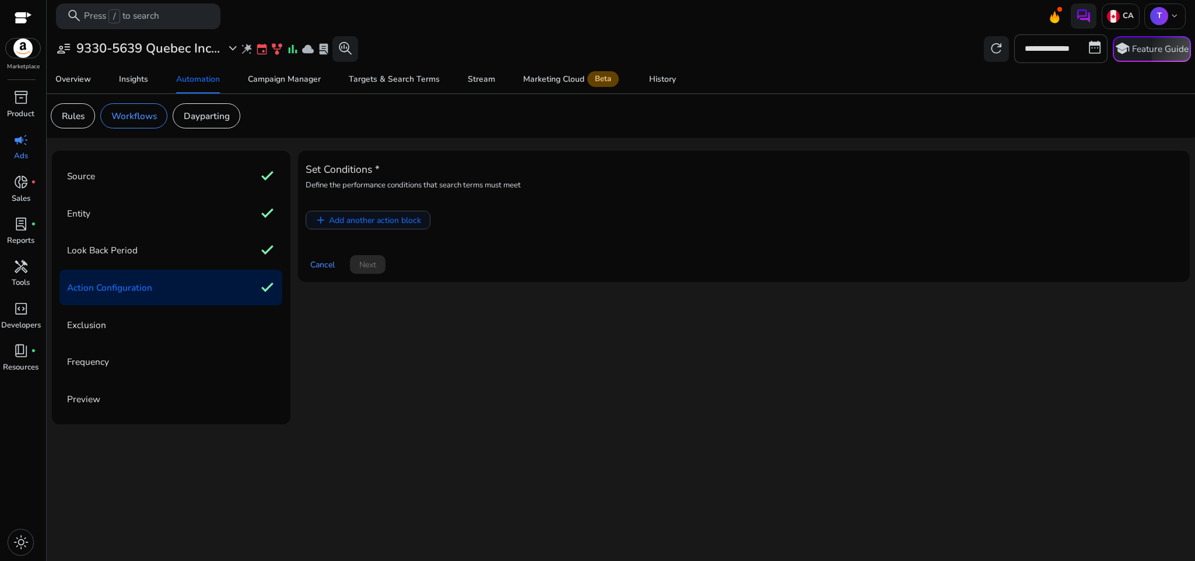
click at [345, 225] on span "Add another action block" at bounding box center [375, 220] width 92 height 12
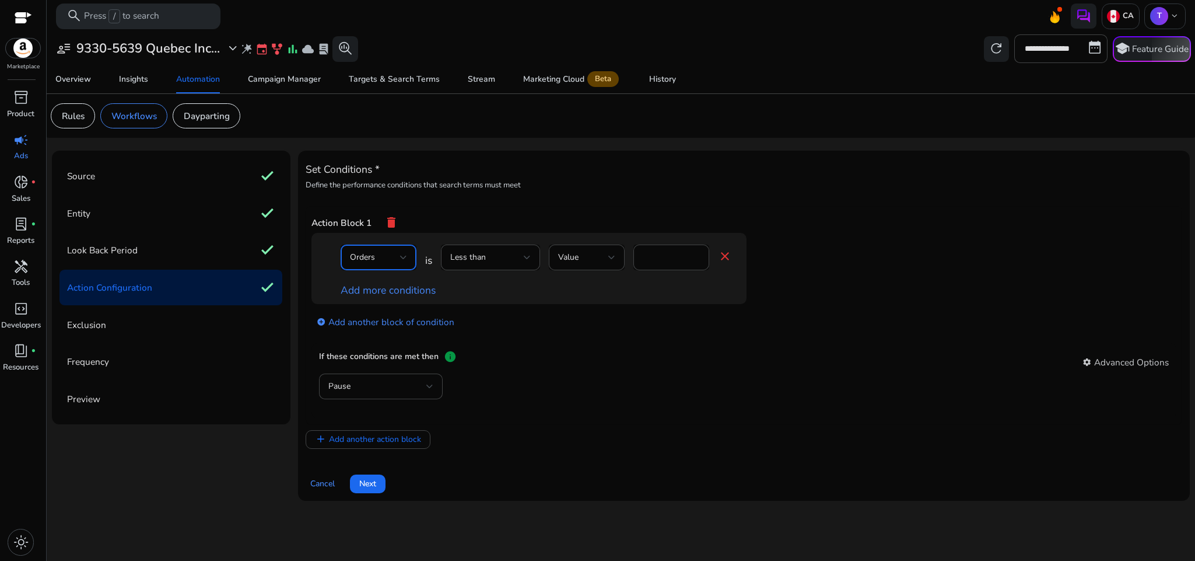
click at [377, 263] on div "Orders" at bounding box center [375, 257] width 50 height 13
click at [372, 310] on span "ACoS" at bounding box center [378, 306] width 57 height 13
click at [473, 270] on div "Less than" at bounding box center [490, 257] width 81 height 26
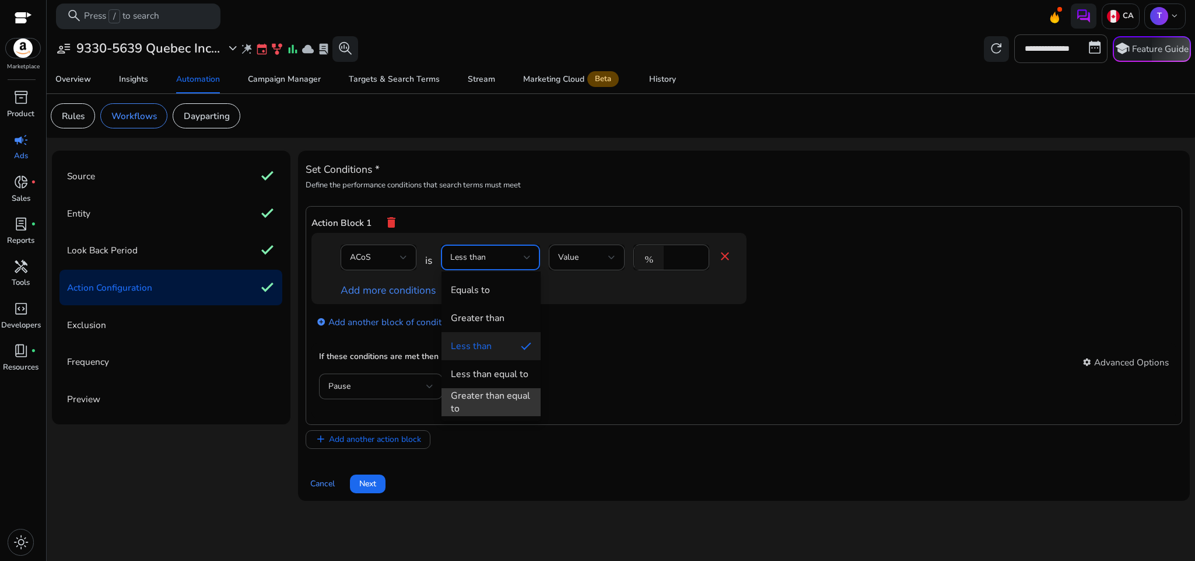
click at [501, 393] on div "Greater than equal to" at bounding box center [491, 402] width 81 height 26
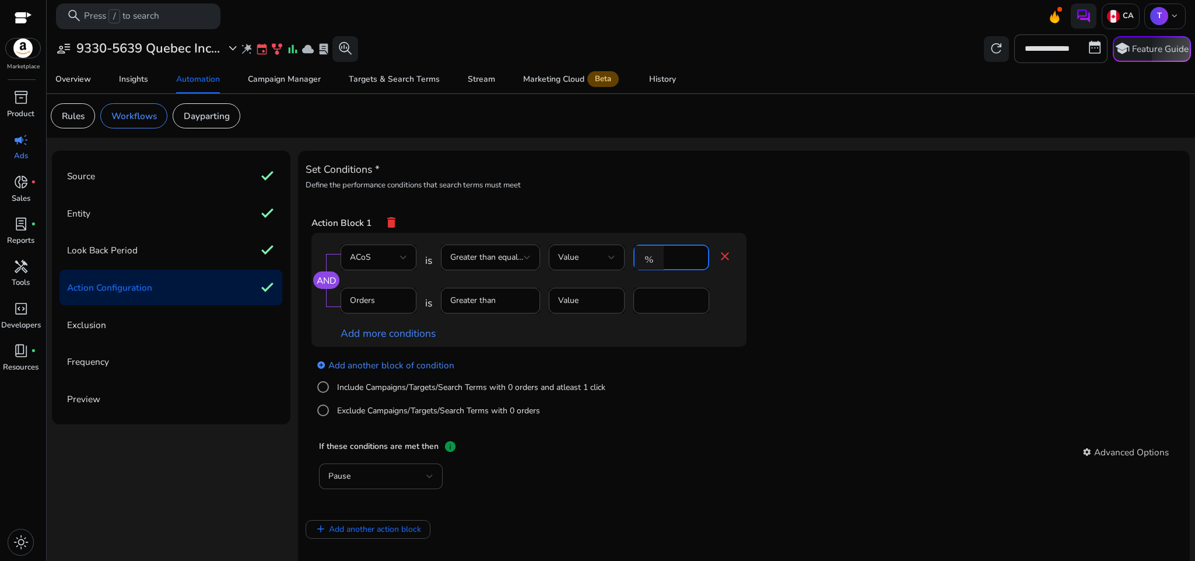
click at [680, 258] on input "*" at bounding box center [685, 257] width 30 height 13
type input "**"
click at [812, 306] on app-ppc-editable-conditions "AND ACoS is Greater than equal to Value % ** close Orders is Greater than Value…" at bounding box center [745, 333] width 866 height 200
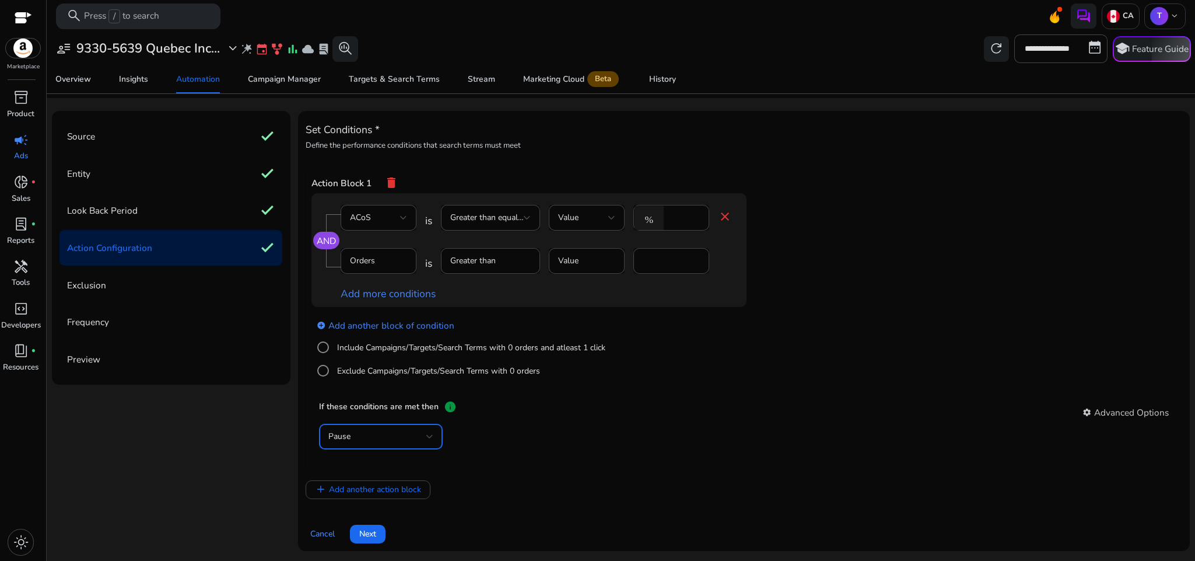
click at [396, 431] on div "Pause" at bounding box center [377, 436] width 98 height 13
click at [386, 513] on mat-option "Decrease Bid" at bounding box center [381, 523] width 124 height 28
click at [669, 390] on app-ppc-editable-conditions "AND ACoS is Greater than equal to Value % ** close Orders is Greater than Value…" at bounding box center [745, 293] width 866 height 200
click at [751, 352] on div "add_circle Add another block of condition Include Campaigns/Targets/Search Term…" at bounding box center [553, 347] width 482 height 81
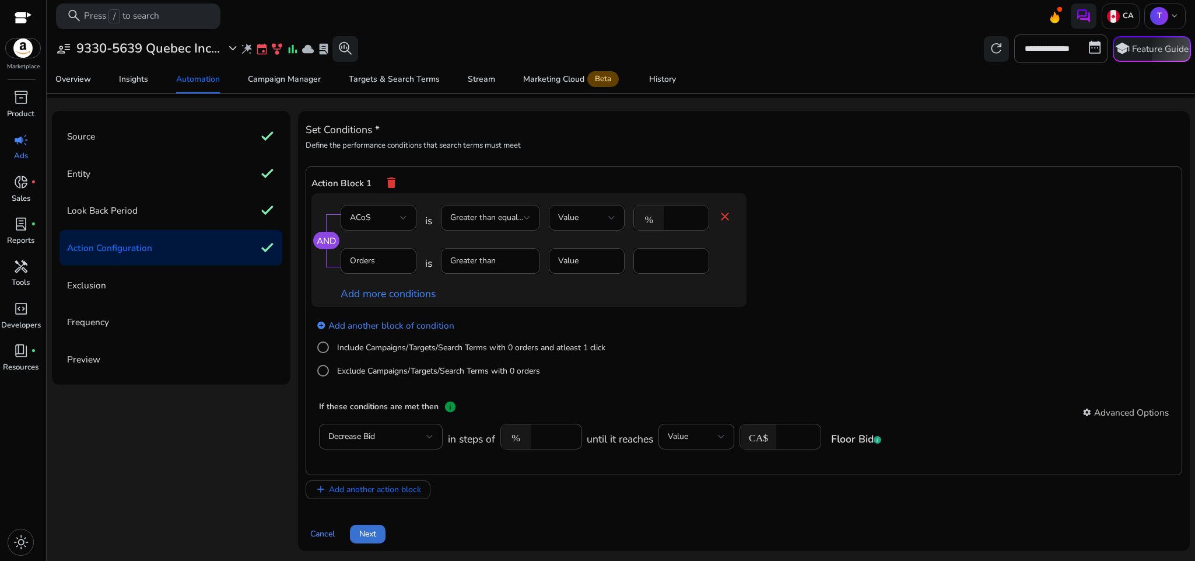
click at [354, 539] on span at bounding box center [368, 534] width 36 height 28
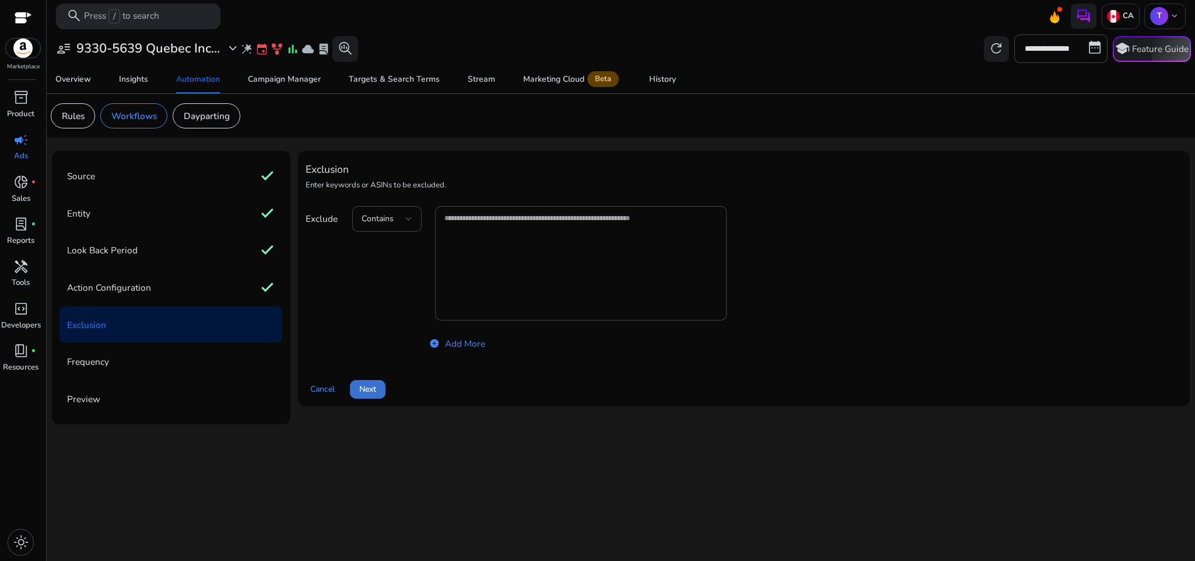
click at [368, 389] on span "Next" at bounding box center [367, 389] width 17 height 12
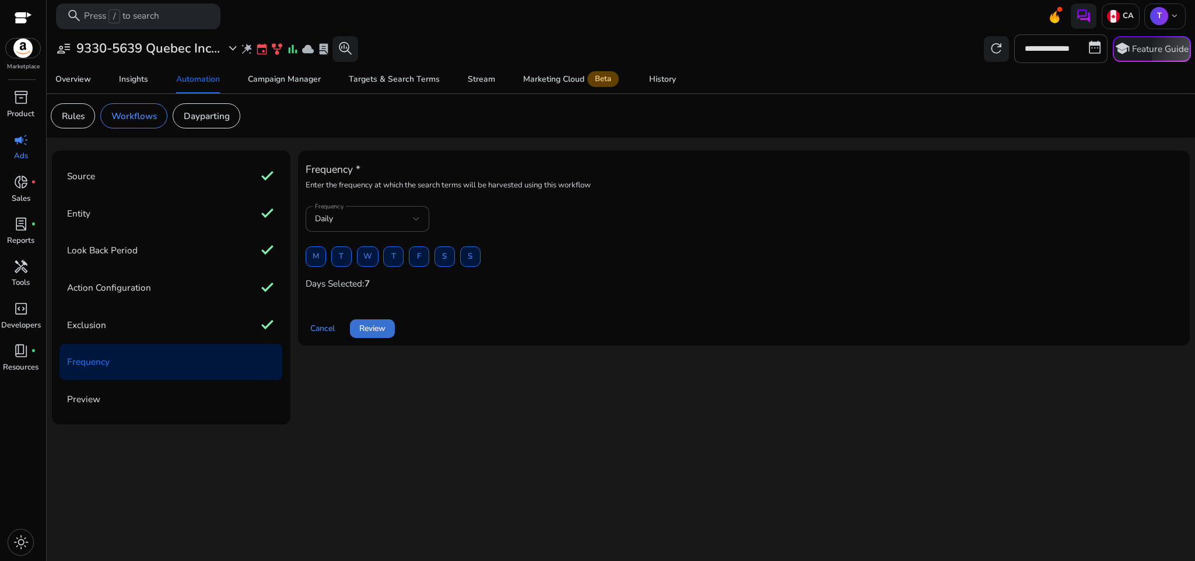
click at [366, 330] on span "Review" at bounding box center [372, 328] width 26 height 12
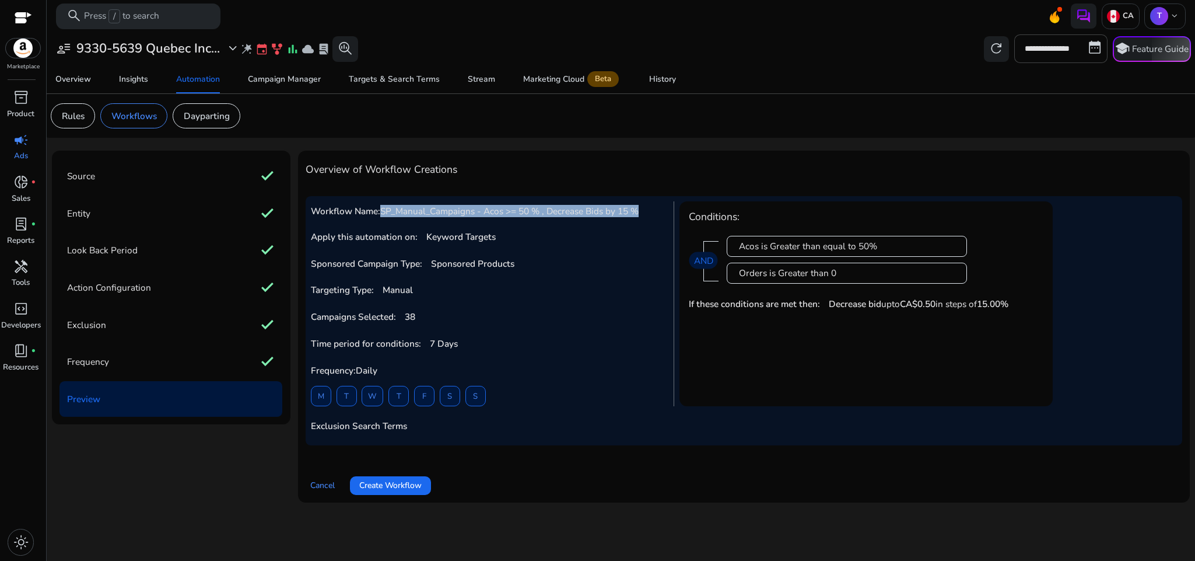
drag, startPoint x: 382, startPoint y: 205, endPoint x: 639, endPoint y: 214, distance: 257.5
click at [639, 214] on div "Workflow Name: SP_Manual_Campaigns - Acos >= 50 % , Decrease Bids by 15 % Apply…" at bounding box center [493, 303] width 364 height 205
copy span "SP_Manual_Campaigns - Acos >= 50 % , Decrease Bids by 15 %"
click at [410, 478] on span at bounding box center [390, 485] width 81 height 28
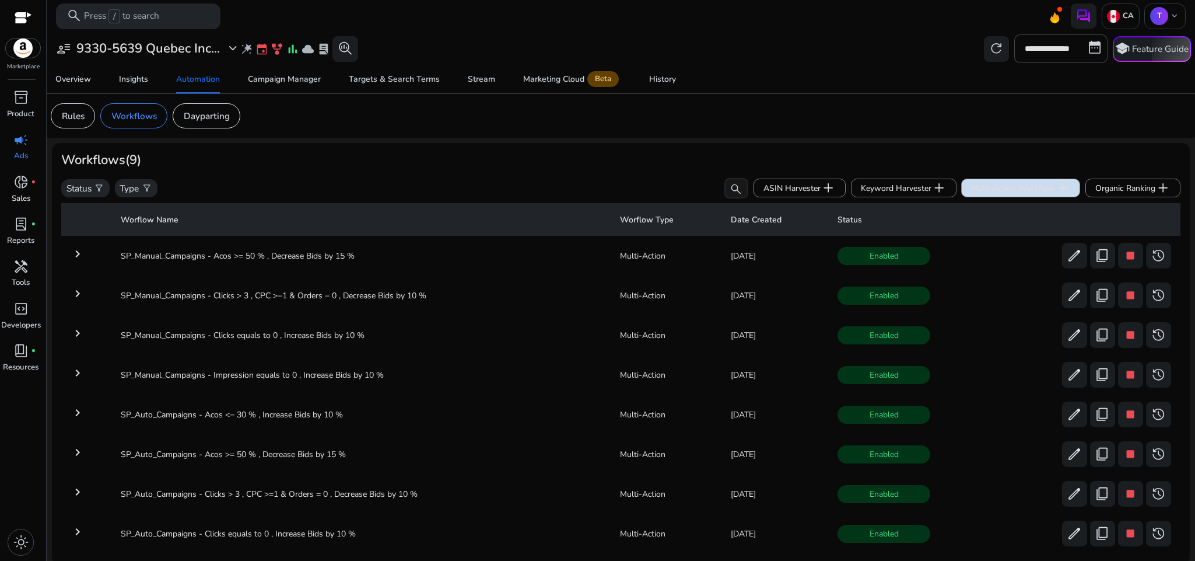
click at [986, 186] on span "Multi Action Workflow add" at bounding box center [1020, 187] width 99 height 15
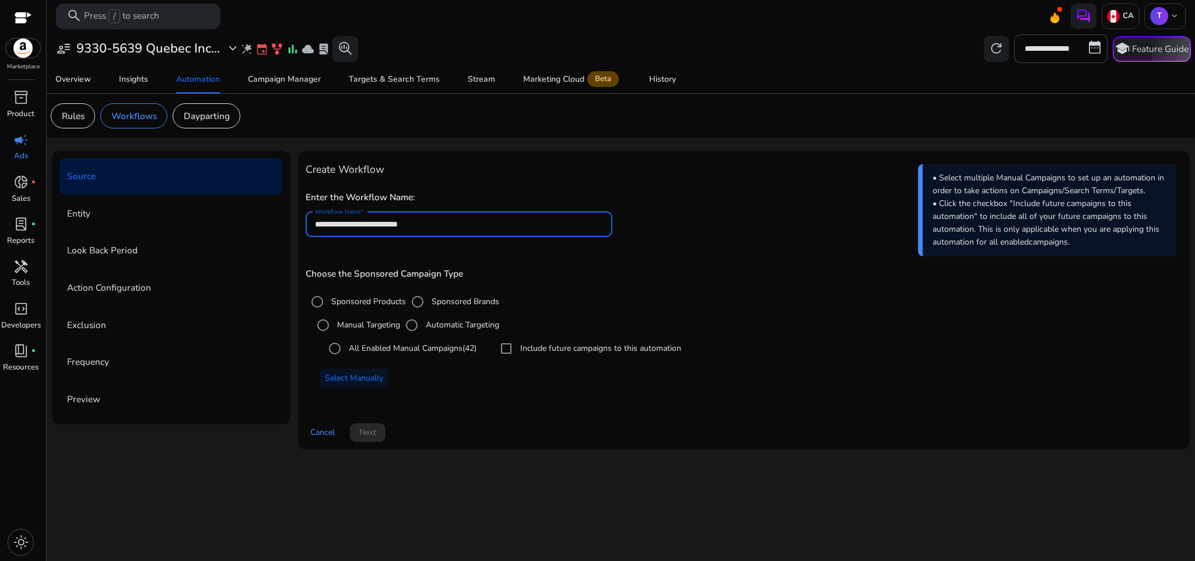
click at [484, 226] on input "**********" at bounding box center [459, 224] width 288 height 13
paste input "**********"
type input "**********"
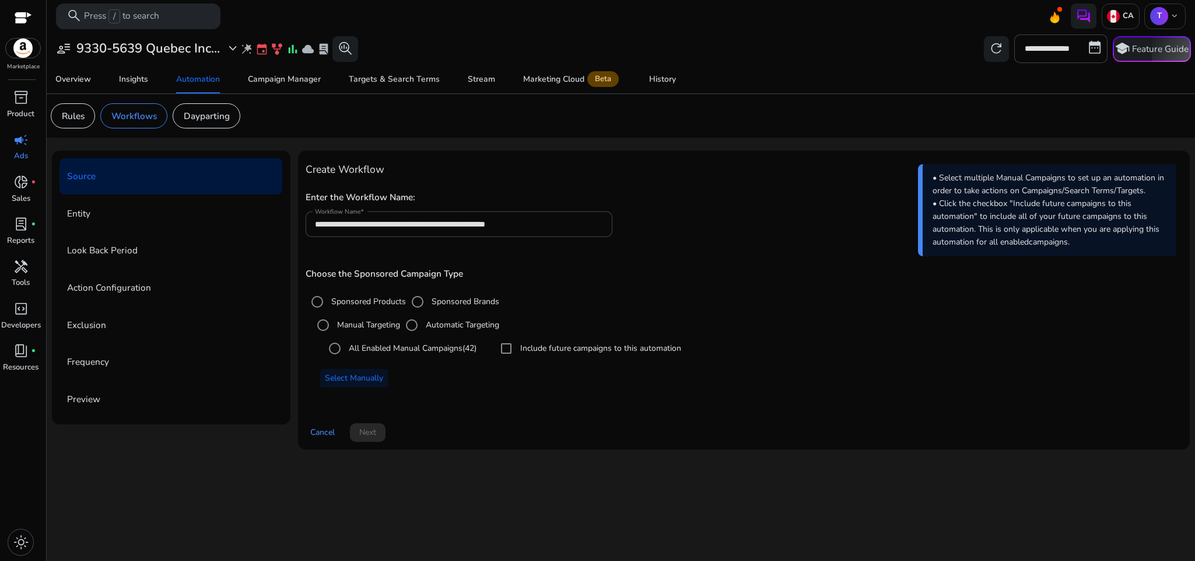
click at [767, 230] on div "**********" at bounding box center [744, 218] width 877 height 62
click at [372, 366] on span at bounding box center [354, 378] width 68 height 28
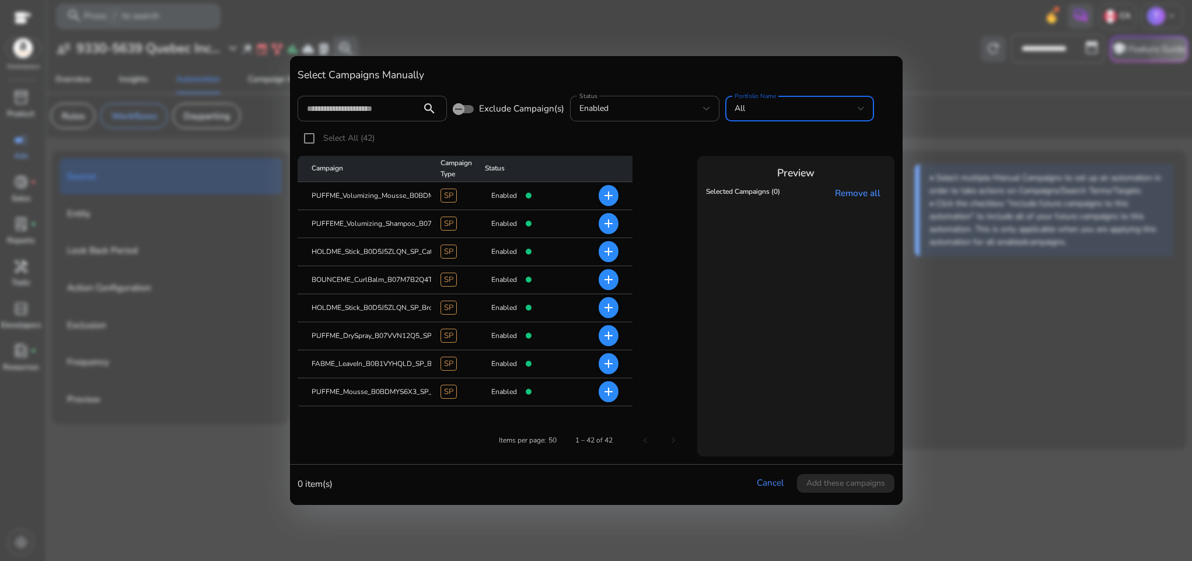
click at [751, 103] on div "All" at bounding box center [797, 108] width 124 height 13
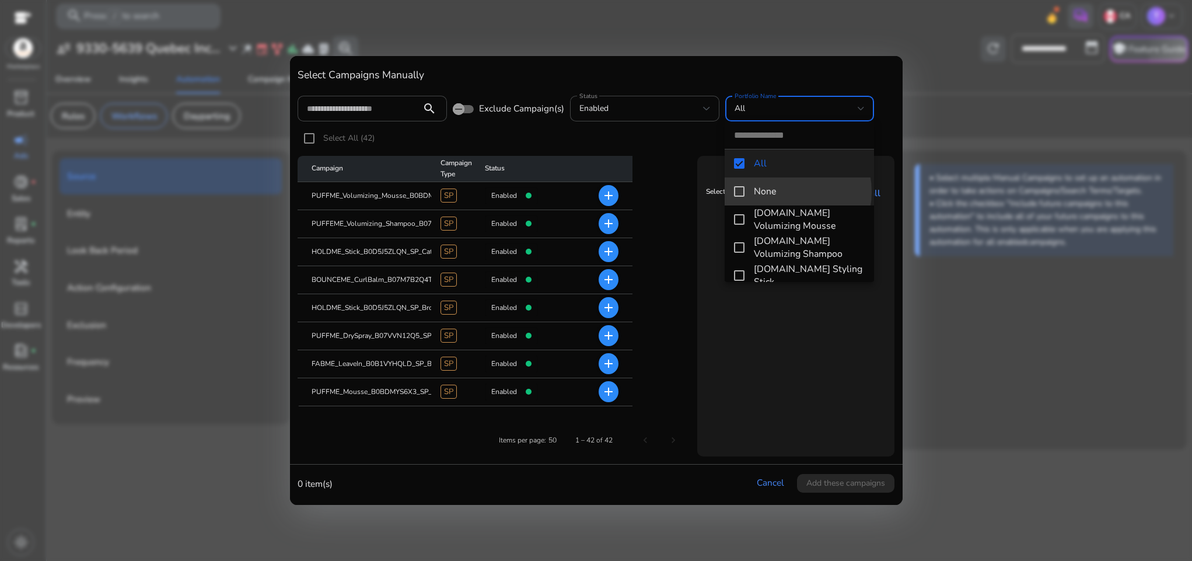
click at [777, 191] on span "None" at bounding box center [809, 191] width 111 height 13
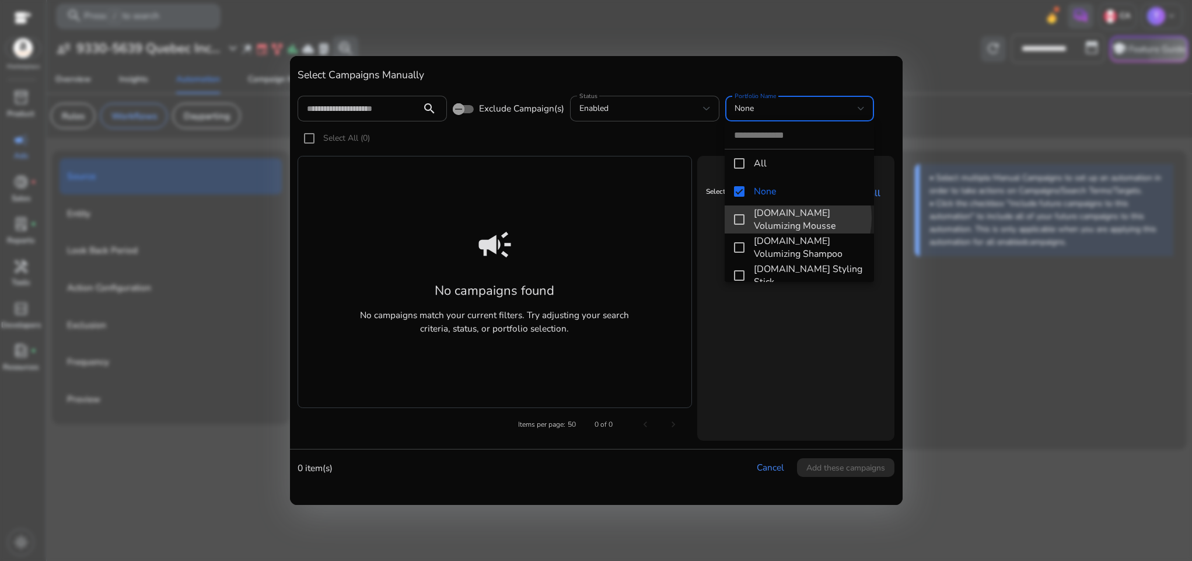
click at [786, 218] on span "[DOMAIN_NAME] Volumizing Mousse" at bounding box center [809, 220] width 111 height 26
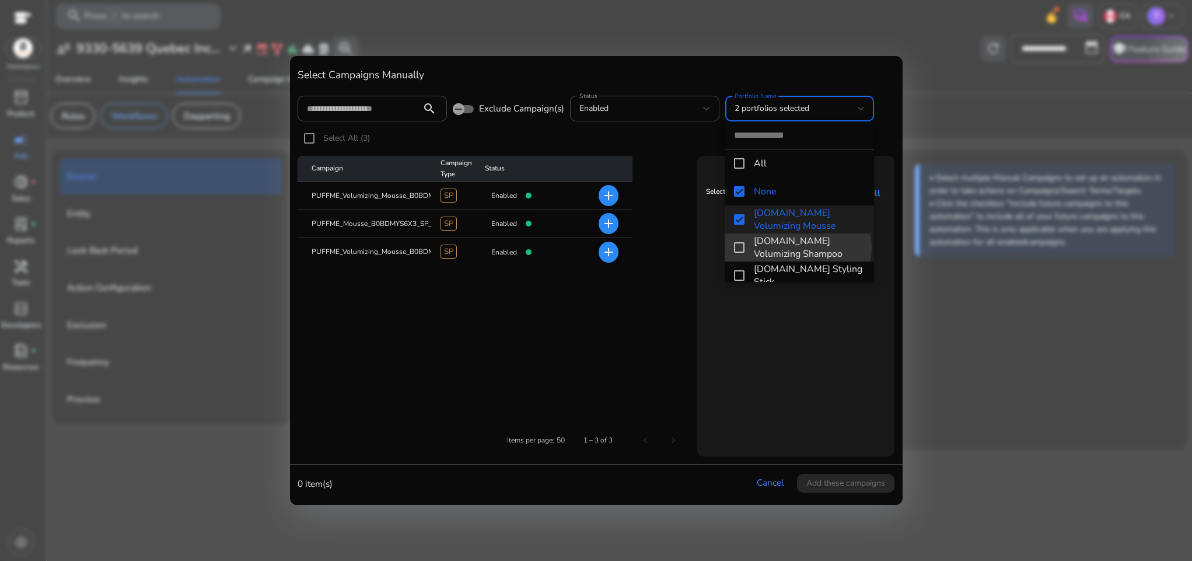
click at [785, 247] on span "[DOMAIN_NAME] Volumizing Shampoo" at bounding box center [809, 248] width 111 height 26
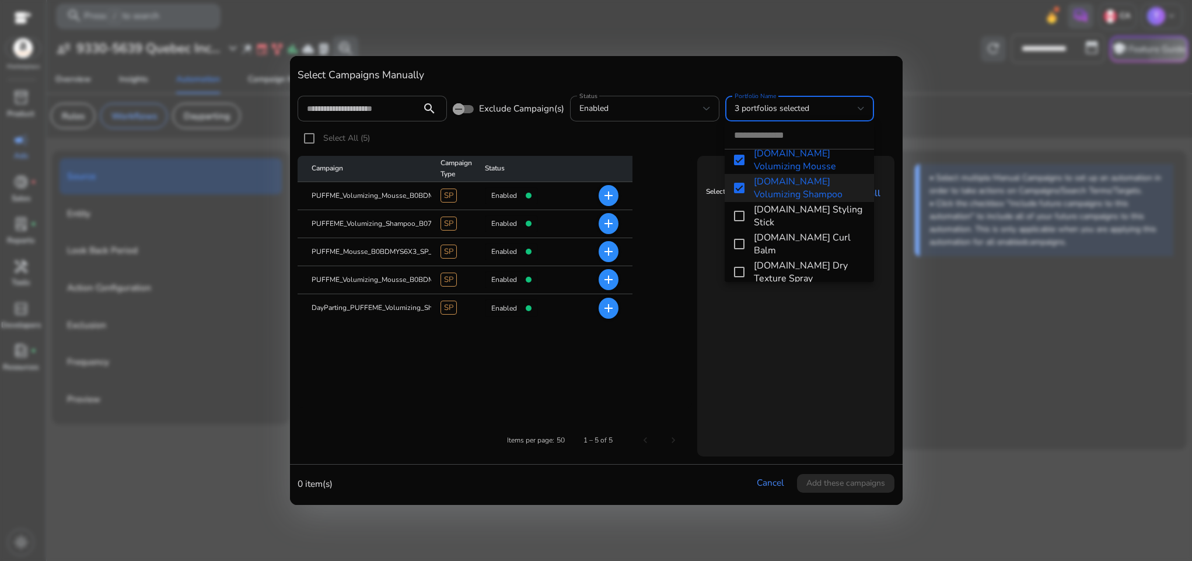
scroll to position [67, 0]
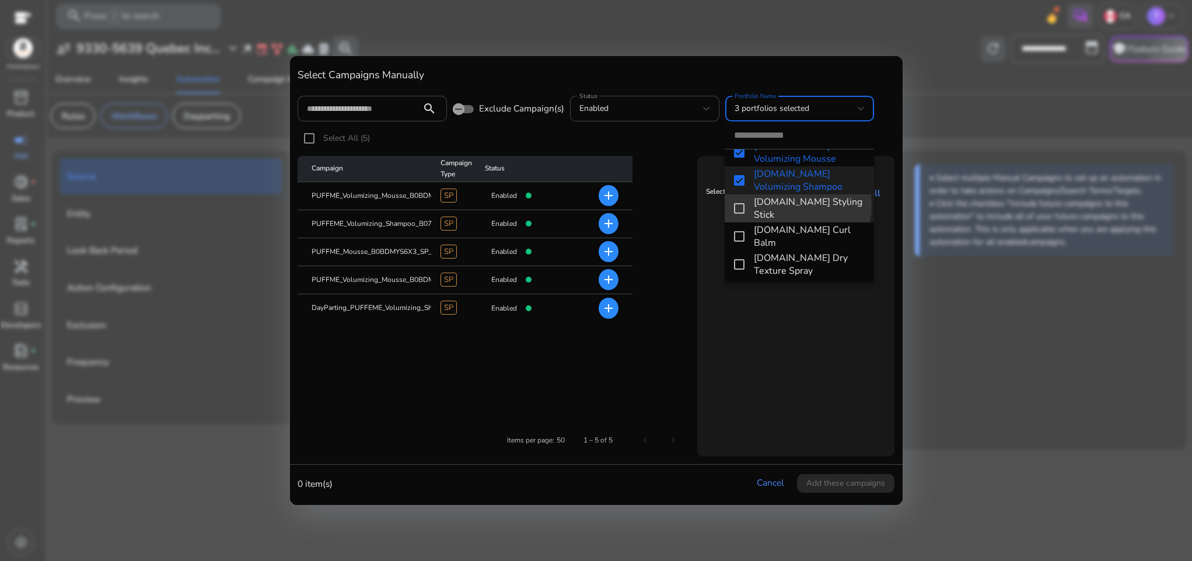
click at [777, 205] on span "[DOMAIN_NAME] Styling Stick" at bounding box center [809, 208] width 111 height 26
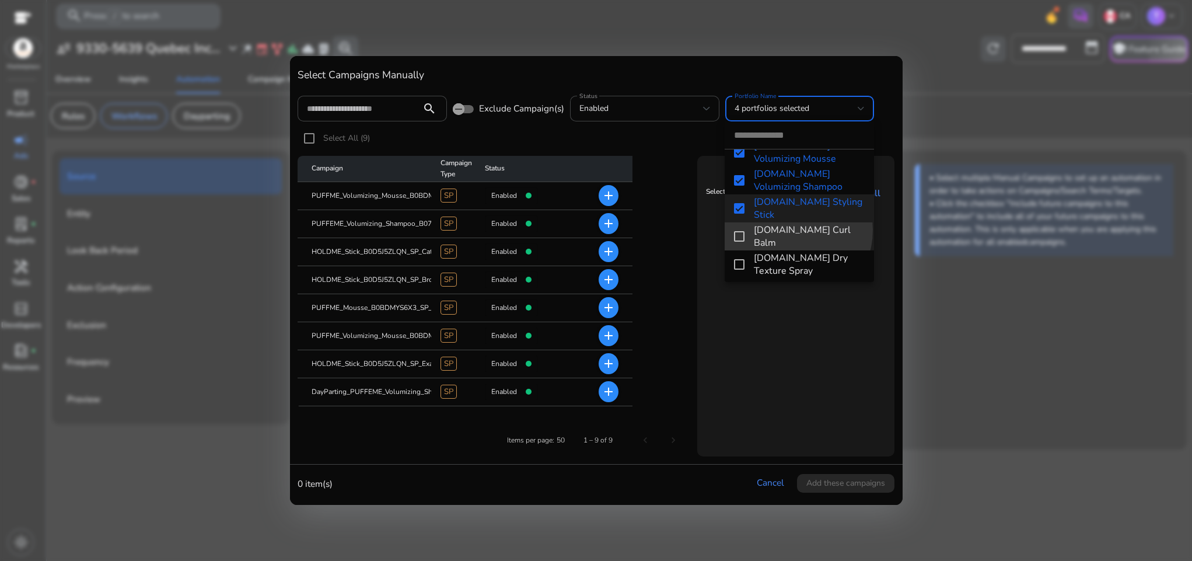
click at [786, 229] on span "[DOMAIN_NAME] Curl Balm" at bounding box center [809, 236] width 111 height 26
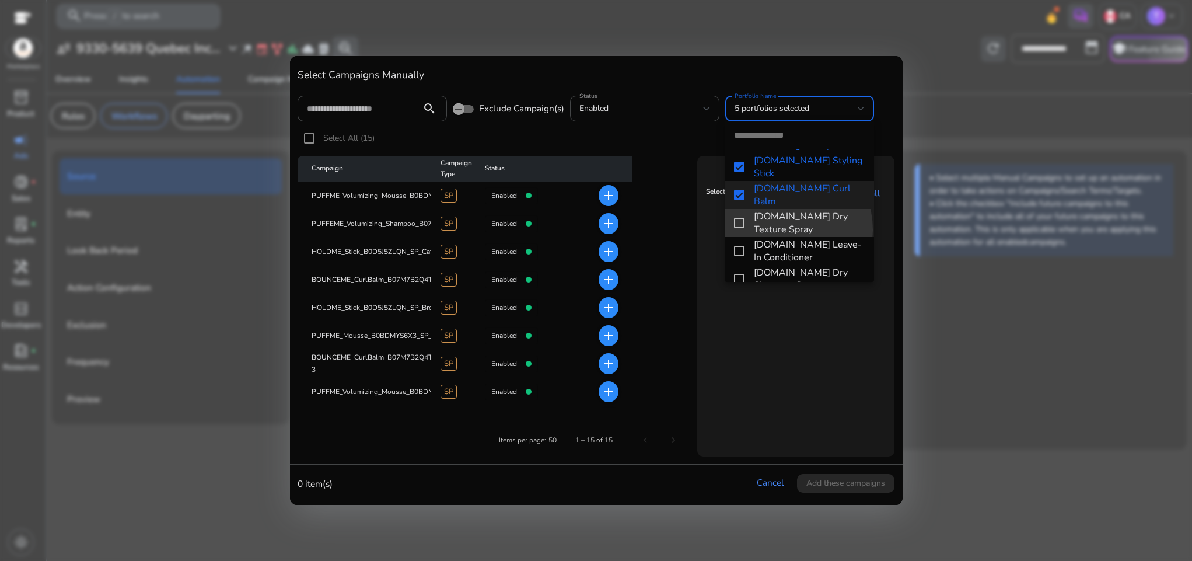
click at [778, 230] on span "[DOMAIN_NAME] Dry Texture Spray" at bounding box center [809, 223] width 111 height 26
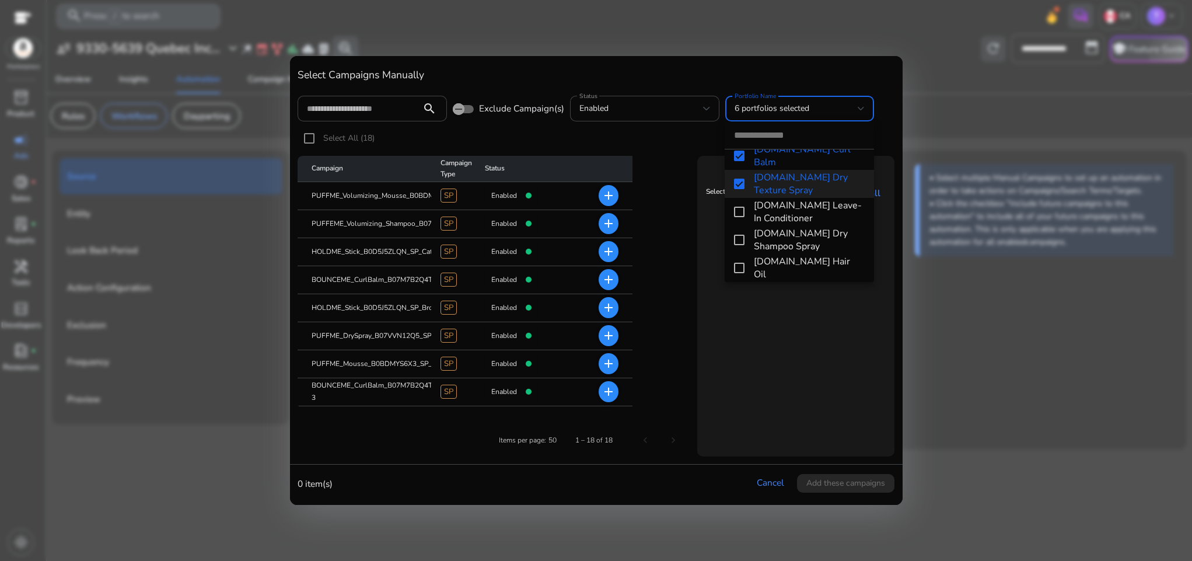
scroll to position [151, 0]
click at [761, 212] on span "[DOMAIN_NAME] Leave-In Conditioner" at bounding box center [809, 208] width 111 height 26
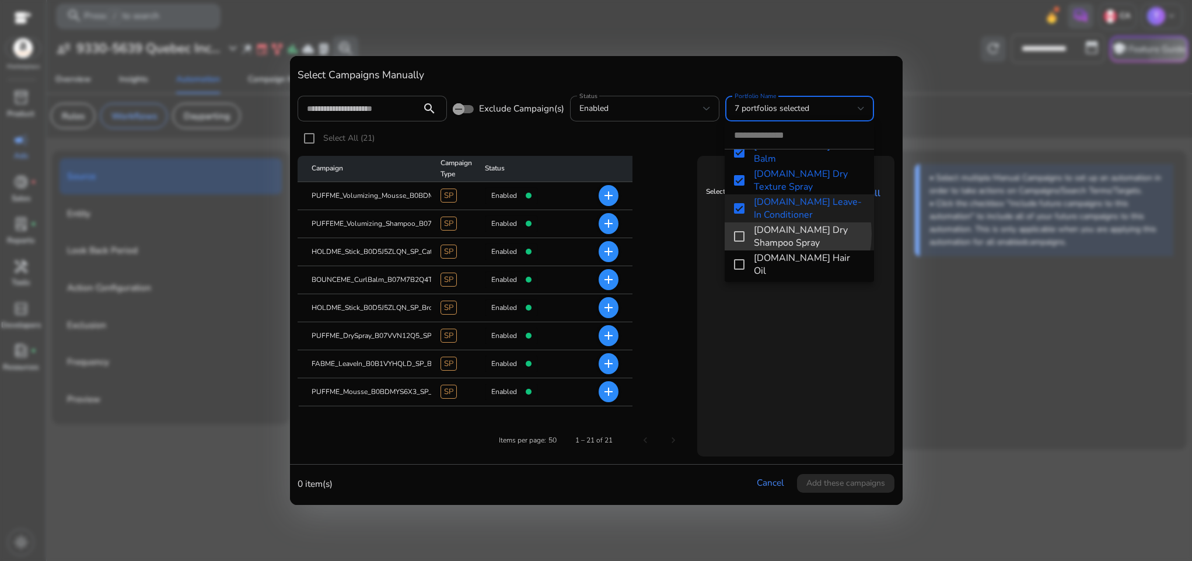
click at [772, 233] on span "[DOMAIN_NAME] Dry Shampoo Spray" at bounding box center [809, 236] width 111 height 26
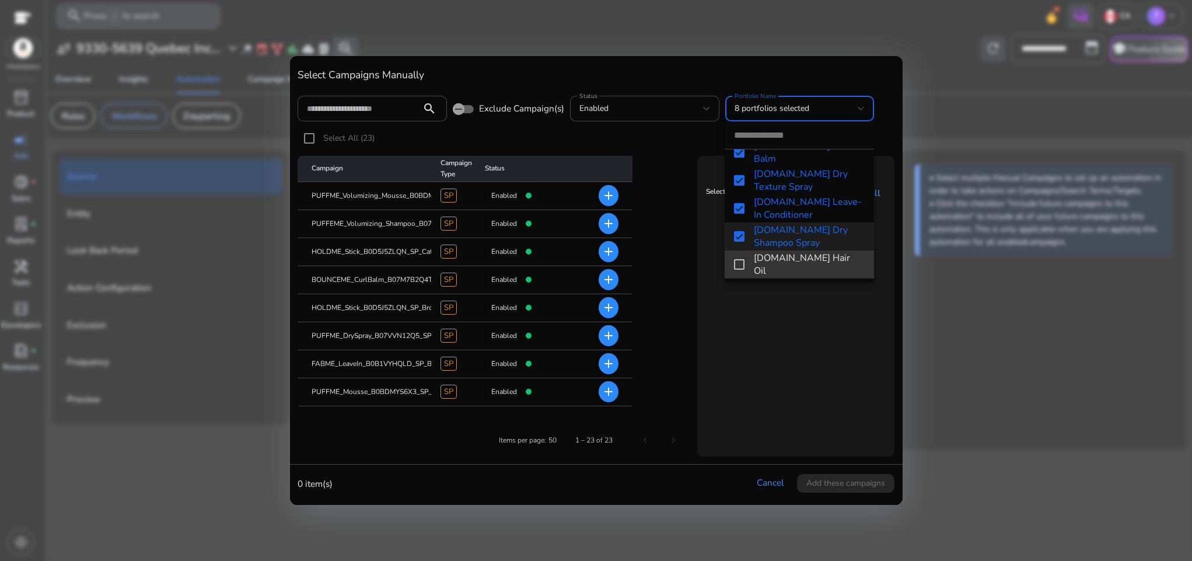
click at [800, 260] on span "[DOMAIN_NAME] Hair Oil" at bounding box center [809, 264] width 111 height 26
click at [814, 359] on div at bounding box center [596, 280] width 1192 height 561
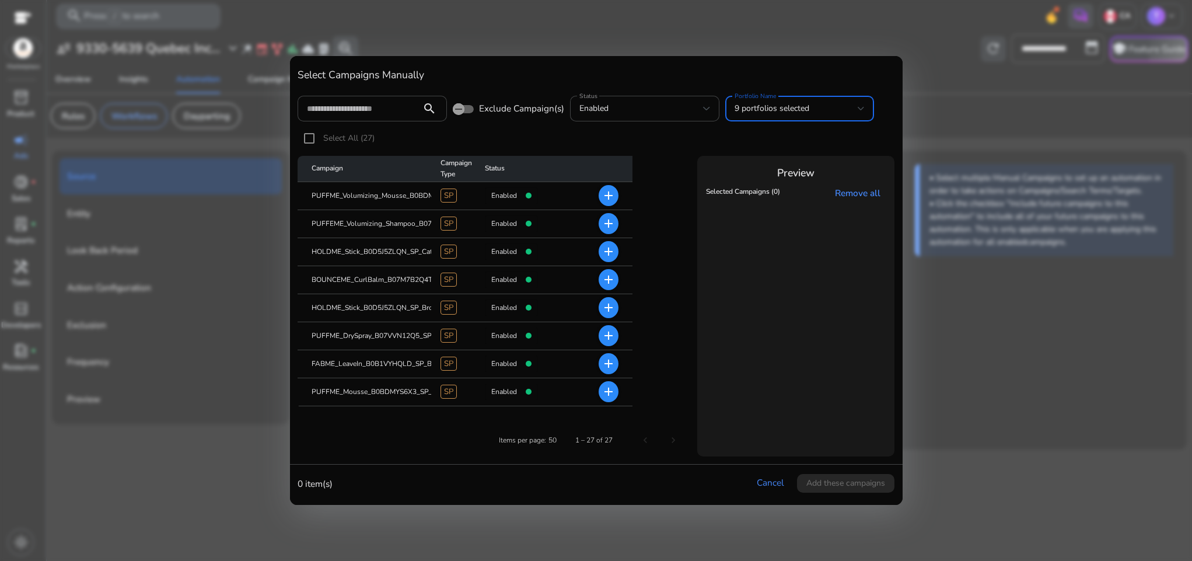
click at [782, 104] on span "9 portfolios selected" at bounding box center [772, 108] width 75 height 11
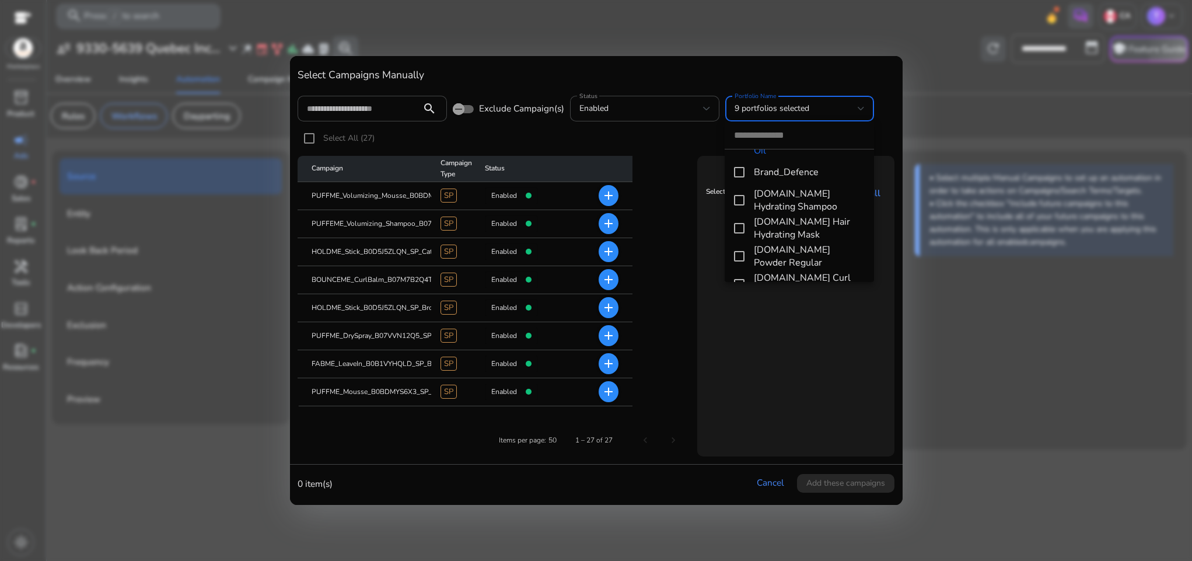
scroll to position [277, 0]
click at [788, 198] on span "[DOMAIN_NAME] Hydrating Shampoo" at bounding box center [809, 194] width 111 height 26
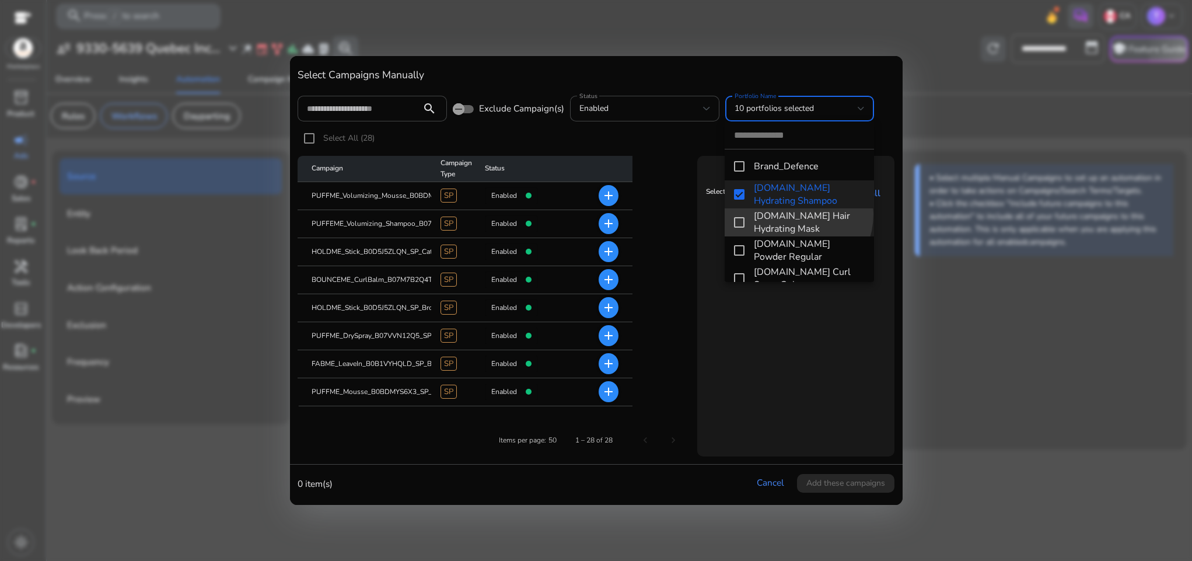
click at [788, 214] on span "GLOSS.ME Hair Hydrating Mask" at bounding box center [809, 222] width 111 height 26
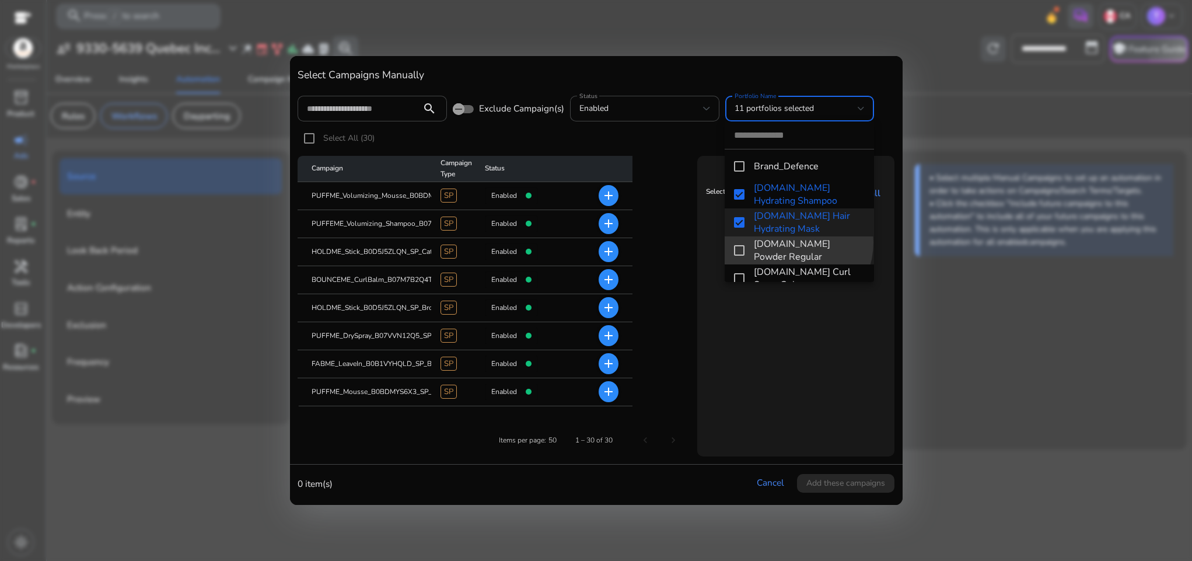
click at [790, 242] on span "[DOMAIN_NAME] Powder Regular" at bounding box center [809, 250] width 111 height 26
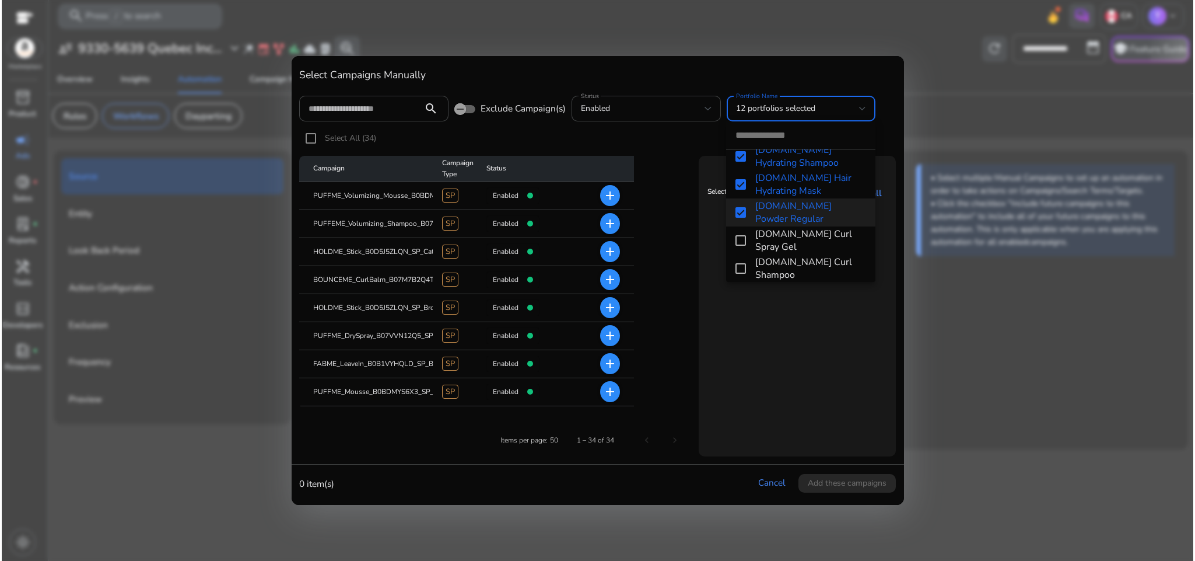
scroll to position [348, 0]
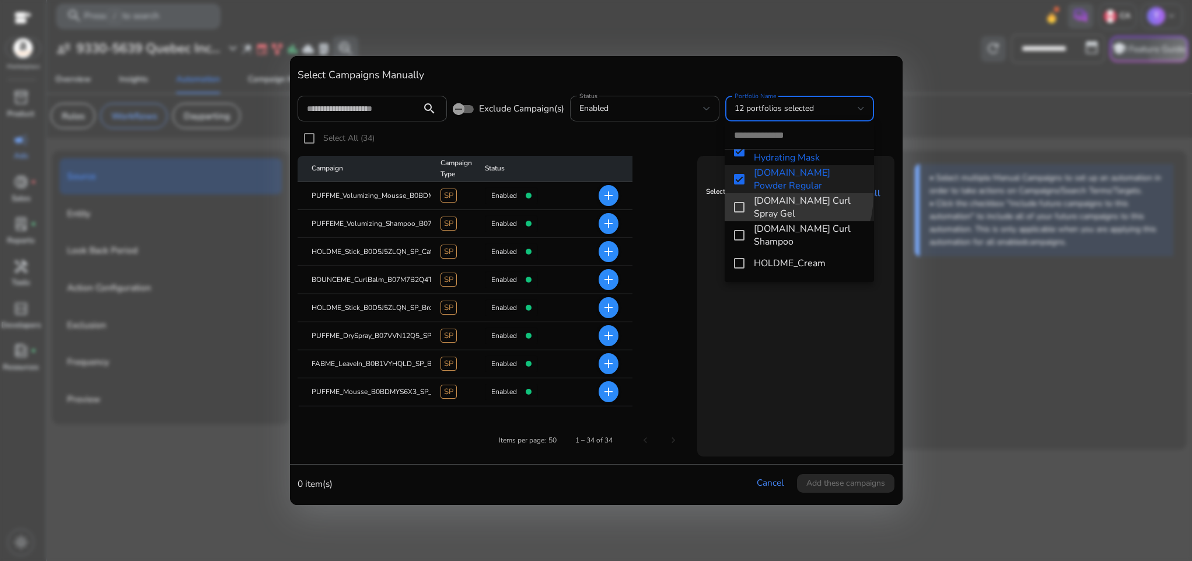
click at [772, 196] on span "[DOMAIN_NAME] Curl Spray Gel" at bounding box center [809, 207] width 111 height 26
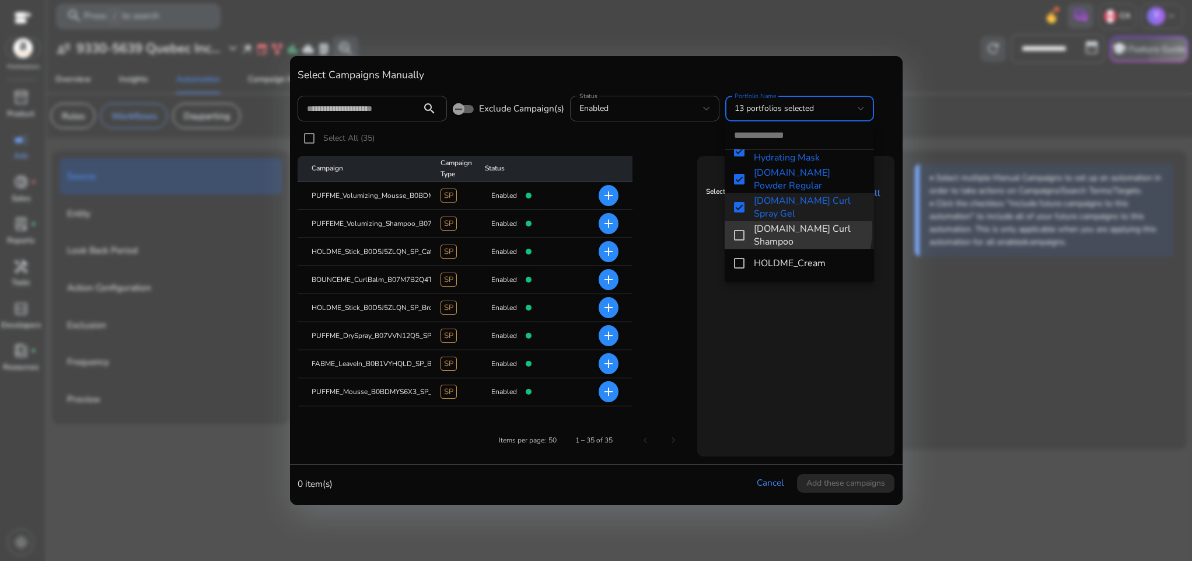
click at [786, 231] on span "BOUNCE.ME Curl Shampoo" at bounding box center [809, 235] width 111 height 26
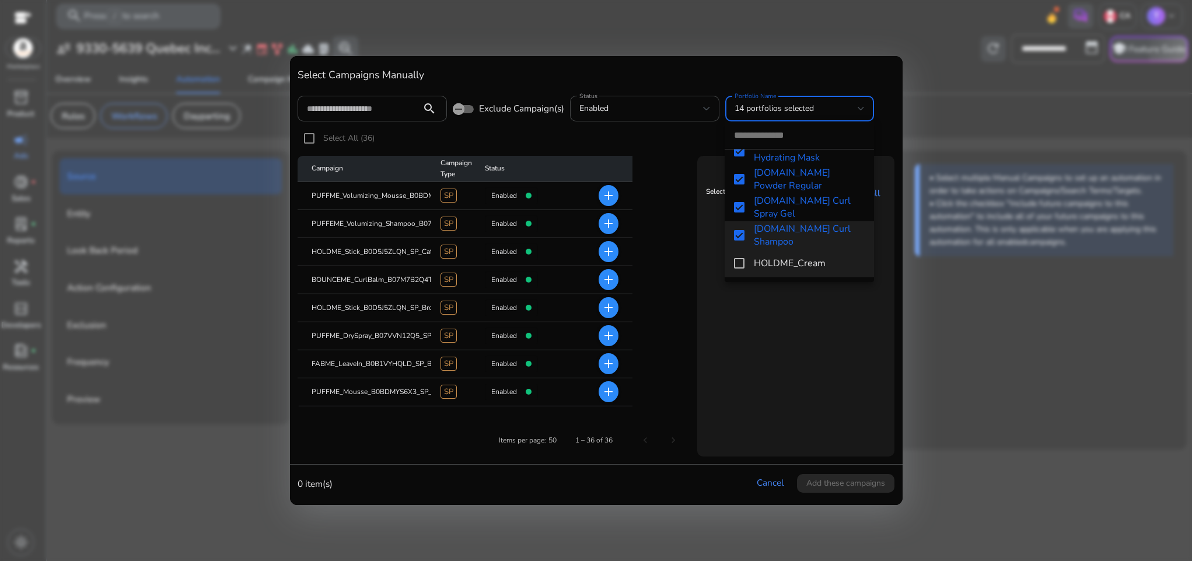
click at [796, 260] on span "HOLDME_Cream" at bounding box center [809, 263] width 111 height 13
click at [810, 338] on div at bounding box center [596, 280] width 1192 height 561
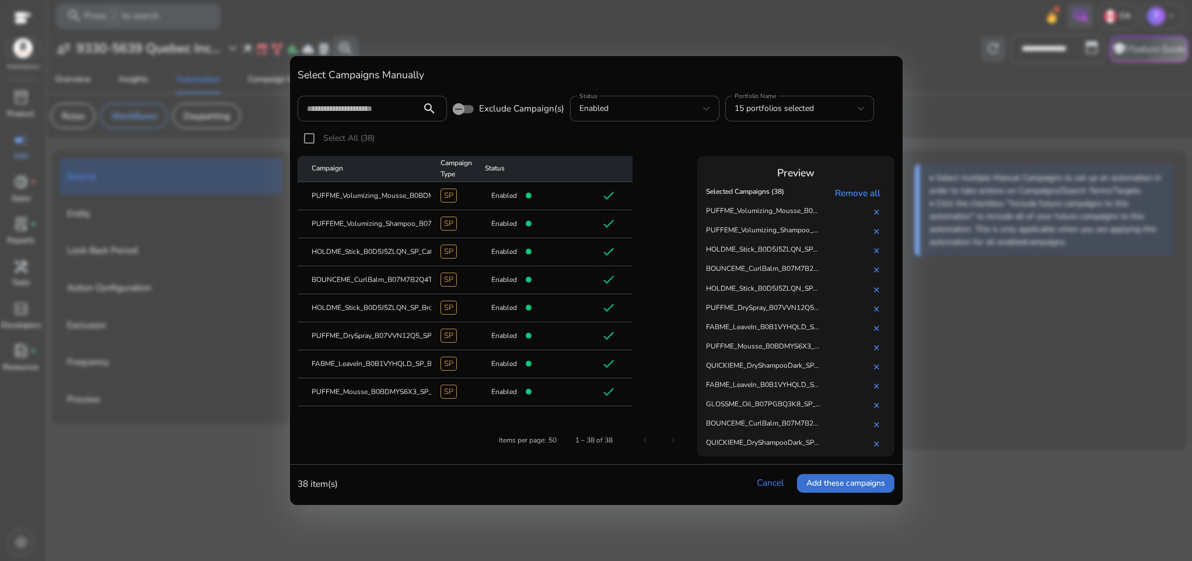
click at [824, 476] on span at bounding box center [845, 483] width 97 height 28
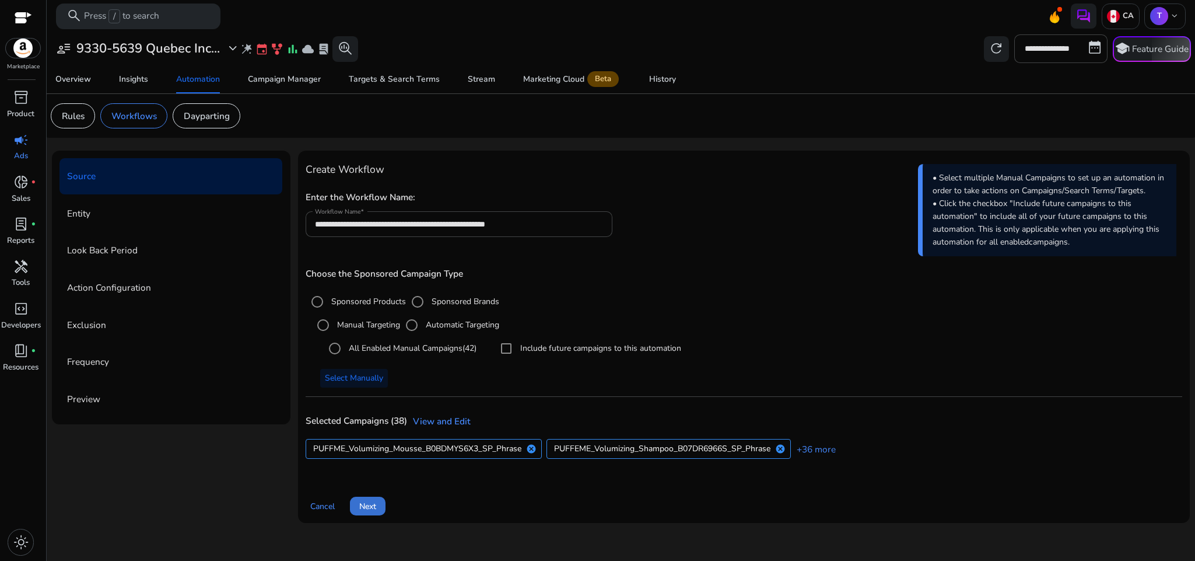
click at [379, 508] on span at bounding box center [368, 506] width 36 height 28
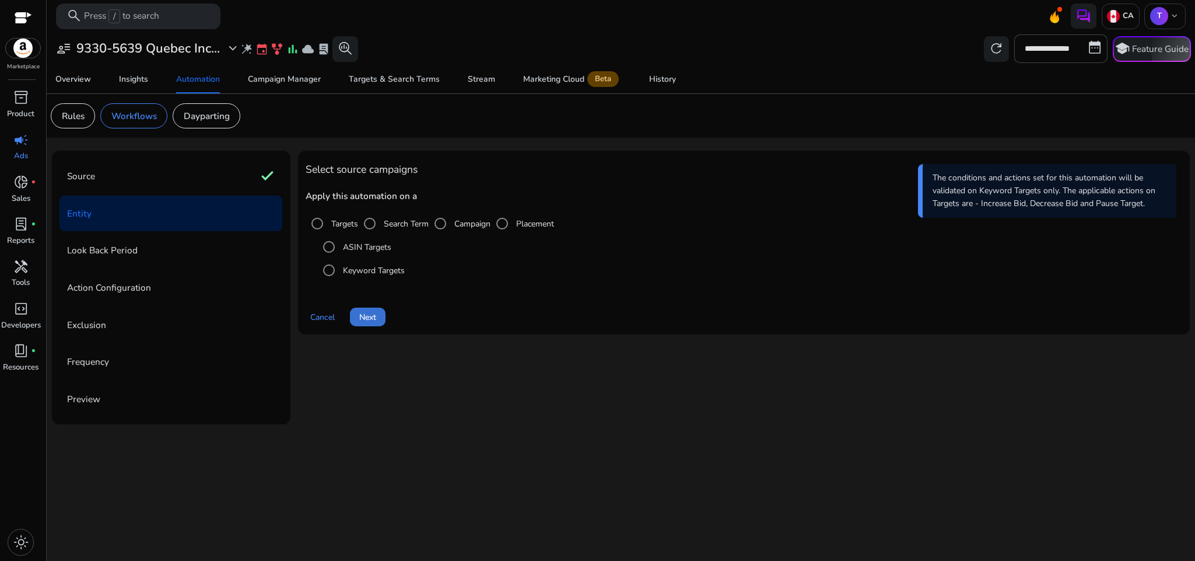
click at [352, 310] on span at bounding box center [368, 317] width 36 height 28
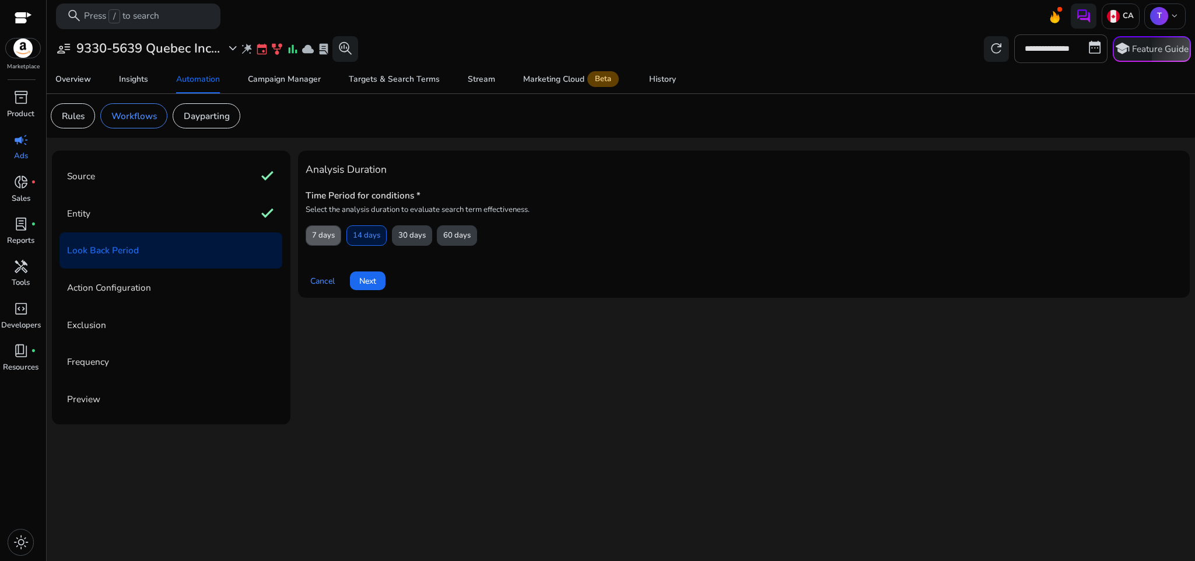
click at [331, 240] on span "7 days" at bounding box center [323, 235] width 23 height 20
click at [365, 280] on span "Next" at bounding box center [367, 281] width 17 height 12
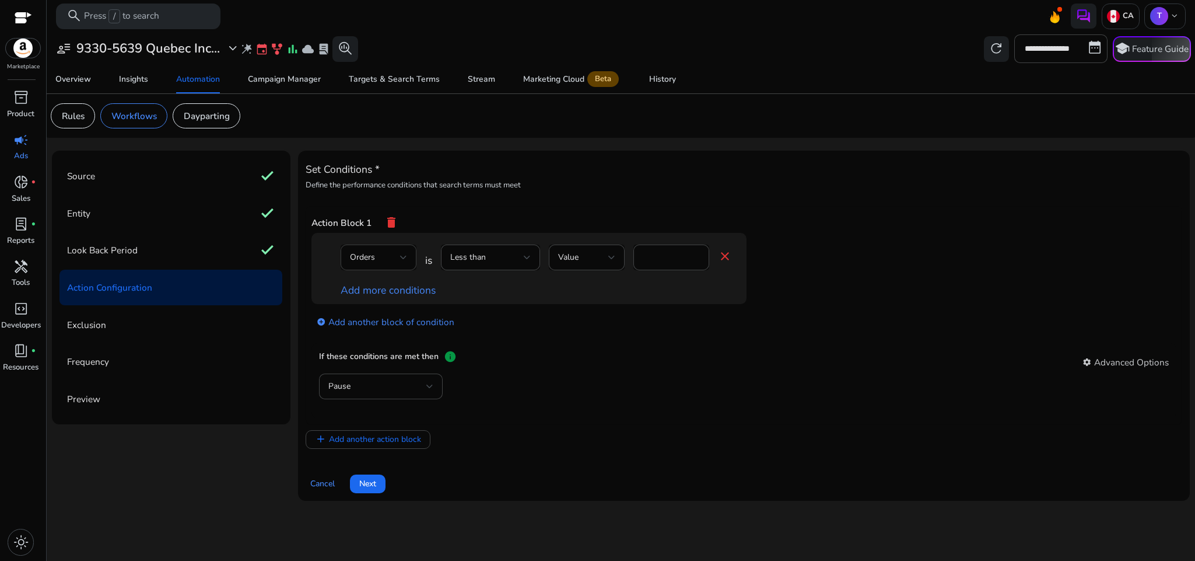
click at [391, 266] on div "Orders" at bounding box center [378, 257] width 57 height 26
click at [369, 319] on span "ACoS" at bounding box center [378, 314] width 57 height 13
click at [505, 259] on div "Less than" at bounding box center [487, 257] width 74 height 13
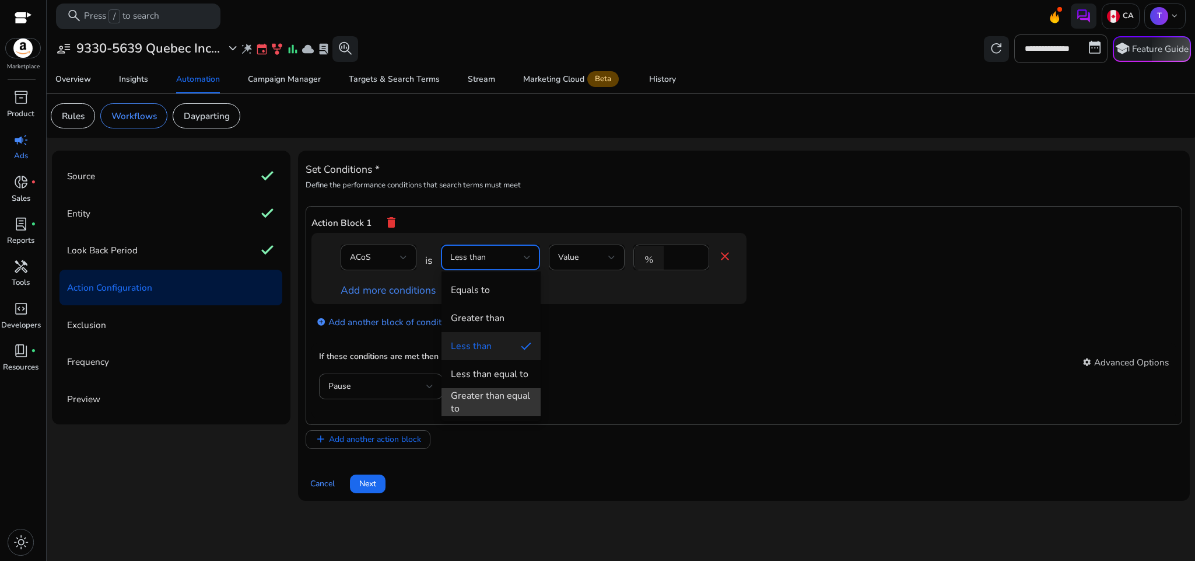
click at [505, 411] on div "Greater than equal to" at bounding box center [491, 402] width 81 height 26
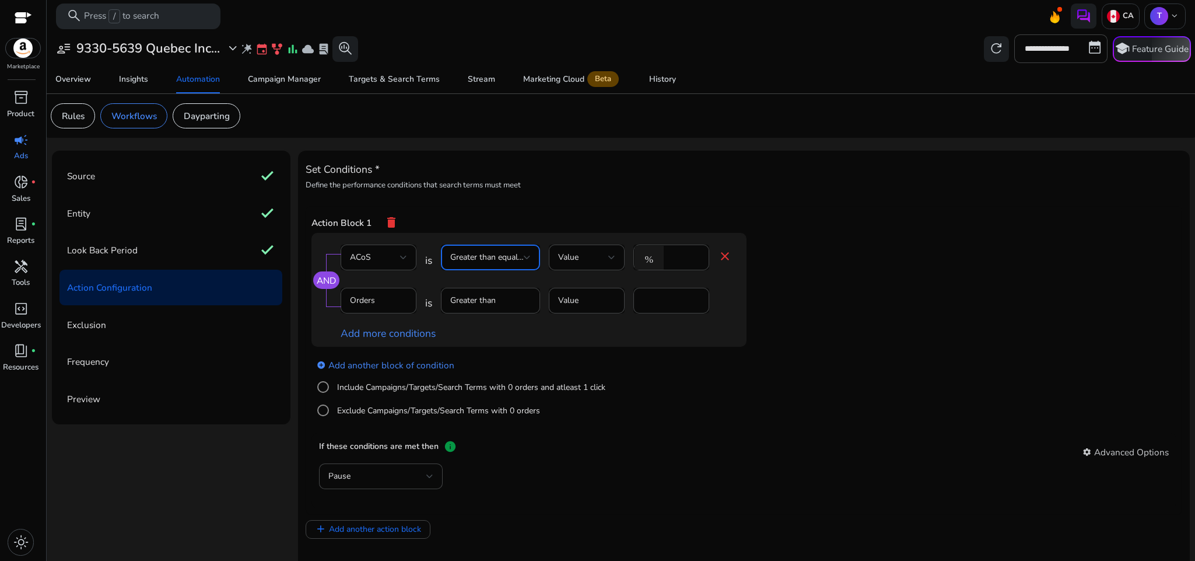
click at [501, 263] on span "Greater than equal to" at bounding box center [489, 256] width 78 height 11
click at [511, 375] on div "Less than equal to" at bounding box center [489, 374] width 78 height 13
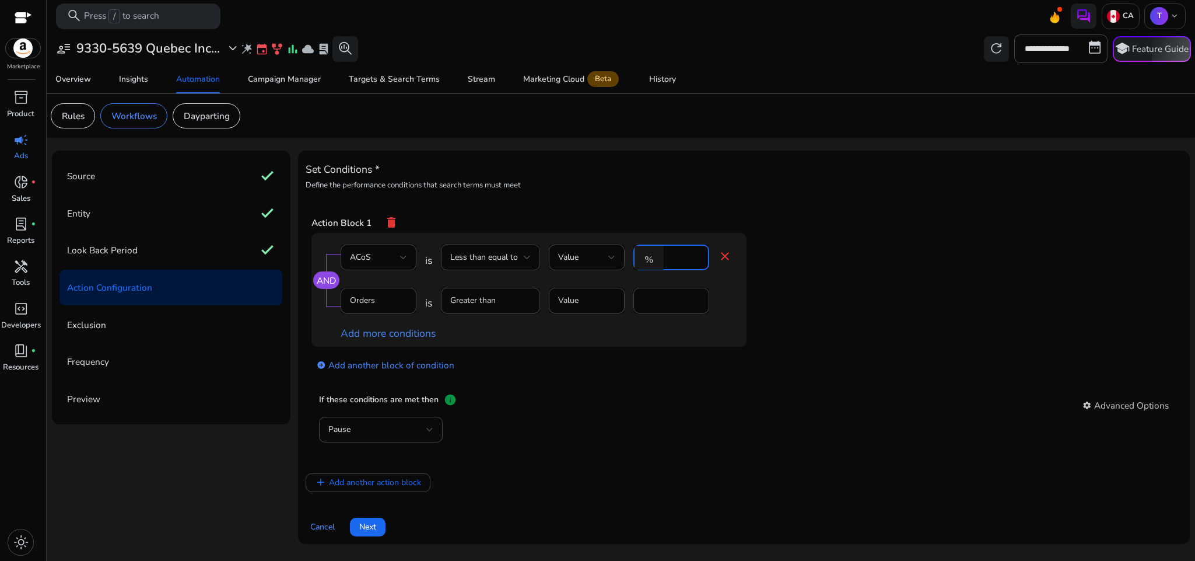
click at [681, 259] on input "*" at bounding box center [685, 257] width 30 height 13
type input "**"
click at [914, 306] on app-ppc-editable-conditions "AND ACoS is Less than equal to Value % ** close Orders is Greater than Value * …" at bounding box center [745, 309] width 866 height 153
click at [397, 422] on div "Pause" at bounding box center [380, 430] width 105 height 26
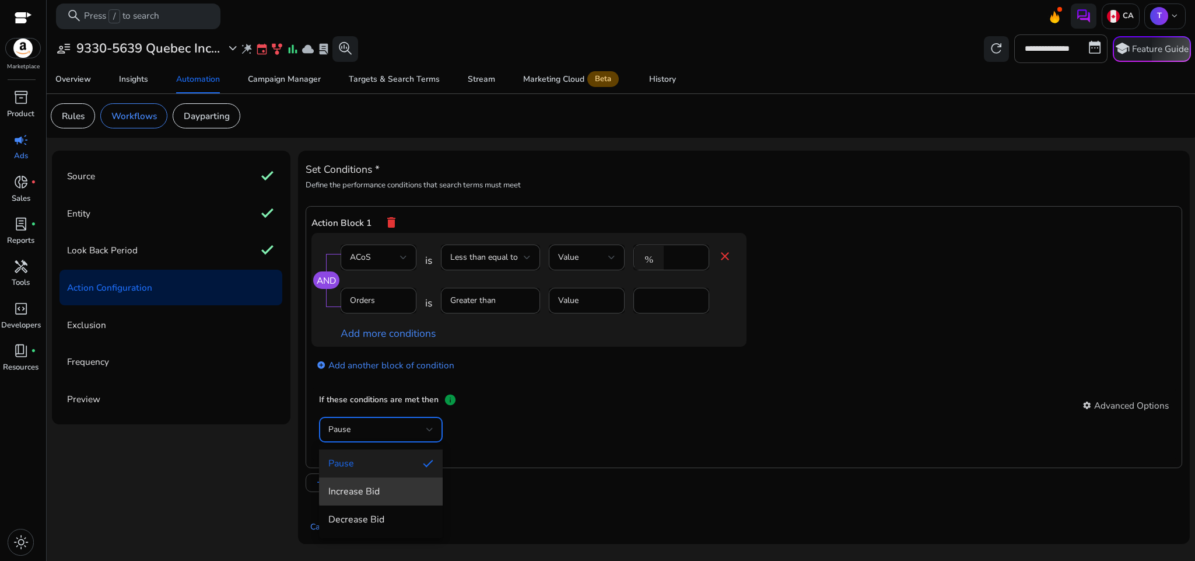
click at [386, 491] on span "Increase Bid" at bounding box center [380, 491] width 105 height 13
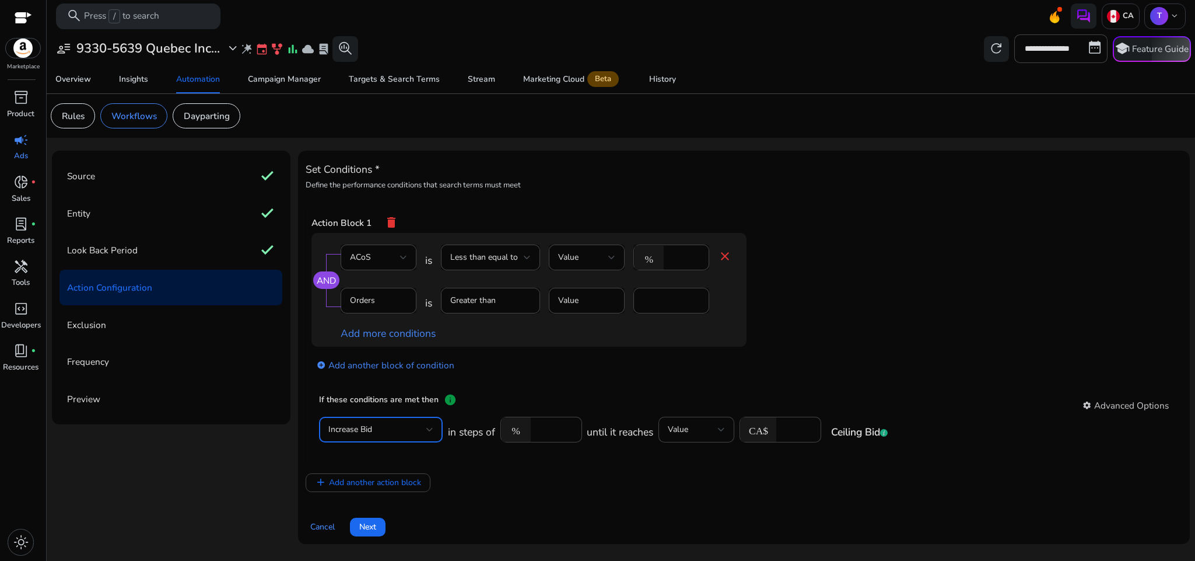
click at [782, 372] on div "add_circle Add another block of condition" at bounding box center [553, 364] width 482 height 34
click at [368, 530] on span "Next" at bounding box center [367, 526] width 17 height 12
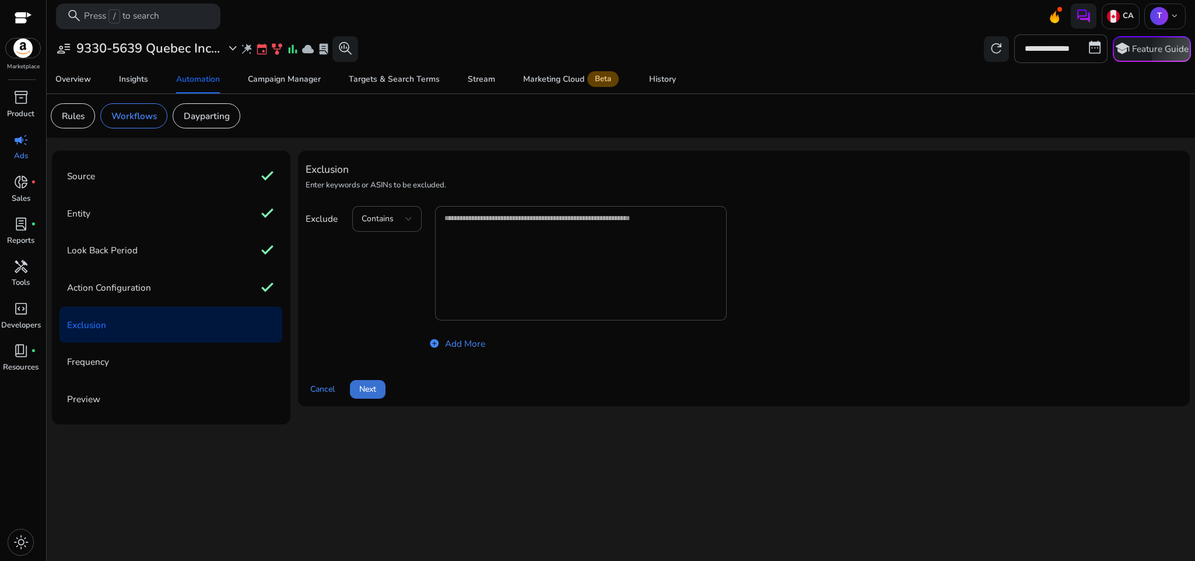
click at [368, 386] on span "Next" at bounding box center [367, 389] width 17 height 12
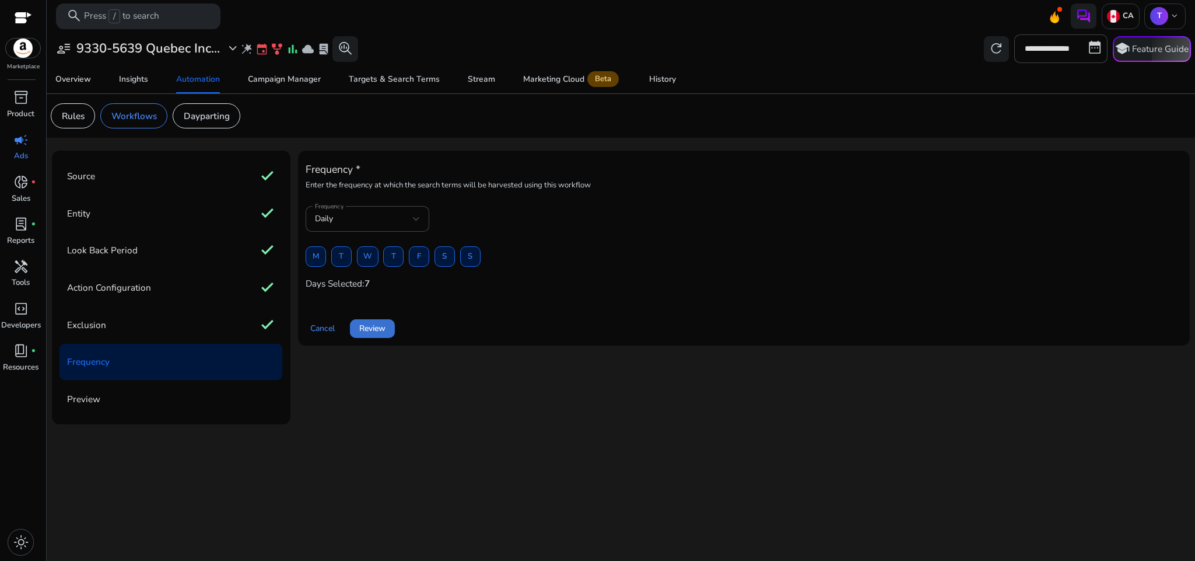
click at [369, 330] on span "Review" at bounding box center [372, 328] width 26 height 12
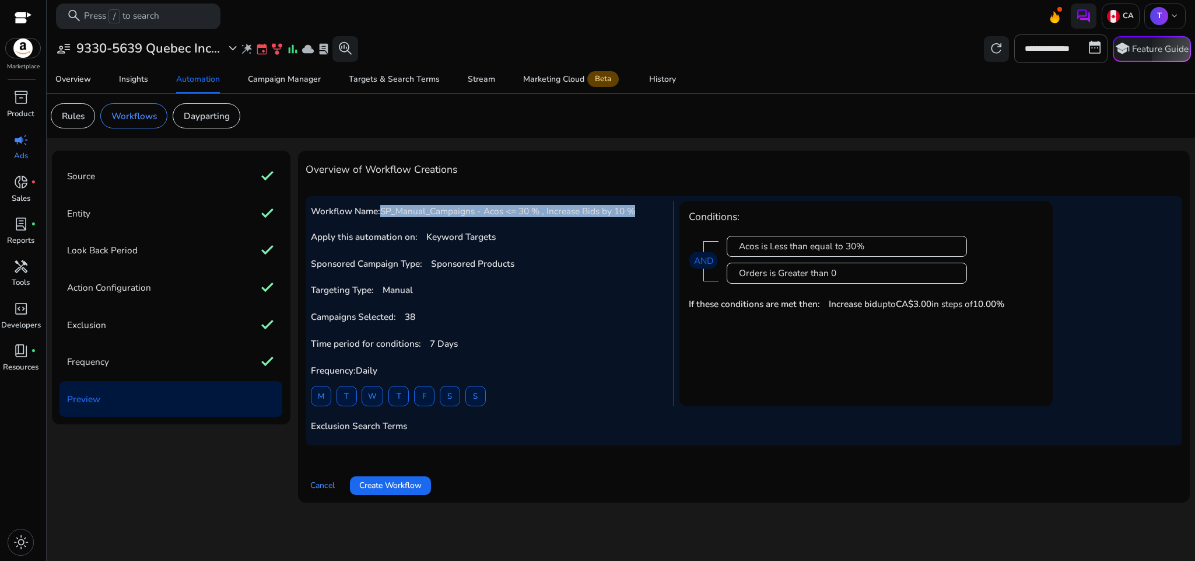
drag, startPoint x: 383, startPoint y: 208, endPoint x: 639, endPoint y: 214, distance: 255.6
click at [639, 214] on h5 "Workflow Name: SP_Manual_Campaigns - Acos <= 30 % , Increase Bids by 10 %" at bounding box center [488, 211] width 355 height 11
copy span "SP_Manual_Campaigns - Acos <= 30 % , Increase Bids by 10 %"
click at [415, 480] on span "Create Workflow" at bounding box center [390, 485] width 62 height 12
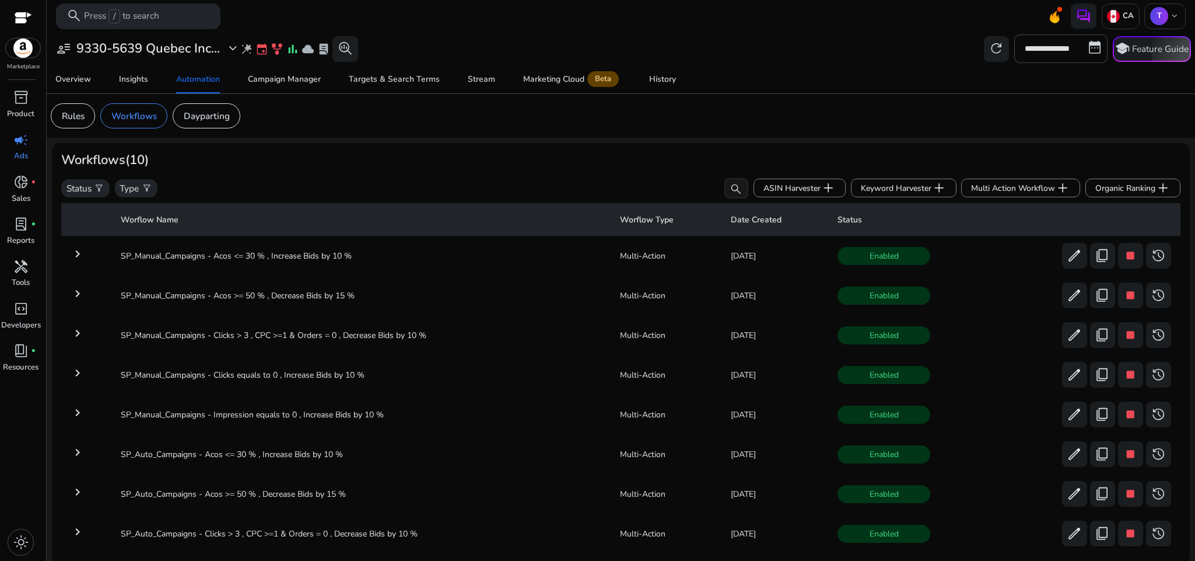
click at [593, 114] on app-sa-custom-tab "Rules Workflows Dayparting" at bounding box center [621, 115] width 1141 height 25
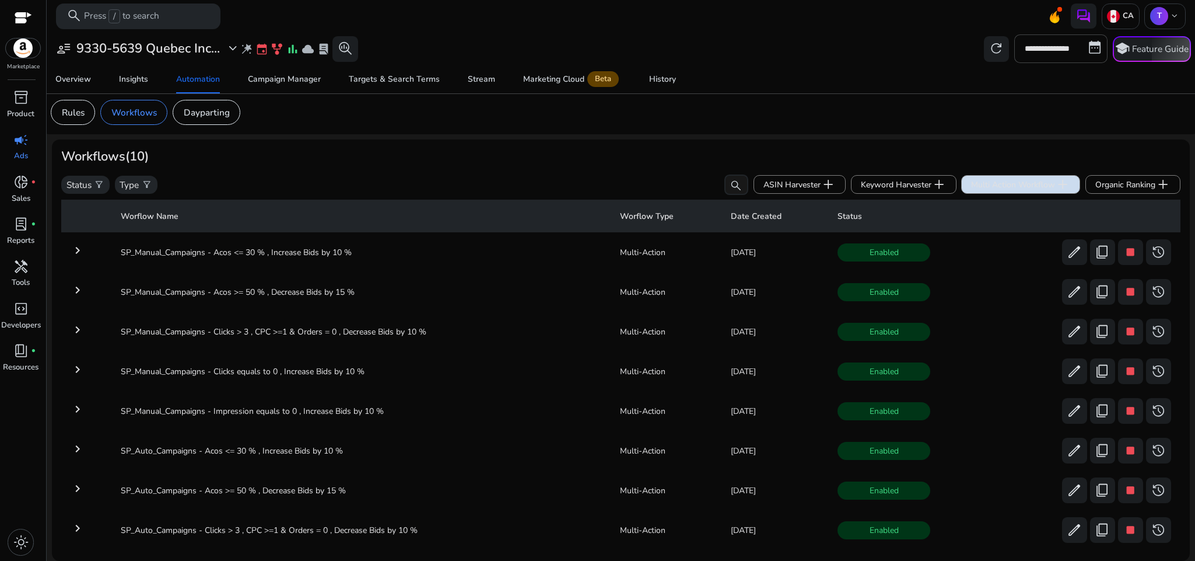
click at [992, 186] on span "Multi Action Workflow add" at bounding box center [1020, 184] width 99 height 15
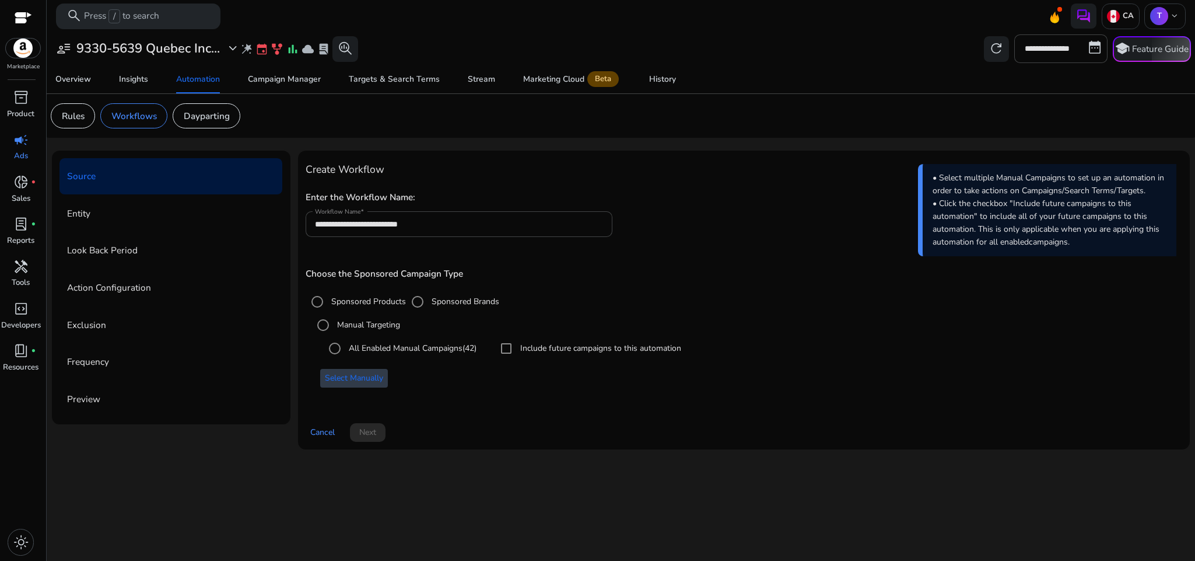
click at [368, 379] on span "Select Manually" at bounding box center [354, 378] width 58 height 12
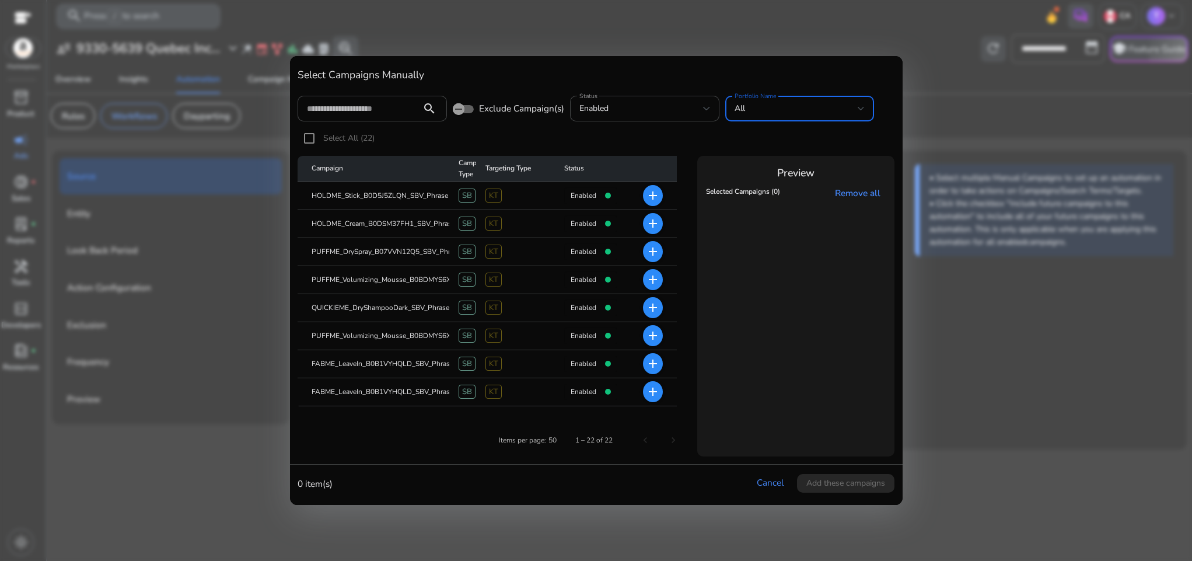
click at [802, 114] on div "All" at bounding box center [797, 108] width 124 height 13
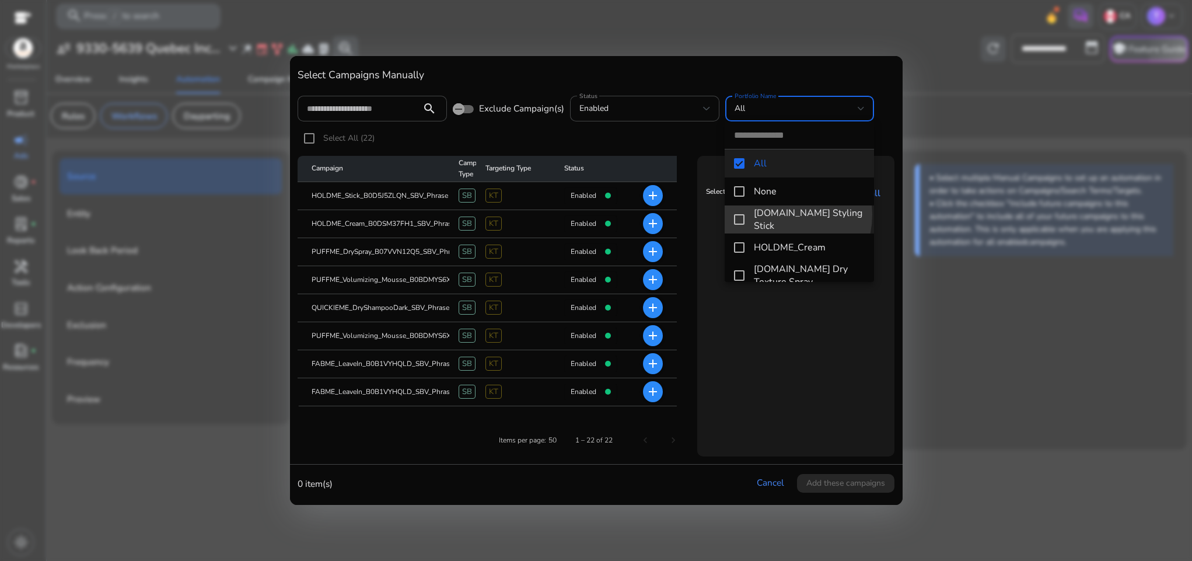
click at [771, 214] on span "[DOMAIN_NAME] Styling Stick" at bounding box center [809, 220] width 111 height 26
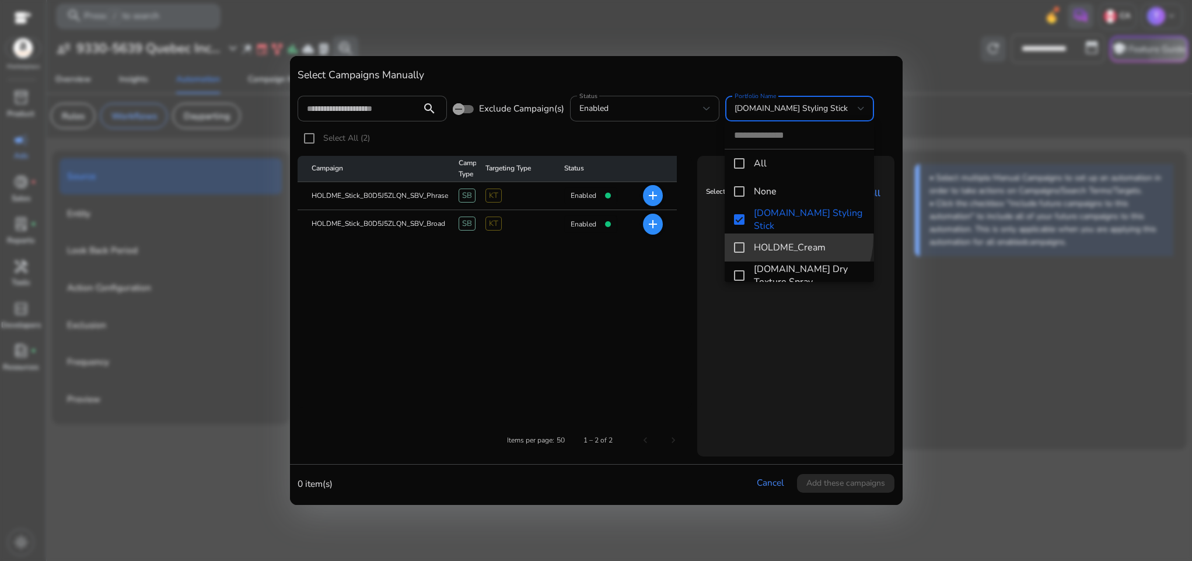
click at [778, 237] on mat-option "HOLDME_Cream" at bounding box center [799, 247] width 149 height 28
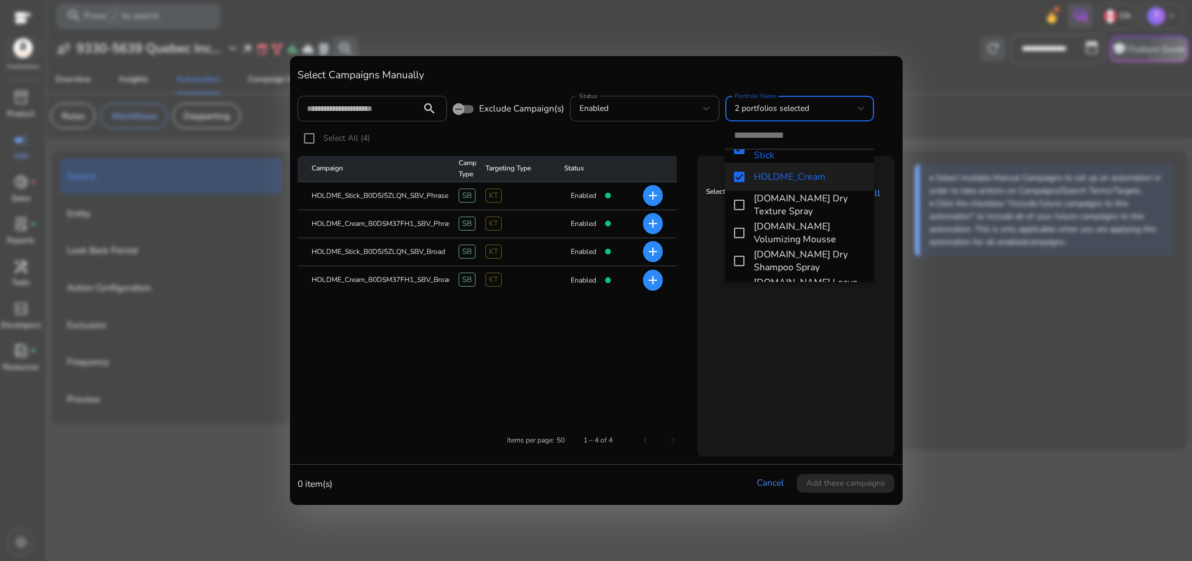
scroll to position [72, 0]
click at [772, 207] on span "[DOMAIN_NAME] Dry Texture Spray" at bounding box center [809, 204] width 111 height 26
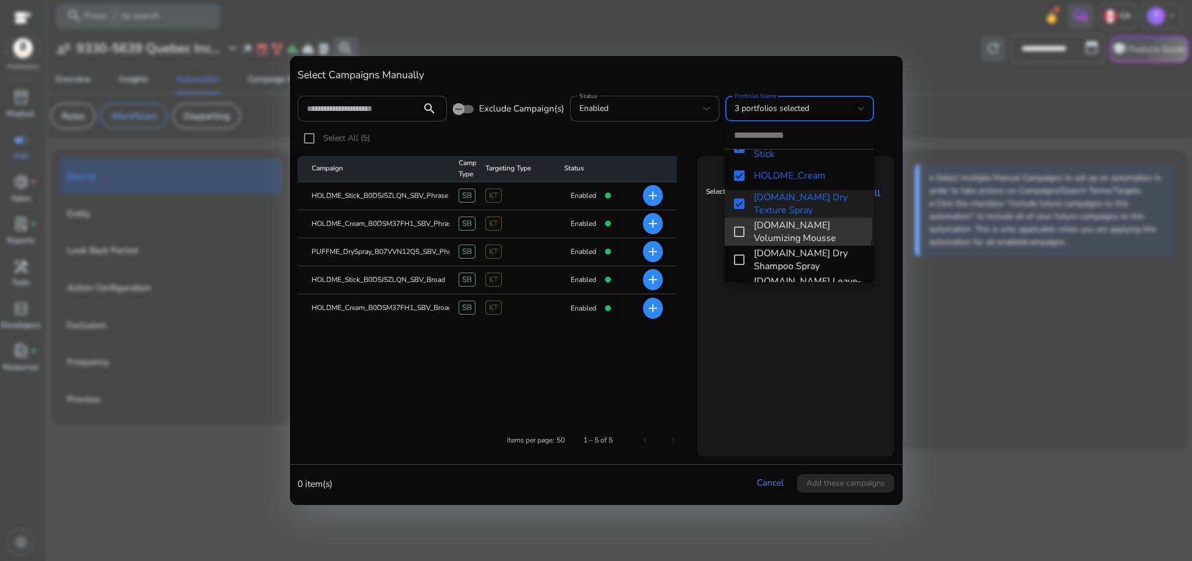
click at [779, 228] on span "[DOMAIN_NAME] Volumizing Mousse" at bounding box center [809, 232] width 111 height 26
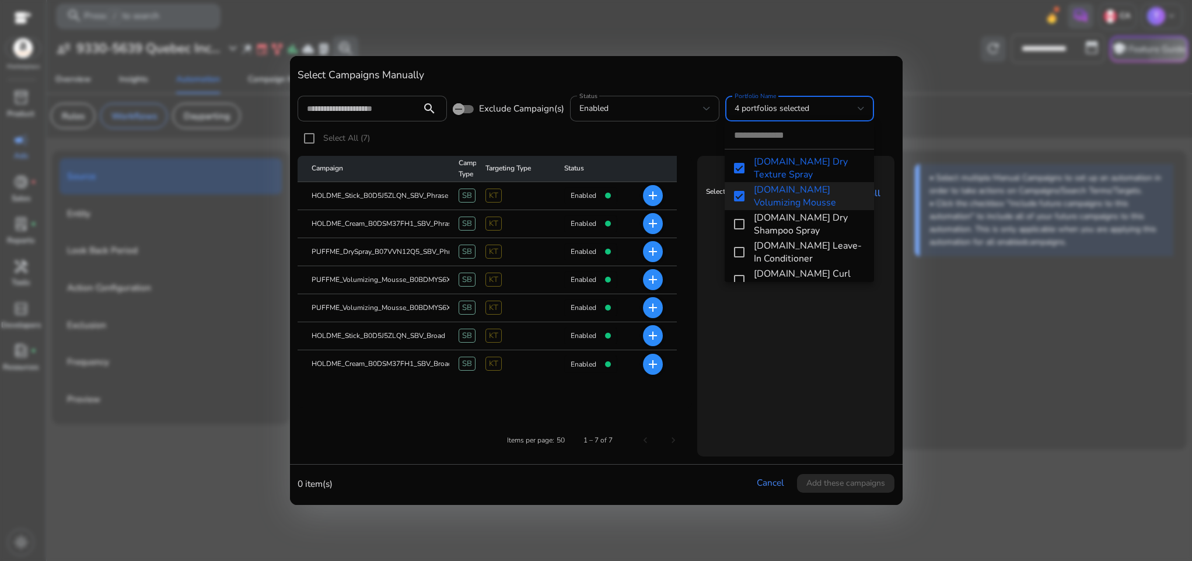
scroll to position [120, 0]
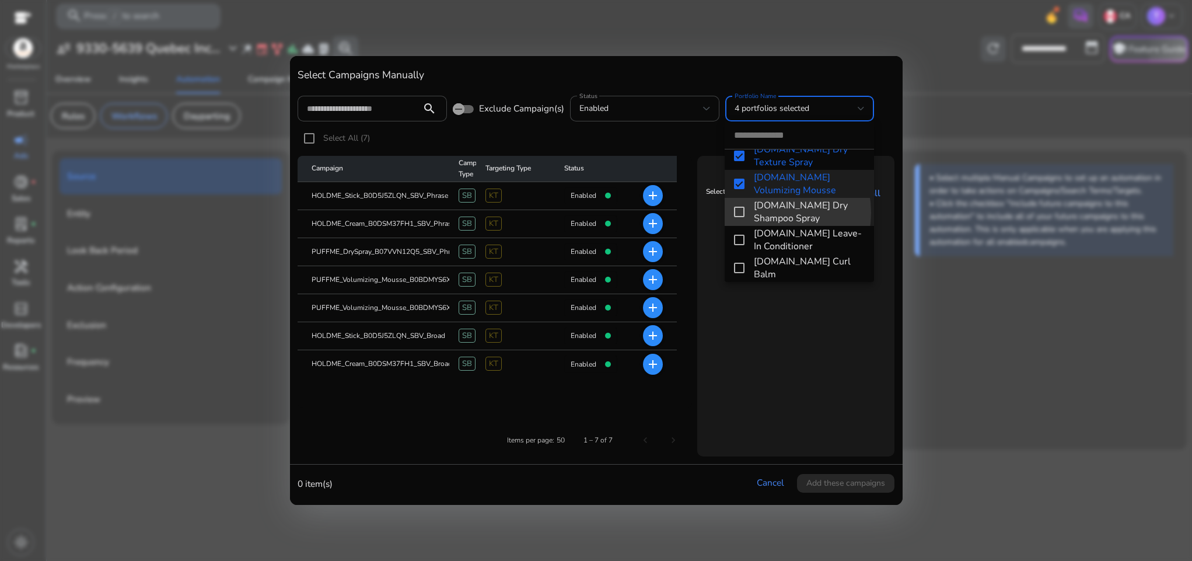
click at [767, 212] on span "[DOMAIN_NAME] Dry Shampoo Spray" at bounding box center [809, 212] width 111 height 26
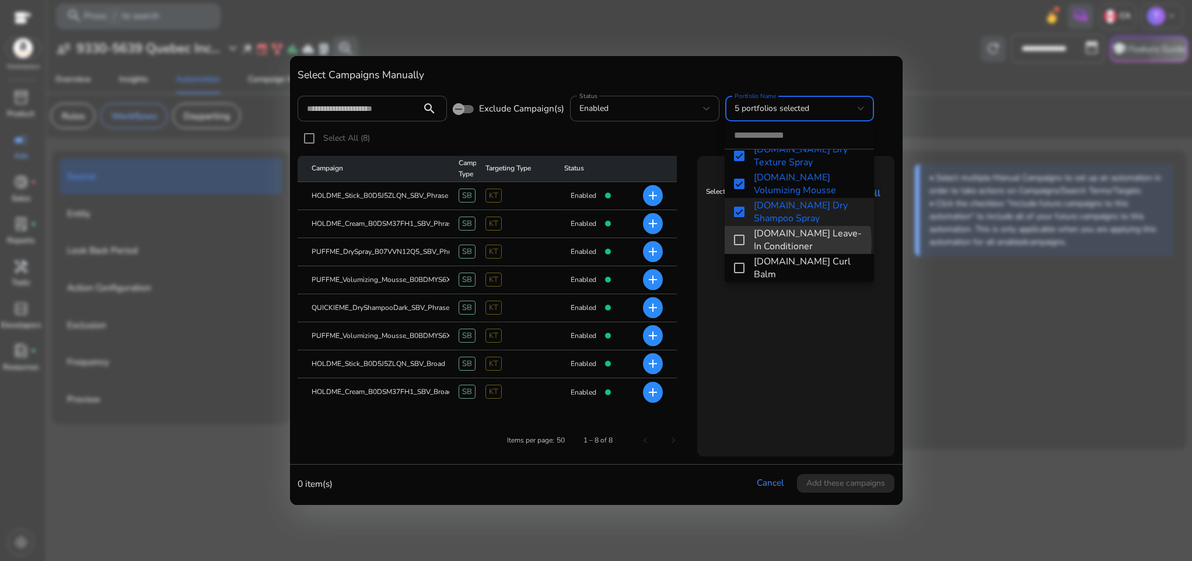
click at [775, 242] on span "[DOMAIN_NAME] Leave-In Conditioner" at bounding box center [809, 240] width 111 height 26
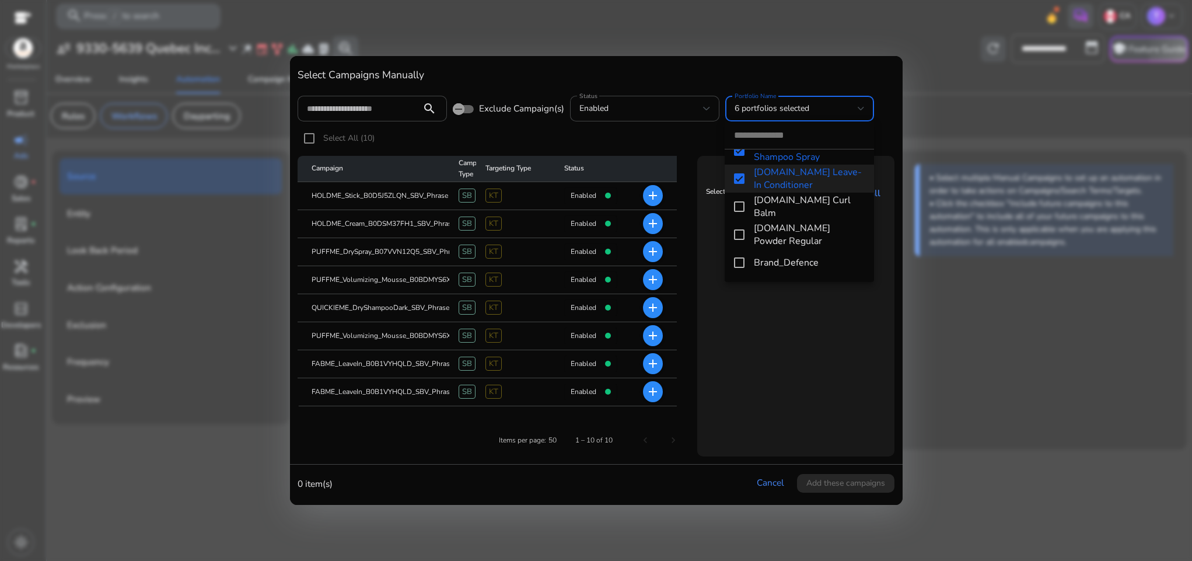
scroll to position [182, 0]
click at [772, 205] on span "[DOMAIN_NAME] Curl Balm" at bounding box center [809, 206] width 111 height 26
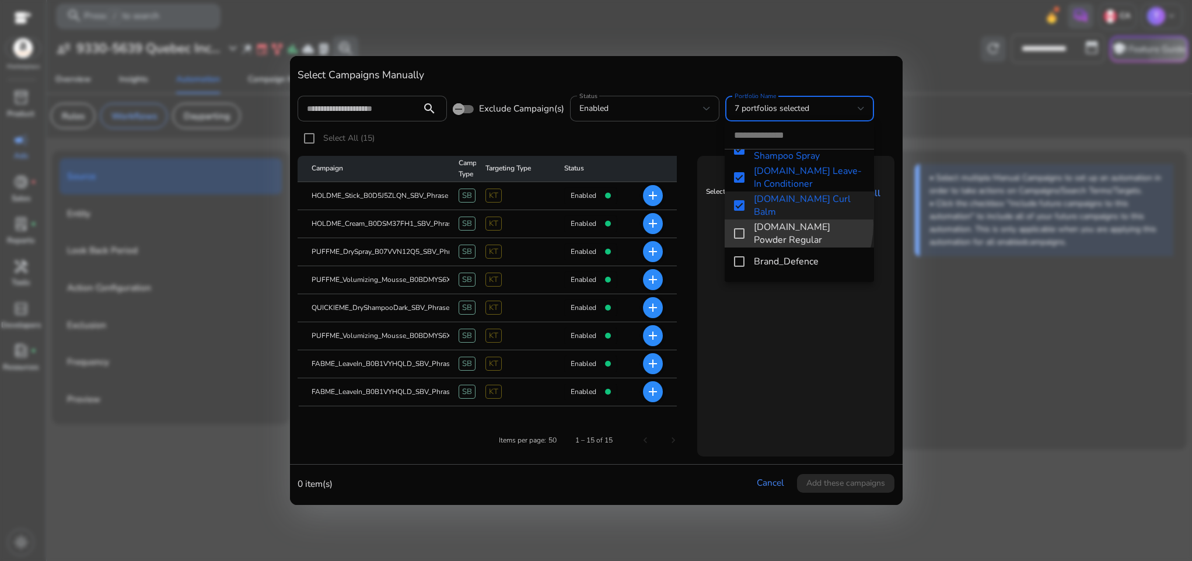
click at [774, 224] on span "[DOMAIN_NAME] Powder Regular" at bounding box center [809, 234] width 111 height 26
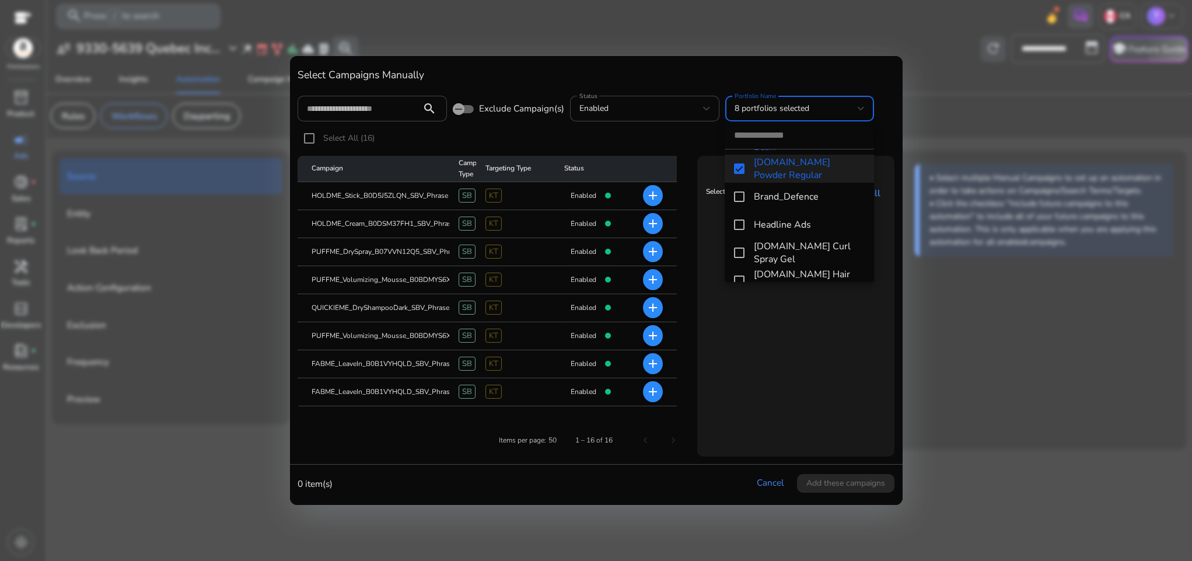
scroll to position [247, 0]
click at [770, 226] on span "Headline Ads" at bounding box center [809, 224] width 111 height 13
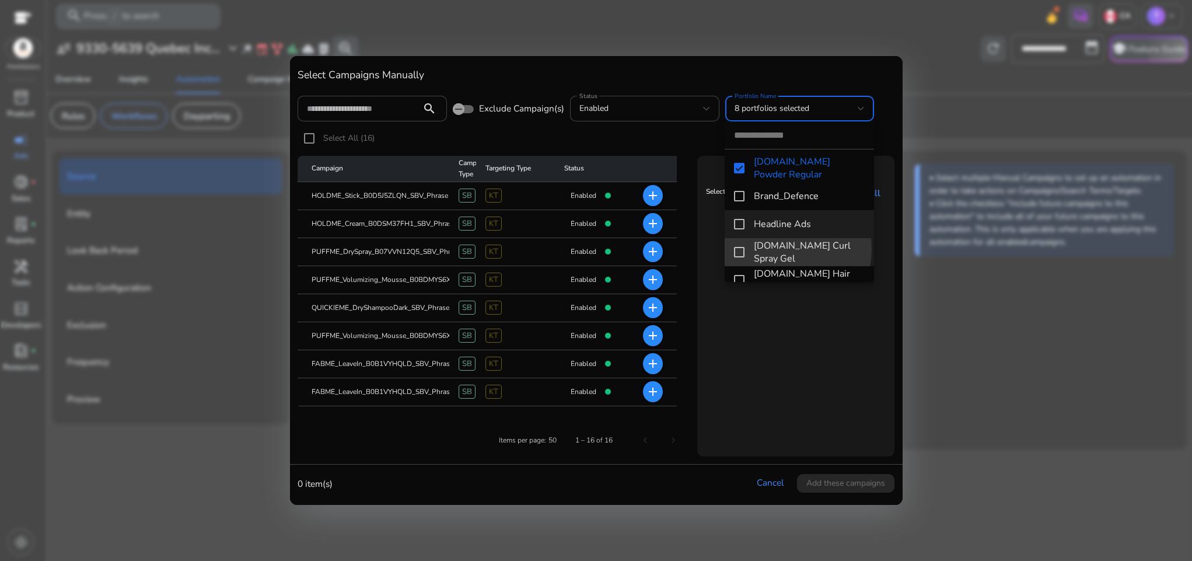
click at [774, 249] on span "[DOMAIN_NAME] Curl Spray Gel" at bounding box center [809, 252] width 111 height 26
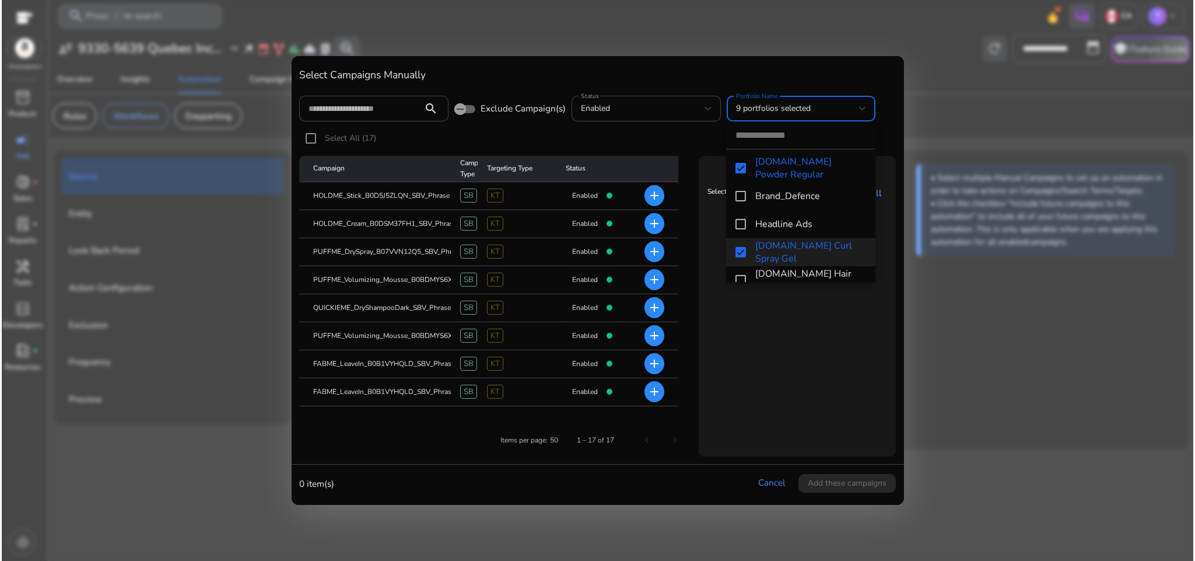
scroll to position [264, 0]
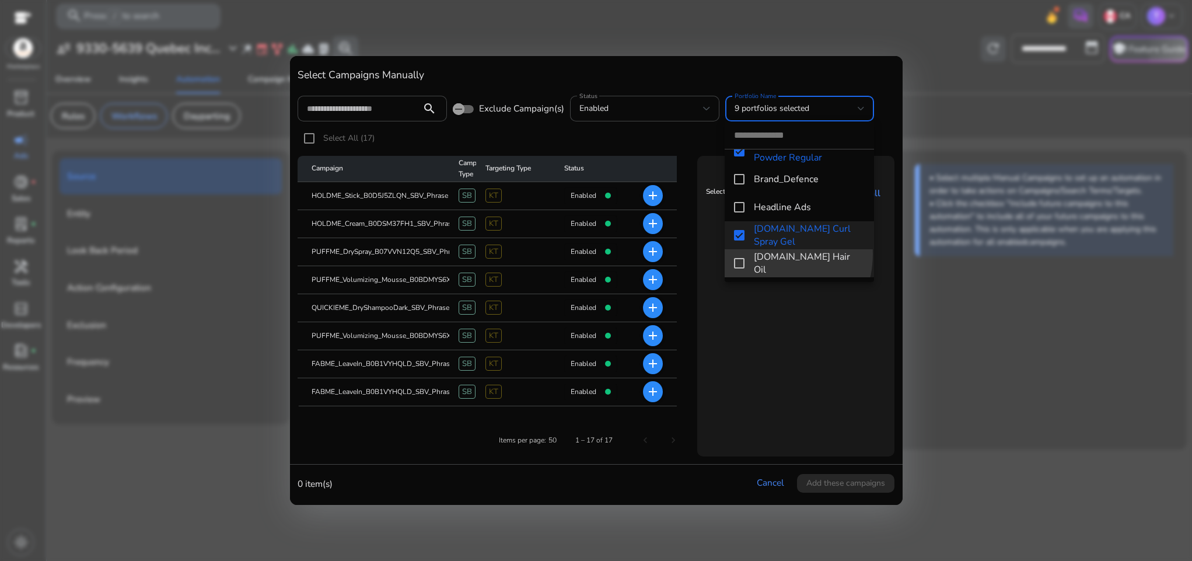
click at [764, 254] on mat-option "[DOMAIN_NAME] Hair Oil" at bounding box center [799, 263] width 149 height 28
click at [776, 313] on div at bounding box center [596, 280] width 1192 height 561
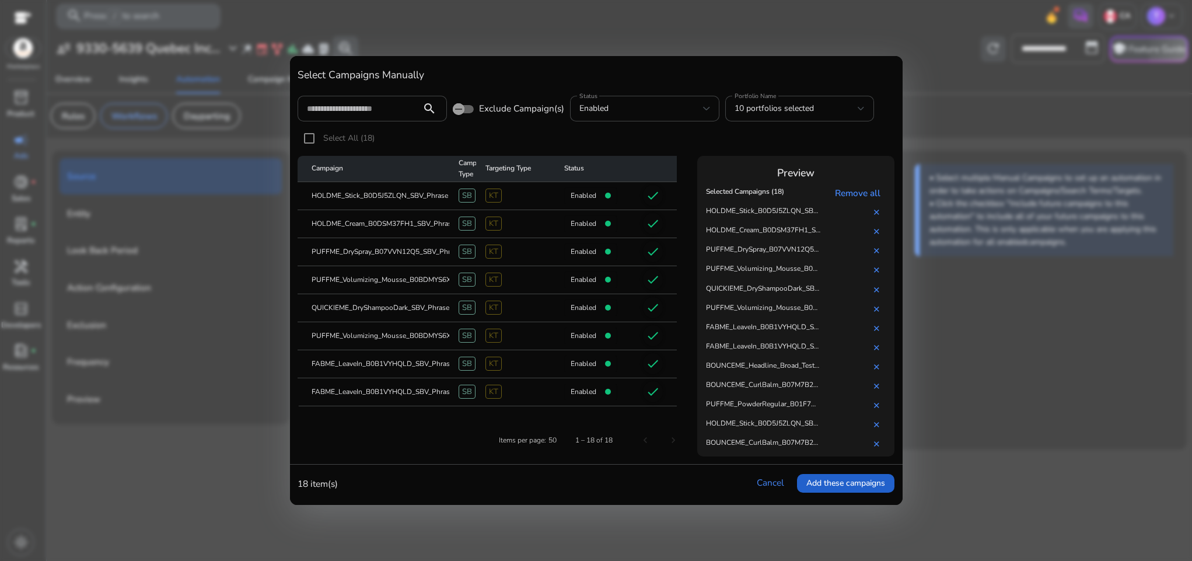
click at [819, 490] on span at bounding box center [845, 483] width 97 height 28
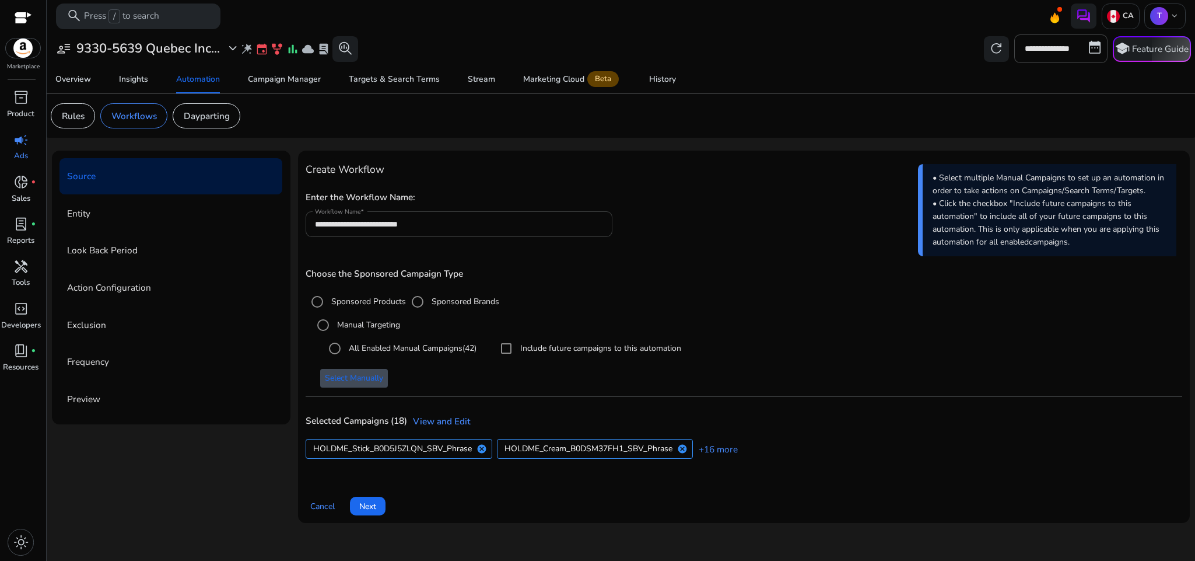
click at [459, 221] on input "**********" at bounding box center [459, 224] width 288 height 13
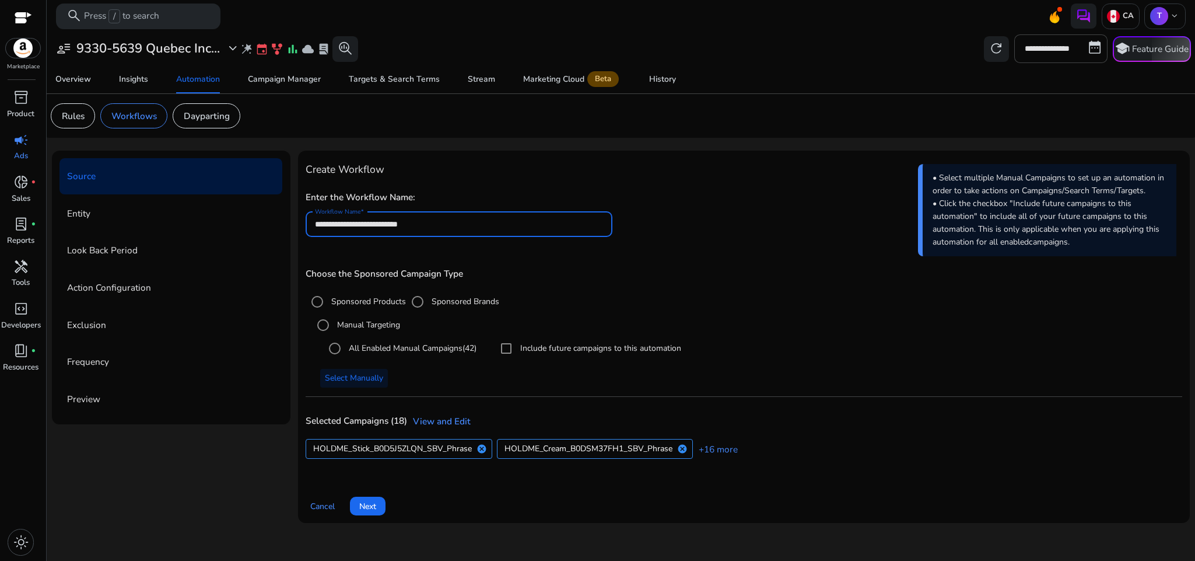
paste input "**********"
click at [320, 221] on input "**********" at bounding box center [459, 224] width 288 height 13
type input "**********"
click at [375, 503] on span "Next" at bounding box center [367, 506] width 17 height 12
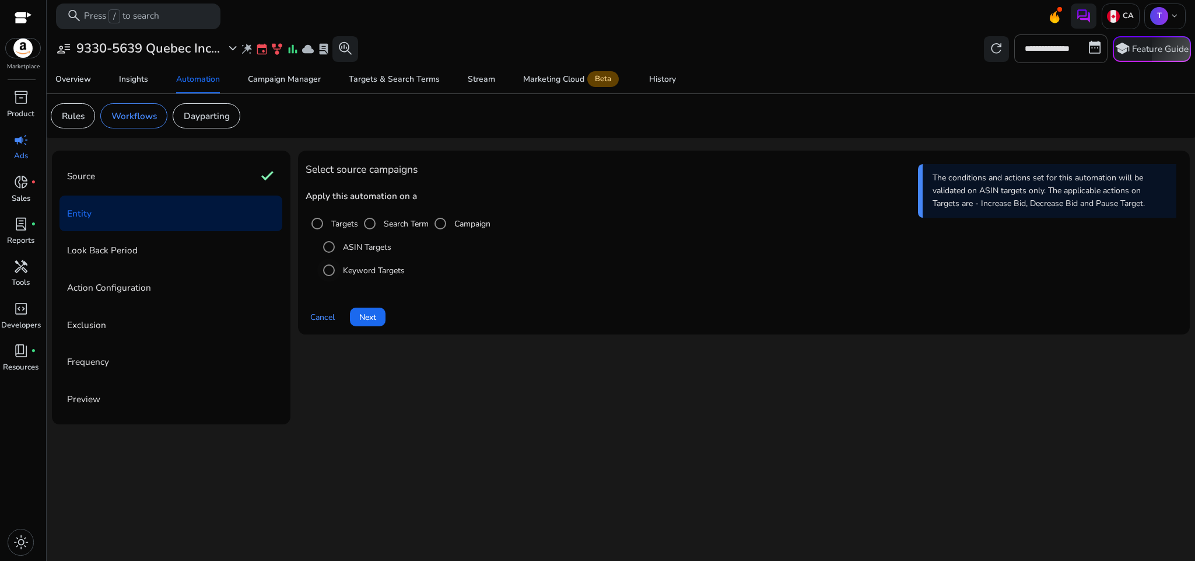
click at [366, 266] on label "Keyword Targets" at bounding box center [373, 270] width 64 height 12
click at [375, 314] on span "Next" at bounding box center [367, 317] width 17 height 12
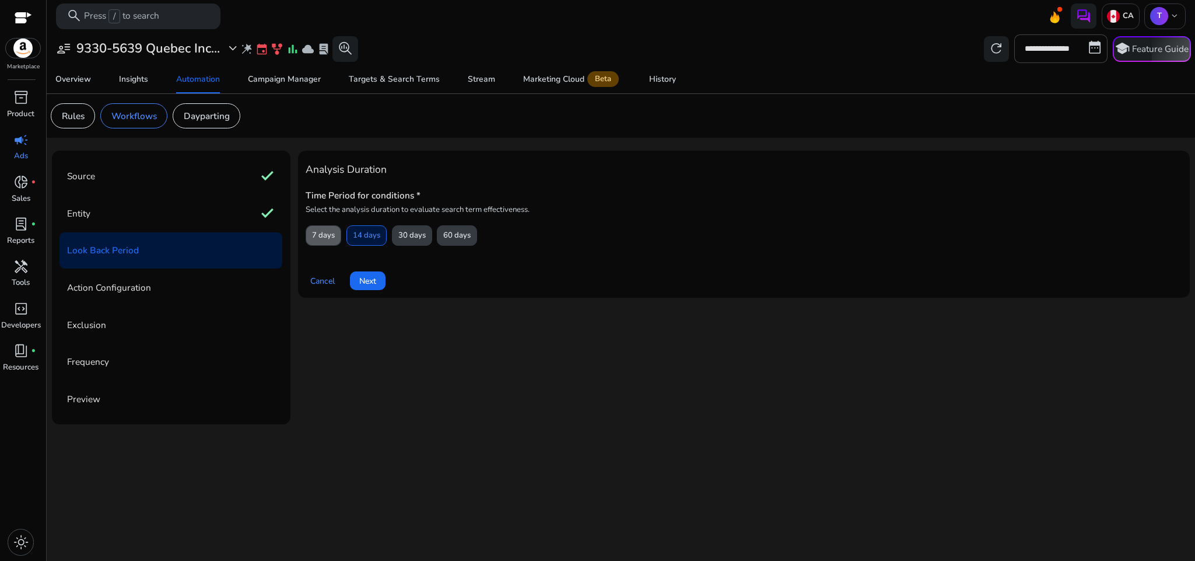
click at [322, 242] on span "7 days" at bounding box center [323, 235] width 23 height 20
click at [364, 275] on span "Next" at bounding box center [367, 281] width 17 height 12
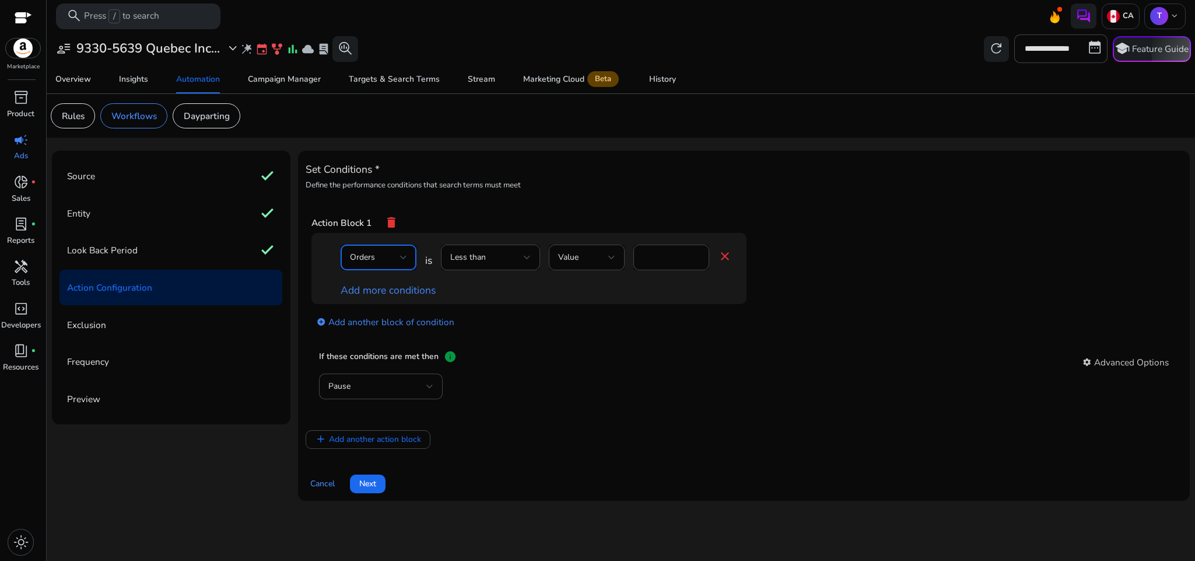
click at [385, 259] on div "Orders" at bounding box center [375, 257] width 50 height 13
click at [375, 317] on span "Impressions" at bounding box center [378, 318] width 57 height 13
click at [480, 257] on span "Less than" at bounding box center [468, 256] width 36 height 11
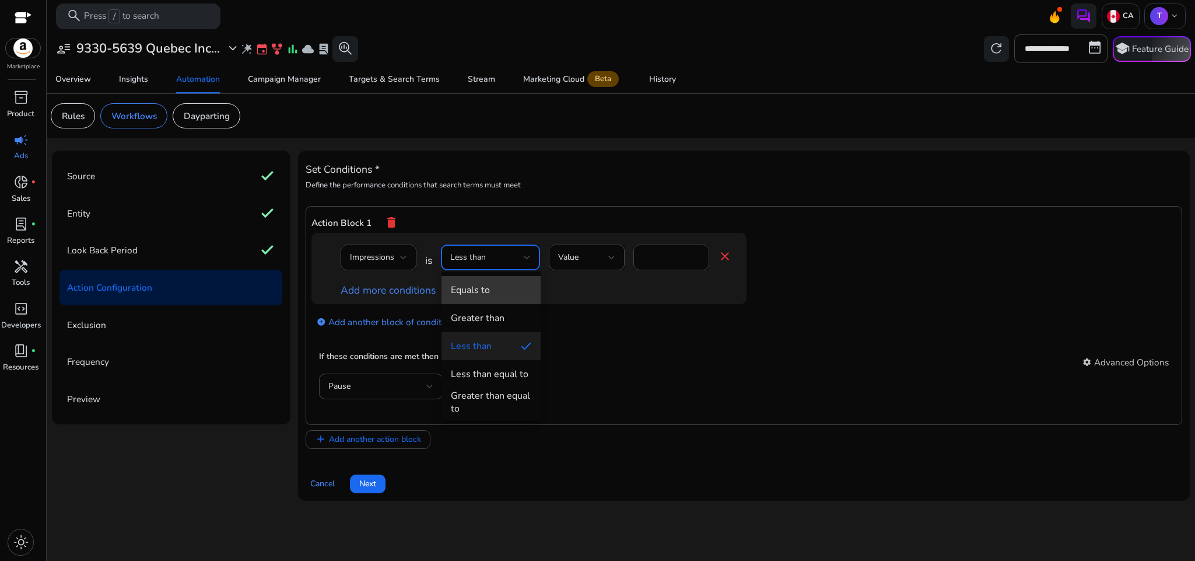
click at [499, 289] on span "Equals to" at bounding box center [491, 290] width 81 height 13
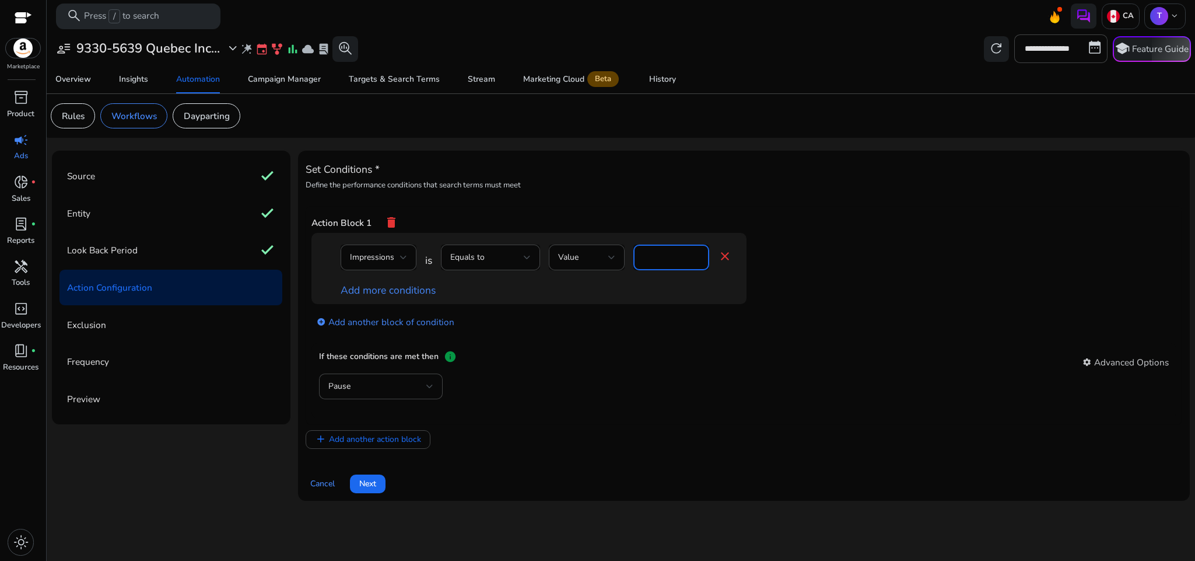
click at [660, 263] on input "*" at bounding box center [671, 257] width 57 height 13
type input "*"
click at [585, 411] on div "Pause" at bounding box center [744, 392] width 850 height 38
click at [380, 387] on div "Pause" at bounding box center [377, 386] width 98 height 13
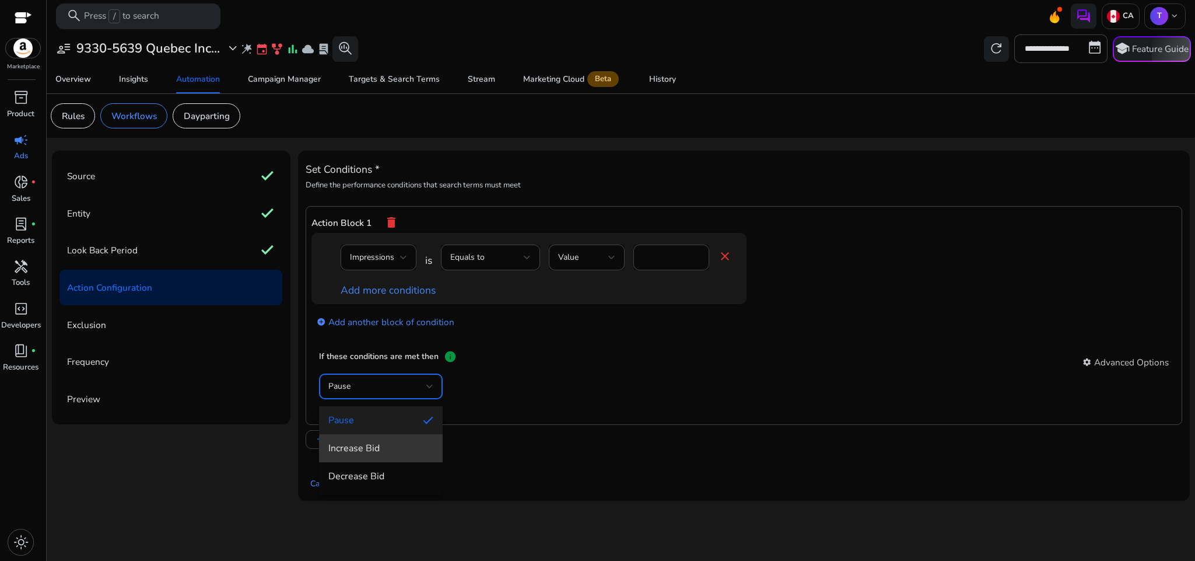
click at [384, 449] on span "Increase Bid" at bounding box center [380, 448] width 105 height 13
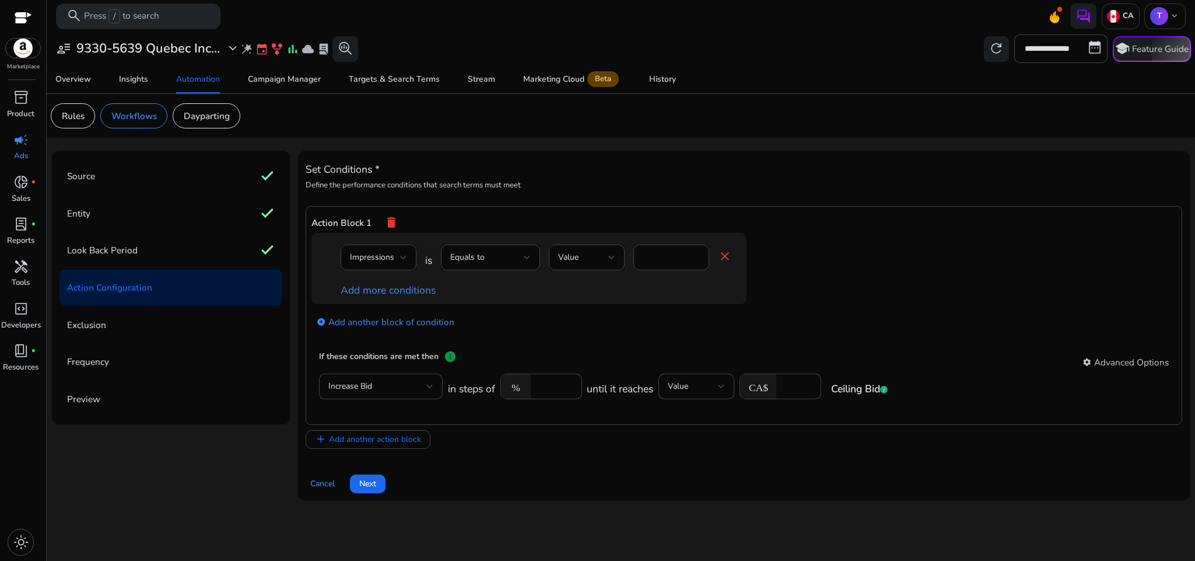
click at [687, 474] on div "Cancel Next" at bounding box center [744, 478] width 877 height 29
click at [370, 488] on span "Next" at bounding box center [367, 483] width 17 height 12
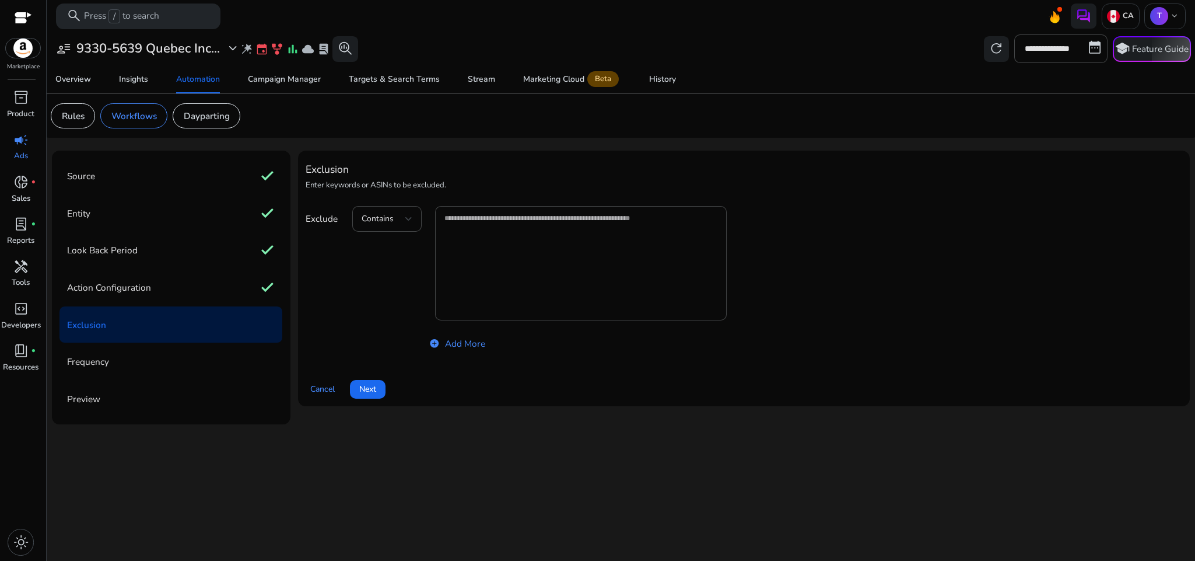
click at [238, 309] on div "Exclusion" at bounding box center [171, 324] width 223 height 36
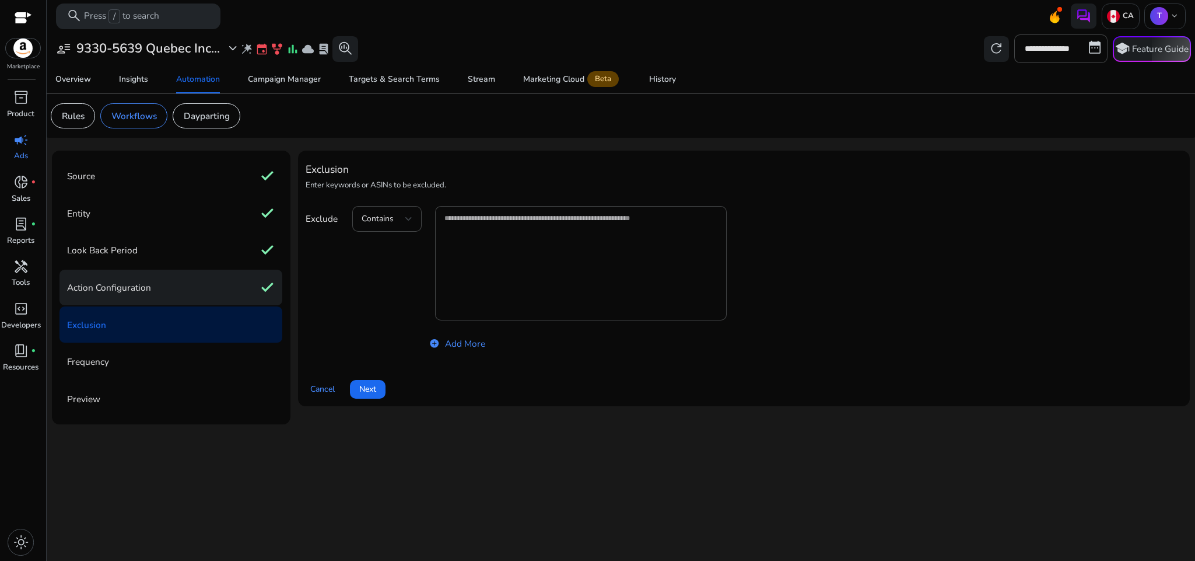
click at [229, 298] on div "Action Configuration check" at bounding box center [171, 288] width 223 height 36
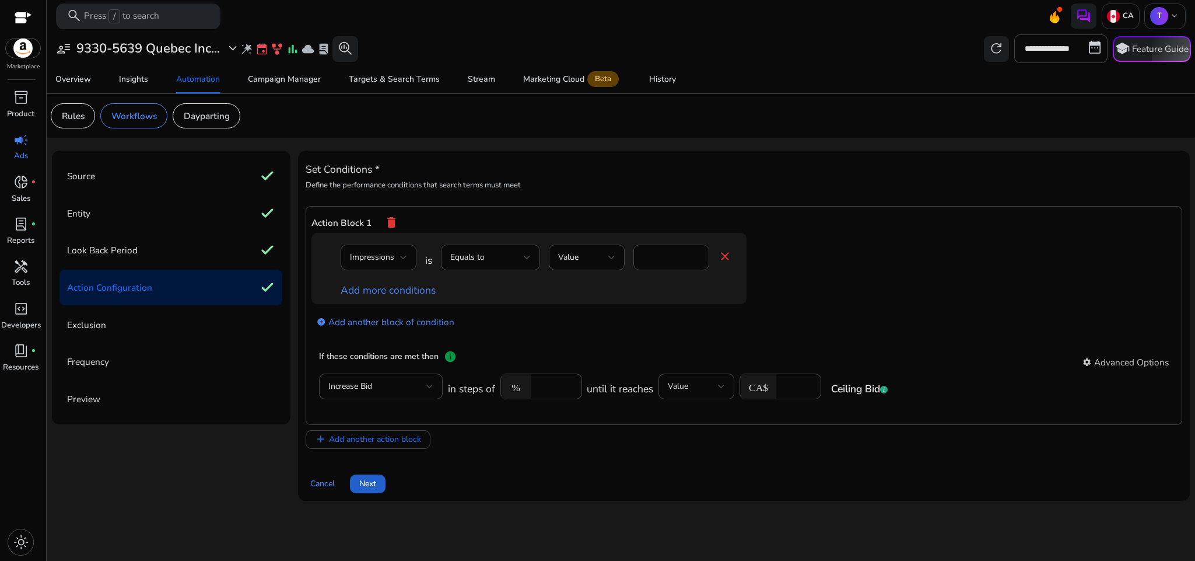
click at [377, 480] on span at bounding box center [368, 484] width 36 height 28
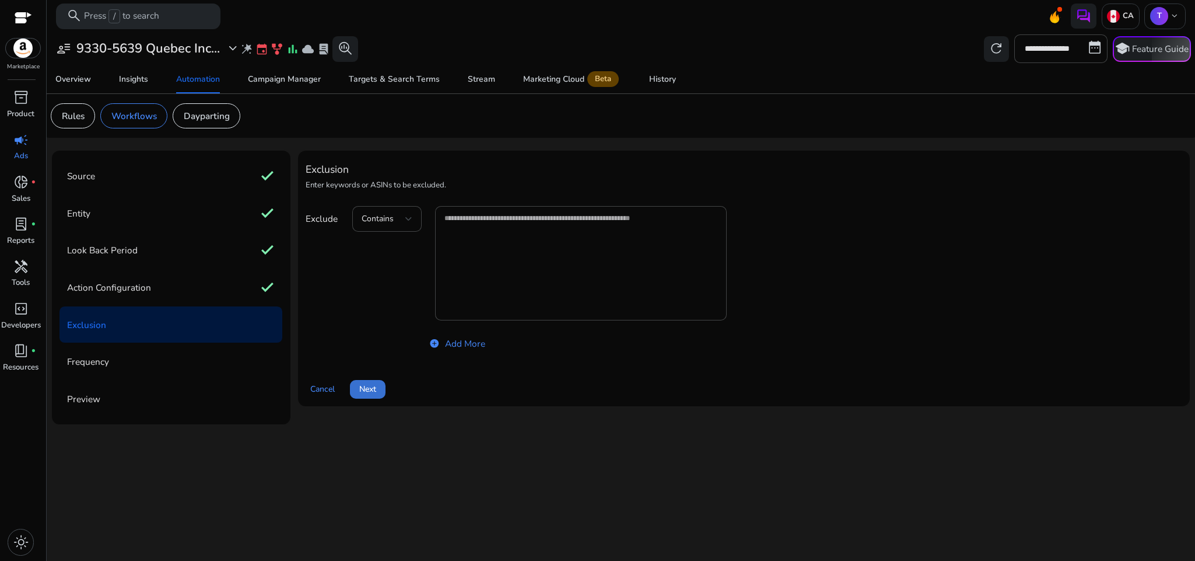
click at [372, 396] on span at bounding box center [368, 389] width 36 height 28
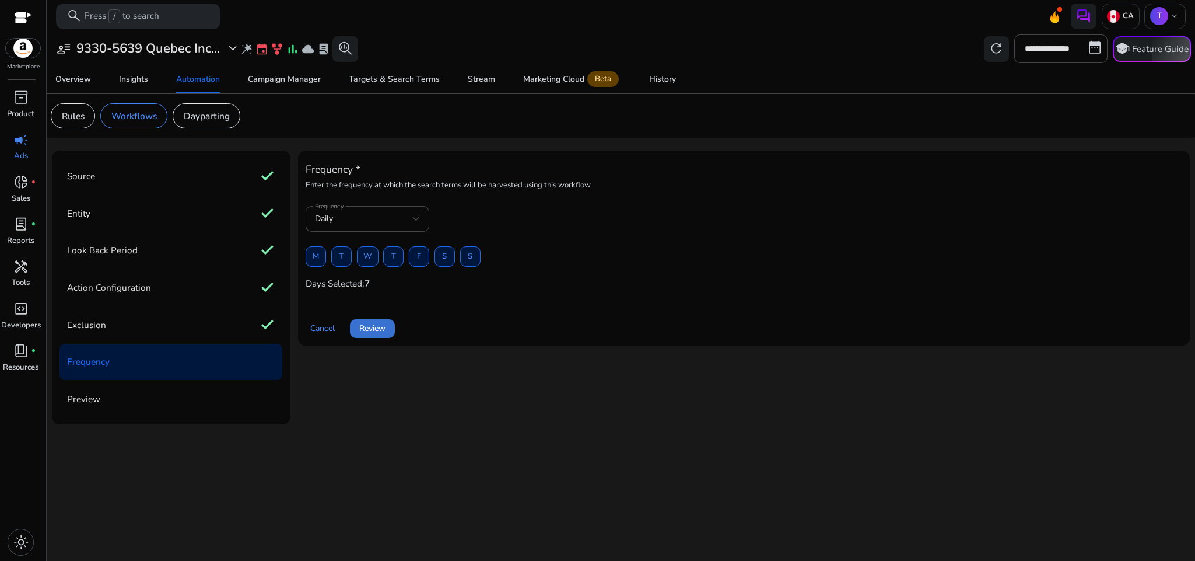
click at [377, 328] on span "Review" at bounding box center [372, 328] width 26 height 12
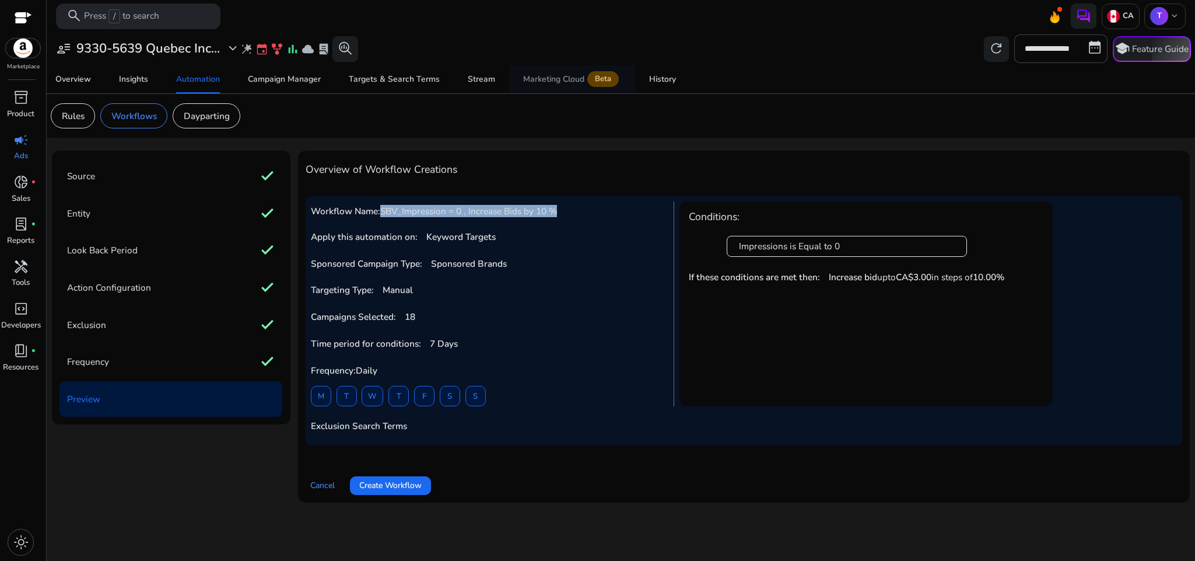
drag, startPoint x: 382, startPoint y: 210, endPoint x: 610, endPoint y: 72, distance: 266.3
click at [580, 208] on h5 "Workflow Name: SBV_Impression = 0 , Increase Bids by 10 %" at bounding box center [488, 211] width 355 height 11
copy span "SBV_Impression = 0 , Increase Bids by 10 %"
click at [422, 484] on span "Create Workflow" at bounding box center [390, 485] width 62 height 12
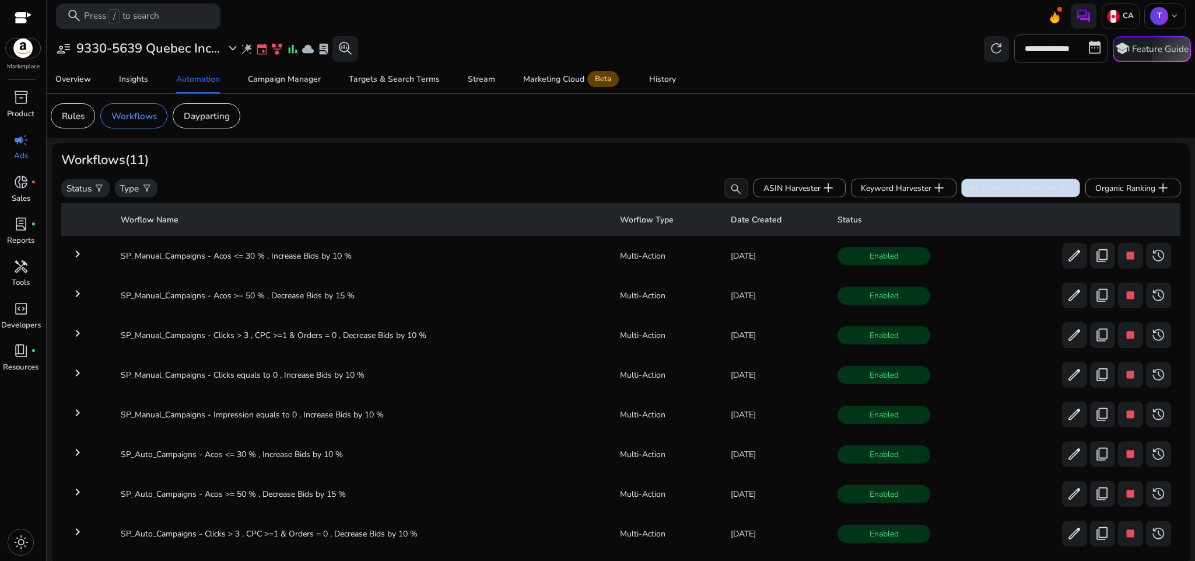
click at [986, 181] on span "Multi Action Workflow add" at bounding box center [1020, 187] width 99 height 15
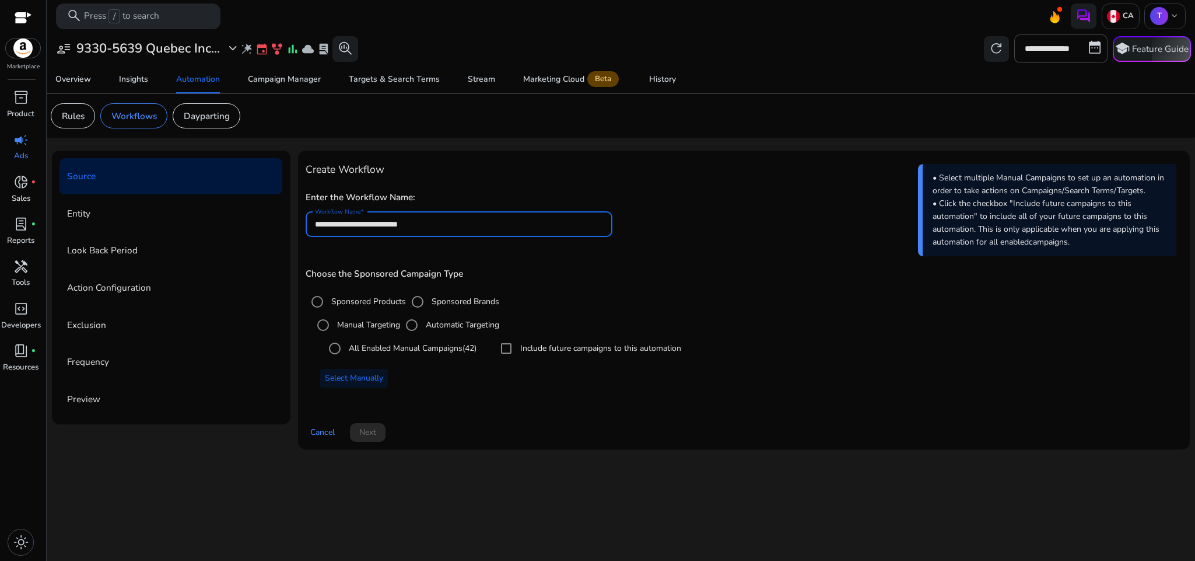
click at [484, 224] on input "**********" at bounding box center [459, 224] width 288 height 13
paste input "**********"
click at [404, 226] on input "**********" at bounding box center [459, 224] width 288 height 13
type input "**********"
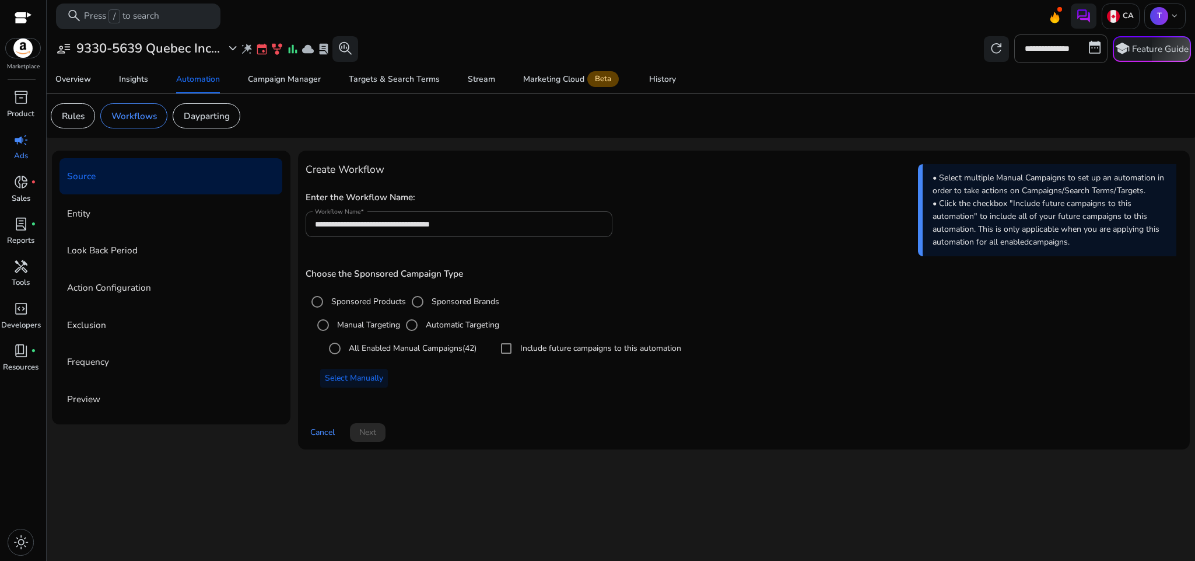
click at [664, 233] on div "**********" at bounding box center [744, 218] width 877 height 62
click at [371, 372] on span at bounding box center [354, 378] width 68 height 28
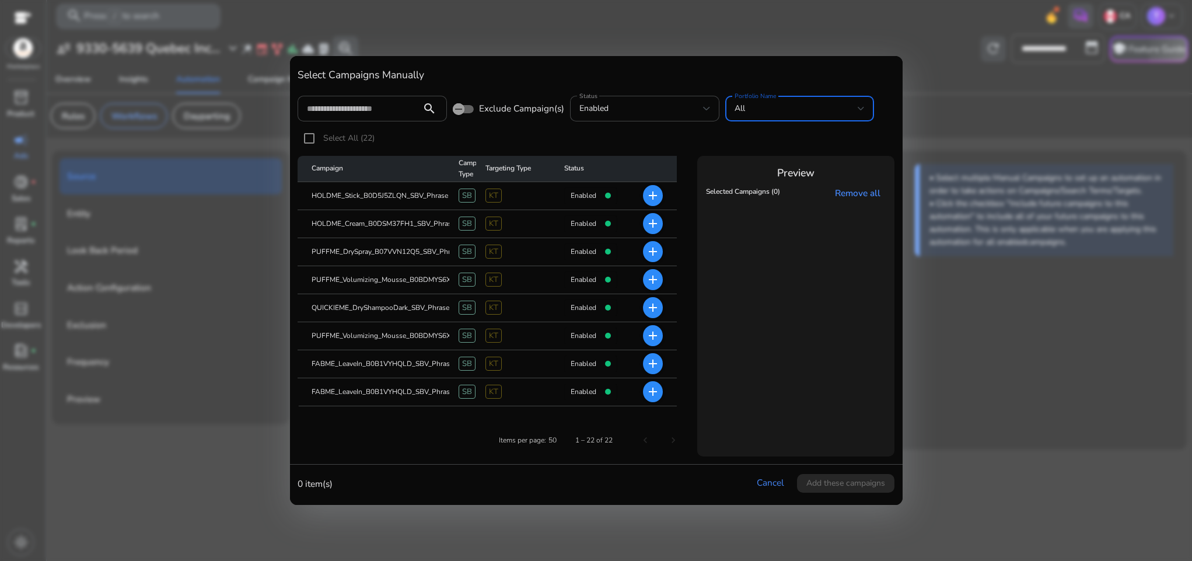
click at [800, 116] on div "All" at bounding box center [800, 109] width 131 height 14
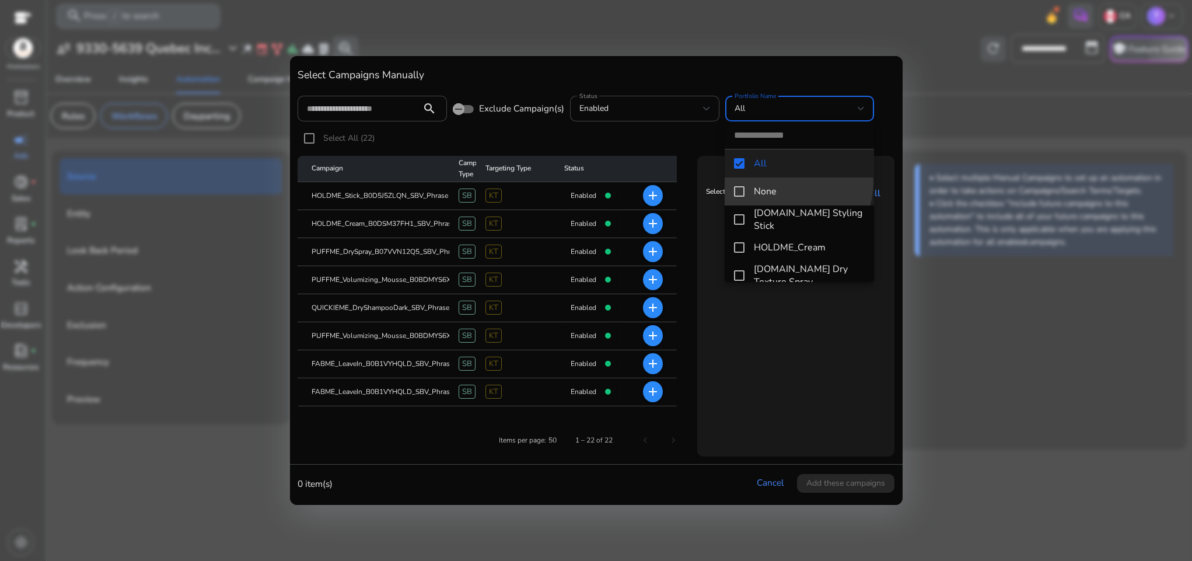
click at [786, 182] on mat-option "None" at bounding box center [799, 191] width 149 height 28
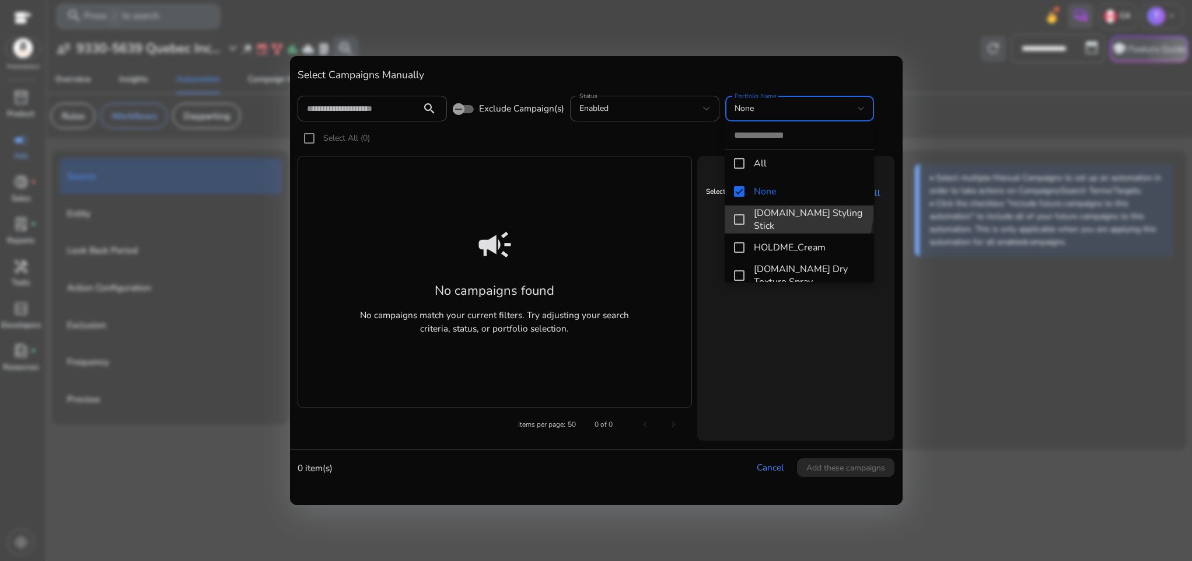
click at [792, 212] on span "[DOMAIN_NAME] Styling Stick" at bounding box center [809, 220] width 111 height 26
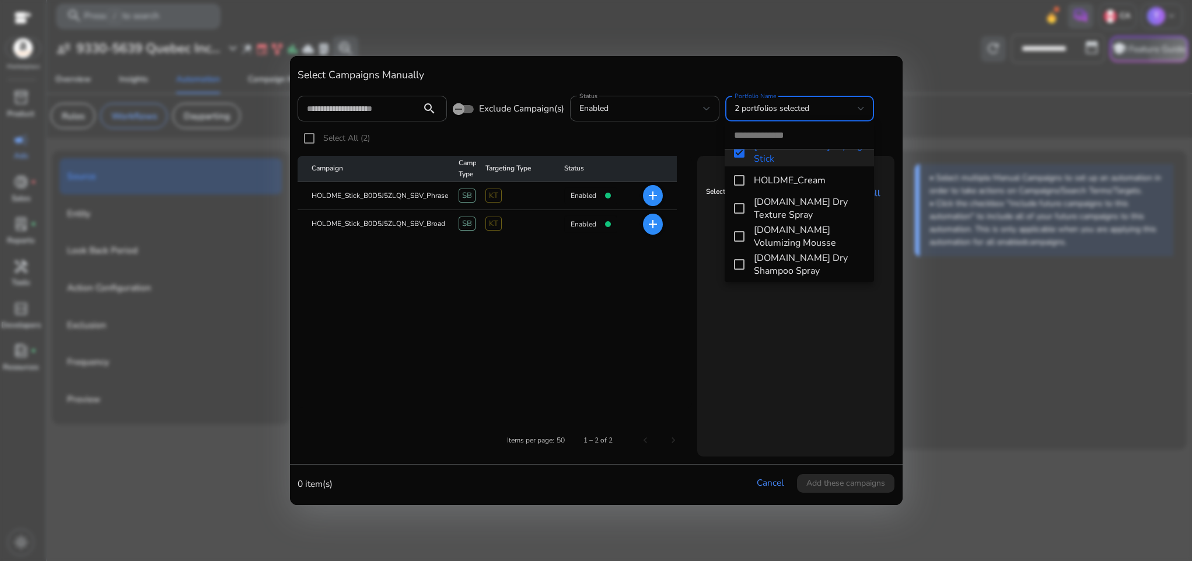
scroll to position [68, 0]
click at [774, 165] on mat-option "HOLDME_Cream" at bounding box center [799, 179] width 149 height 28
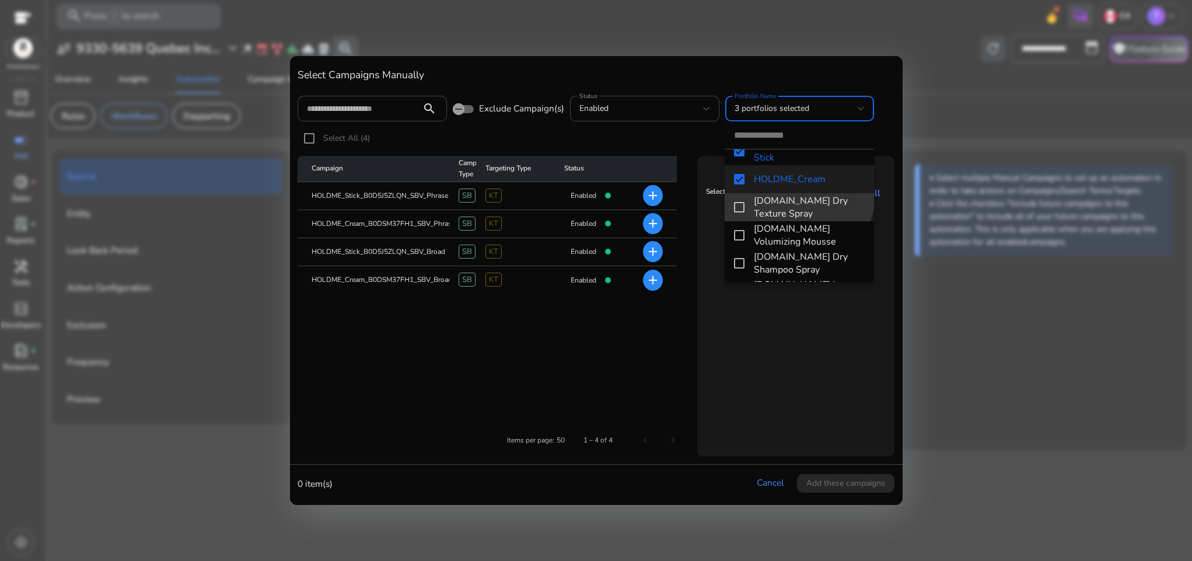
click at [786, 193] on mat-option "[DOMAIN_NAME] Dry Texture Spray" at bounding box center [799, 207] width 149 height 28
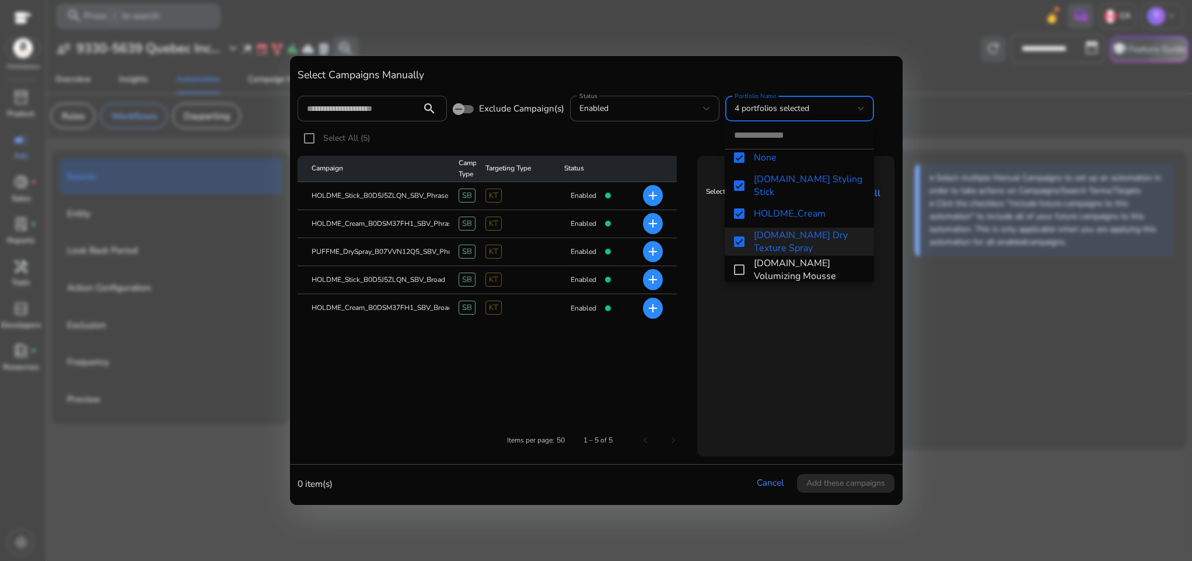
scroll to position [32, 0]
click at [744, 158] on mat-option "None" at bounding box center [799, 159] width 149 height 28
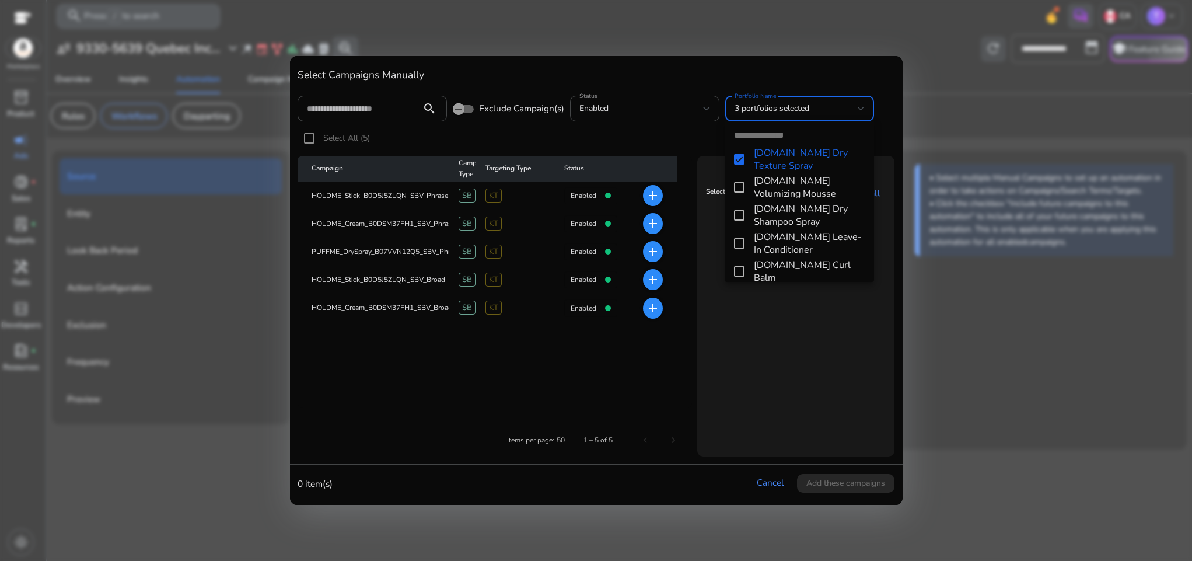
scroll to position [117, 0]
drag, startPoint x: 770, startPoint y: 190, endPoint x: 781, endPoint y: 210, distance: 23.0
click at [781, 210] on div "All None [DOMAIN_NAME] Styling Stick HOLDME_Cream [DOMAIN_NAME] Dry Texture Spr…" at bounding box center [799, 201] width 149 height 160
click at [781, 210] on span "[DOMAIN_NAME] Dry Shampoo Spray" at bounding box center [809, 214] width 111 height 26
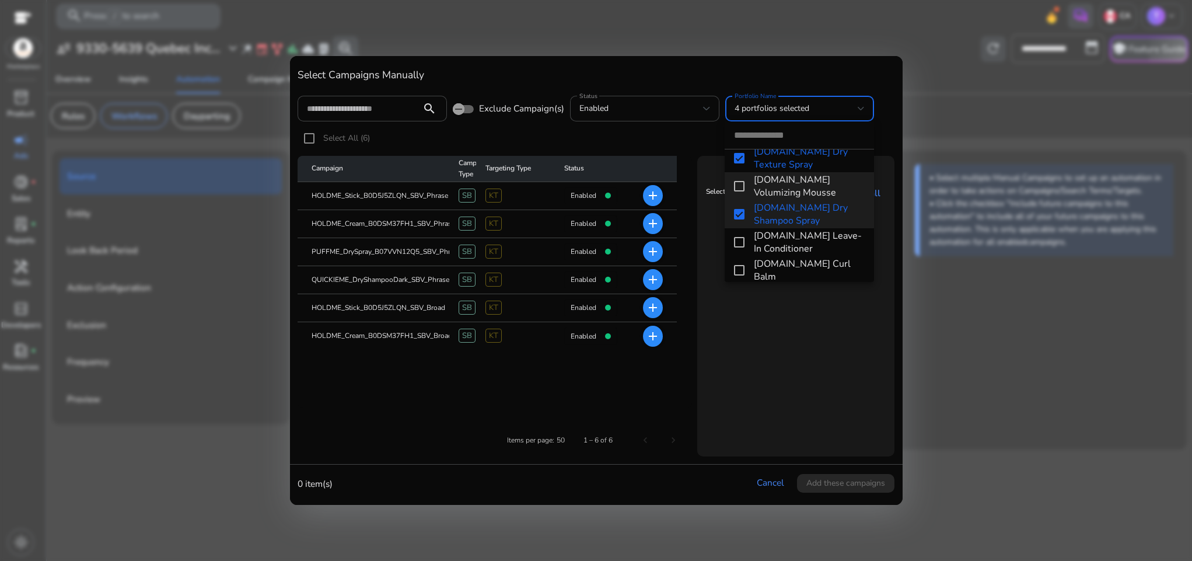
click at [742, 187] on mat-pseudo-checkbox at bounding box center [739, 186] width 11 height 11
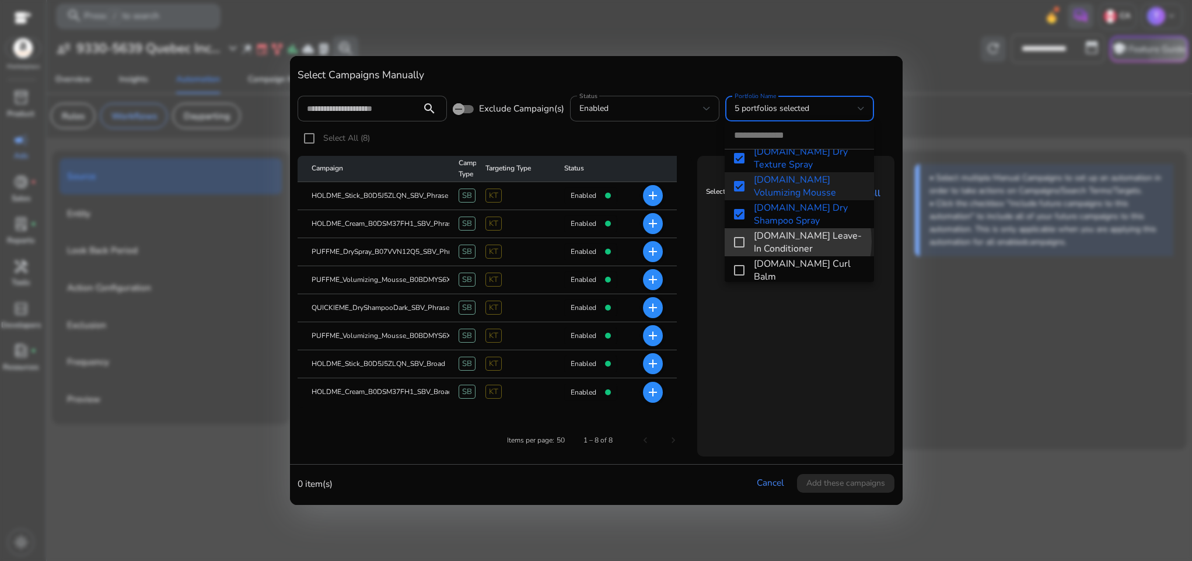
click at [778, 242] on span "[DOMAIN_NAME] Leave-In Conditioner" at bounding box center [809, 242] width 111 height 26
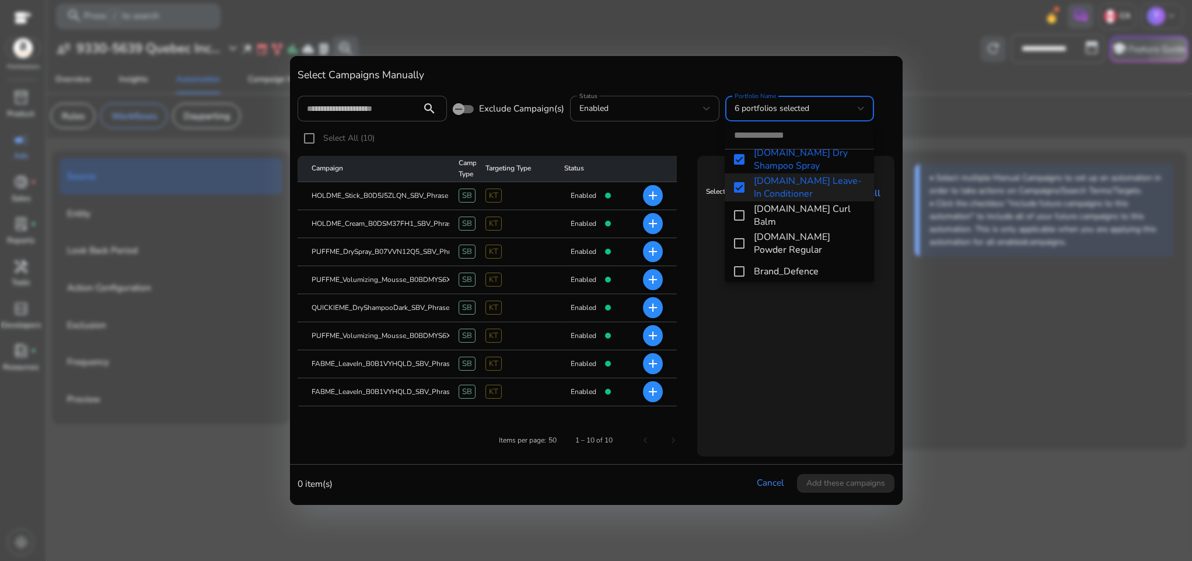
scroll to position [184, 0]
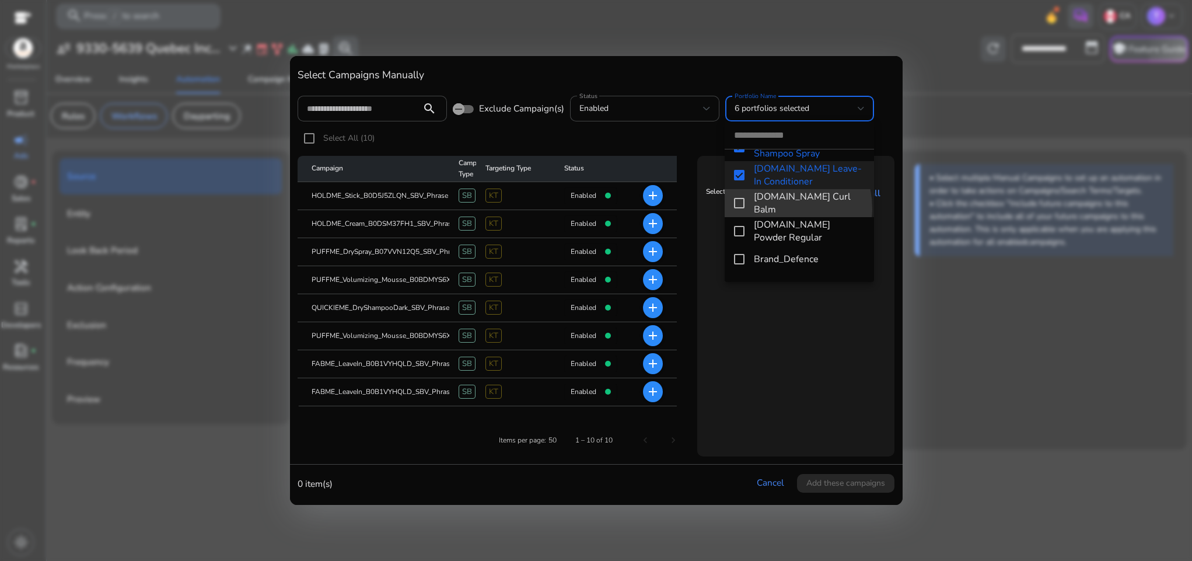
click at [769, 209] on span "[DOMAIN_NAME] Curl Balm" at bounding box center [809, 203] width 111 height 26
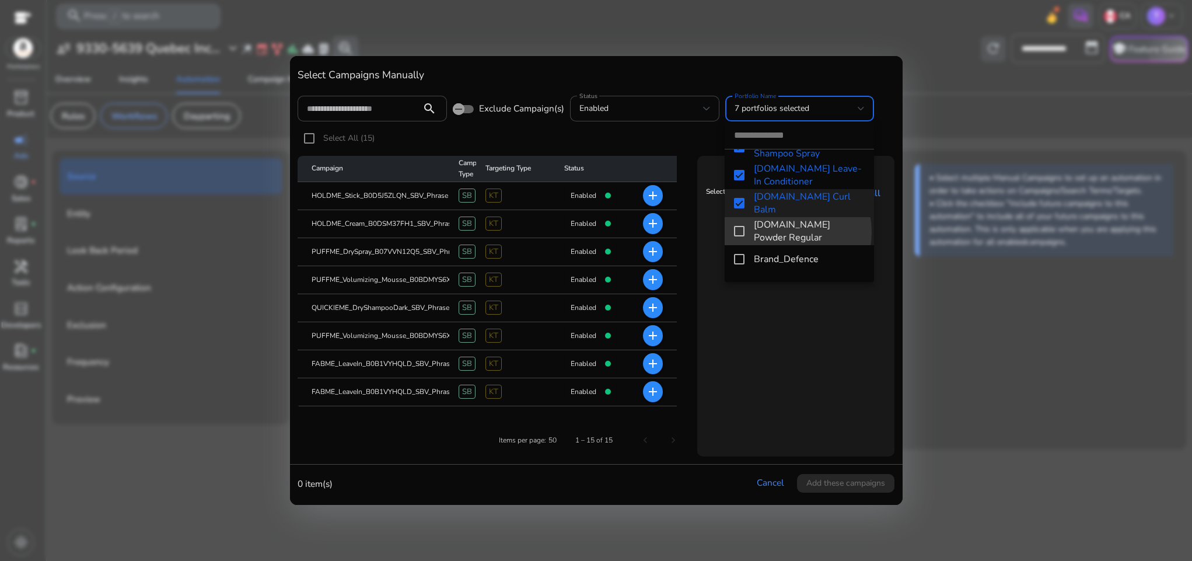
click at [775, 232] on span "[DOMAIN_NAME] Powder Regular" at bounding box center [809, 231] width 111 height 26
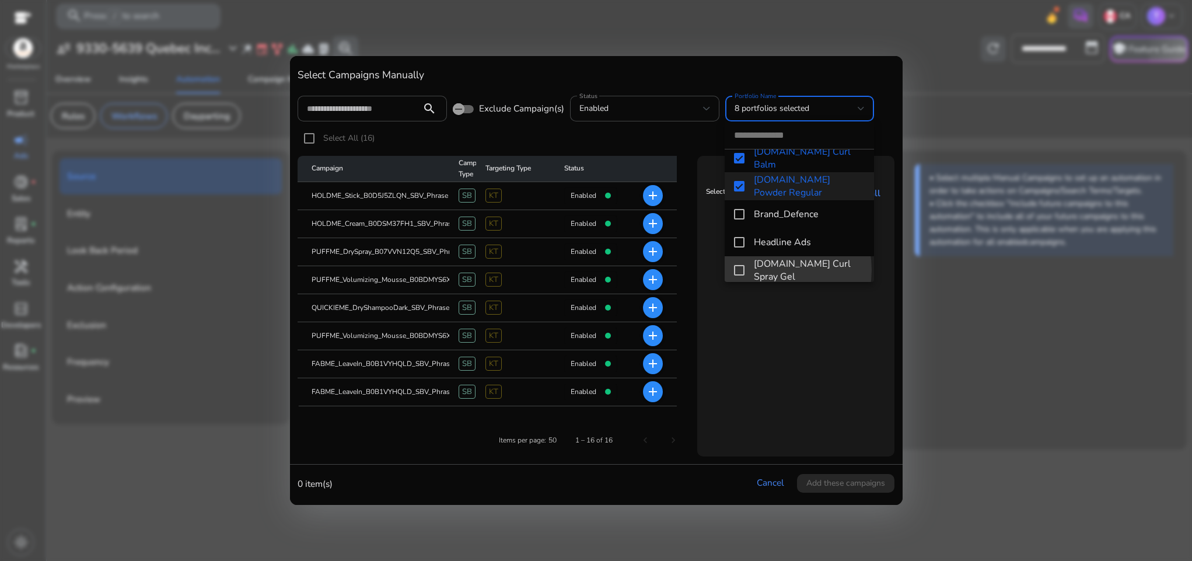
click at [774, 270] on span "[DOMAIN_NAME] Curl Spray Gel" at bounding box center [809, 270] width 111 height 26
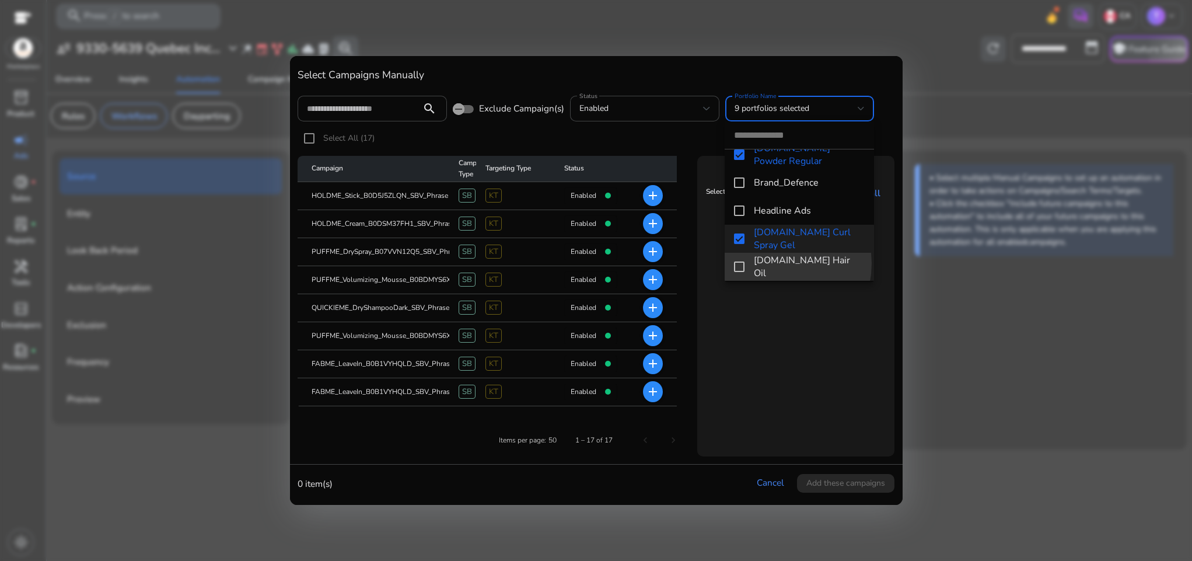
click at [767, 263] on span "[DOMAIN_NAME] Hair Oil" at bounding box center [809, 267] width 111 height 26
click at [772, 340] on div at bounding box center [596, 280] width 1192 height 561
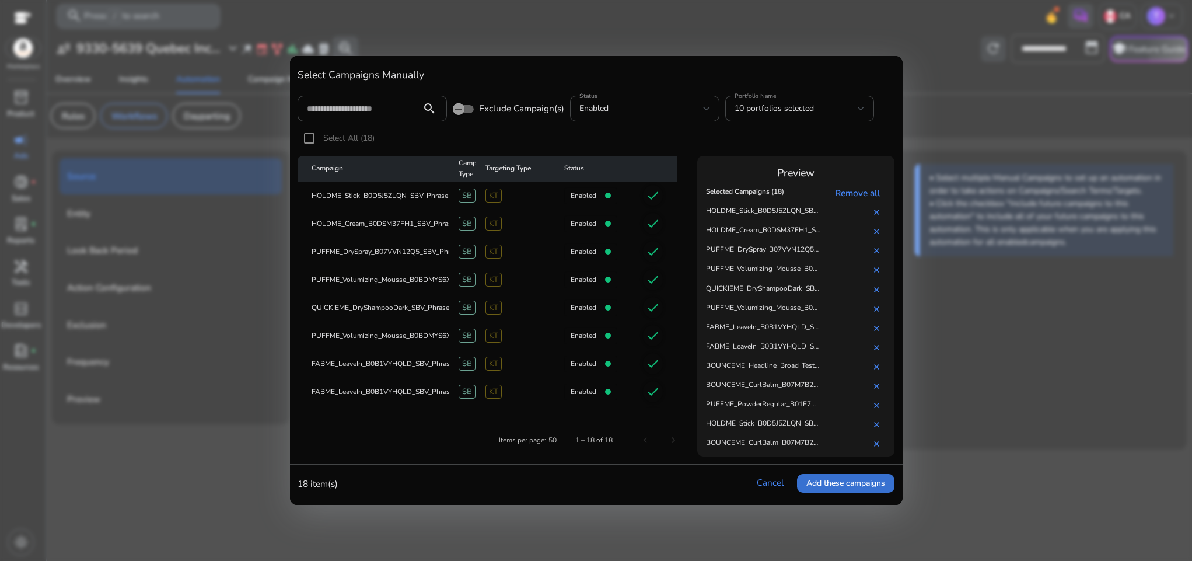
click at [818, 484] on span "Add these campaigns" at bounding box center [845, 483] width 79 height 12
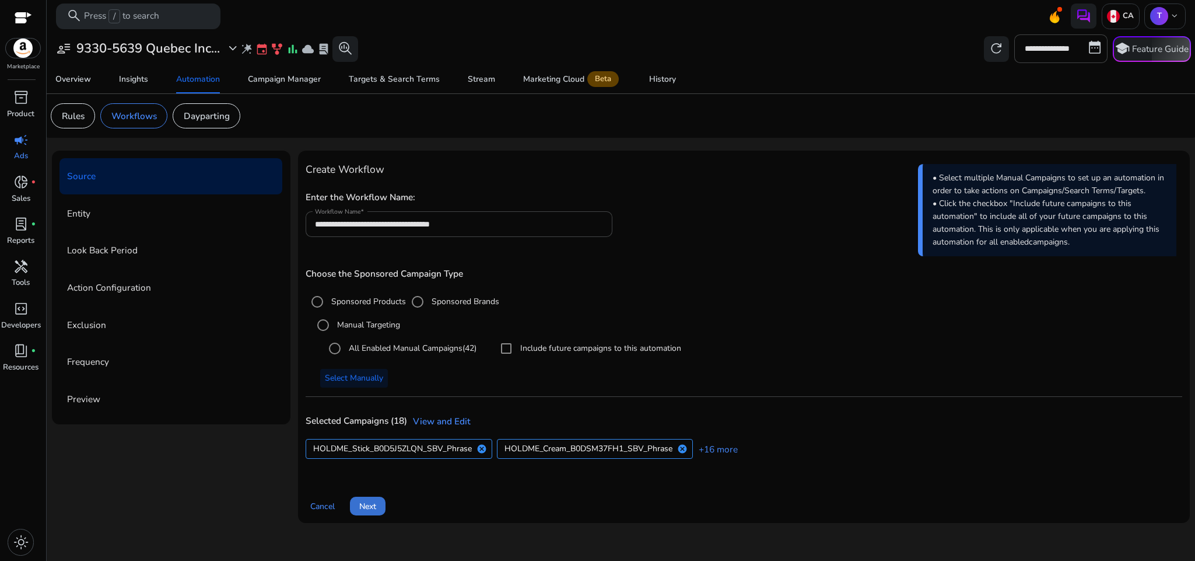
click at [373, 506] on span "Next" at bounding box center [367, 506] width 17 height 12
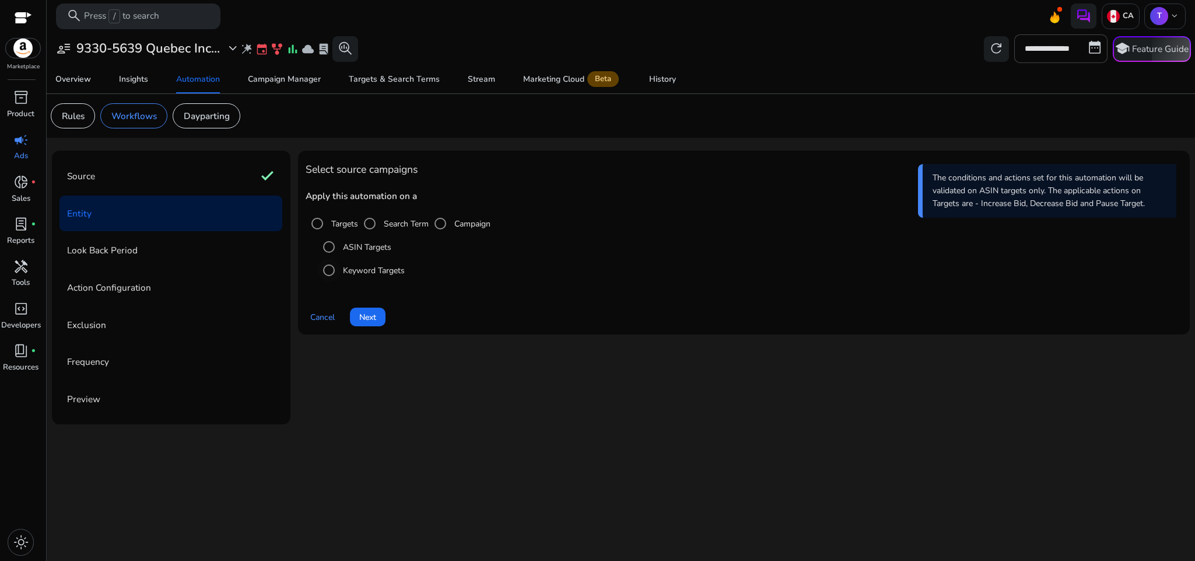
click at [351, 272] on label "Keyword Targets" at bounding box center [373, 270] width 64 height 12
click at [373, 317] on span "Next" at bounding box center [367, 317] width 17 height 12
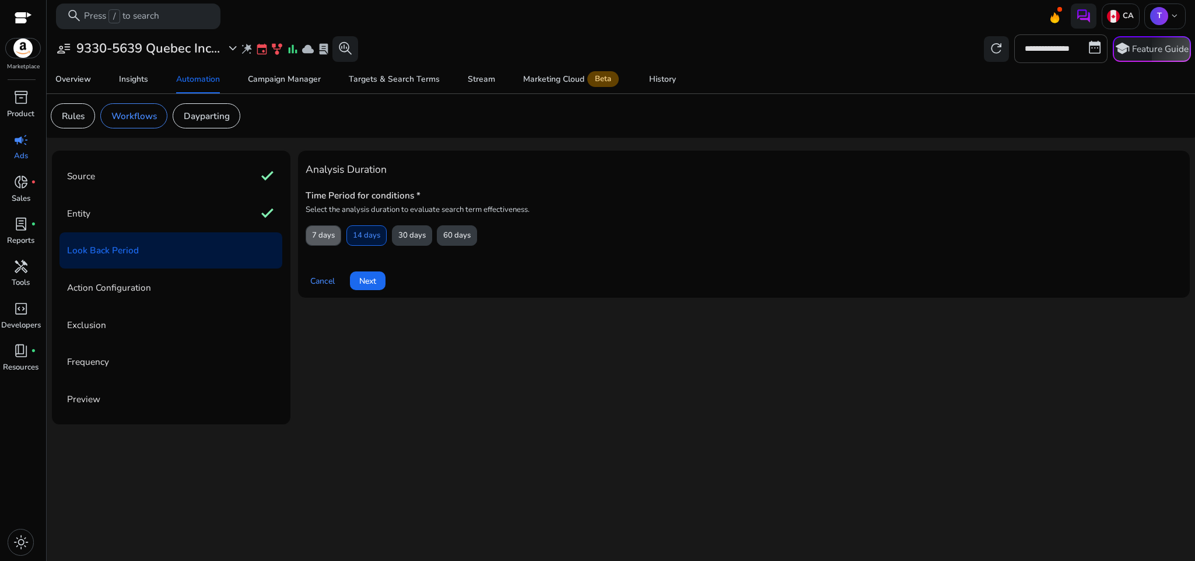
click at [333, 236] on span "7 days" at bounding box center [323, 235] width 23 height 20
click at [373, 279] on span "Next" at bounding box center [367, 281] width 17 height 12
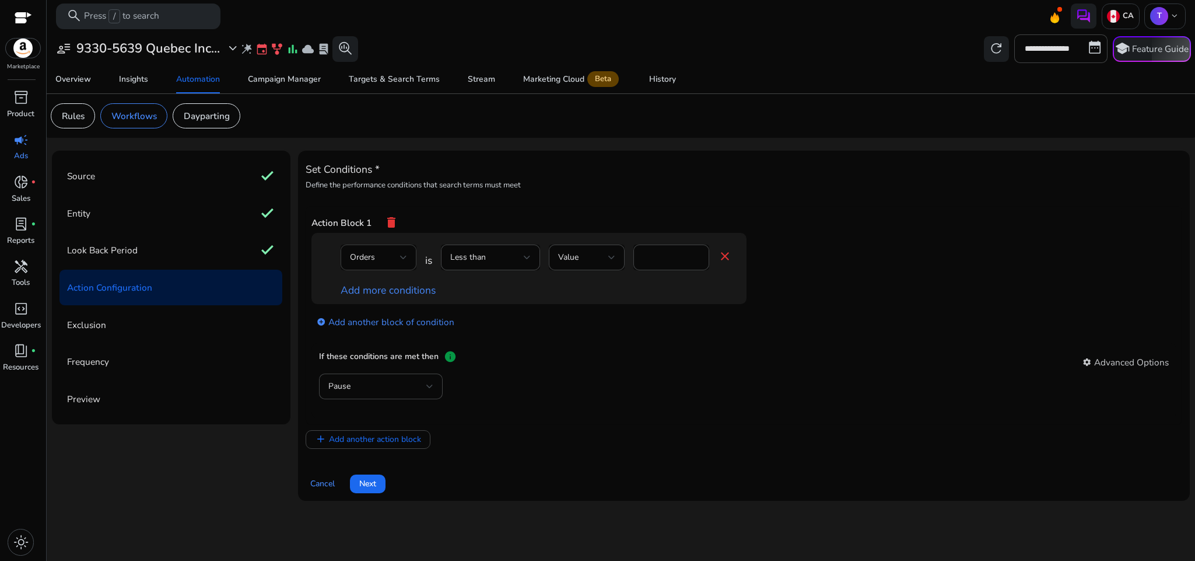
click at [385, 254] on div "Orders" at bounding box center [375, 257] width 50 height 13
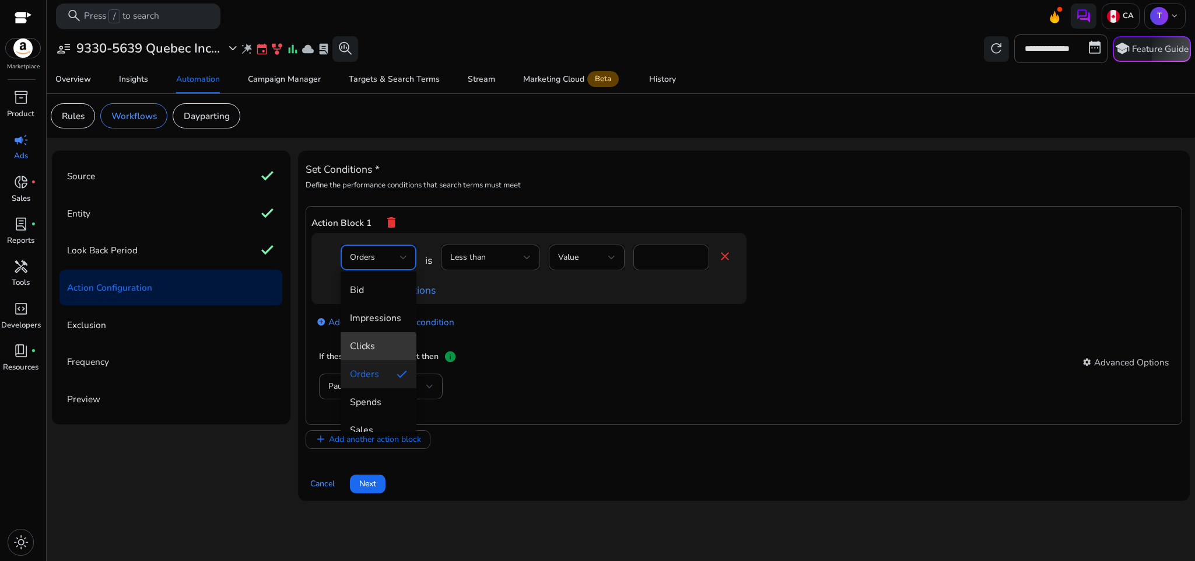
click at [378, 352] on span "Clicks" at bounding box center [378, 346] width 57 height 13
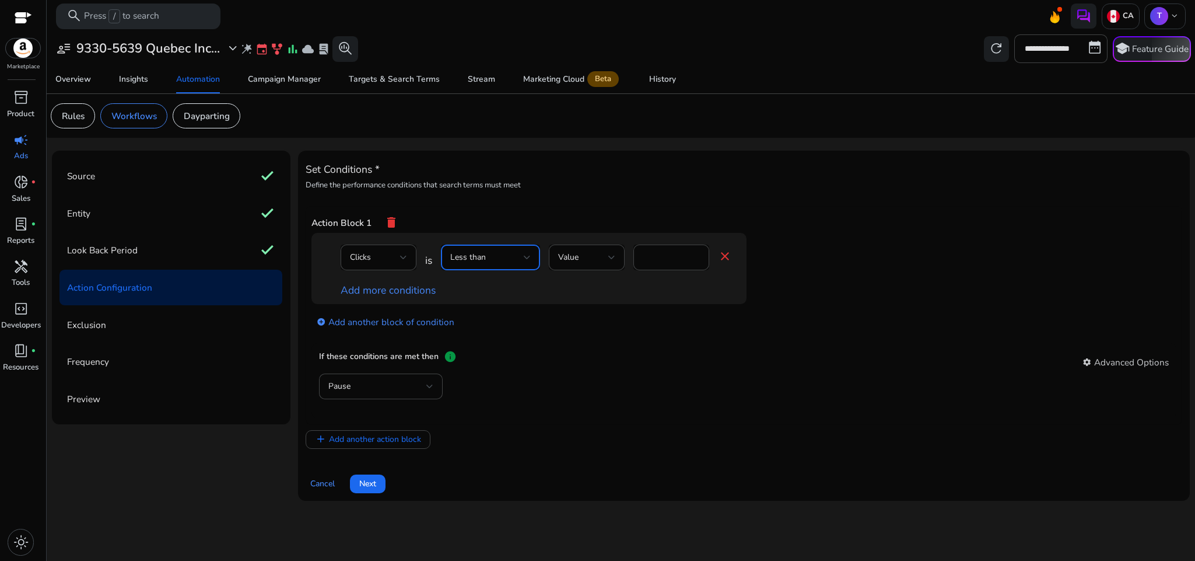
click at [515, 252] on div "Less than" at bounding box center [487, 257] width 74 height 13
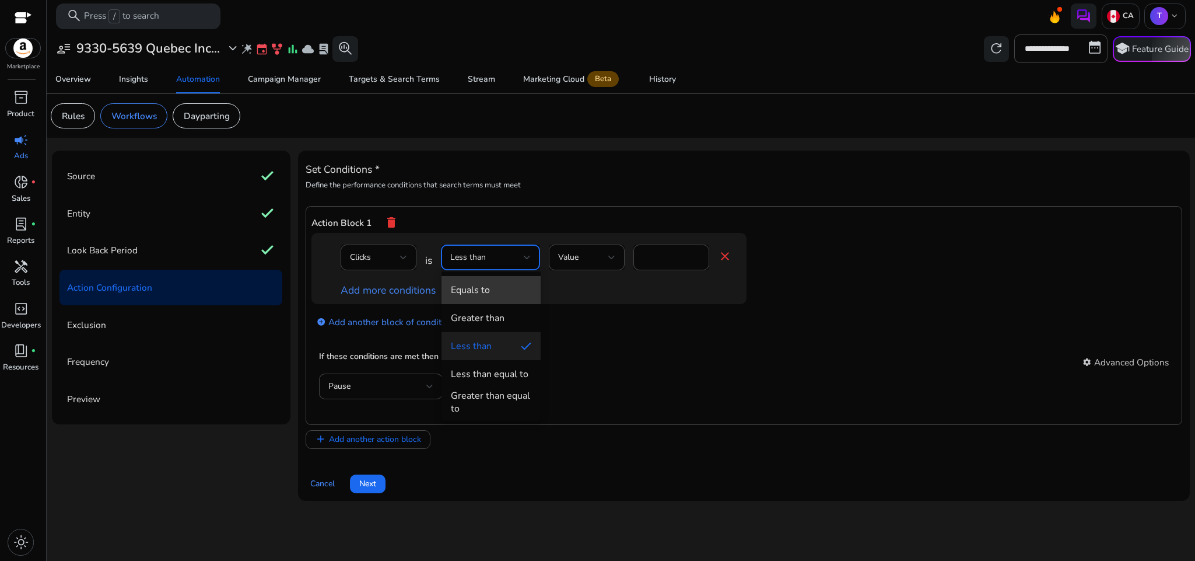
click at [504, 295] on span "Equals to" at bounding box center [491, 290] width 81 height 13
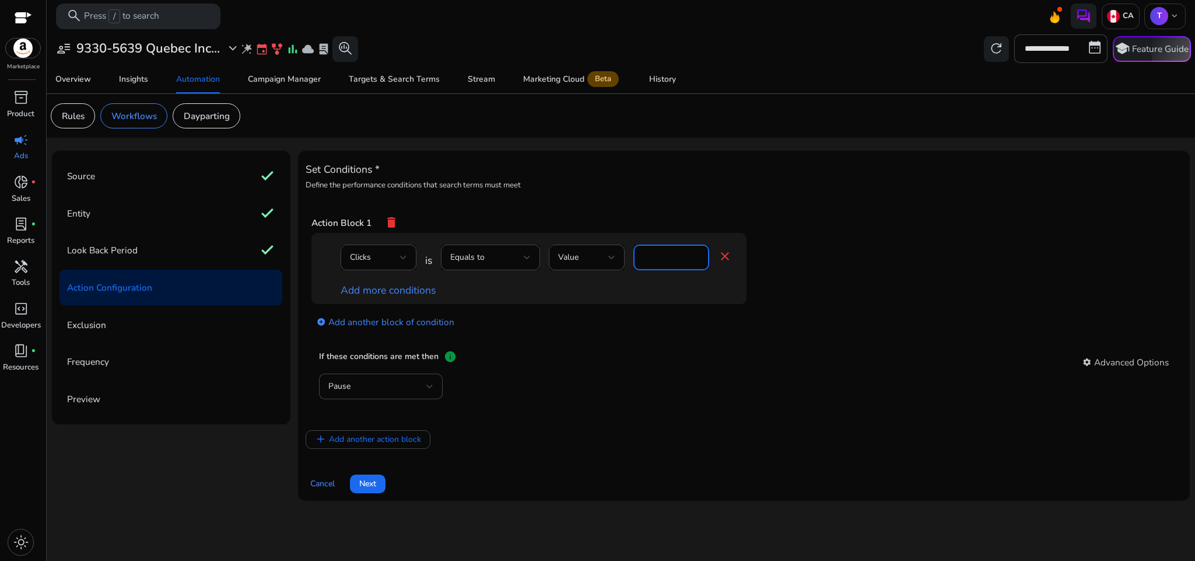
click at [669, 263] on input "*" at bounding box center [671, 257] width 57 height 13
type input "*"
click at [693, 375] on div "Pause" at bounding box center [744, 392] width 850 height 38
click at [635, 368] on div "If these conditions are met then info settings Advanced Options" at bounding box center [744, 361] width 850 height 23
click at [390, 378] on div "Pause" at bounding box center [380, 386] width 105 height 26
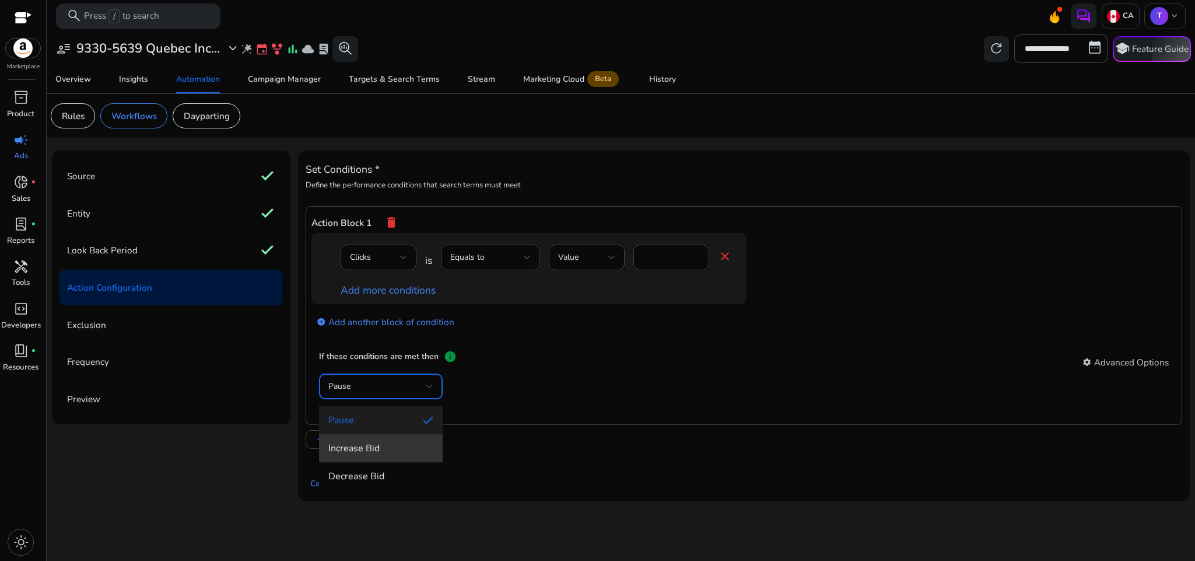
click at [391, 446] on span "Increase Bid" at bounding box center [380, 448] width 105 height 13
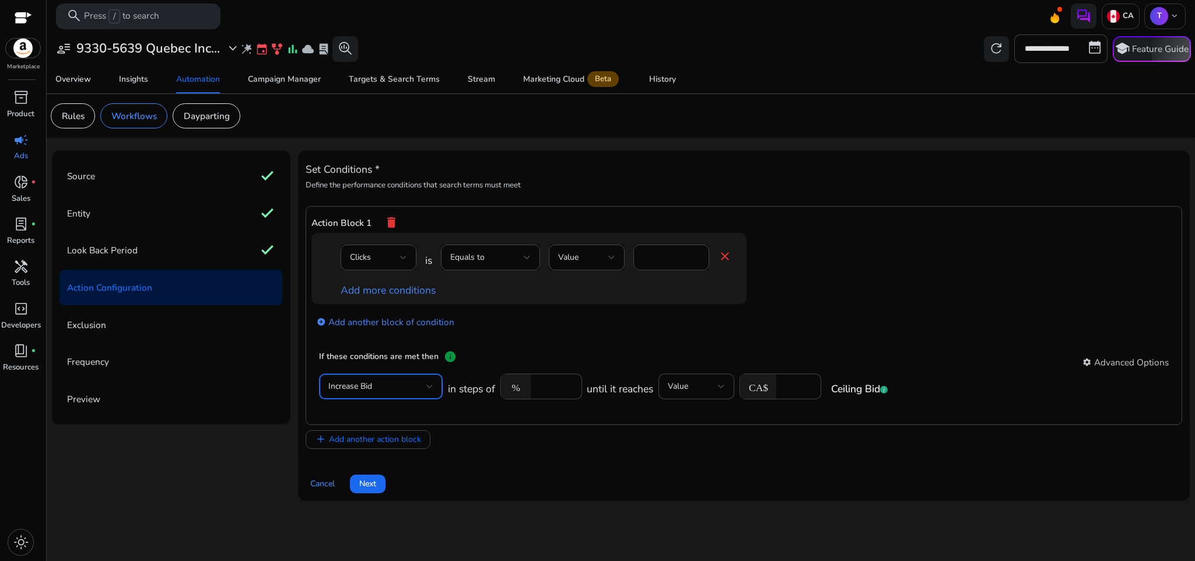
click at [685, 442] on div "add Add another action block" at bounding box center [744, 439] width 877 height 19
click at [373, 485] on span "Next" at bounding box center [367, 483] width 17 height 12
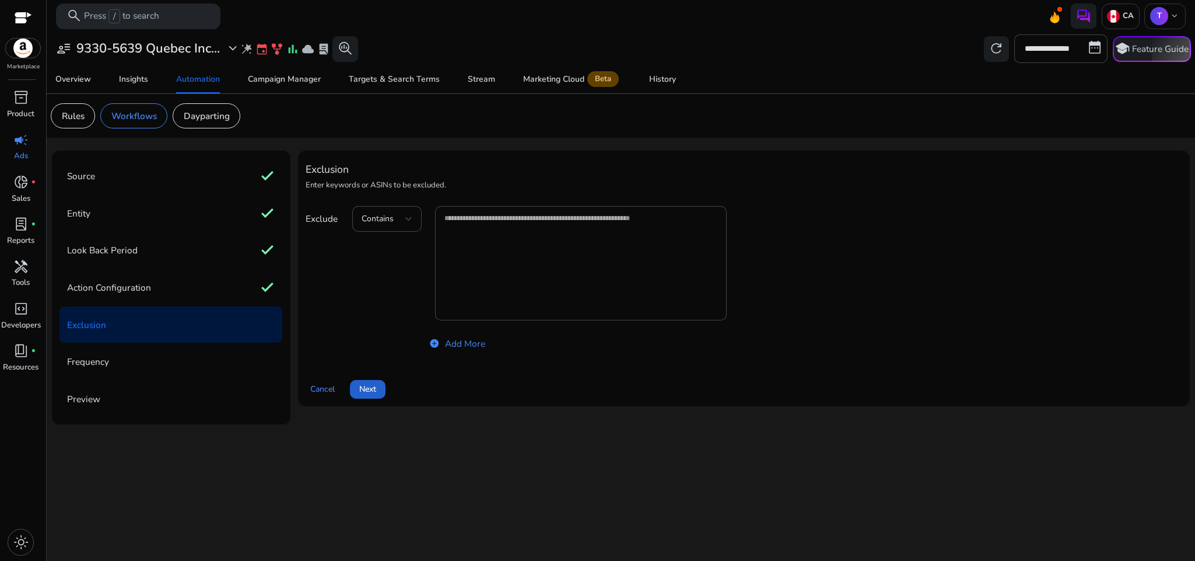
click at [365, 387] on span "Next" at bounding box center [367, 389] width 17 height 12
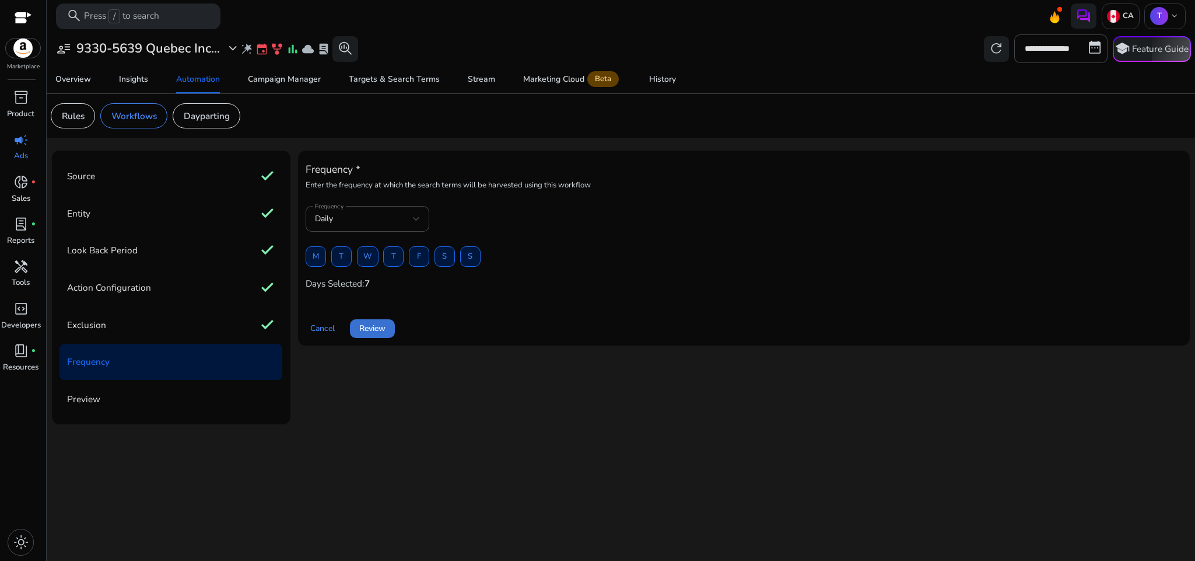
click at [362, 326] on span "Review" at bounding box center [372, 328] width 26 height 12
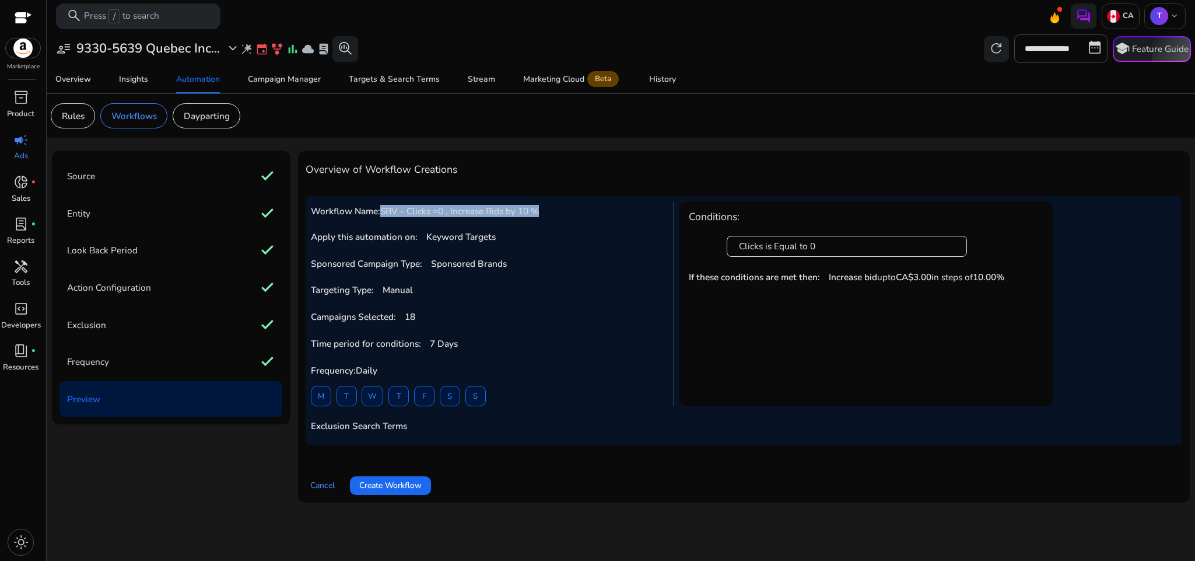
drag, startPoint x: 384, startPoint y: 214, endPoint x: 541, endPoint y: 215, distance: 157.5
click at [541, 215] on h5 "Workflow Name: SBV - Clicks =0 , Increase Bids by 10 %" at bounding box center [488, 211] width 355 height 11
copy span "SBV - Clicks =0 , Increase Bids by 10 %"
click at [401, 490] on span "Create Workflow" at bounding box center [390, 485] width 62 height 12
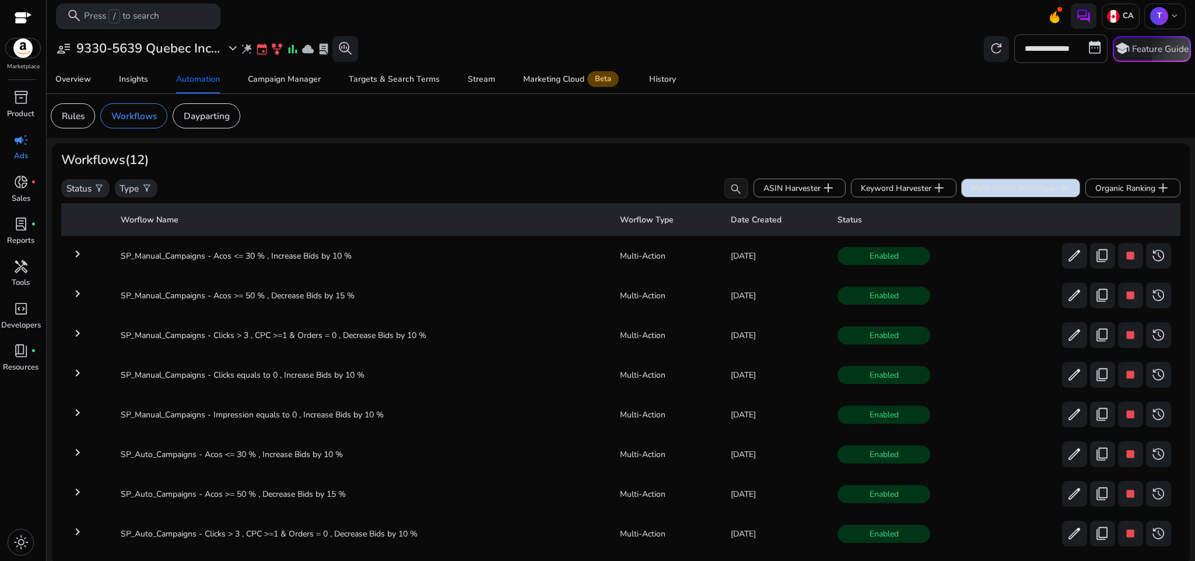
click at [975, 191] on span "Multi Action Workflow add" at bounding box center [1020, 187] width 99 height 15
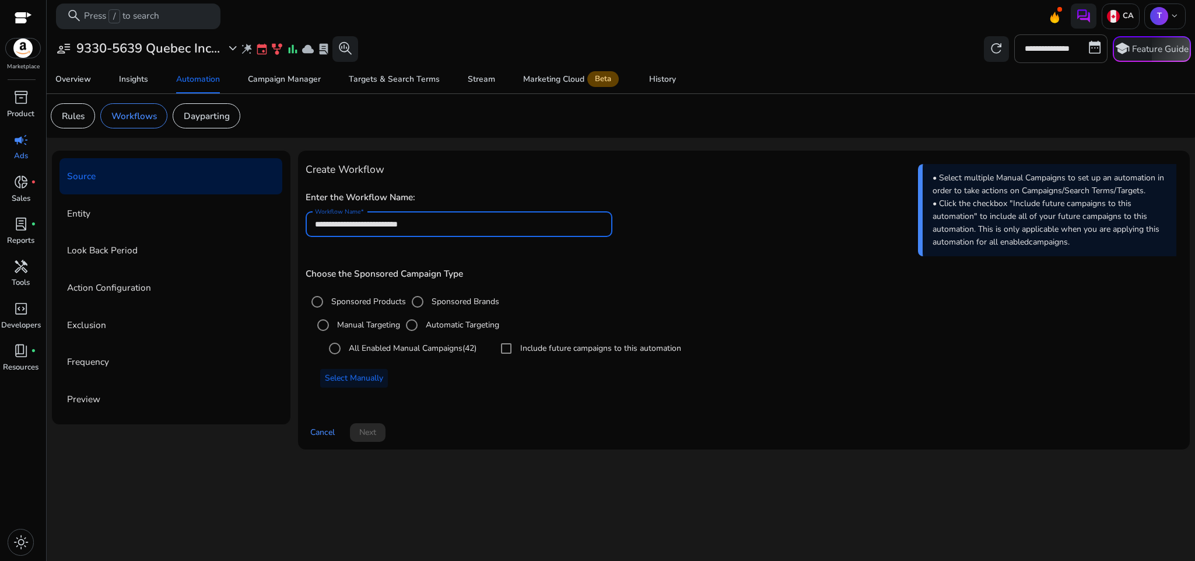
click at [471, 228] on input "**********" at bounding box center [459, 224] width 288 height 13
paste input "**********"
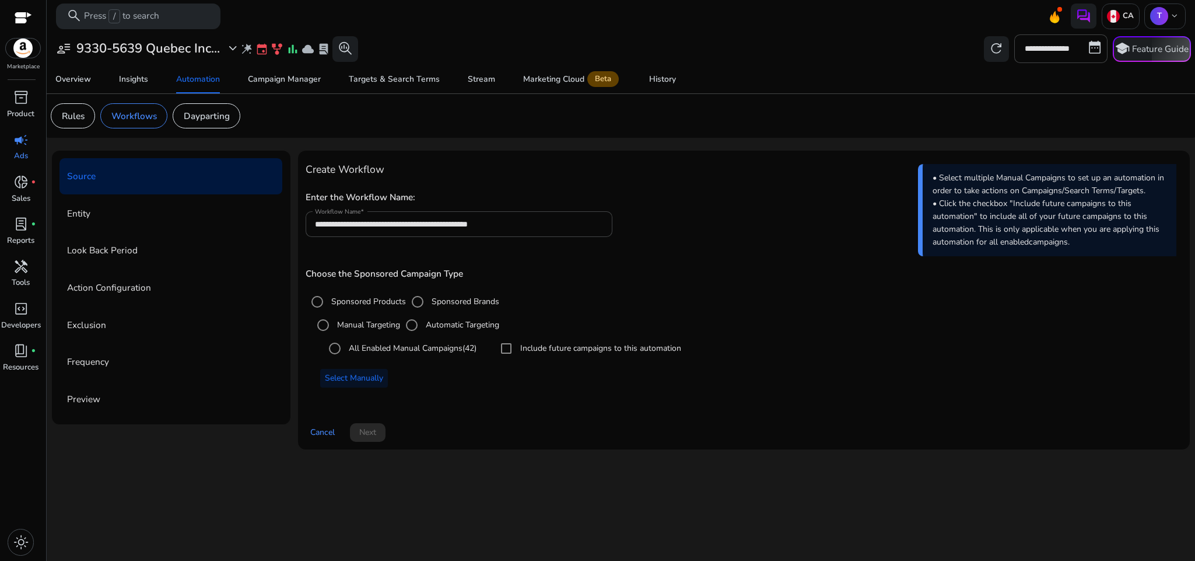
click at [702, 407] on div "Choose the Sponsored Campaign Type Sponsored Products Sponsored Brands Manual T…" at bounding box center [744, 332] width 877 height 151
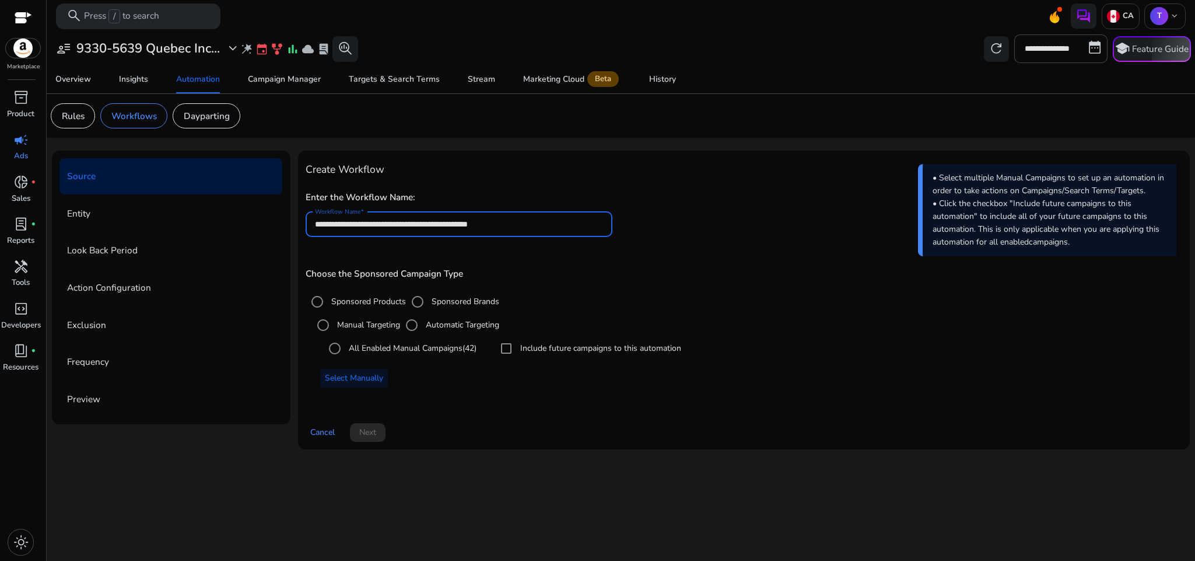
drag, startPoint x: 382, startPoint y: 225, endPoint x: 424, endPoint y: 223, distance: 42.0
click at [424, 223] on input "**********" at bounding box center [459, 224] width 288 height 13
paste input "********"
type input "**********"
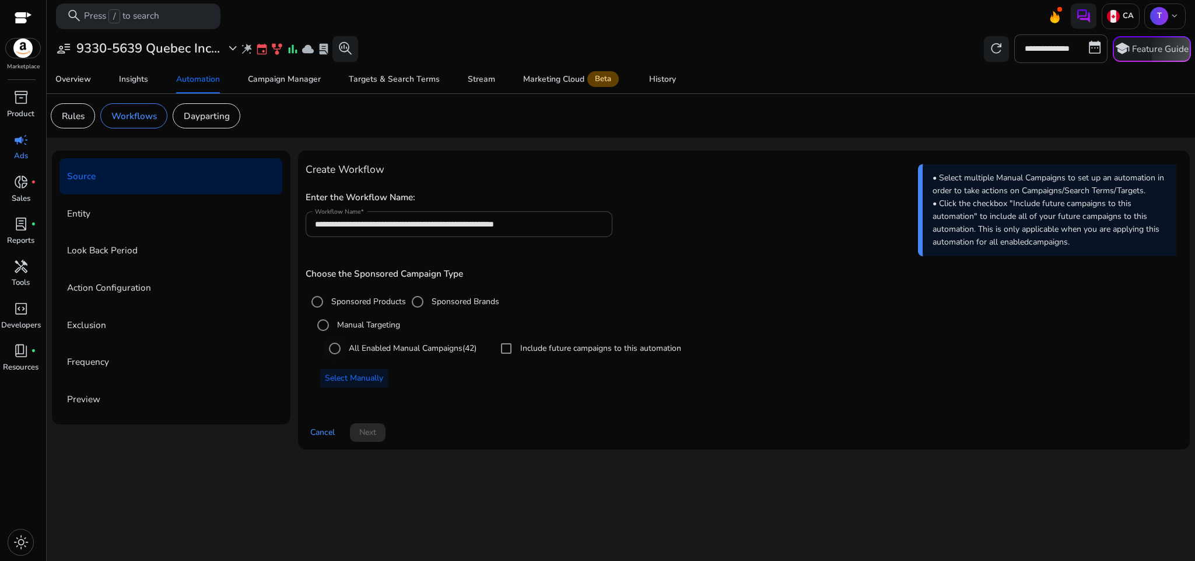
click at [380, 354] on label "All Enabled Manual Campaigns (42)" at bounding box center [412, 348] width 130 height 12
click at [366, 345] on label "All Enabled Manual Campaigns (42)" at bounding box center [412, 348] width 130 height 12
click at [365, 375] on span "Select Manually" at bounding box center [354, 378] width 58 height 12
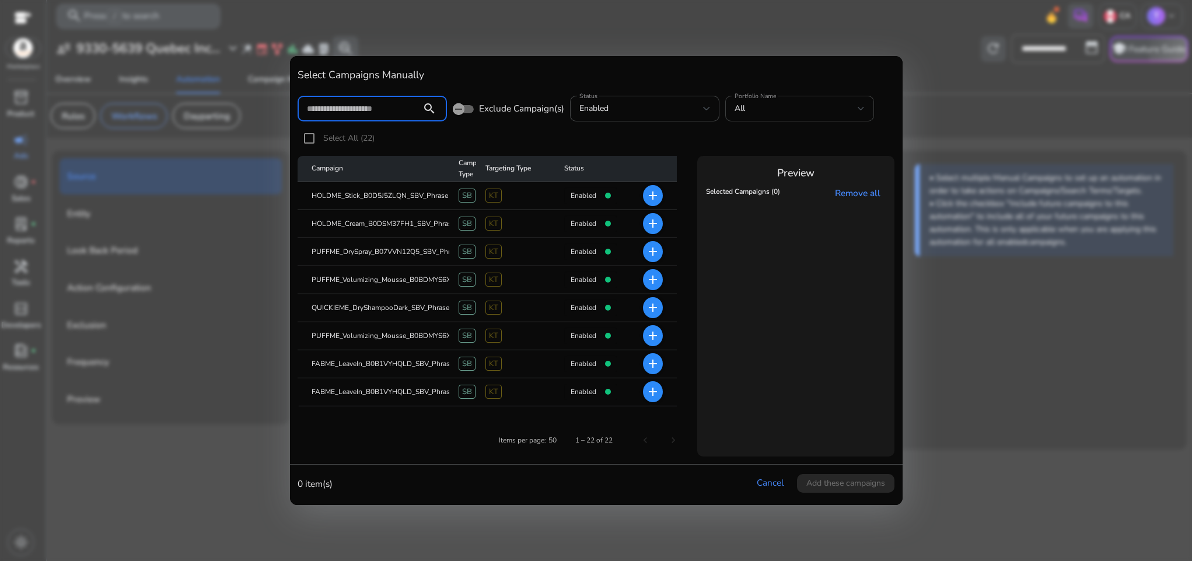
click at [751, 109] on div "All" at bounding box center [797, 108] width 124 height 13
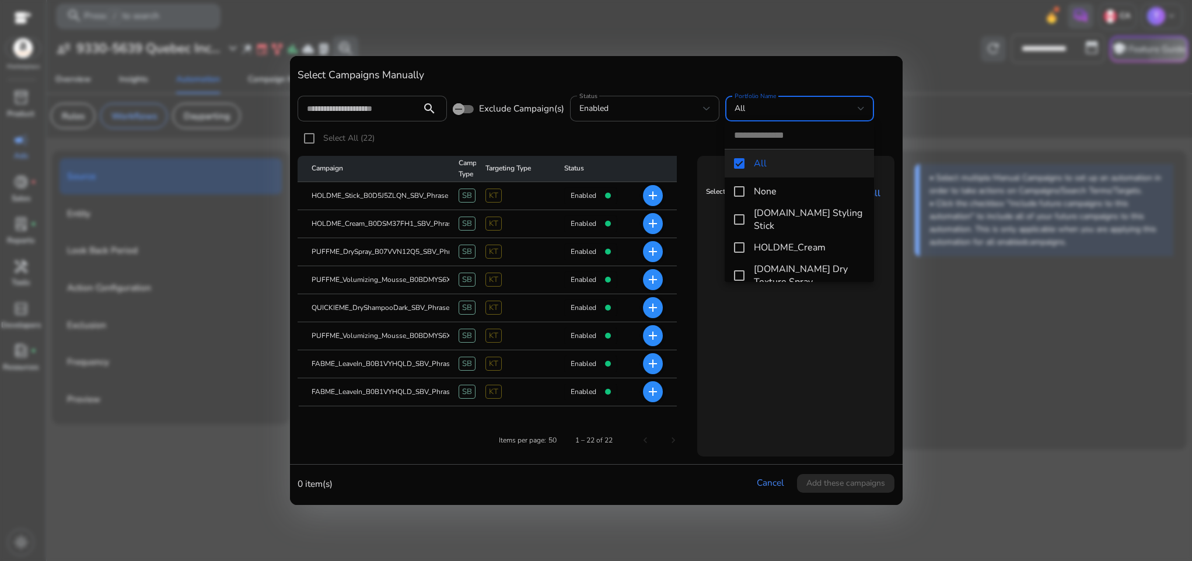
click at [778, 221] on span "[DOMAIN_NAME] Styling Stick" at bounding box center [809, 220] width 111 height 26
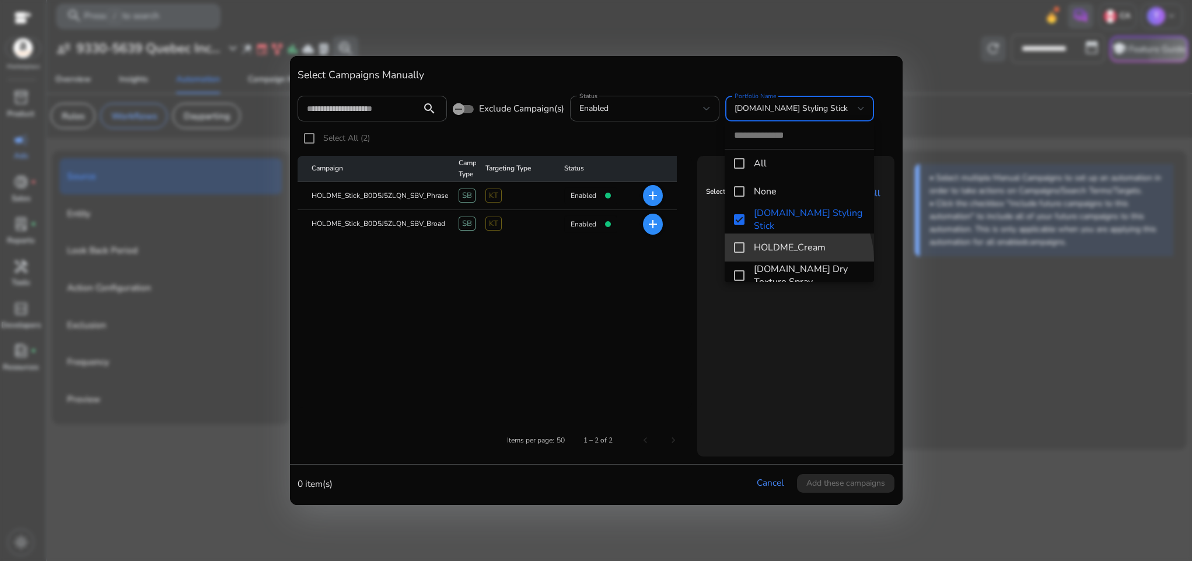
click at [785, 260] on mat-option "HOLDME_Cream" at bounding box center [799, 247] width 149 height 28
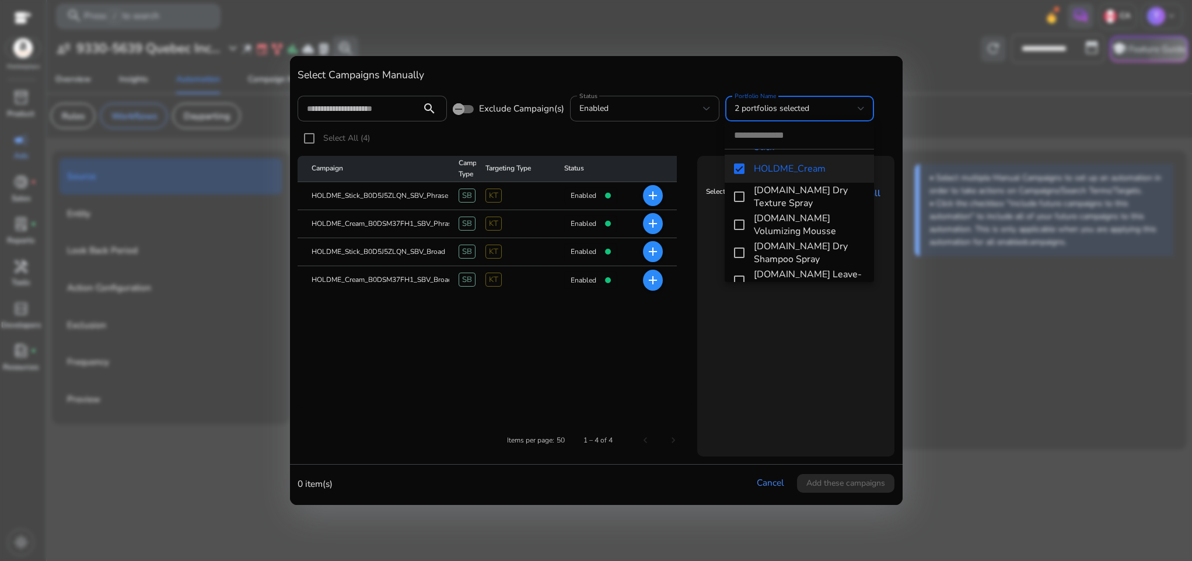
scroll to position [86, 0]
click at [775, 186] on span "[DOMAIN_NAME] Dry Texture Spray" at bounding box center [809, 190] width 111 height 26
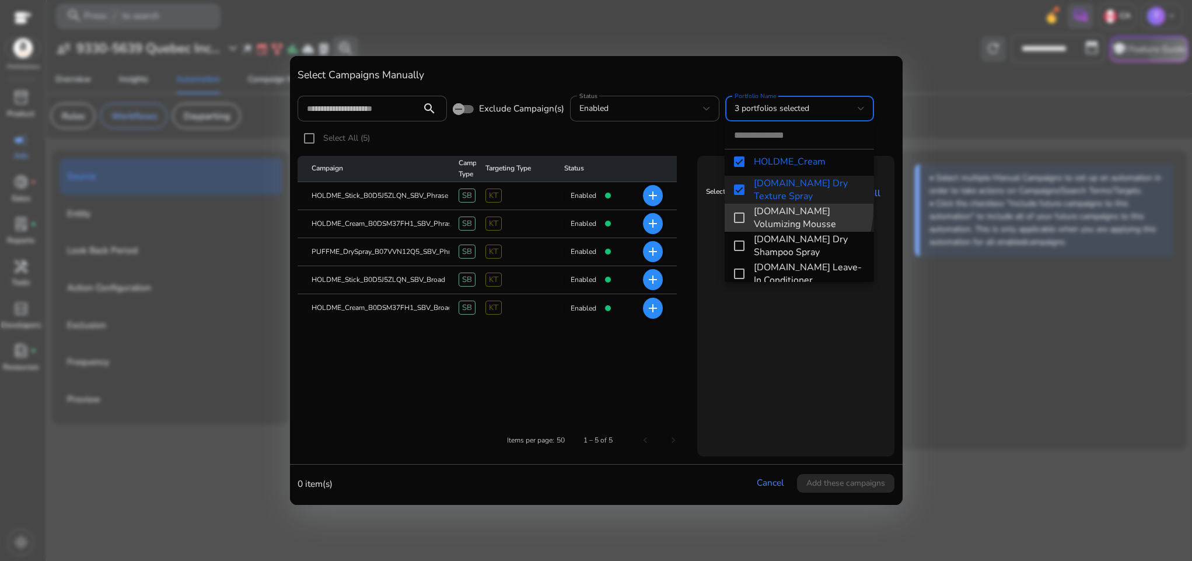
click at [776, 208] on span "[DOMAIN_NAME] Volumizing Mousse" at bounding box center [809, 218] width 111 height 26
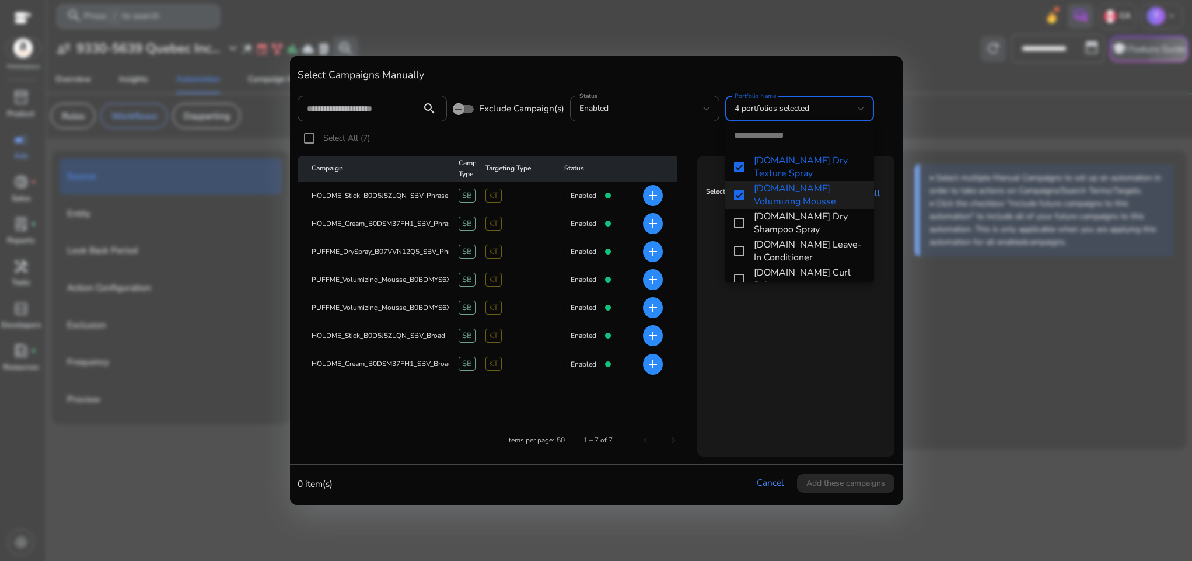
scroll to position [113, 0]
click at [765, 216] on span "[DOMAIN_NAME] Dry Shampoo Spray" at bounding box center [809, 219] width 111 height 26
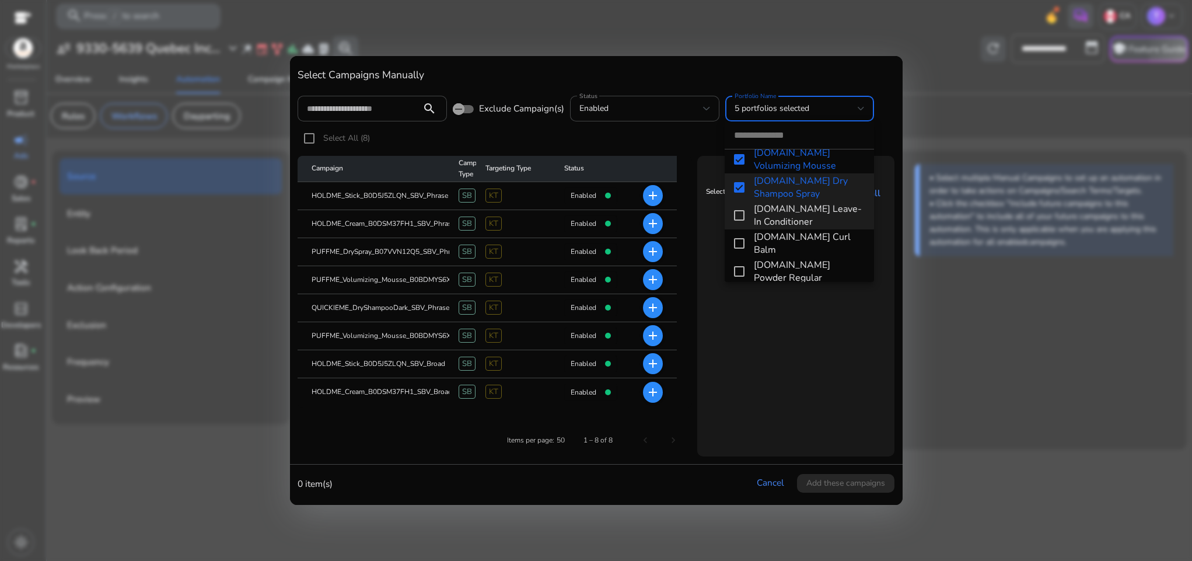
click at [761, 214] on span "[DOMAIN_NAME] Leave-In Conditioner" at bounding box center [809, 215] width 111 height 26
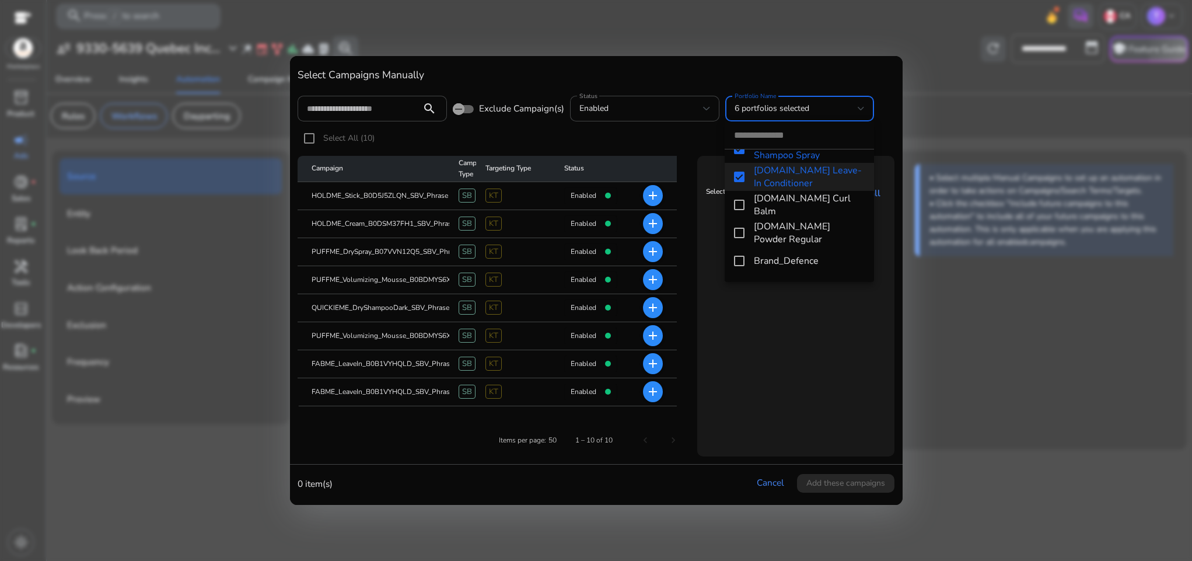
scroll to position [184, 0]
click at [762, 210] on mat-option "[DOMAIN_NAME] Curl Balm" at bounding box center [799, 203] width 149 height 28
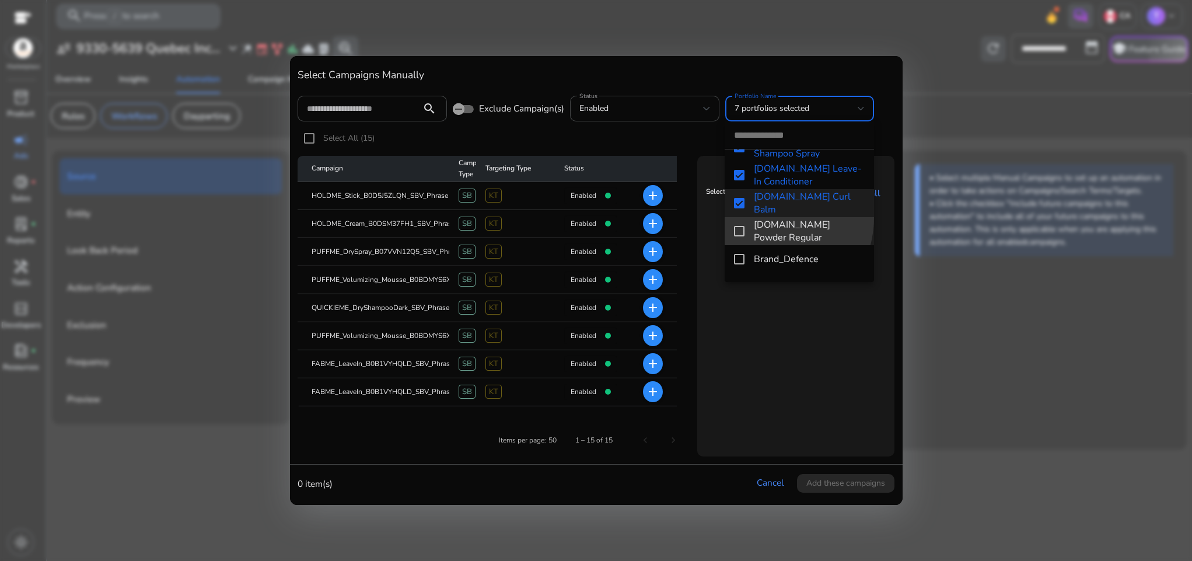
click at [764, 218] on span "[DOMAIN_NAME] Powder Regular" at bounding box center [809, 231] width 111 height 26
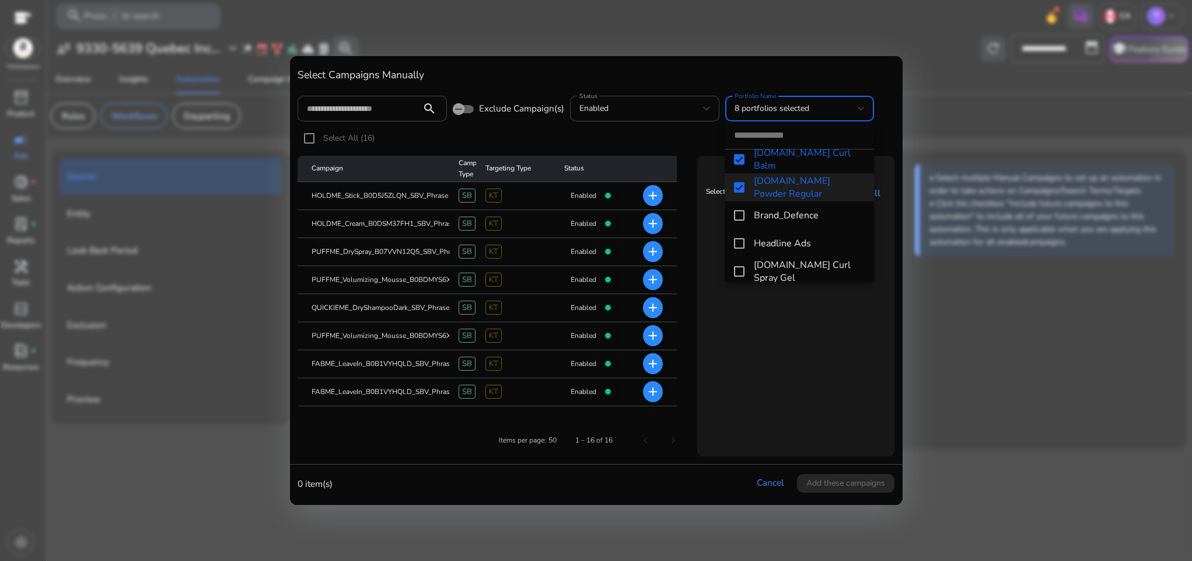
scroll to position [230, 0]
click at [779, 268] on span "[DOMAIN_NAME] Curl Spray Gel" at bounding box center [809, 270] width 111 height 26
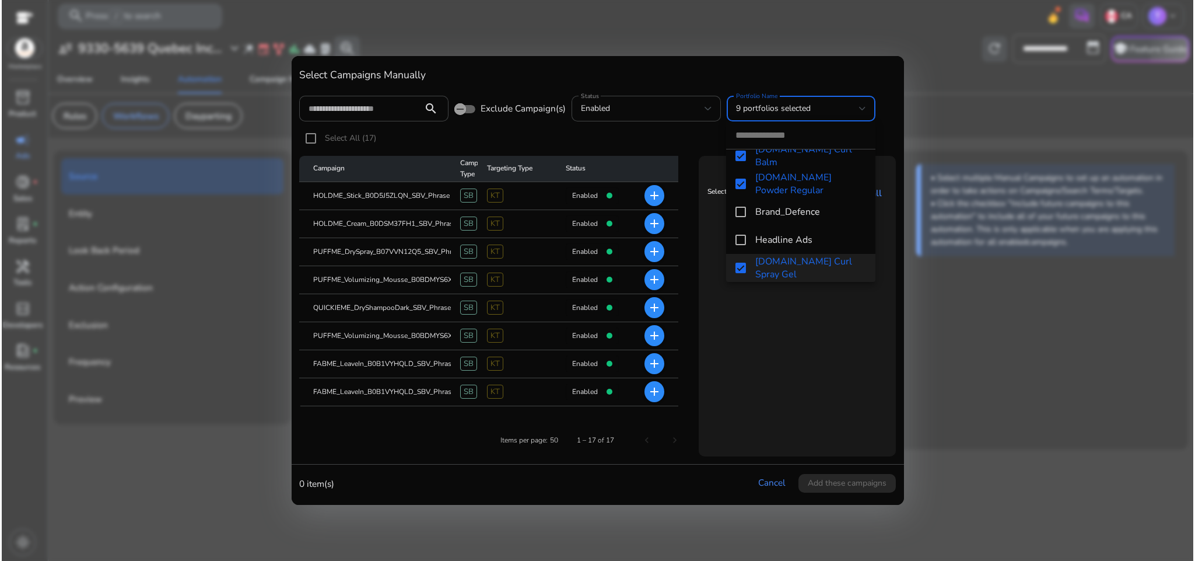
scroll to position [264, 0]
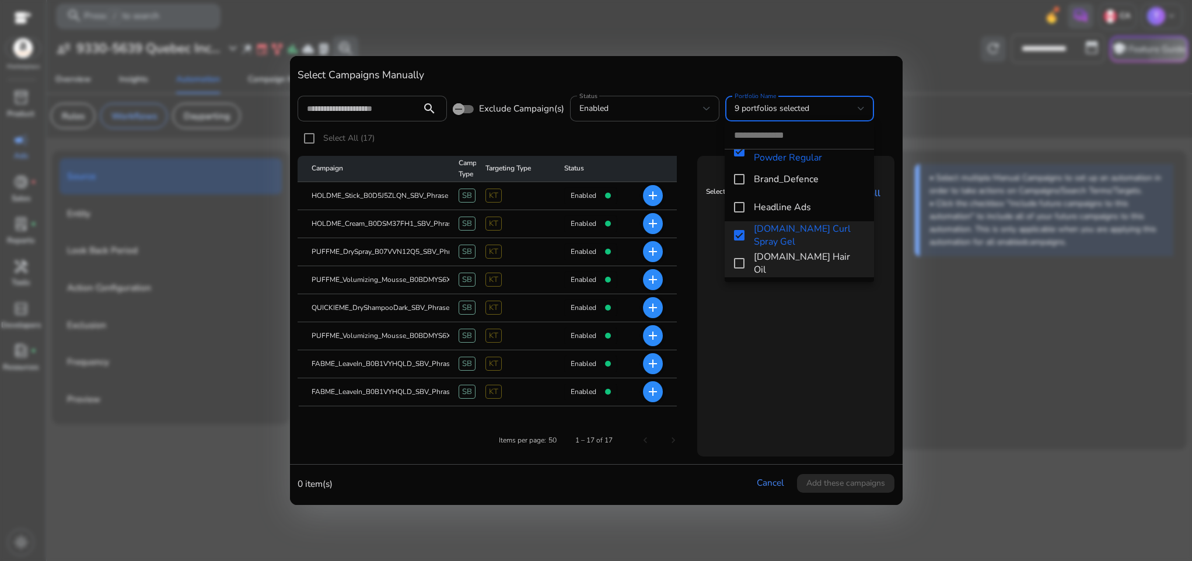
click at [772, 268] on span "[DOMAIN_NAME] Hair Oil" at bounding box center [809, 263] width 111 height 26
click at [306, 137] on div at bounding box center [596, 280] width 1192 height 561
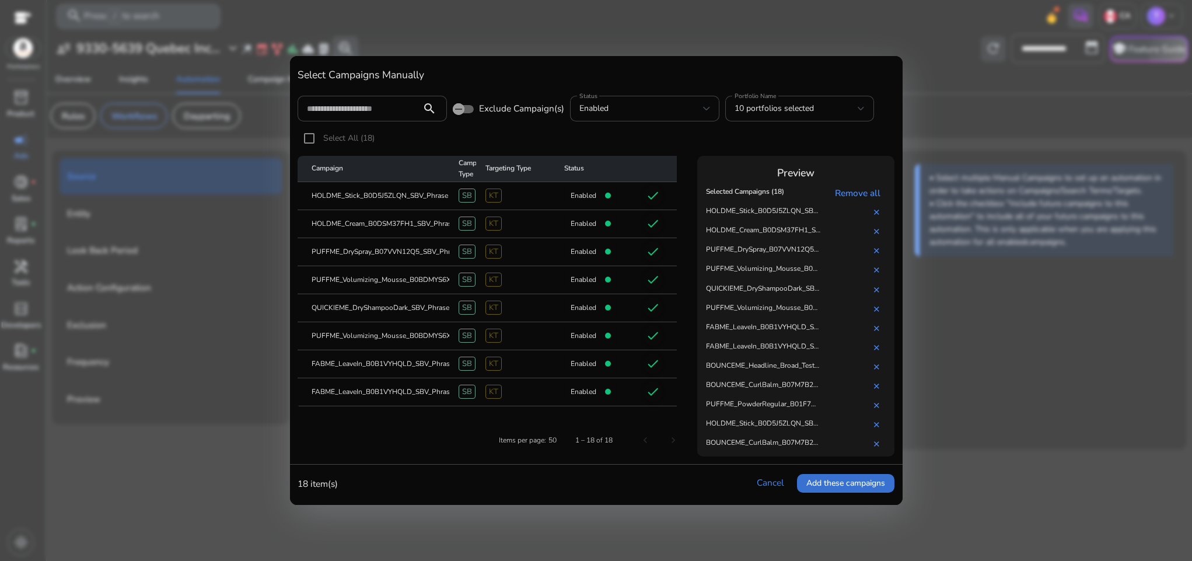
click at [840, 485] on span "Add these campaigns" at bounding box center [845, 483] width 79 height 12
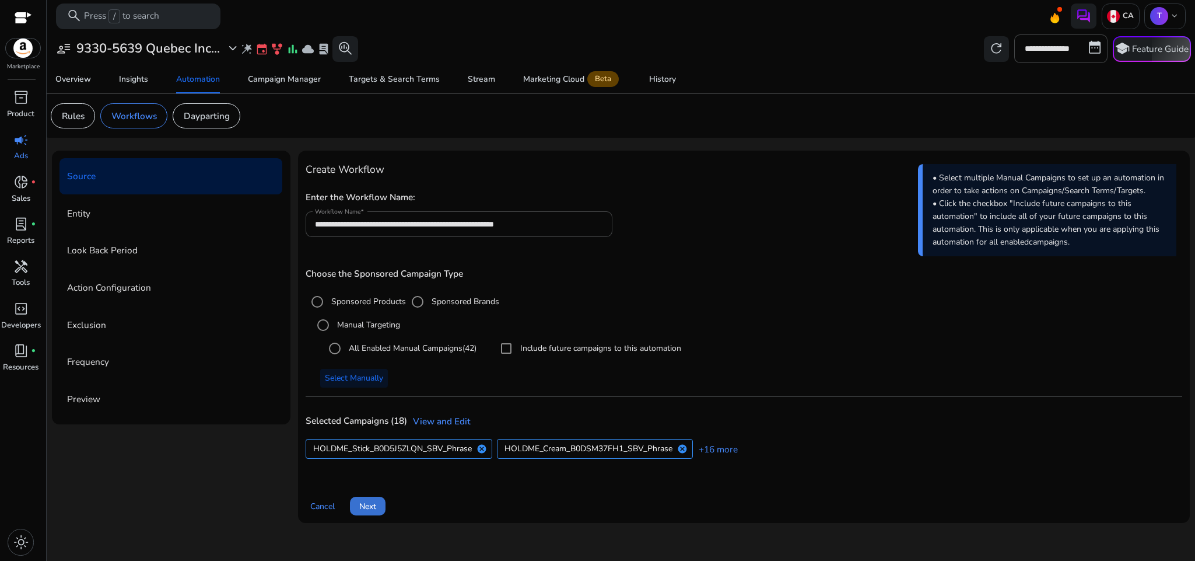
click at [373, 502] on span "Next" at bounding box center [367, 506] width 17 height 12
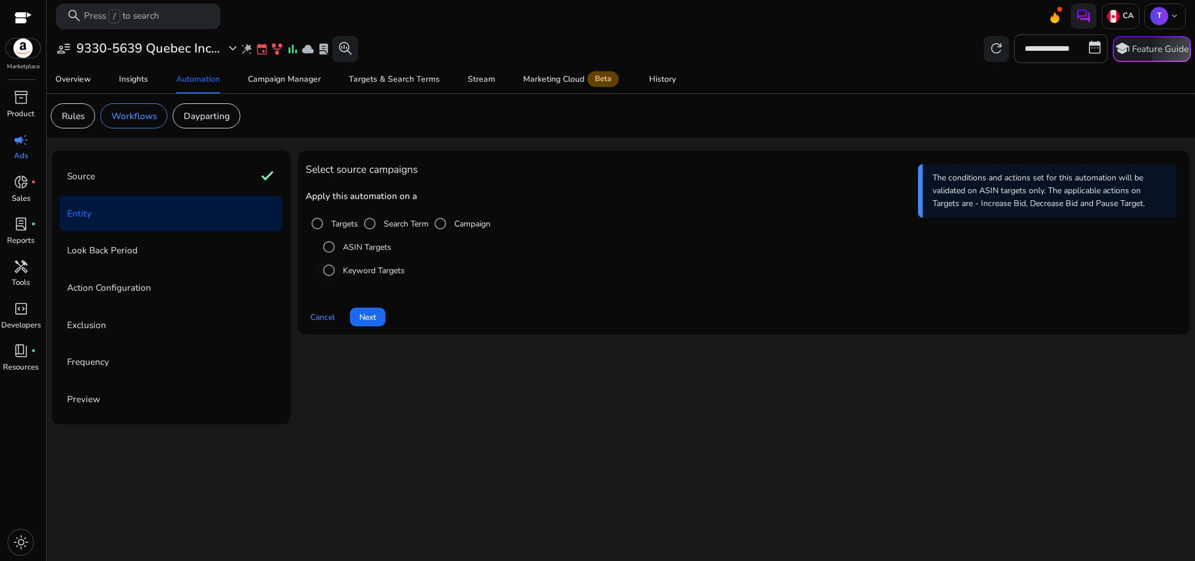
click at [359, 272] on label "Keyword Targets" at bounding box center [373, 270] width 64 height 12
click at [369, 312] on span "Next" at bounding box center [367, 317] width 17 height 12
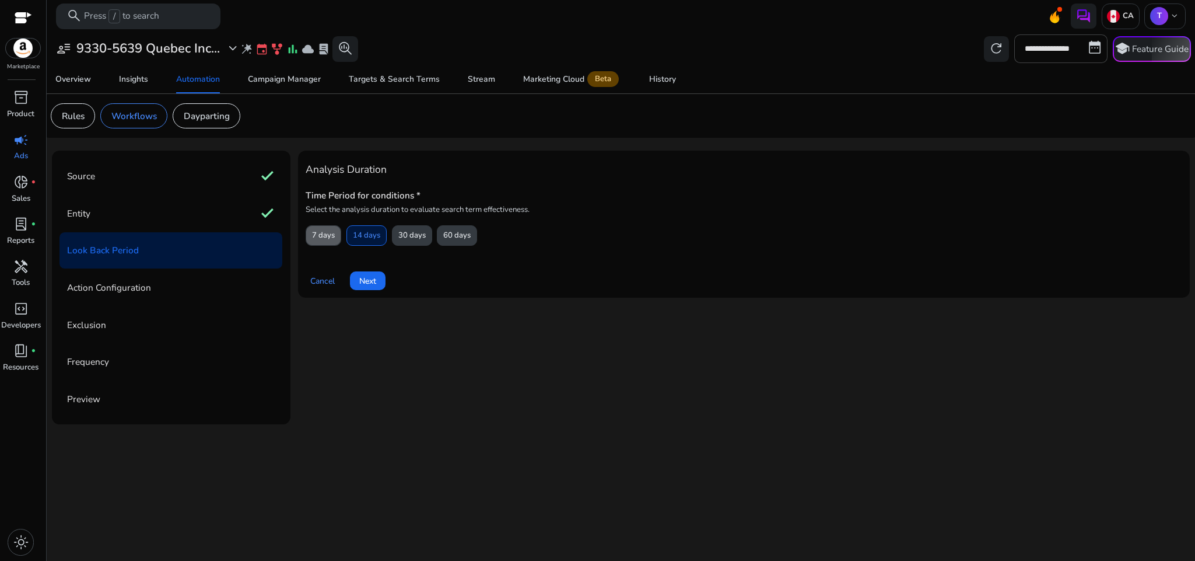
click at [326, 235] on span "7 days" at bounding box center [323, 235] width 23 height 20
click at [368, 278] on span "Next" at bounding box center [367, 281] width 17 height 12
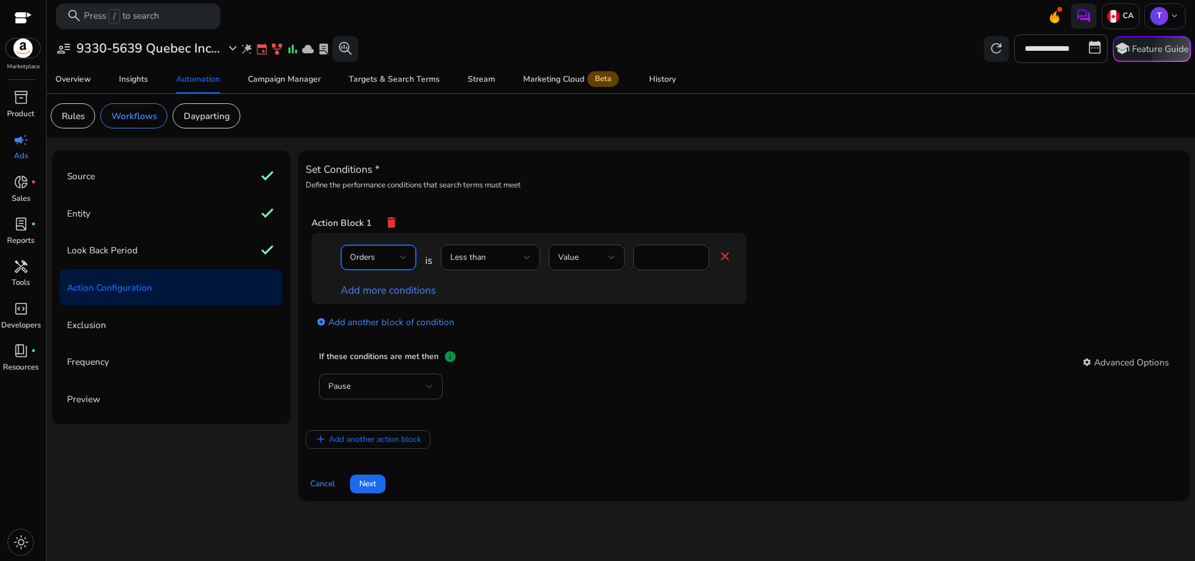
click at [391, 261] on div "Orders" at bounding box center [375, 257] width 50 height 13
click at [384, 351] on span "Clicks" at bounding box center [378, 346] width 57 height 13
click at [496, 247] on div "Less than" at bounding box center [490, 257] width 81 height 26
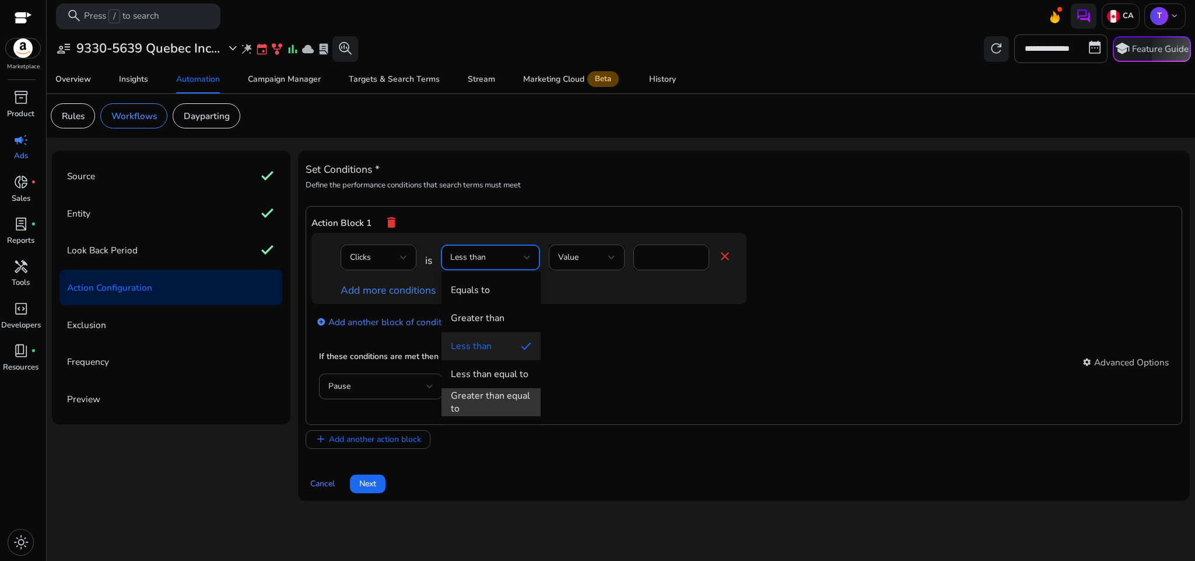
click at [504, 399] on div "Greater than equal to" at bounding box center [491, 402] width 81 height 26
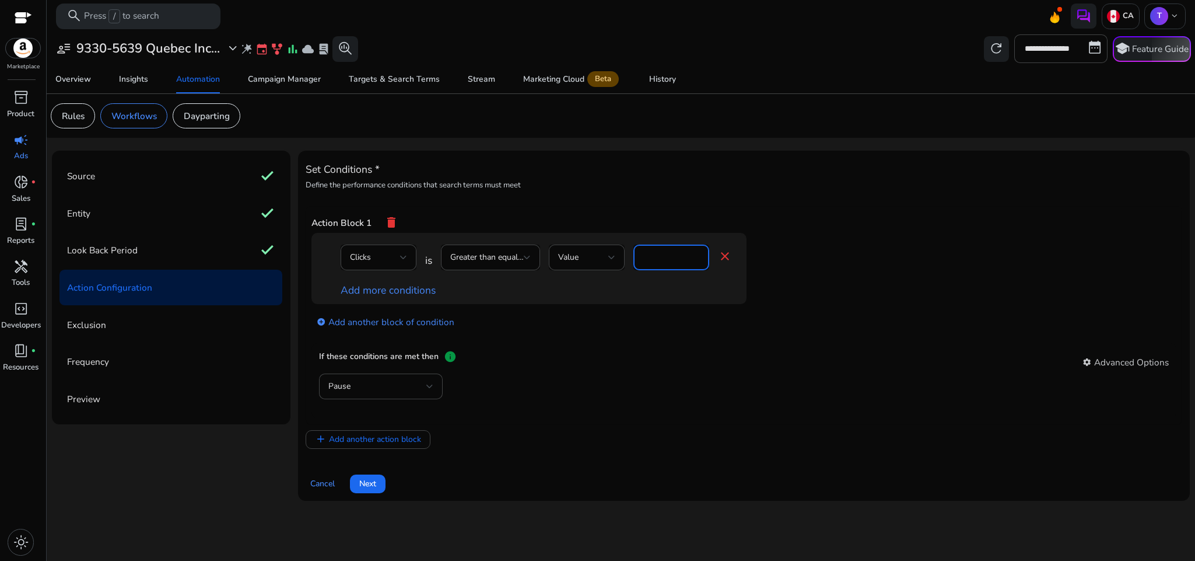
click at [660, 260] on input "*" at bounding box center [671, 257] width 57 height 13
type input "*"
click at [408, 300] on div "Clicks is Greater than equal to Value * close Add more conditions" at bounding box center [529, 268] width 435 height 71
click at [408, 296] on div "Add more conditions" at bounding box center [536, 289] width 391 height 15
click at [408, 296] on link "Add more conditions" at bounding box center [388, 290] width 95 height 14
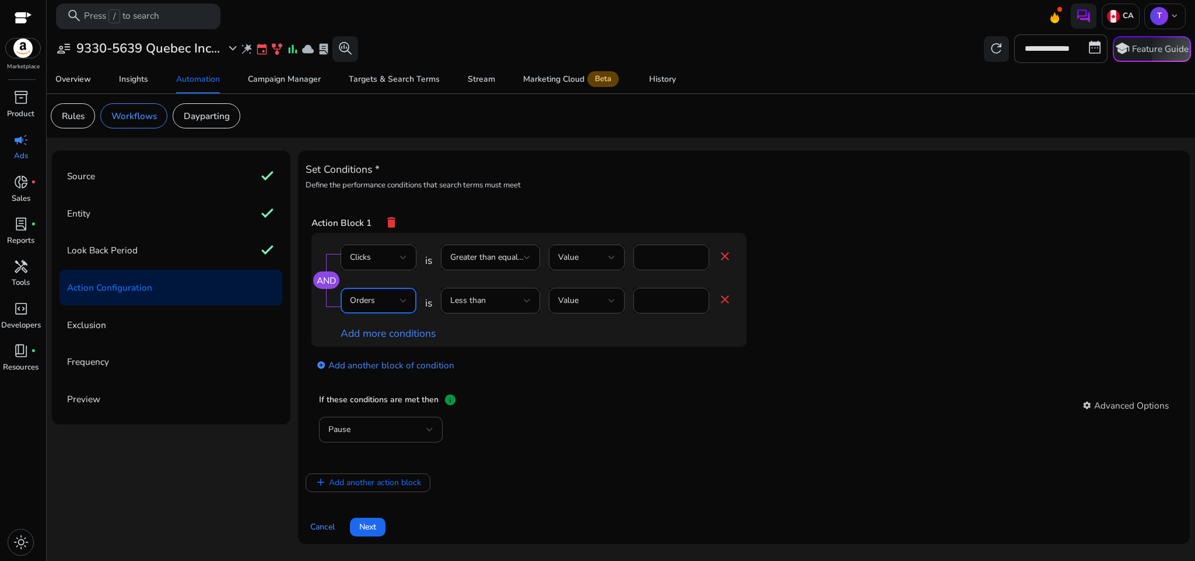
click at [390, 306] on div "Orders" at bounding box center [375, 300] width 50 height 13
click at [385, 454] on mat-option "CPC" at bounding box center [379, 467] width 76 height 28
click at [492, 293] on div "Less than" at bounding box center [490, 301] width 81 height 26
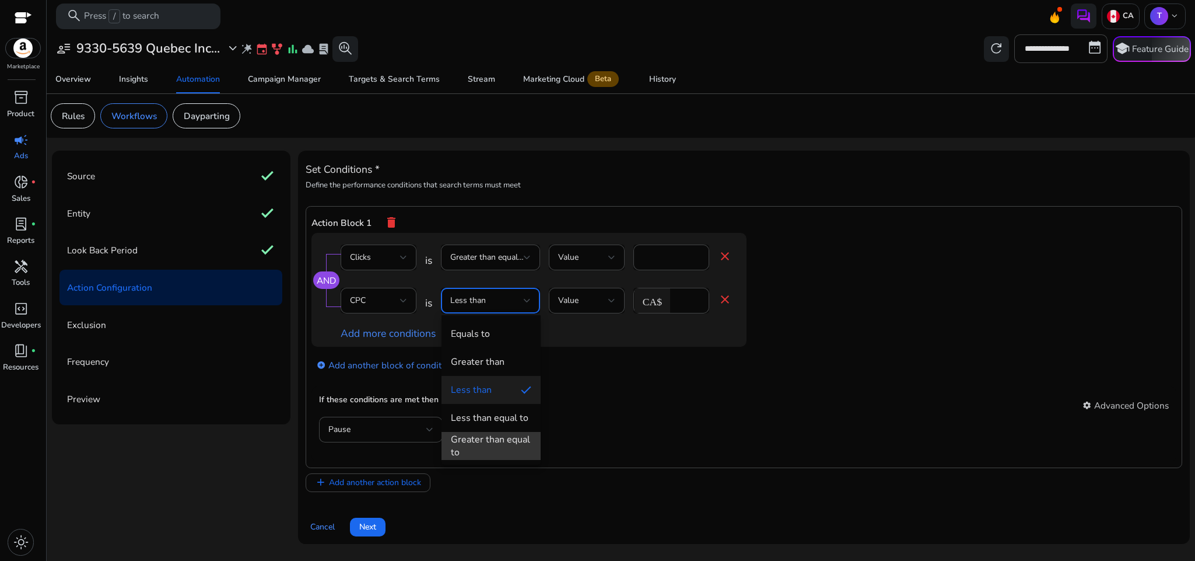
click at [501, 452] on div "Greater than equal to" at bounding box center [491, 446] width 81 height 26
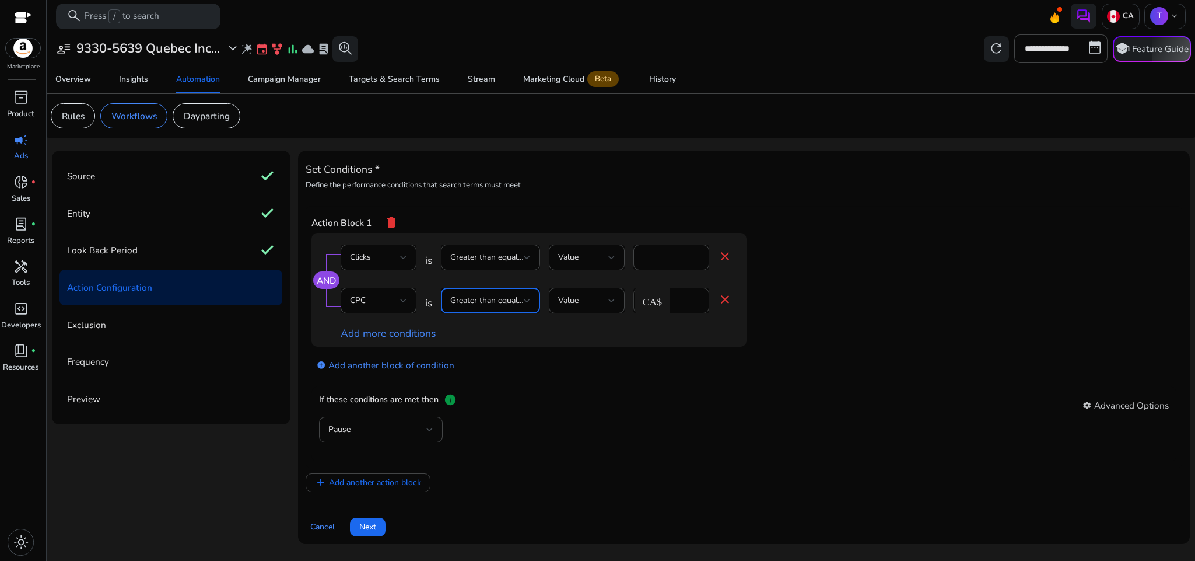
click at [685, 301] on input "*" at bounding box center [688, 300] width 24 height 13
type input "*"
click at [399, 338] on link "Add more conditions" at bounding box center [388, 333] width 95 height 14
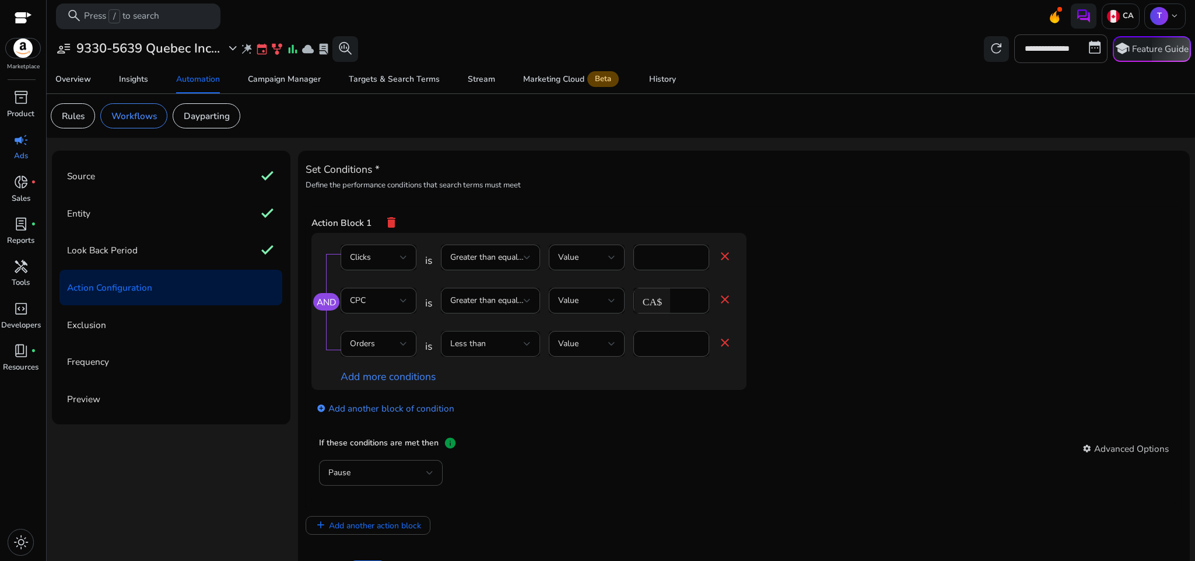
click at [513, 340] on div "Less than" at bounding box center [487, 343] width 74 height 13
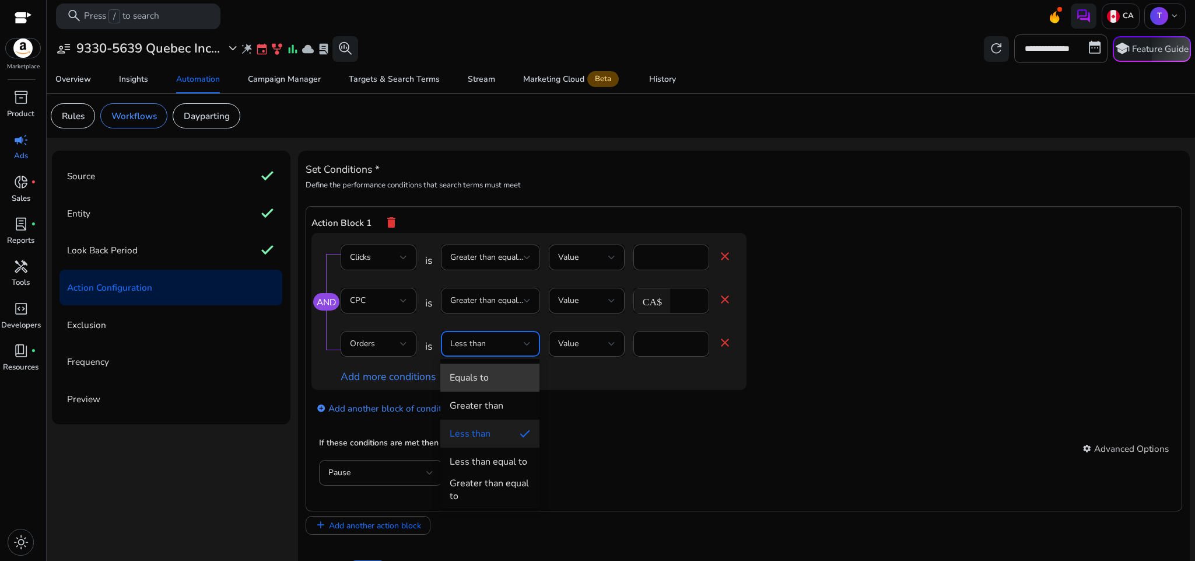
click at [513, 372] on span "Equals to" at bounding box center [490, 377] width 81 height 13
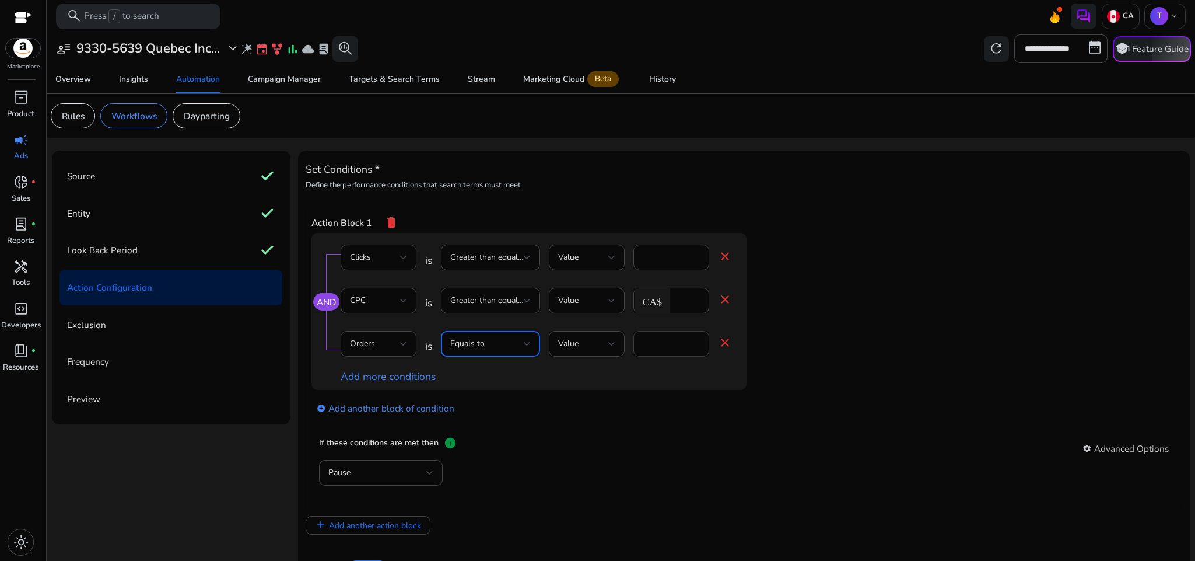
click at [671, 340] on input "*" at bounding box center [671, 343] width 57 height 13
type input "*"
click at [831, 399] on app-ppc-editable-conditions "AND Clicks is Greater than equal to Value * close CPC is Greater than equal to …" at bounding box center [745, 330] width 866 height 195
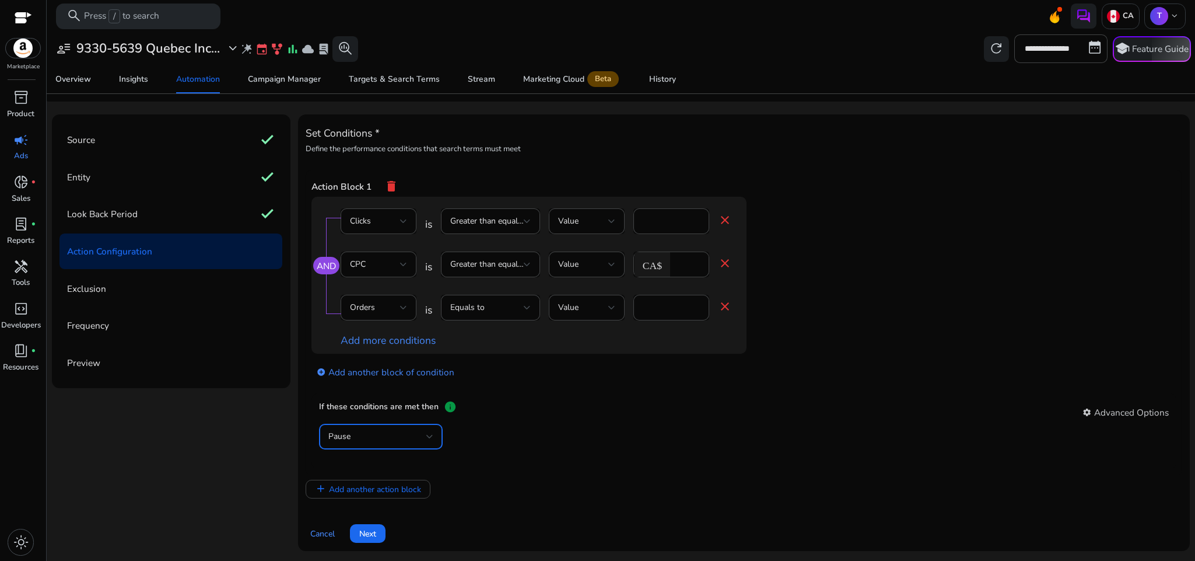
click at [410, 440] on div "Pause" at bounding box center [377, 436] width 98 height 13
click at [394, 515] on mat-option "Decrease Bid" at bounding box center [381, 523] width 124 height 28
click at [631, 384] on div "add_circle Add another block of condition" at bounding box center [553, 371] width 482 height 34
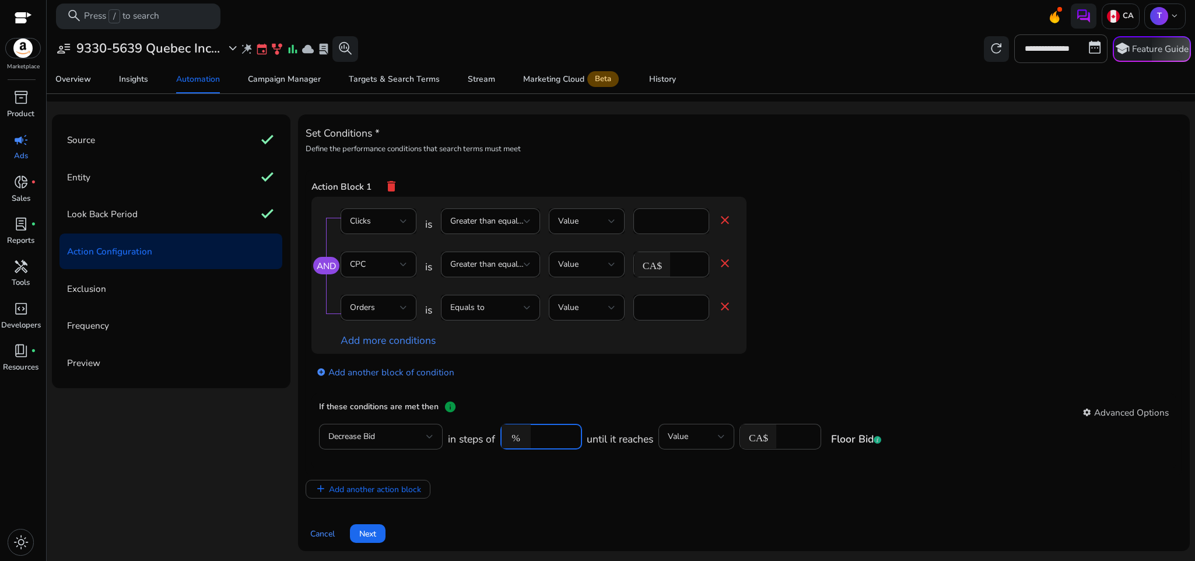
click at [550, 431] on input "*****" at bounding box center [555, 436] width 36 height 13
type input "*"
click at [753, 376] on div "add_circle Add another block of condition" at bounding box center [553, 371] width 482 height 34
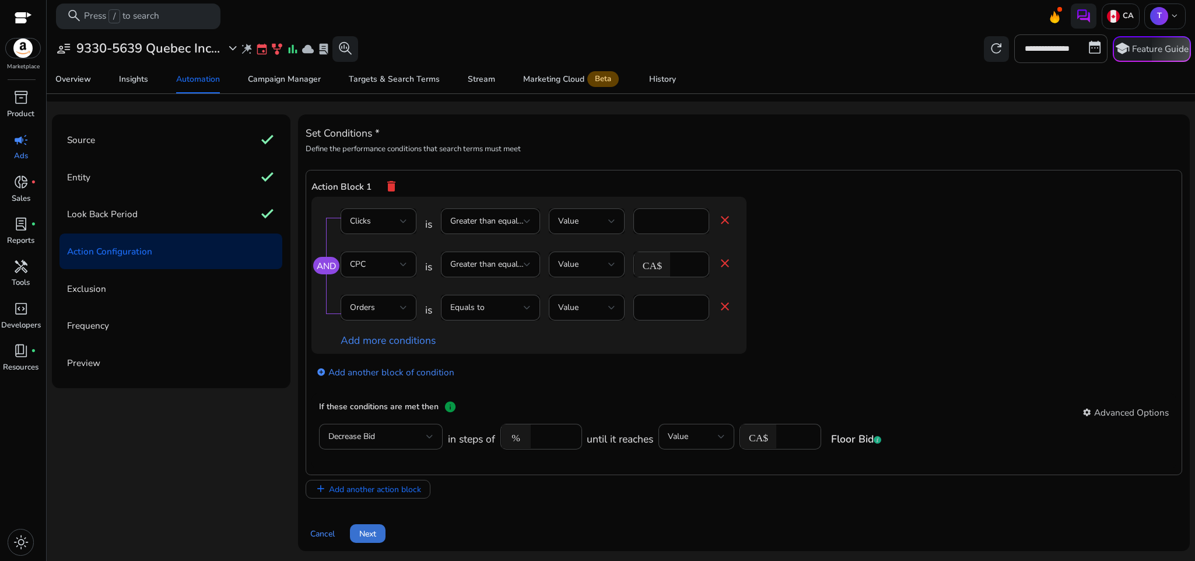
click at [373, 534] on span "Next" at bounding box center [367, 533] width 17 height 12
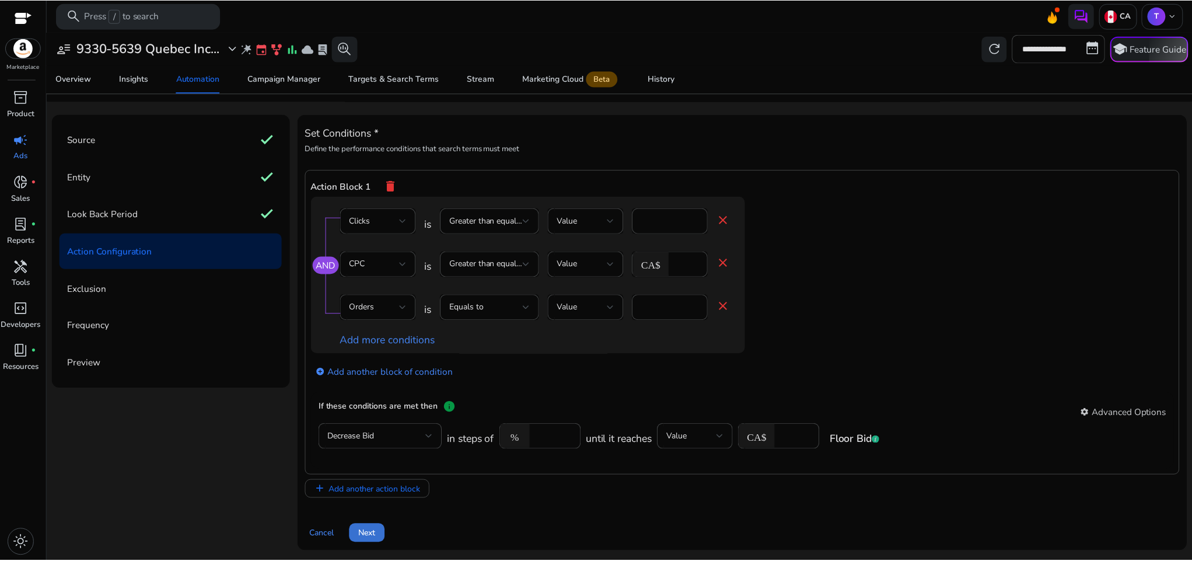
scroll to position [0, 0]
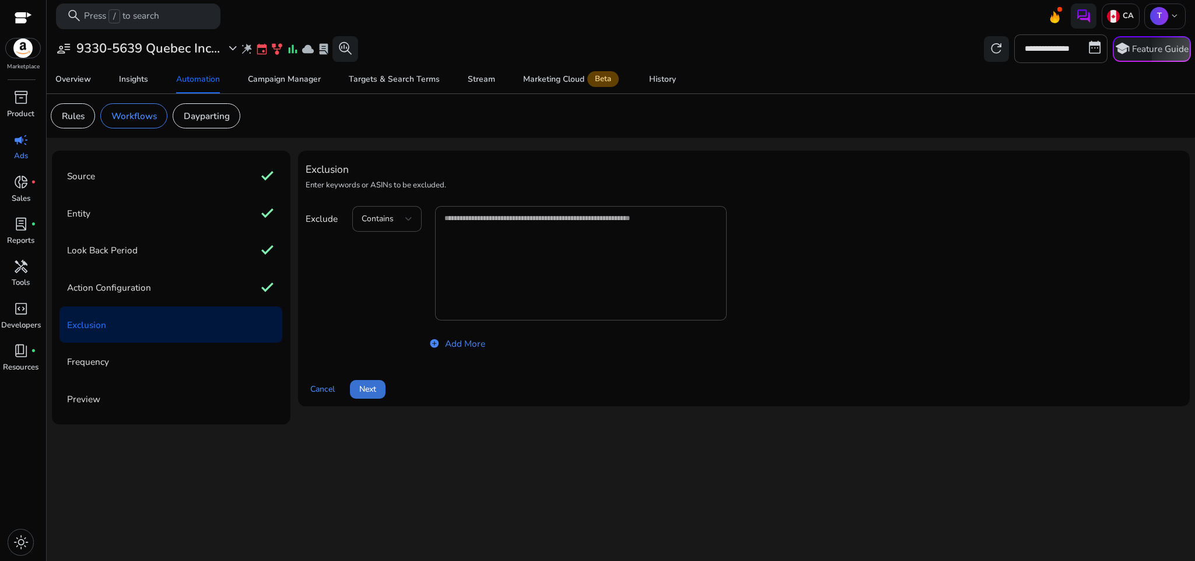
click at [359, 377] on span at bounding box center [368, 389] width 36 height 28
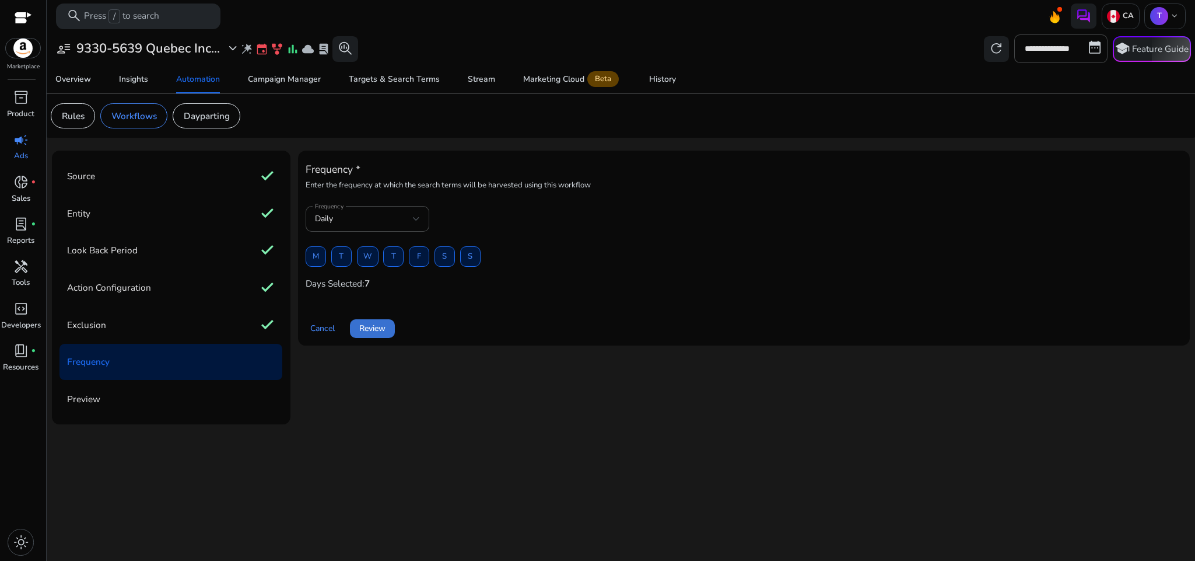
click at [378, 337] on span at bounding box center [372, 328] width 45 height 28
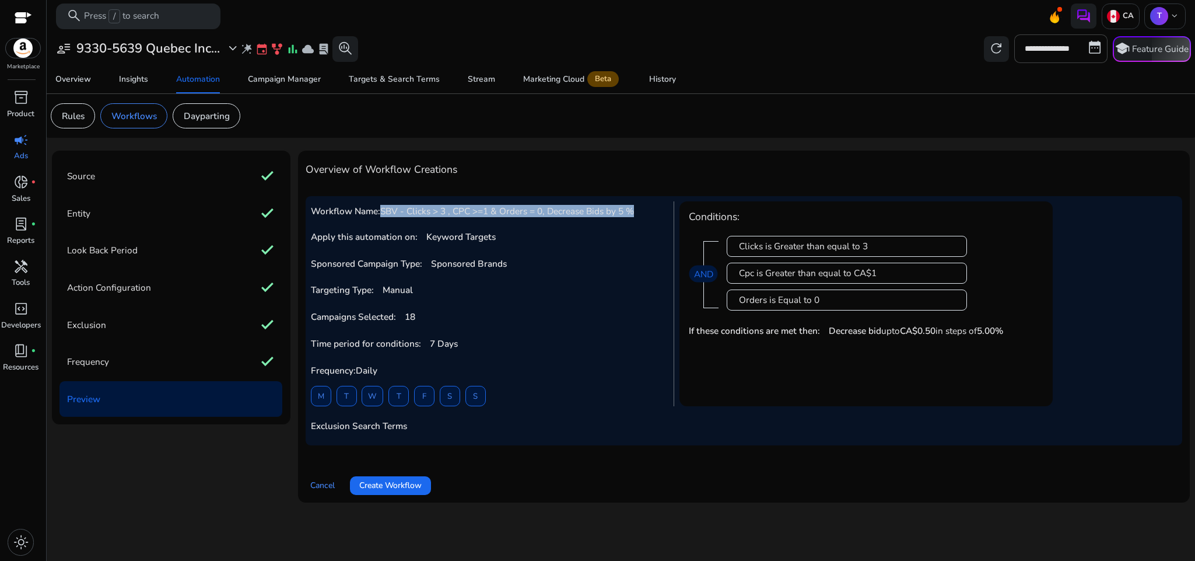
drag, startPoint x: 382, startPoint y: 208, endPoint x: 637, endPoint y: 216, distance: 255.1
click at [637, 216] on h5 "Workflow Name: SBV - Clicks > 3 , CPC >=1 & Orders = 0, Decrease Bids by 5 %" at bounding box center [488, 211] width 355 height 11
copy span "SBV - Clicks > 3 , CPC >=1 & Orders = 0, Decrease Bids by 5 %"
click at [415, 476] on span at bounding box center [390, 485] width 81 height 28
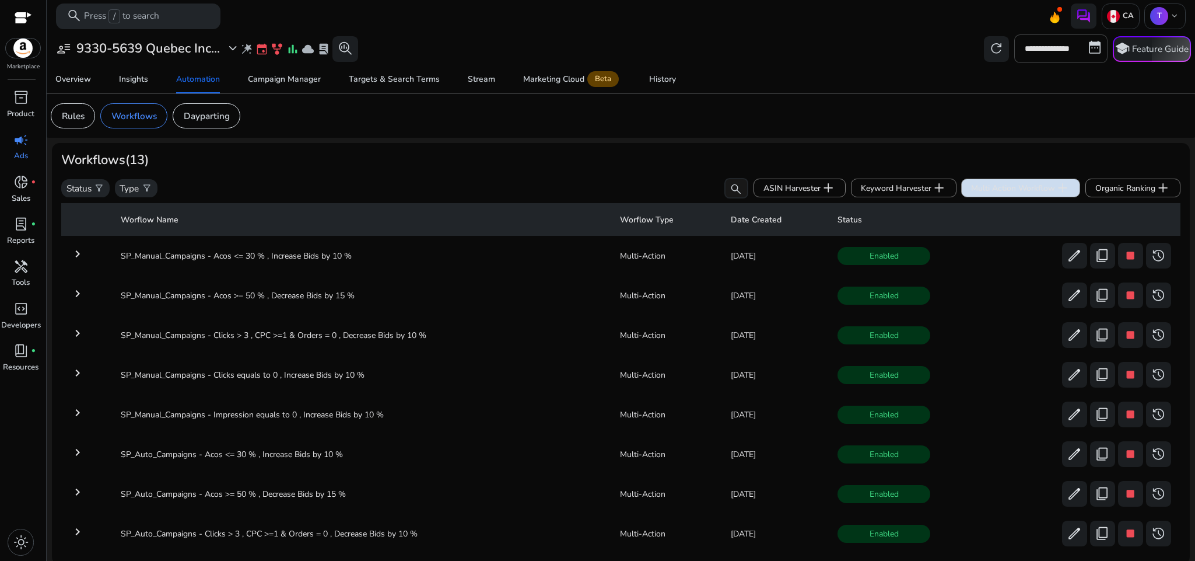
click at [985, 181] on span "Multi Action Workflow add" at bounding box center [1020, 187] width 99 height 15
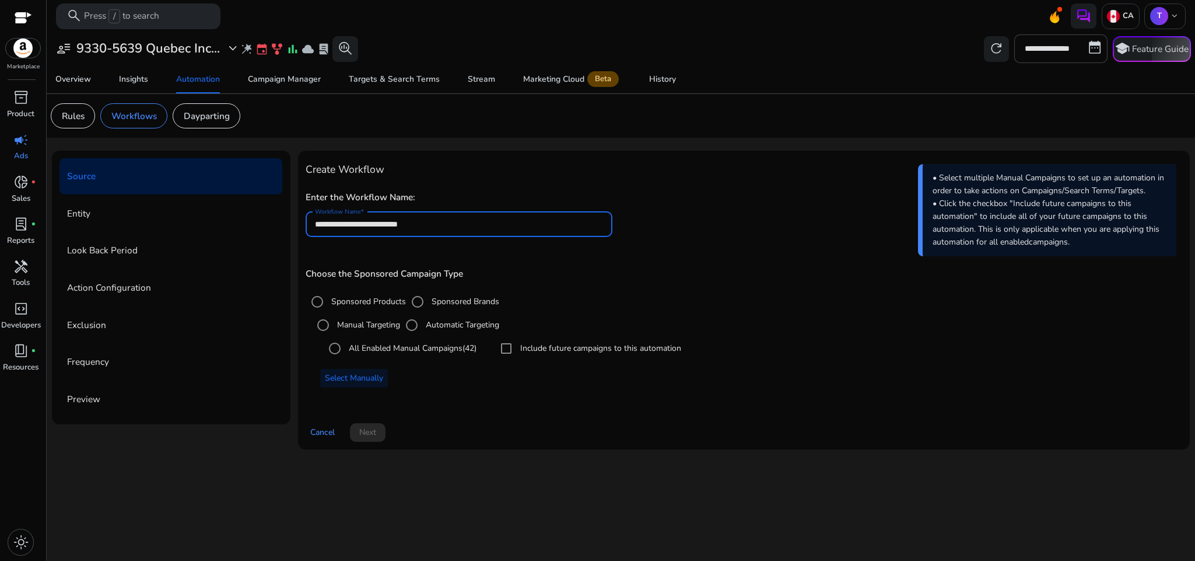
click at [415, 222] on input "**********" at bounding box center [459, 224] width 288 height 13
paste input "**********"
click at [383, 225] on input "**********" at bounding box center [459, 224] width 288 height 13
type input "**********"
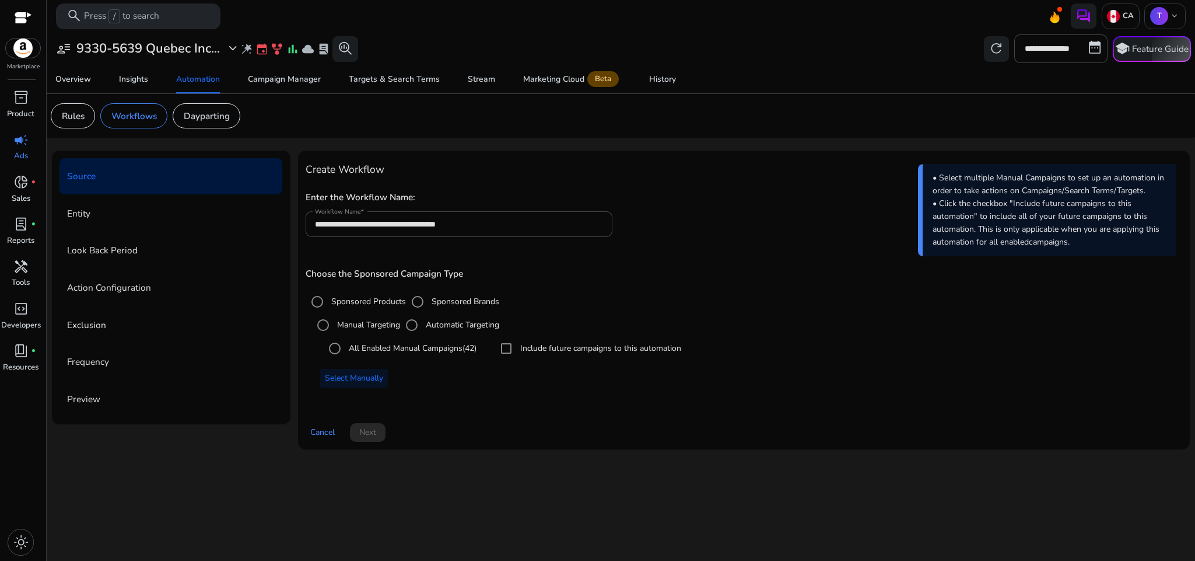
click at [529, 258] on div "Choose the Sponsored Campaign Type Sponsored Products Sponsored Brands Manual T…" at bounding box center [744, 332] width 877 height 151
click at [438, 301] on label "Sponsored Brands" at bounding box center [464, 301] width 70 height 12
click at [410, 347] on label "All Enabled Manual Campaigns (42)" at bounding box center [412, 348] width 130 height 12
click at [378, 380] on span "Select Manually" at bounding box center [354, 378] width 58 height 12
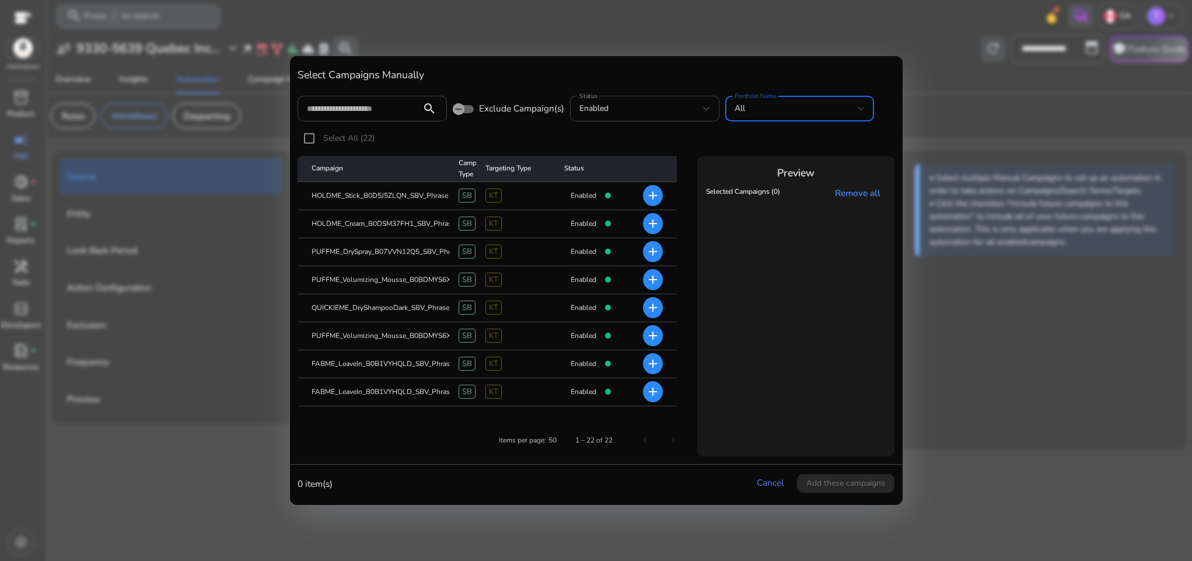
click at [753, 107] on div "All" at bounding box center [797, 108] width 124 height 13
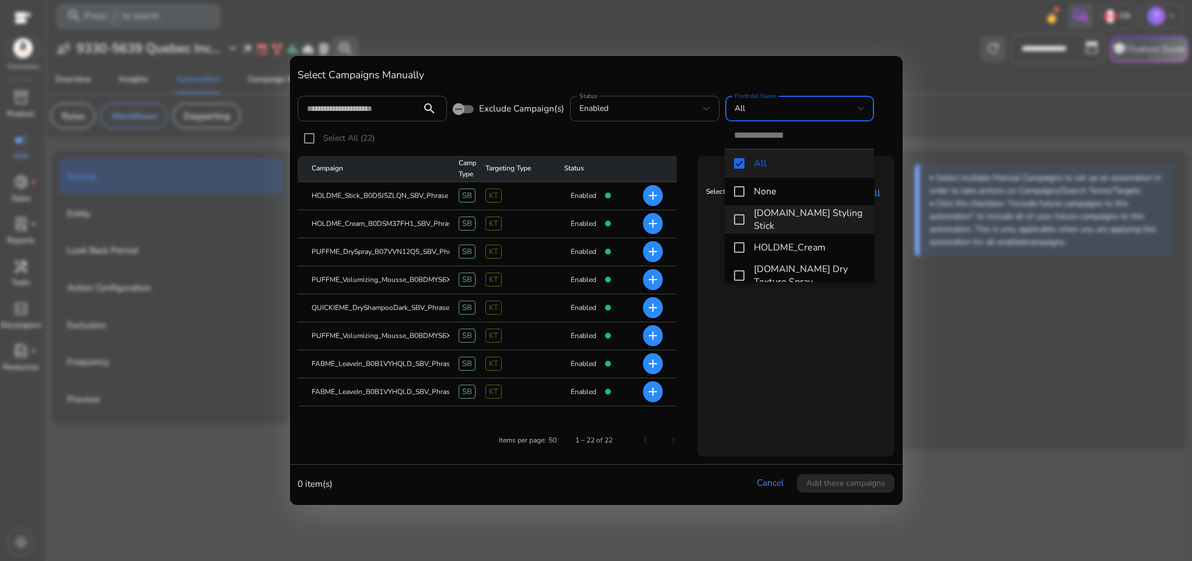
click at [795, 226] on span "[DOMAIN_NAME] Styling Stick" at bounding box center [809, 220] width 111 height 26
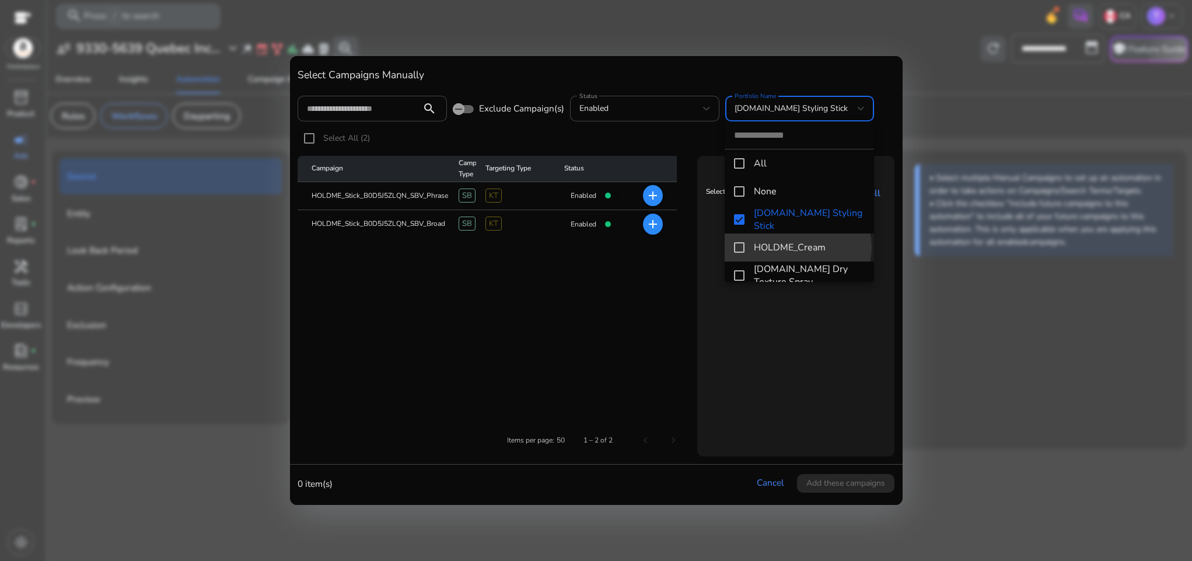
click at [796, 247] on span "HOLDME_Cream" at bounding box center [809, 247] width 111 height 13
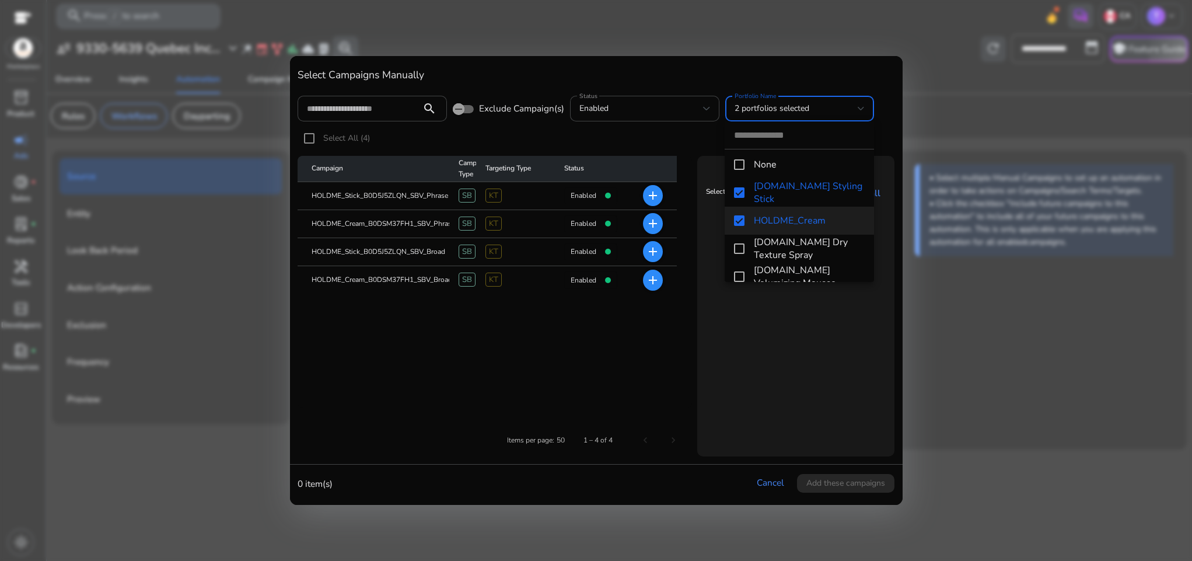
scroll to position [30, 0]
click at [788, 235] on span "[DOMAIN_NAME] Dry Texture Spray" at bounding box center [809, 246] width 111 height 26
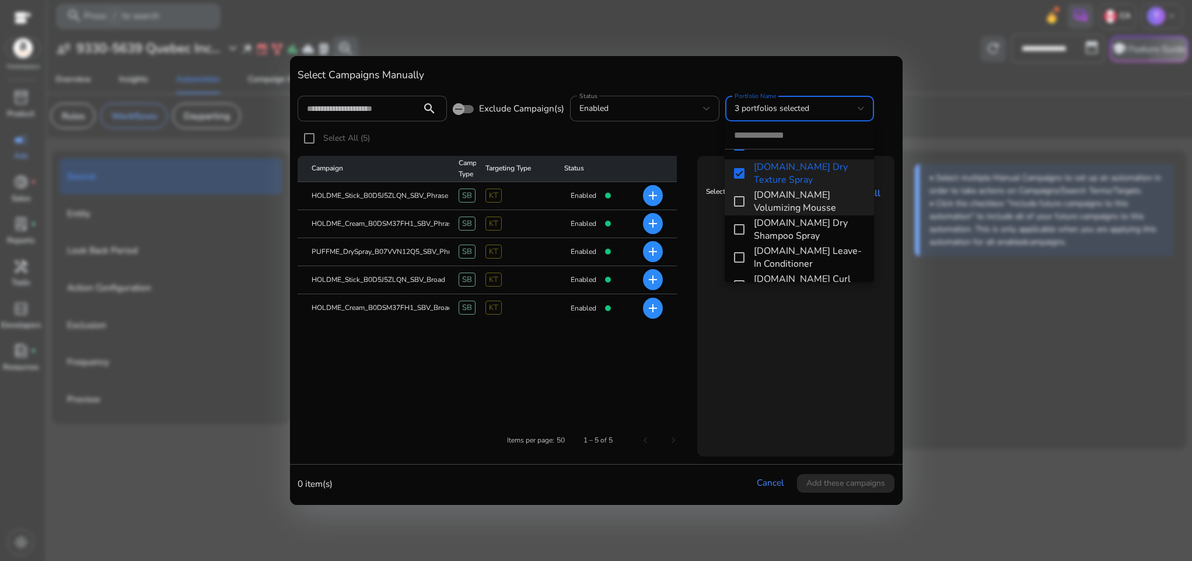
scroll to position [103, 0]
click at [782, 205] on span "[DOMAIN_NAME] Volumizing Mousse" at bounding box center [809, 200] width 111 height 26
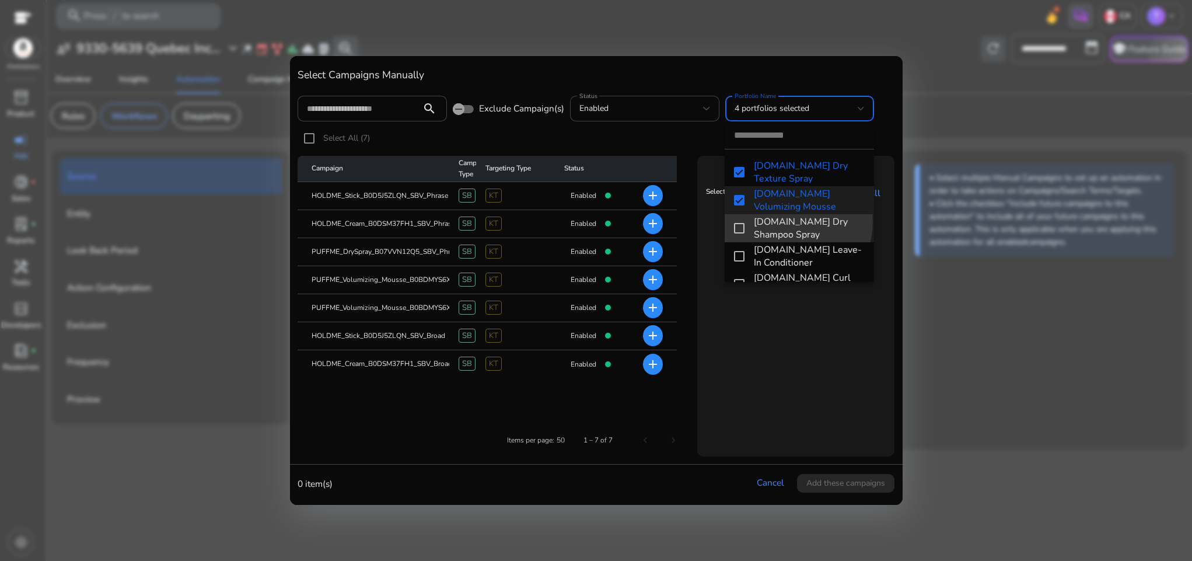
click at [786, 221] on span "[DOMAIN_NAME] Dry Shampoo Spray" at bounding box center [809, 228] width 111 height 26
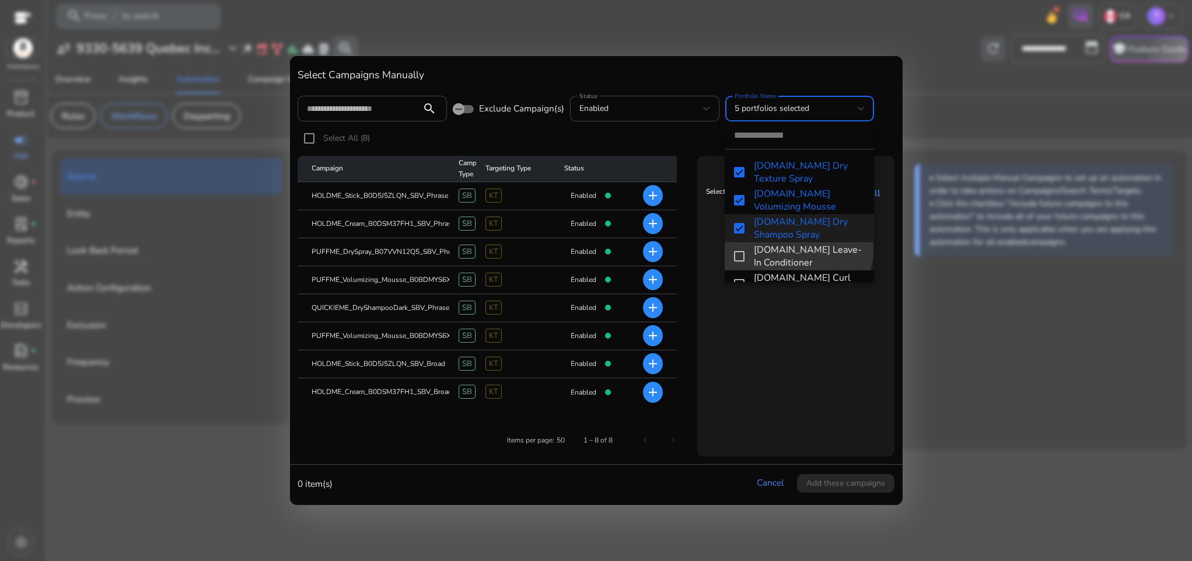
click at [790, 249] on span "[DOMAIN_NAME] Leave-In Conditioner" at bounding box center [809, 256] width 111 height 26
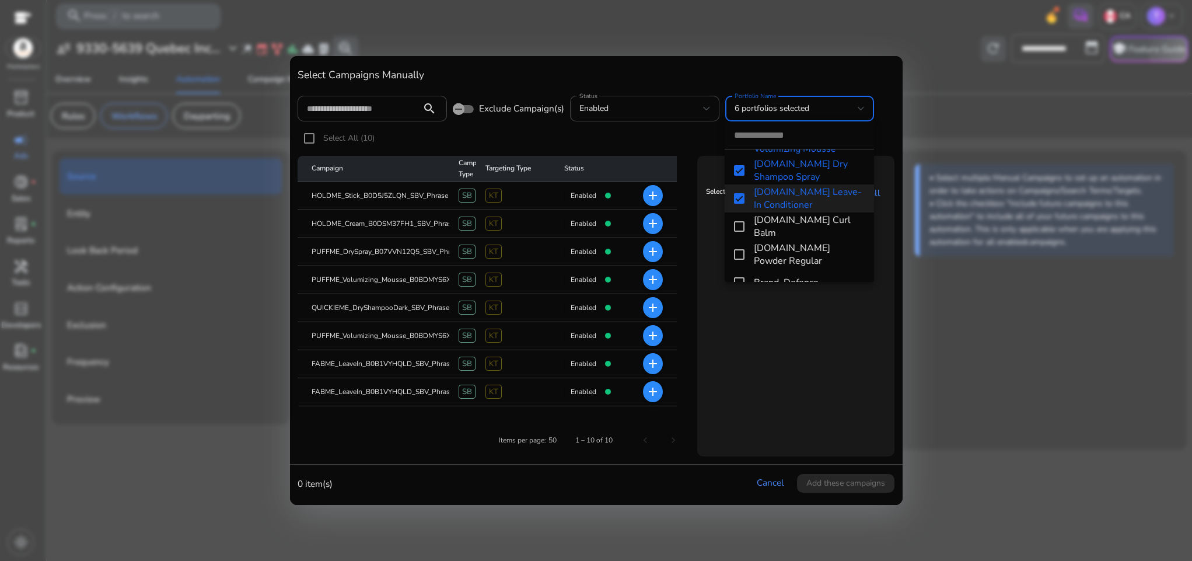
scroll to position [162, 0]
click at [782, 224] on span "[DOMAIN_NAME] Curl Balm" at bounding box center [809, 226] width 111 height 26
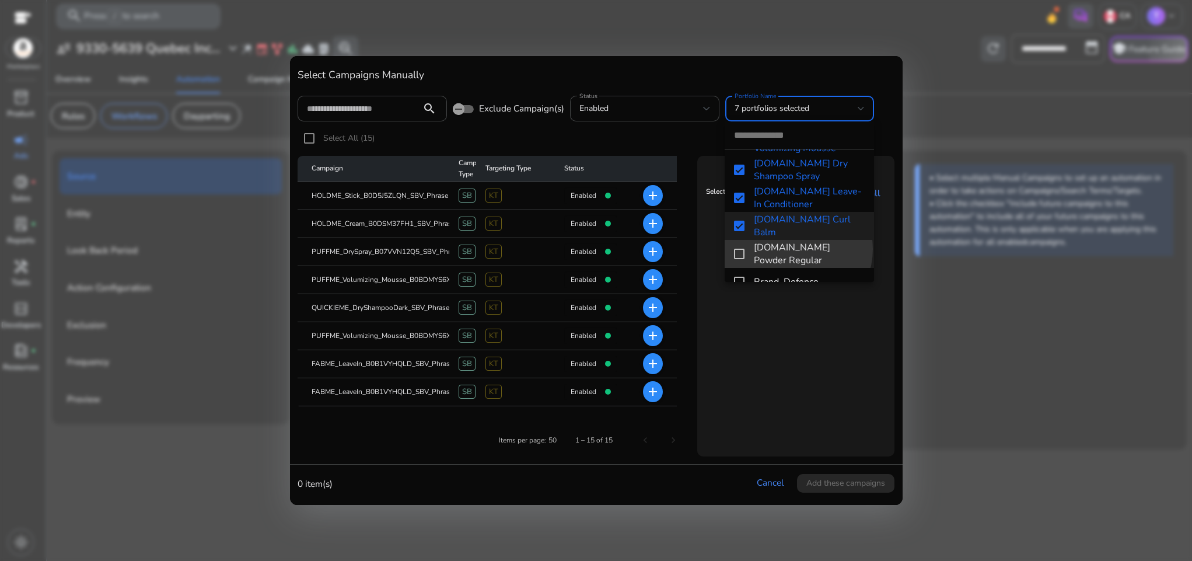
click at [790, 249] on span "[DOMAIN_NAME] Powder Regular" at bounding box center [809, 254] width 111 height 26
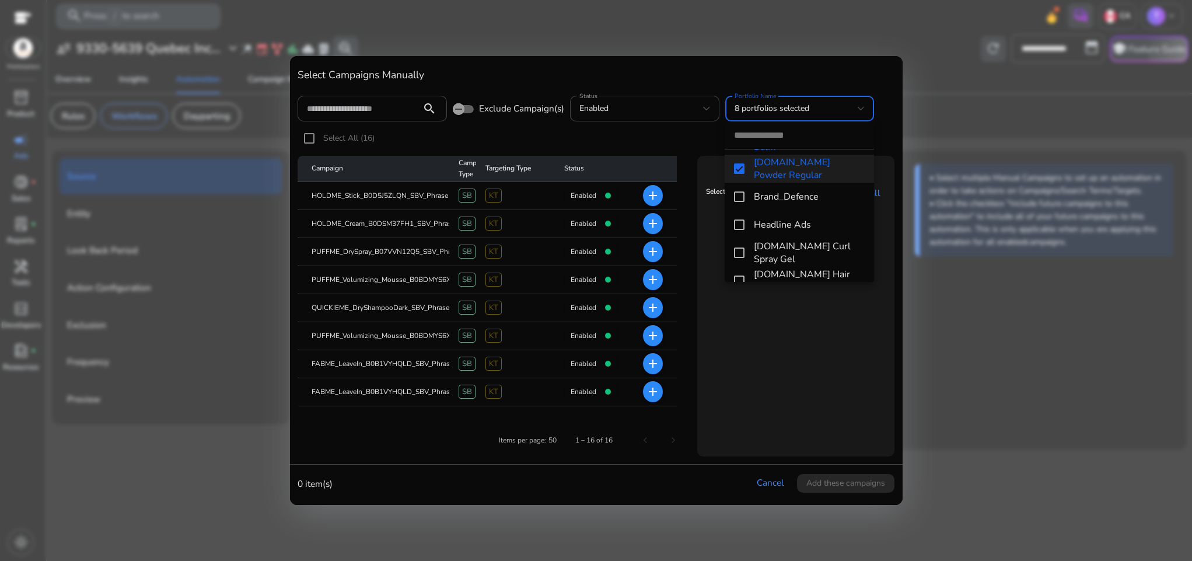
scroll to position [253, 0]
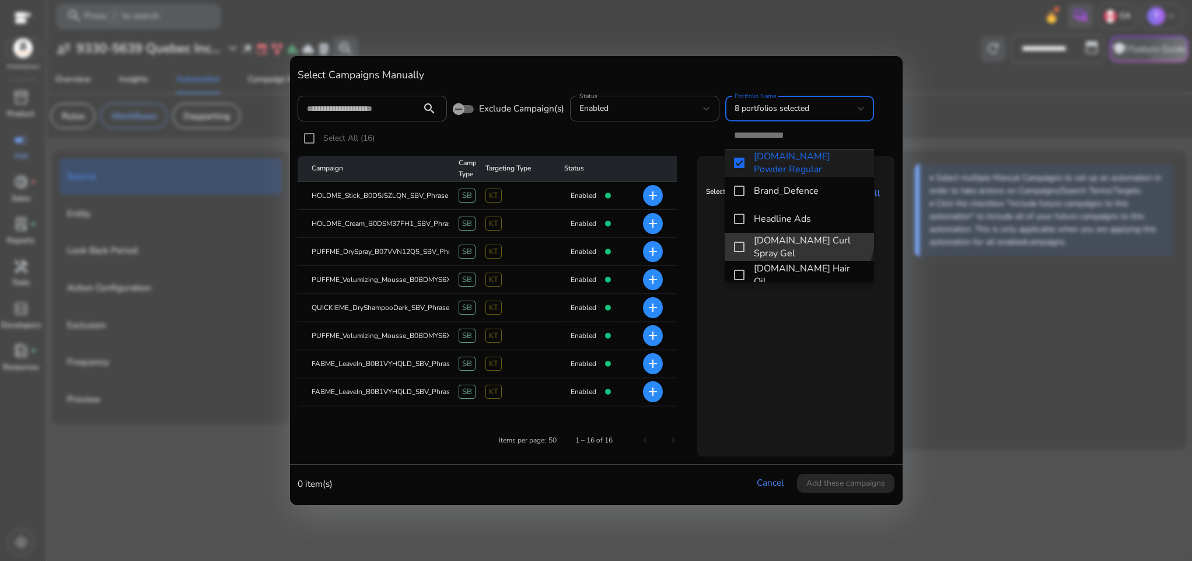
click at [792, 234] on span "[DOMAIN_NAME] Curl Spray Gel" at bounding box center [809, 247] width 111 height 26
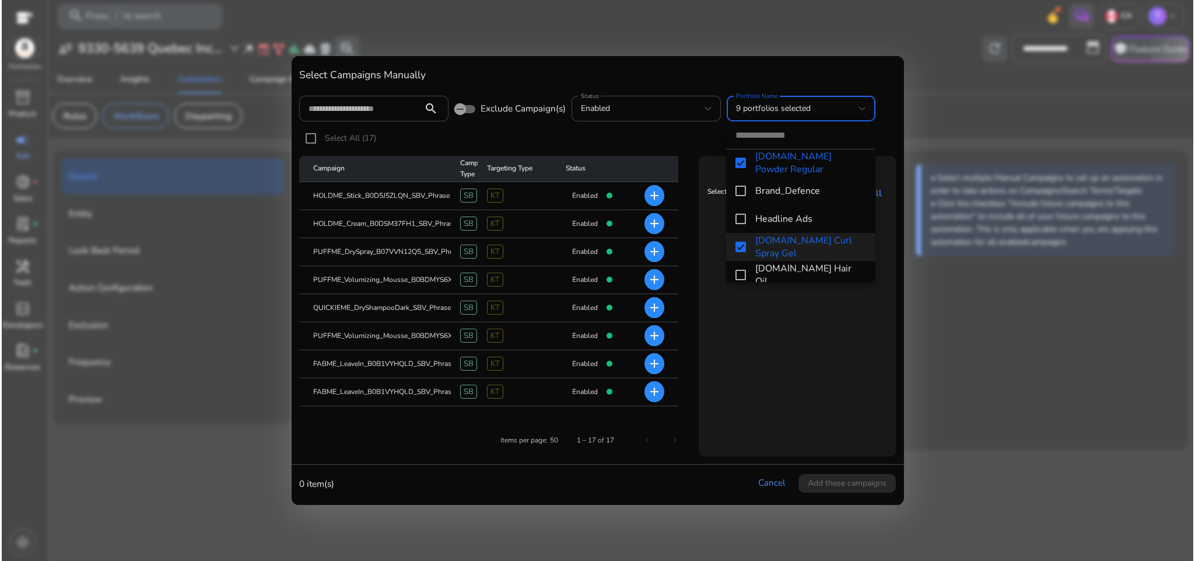
scroll to position [264, 0]
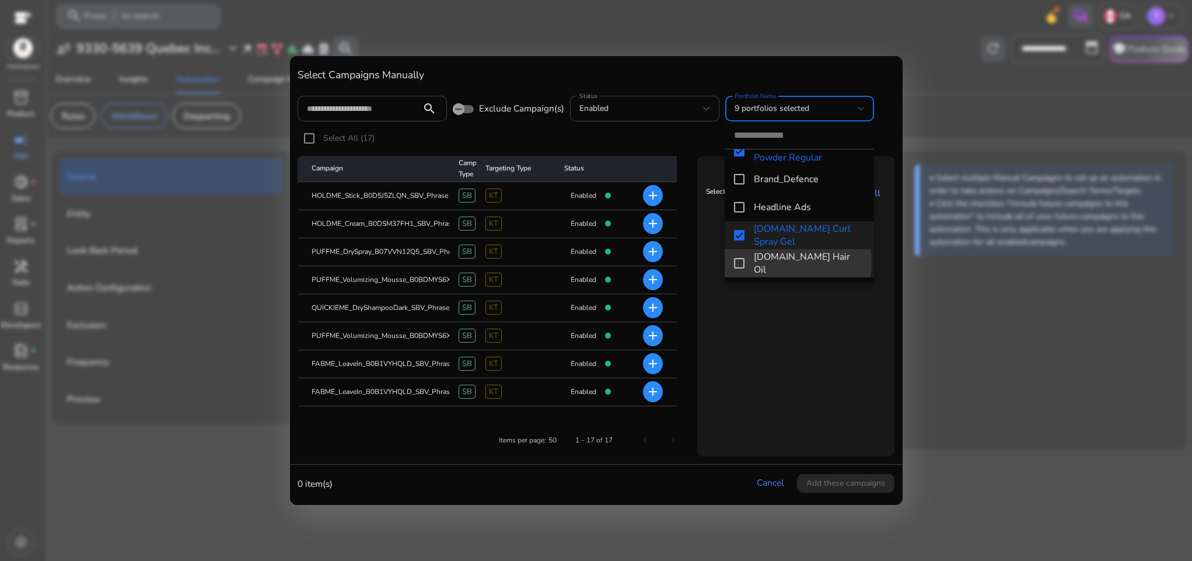
click at [783, 263] on span "[DOMAIN_NAME] Hair Oil" at bounding box center [809, 263] width 111 height 26
click at [310, 137] on div at bounding box center [596, 280] width 1192 height 561
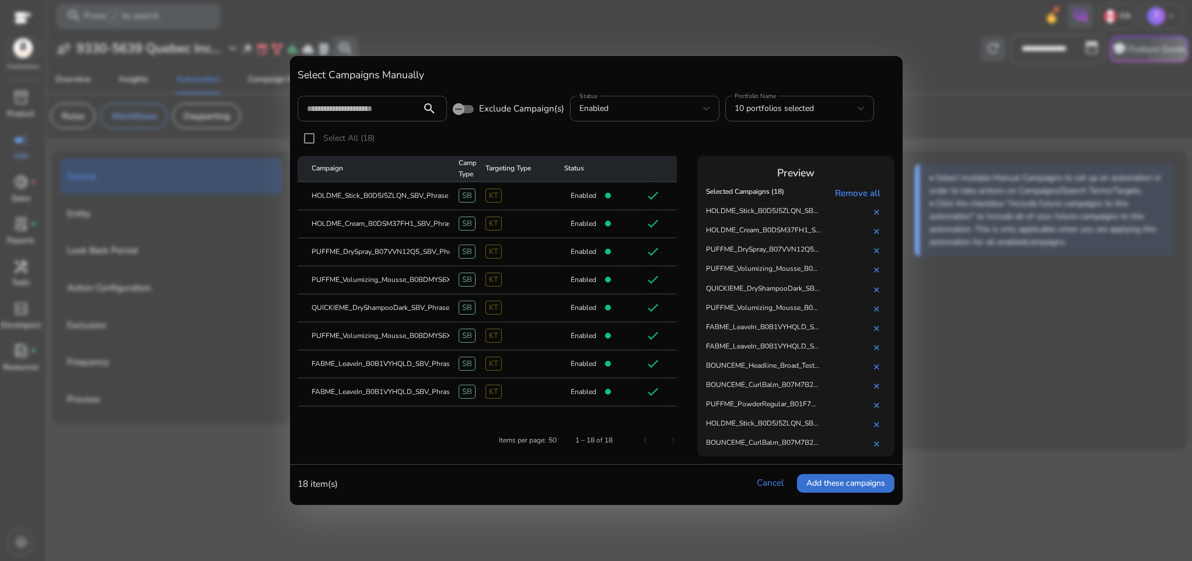
click at [837, 485] on span "Add these campaigns" at bounding box center [845, 483] width 79 height 12
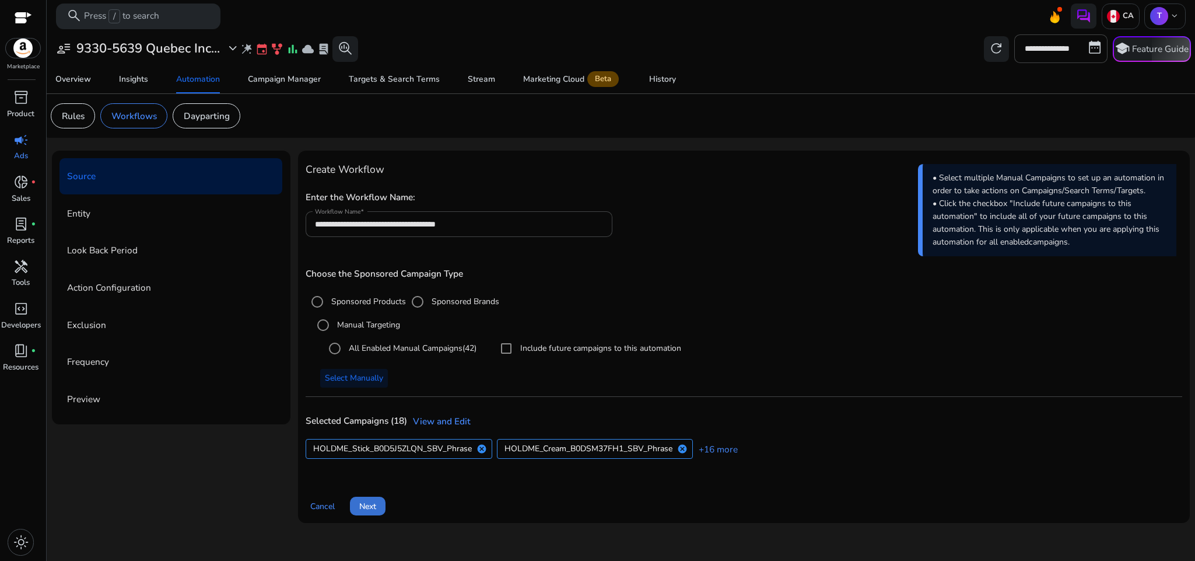
click at [375, 509] on span "Next" at bounding box center [367, 506] width 17 height 12
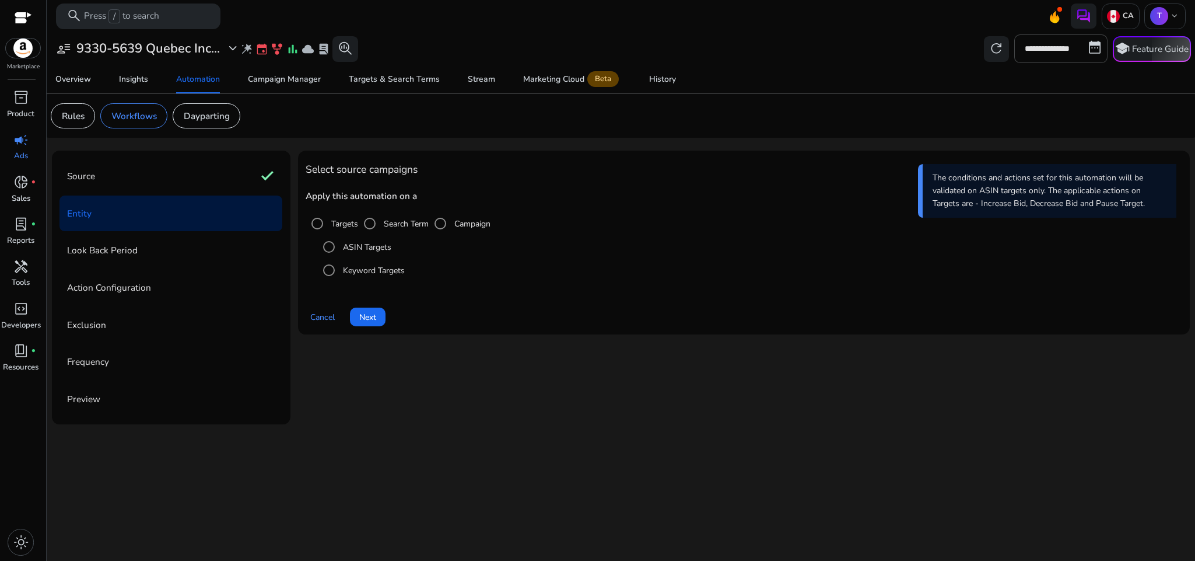
click at [354, 271] on label "Keyword Targets" at bounding box center [373, 270] width 64 height 12
click at [373, 317] on span "Next" at bounding box center [367, 317] width 17 height 12
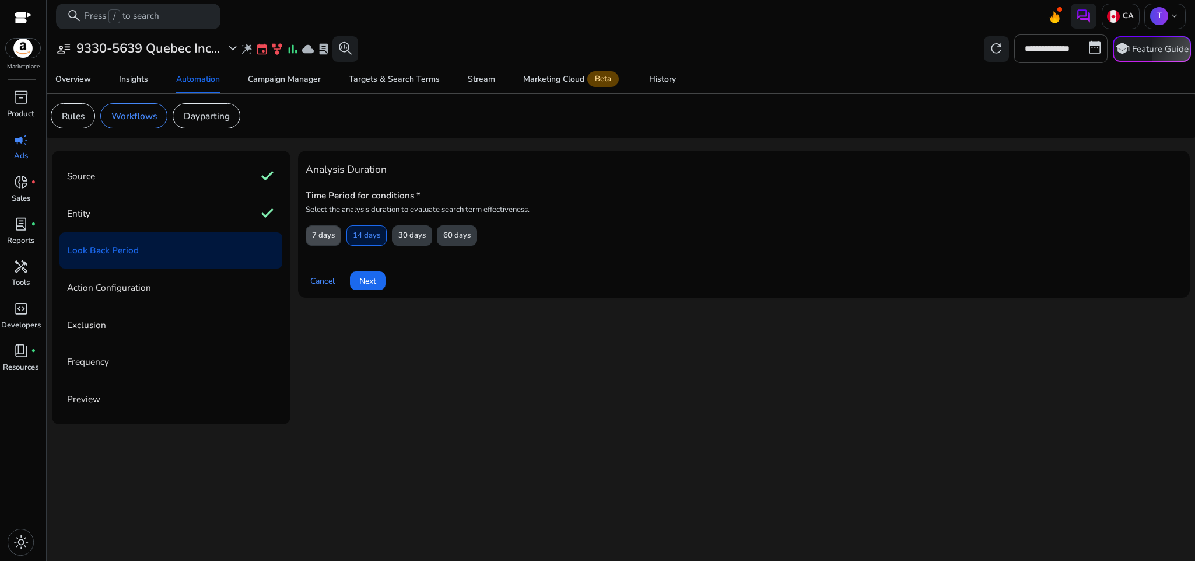
click at [333, 235] on span "7 days" at bounding box center [323, 235] width 23 height 20
click at [371, 284] on span "Next" at bounding box center [367, 281] width 17 height 12
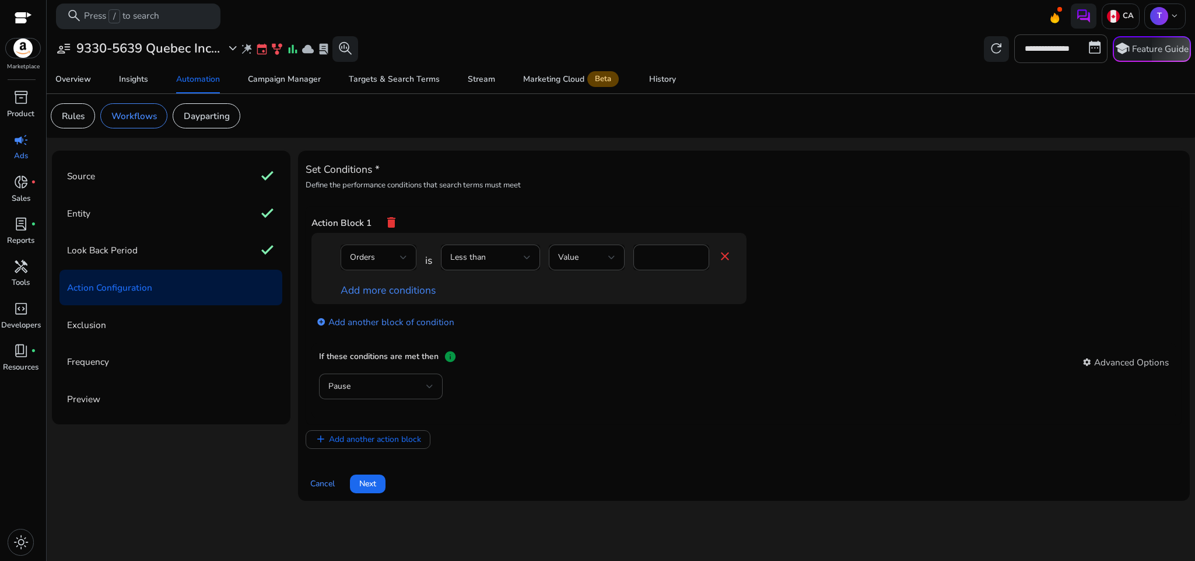
click at [400, 267] on div "Orders" at bounding box center [378, 257] width 57 height 26
click at [378, 299] on span "ACoS" at bounding box center [378, 303] width 57 height 13
click at [483, 264] on div "Less than" at bounding box center [490, 257] width 81 height 14
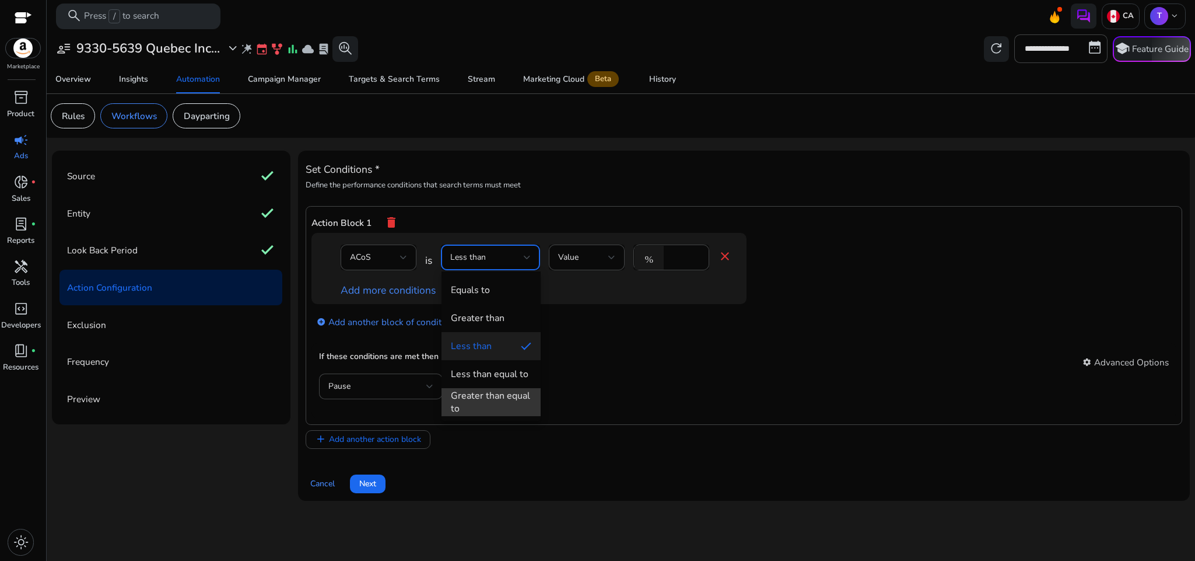
click at [503, 393] on div "Greater than equal to" at bounding box center [491, 402] width 81 height 26
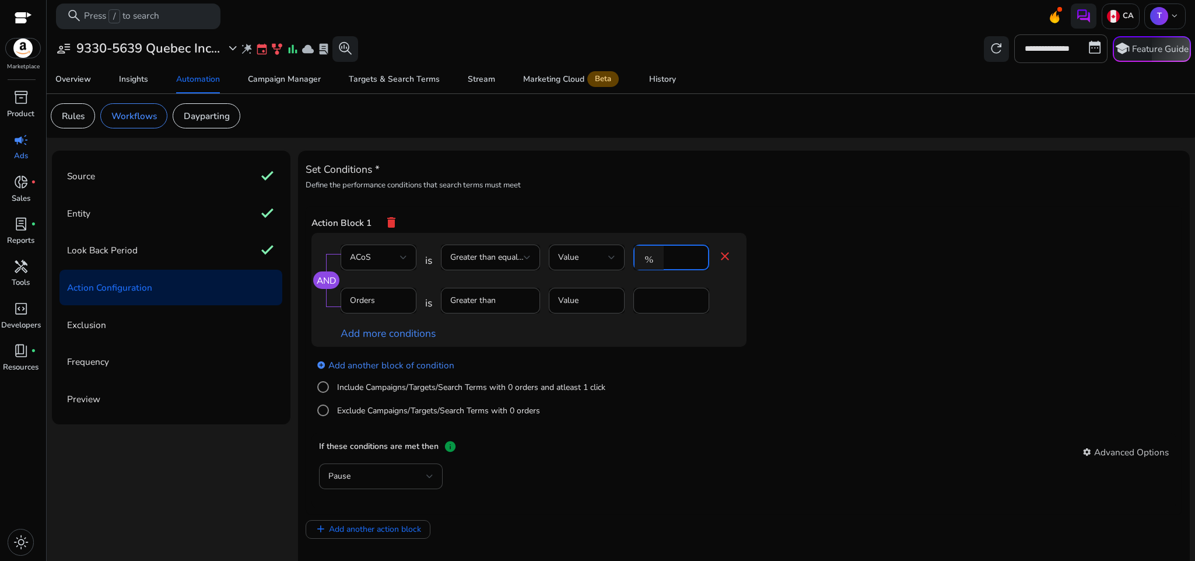
click at [674, 260] on input "*" at bounding box center [685, 257] width 30 height 13
type input "**"
click at [802, 442] on div "If these conditions are met then info settings Advanced Options" at bounding box center [744, 451] width 850 height 23
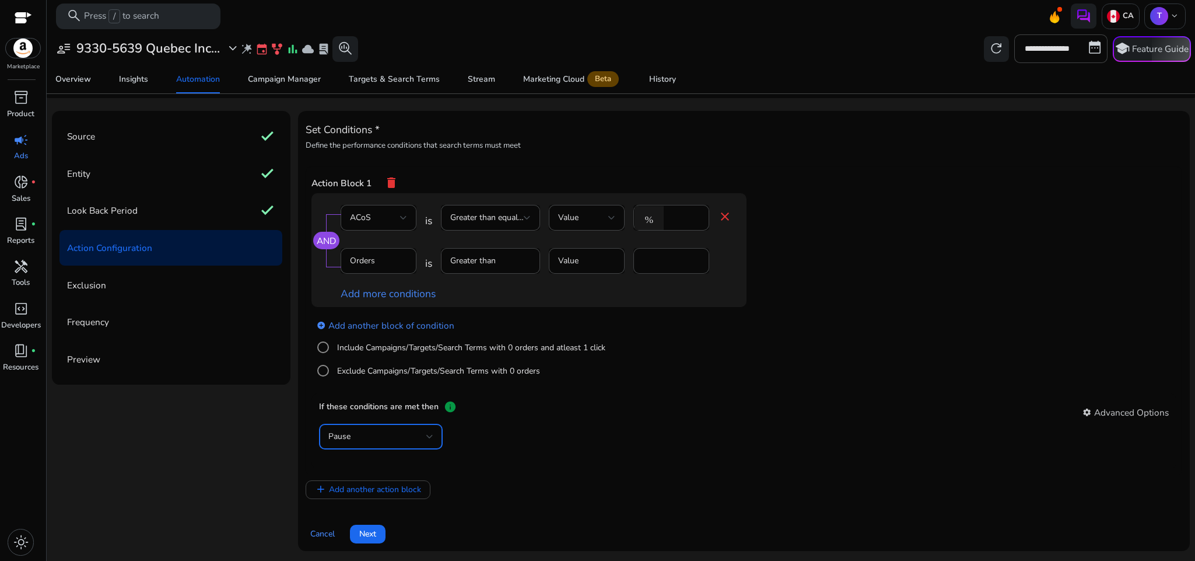
click at [414, 432] on div "Pause" at bounding box center [377, 436] width 98 height 13
click at [389, 515] on mat-option "Decrease Bid" at bounding box center [381, 523] width 124 height 28
click at [732, 366] on div "add_circle Add another block of condition Include Campaigns/Targets/Search Term…" at bounding box center [553, 347] width 482 height 81
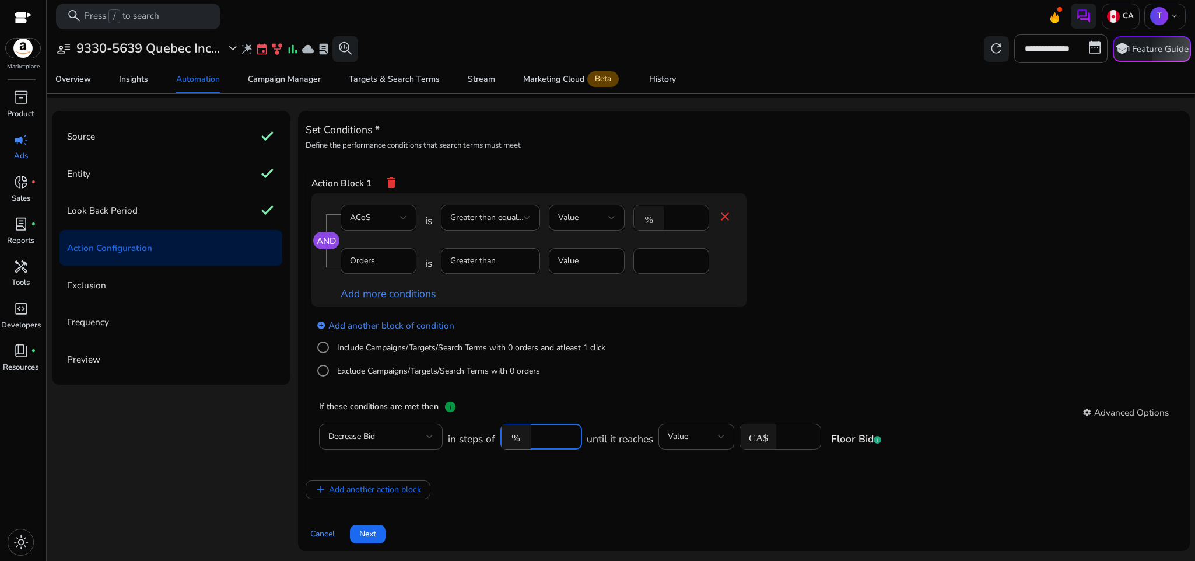
click at [544, 430] on input "****" at bounding box center [555, 436] width 36 height 13
type input "**"
click at [692, 352] on div "add_circle Add another block of condition Include Campaigns/Targets/Search Term…" at bounding box center [553, 347] width 482 height 81
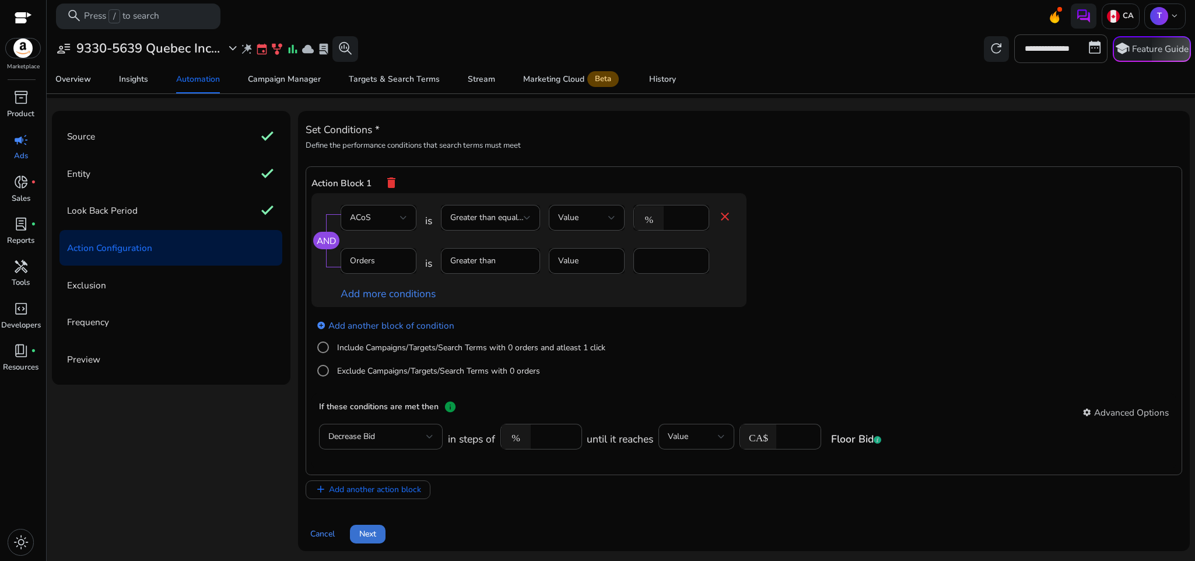
click at [375, 533] on span "Next" at bounding box center [367, 533] width 17 height 12
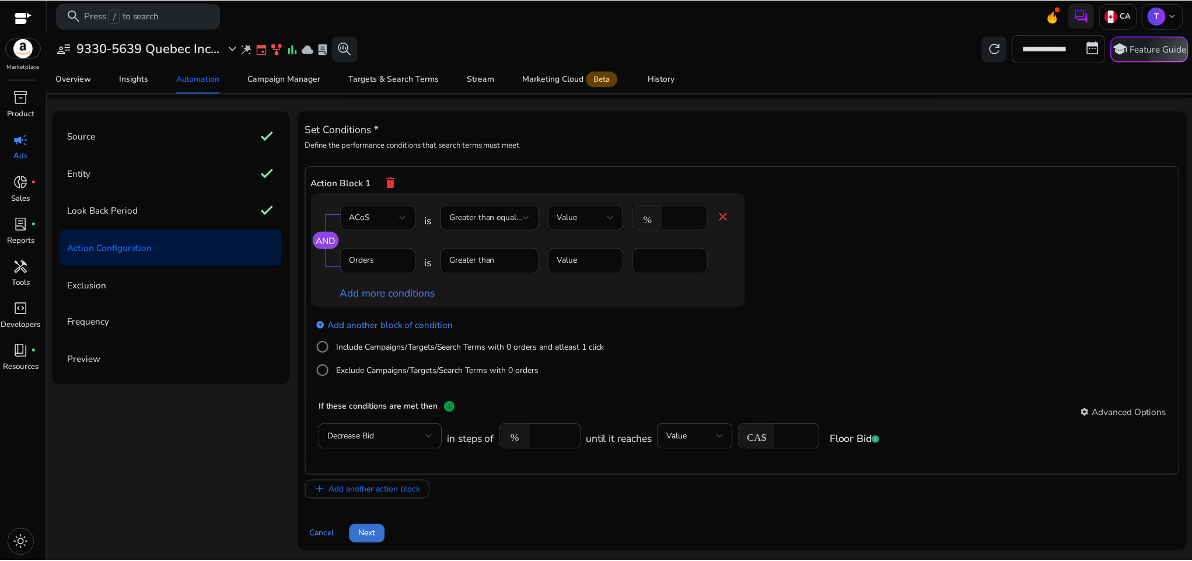
scroll to position [0, 0]
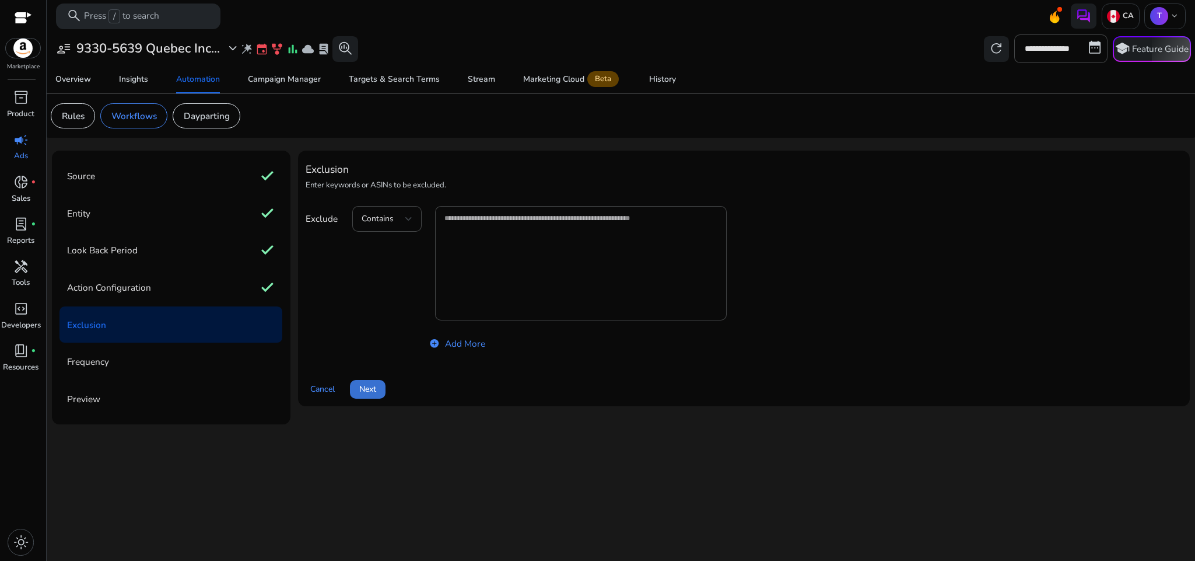
click at [371, 394] on span "Next" at bounding box center [367, 389] width 17 height 12
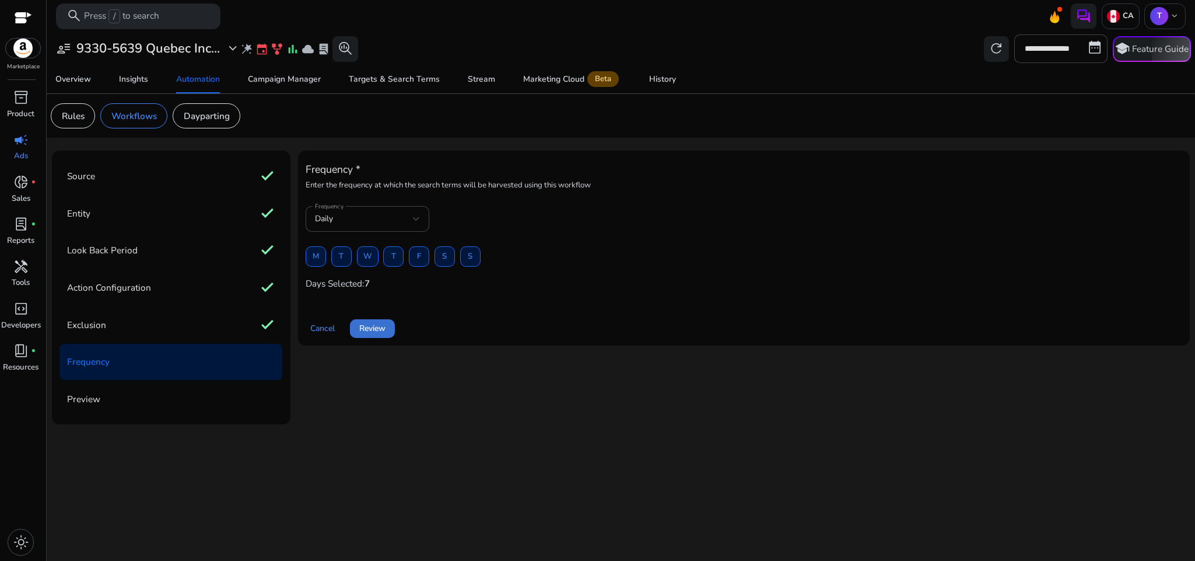
click at [371, 337] on span at bounding box center [372, 328] width 45 height 28
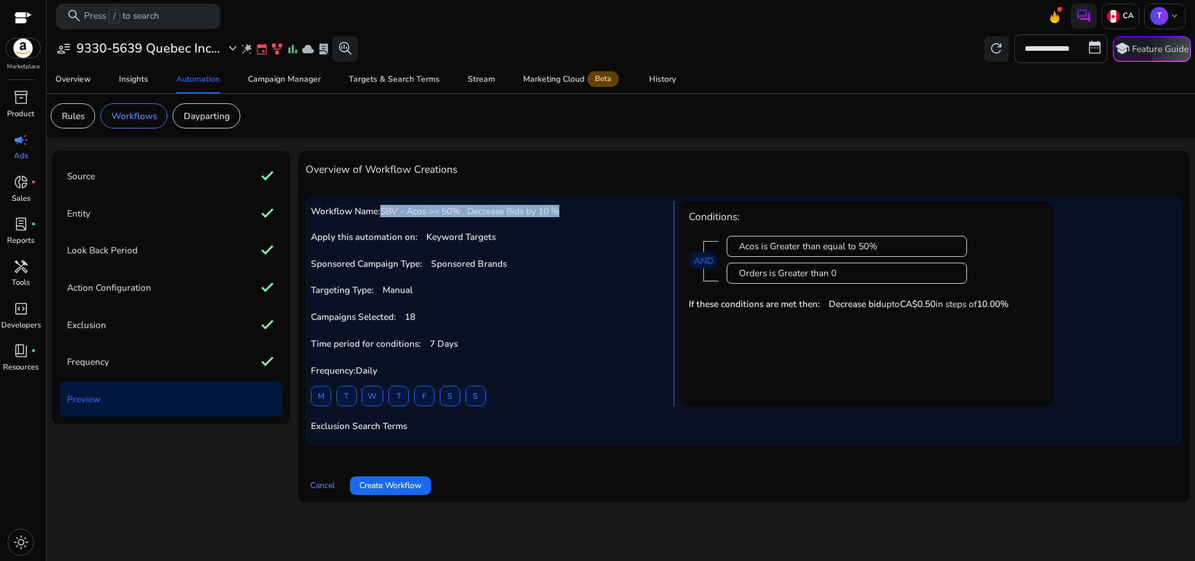
drag, startPoint x: 383, startPoint y: 210, endPoint x: 576, endPoint y: 219, distance: 193.3
click at [576, 219] on div "Workflow Name: SBV - Acos >= 50% , Decrease Bids by 10 % Apply this automation …" at bounding box center [493, 303] width 364 height 205
copy span "SBV - Acos >= 50% , Decrease Bids by 10 %"
click at [414, 485] on span "Create Workflow" at bounding box center [390, 485] width 62 height 12
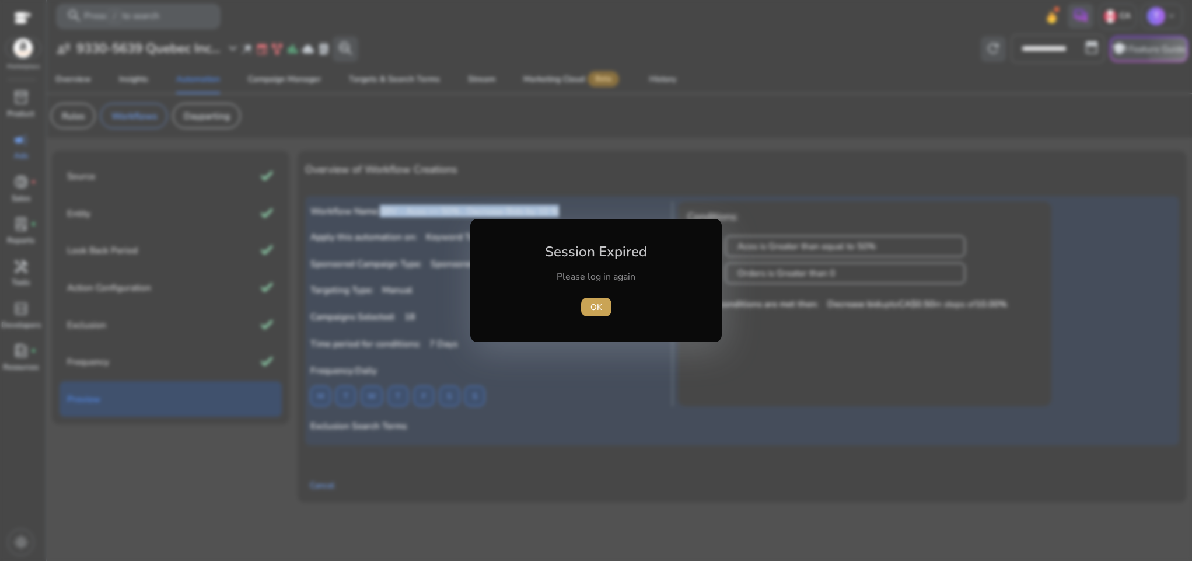
click at [589, 312] on span "button" at bounding box center [596, 307] width 30 height 28
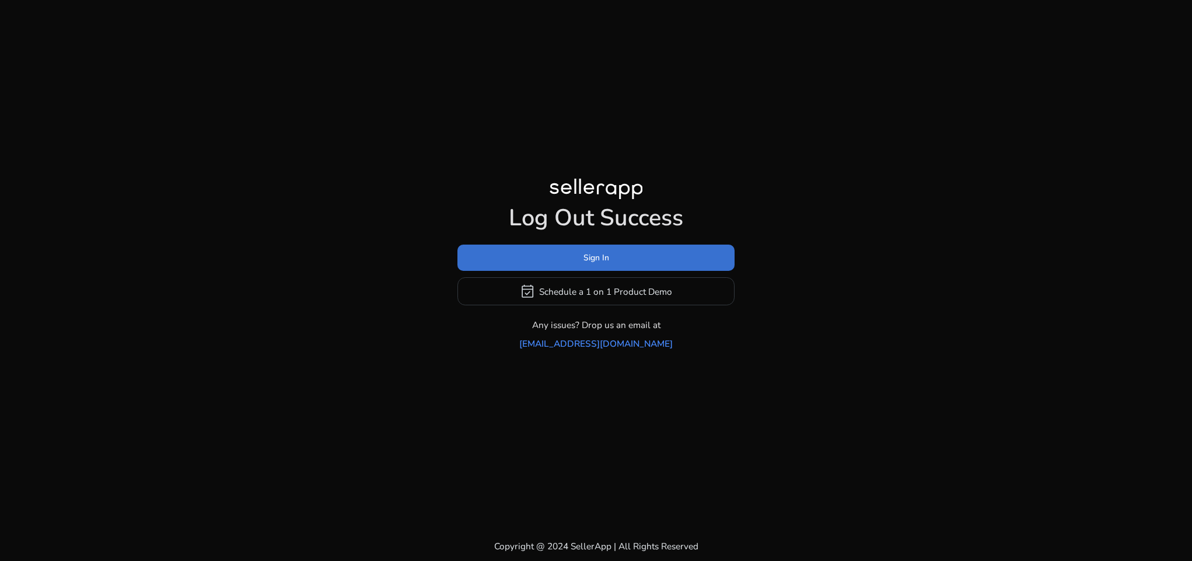
click at [590, 272] on span at bounding box center [595, 258] width 277 height 28
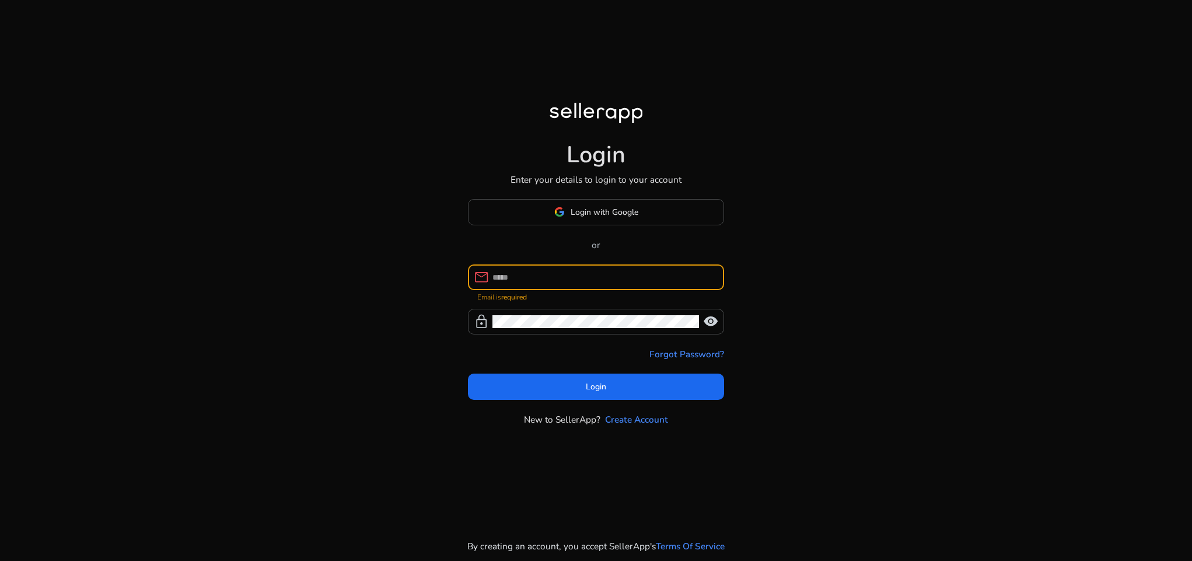
paste input "**********"
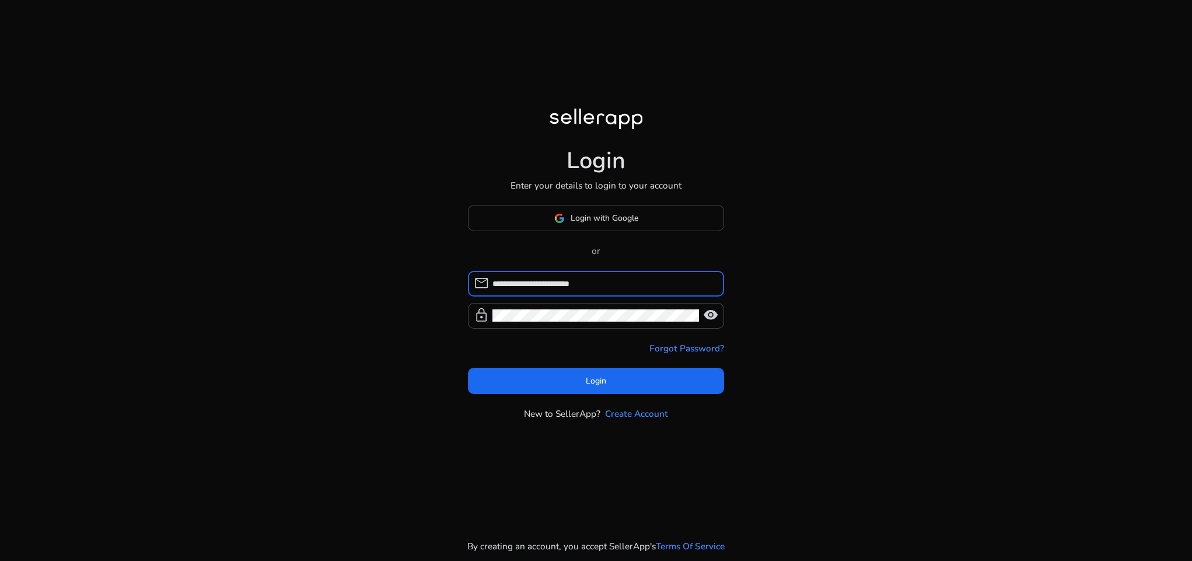
type input "**********"
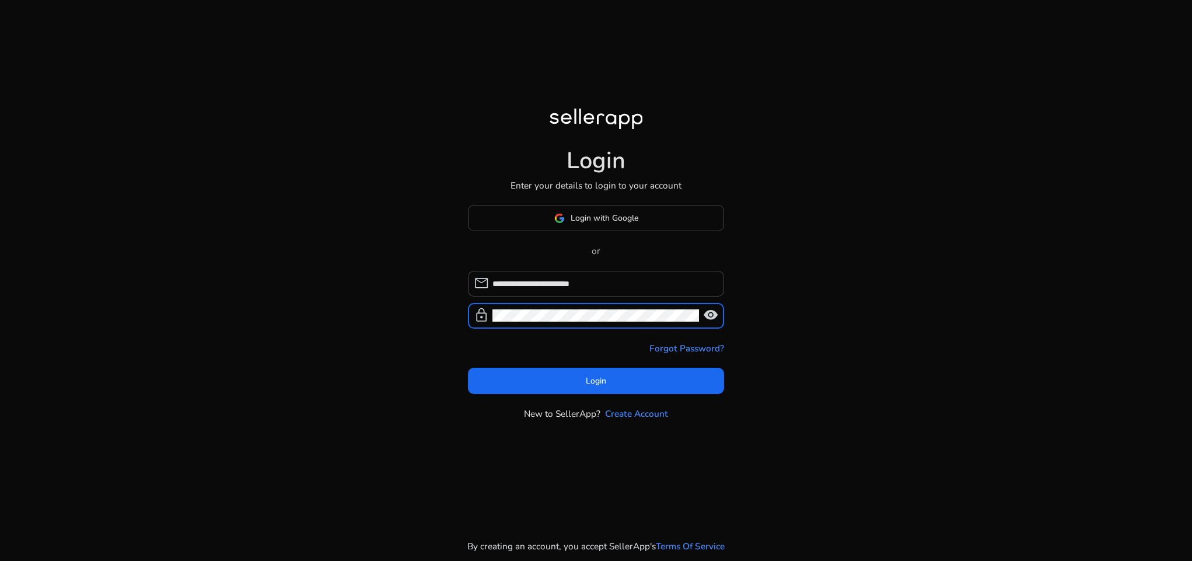
click button "Login" at bounding box center [596, 381] width 257 height 26
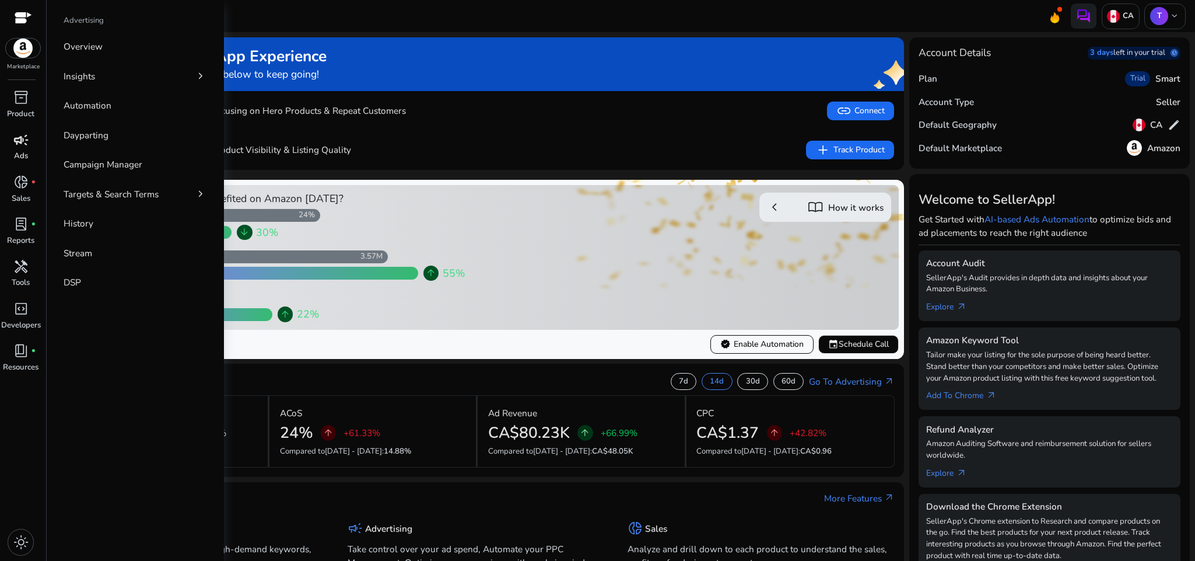
click at [14, 158] on p "Ads" at bounding box center [21, 157] width 14 height 12
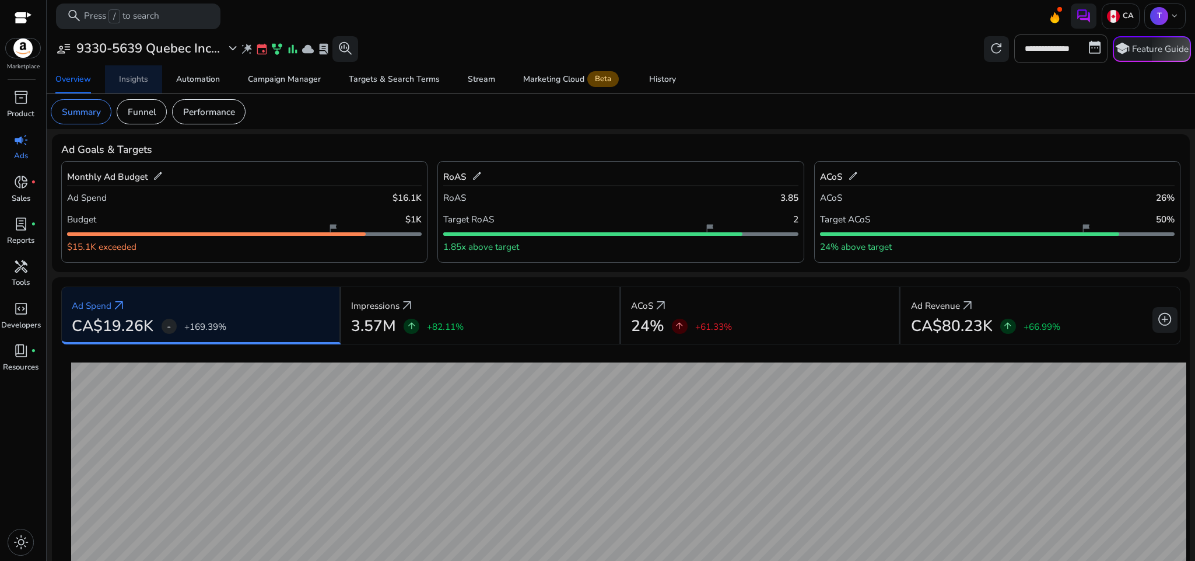
click at [133, 81] on div "Insights" at bounding box center [133, 79] width 29 height 8
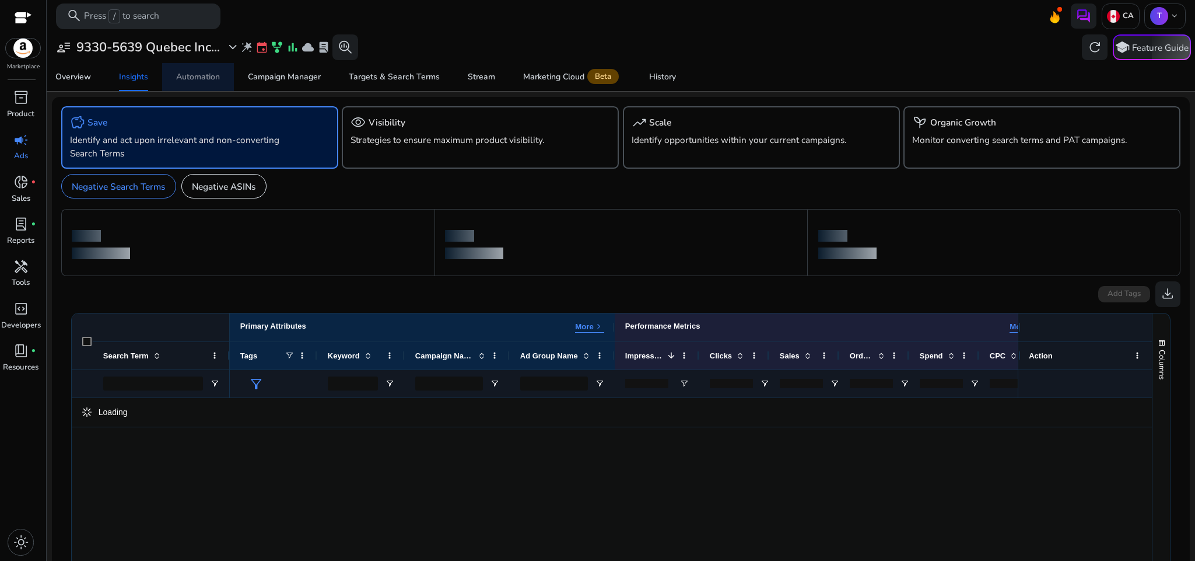
click at [184, 81] on div "Automation" at bounding box center [198, 77] width 44 height 8
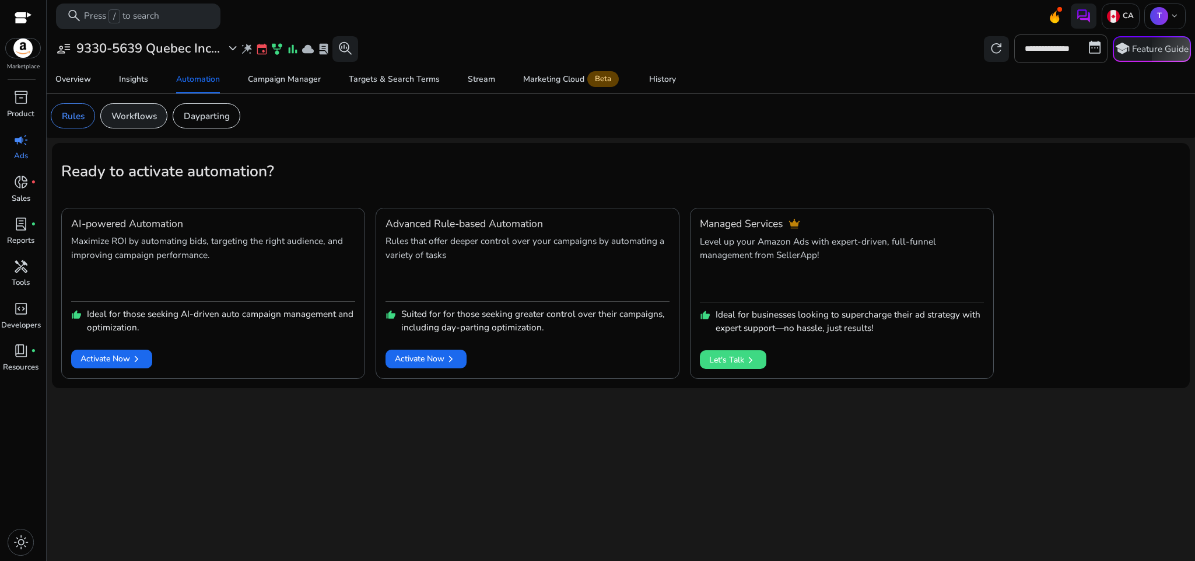
click at [149, 109] on p "Workflows" at bounding box center [134, 115] width 46 height 13
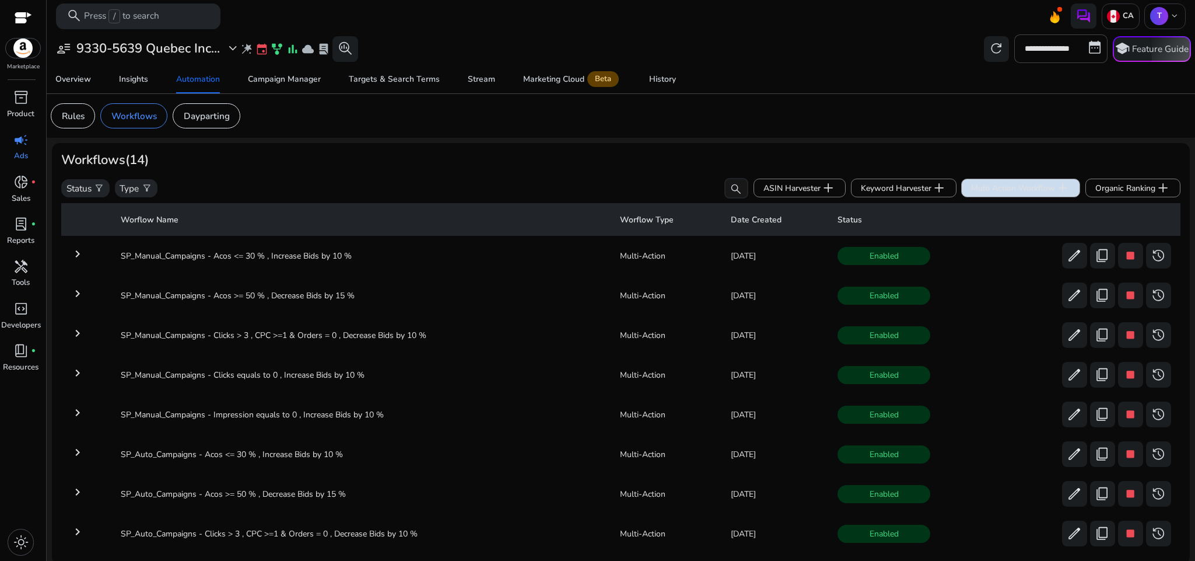
click at [971, 195] on span "Multi Action Workflow add" at bounding box center [1020, 187] width 99 height 15
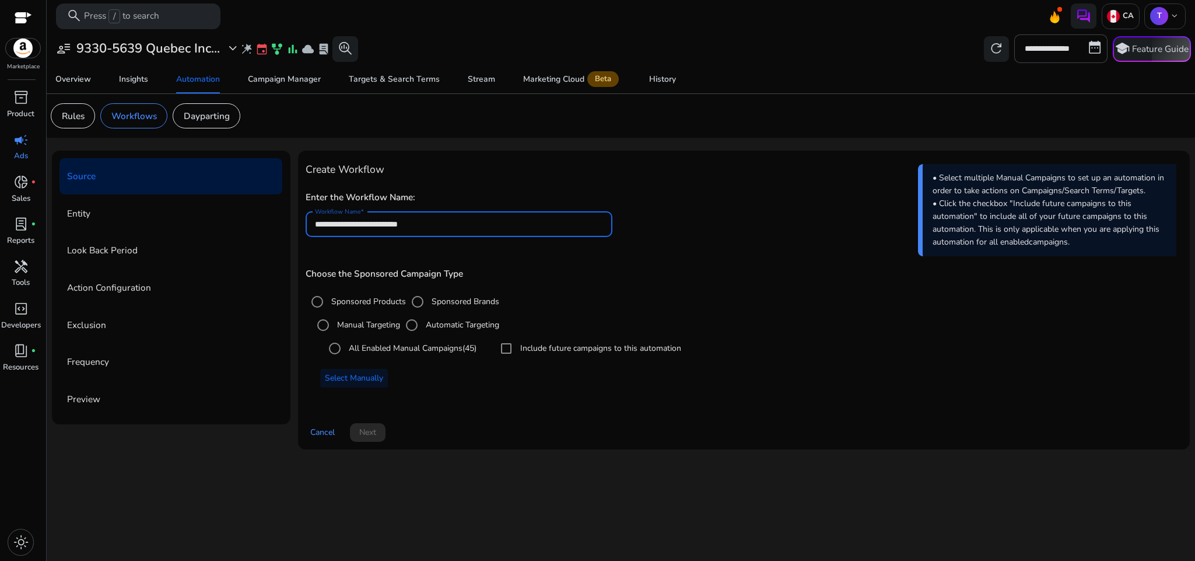
click at [485, 228] on input "**********" at bounding box center [459, 224] width 288 height 13
paste input "**********"
click at [387, 223] on input "**********" at bounding box center [459, 224] width 288 height 13
type input "**********"
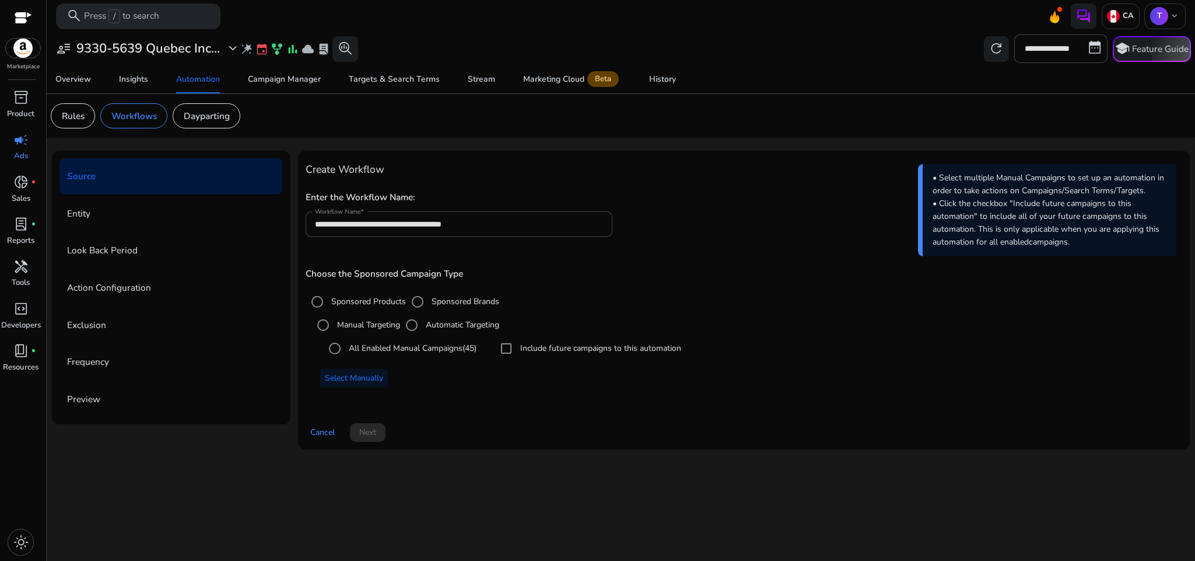
click at [732, 186] on div "**********" at bounding box center [744, 283] width 877 height 250
click at [433, 303] on label "Sponsored Brands" at bounding box center [464, 301] width 70 height 12
click at [399, 348] on label "All Enabled Manual Campaigns (45)" at bounding box center [412, 348] width 130 height 12
click at [366, 378] on span "Select Manually" at bounding box center [354, 378] width 58 height 12
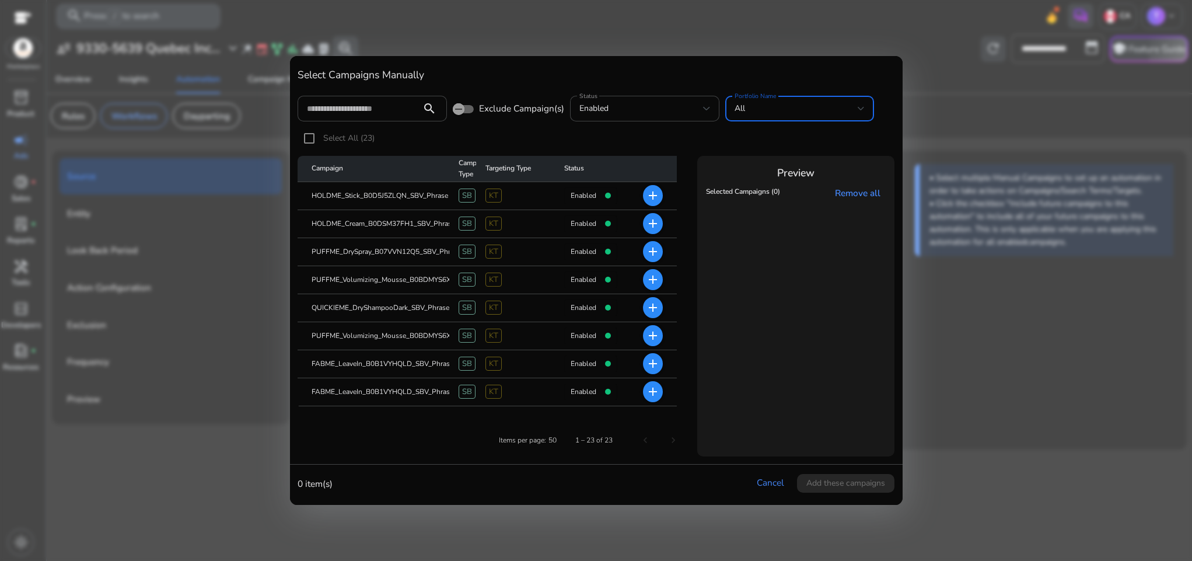
click at [828, 102] on div "All" at bounding box center [797, 108] width 124 height 13
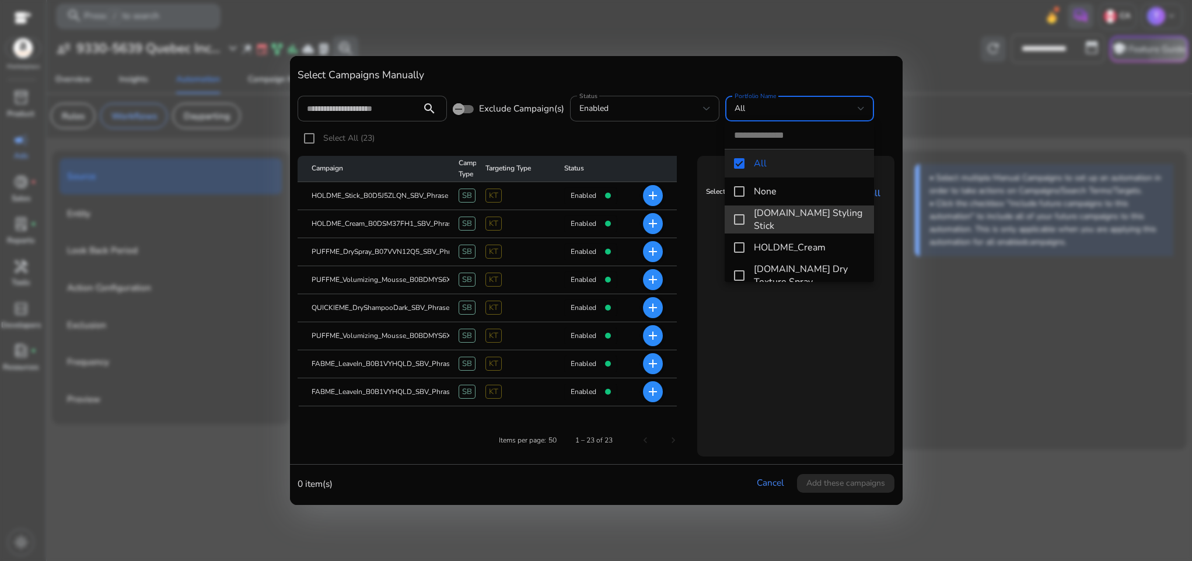
click at [804, 211] on mat-option "[DOMAIN_NAME] Styling Stick" at bounding box center [799, 219] width 149 height 28
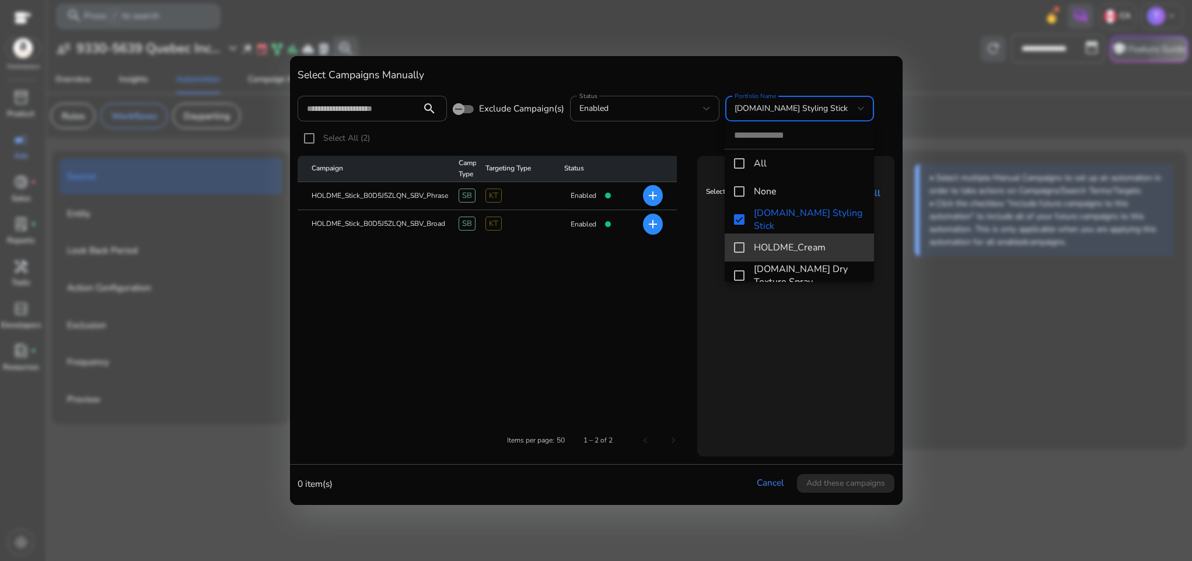
click at [805, 239] on mat-option "HOLDME_Cream" at bounding box center [799, 247] width 149 height 28
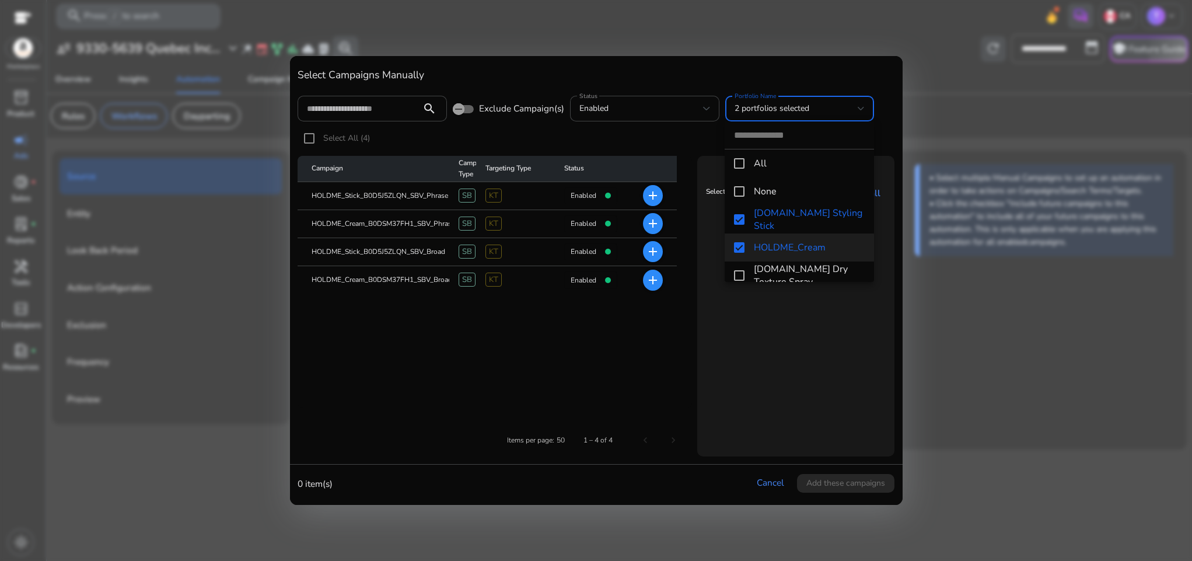
scroll to position [71, 0]
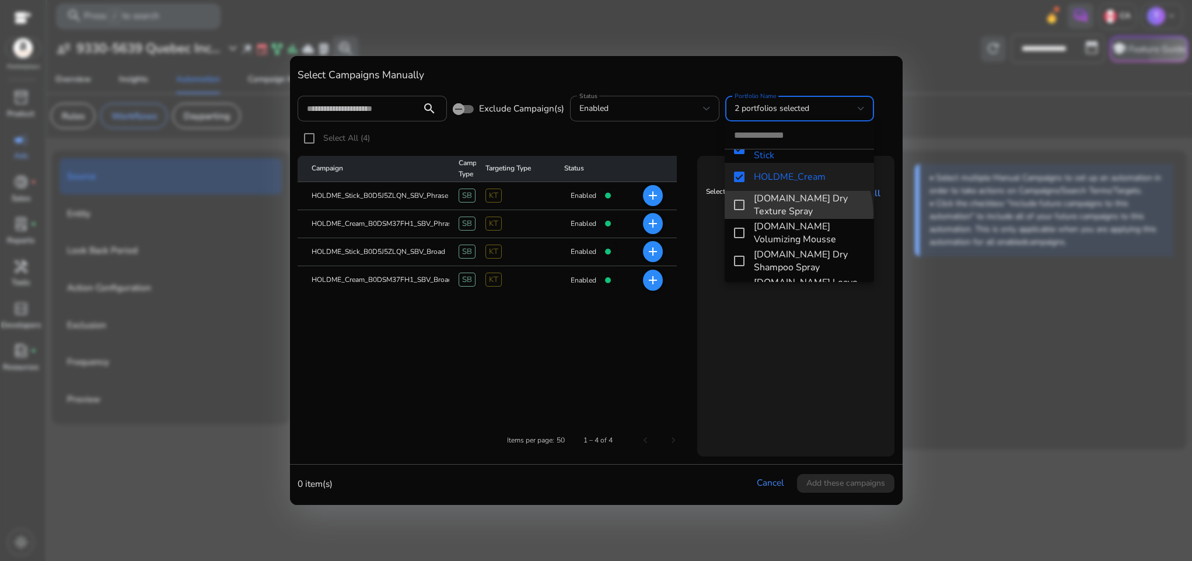
click at [789, 214] on span "[DOMAIN_NAME] Dry Texture Spray" at bounding box center [809, 205] width 111 height 26
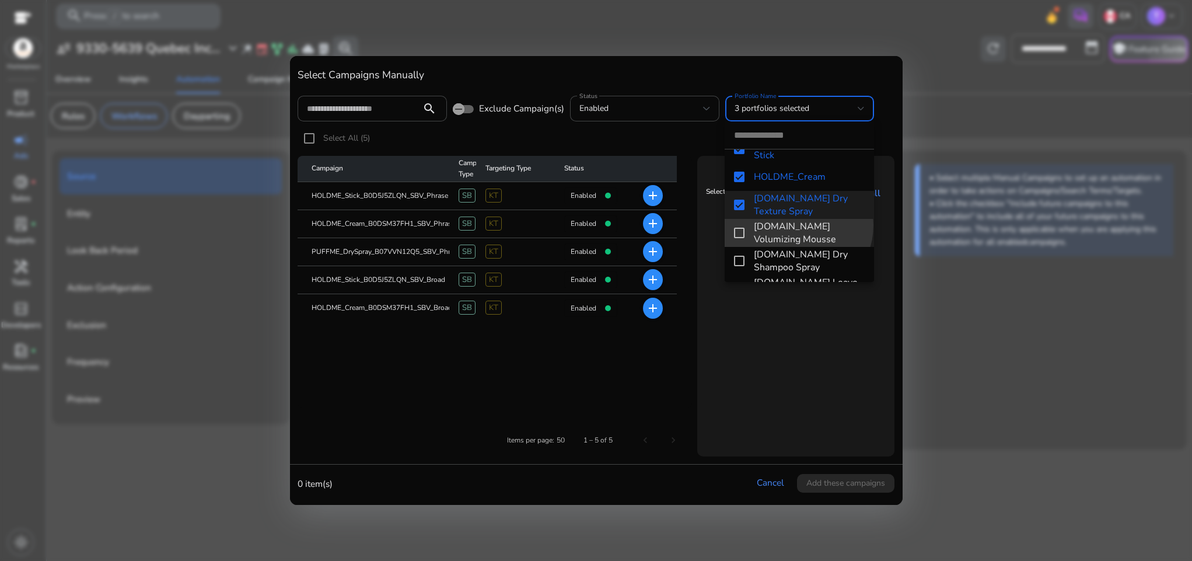
click at [795, 225] on span "[DOMAIN_NAME] Volumizing Mousse" at bounding box center [809, 233] width 111 height 26
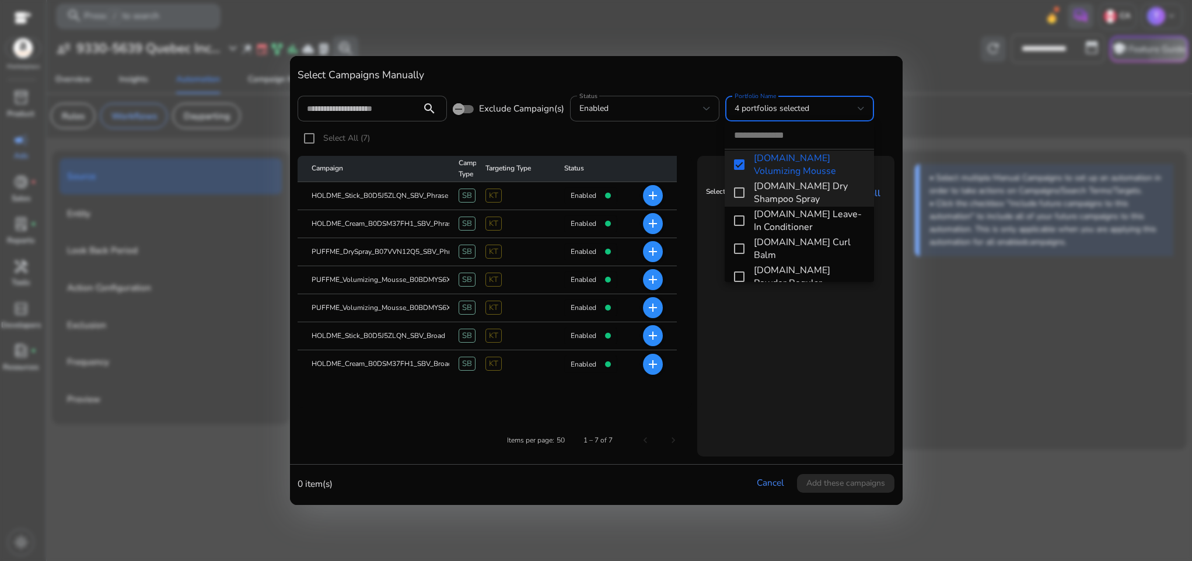
scroll to position [140, 0]
click at [774, 195] on span "[DOMAIN_NAME] Dry Shampoo Spray" at bounding box center [809, 192] width 111 height 26
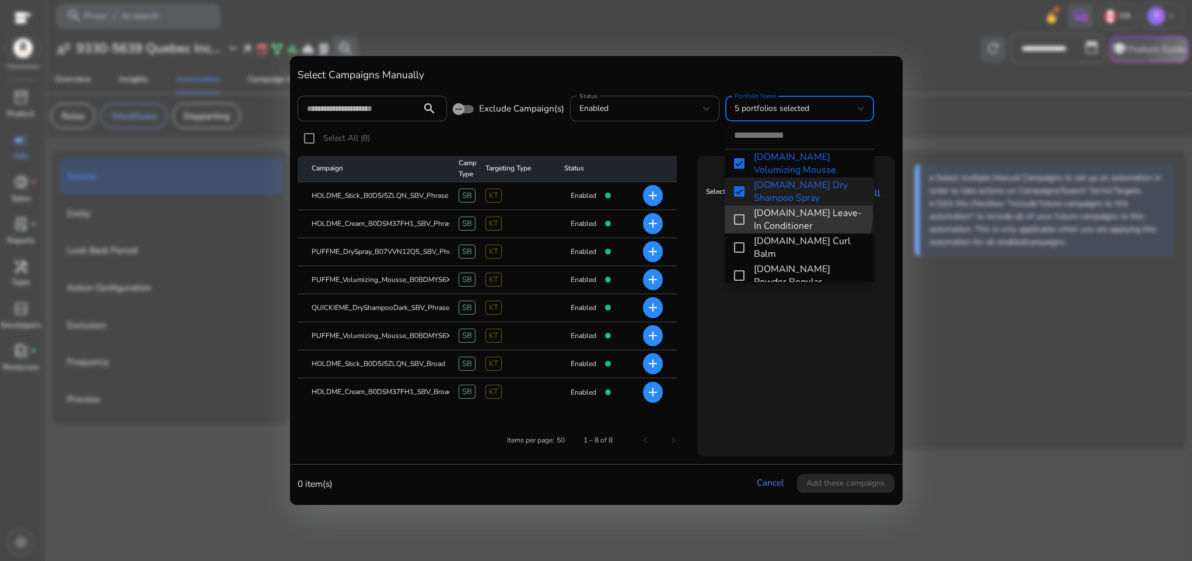
click at [788, 214] on span "[DOMAIN_NAME] Leave-In Conditioner" at bounding box center [809, 220] width 111 height 26
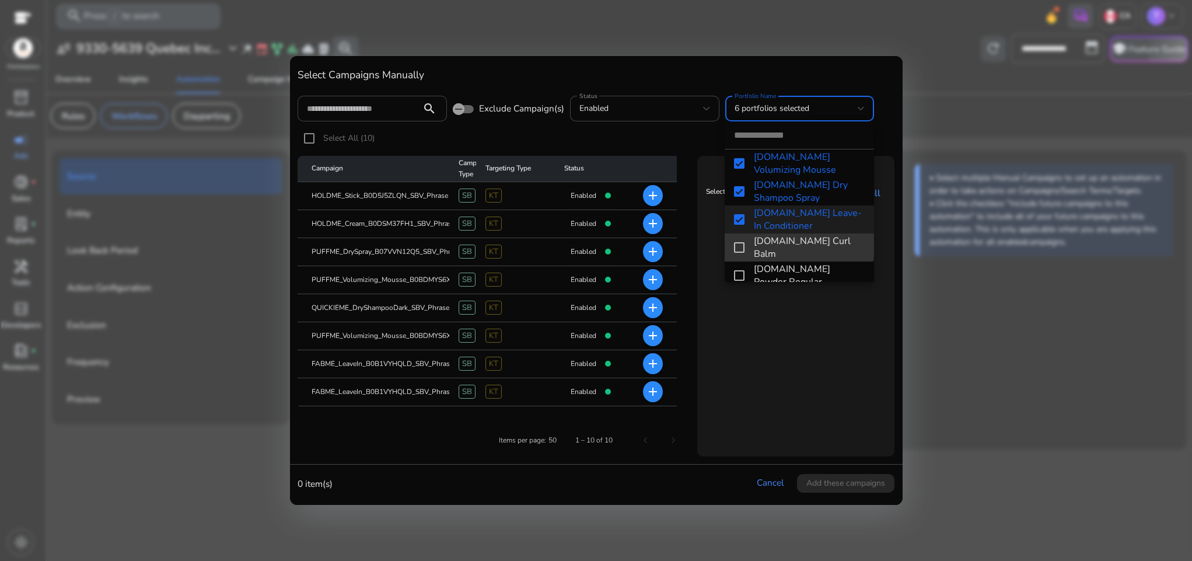
click at [799, 240] on span "[DOMAIN_NAME] Curl Balm" at bounding box center [809, 248] width 111 height 26
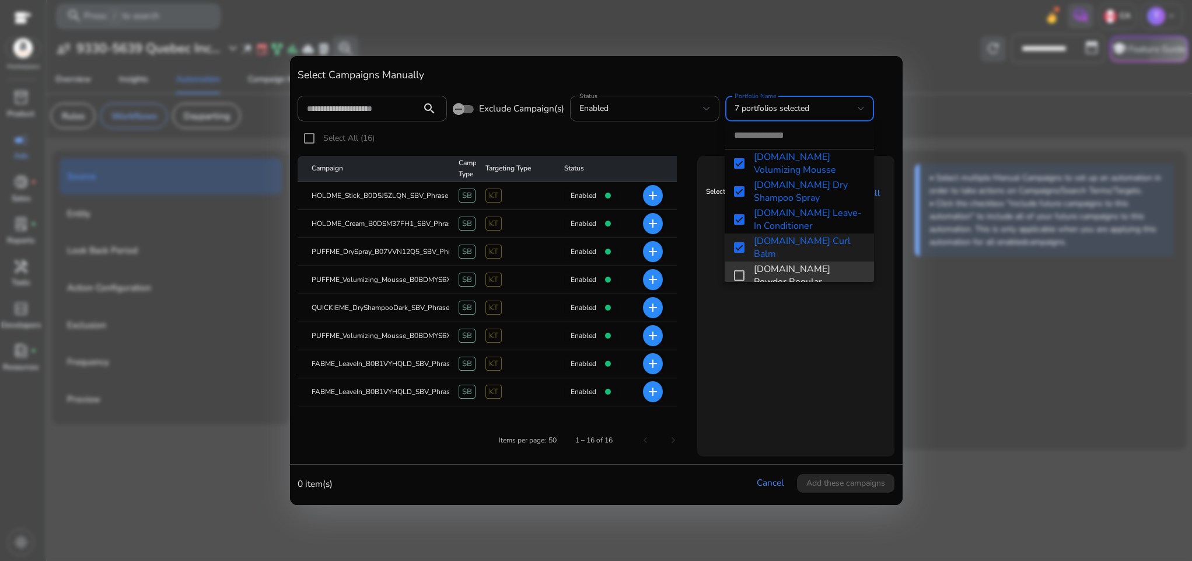
click at [806, 263] on span "[DOMAIN_NAME] Powder Regular" at bounding box center [809, 276] width 111 height 26
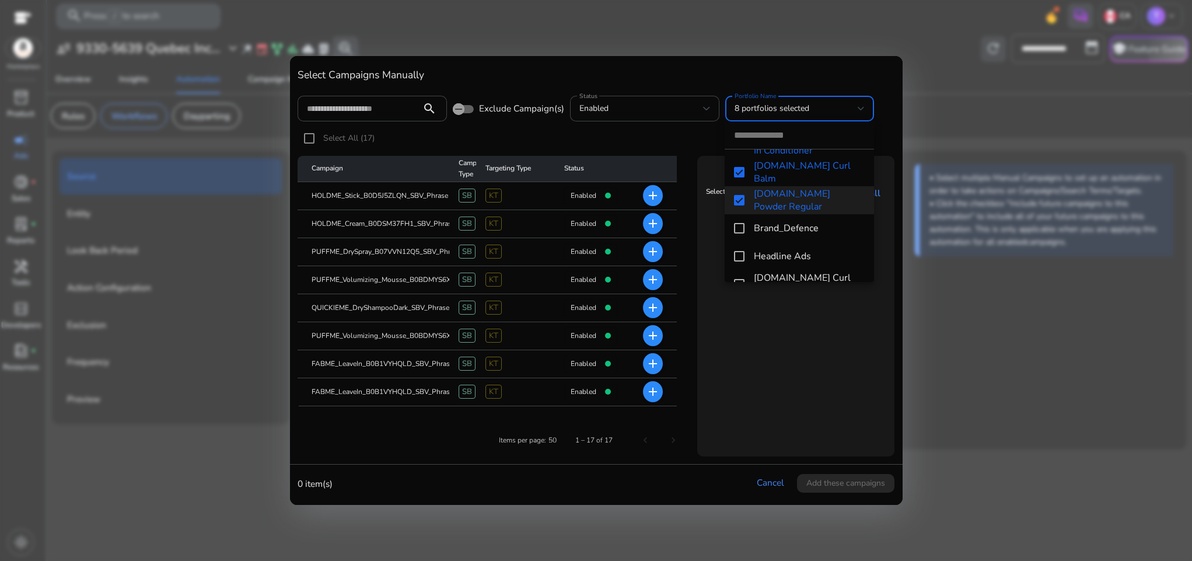
scroll to position [219, 0]
click at [793, 270] on span "[DOMAIN_NAME] Curl Spray Gel" at bounding box center [809, 280] width 111 height 26
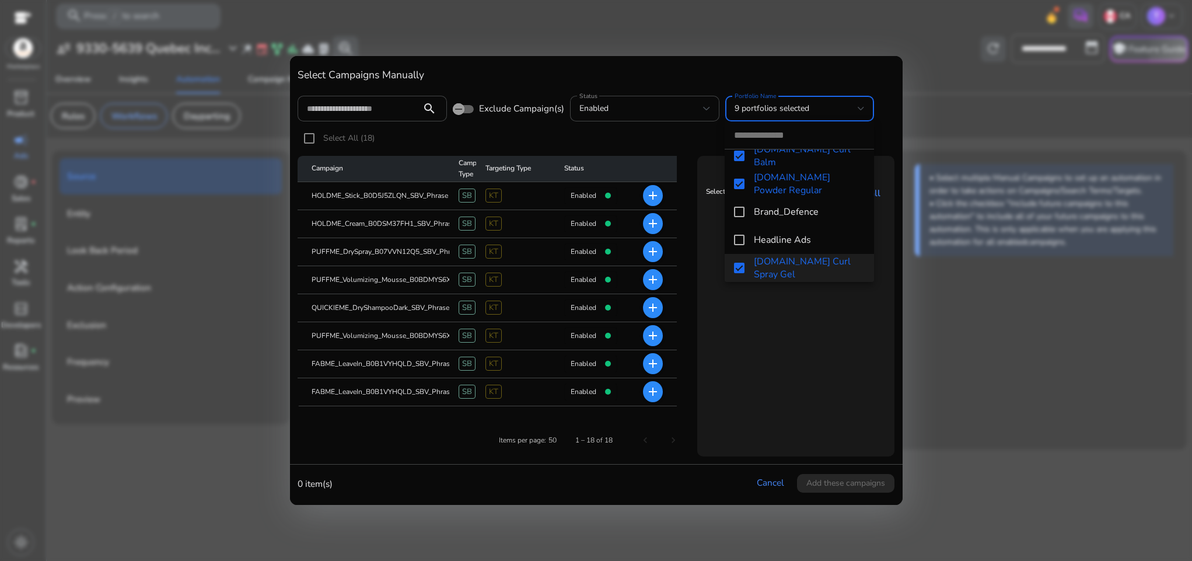
scroll to position [264, 0]
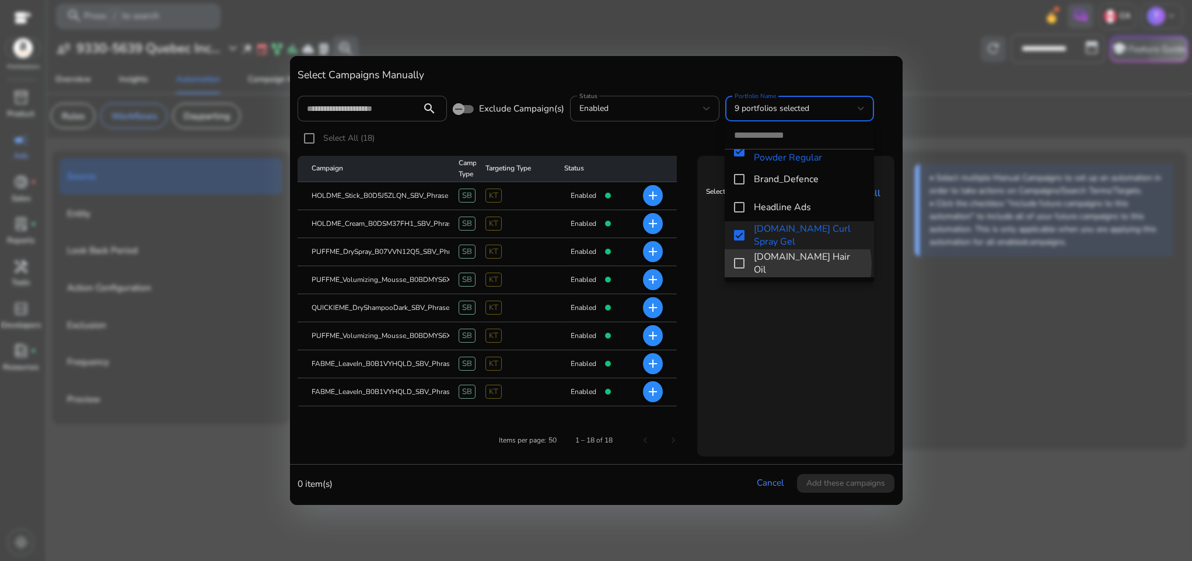
click at [789, 264] on span "[DOMAIN_NAME] Hair Oil" at bounding box center [809, 263] width 111 height 26
click at [797, 296] on div at bounding box center [596, 280] width 1192 height 561
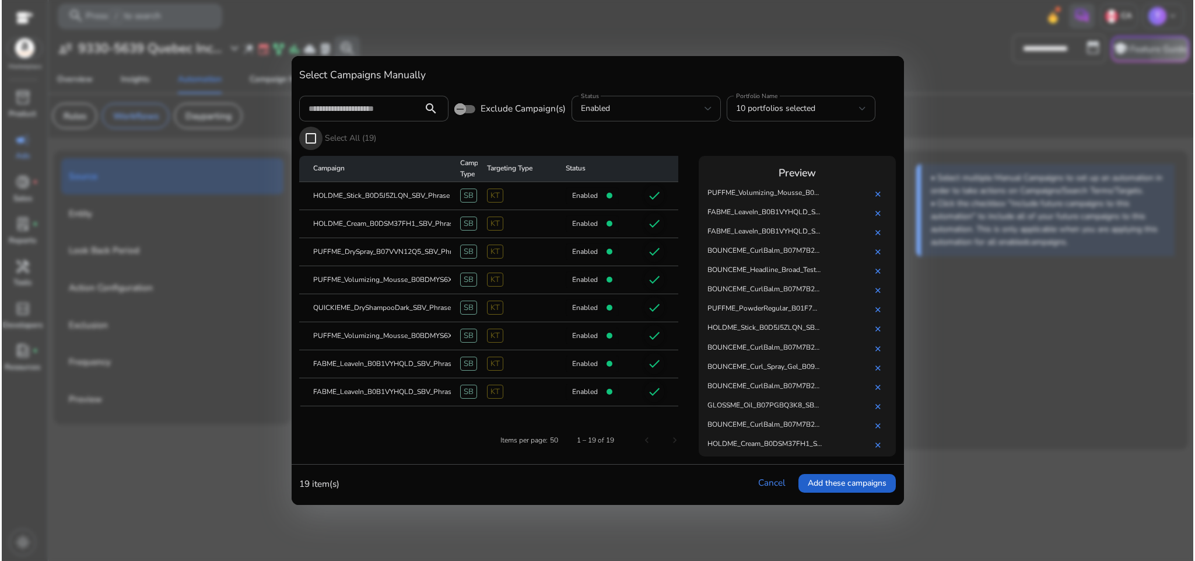
scroll to position [114, 0]
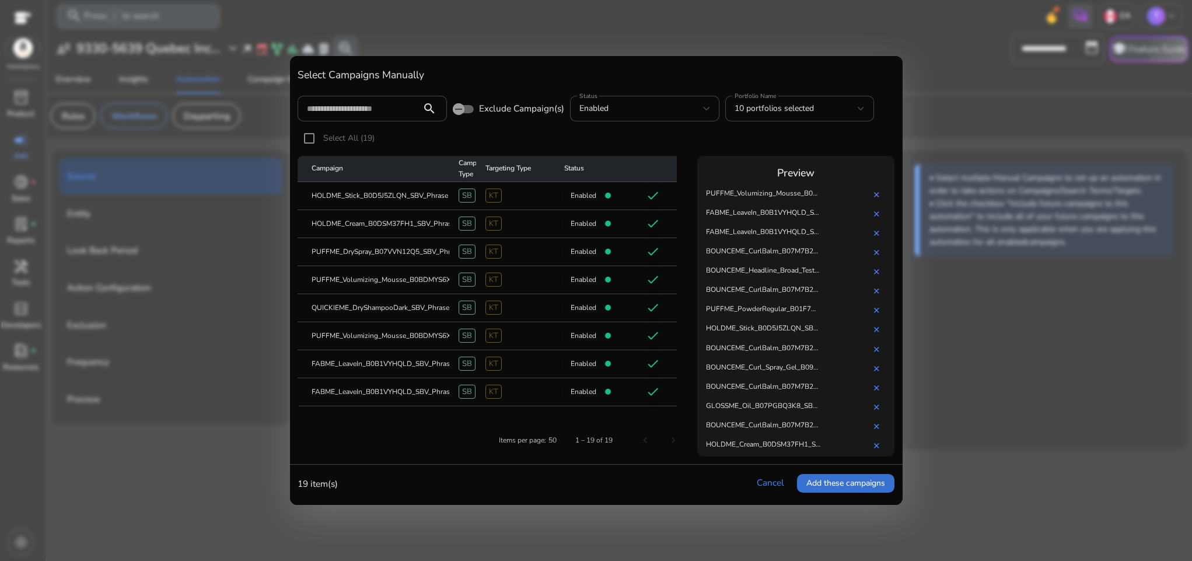
click at [830, 487] on span "Add these campaigns" at bounding box center [845, 483] width 79 height 12
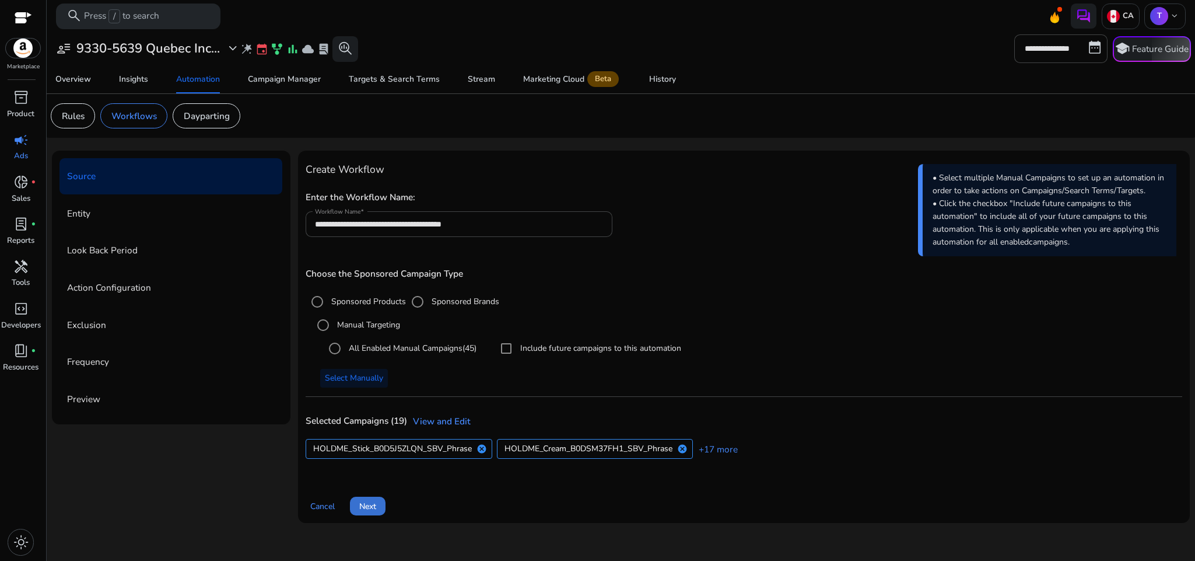
click at [375, 501] on span "Next" at bounding box center [367, 506] width 17 height 12
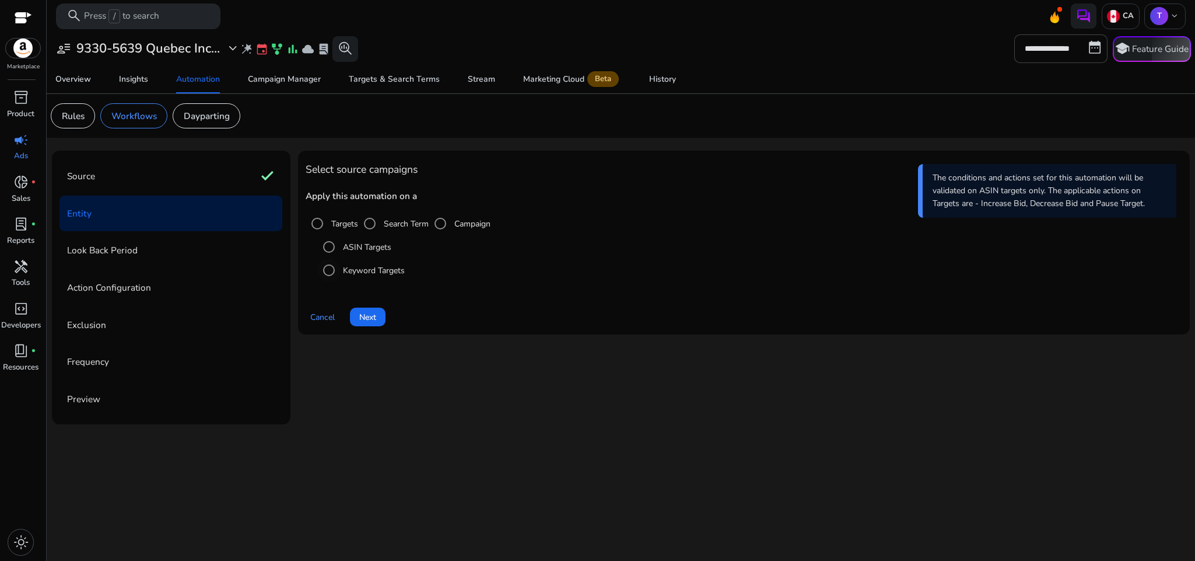
click at [362, 268] on label "Keyword Targets" at bounding box center [373, 270] width 64 height 12
click at [370, 315] on span "Next" at bounding box center [367, 317] width 17 height 12
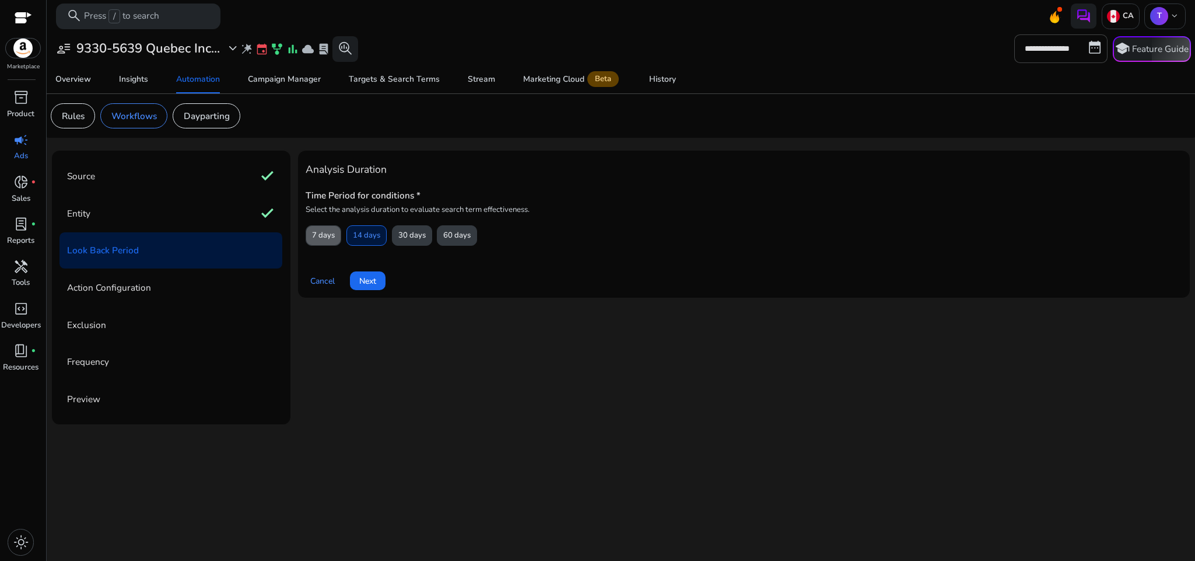
click at [320, 235] on span "7 days" at bounding box center [323, 235] width 23 height 20
click at [358, 277] on span at bounding box center [368, 281] width 36 height 28
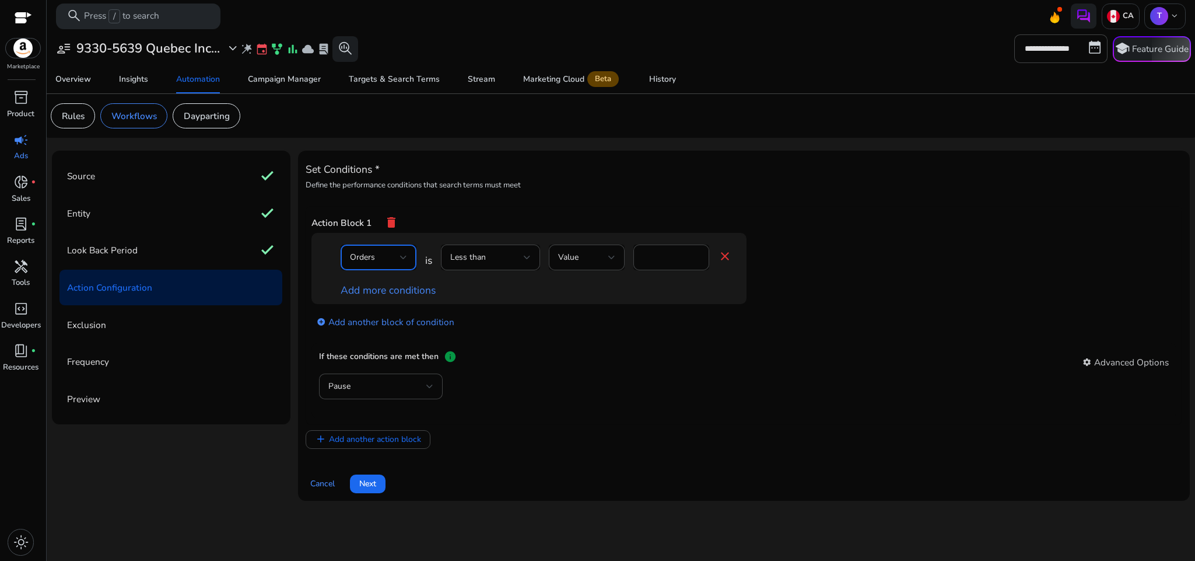
click at [380, 264] on div "Orders" at bounding box center [378, 257] width 57 height 14
click at [390, 340] on span "ACoS" at bounding box center [378, 341] width 57 height 13
click at [491, 268] on div "Less than" at bounding box center [490, 257] width 81 height 26
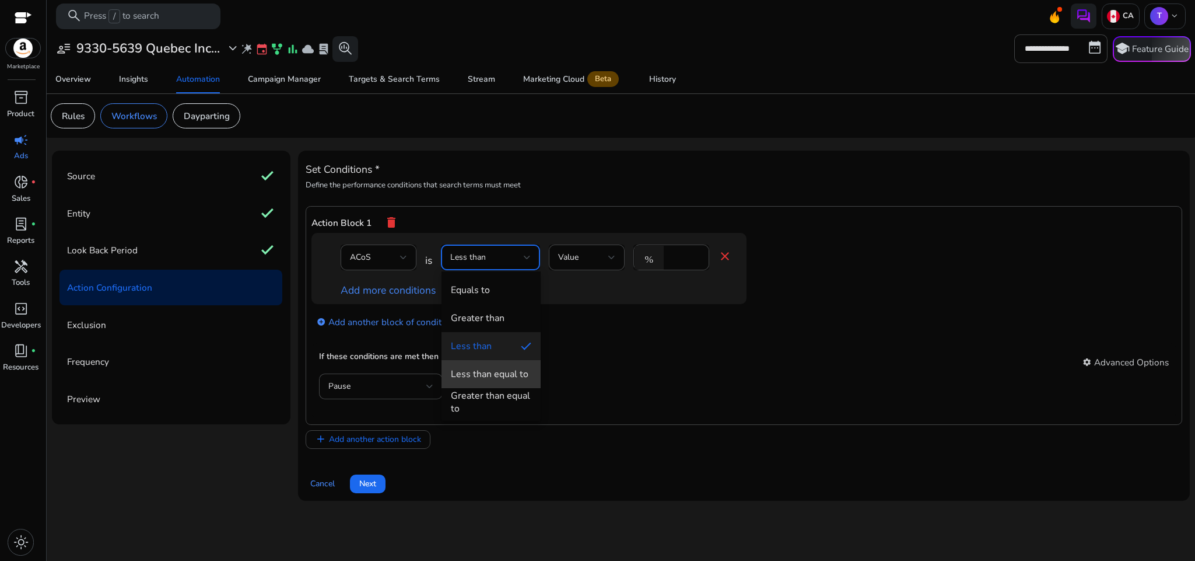
click at [508, 383] on mat-option "Less than equal to" at bounding box center [491, 374] width 99 height 28
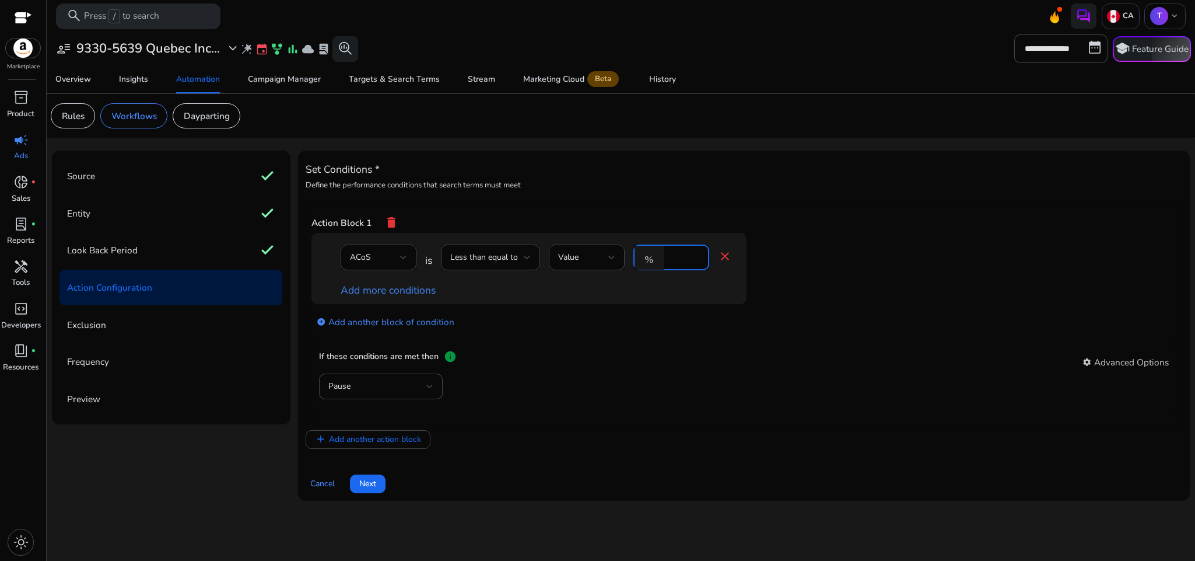
click at [678, 260] on input "*" at bounding box center [685, 257] width 30 height 13
type input "**"
click at [694, 354] on div "If these conditions are met then info settings Advanced Options" at bounding box center [744, 361] width 850 height 23
click at [372, 378] on div "Pause" at bounding box center [380, 386] width 105 height 26
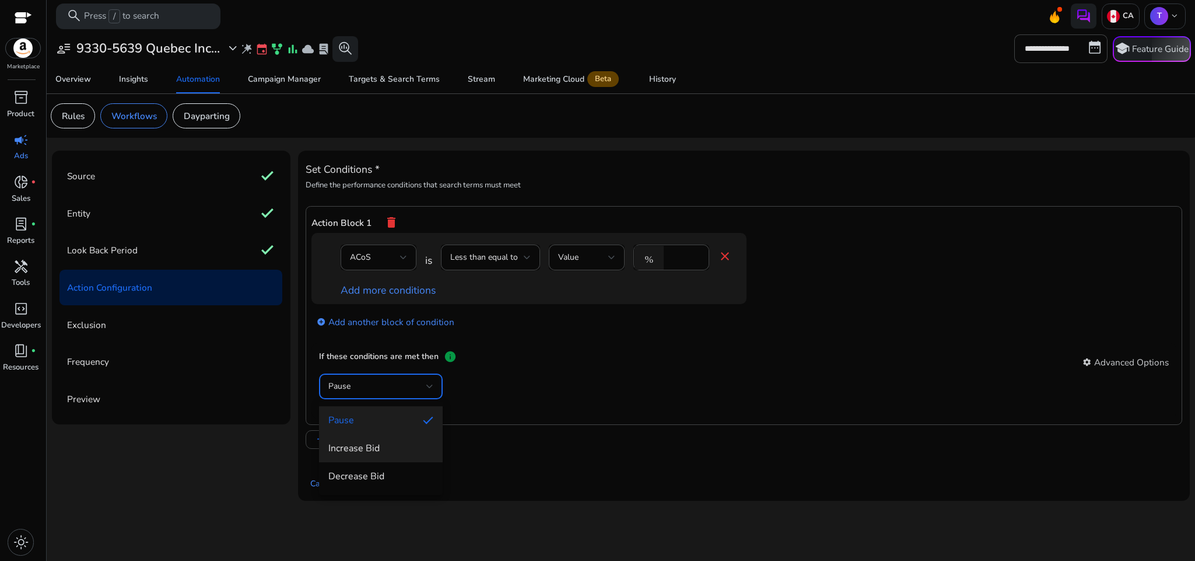
click at [390, 448] on span "Increase Bid" at bounding box center [380, 448] width 105 height 13
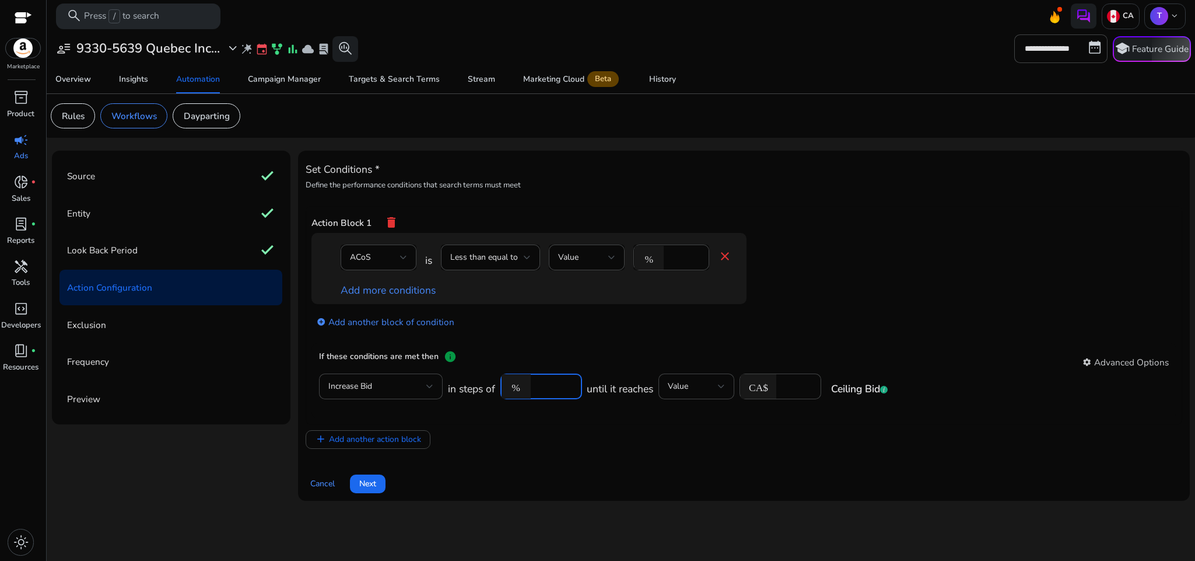
click at [540, 387] on input "*****" at bounding box center [555, 386] width 36 height 13
type input "**"
click at [593, 442] on div "add Add another action block" at bounding box center [744, 439] width 877 height 19
click at [364, 487] on span "Next" at bounding box center [367, 483] width 17 height 12
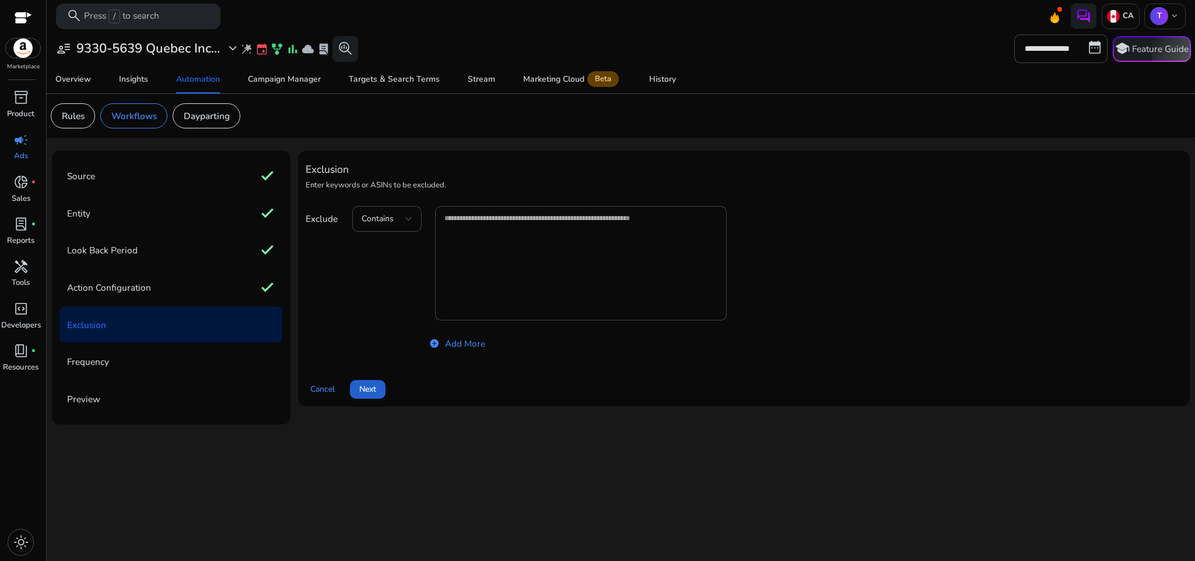
click at [366, 387] on span "Next" at bounding box center [367, 389] width 17 height 12
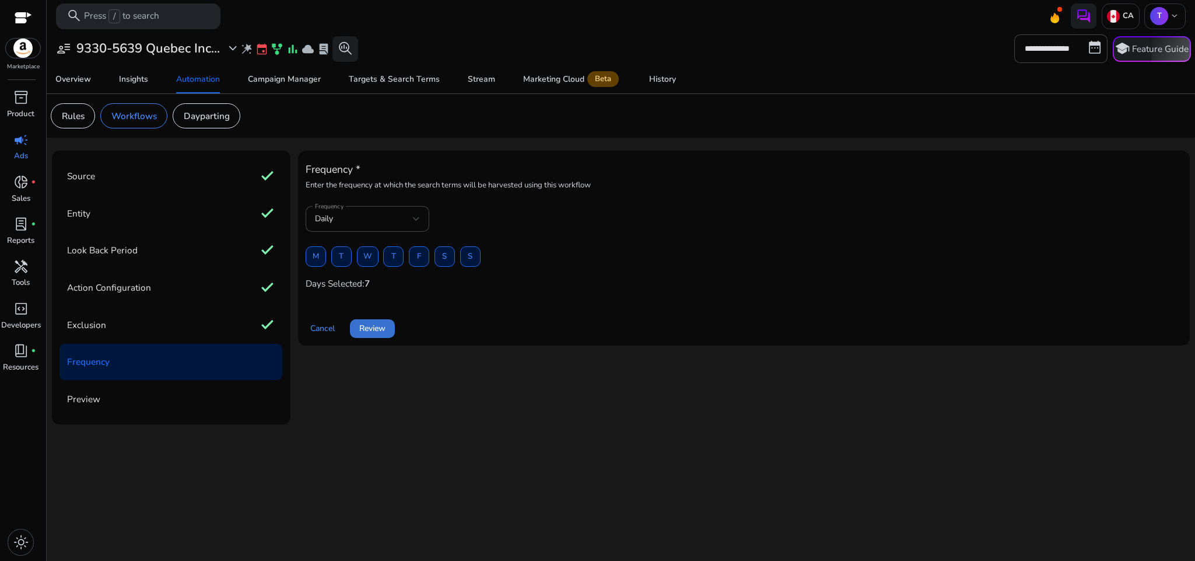
click at [366, 336] on span at bounding box center [372, 328] width 45 height 28
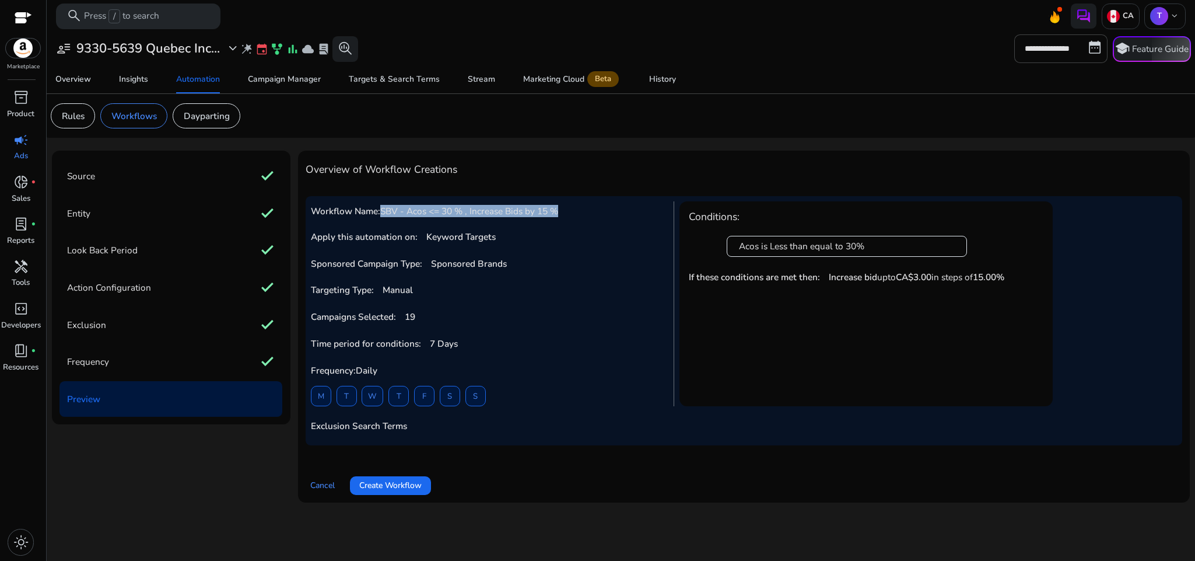
drag, startPoint x: 384, startPoint y: 211, endPoint x: 576, endPoint y: 205, distance: 192.6
click at [576, 205] on div "Workflow Name: SBV - Acos <= 30 % , Increase Bids by 15 % Apply this automation…" at bounding box center [493, 303] width 364 height 205
copy span "SBV - Acos <= 30 % , Increase Bids by 15 %"
click at [412, 482] on span "Create Workflow" at bounding box center [390, 485] width 62 height 12
